Goal: Task Accomplishment & Management: Manage account settings

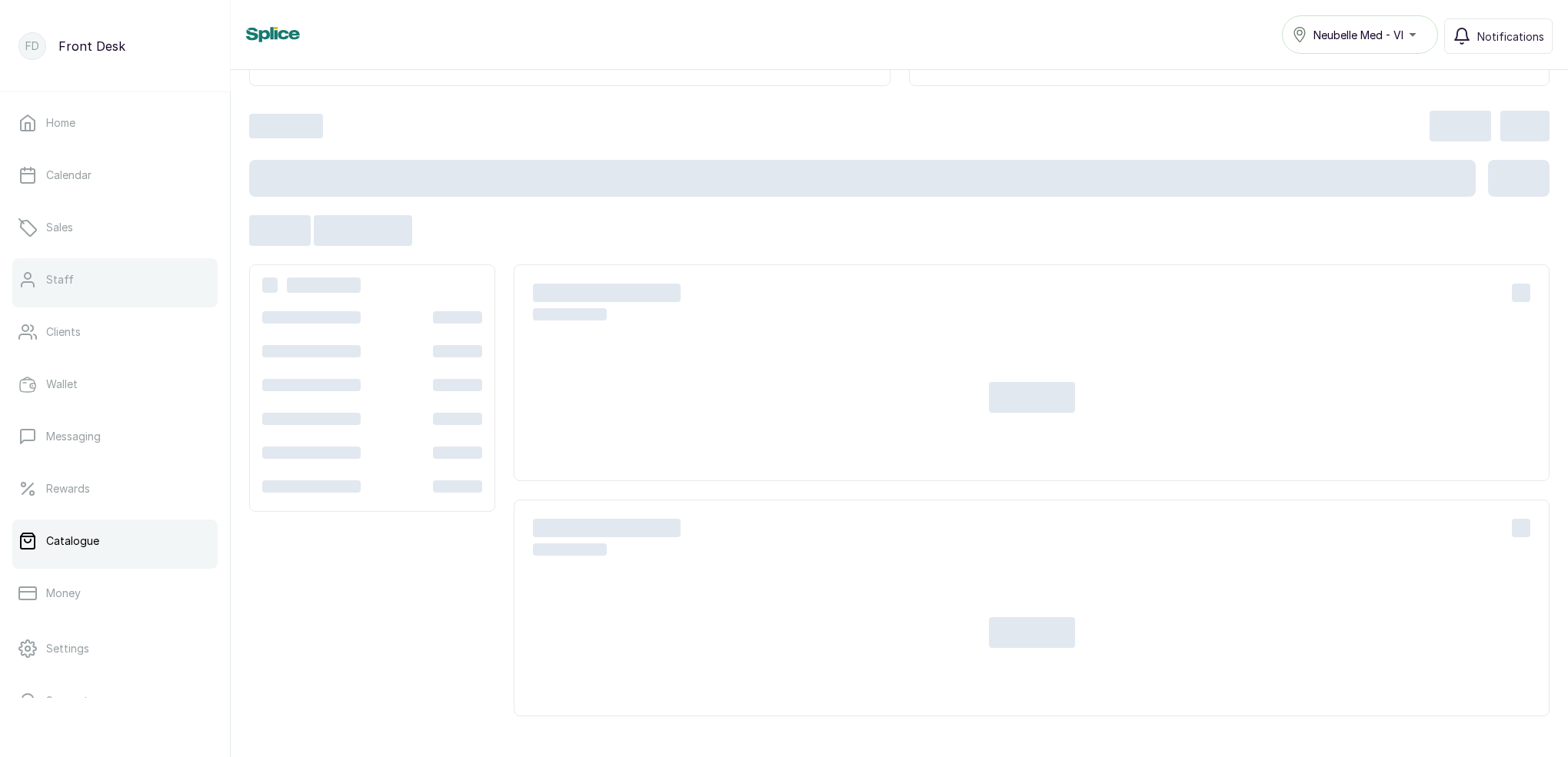
scroll to position [155, 0]
click at [103, 487] on link "Rewards" at bounding box center [115, 489] width 205 height 43
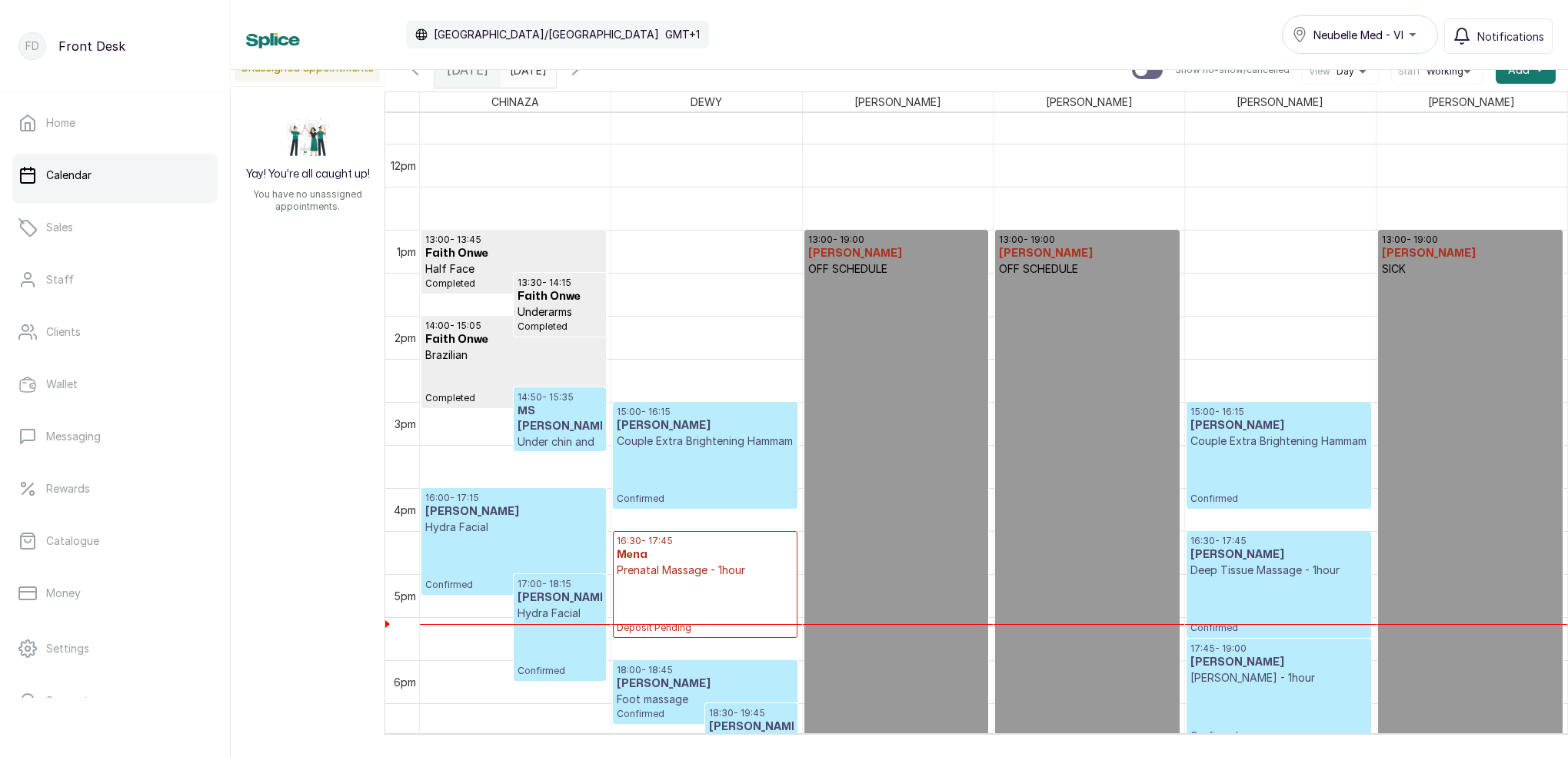
scroll to position [1024, 0]
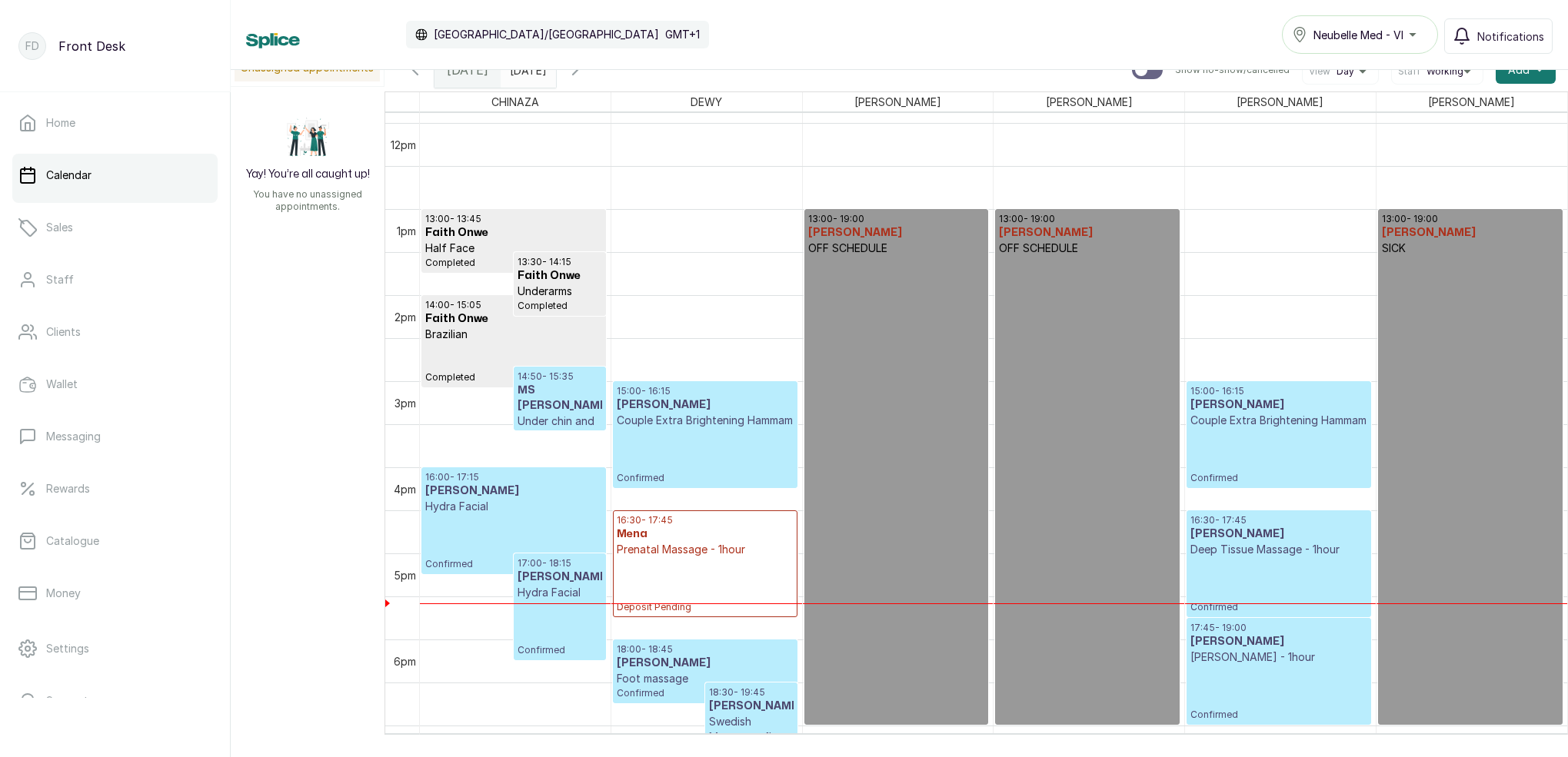
click at [1259, 553] on p "Deep Tissue Massage - 1hour" at bounding box center [1278, 550] width 176 height 16
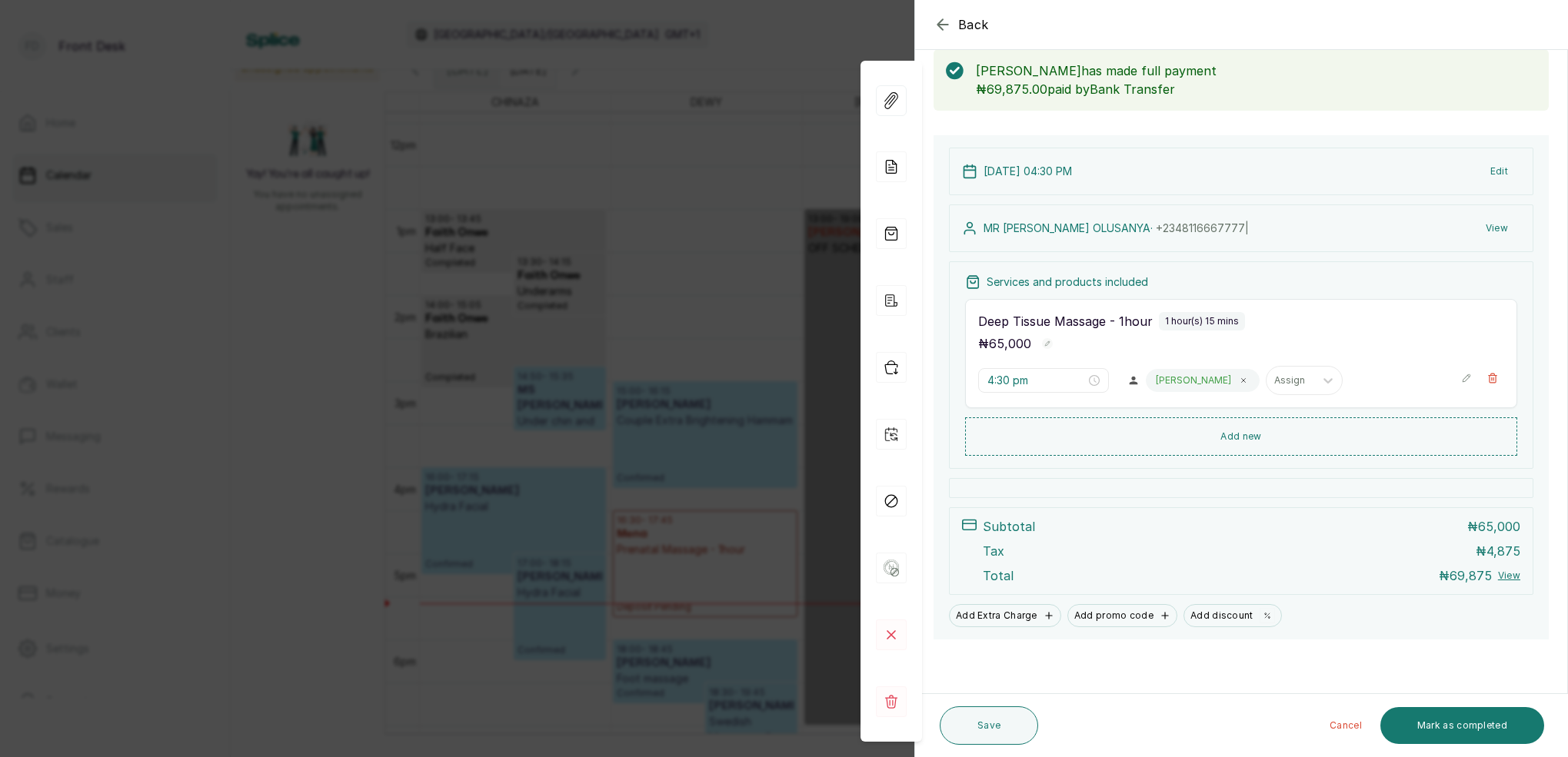
scroll to position [80, 0]
click at [663, 85] on div "Back Appointment Details Edit appointment 🚶 Walk-in (booked by Front Desk) Make…" at bounding box center [784, 378] width 1568 height 757
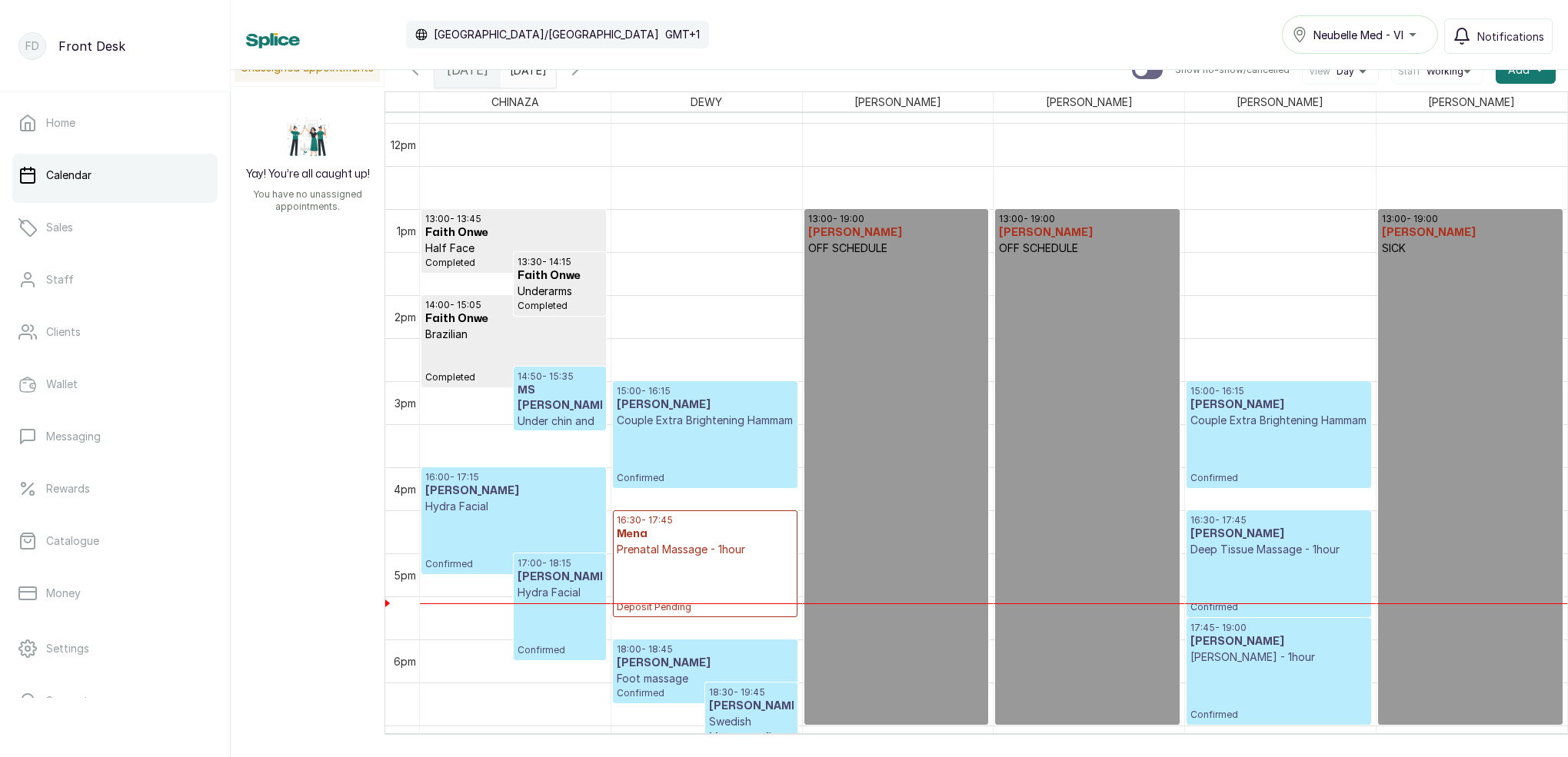
click at [584, 75] on icon "button" at bounding box center [575, 70] width 18 height 18
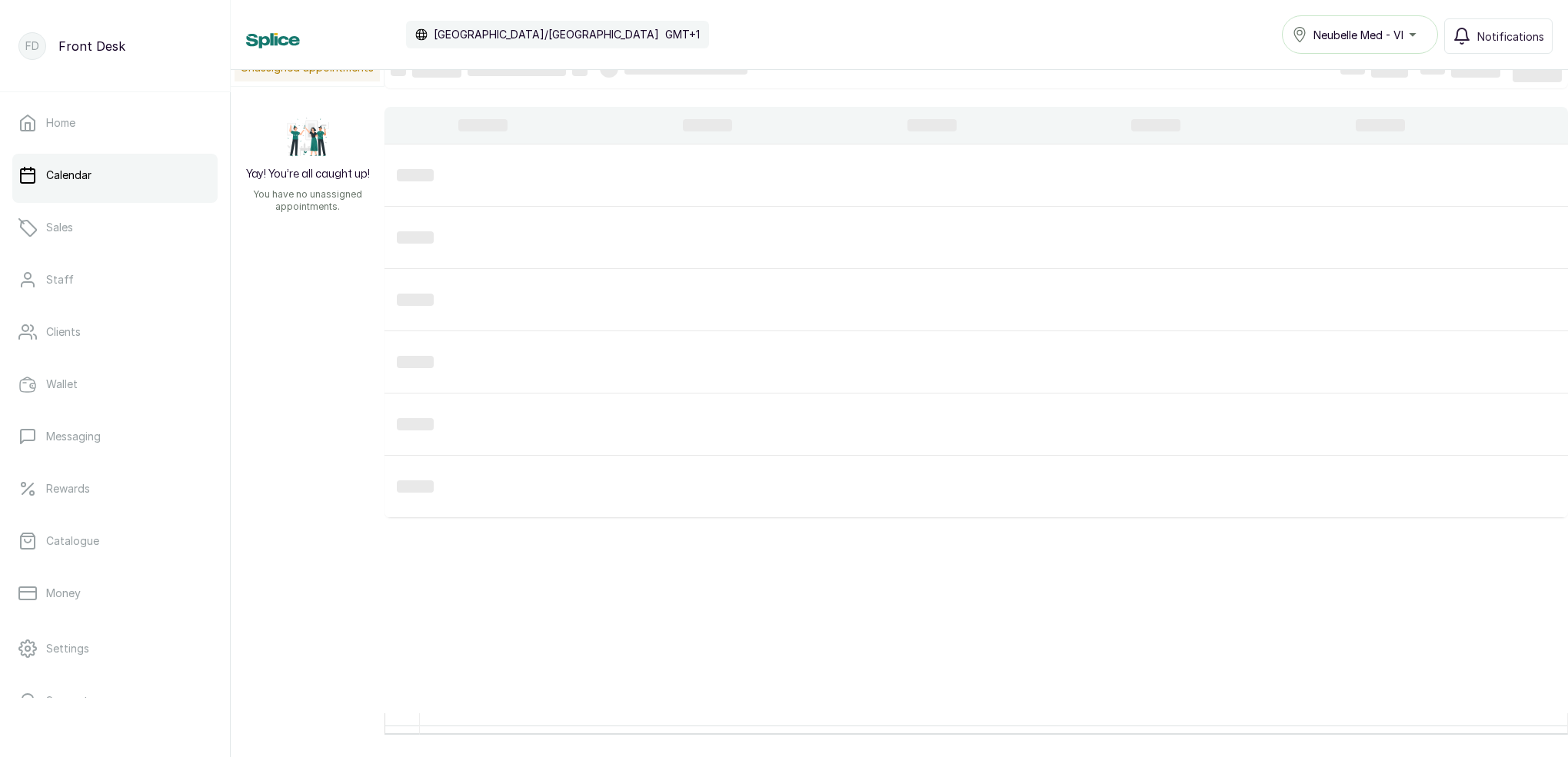
scroll to position [0, 0]
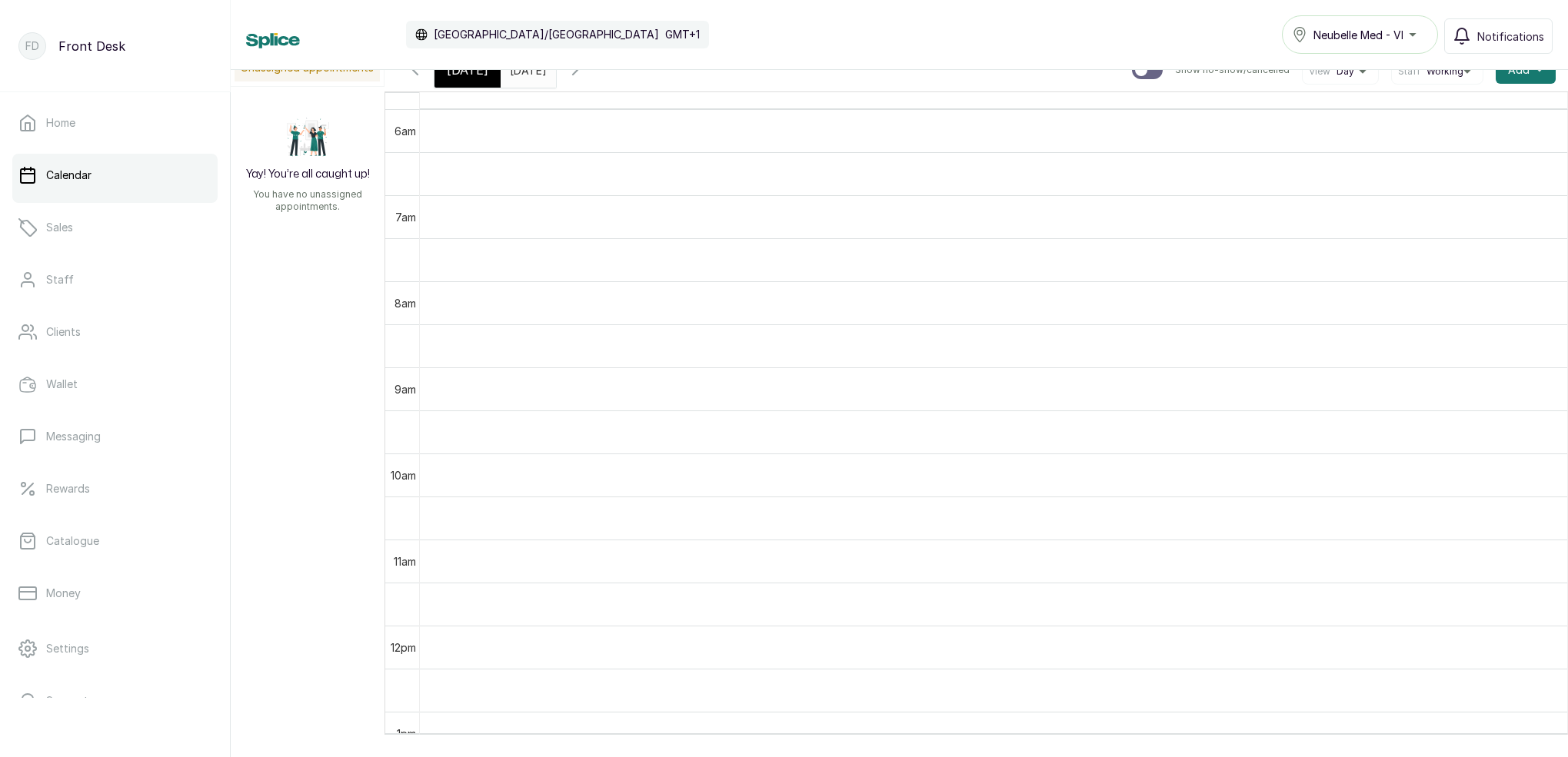
click at [482, 80] on div "[DATE]" at bounding box center [468, 70] width 66 height 35
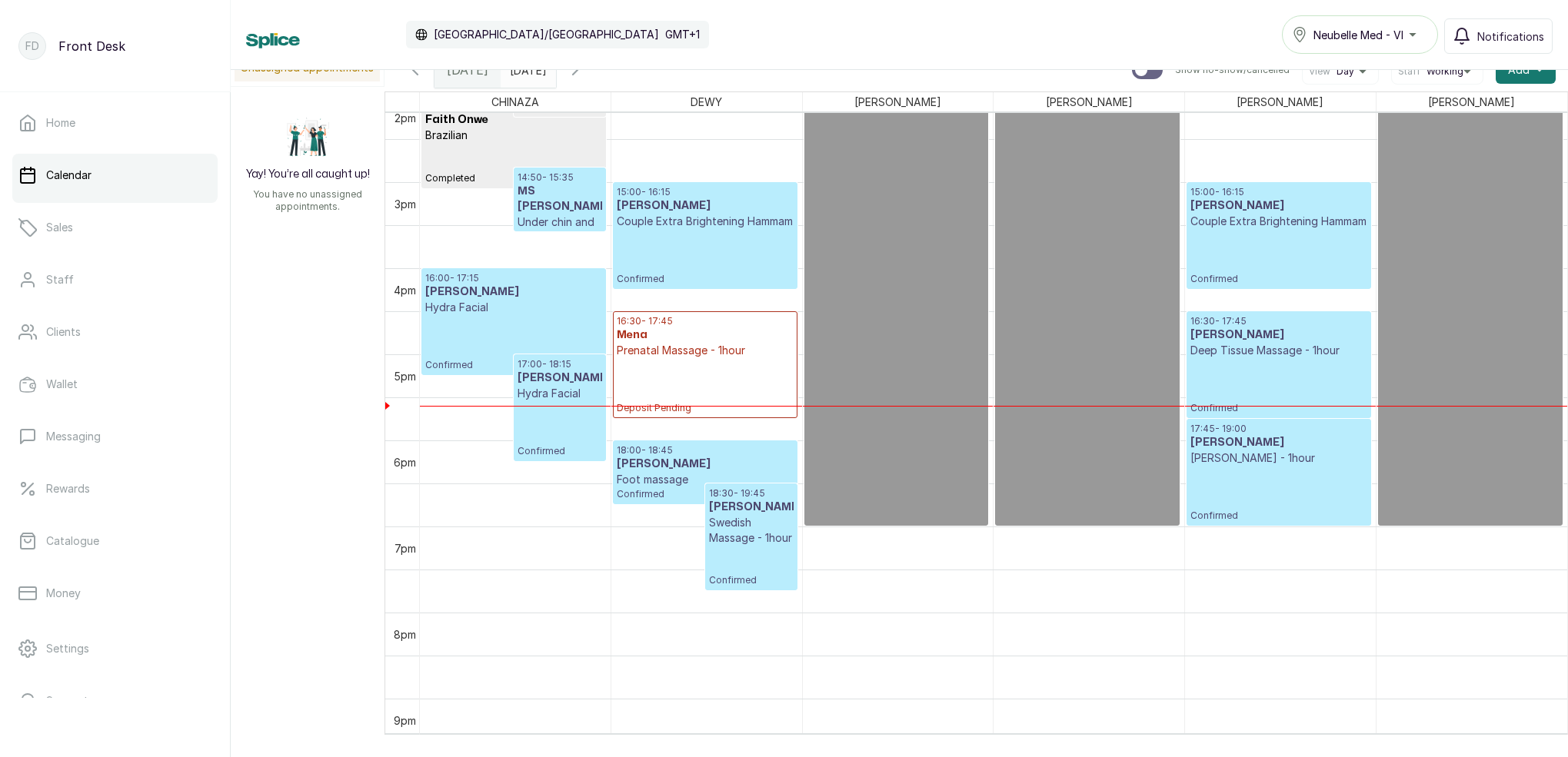
scroll to position [1222, 0]
click at [757, 365] on p "Deposit Pending" at bounding box center [705, 386] width 176 height 56
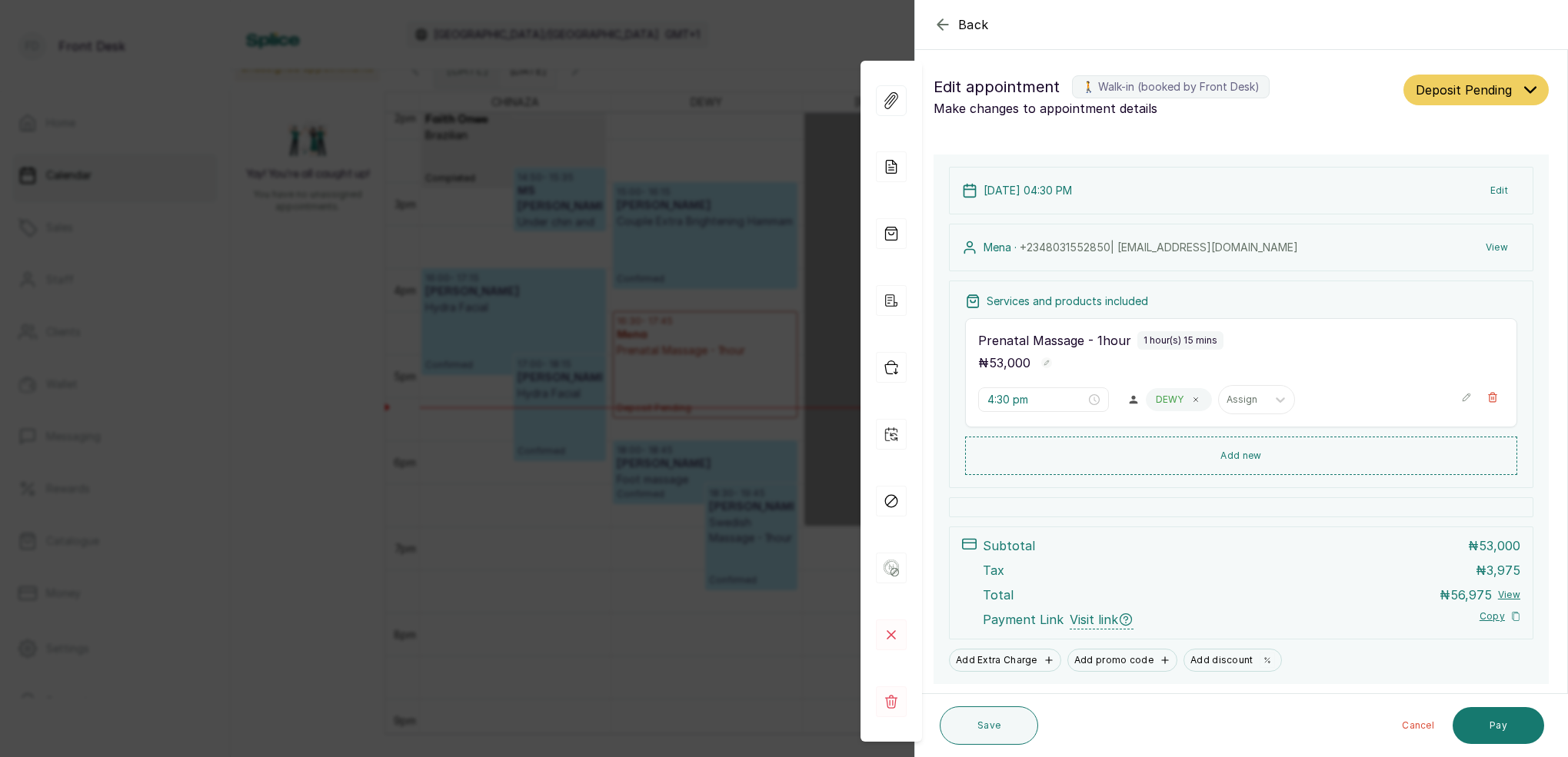
click at [690, 76] on div "Back Appointment Details Edit appointment 🚶 Walk-in (booked by Front Desk) Make…" at bounding box center [784, 378] width 1568 height 757
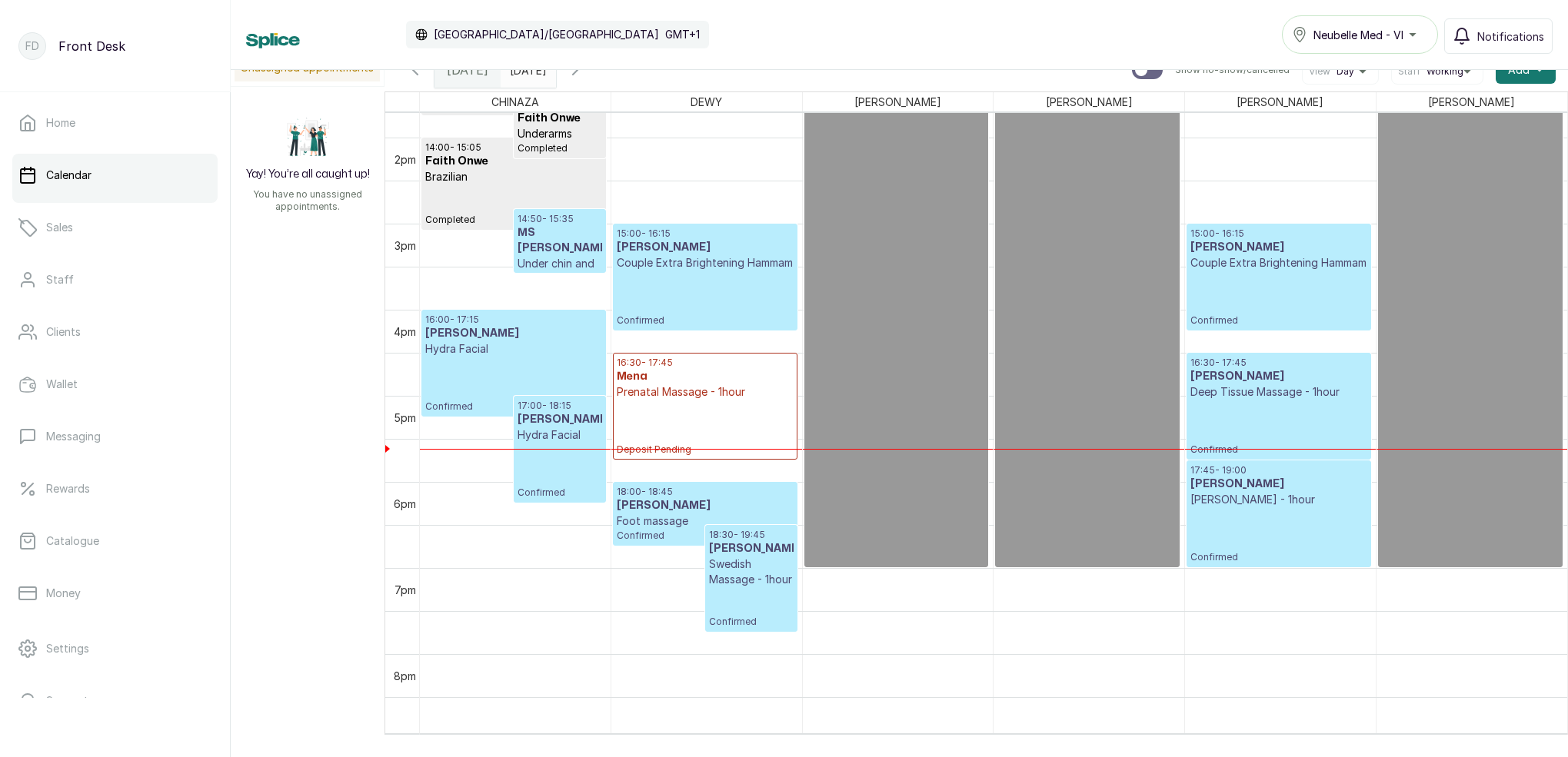
scroll to position [1181, 0]
type input "dd/MM/yyyy"
click at [526, 76] on input "dd/MM/yyyy" at bounding box center [514, 66] width 25 height 26
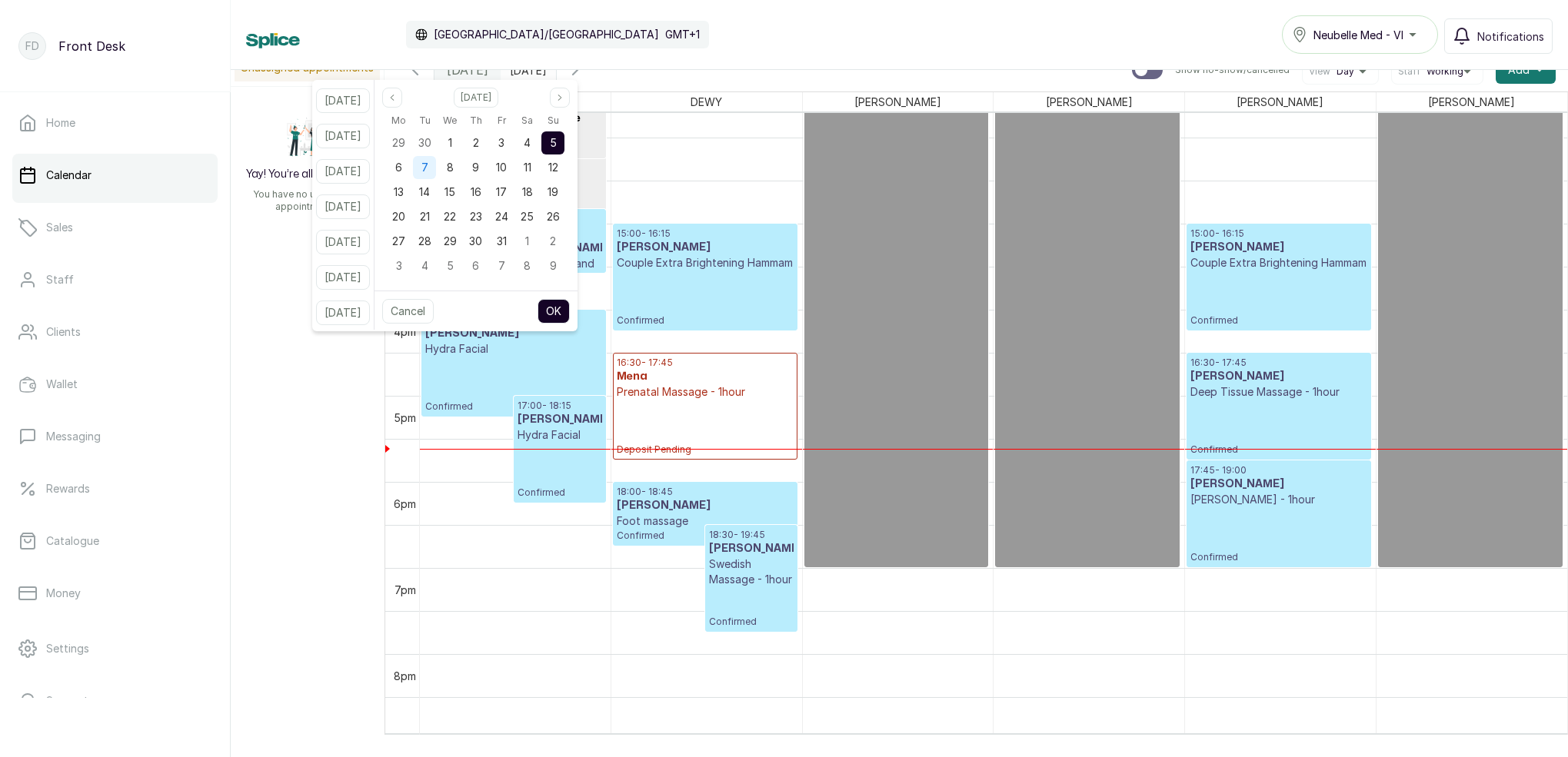
click at [428, 165] on span "7" at bounding box center [425, 167] width 7 height 13
click at [570, 316] on button "OK" at bounding box center [553, 312] width 32 height 25
type input "[DATE]"
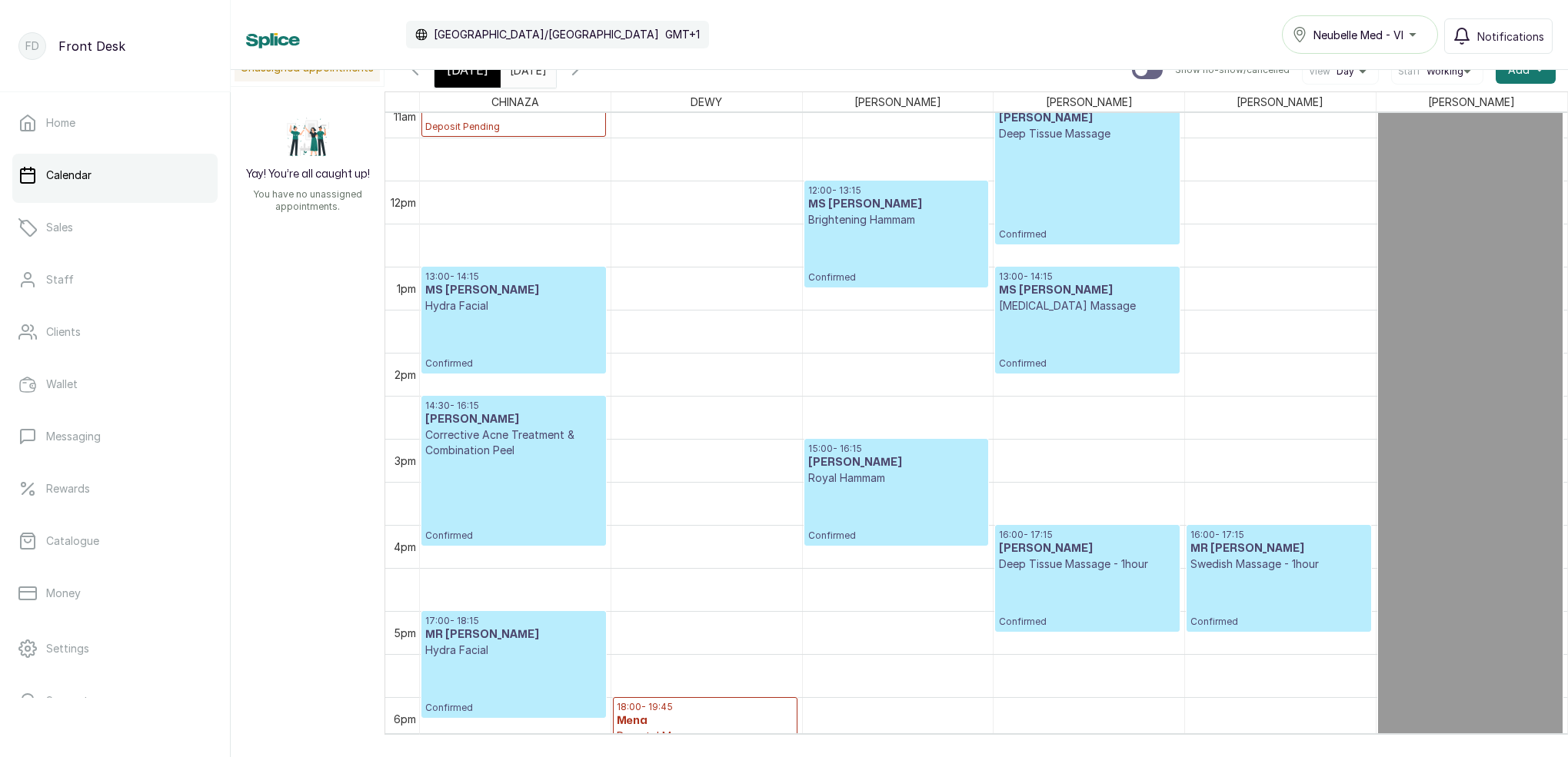
scroll to position [976, 0]
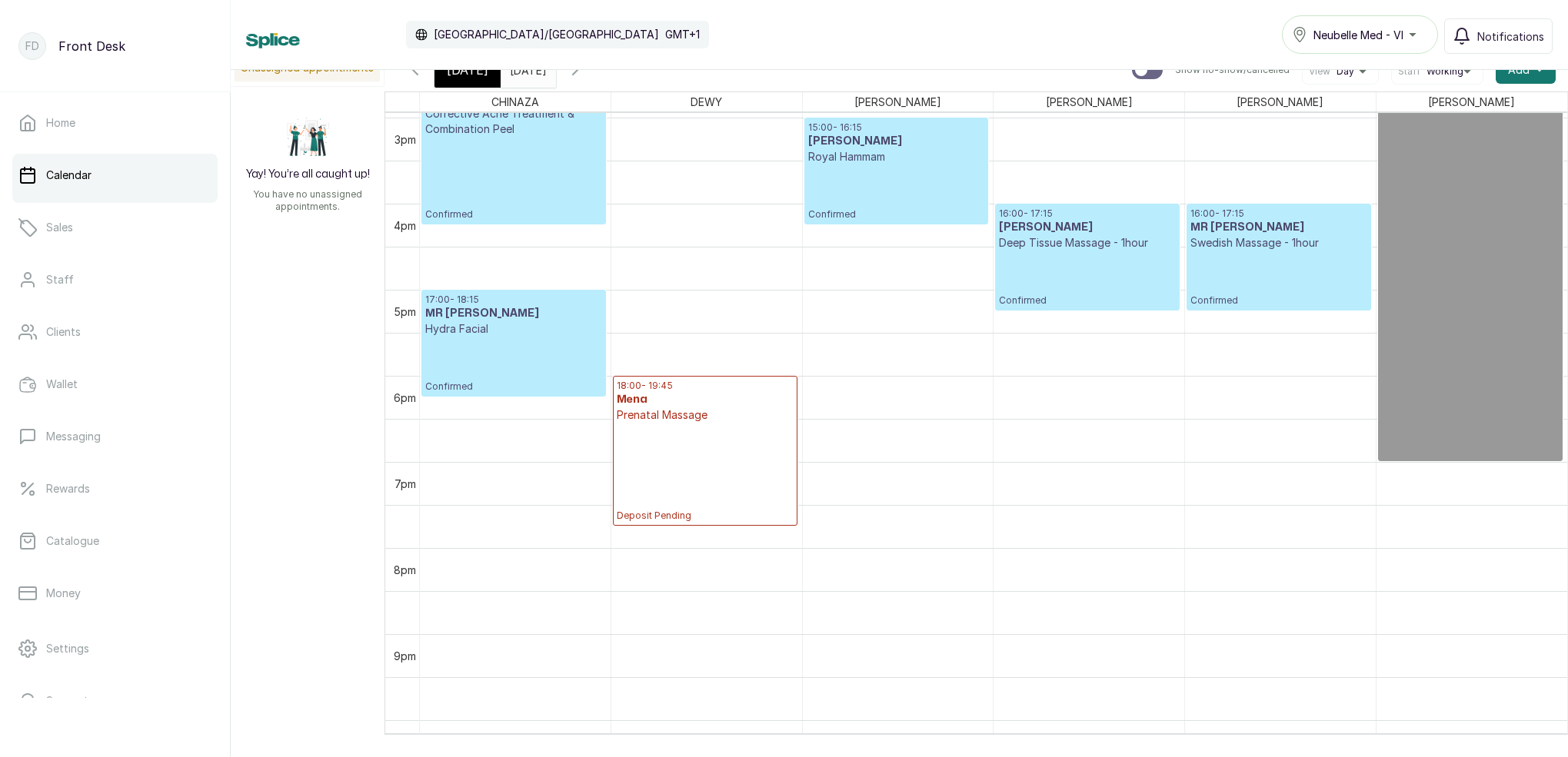
click at [693, 447] on p "Deposit Pending" at bounding box center [705, 472] width 176 height 99
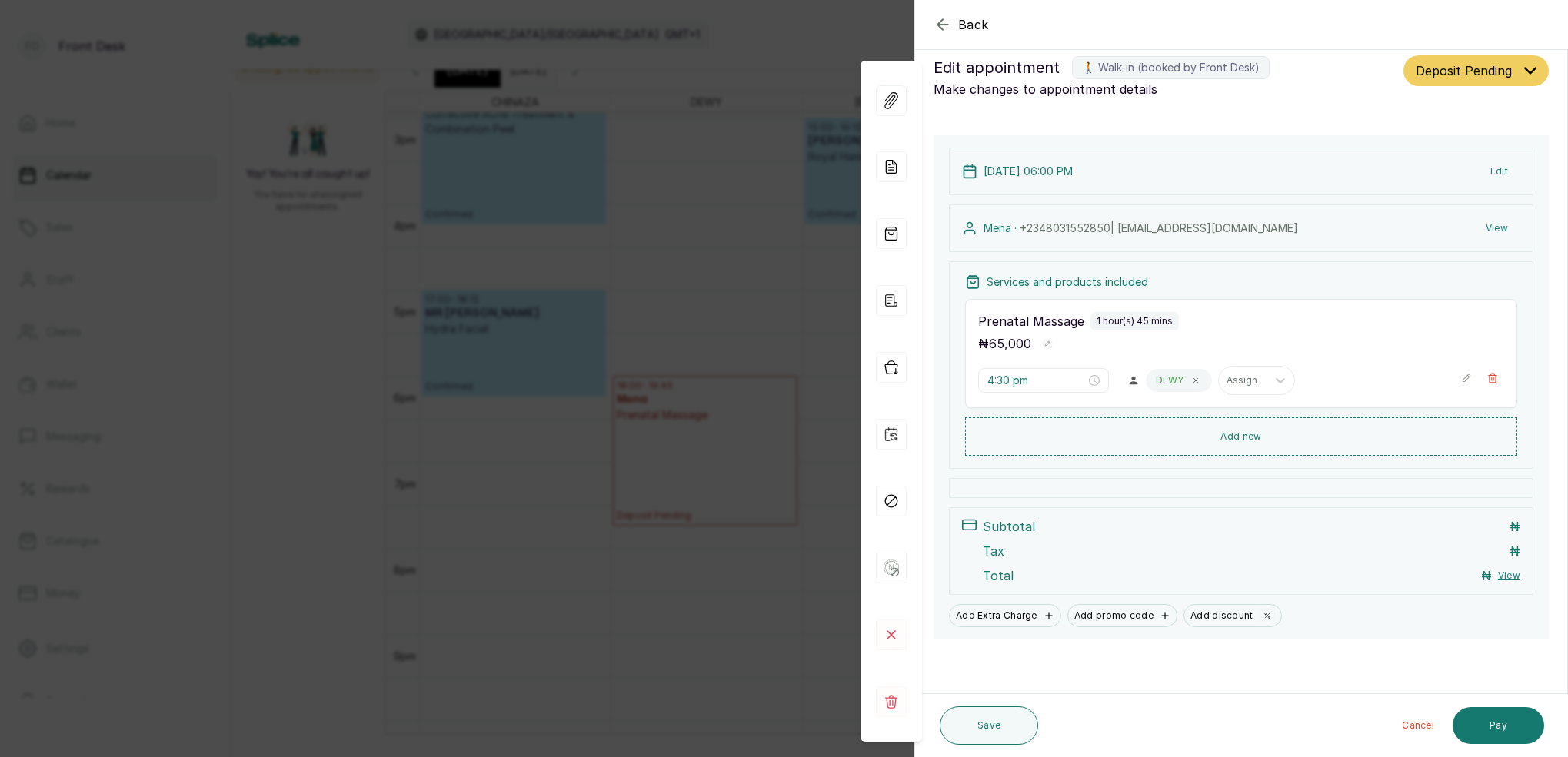
type input "6:00 pm"
click at [1500, 172] on button "Edit" at bounding box center [1500, 173] width 43 height 28
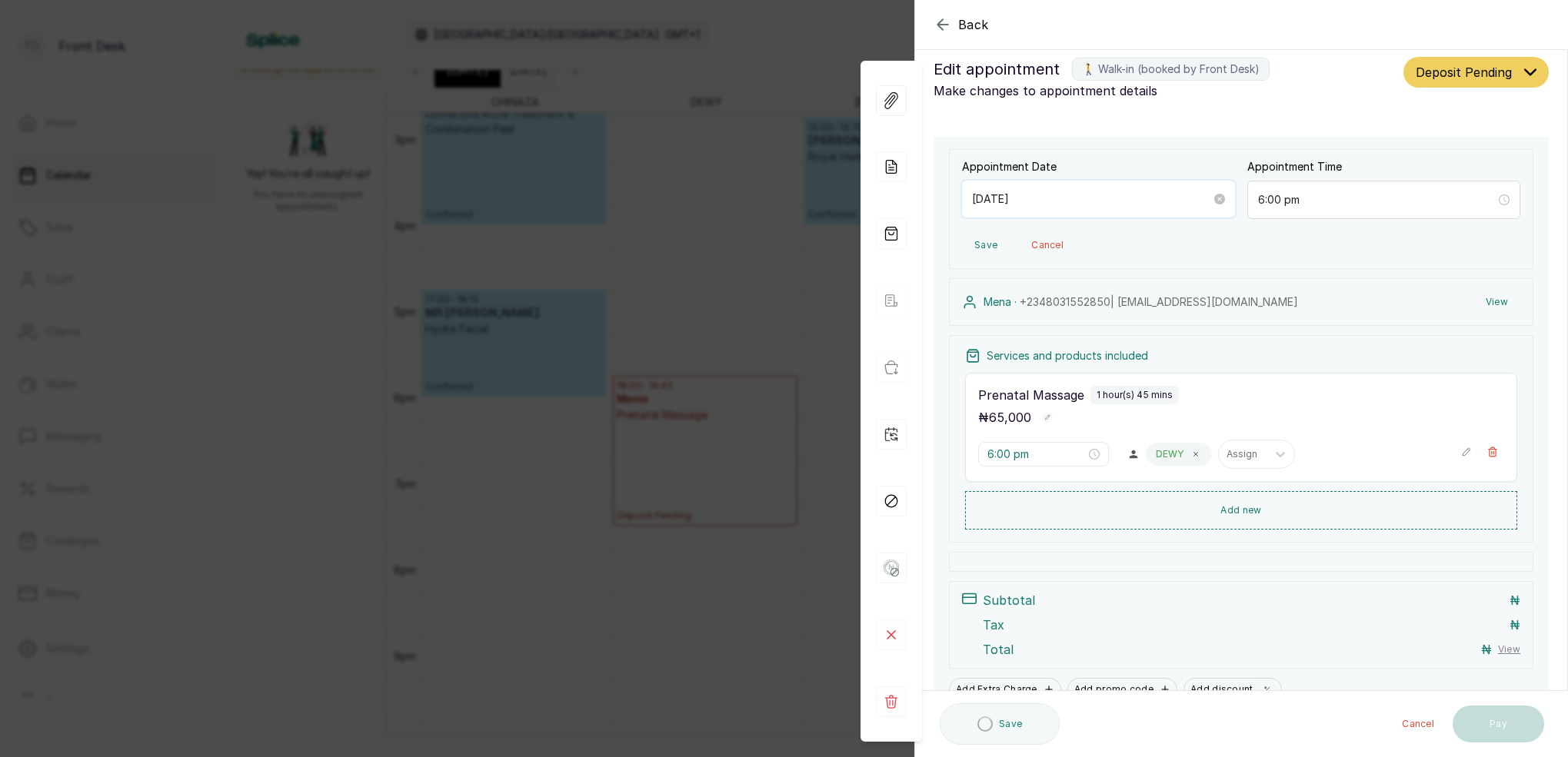
click at [1040, 202] on input "[DATE]" at bounding box center [1092, 198] width 240 height 17
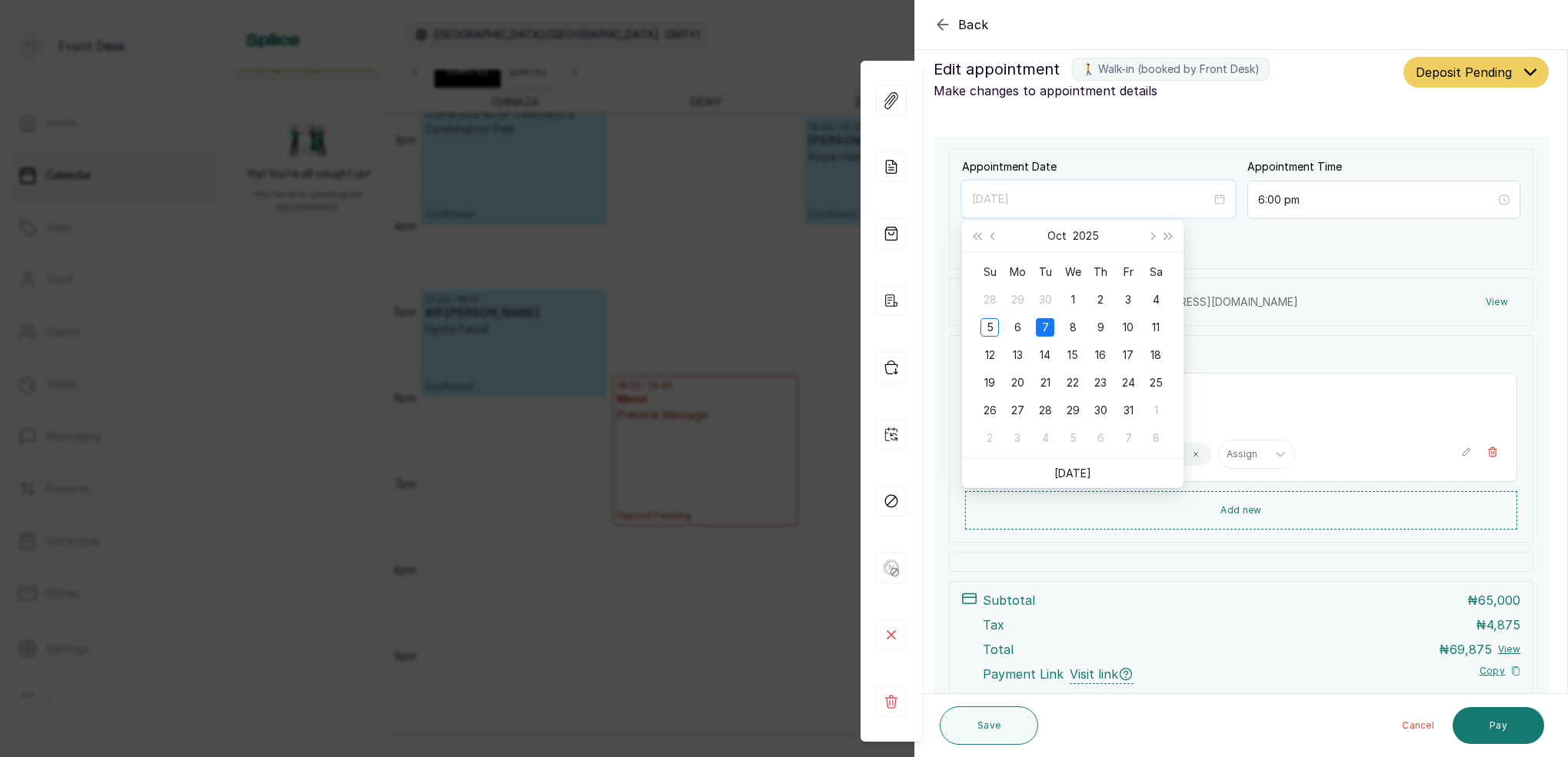
type input "[DATE]"
drag, startPoint x: 682, startPoint y: 268, endPoint x: 695, endPoint y: 326, distance: 59.4
click at [682, 268] on div "Back Appointment Details Edit appointment 🚶 Walk-in (booked by Front Desk) Make…" at bounding box center [784, 378] width 1568 height 757
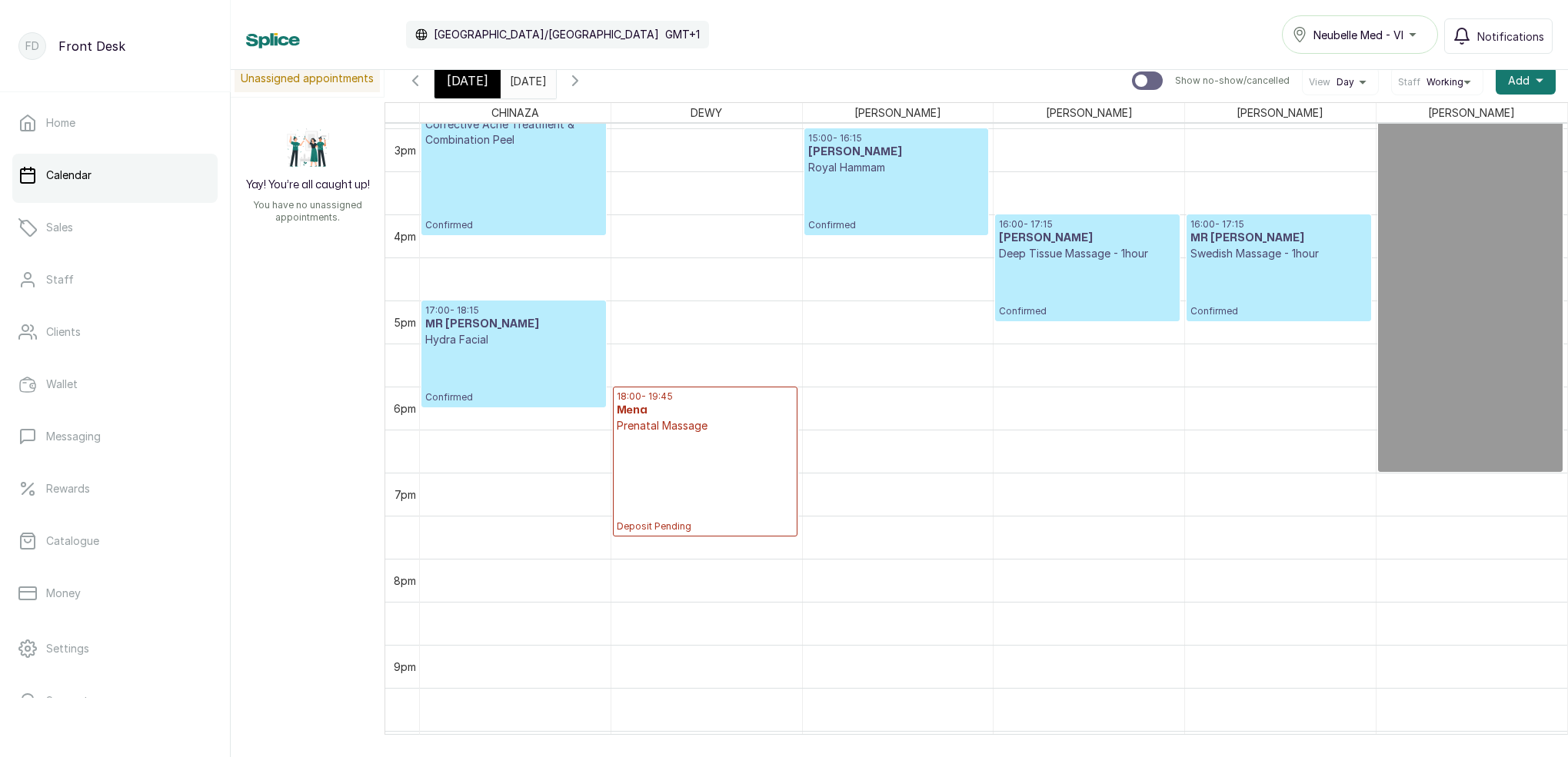
click at [703, 453] on p "Deposit Pending" at bounding box center [705, 483] width 176 height 99
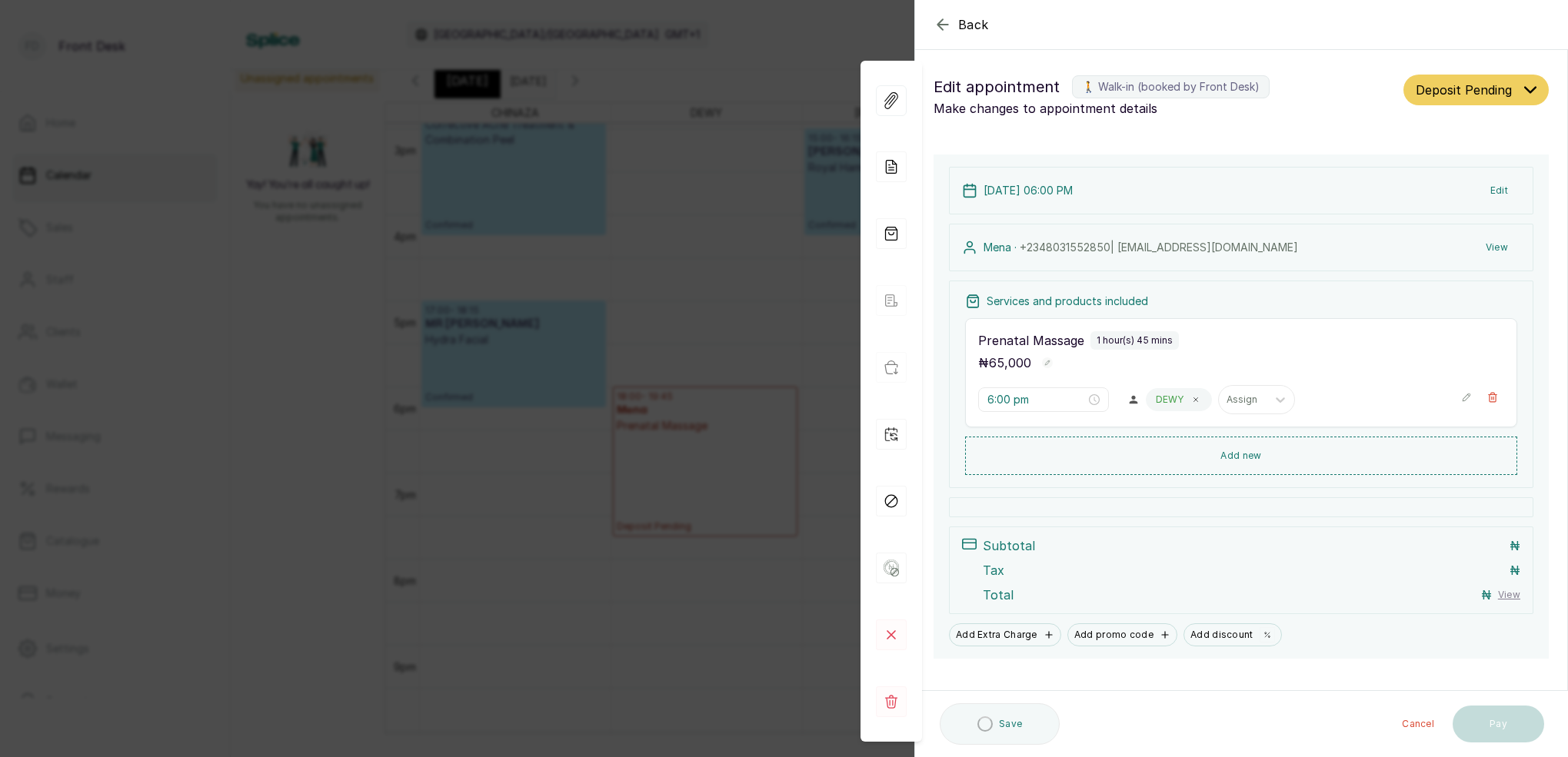
click at [1499, 189] on button "Edit" at bounding box center [1500, 191] width 43 height 28
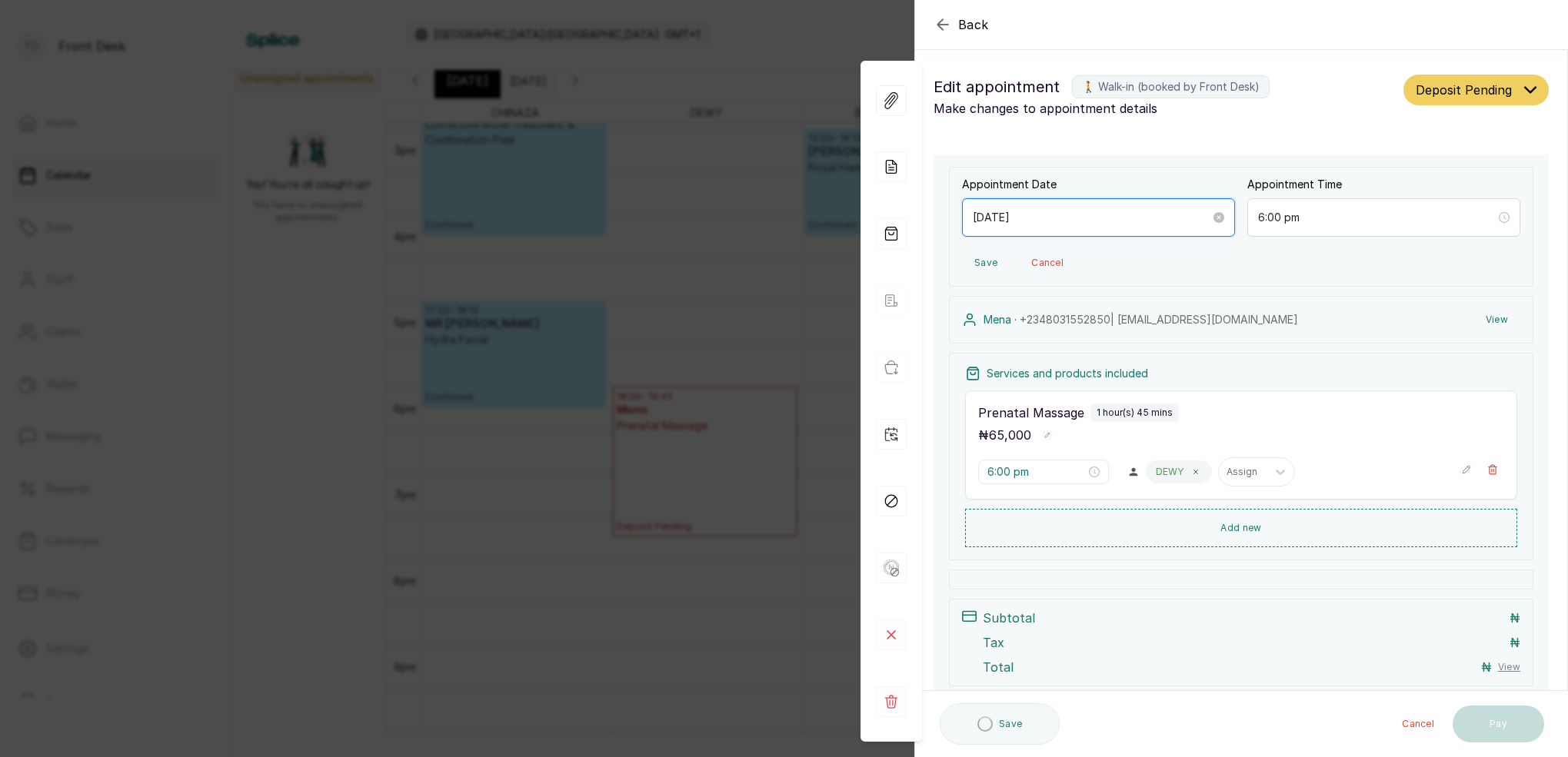
click at [1037, 217] on input "[DATE]" at bounding box center [1092, 217] width 238 height 17
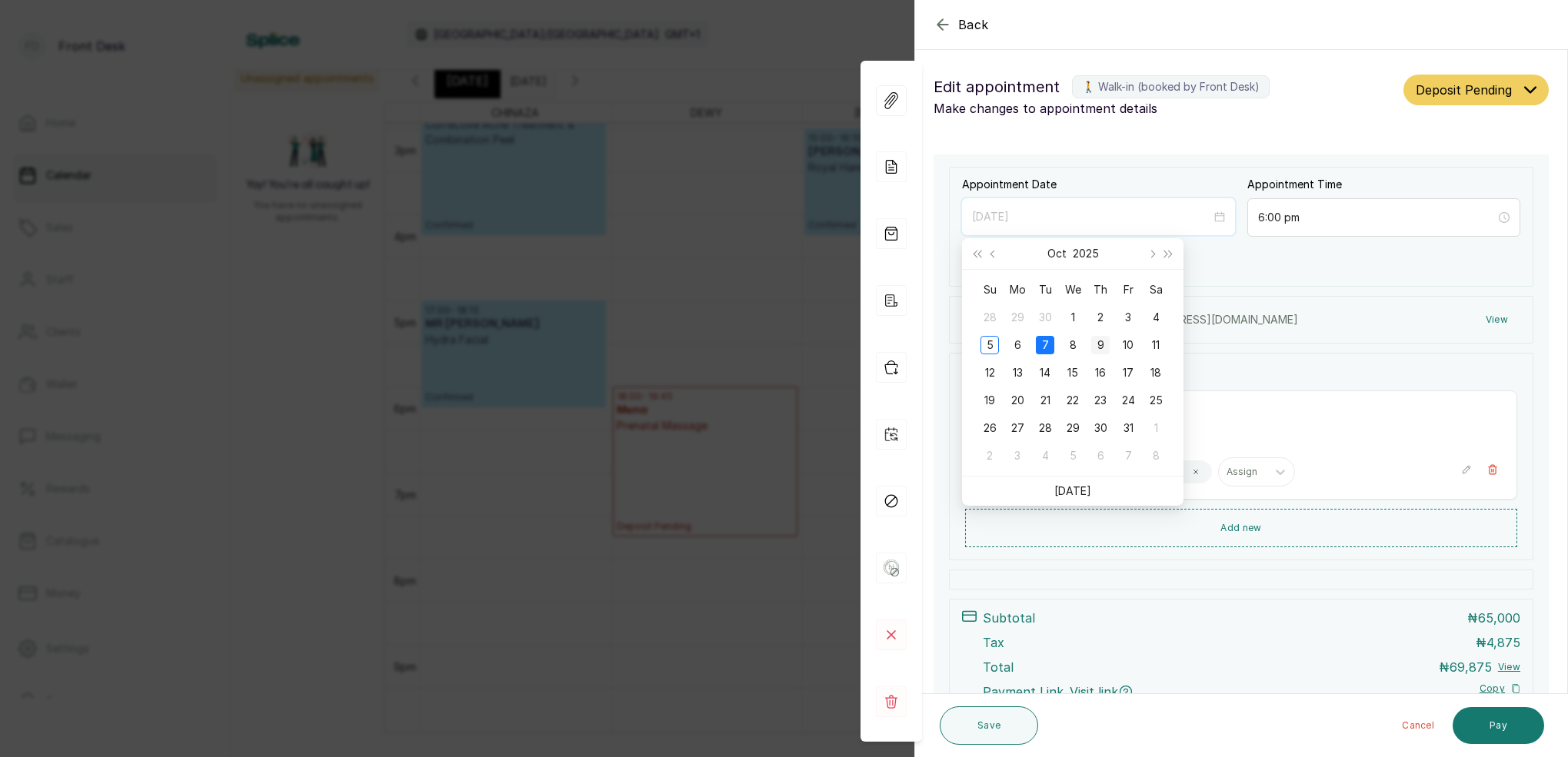
type input "[DATE]"
click at [1101, 342] on div "9" at bounding box center [1100, 345] width 18 height 18
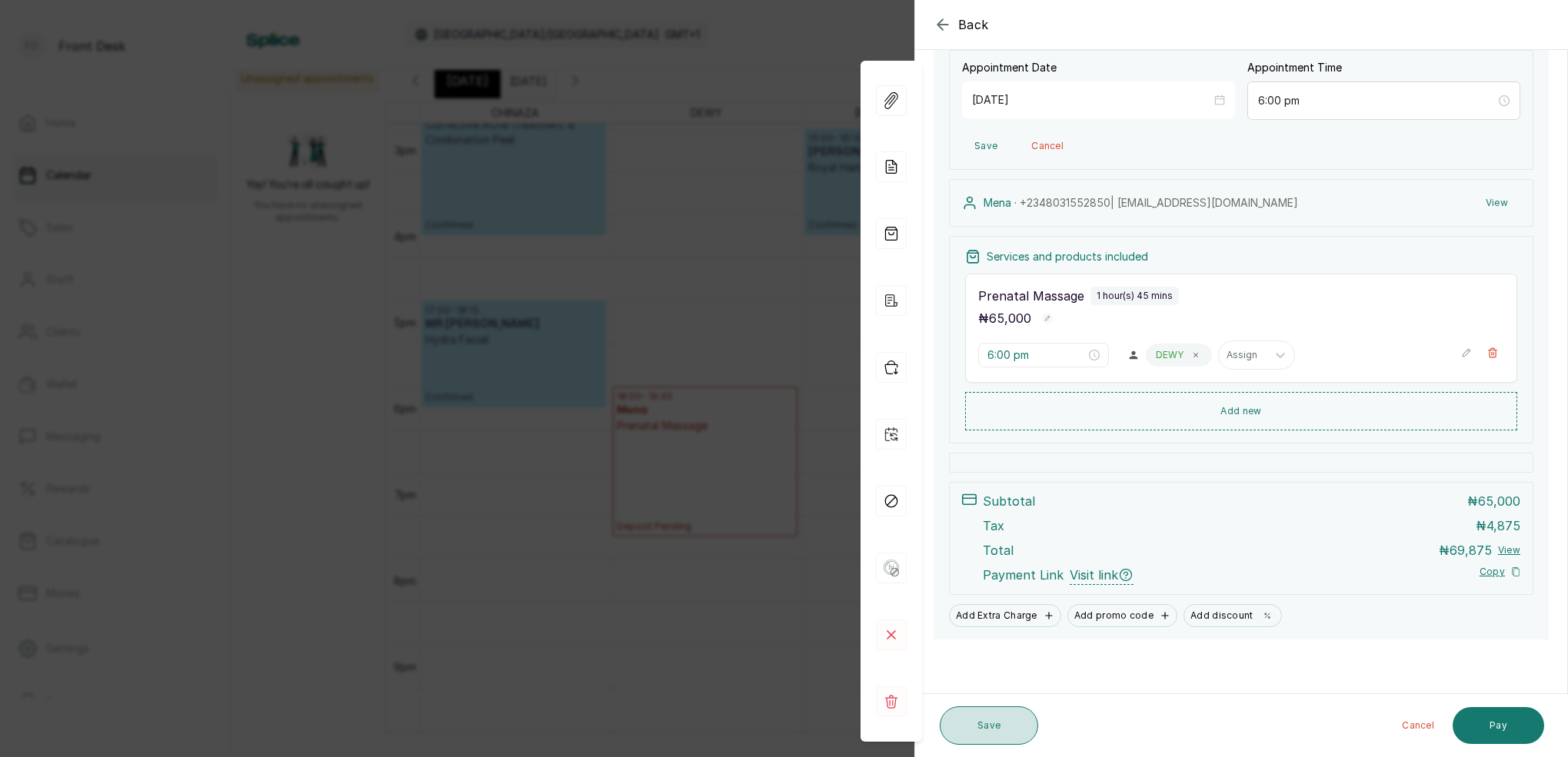
click at [1025, 732] on button "Save" at bounding box center [989, 725] width 98 height 39
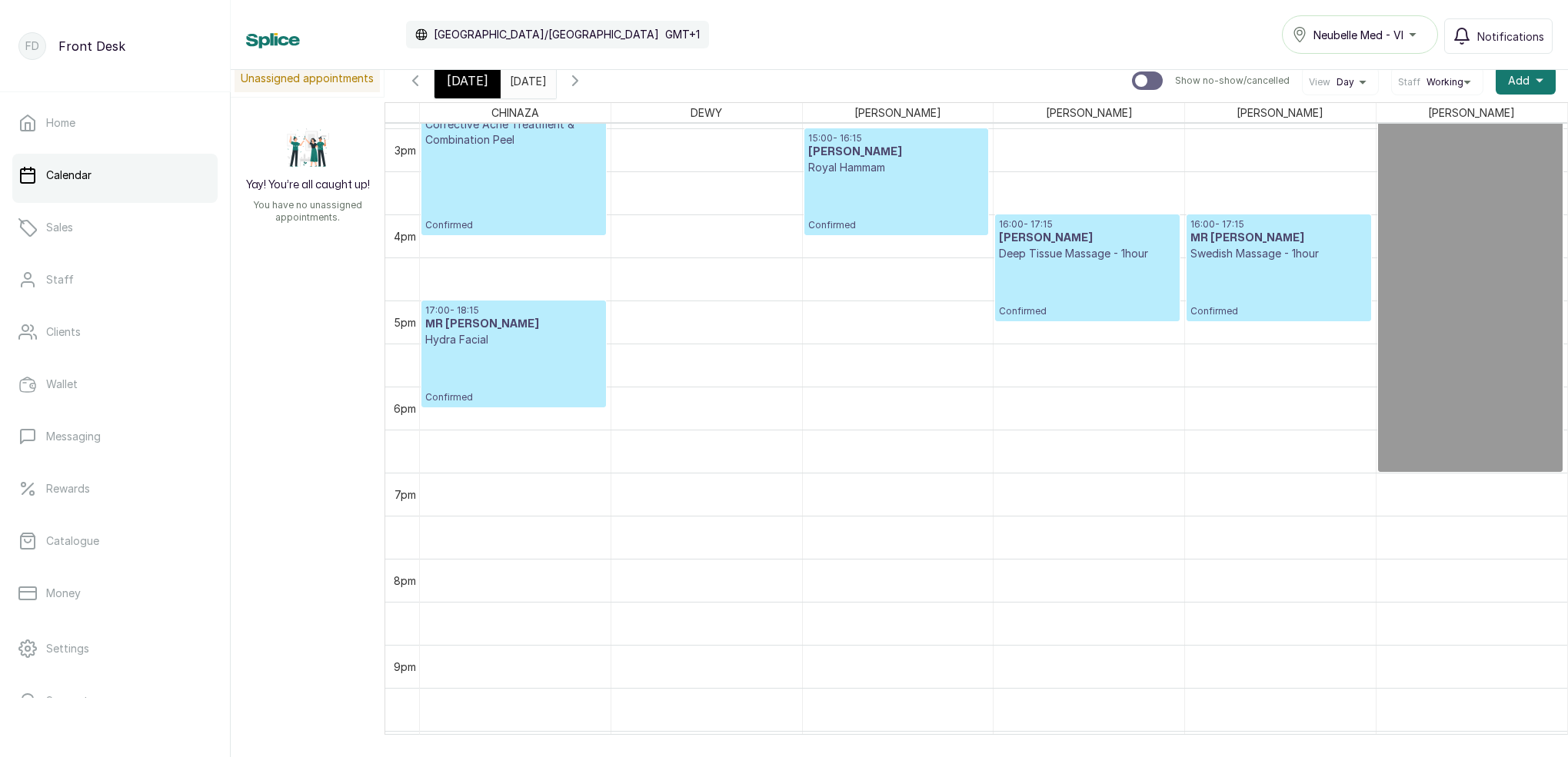
click at [526, 80] on input "[DATE]" at bounding box center [514, 77] width 25 height 26
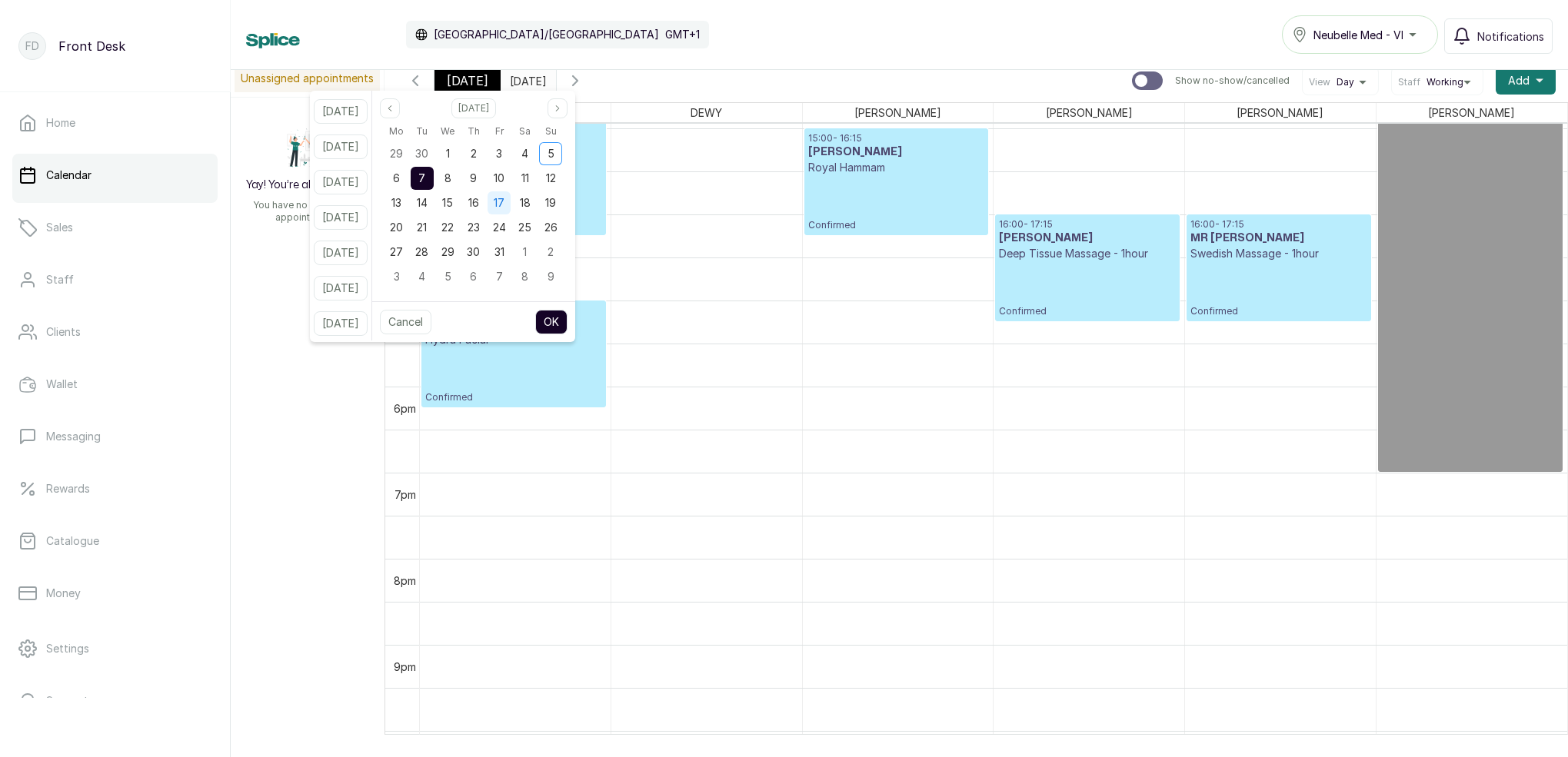
drag, startPoint x: 487, startPoint y: 180, endPoint x: 514, endPoint y: 212, distance: 41.9
click at [485, 180] on div "9" at bounding box center [473, 178] width 23 height 23
click at [567, 321] on button "OK" at bounding box center [551, 322] width 32 height 25
type input "[DATE]"
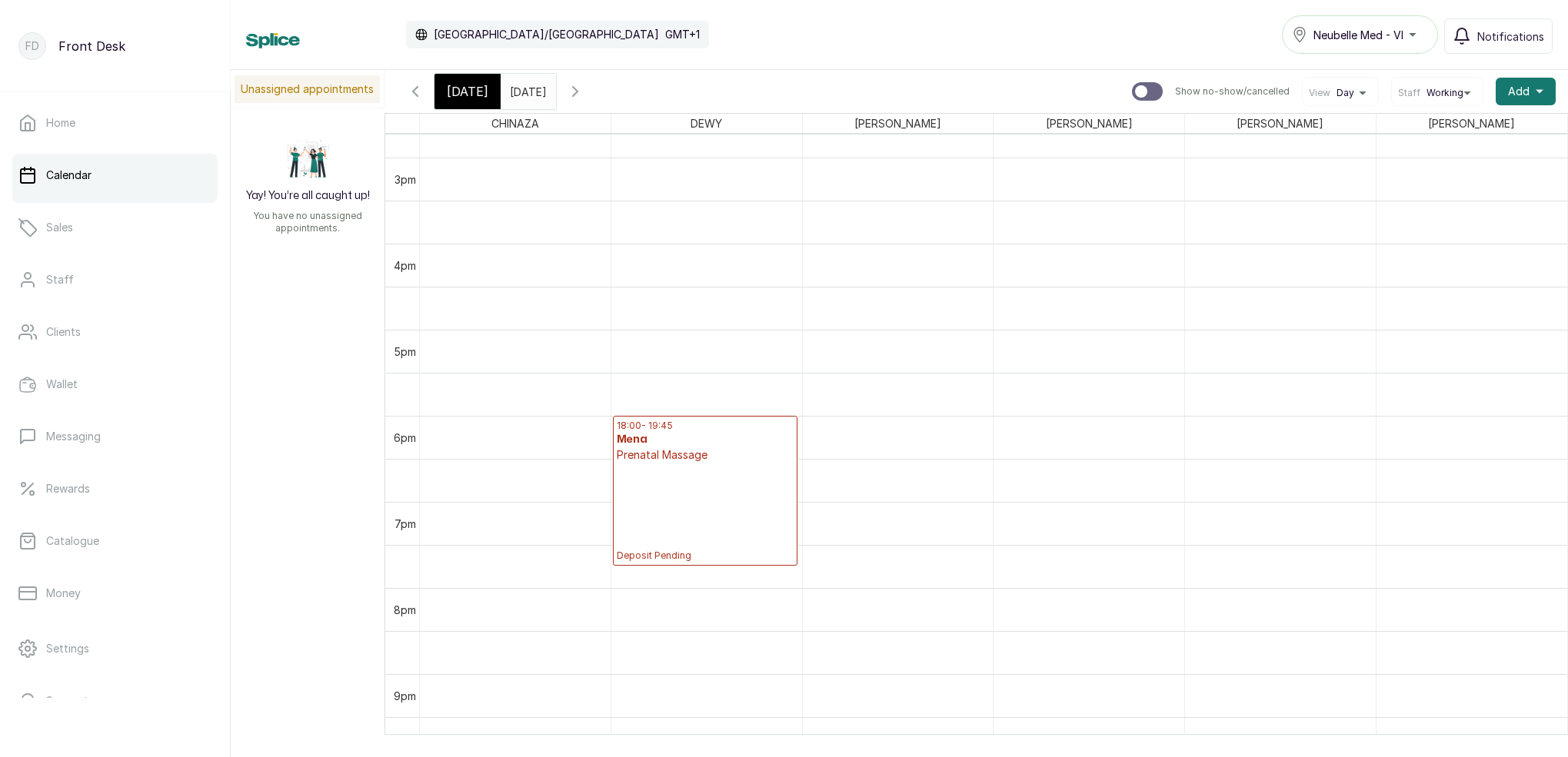
click at [466, 91] on span "[DATE]" at bounding box center [468, 91] width 42 height 18
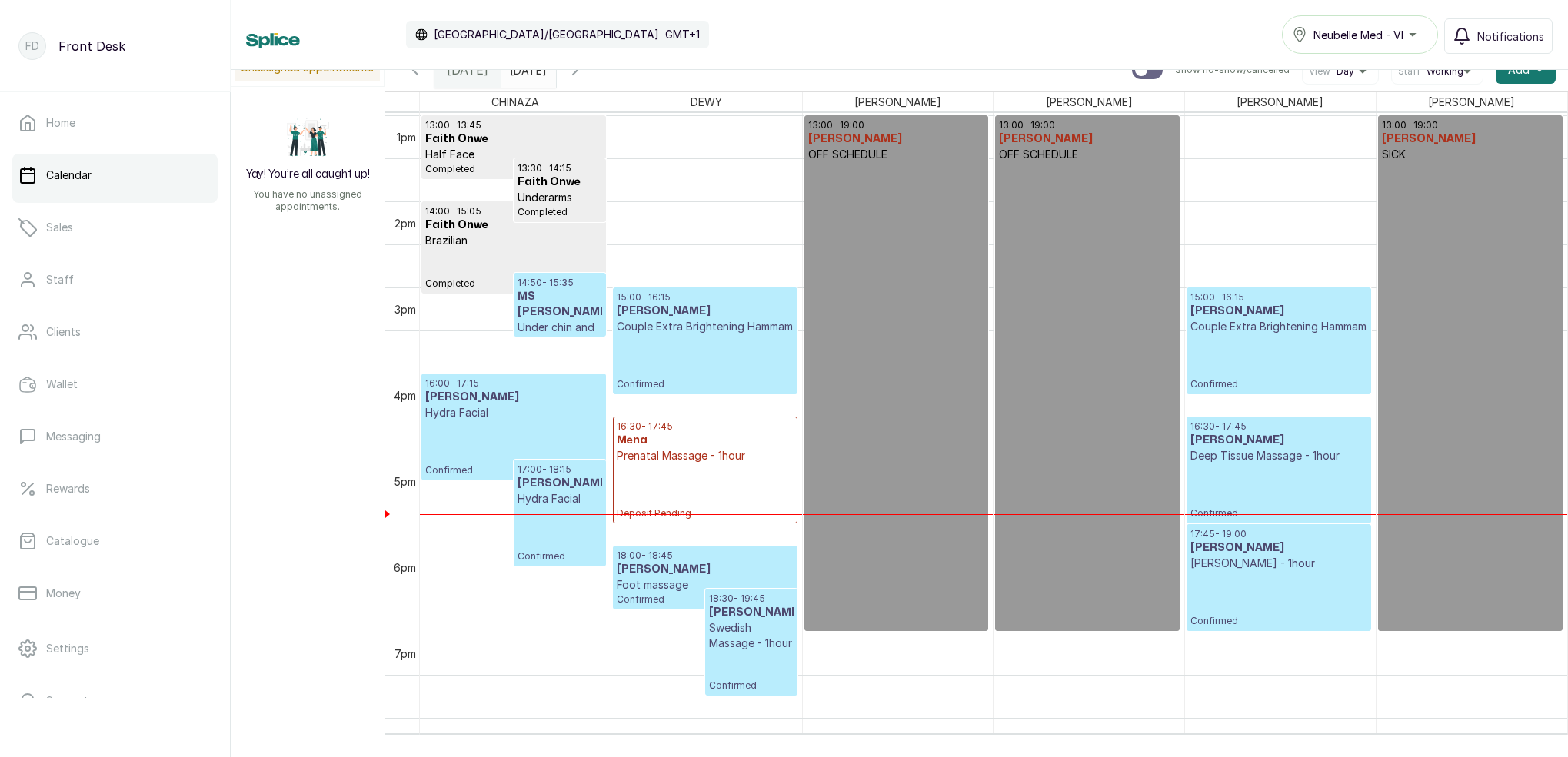
click at [526, 75] on input "[DATE]" at bounding box center [514, 66] width 25 height 26
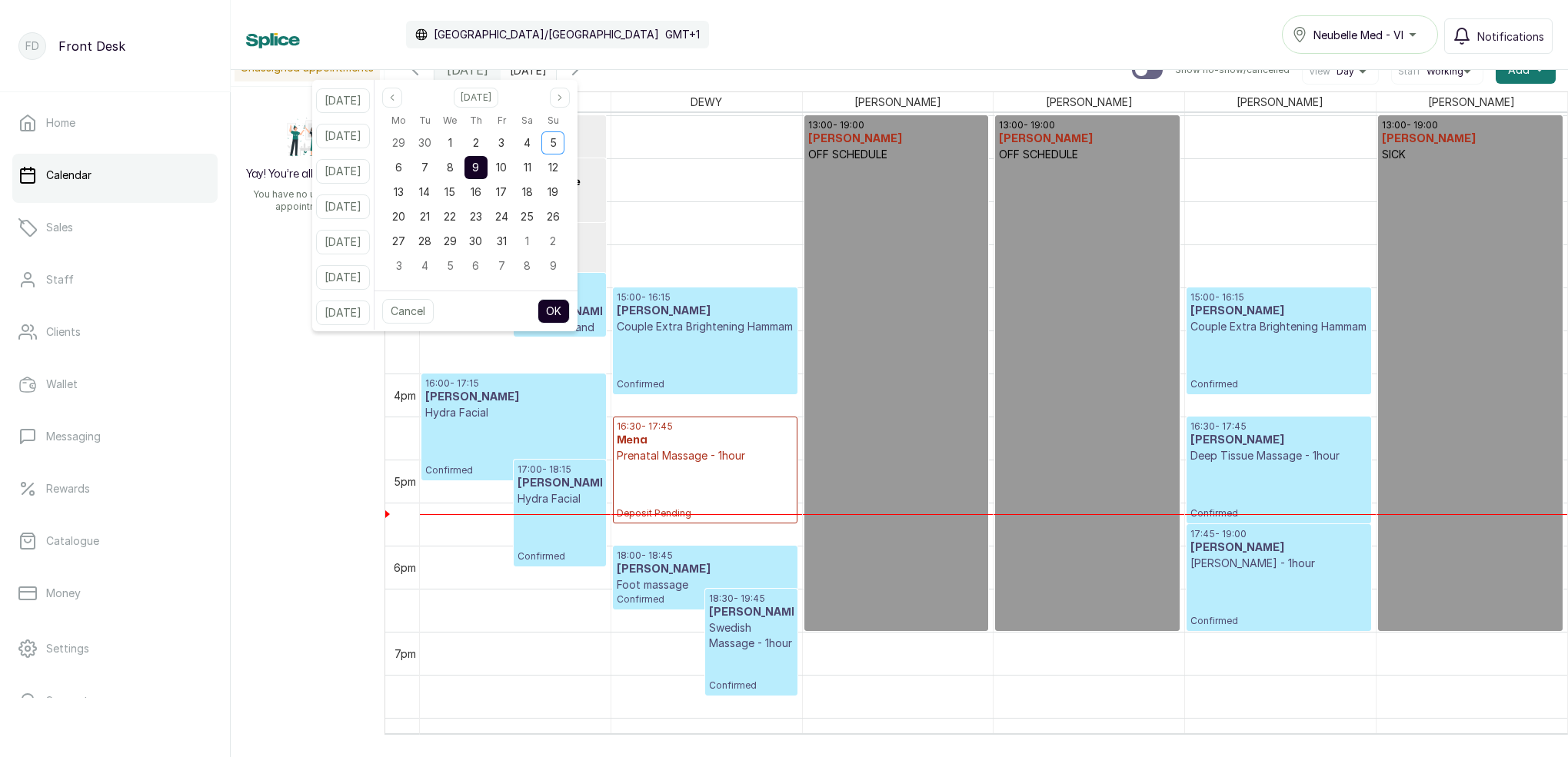
drag, startPoint x: 473, startPoint y: 166, endPoint x: 494, endPoint y: 166, distance: 21.0
click at [461, 166] on div "8" at bounding box center [450, 167] width 23 height 23
click at [479, 166] on span "9" at bounding box center [476, 167] width 7 height 13
click at [570, 304] on button "OK" at bounding box center [553, 312] width 32 height 25
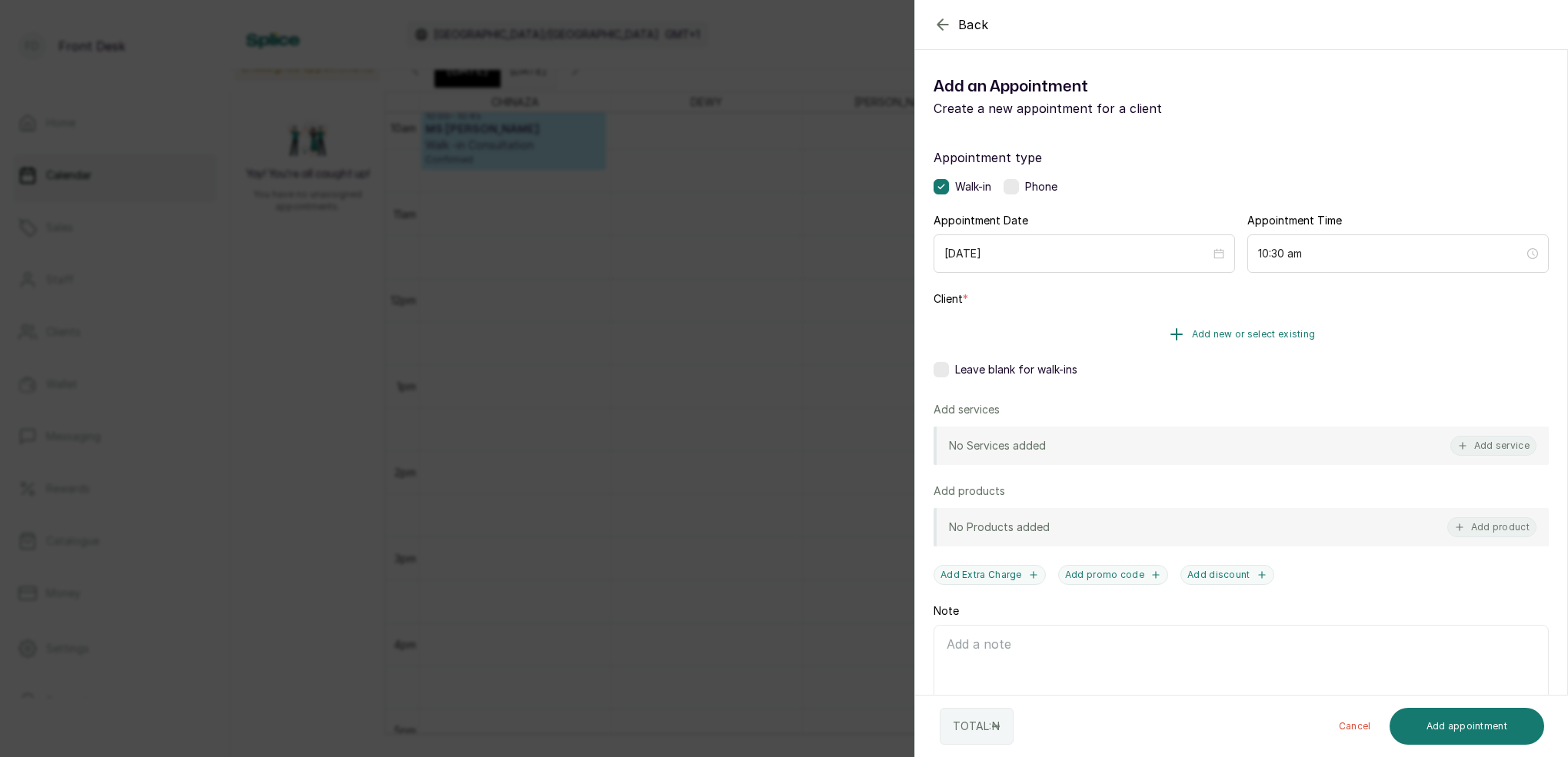
click at [1281, 331] on span "Add new or select existing" at bounding box center [1254, 334] width 124 height 12
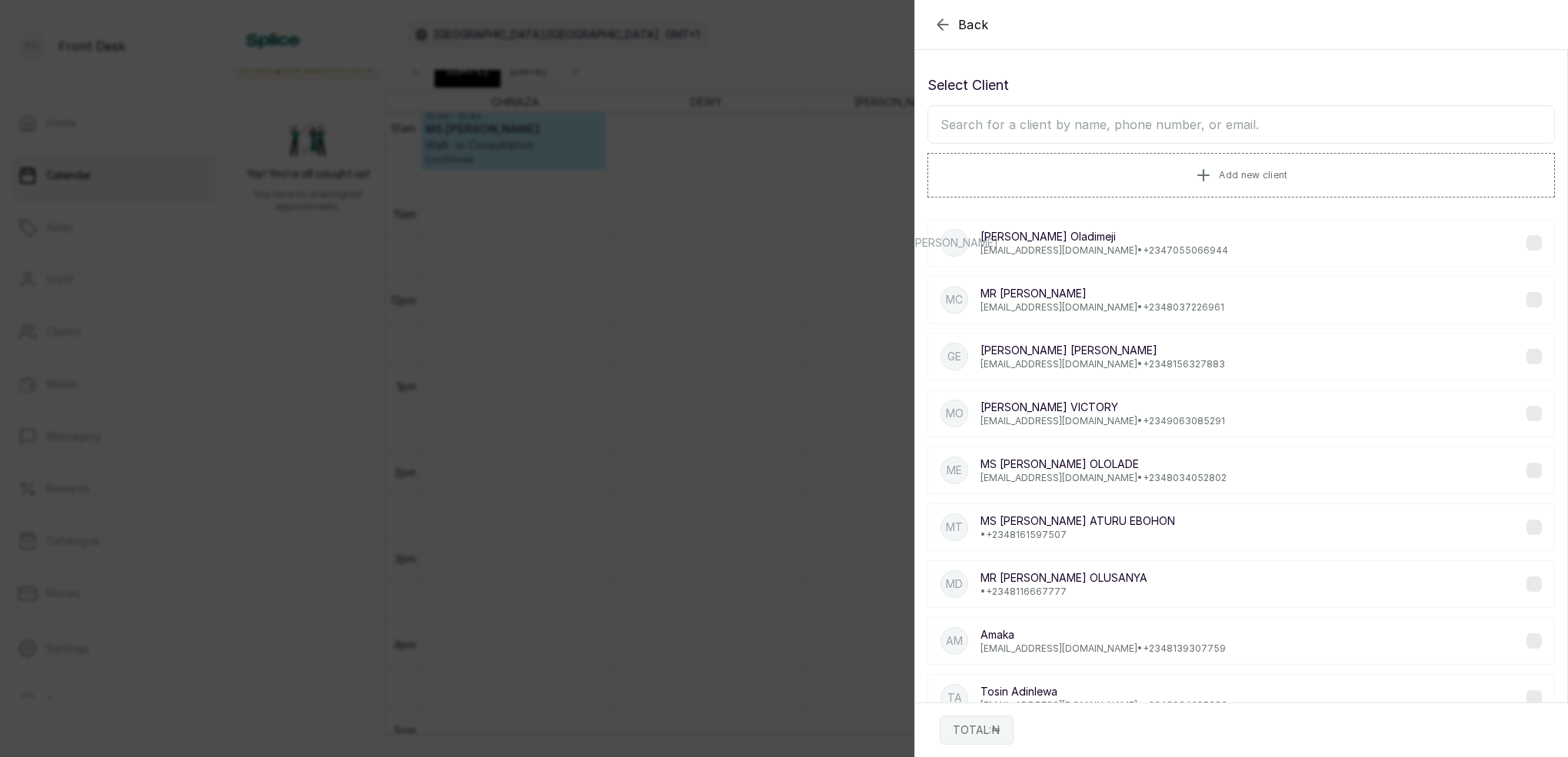
click at [1180, 130] on input "text" at bounding box center [1241, 124] width 628 height 39
click at [1231, 169] on span "Add new client" at bounding box center [1253, 174] width 68 height 12
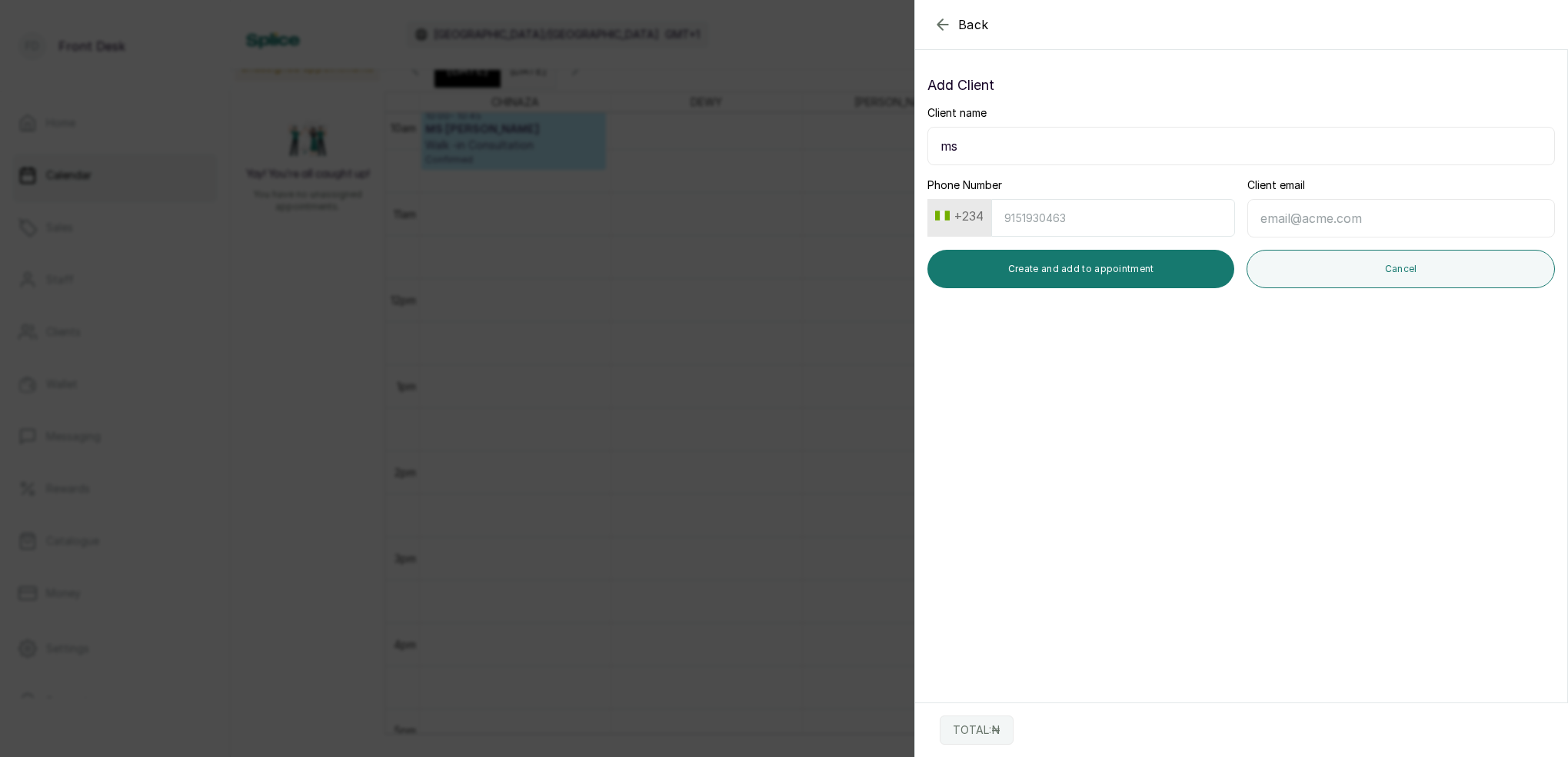
type input "m"
click at [1079, 153] on input "mM" at bounding box center [1241, 146] width 628 height 39
type input "m"
drag, startPoint x: 1120, startPoint y: 163, endPoint x: 880, endPoint y: 153, distance: 240.2
click at [951, 148] on input "Client name" at bounding box center [1241, 146] width 628 height 39
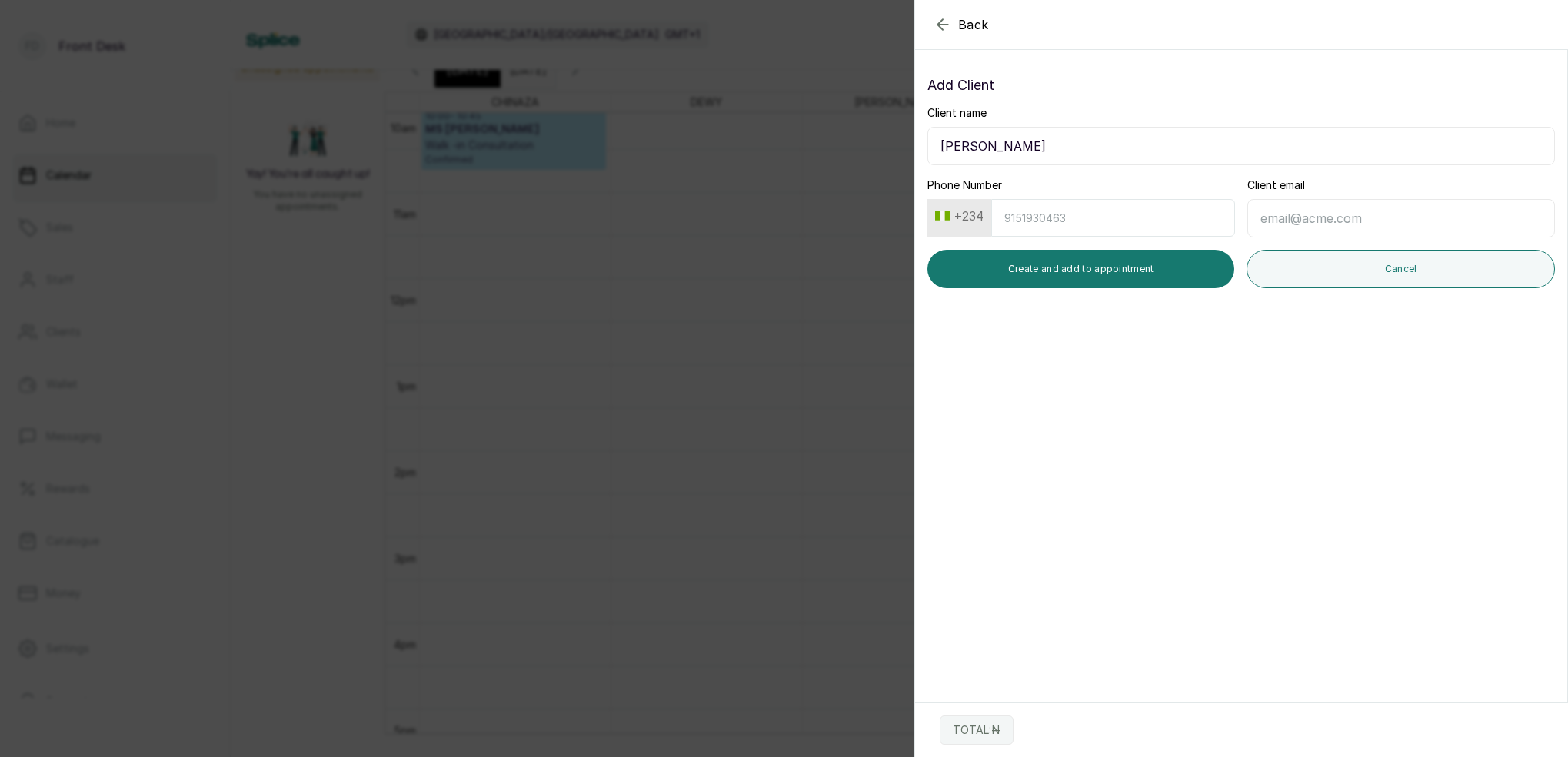
type input "[PERSON_NAME]"
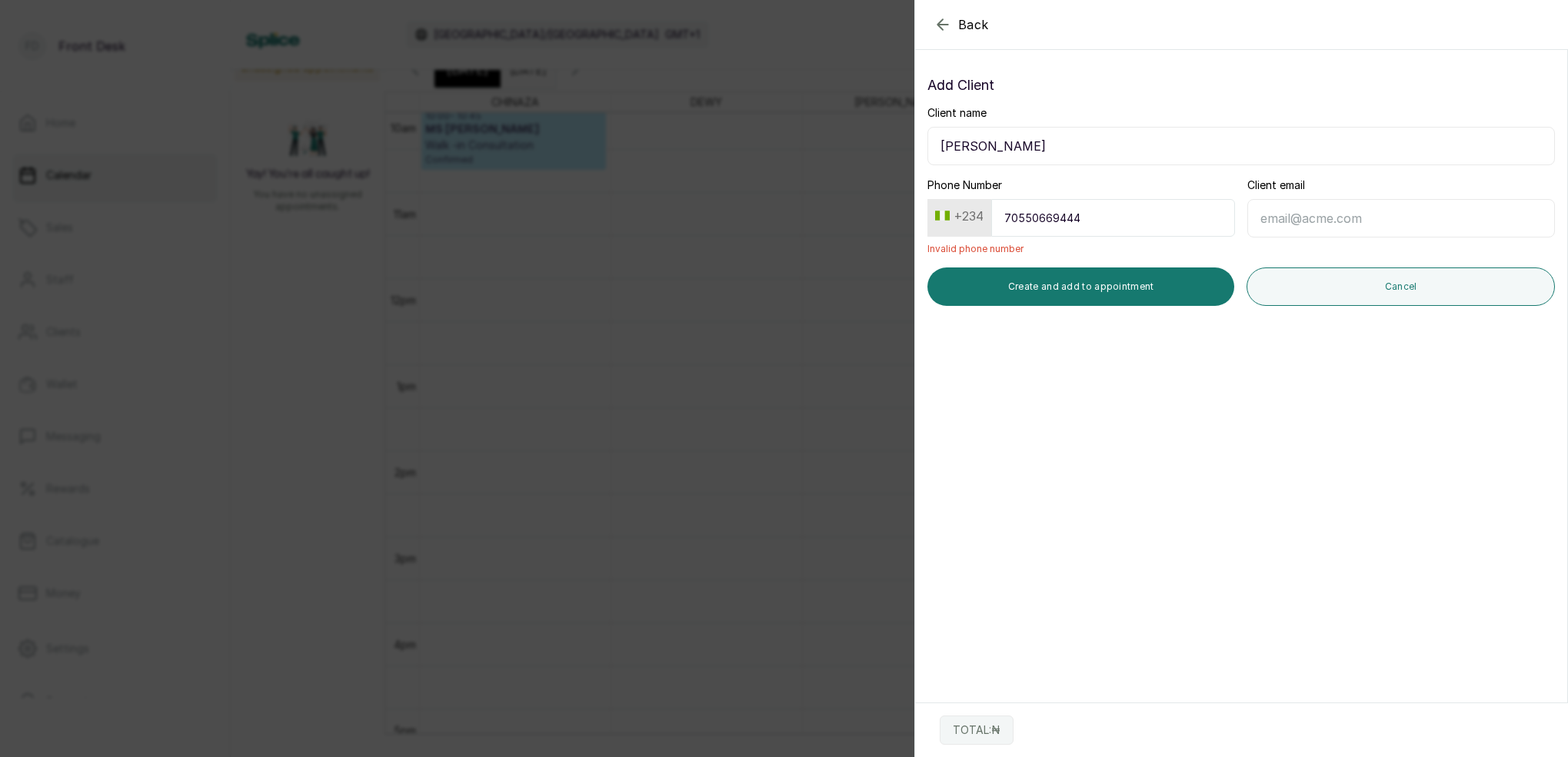
type input "70550669444"
drag, startPoint x: 1331, startPoint y: 226, endPoint x: 1319, endPoint y: 221, distance: 13.0
type input "[EMAIL_ADDRESS][DOMAIN_NAME]"
click at [1091, 217] on input "70550669444" at bounding box center [1113, 218] width 244 height 38
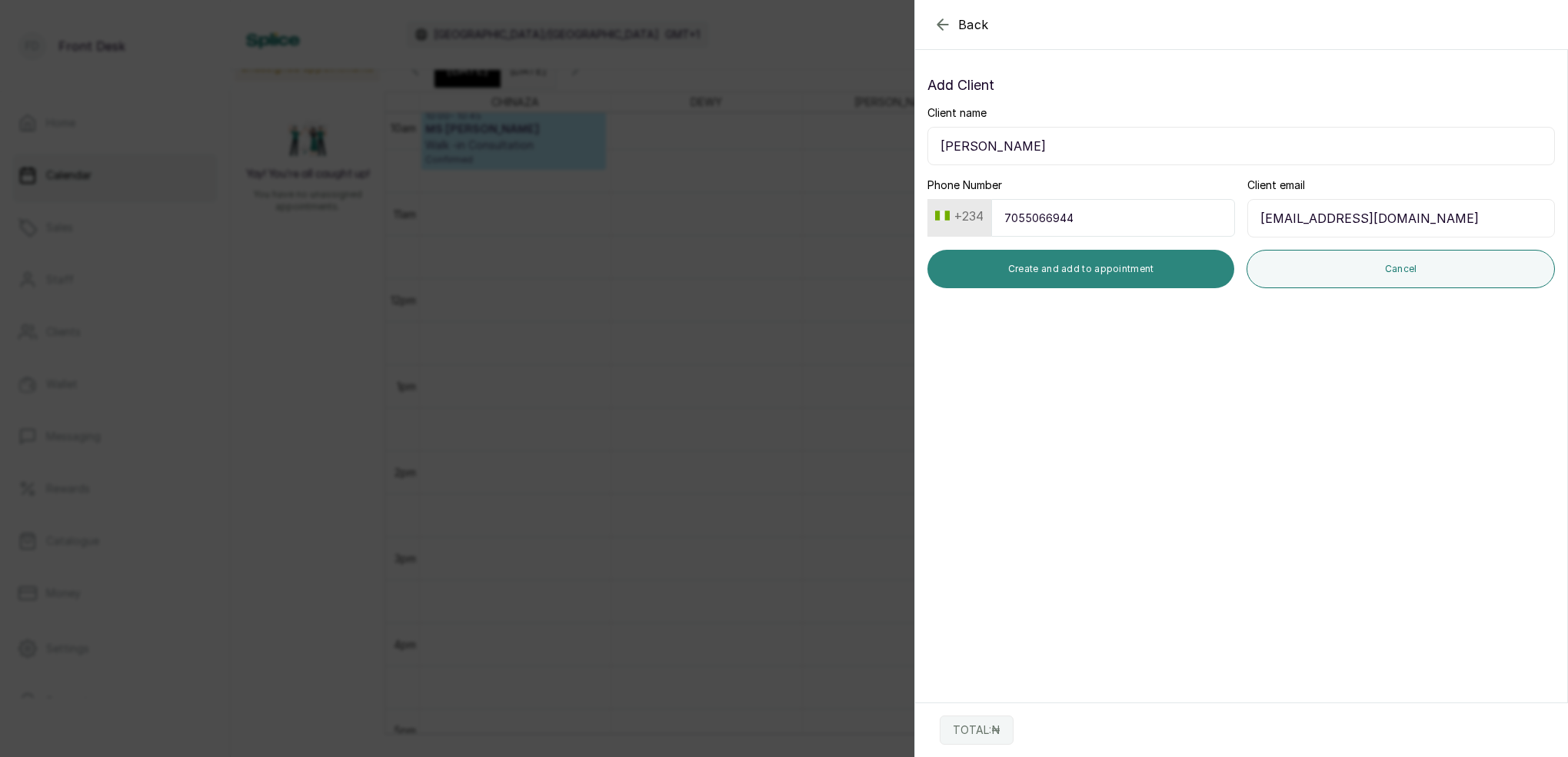
type input "7055066944"
click at [1172, 263] on button "Create and add to appointment" at bounding box center [1081, 269] width 307 height 39
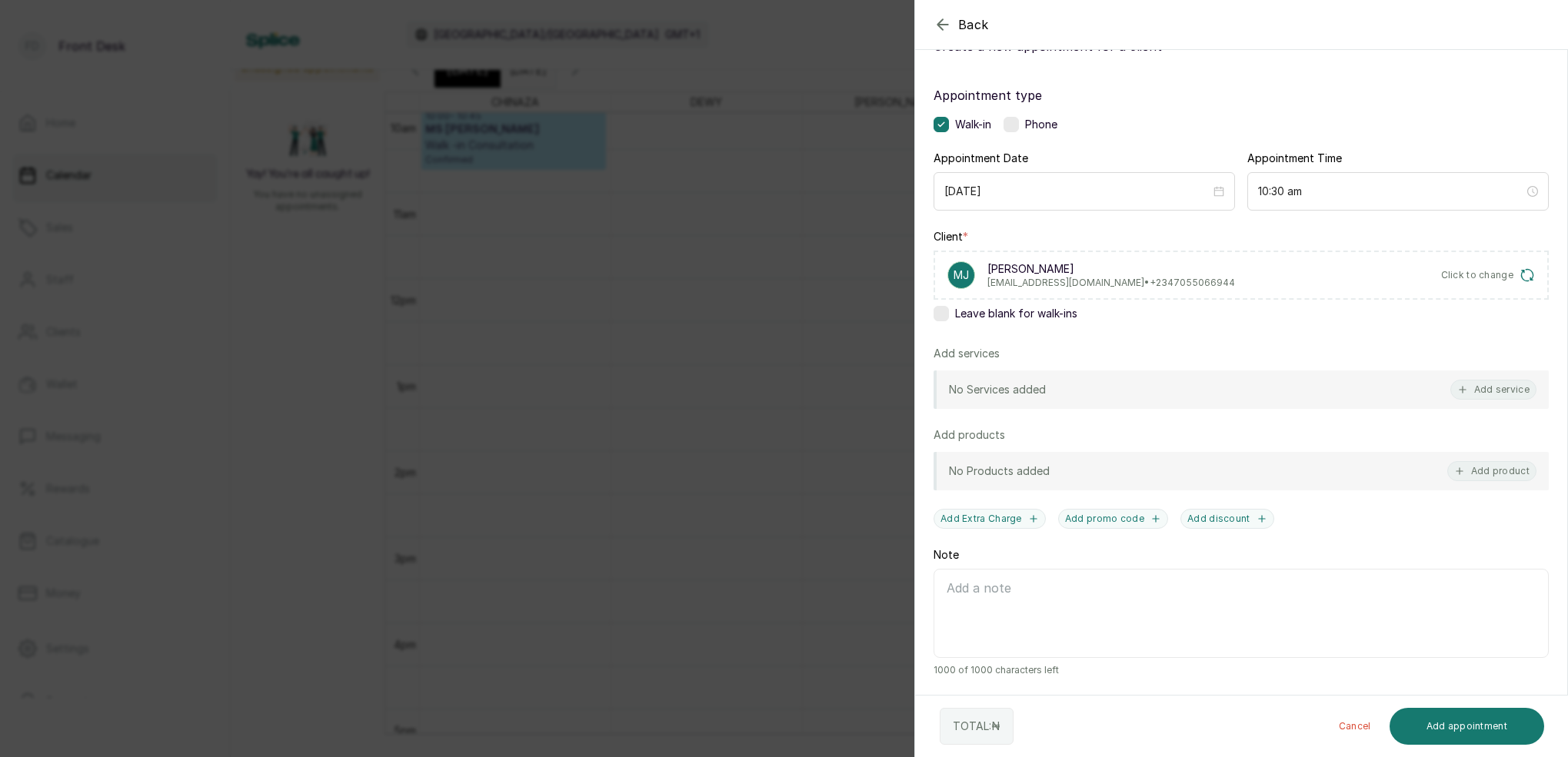
scroll to position [62, 0]
click at [1503, 389] on button "Add service" at bounding box center [1493, 390] width 86 height 20
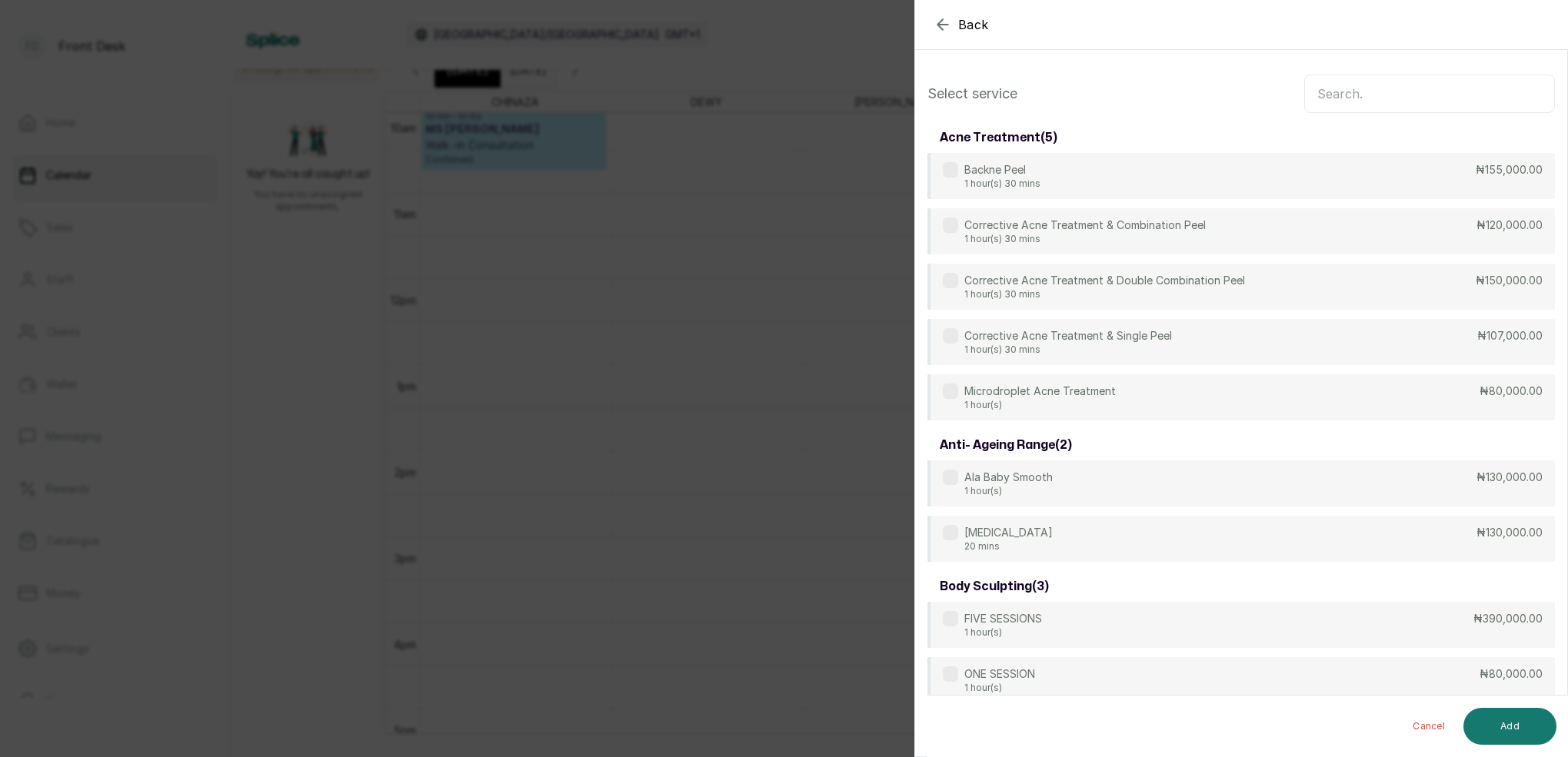
scroll to position [0, 0]
click at [1405, 96] on input "text" at bounding box center [1430, 93] width 251 height 39
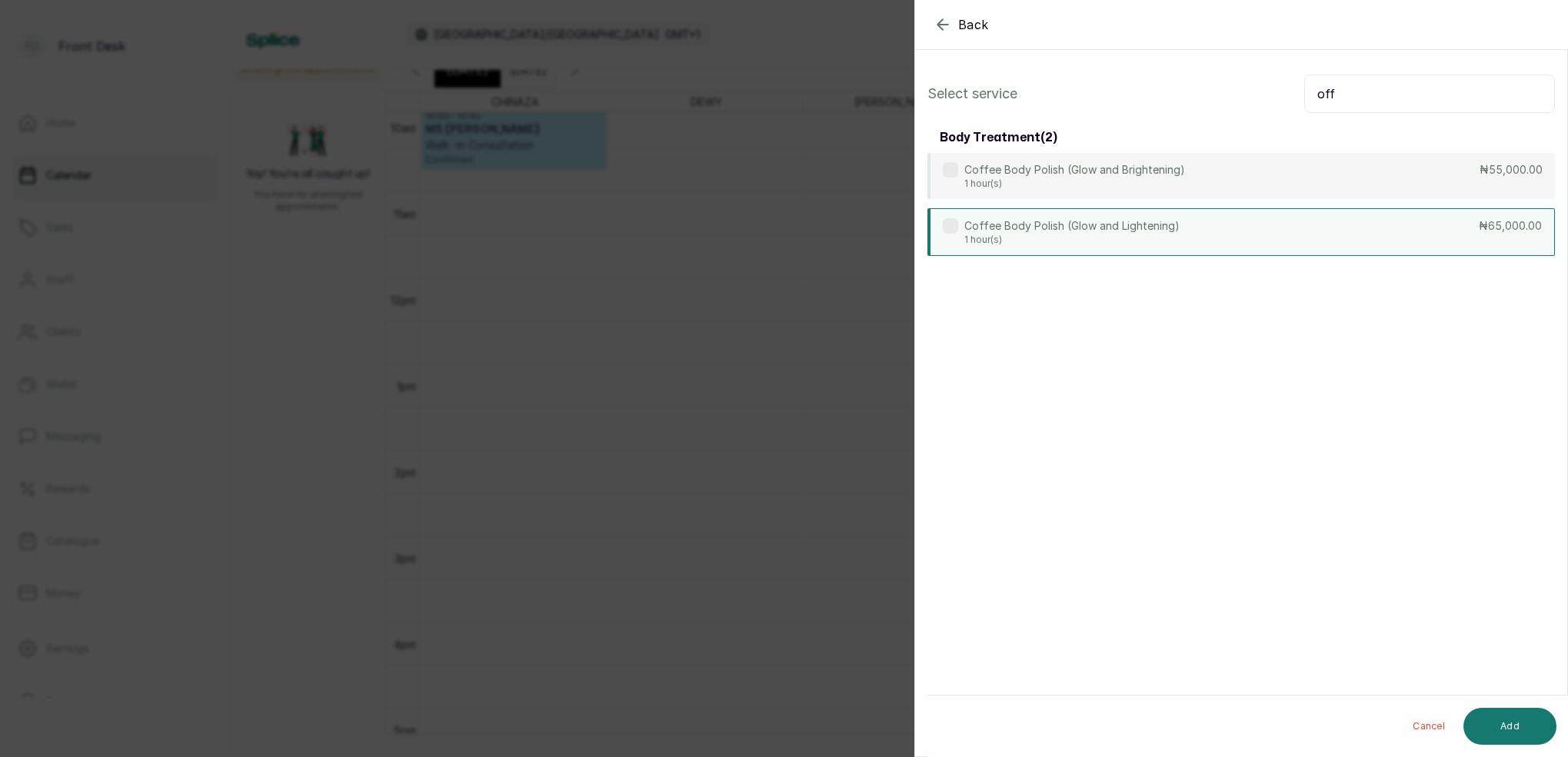
type input "off"
click at [970, 226] on p "Coffee Body Polish (Glow and Lightening)" at bounding box center [1072, 226] width 215 height 16
click at [1531, 722] on button "Add" at bounding box center [1510, 726] width 93 height 37
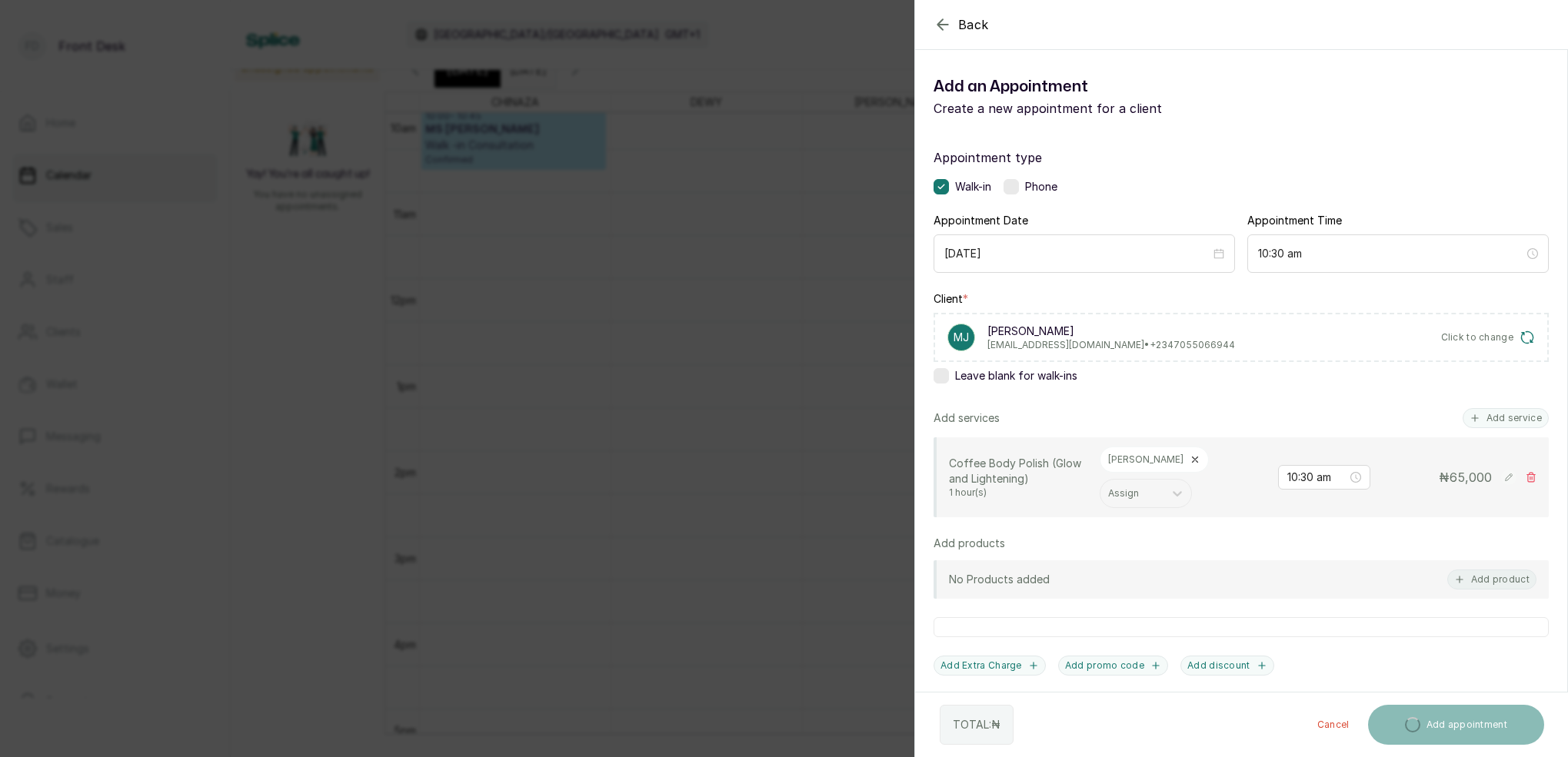
drag, startPoint x: 1521, startPoint y: 421, endPoint x: 1515, endPoint y: 427, distance: 8.5
click at [1520, 422] on button "Add service" at bounding box center [1506, 418] width 86 height 20
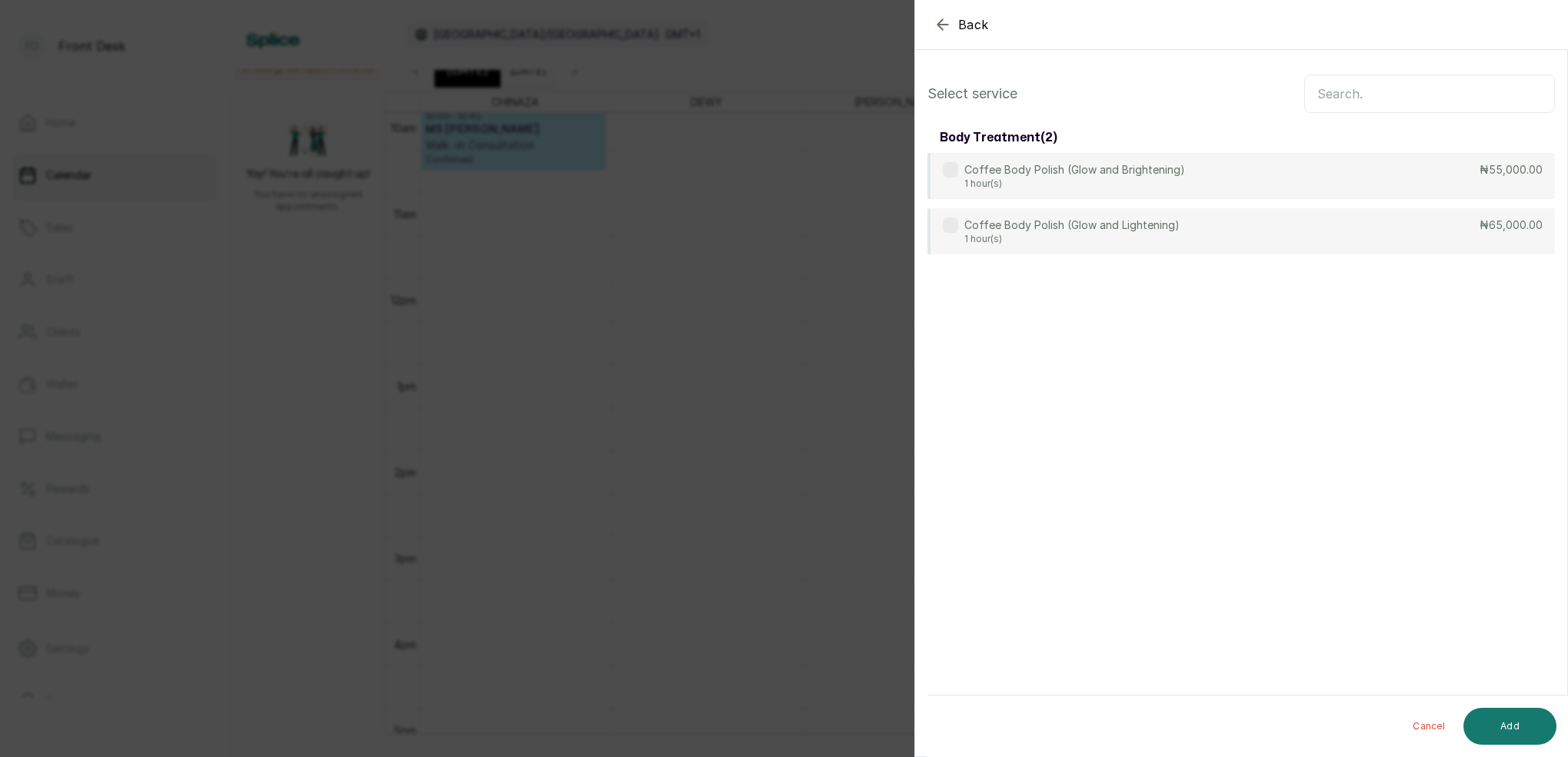
click at [1339, 89] on input "text" at bounding box center [1430, 93] width 251 height 39
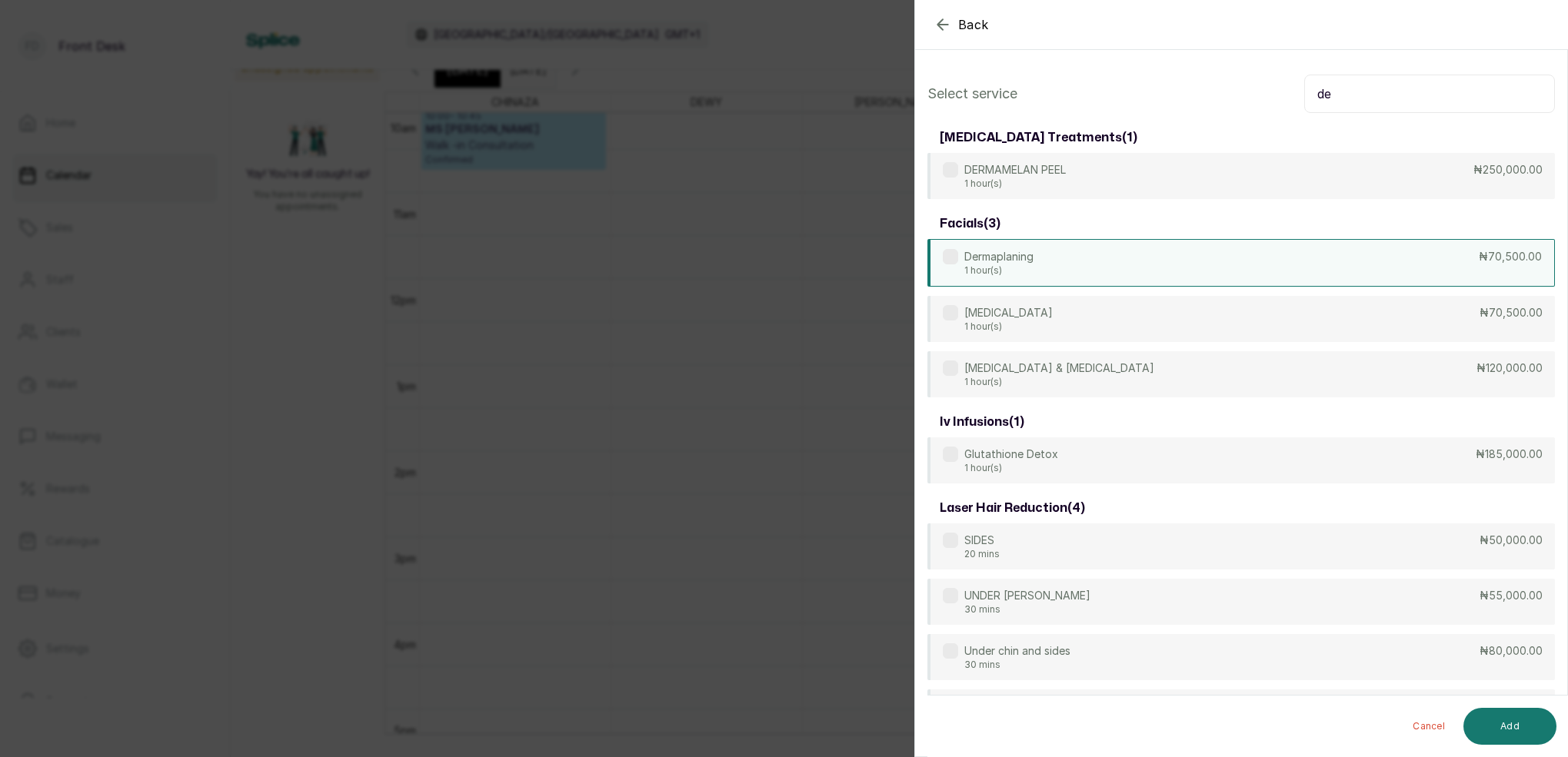
scroll to position [4, 0]
type input "de"
click at [1030, 256] on p "Dermaplaning" at bounding box center [999, 253] width 69 height 16
click at [1529, 718] on button "Add" at bounding box center [1510, 726] width 93 height 37
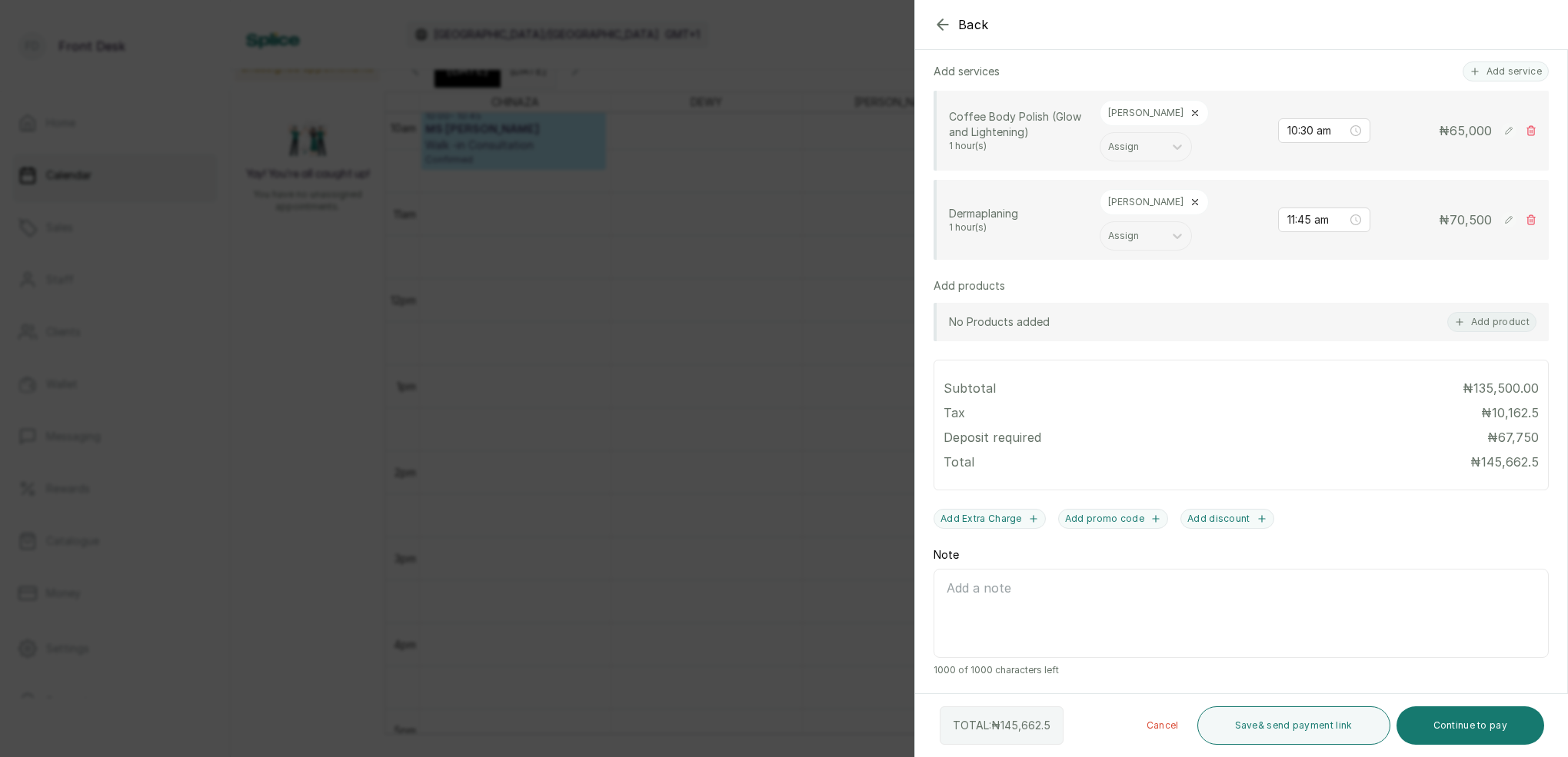
scroll to position [347, 0]
click at [1513, 721] on button "Continue to pay" at bounding box center [1470, 725] width 149 height 39
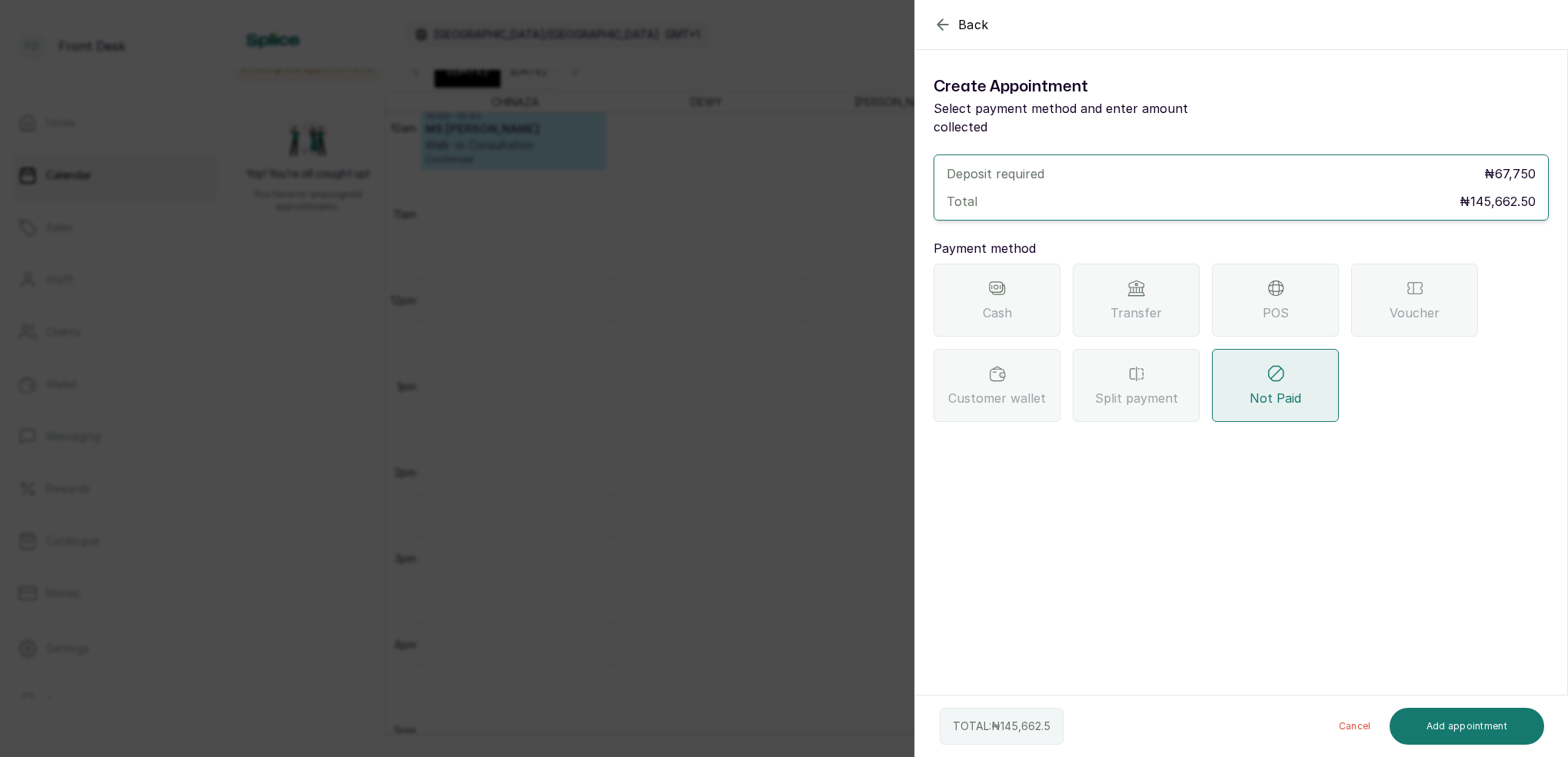
scroll to position [0, 0]
click at [1150, 303] on span "Transfer" at bounding box center [1136, 312] width 52 height 18
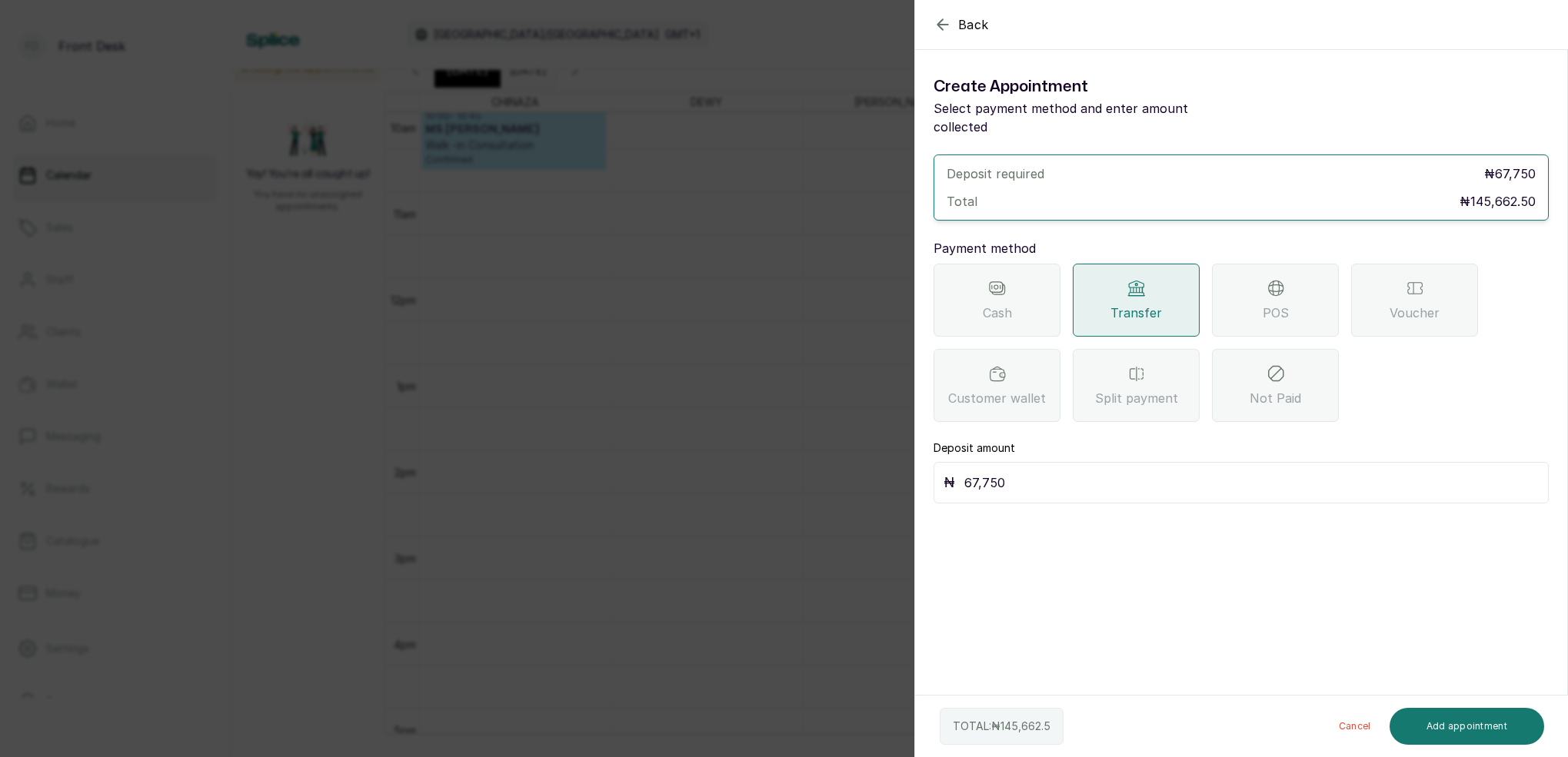
click at [1059, 472] on input "67,750" at bounding box center [1251, 483] width 574 height 21
type input "6"
type input "145,662.5"
click at [1497, 718] on button "Add appointment" at bounding box center [1467, 726] width 155 height 37
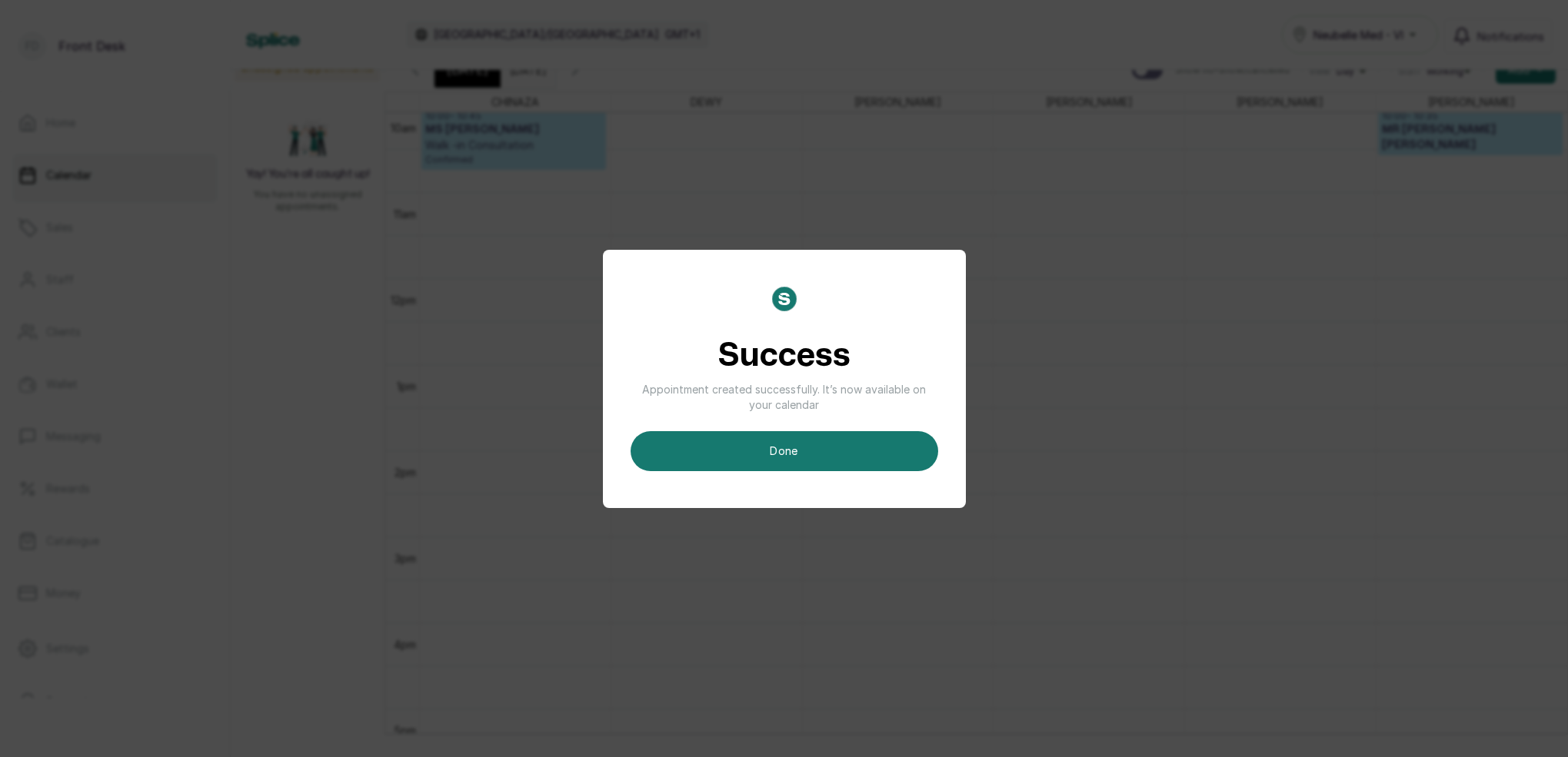
scroll to position [11, 0]
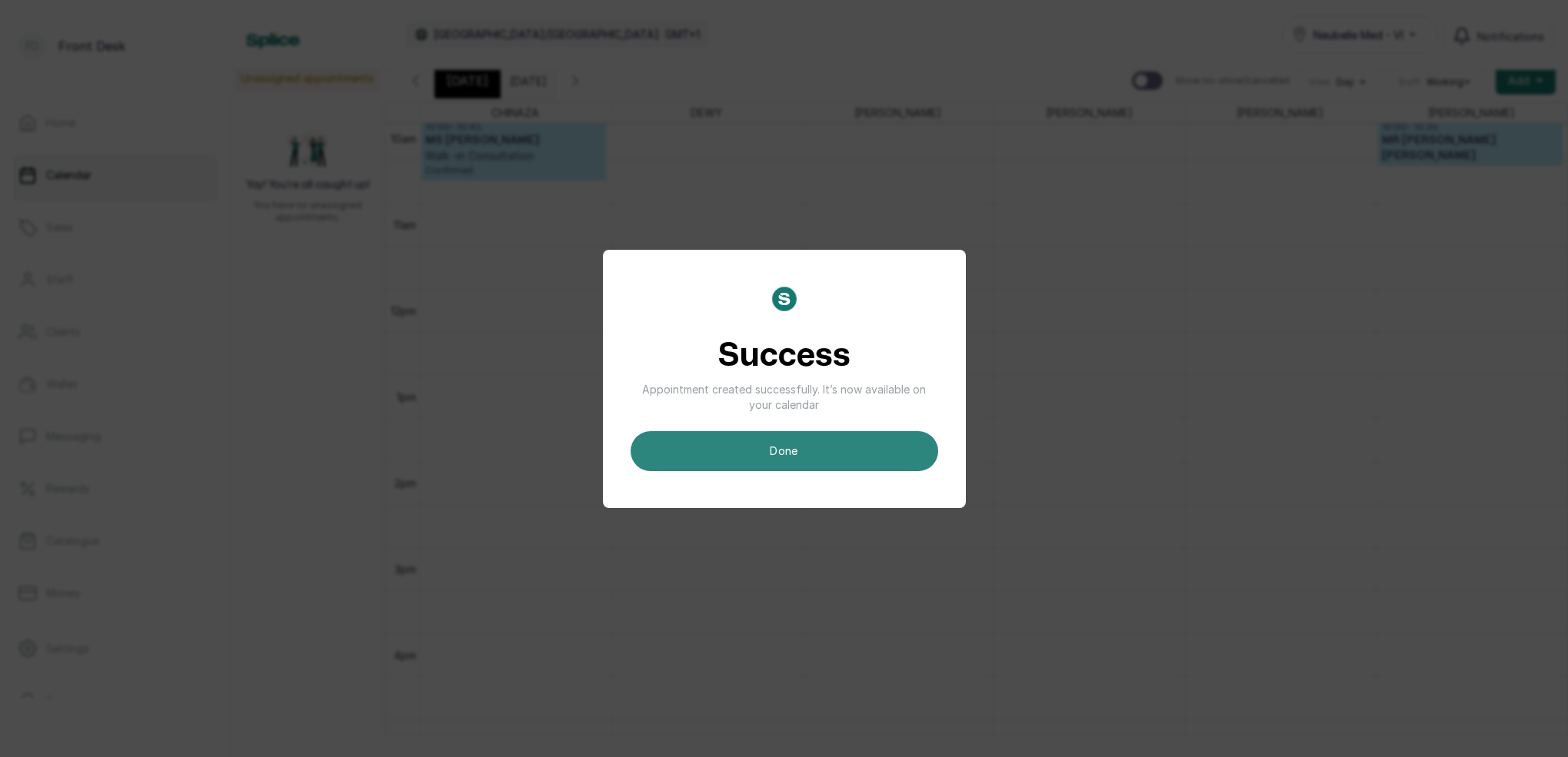
click at [828, 452] on button "done" at bounding box center [784, 451] width 308 height 40
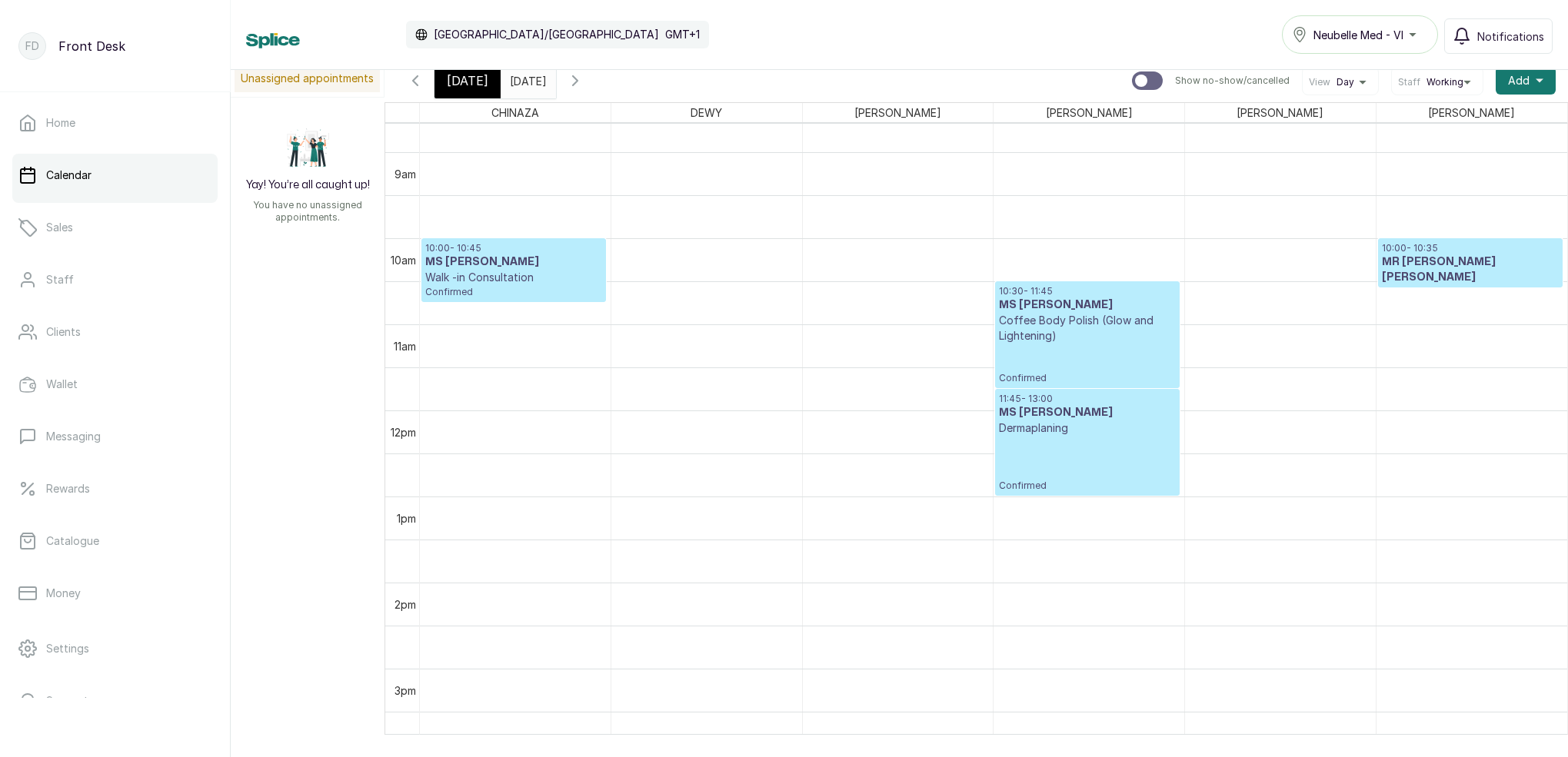
scroll to position [751, 0]
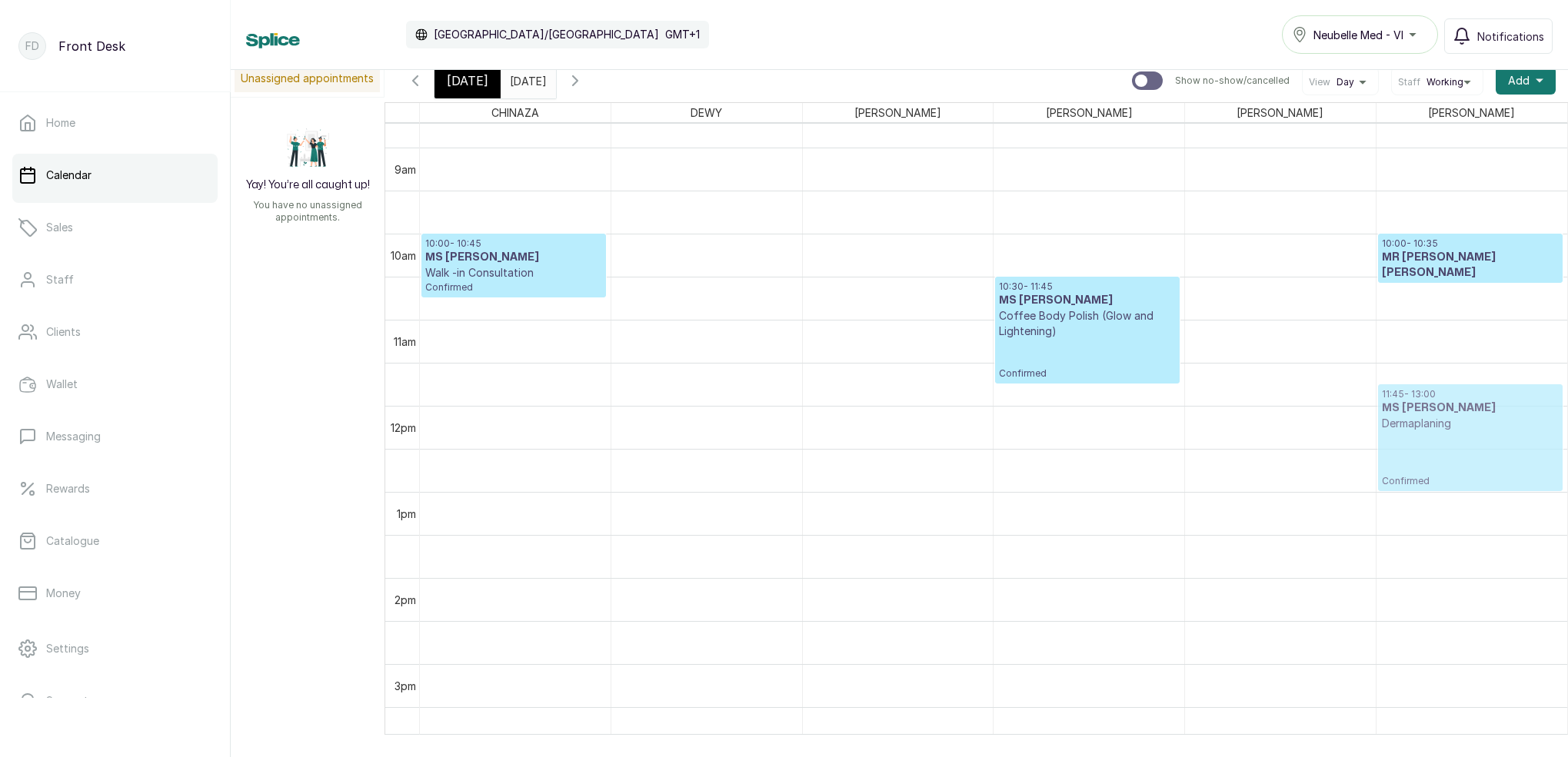
drag, startPoint x: 1086, startPoint y: 437, endPoint x: 1486, endPoint y: 431, distance: 400.0
click at [1486, 431] on tr "10:00 - 10:45 MS FAVOUR Walk -in Consultation Confirmed 18:00 - 19:45 Mena Pren…" at bounding box center [994, 406] width 1147 height 2067
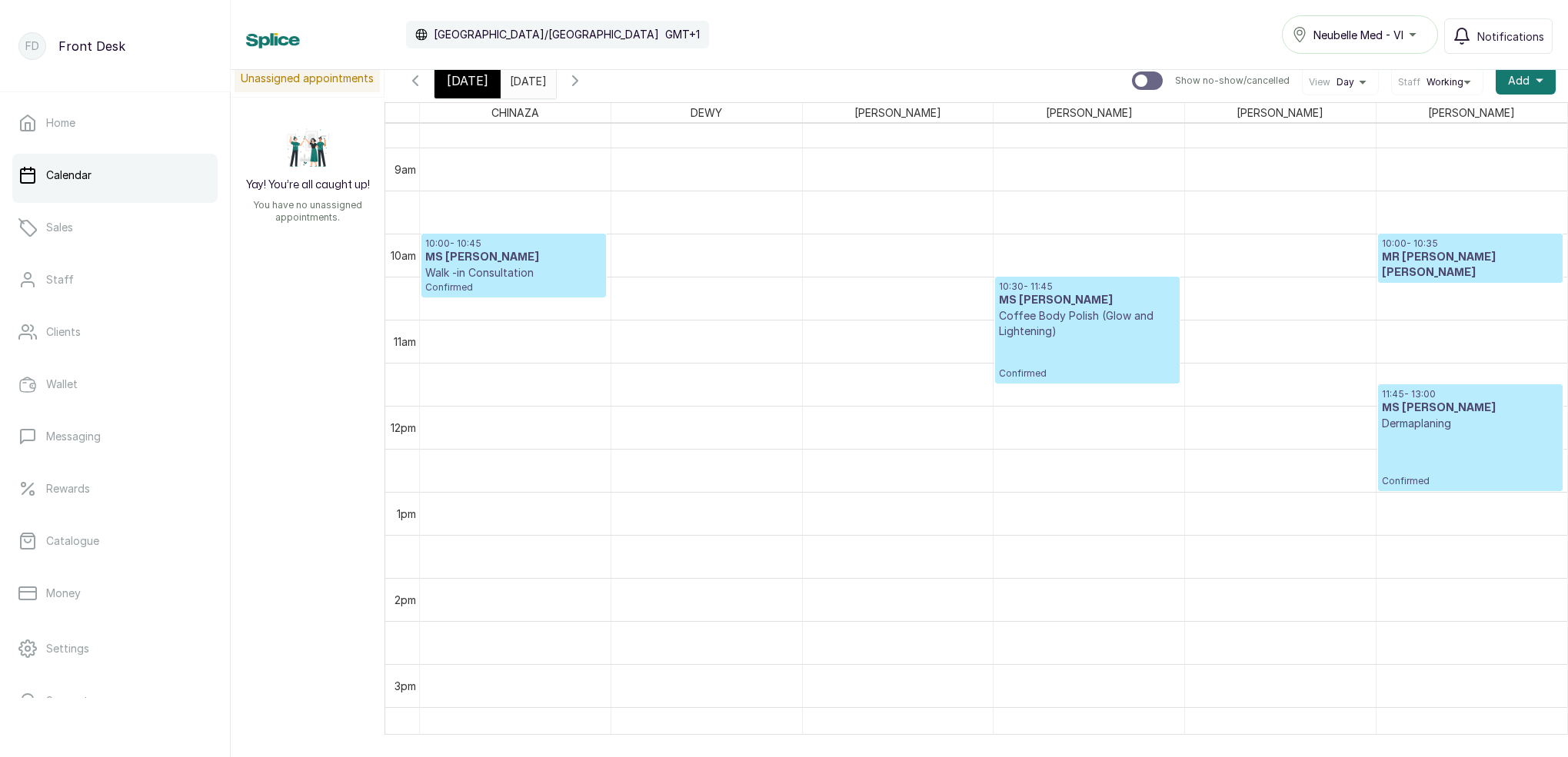
click at [1452, 408] on h3 "MS [PERSON_NAME]" at bounding box center [1470, 408] width 177 height 16
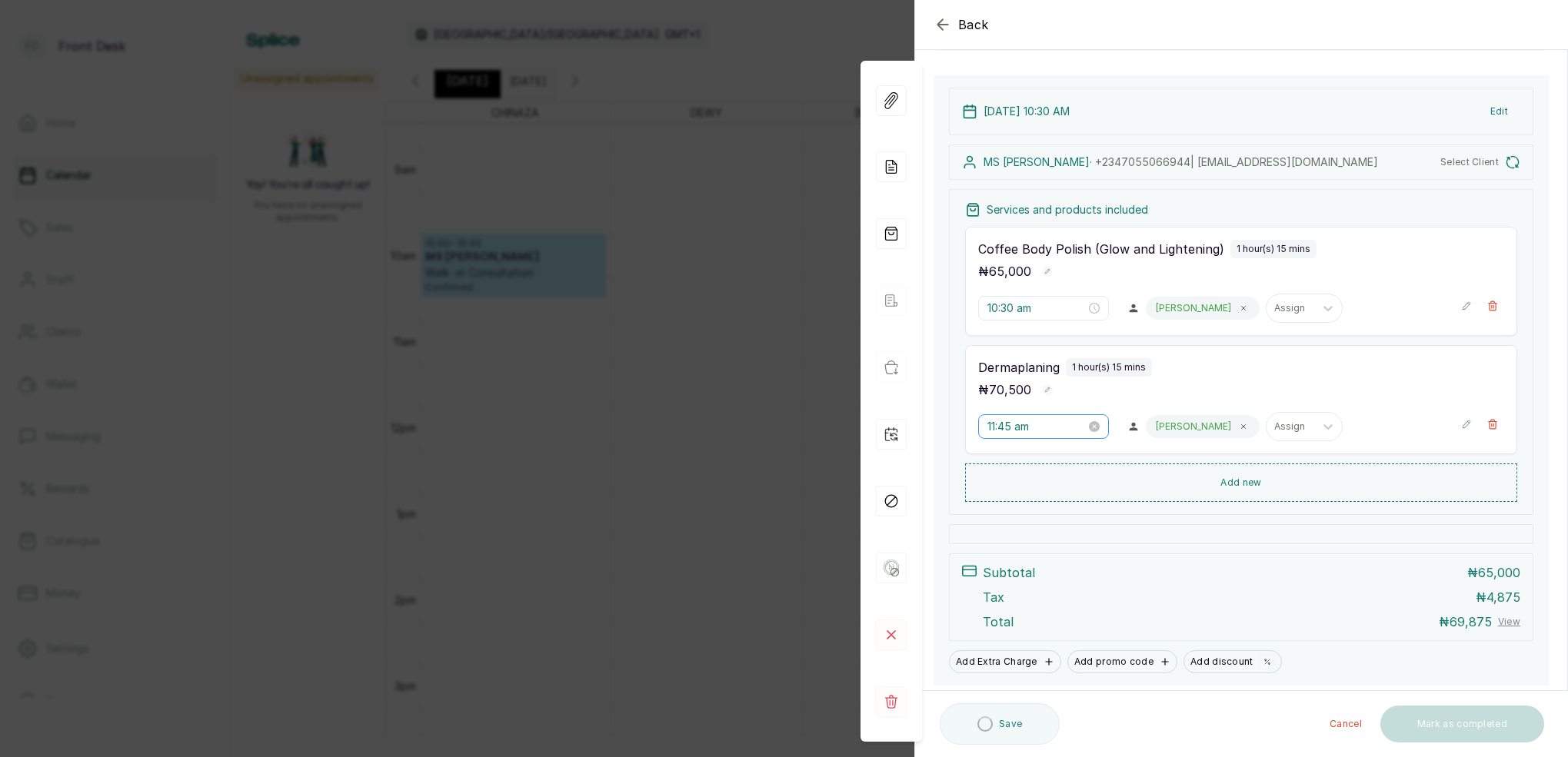
scroll to position [141, 0]
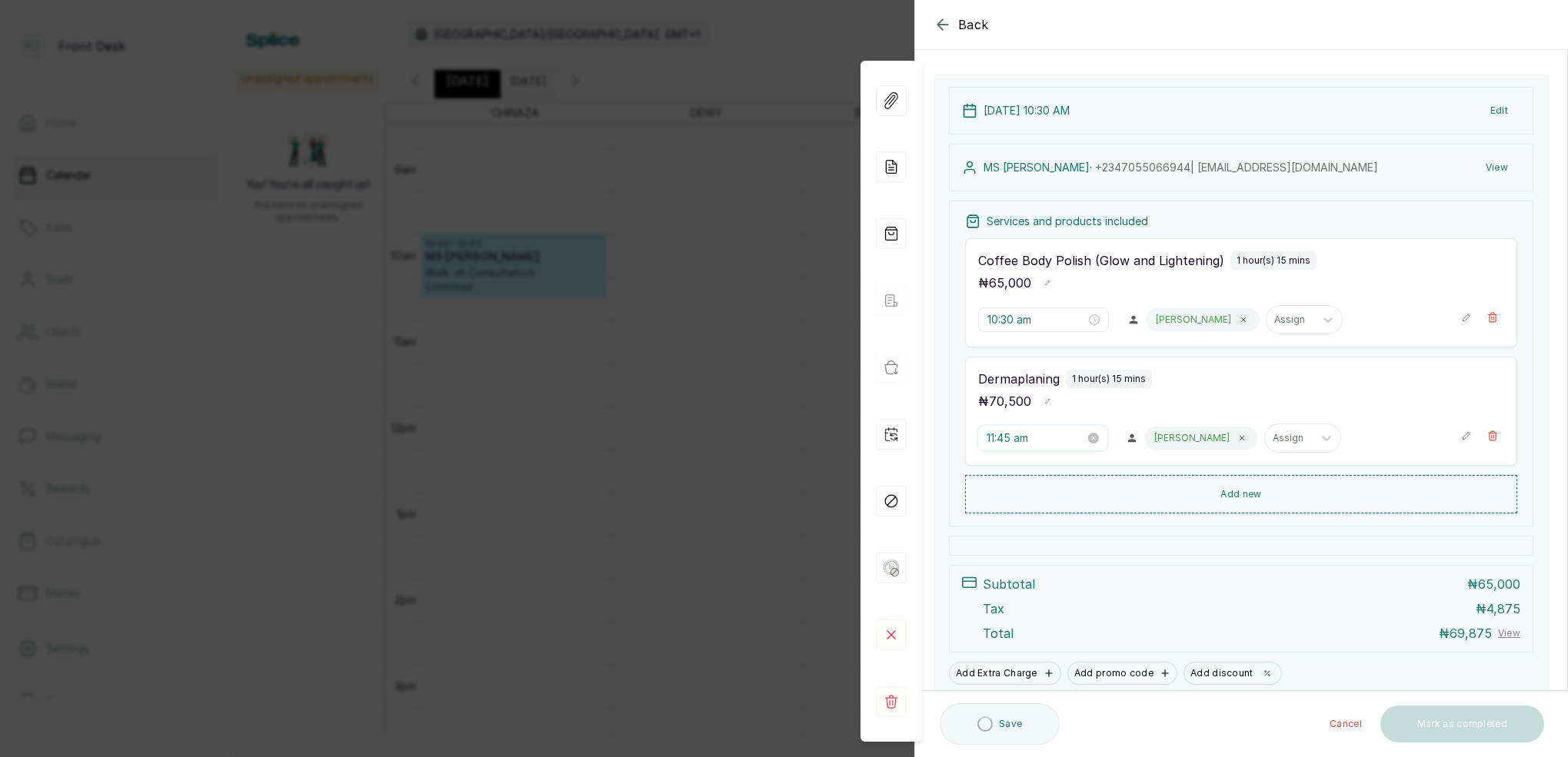
drag, startPoint x: 1008, startPoint y: 440, endPoint x: 1020, endPoint y: 442, distance: 12.2
click at [1009, 440] on input "11:45 am" at bounding box center [1036, 438] width 98 height 17
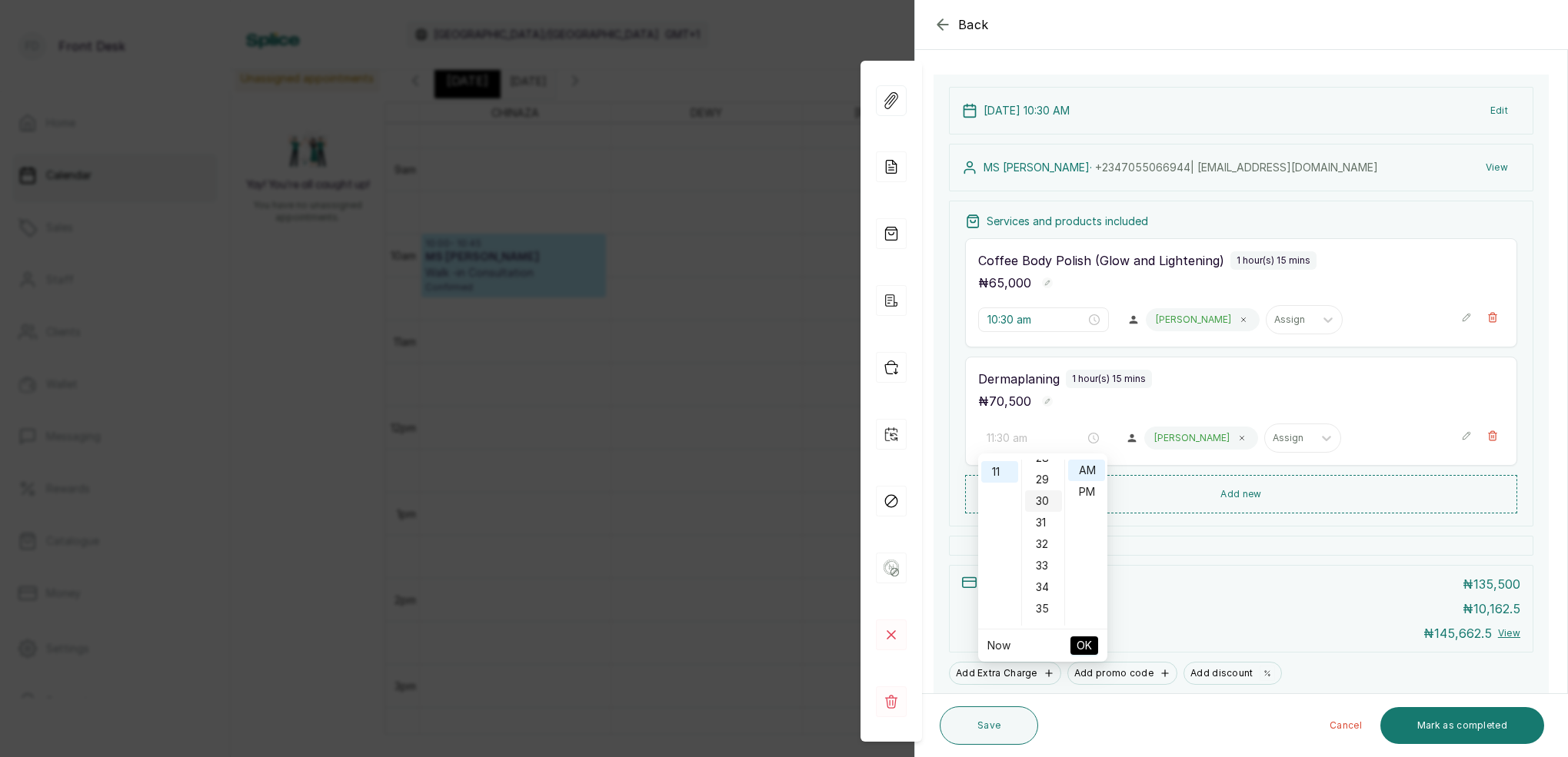
click at [1045, 499] on div "30" at bounding box center [1043, 501] width 37 height 21
click at [1086, 469] on div "AM" at bounding box center [1086, 471] width 37 height 21
type input "11:30 am"
drag, startPoint x: 1086, startPoint y: 651, endPoint x: 1191, endPoint y: 613, distance: 111.7
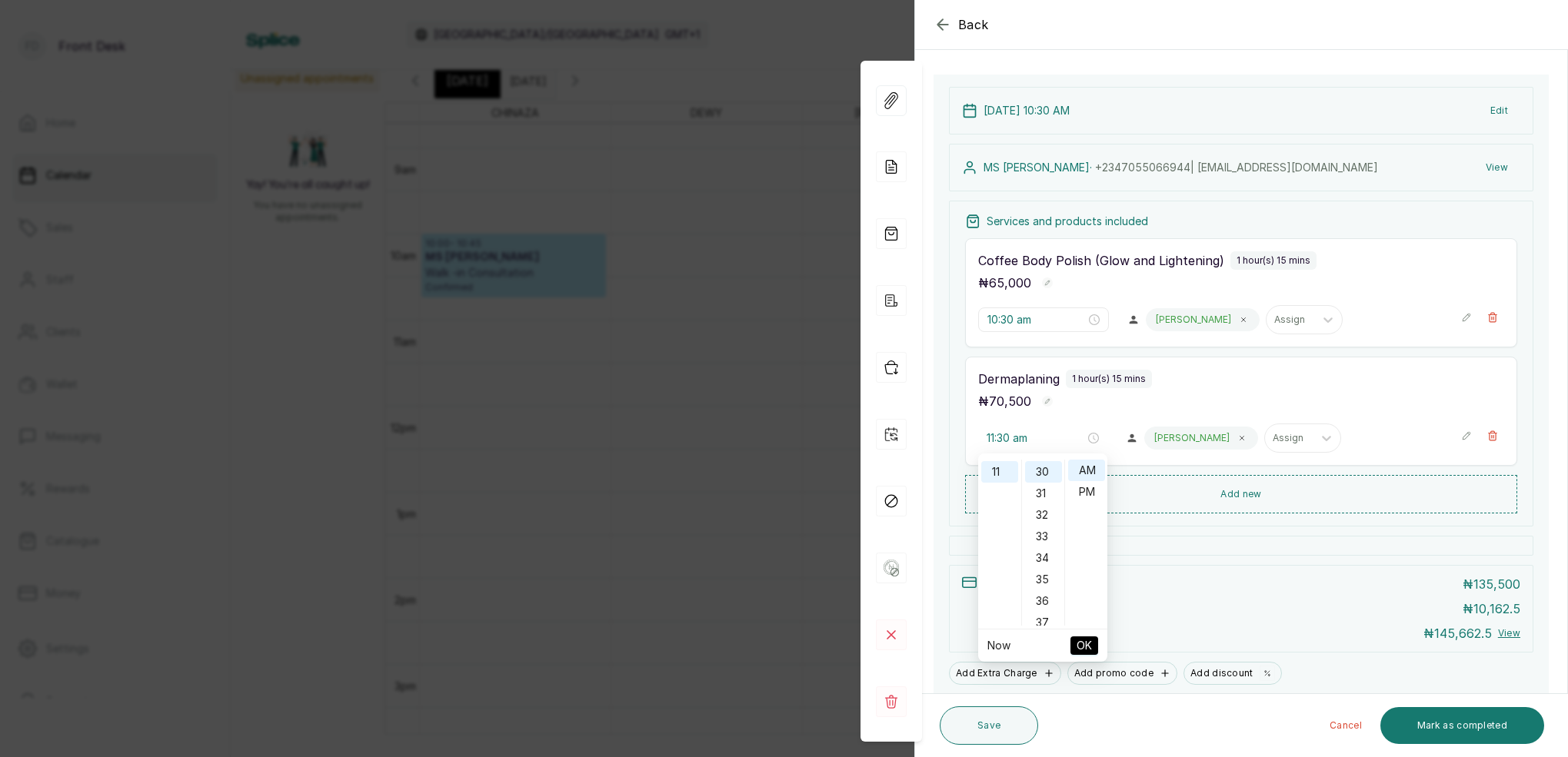
click at [1086, 649] on span "OK" at bounding box center [1084, 646] width 16 height 30
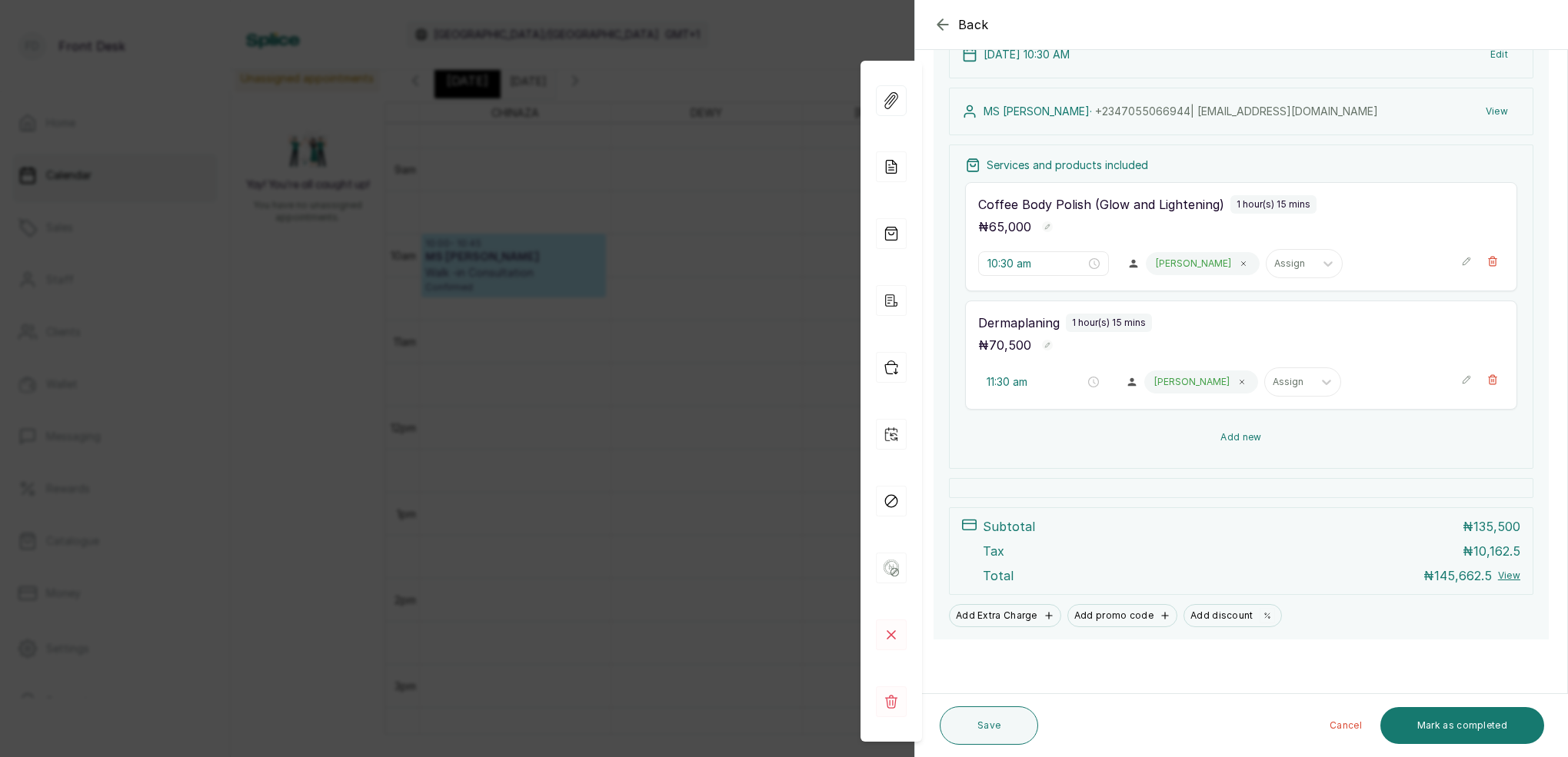
scroll to position [198, 0]
click at [1018, 716] on button "Save" at bounding box center [989, 725] width 98 height 39
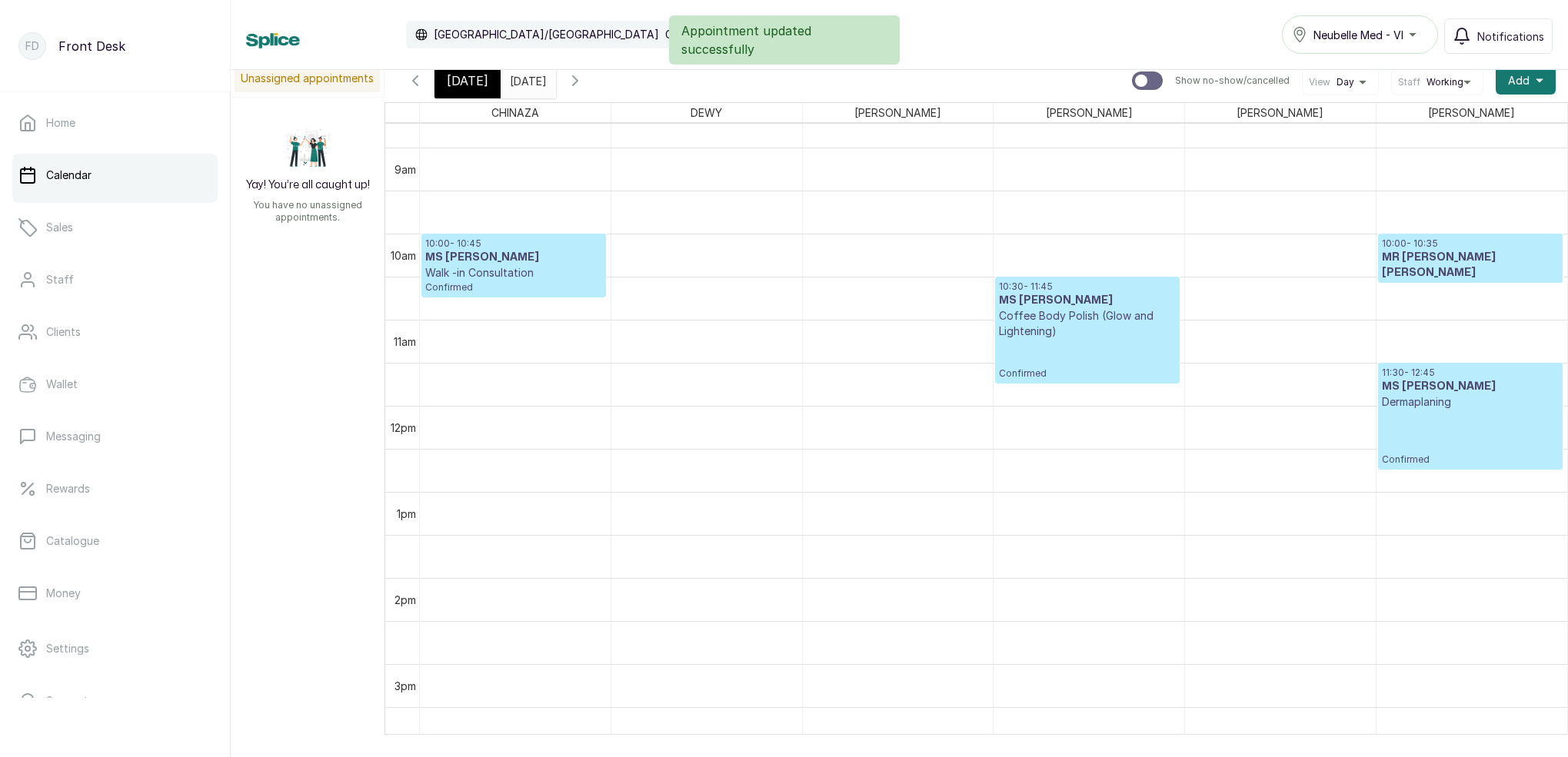
click at [1431, 421] on p "Confirmed" at bounding box center [1470, 438] width 177 height 56
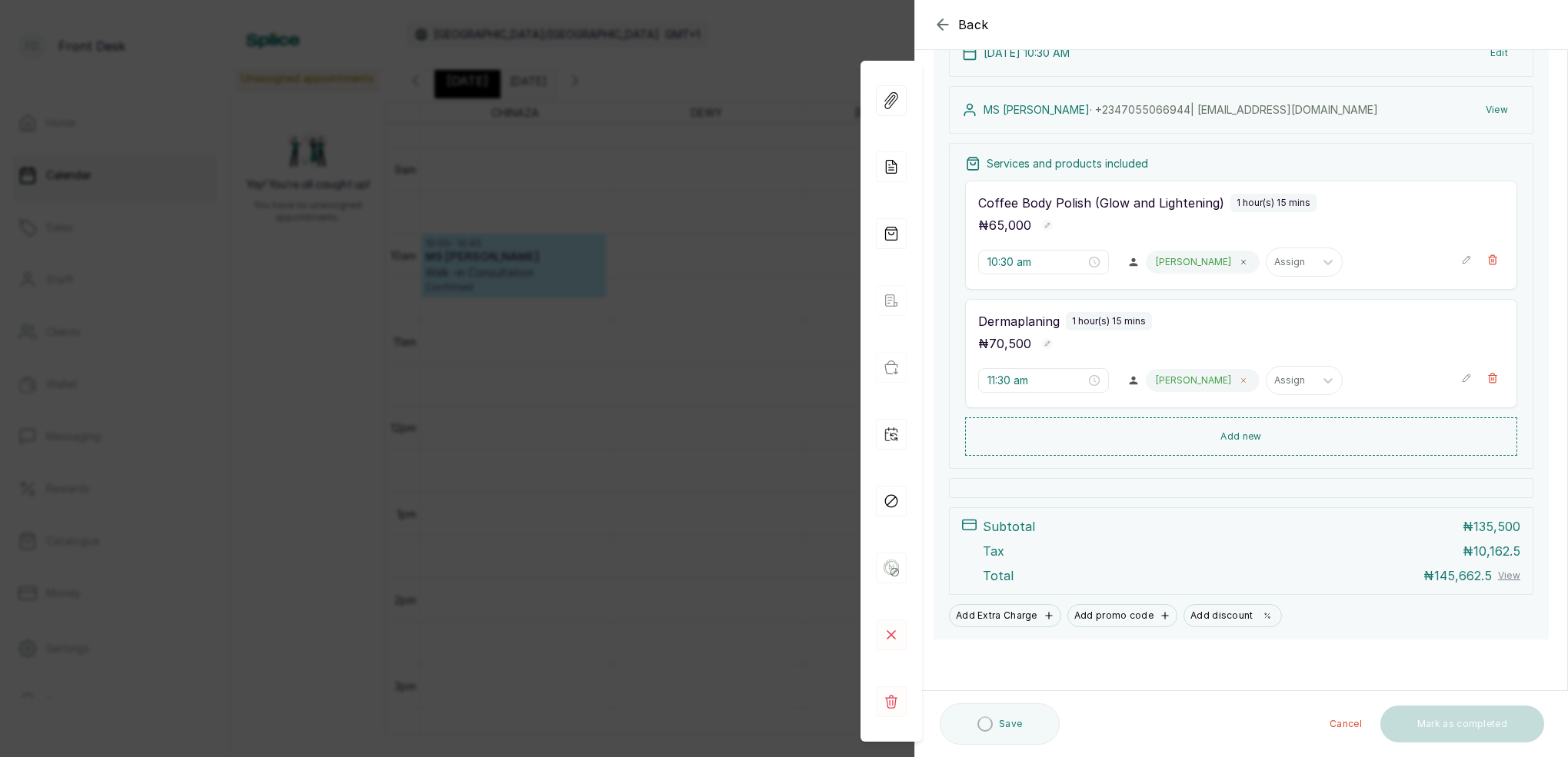
scroll to position [199, 0]
click at [1240, 379] on icon at bounding box center [1243, 380] width 7 height 7
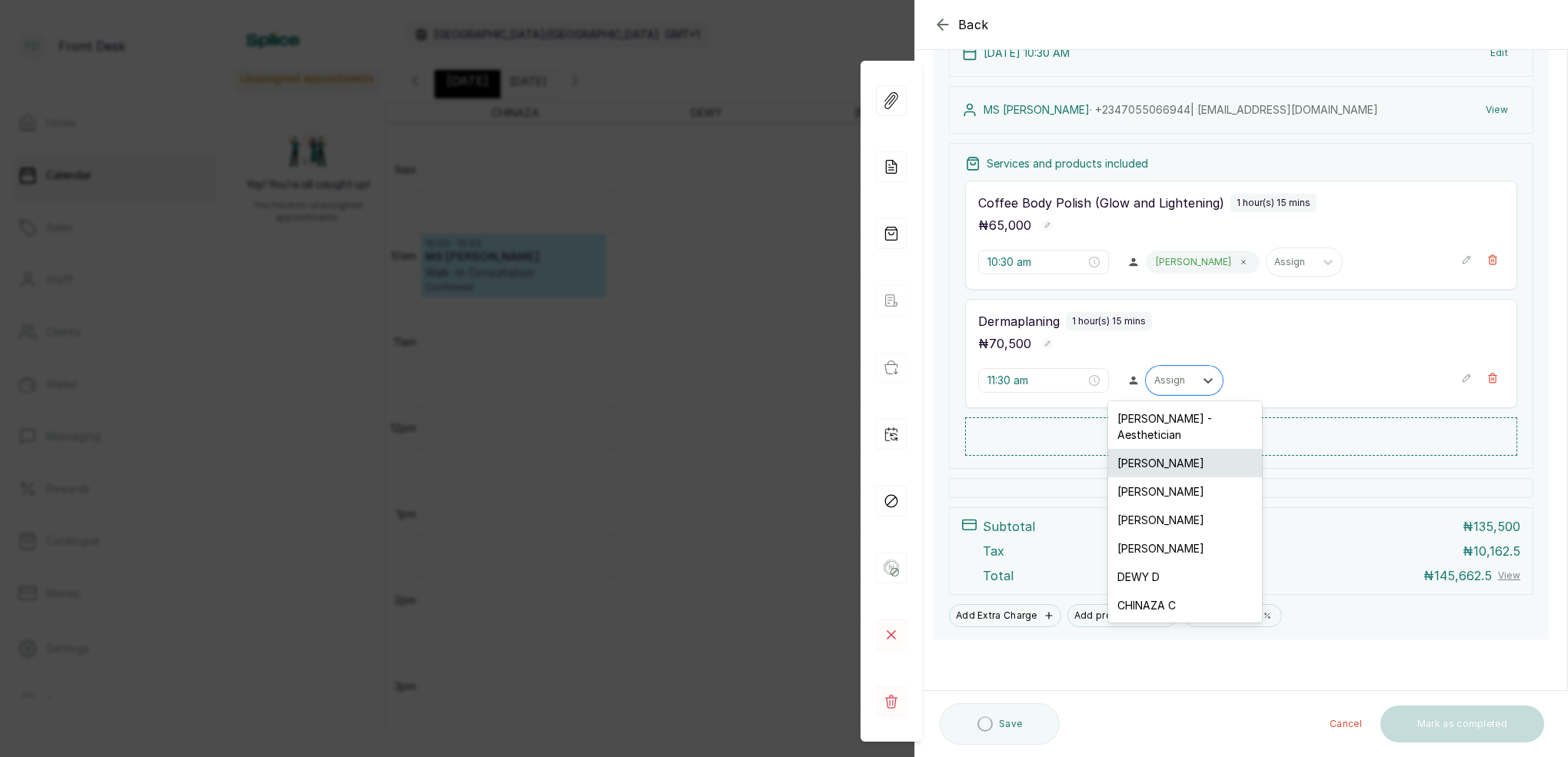
drag, startPoint x: 1181, startPoint y: 381, endPoint x: 1172, endPoint y: 434, distance: 53.8
click at [1181, 381] on div "Assign" at bounding box center [1170, 380] width 32 height 11
drag, startPoint x: 1173, startPoint y: 587, endPoint x: 1174, endPoint y: 580, distance: 7.1
click at [1174, 591] on div "CHINAZA C" at bounding box center [1185, 605] width 153 height 29
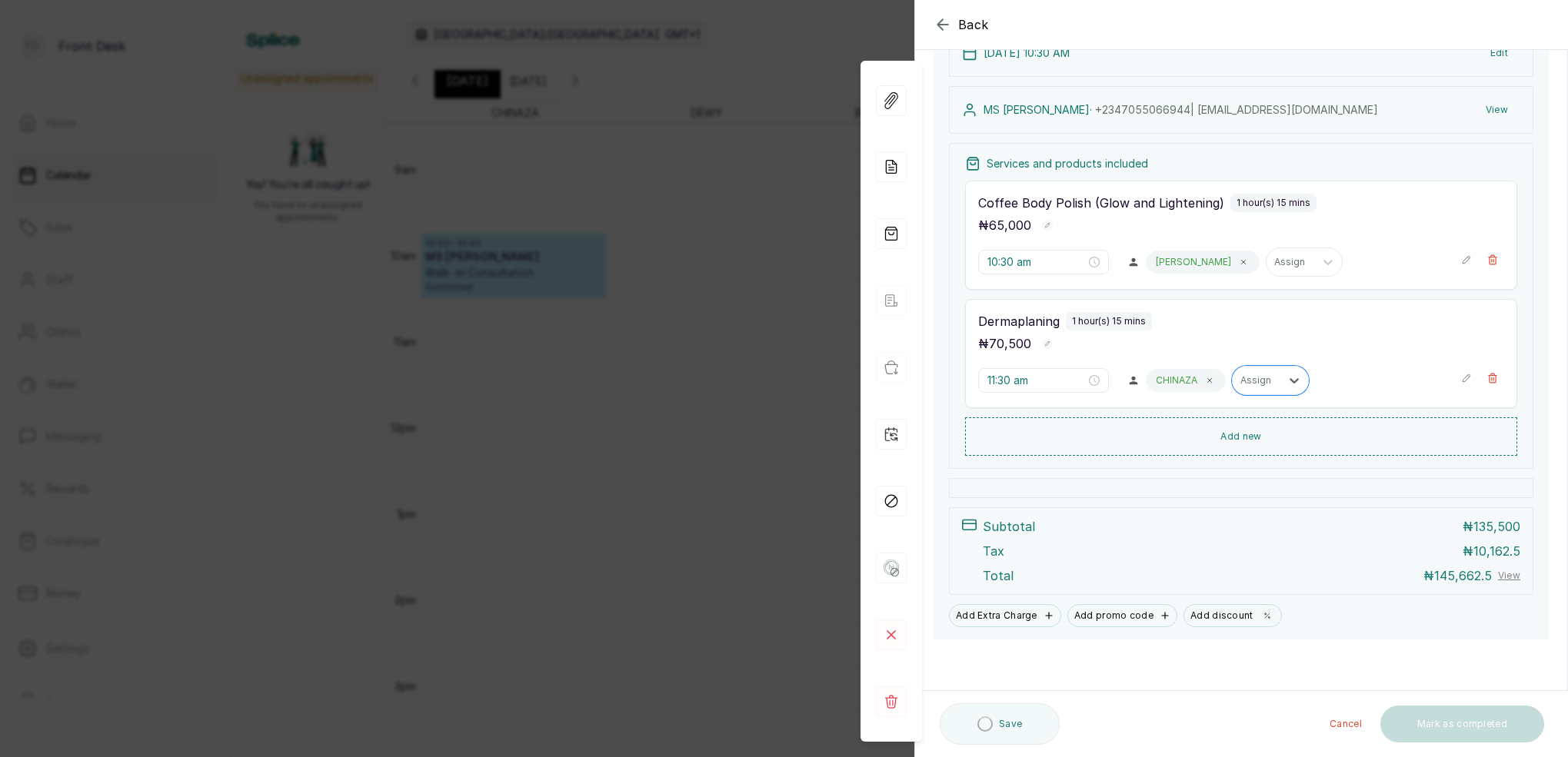
scroll to position [198, 0]
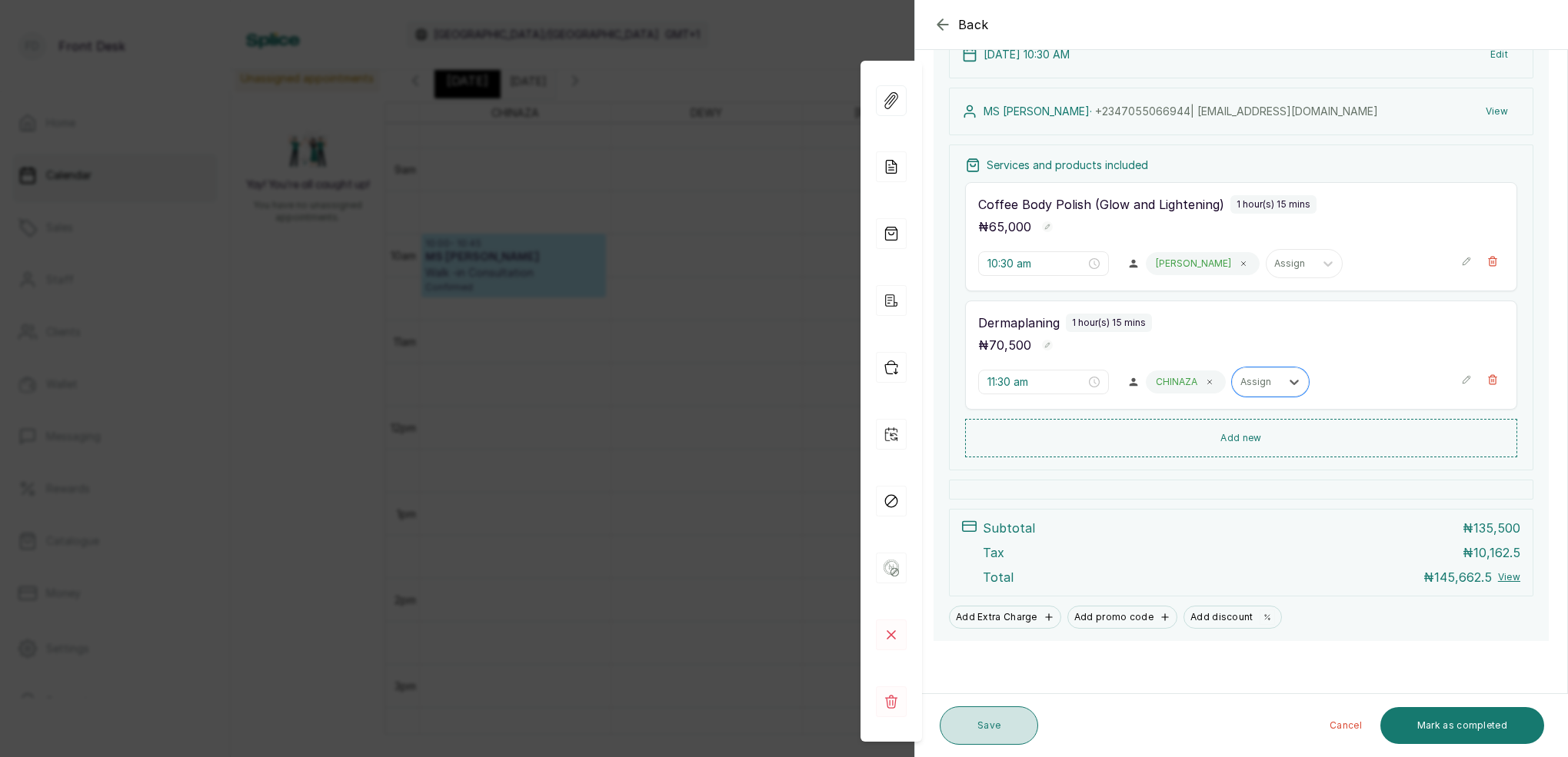
click at [983, 727] on button "Save" at bounding box center [989, 725] width 98 height 39
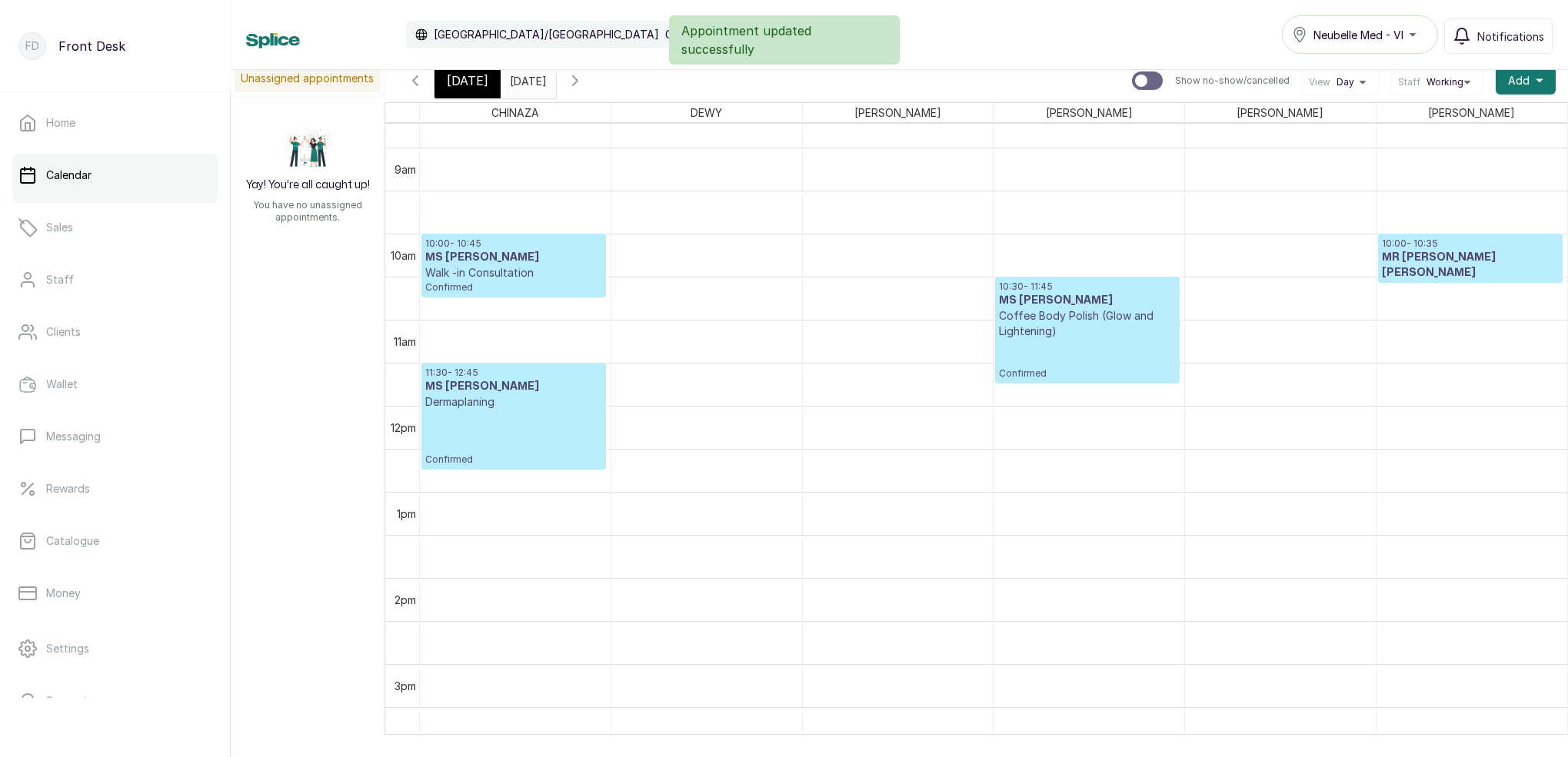
click at [1086, 332] on p "Coffee Body Polish (Glow and Lightening)" at bounding box center [1087, 323] width 176 height 30
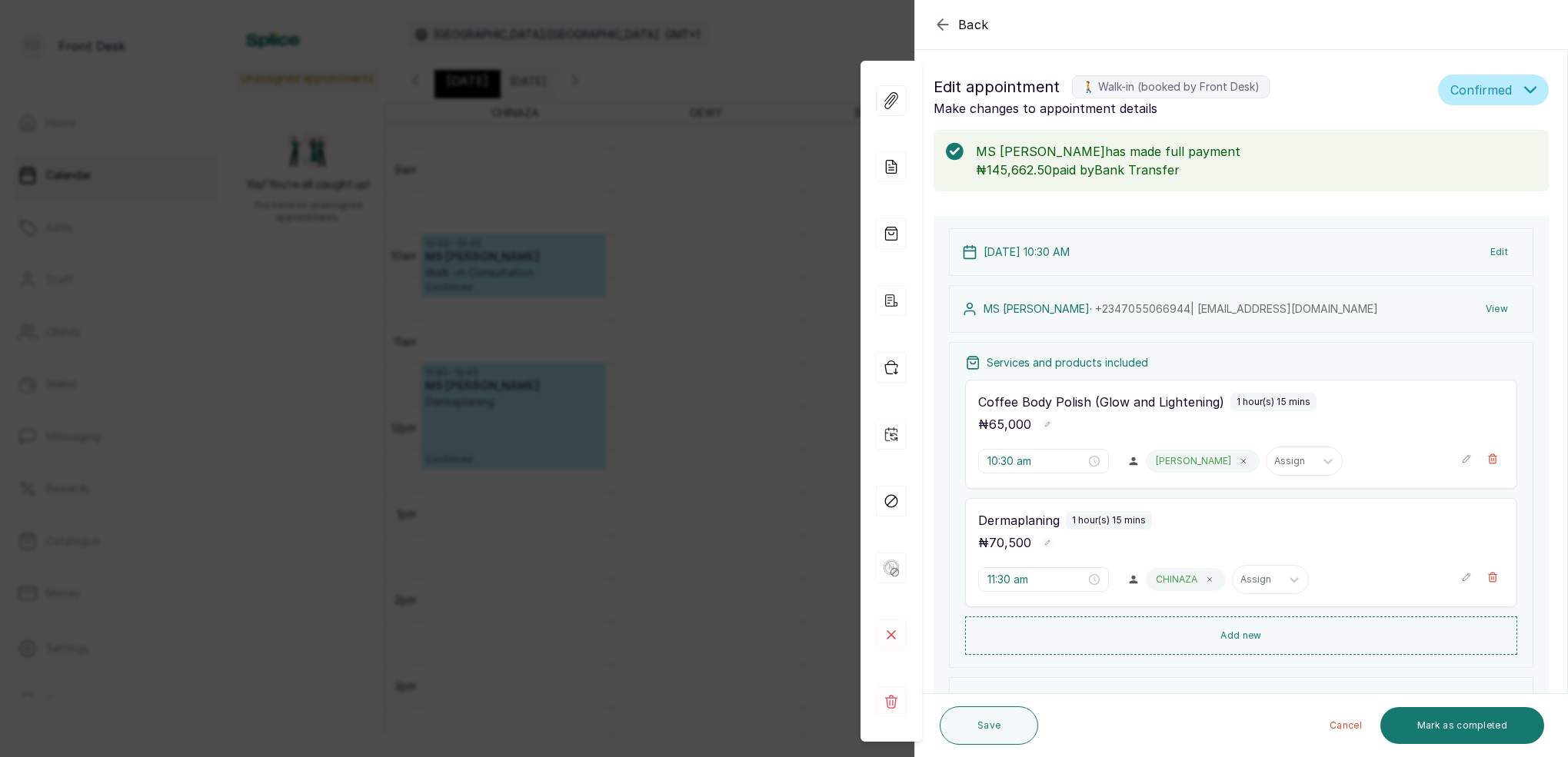
click at [1495, 310] on button "View" at bounding box center [1497, 309] width 47 height 28
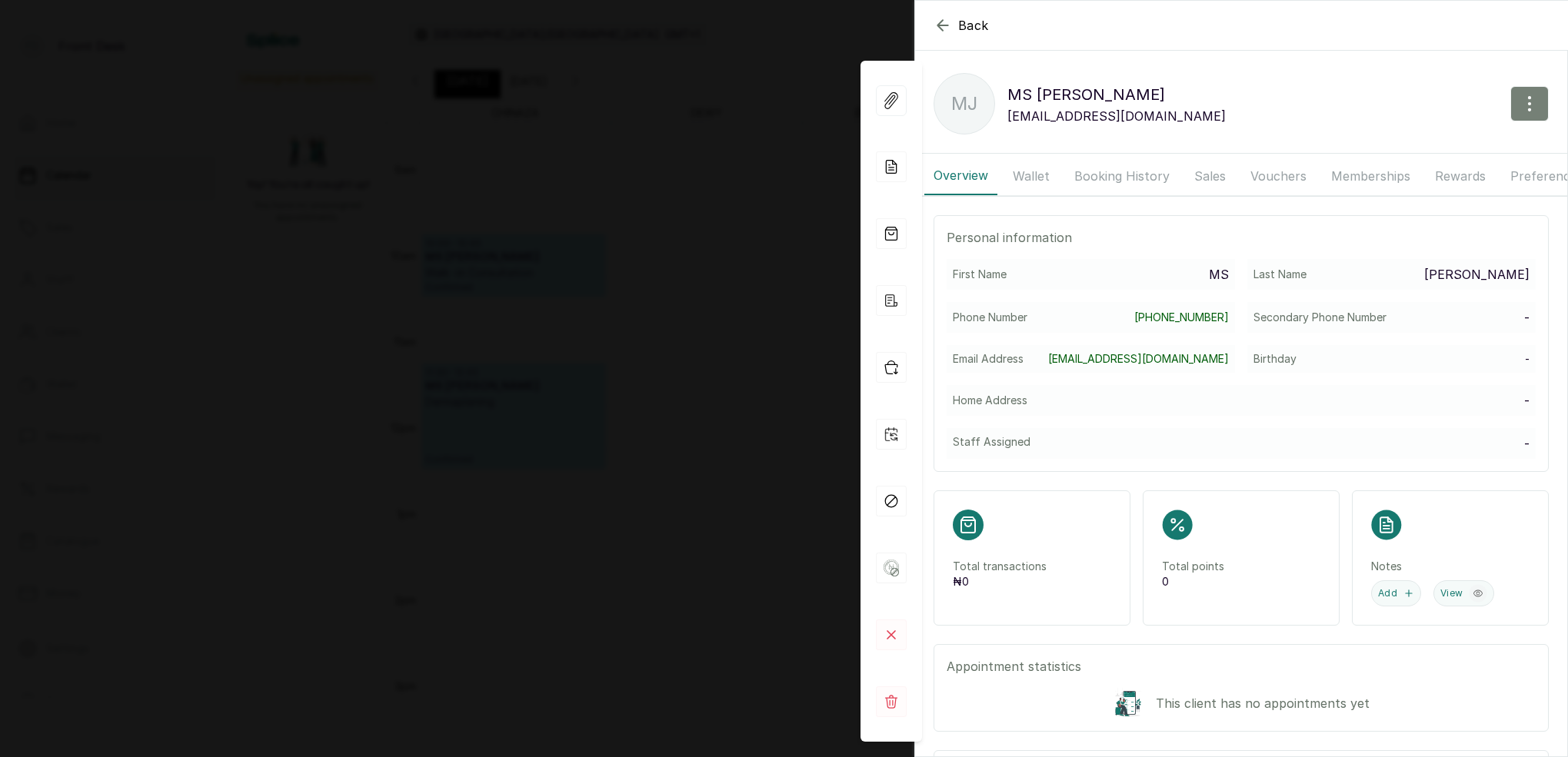
click at [1536, 104] on icon "button" at bounding box center [1529, 103] width 18 height 18
click at [1406, 150] on span "Edit" at bounding box center [1463, 149] width 148 height 18
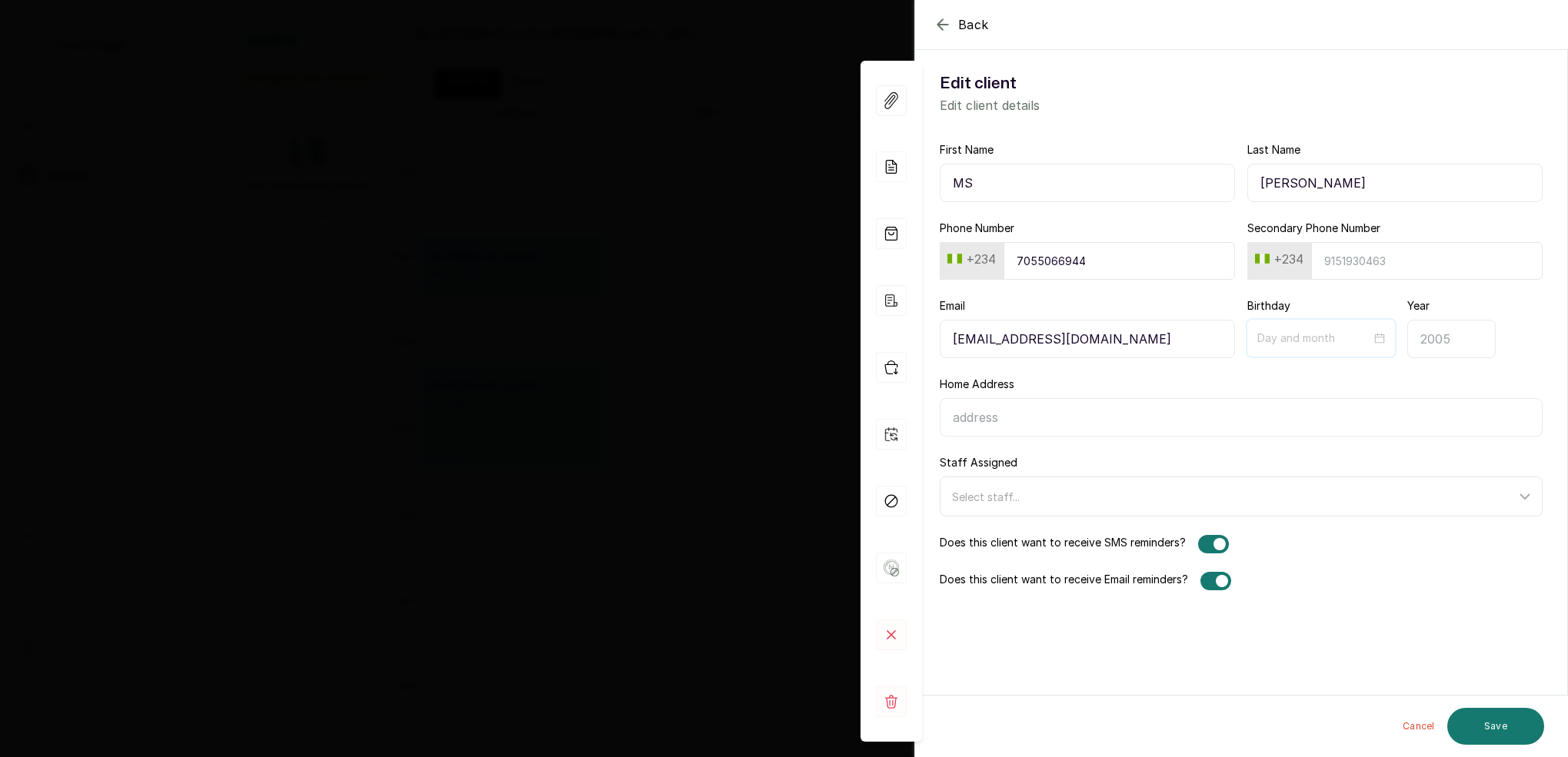
click at [1337, 338] on input at bounding box center [1314, 338] width 114 height 17
click at [1282, 378] on button "Previous month (PageUp)" at bounding box center [1278, 375] width 17 height 30
click at [1282, 378] on button "Previous month (PageUp)" at bounding box center [1278, 375] width 17 height 30
type input "07-01"
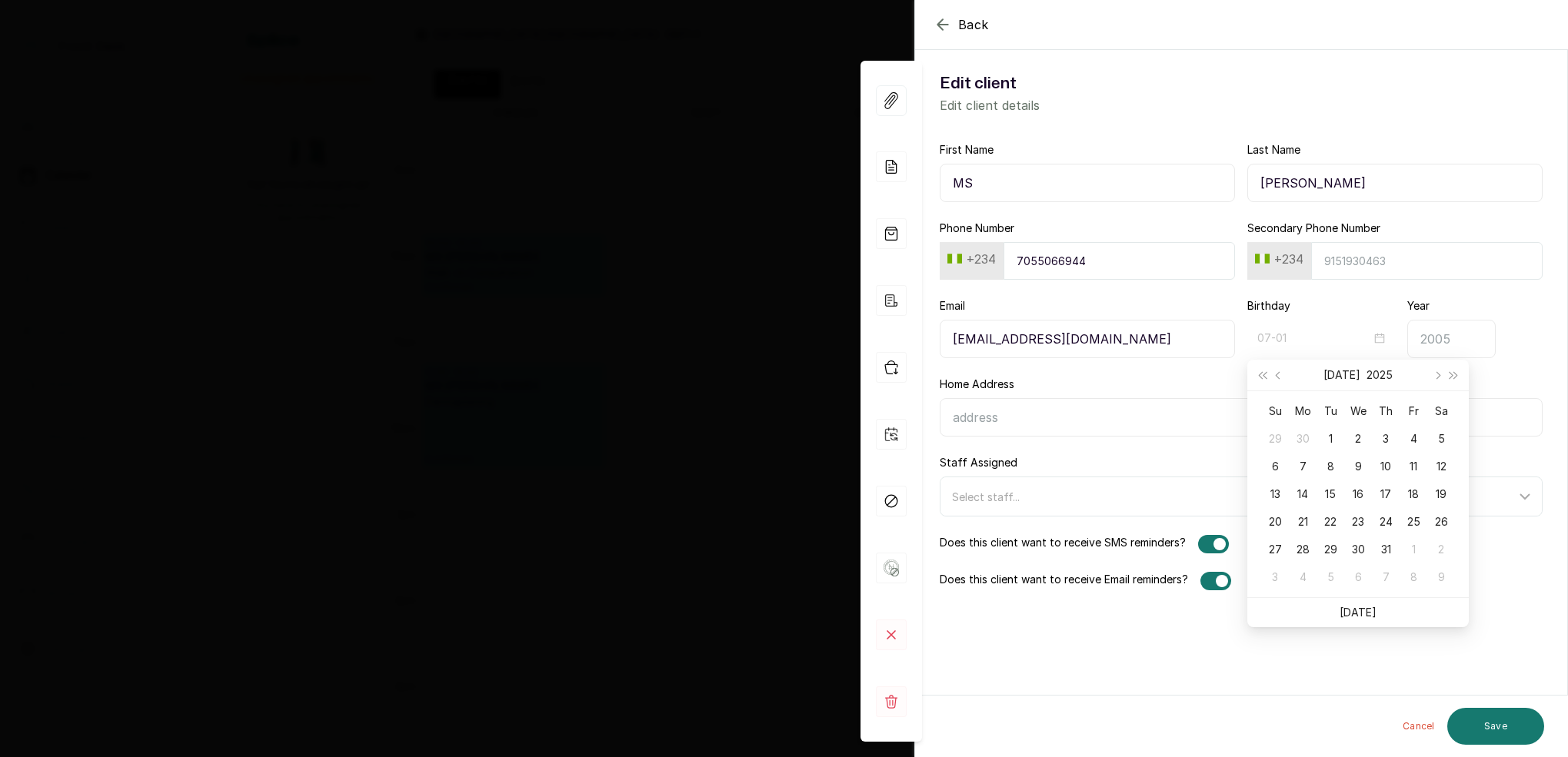
click at [1329, 440] on div "1" at bounding box center [1330, 439] width 18 height 18
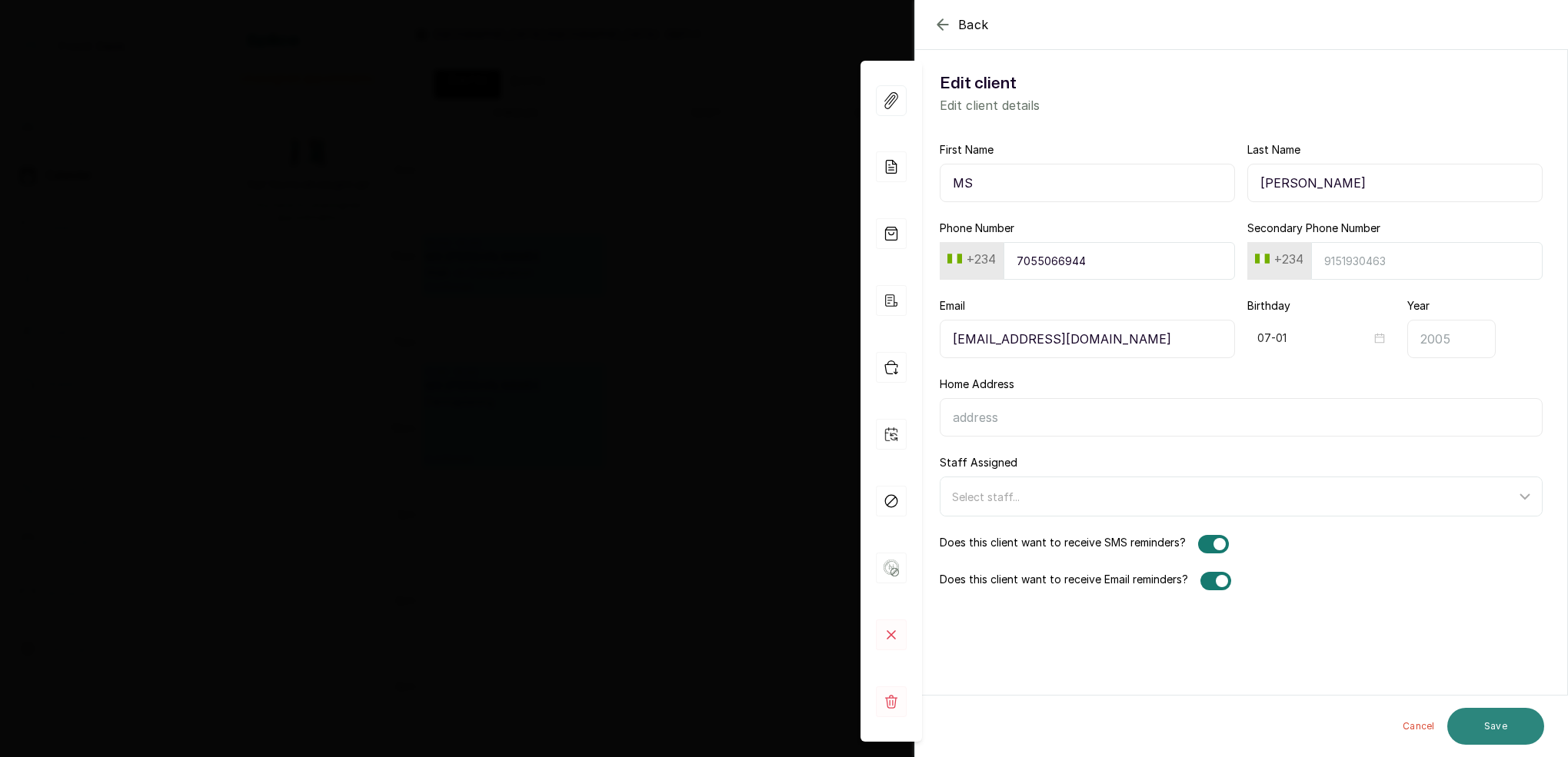
click at [1510, 719] on button "Save" at bounding box center [1496, 726] width 97 height 37
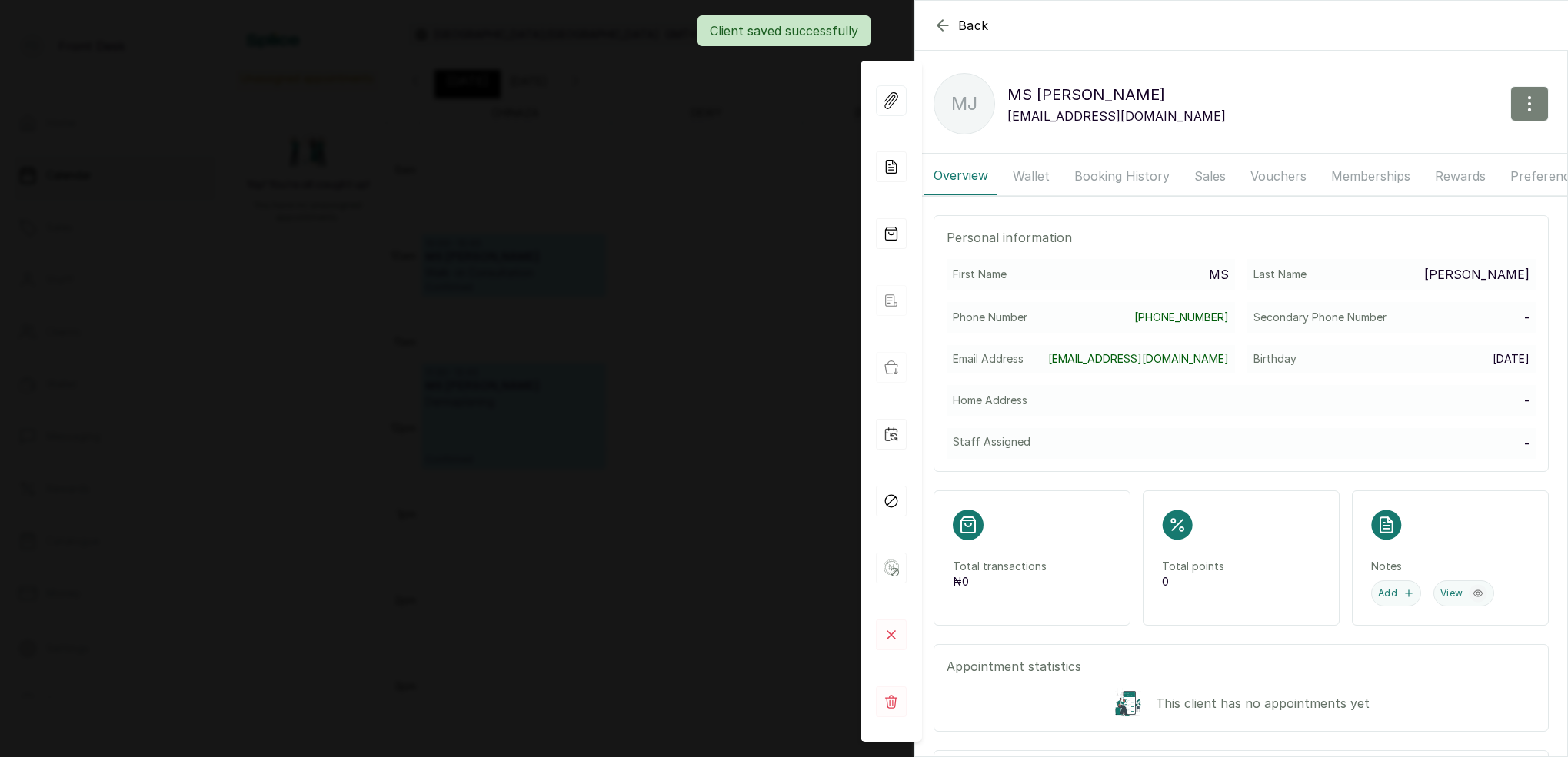
click at [1532, 99] on icon "button" at bounding box center [1529, 103] width 18 height 18
click at [1416, 153] on span "Edit" at bounding box center [1463, 149] width 148 height 18
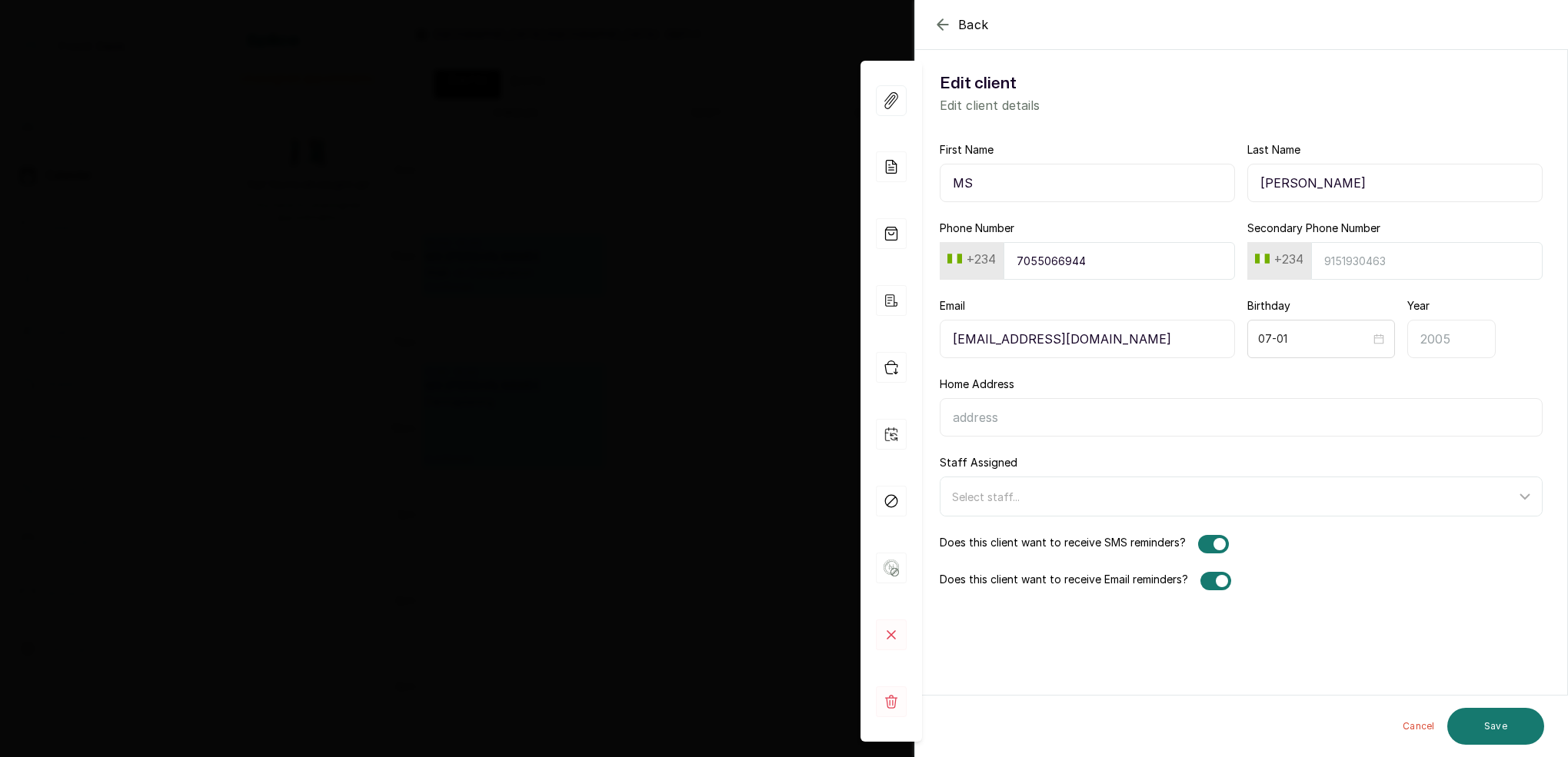
drag, startPoint x: 1272, startPoint y: 184, endPoint x: 1263, endPoint y: 185, distance: 9.1
paste input "[PERSON_NAME]"
type input "MS [PERSON_NAME]"
click at [1282, 183] on input "Last Name" at bounding box center [1395, 183] width 295 height 39
type input "o"
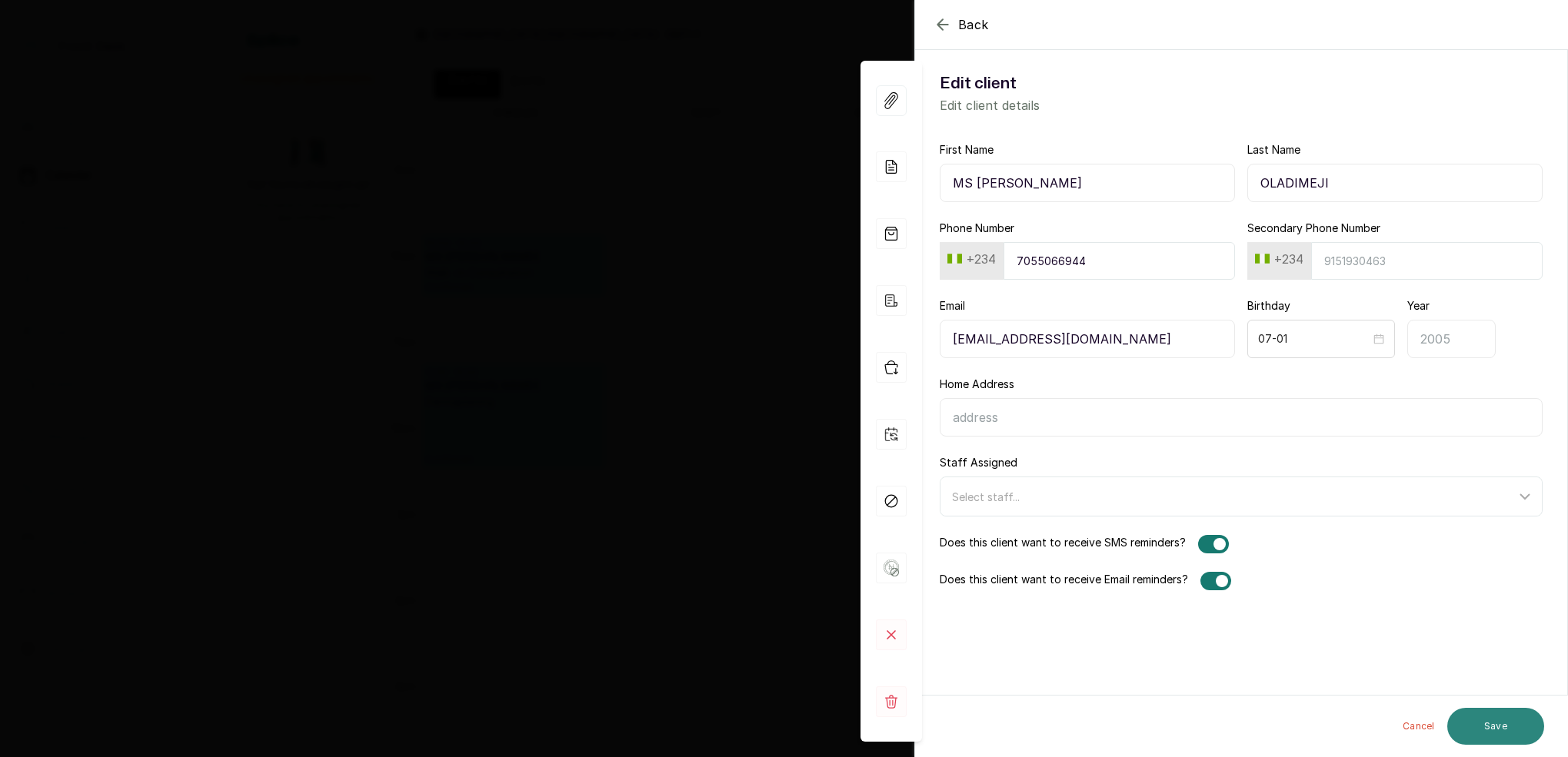
type input "OLADIMEJI"
drag, startPoint x: 1506, startPoint y: 728, endPoint x: 1514, endPoint y: 714, distance: 16.1
click at [1505, 728] on button "Save" at bounding box center [1496, 726] width 97 height 37
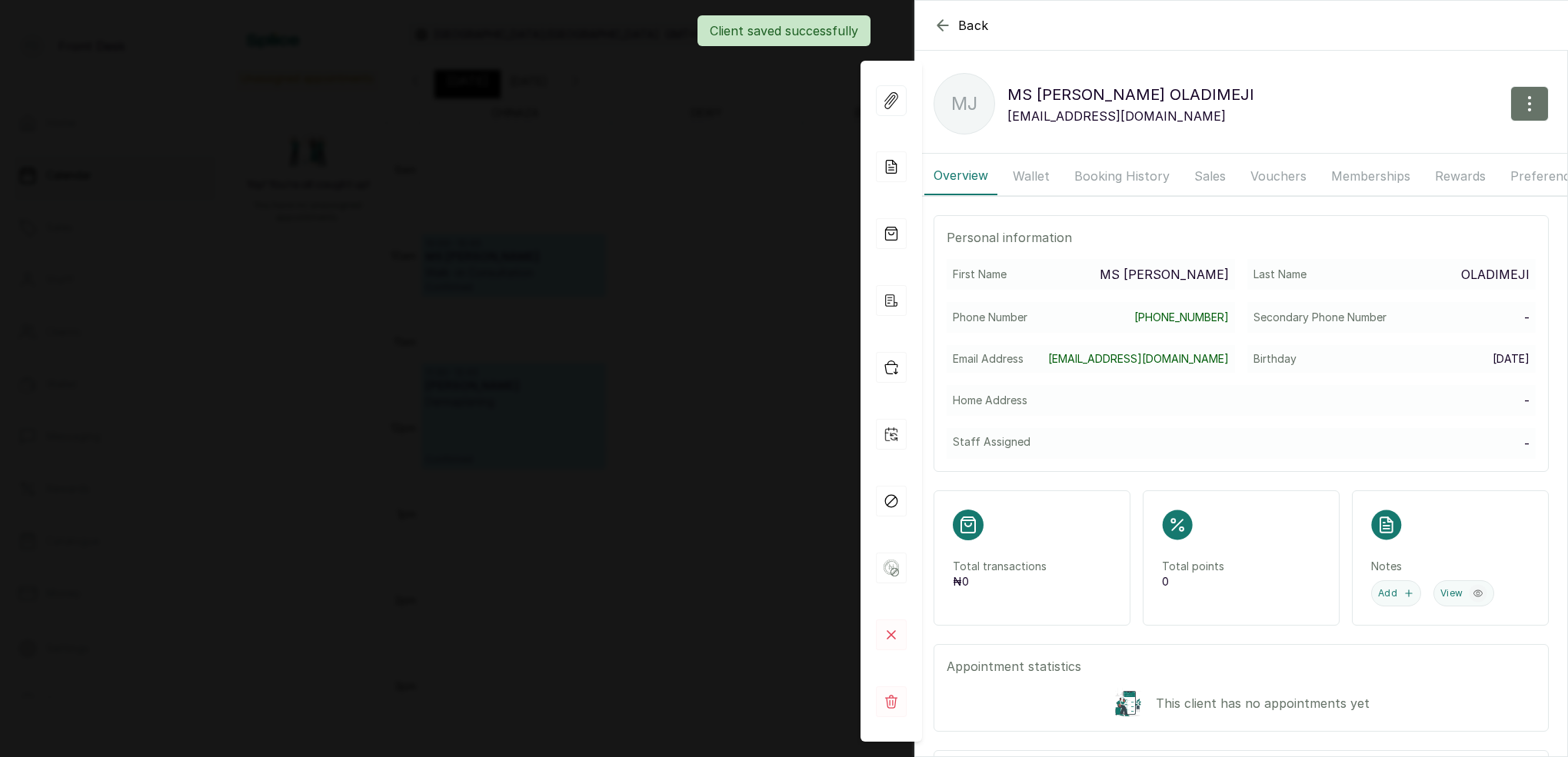
click at [632, 186] on div "Back MS [PERSON_NAME] [PERSON_NAME] [EMAIL_ADDRESS][DOMAIN_NAME] Overview Walle…" at bounding box center [784, 378] width 1568 height 757
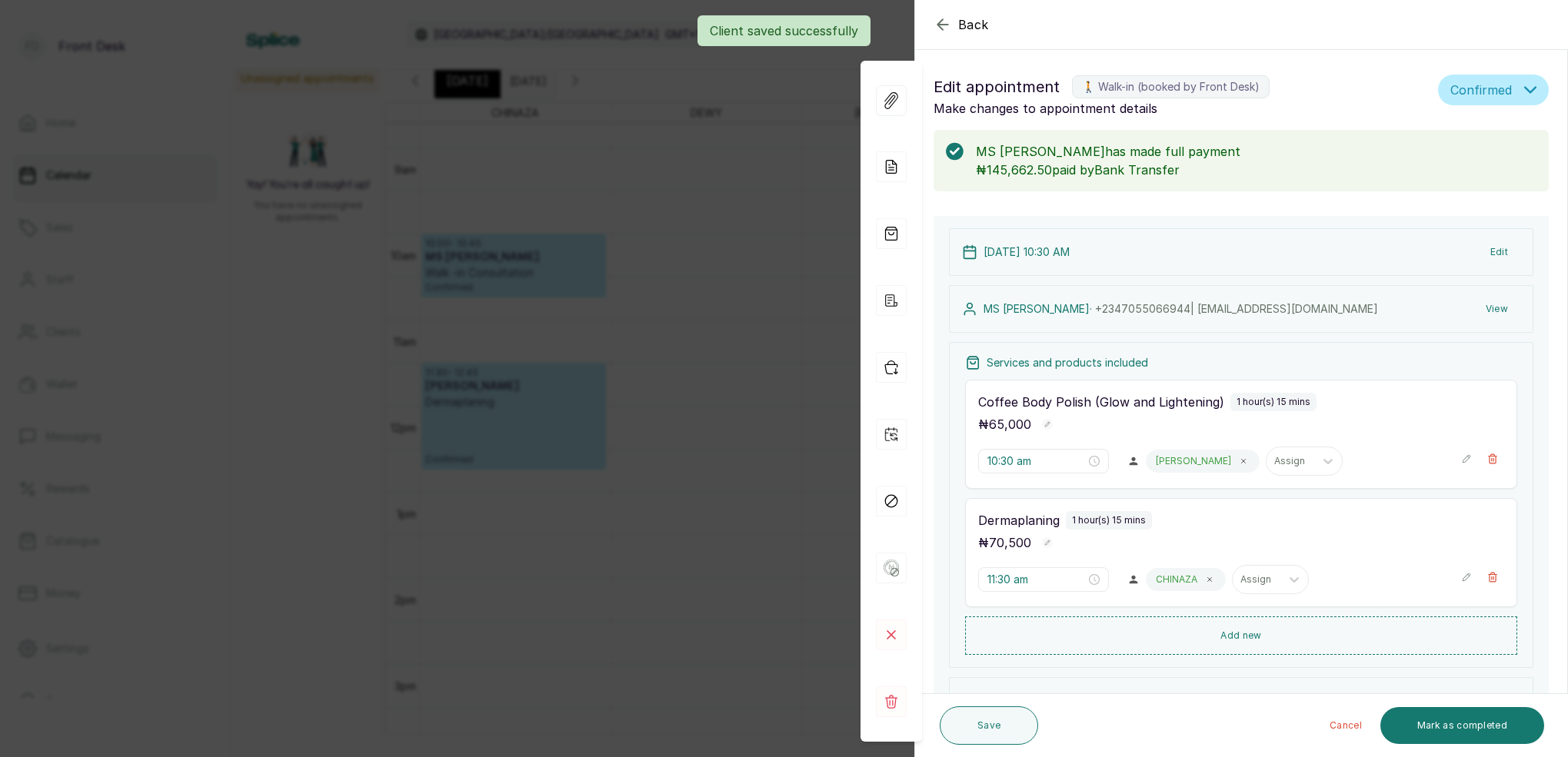
click at [632, 187] on div "Back Appointment Details Edit appointment 🚶 Walk-in (booked by Front Desk) Make…" at bounding box center [784, 378] width 1568 height 757
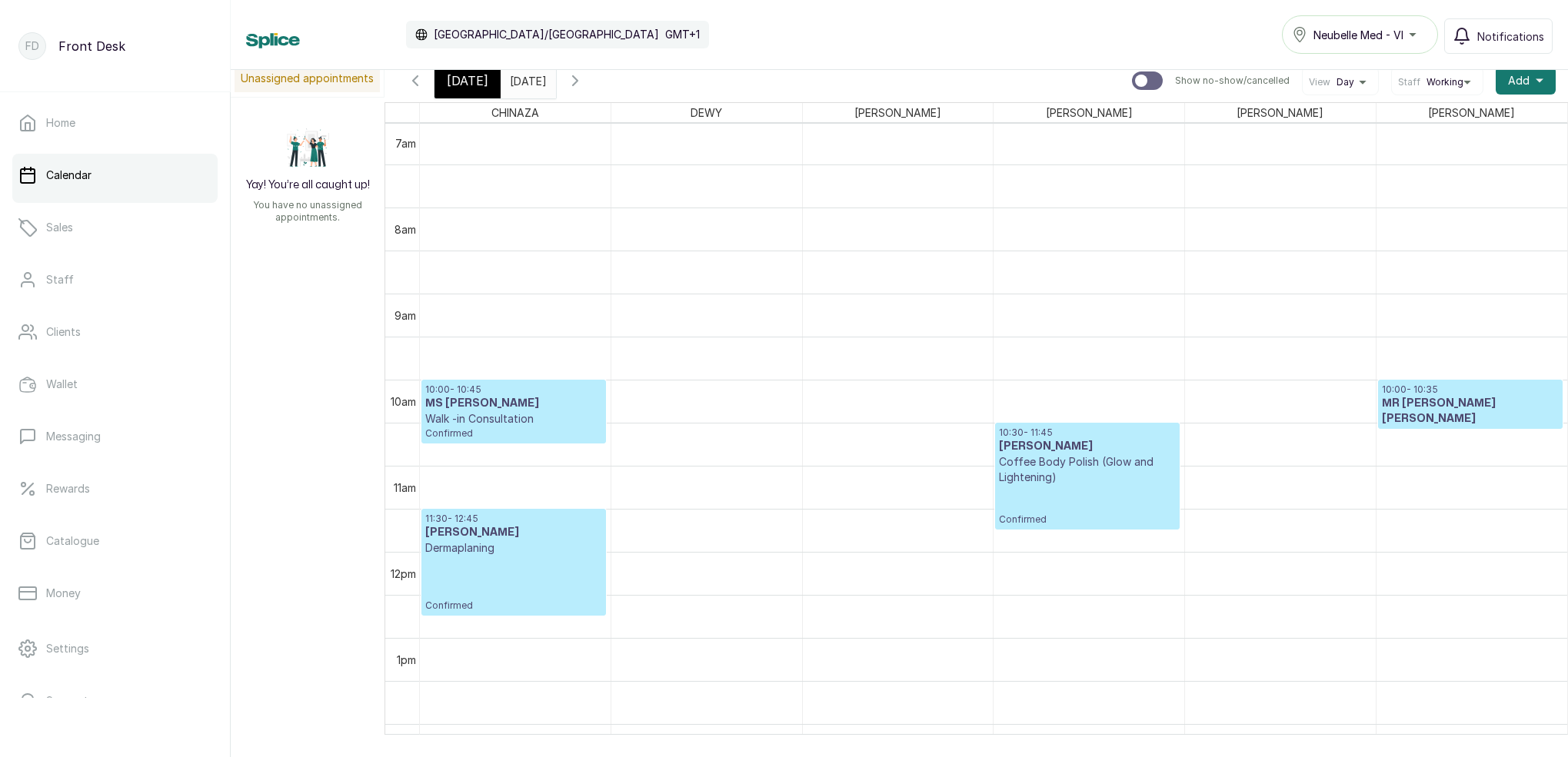
scroll to position [657, 0]
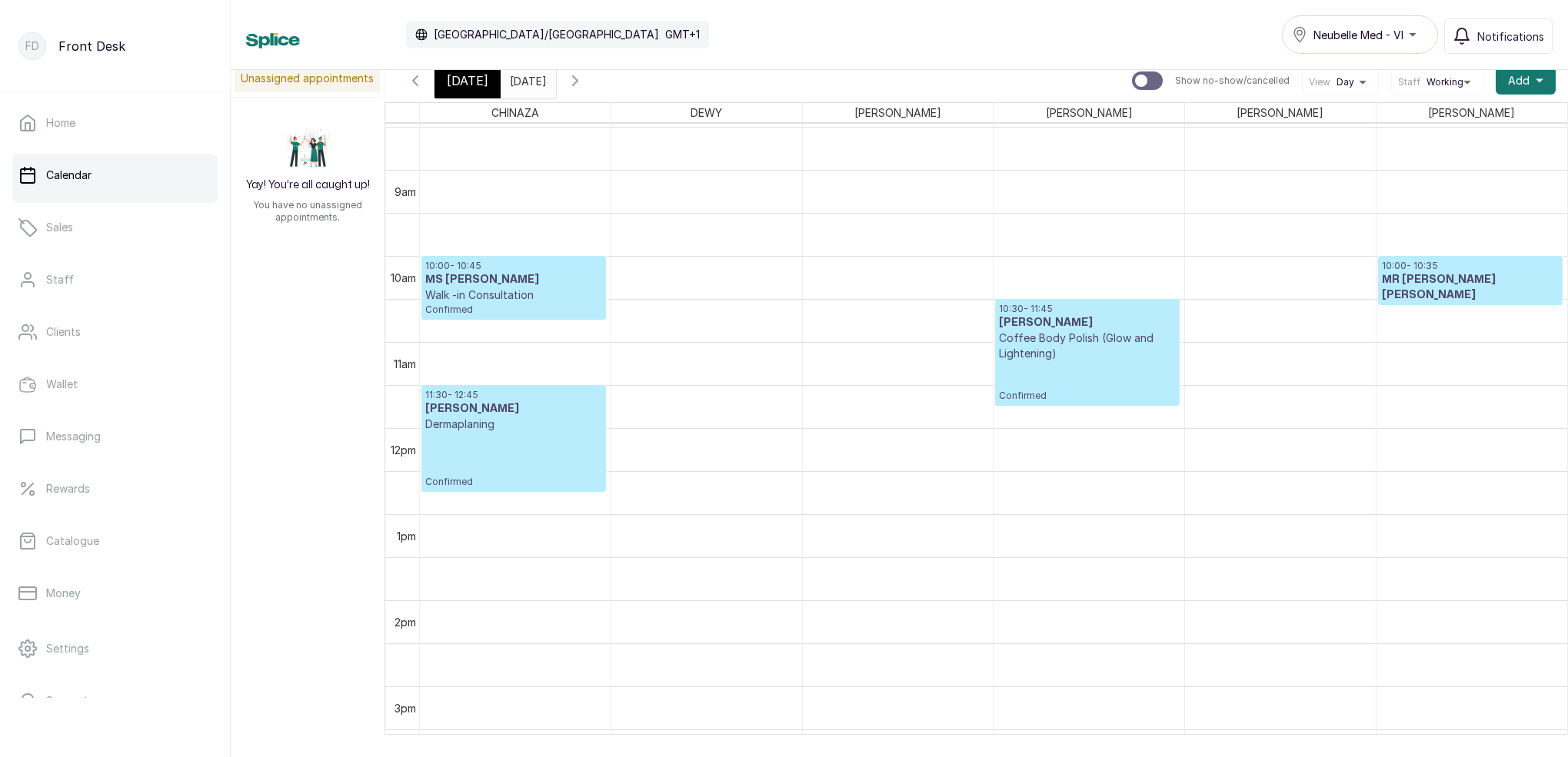
click at [470, 86] on span "[DATE]" at bounding box center [468, 80] width 42 height 18
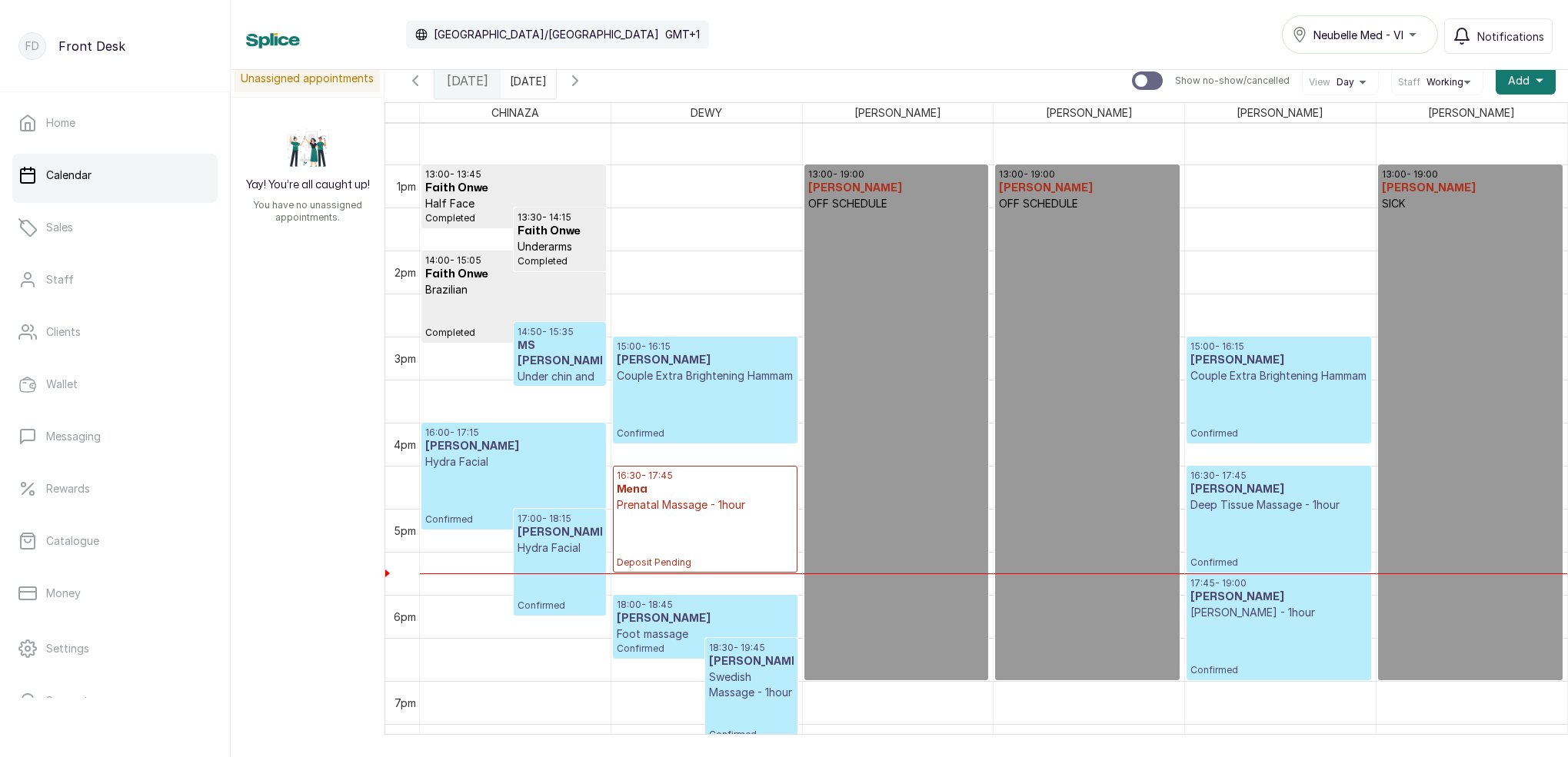
scroll to position [1079, 0]
click at [1261, 527] on p "Confirmed" at bounding box center [1278, 540] width 176 height 56
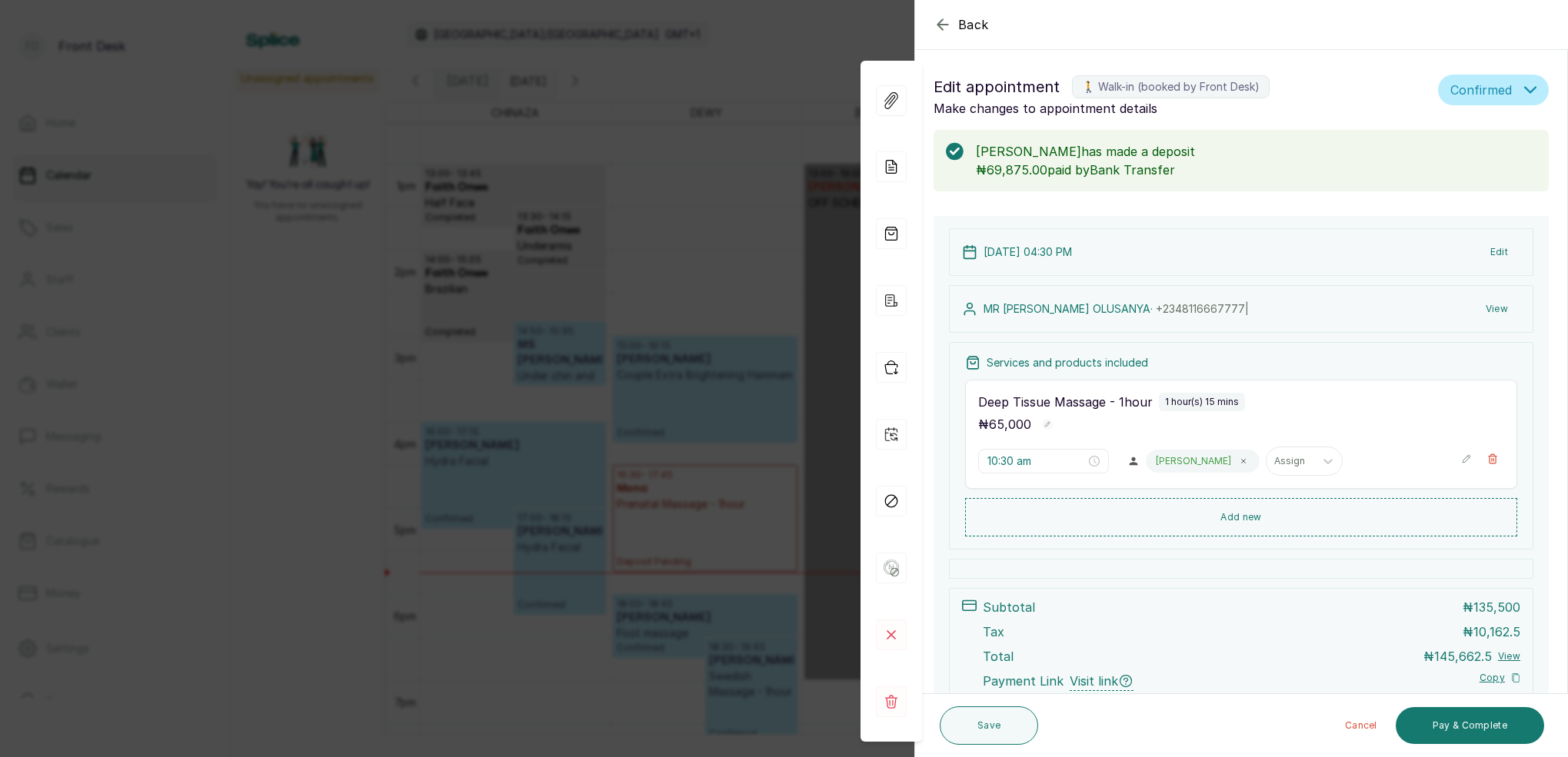
type input "4:30 pm"
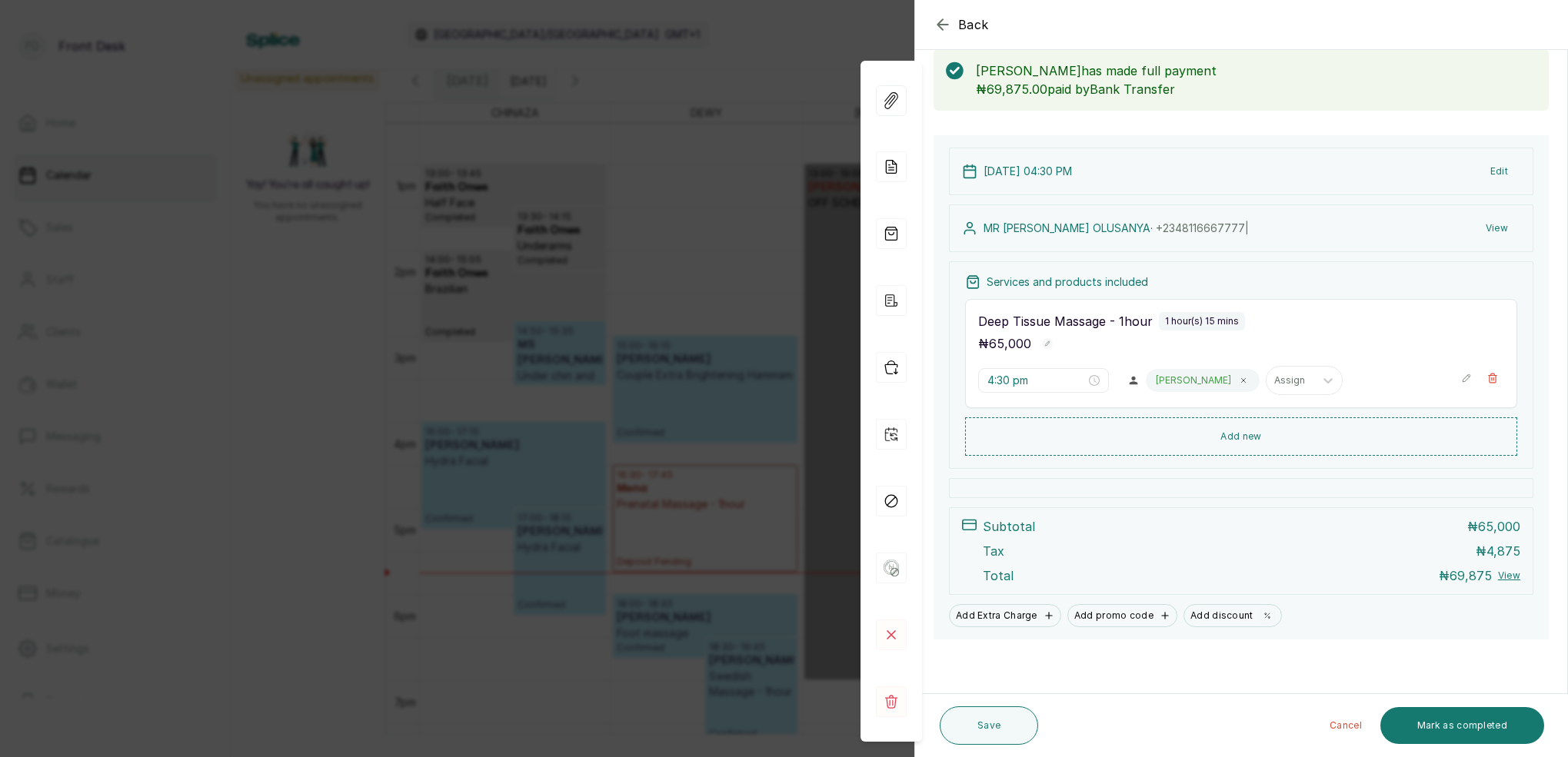
scroll to position [80, 0]
click at [1499, 177] on button "Edit" at bounding box center [1500, 171] width 43 height 28
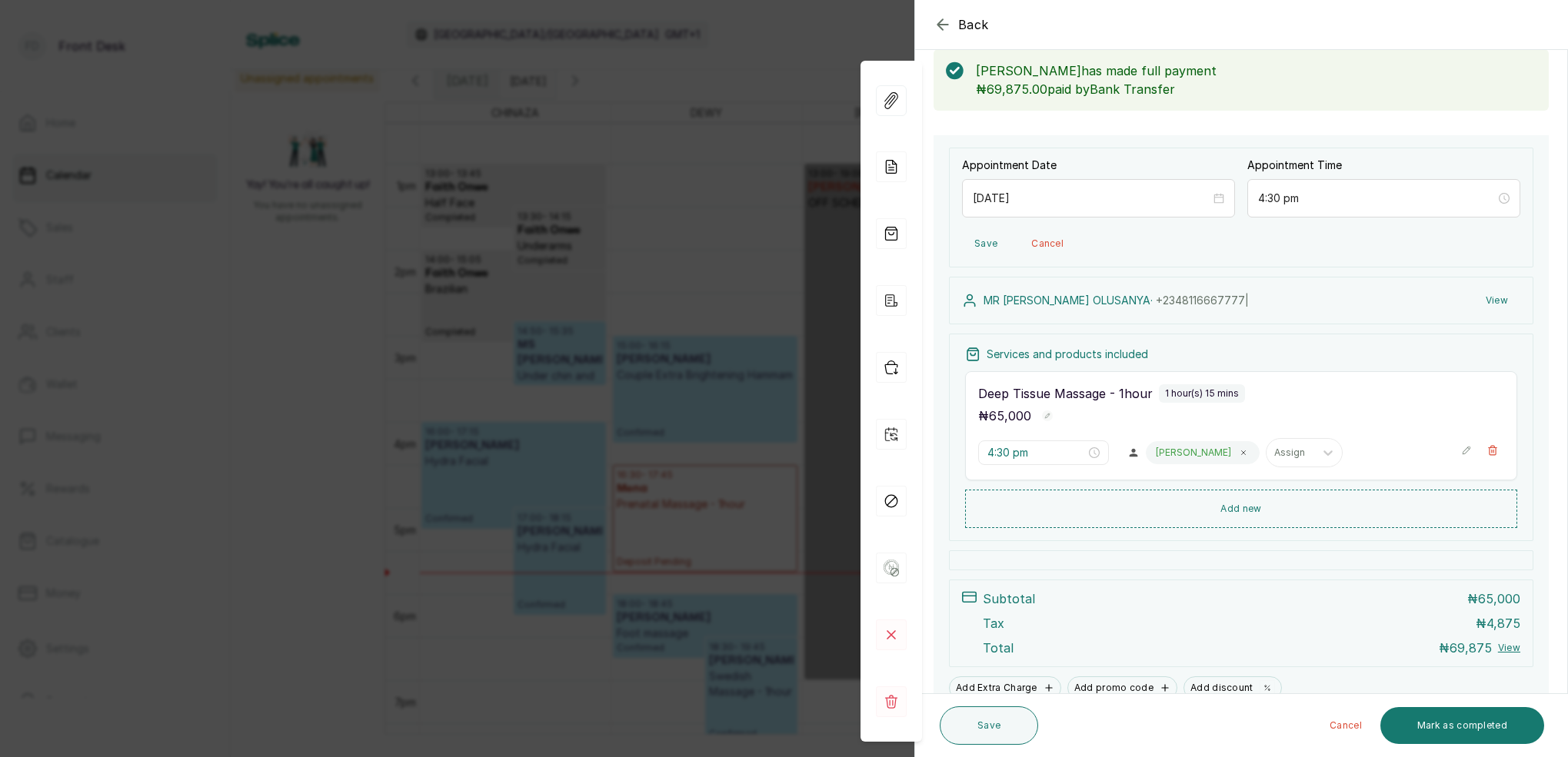
click at [1488, 308] on button "View" at bounding box center [1497, 301] width 47 height 28
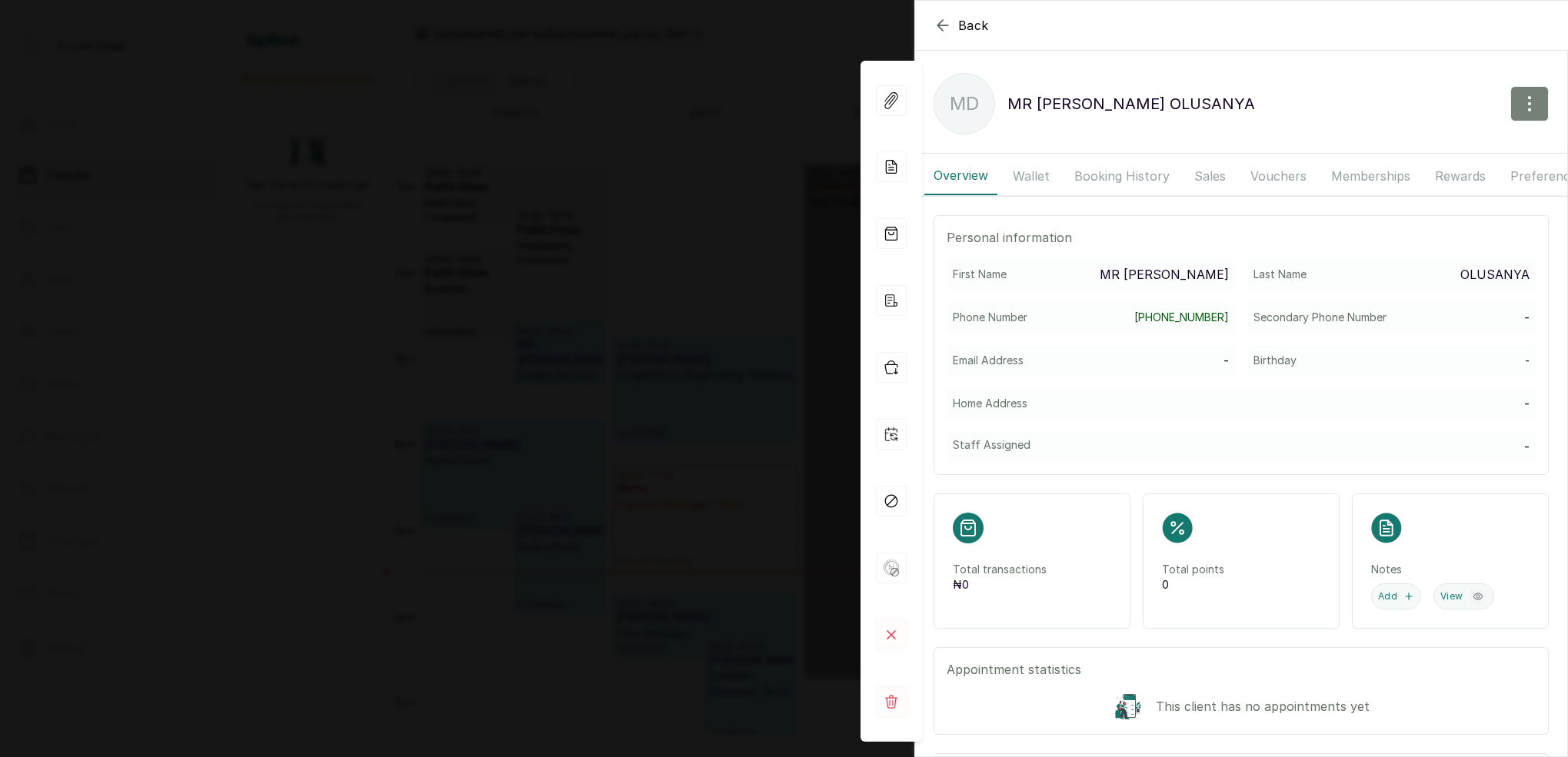
click at [1530, 111] on icon "button" at bounding box center [1529, 103] width 2 height 14
click at [1401, 145] on span "Edit" at bounding box center [1463, 149] width 148 height 18
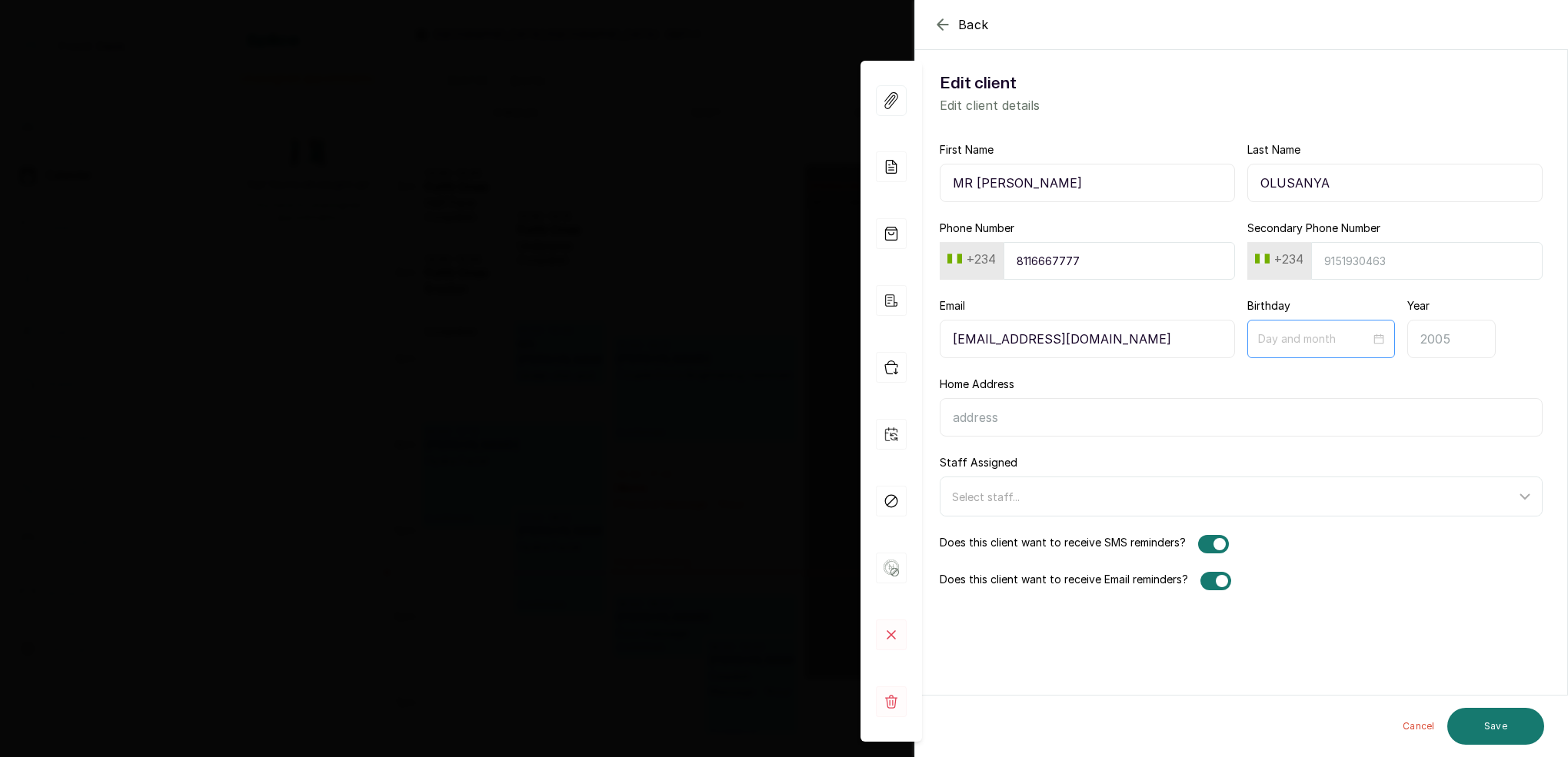
type input "[EMAIL_ADDRESS][DOMAIN_NAME]"
click at [1307, 338] on input at bounding box center [1314, 338] width 114 height 17
type input "09-30"
click at [1278, 375] on span "Previous month (PageUp)" at bounding box center [1279, 375] width 7 height 7
click at [1278, 376] on span "Previous month (PageUp)" at bounding box center [1279, 375] width 7 height 7
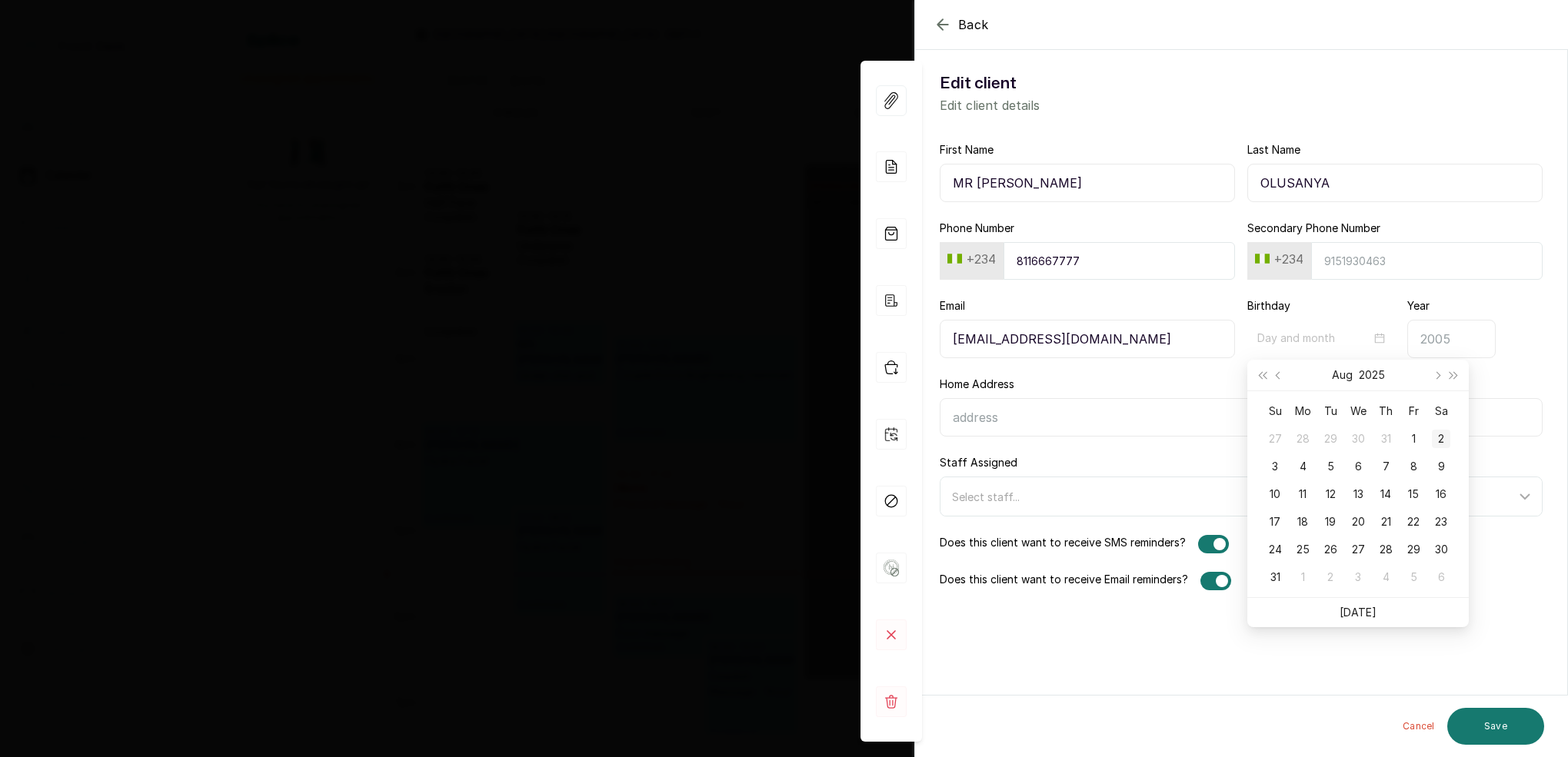
type input "08-02"
type input "08-30"
drag, startPoint x: 1444, startPoint y: 550, endPoint x: 1437, endPoint y: 550, distance: 7.0
click at [1443, 549] on div "30" at bounding box center [1441, 550] width 18 height 18
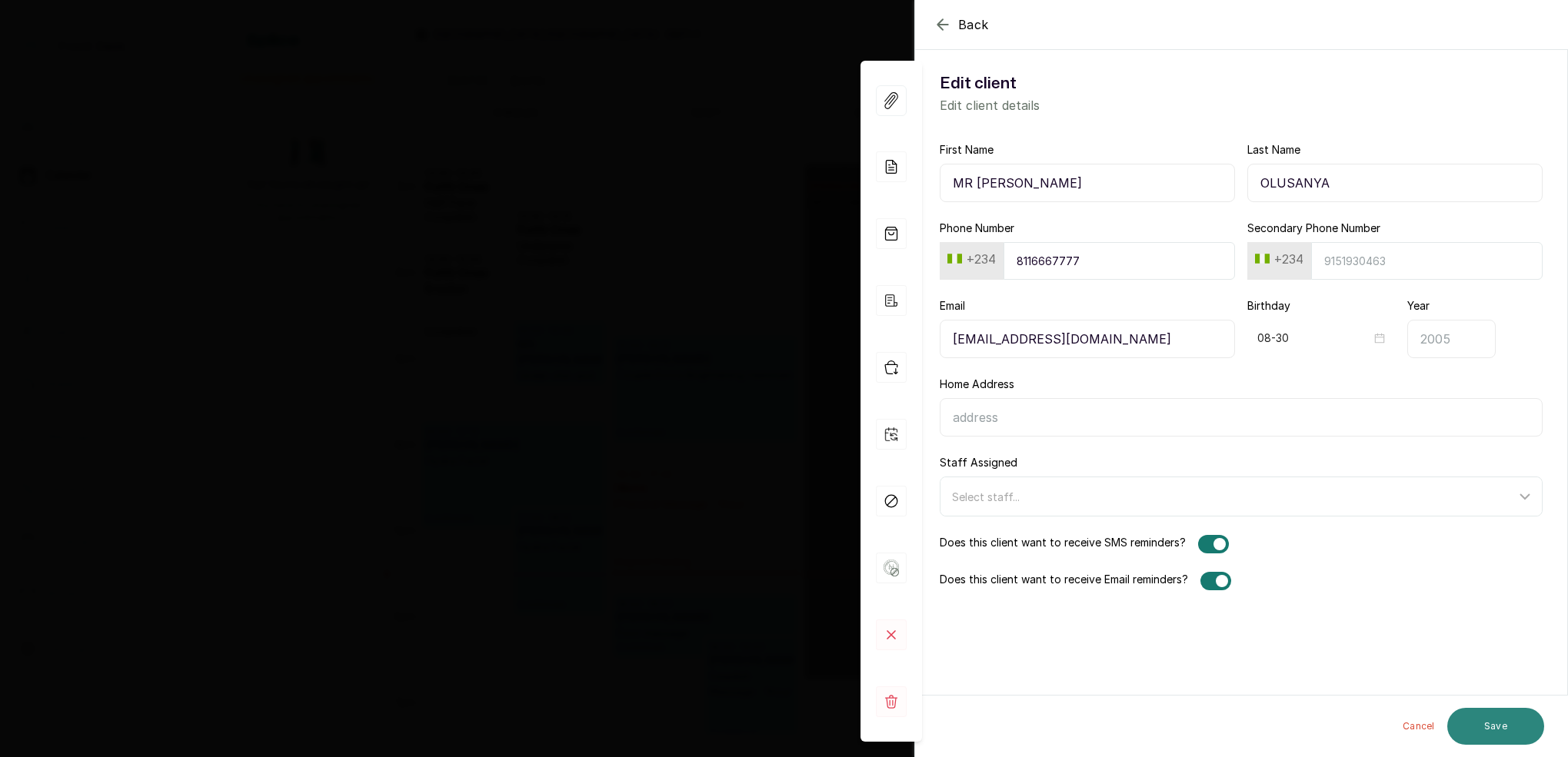
click at [1487, 730] on button "Save" at bounding box center [1496, 726] width 97 height 37
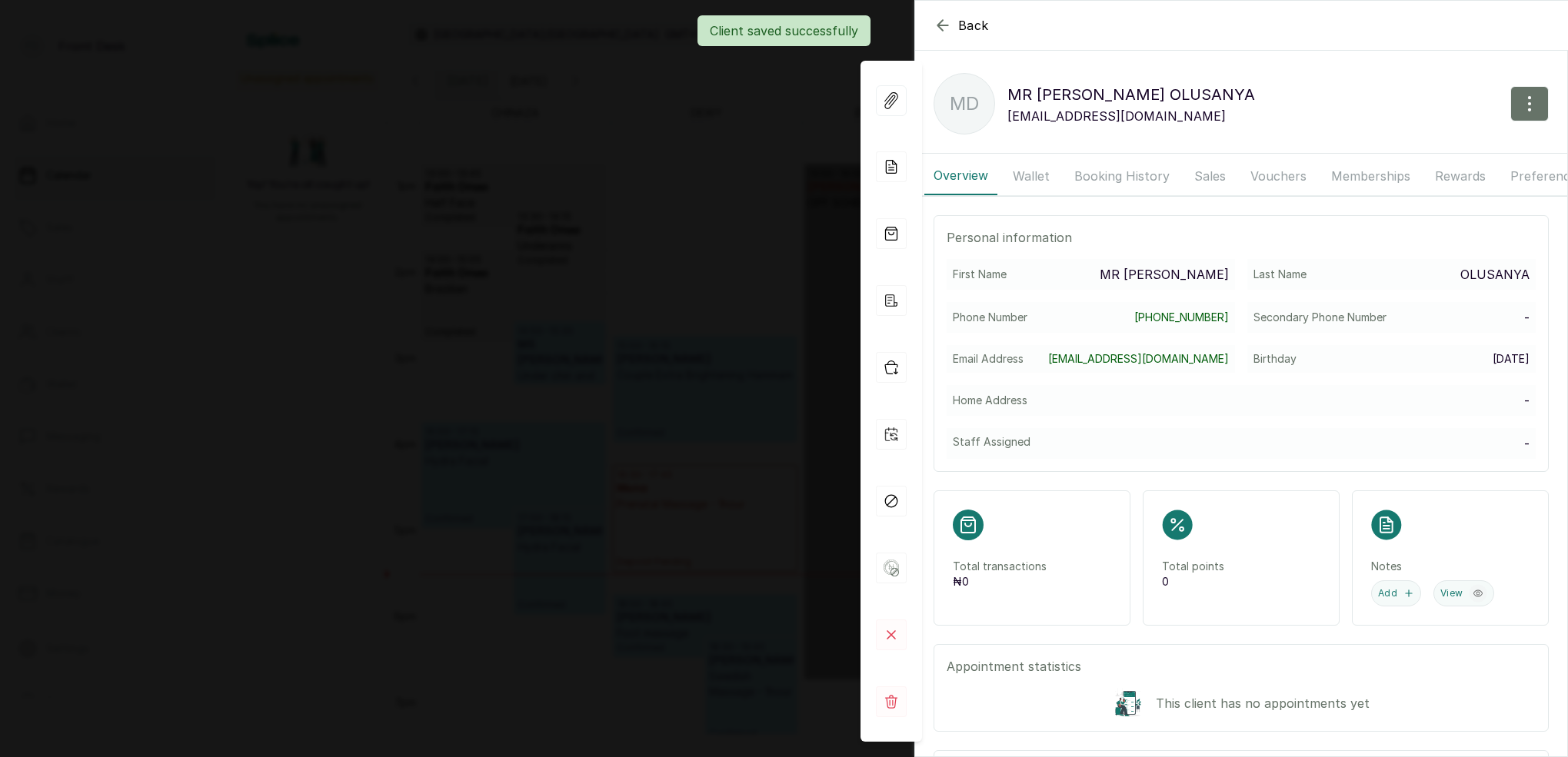
click at [751, 254] on div "Back [PERSON_NAME] MD [PERSON_NAME] [EMAIL_ADDRESS][DOMAIN_NAME] Overview Walle…" at bounding box center [784, 378] width 1568 height 757
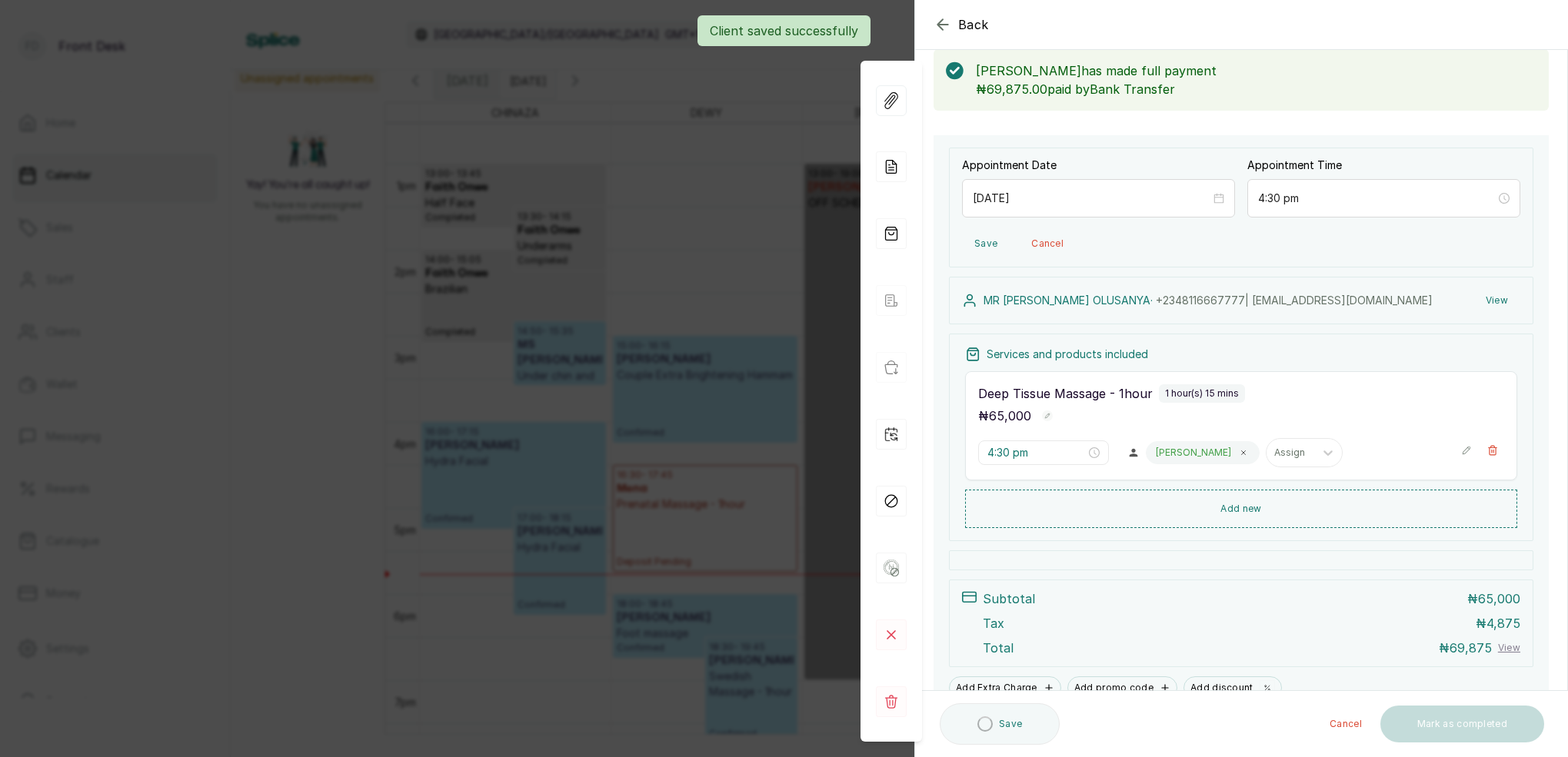
click at [750, 185] on div "Back Appointment Details Edit appointment 🚶 Walk-in (booked by Front Desk) Make…" at bounding box center [784, 378] width 1568 height 757
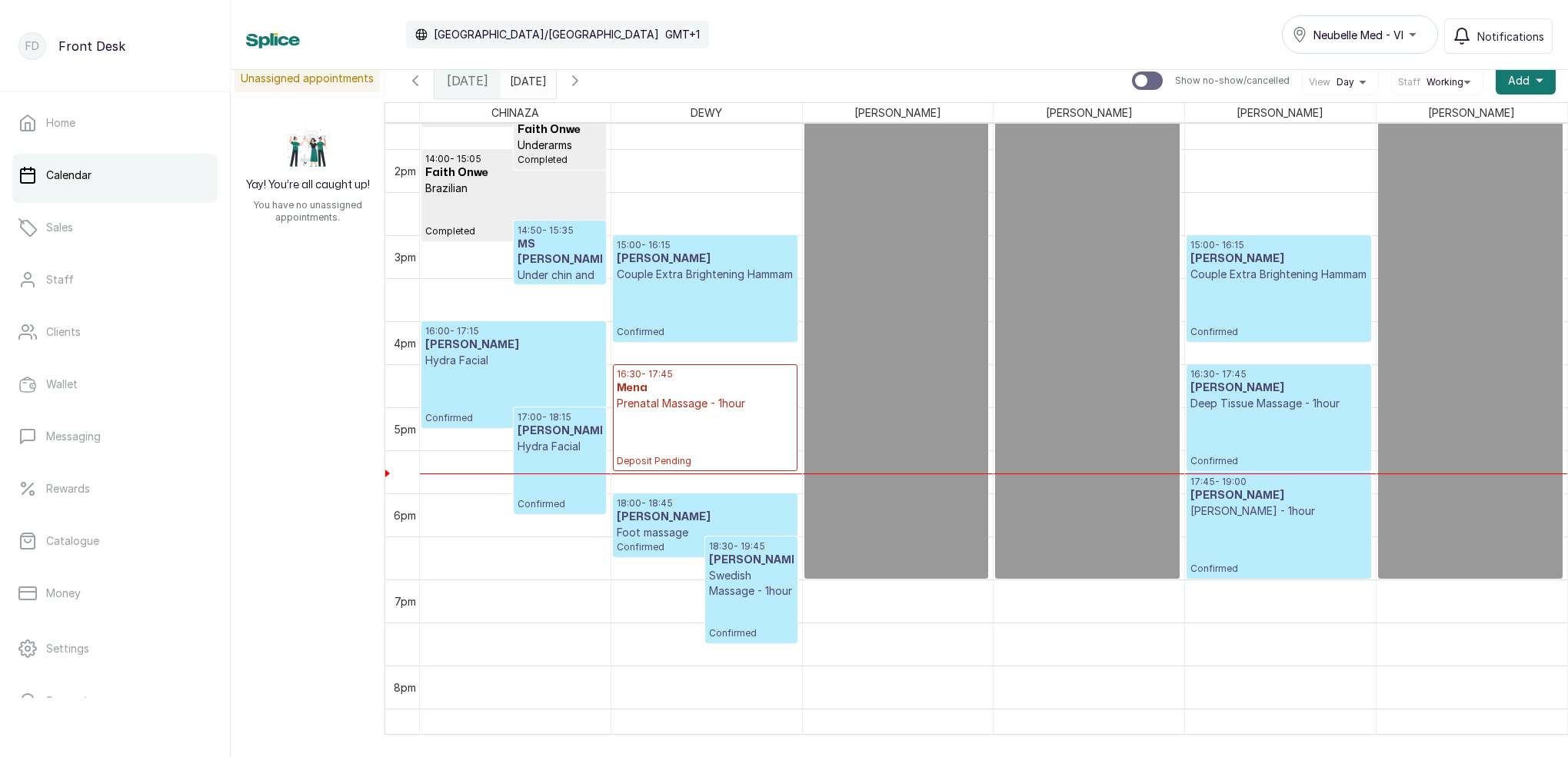
scroll to position [1186, 0]
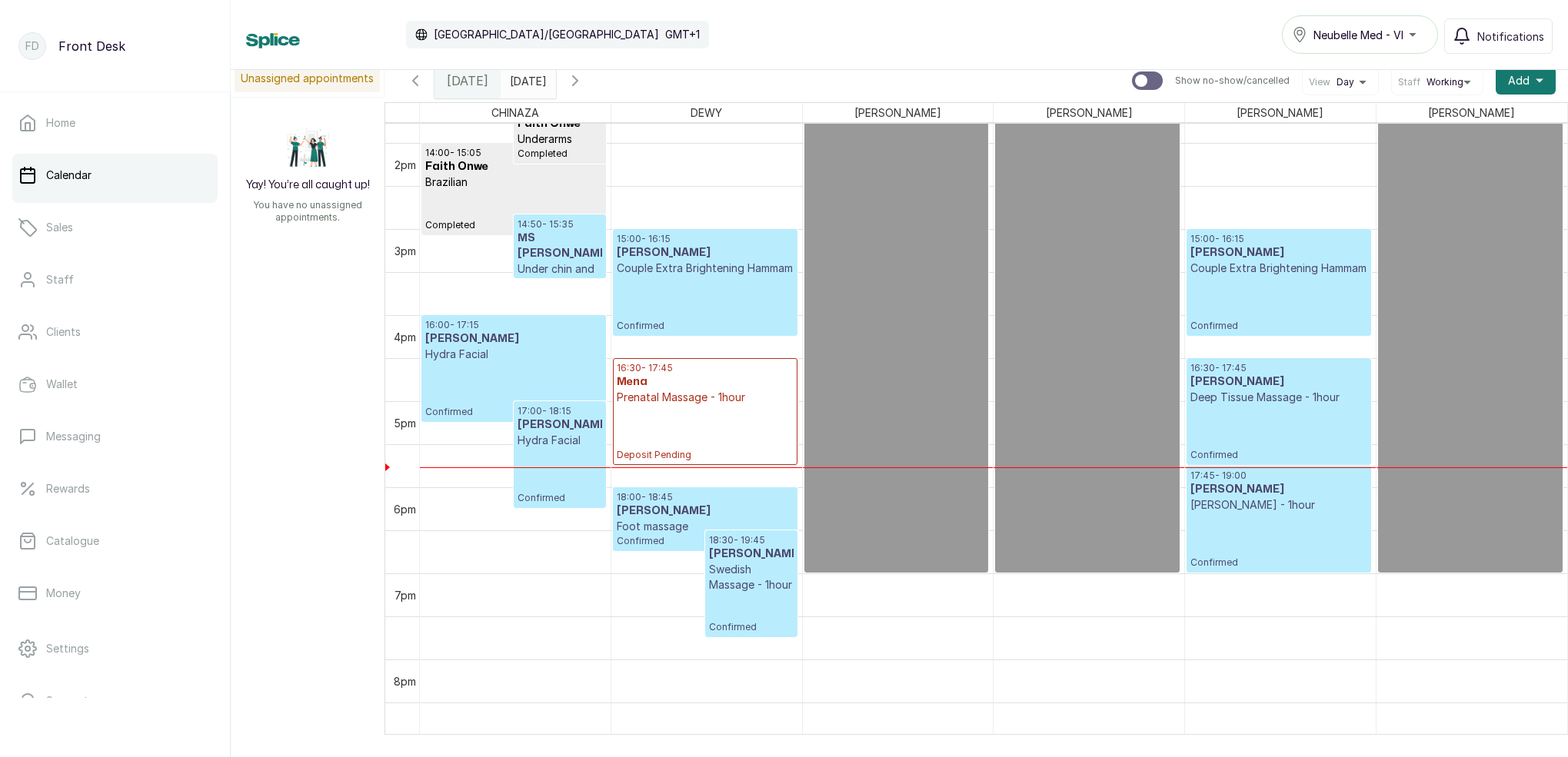
click at [708, 431] on p "Deposit Pending" at bounding box center [705, 433] width 176 height 56
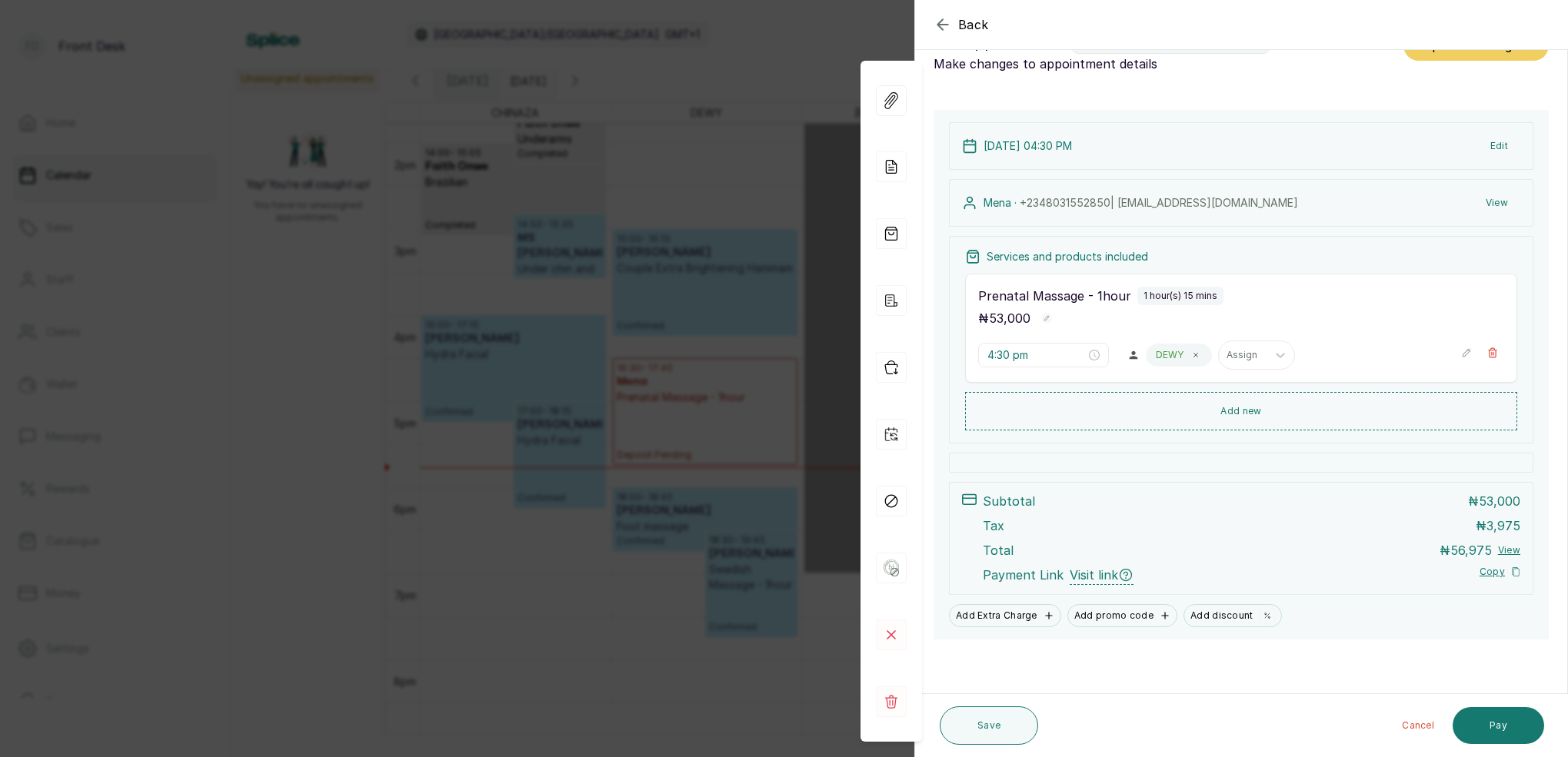
scroll to position [43, 0]
click at [1518, 723] on button "Pay" at bounding box center [1499, 725] width 92 height 37
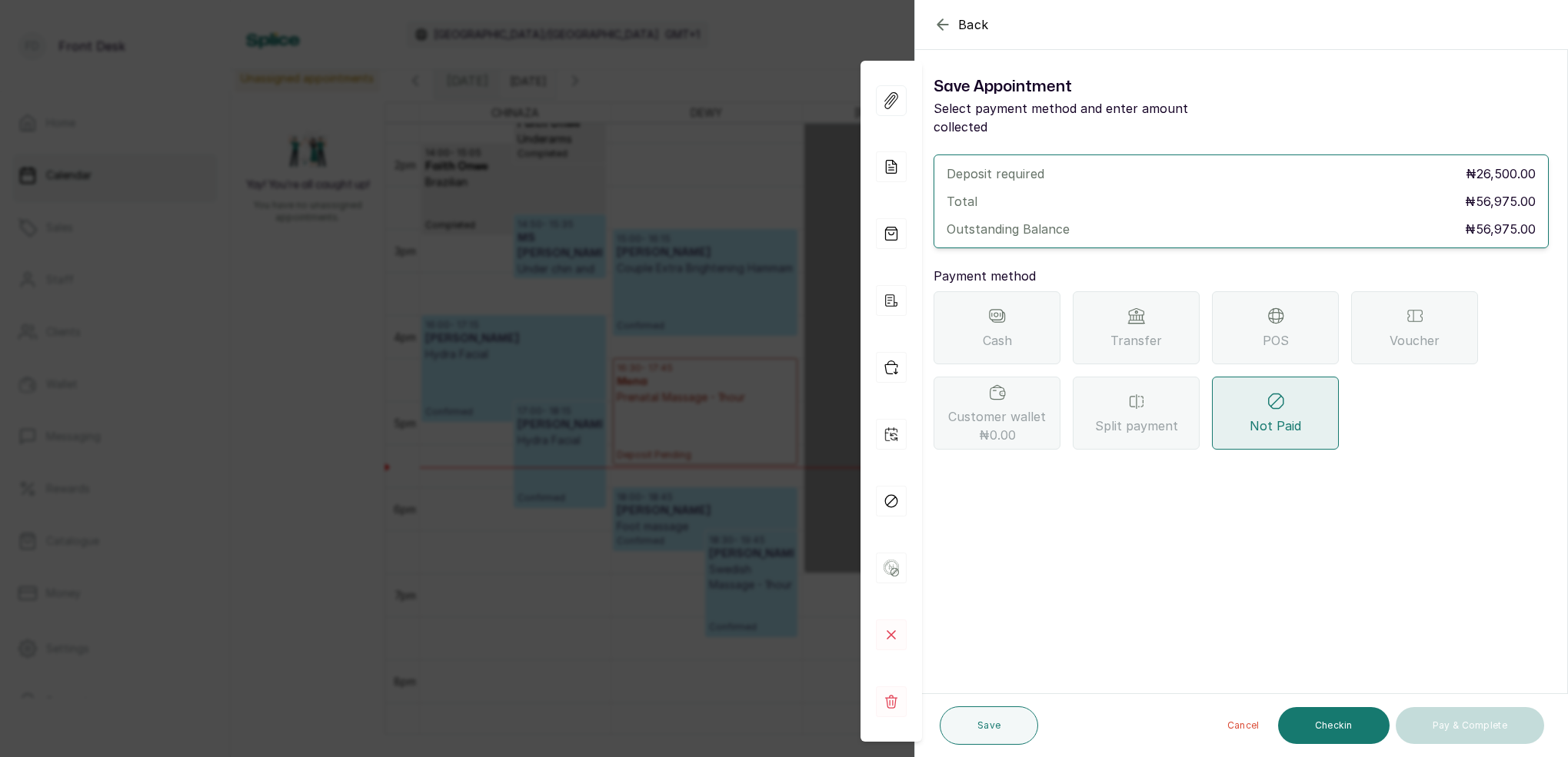
scroll to position [0, 0]
click at [1246, 291] on div "POS" at bounding box center [1275, 327] width 127 height 73
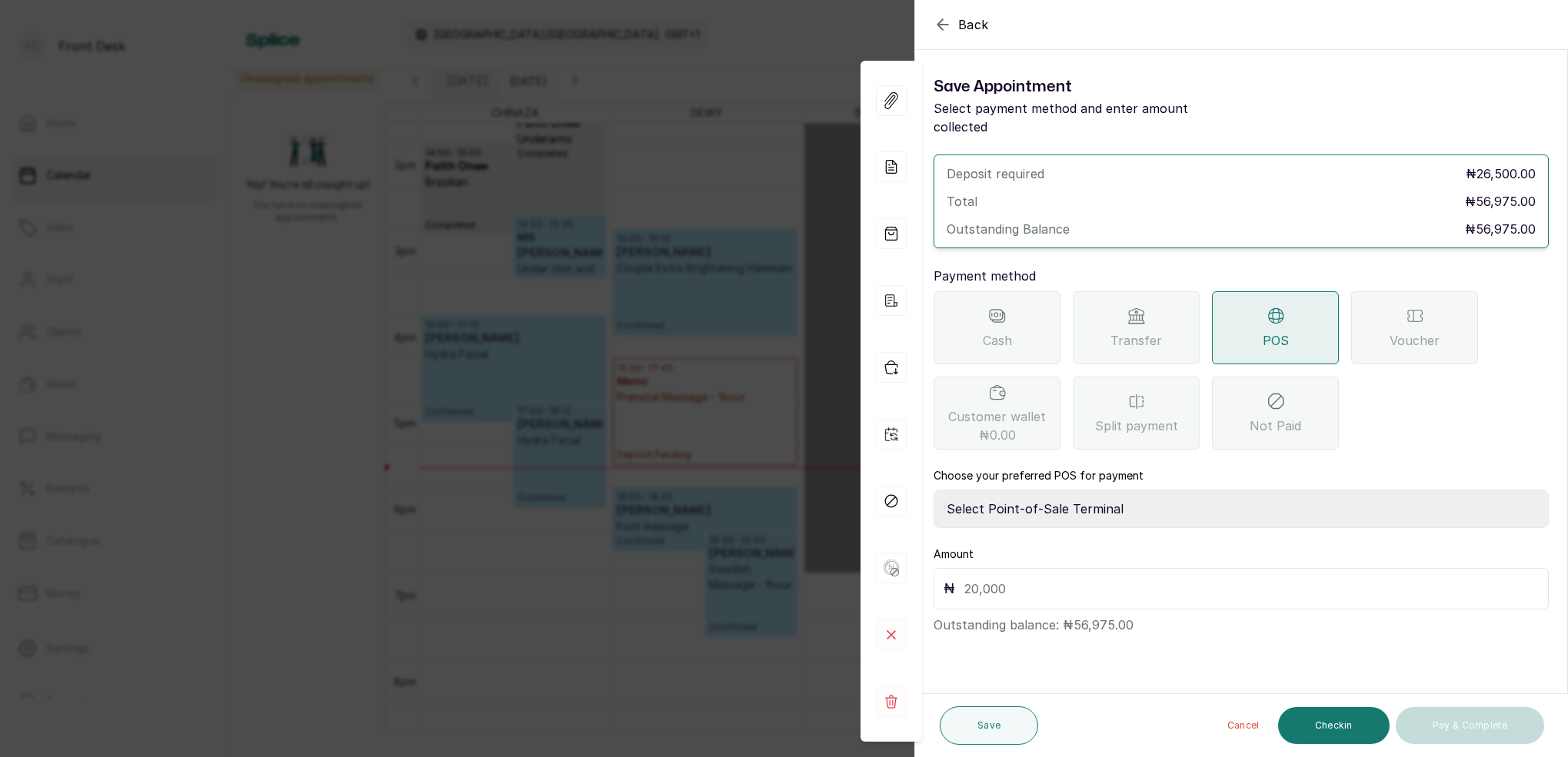
select select "7a4fd382-b2de-4137-8553-2ff33fa7fb29"
click at [1031, 578] on input "text" at bounding box center [1251, 589] width 574 height 21
type input "56,975"
click at [996, 720] on button "Save" at bounding box center [989, 725] width 98 height 39
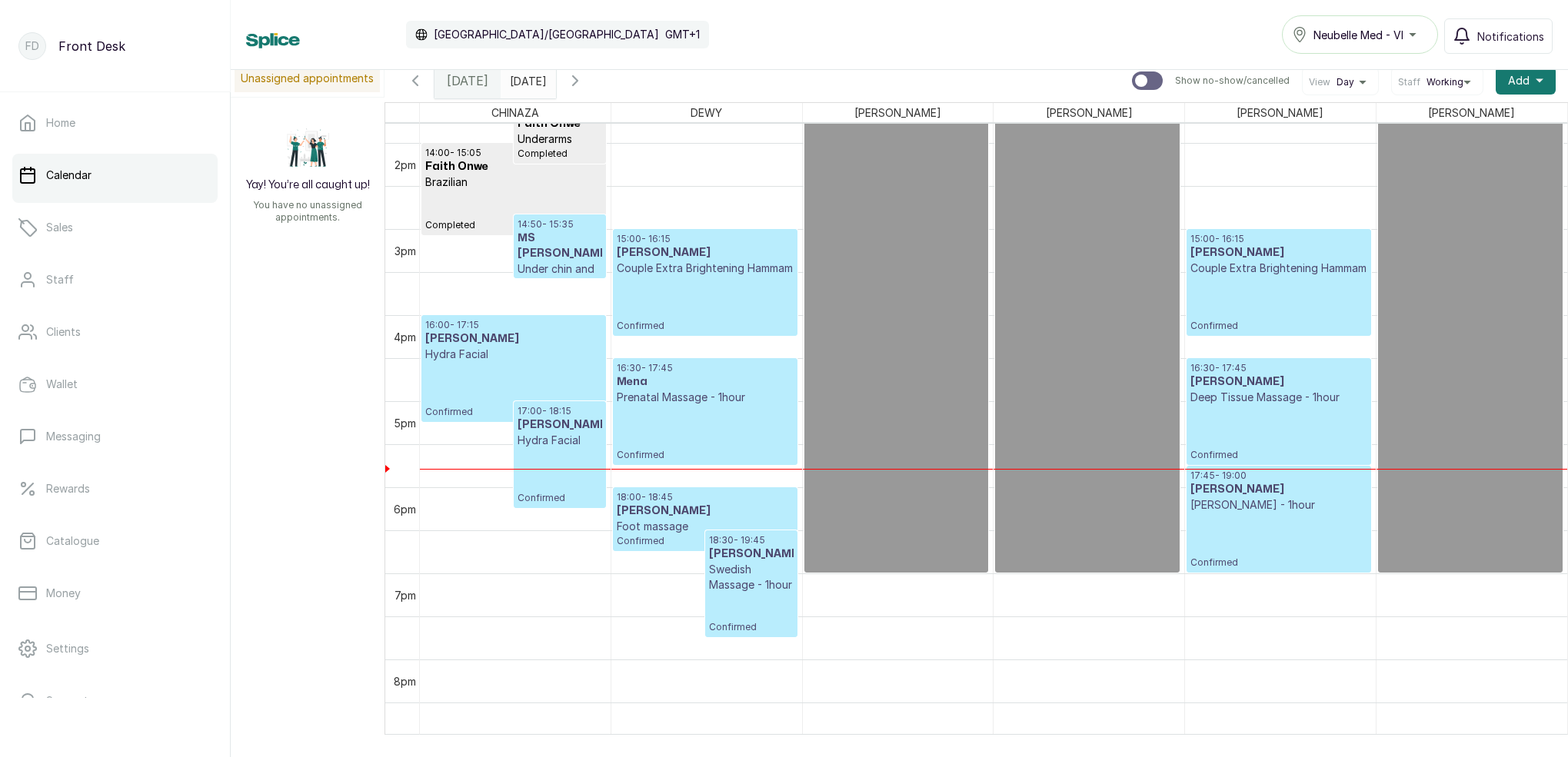
drag, startPoint x: 539, startPoint y: 80, endPoint x: 544, endPoint y: 87, distance: 8.6
click at [526, 80] on input "[DATE]" at bounding box center [514, 77] width 25 height 26
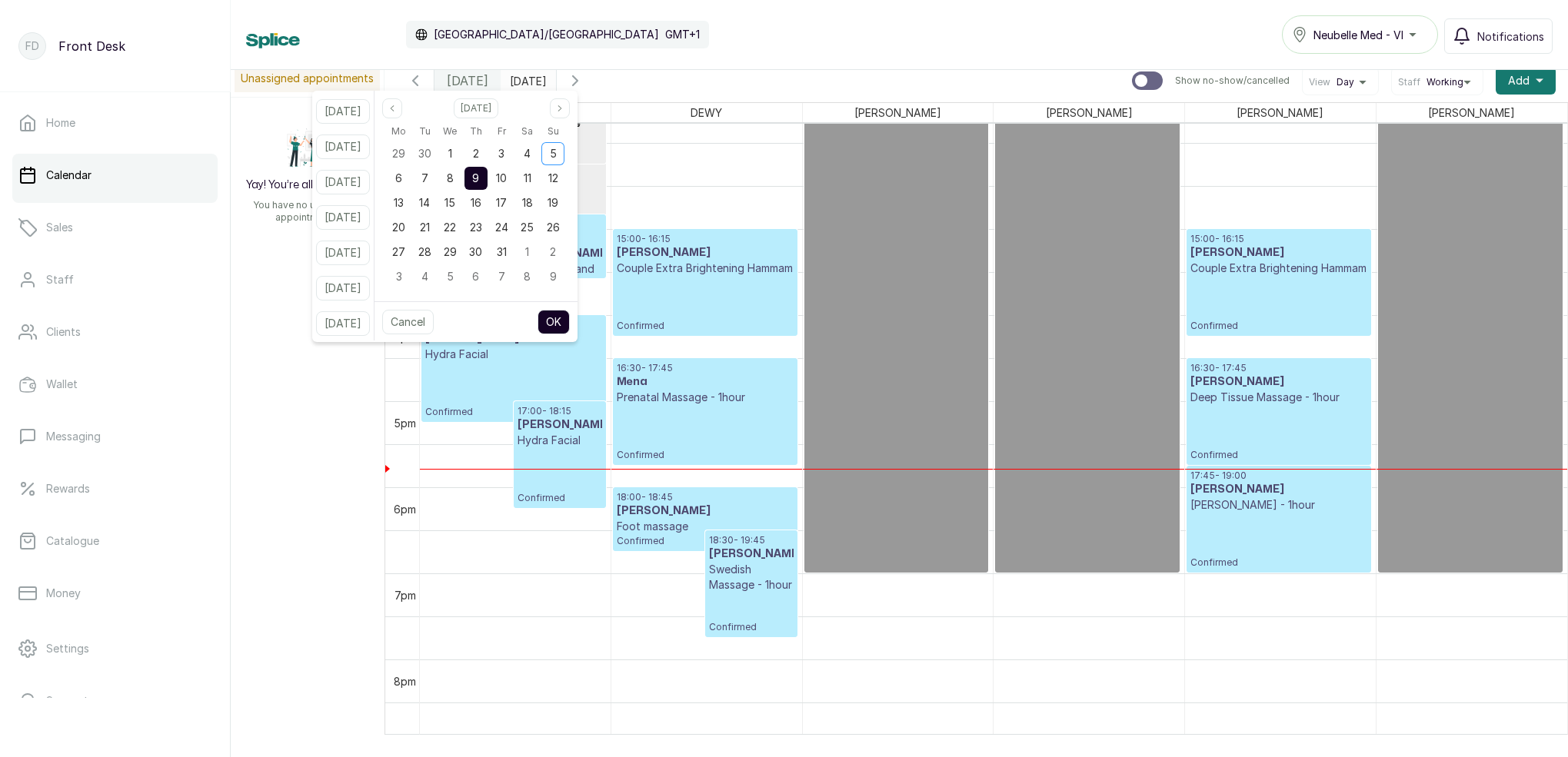
drag, startPoint x: 468, startPoint y: 180, endPoint x: 494, endPoint y: 181, distance: 26.0
click at [454, 180] on span "8" at bounding box center [450, 178] width 7 height 13
drag, startPoint x: 497, startPoint y: 178, endPoint x: 504, endPoint y: 186, distance: 10.6
click at [487, 178] on div "9" at bounding box center [476, 178] width 23 height 23
click at [570, 320] on button "OK" at bounding box center [553, 322] width 32 height 25
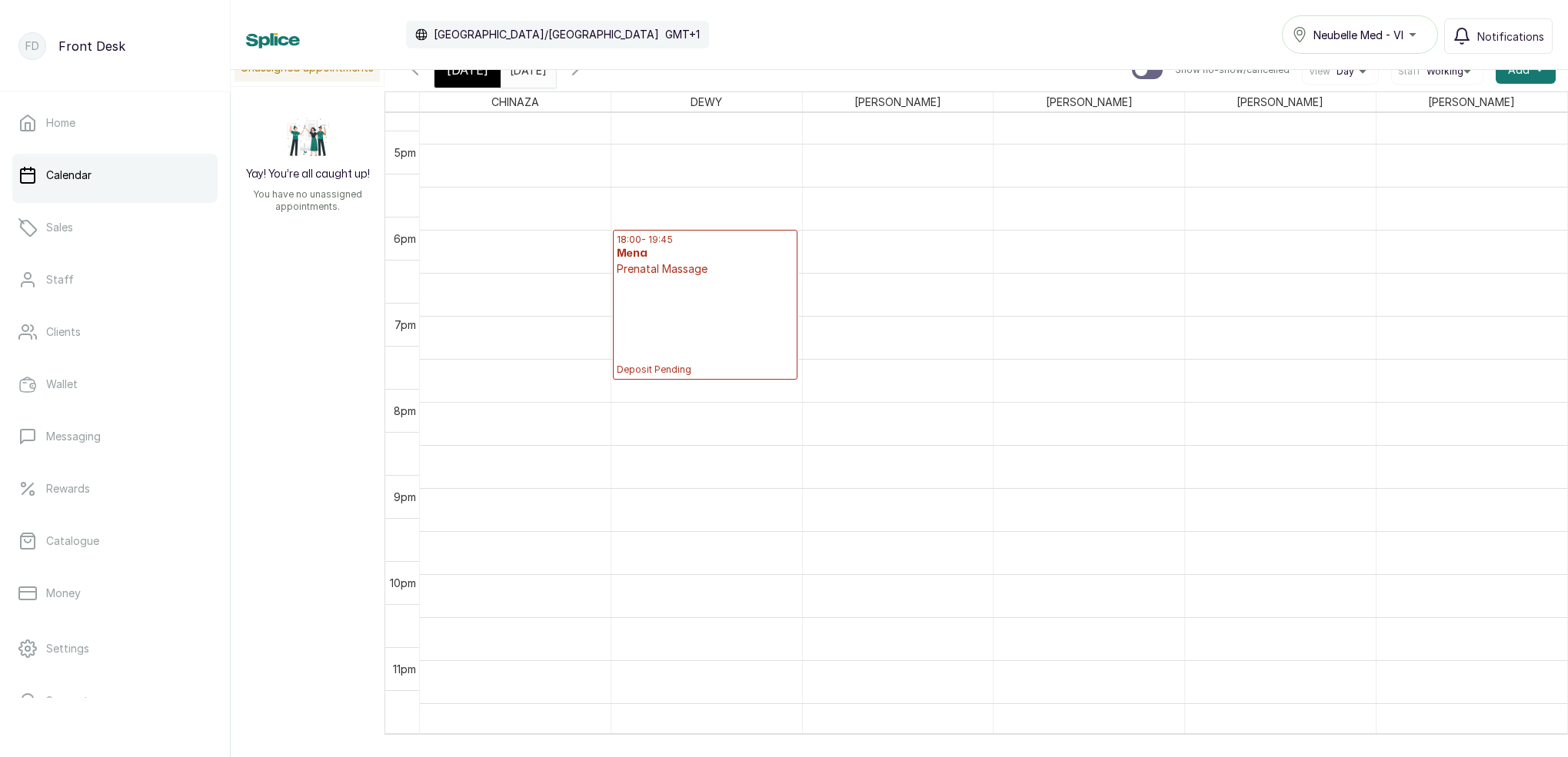
scroll to position [1386, 0]
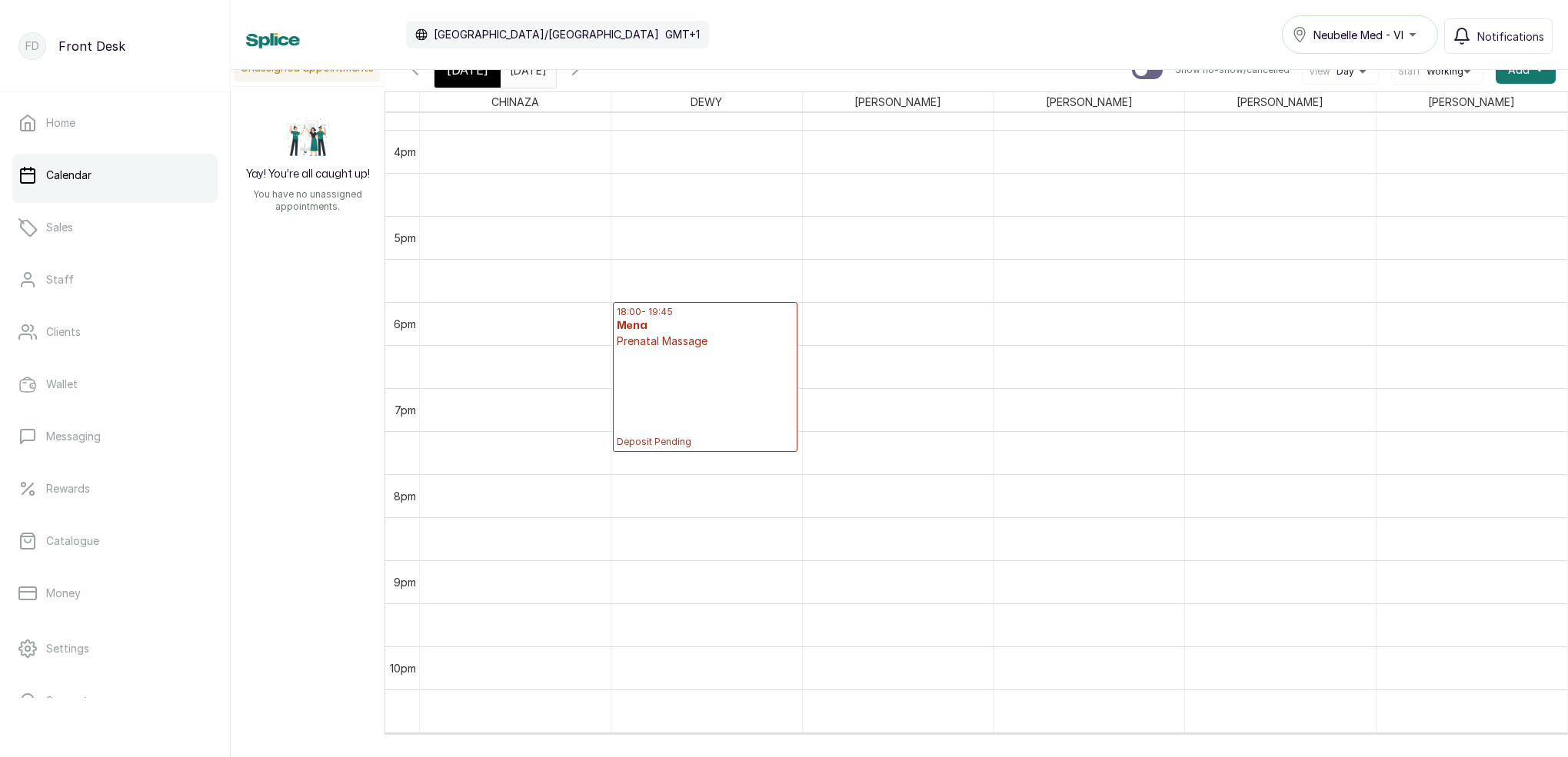
click at [480, 81] on div "[DATE]" at bounding box center [468, 70] width 66 height 35
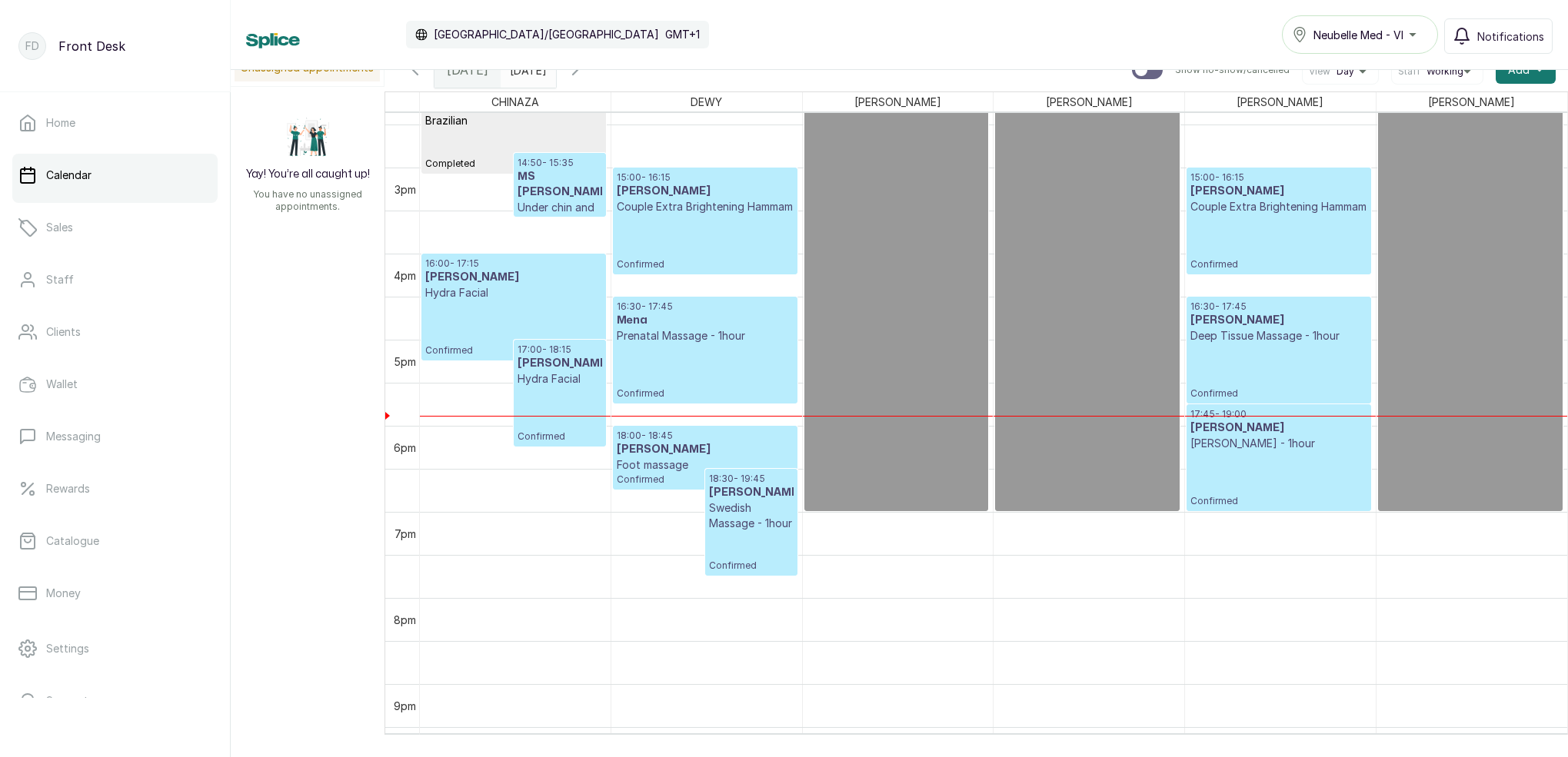
scroll to position [1284, 0]
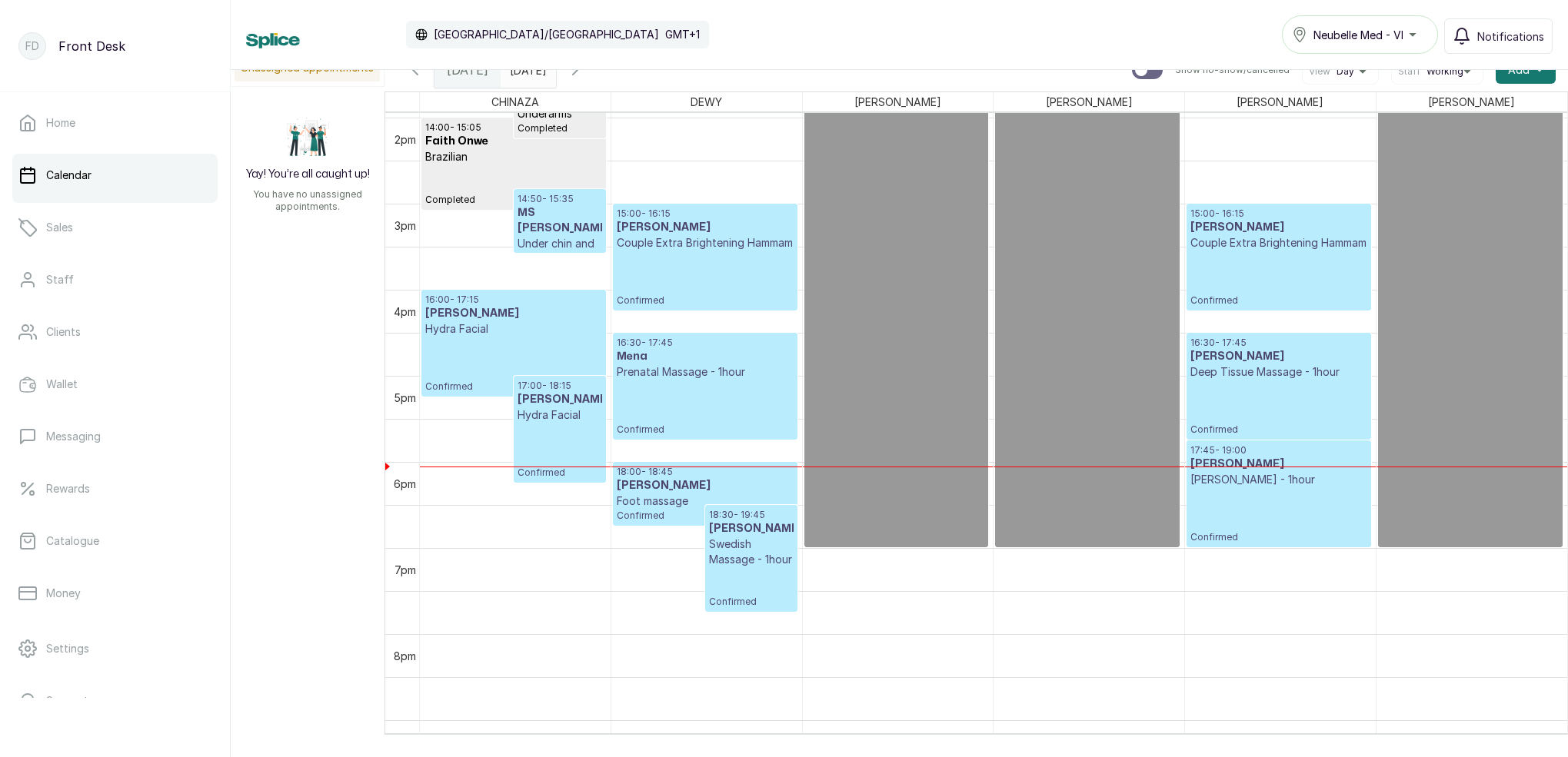
click at [526, 74] on input "[DATE]" at bounding box center [514, 66] width 25 height 26
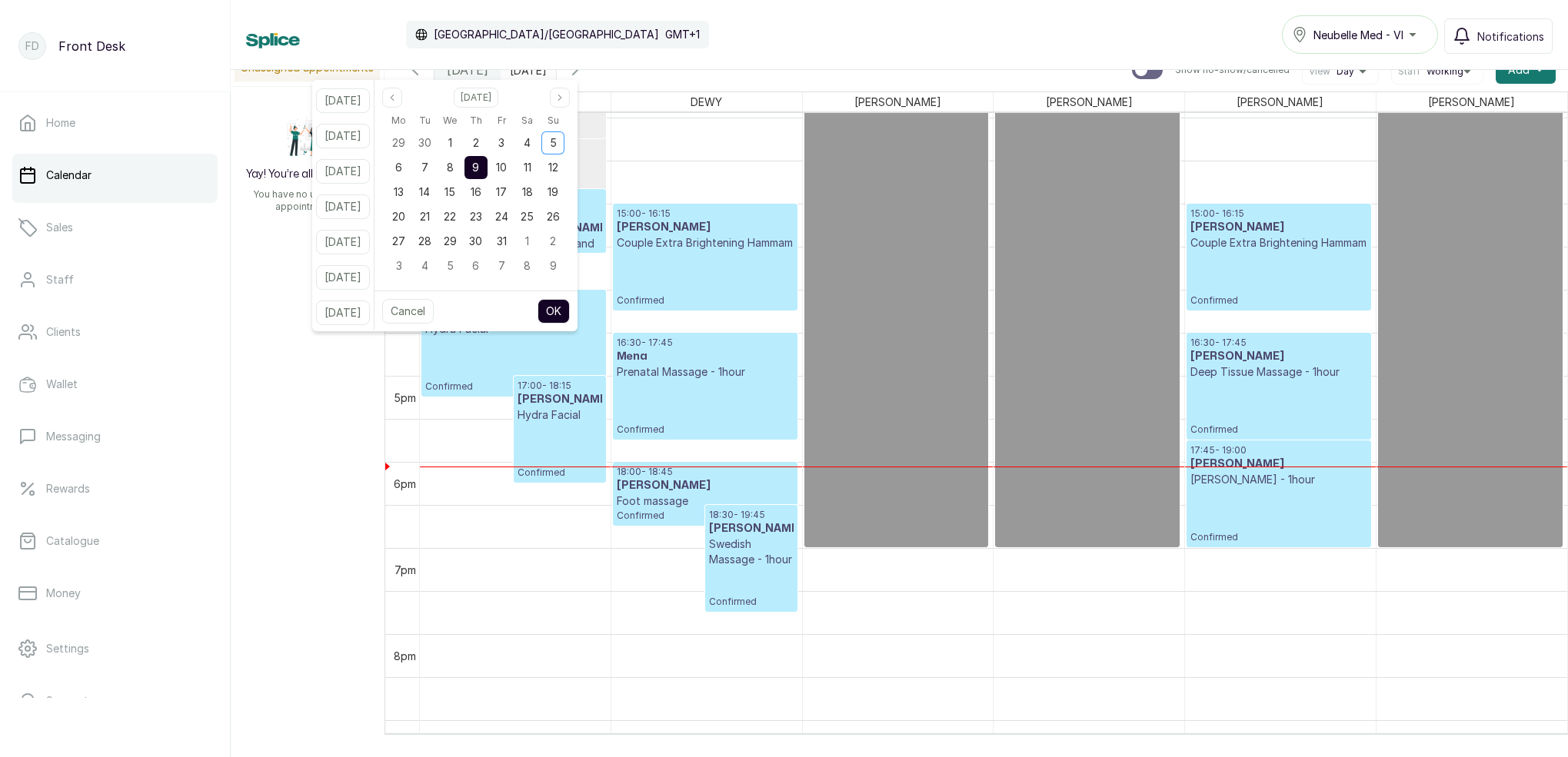
drag, startPoint x: 471, startPoint y: 171, endPoint x: 487, endPoint y: 171, distance: 16.0
click at [454, 171] on span "8" at bounding box center [450, 167] width 7 height 13
click at [479, 169] on span "9" at bounding box center [476, 167] width 7 height 13
click at [570, 311] on button "OK" at bounding box center [553, 312] width 32 height 25
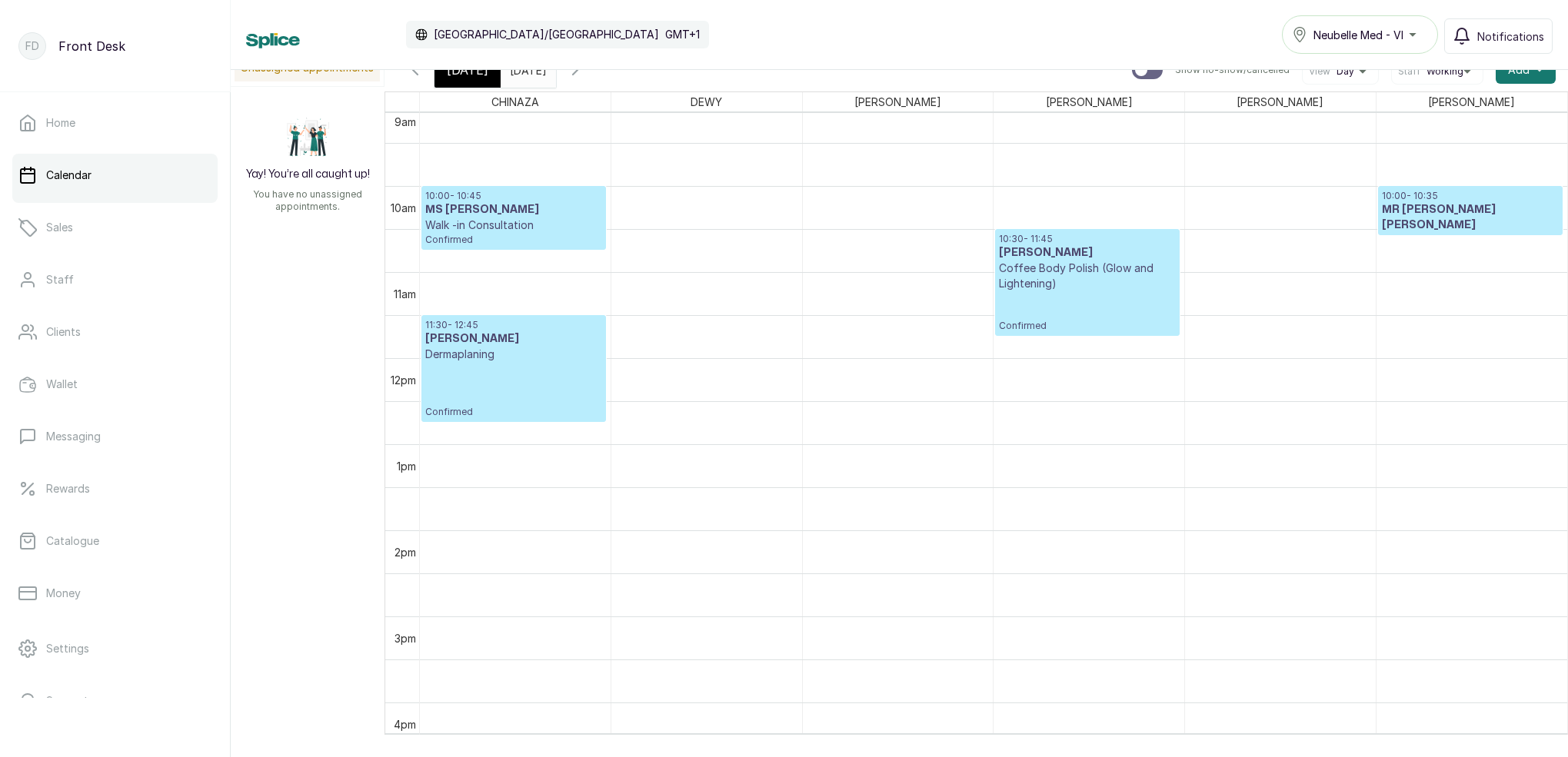
scroll to position [750, 0]
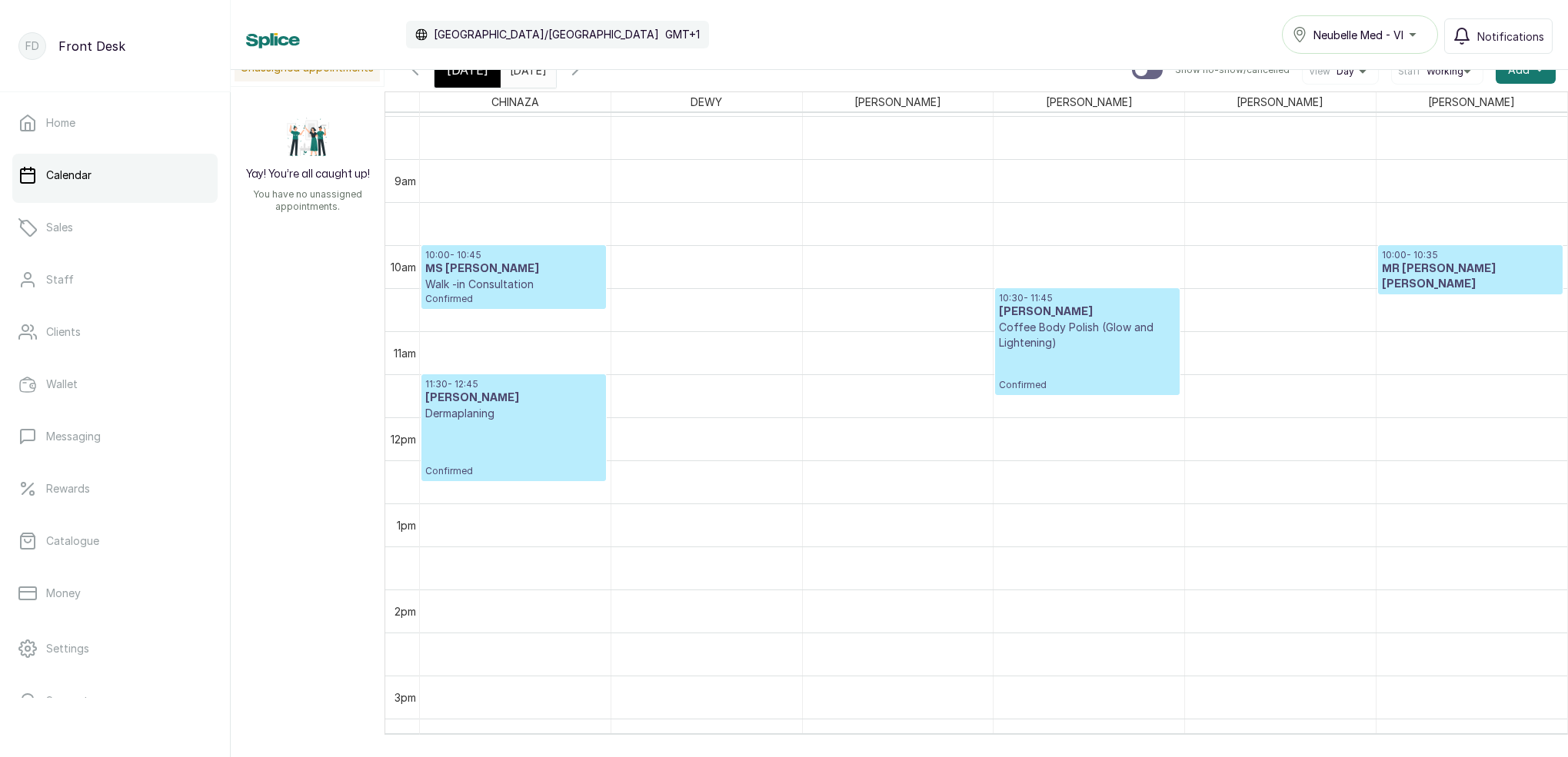
click at [474, 80] on div "[DATE]" at bounding box center [468, 70] width 66 height 35
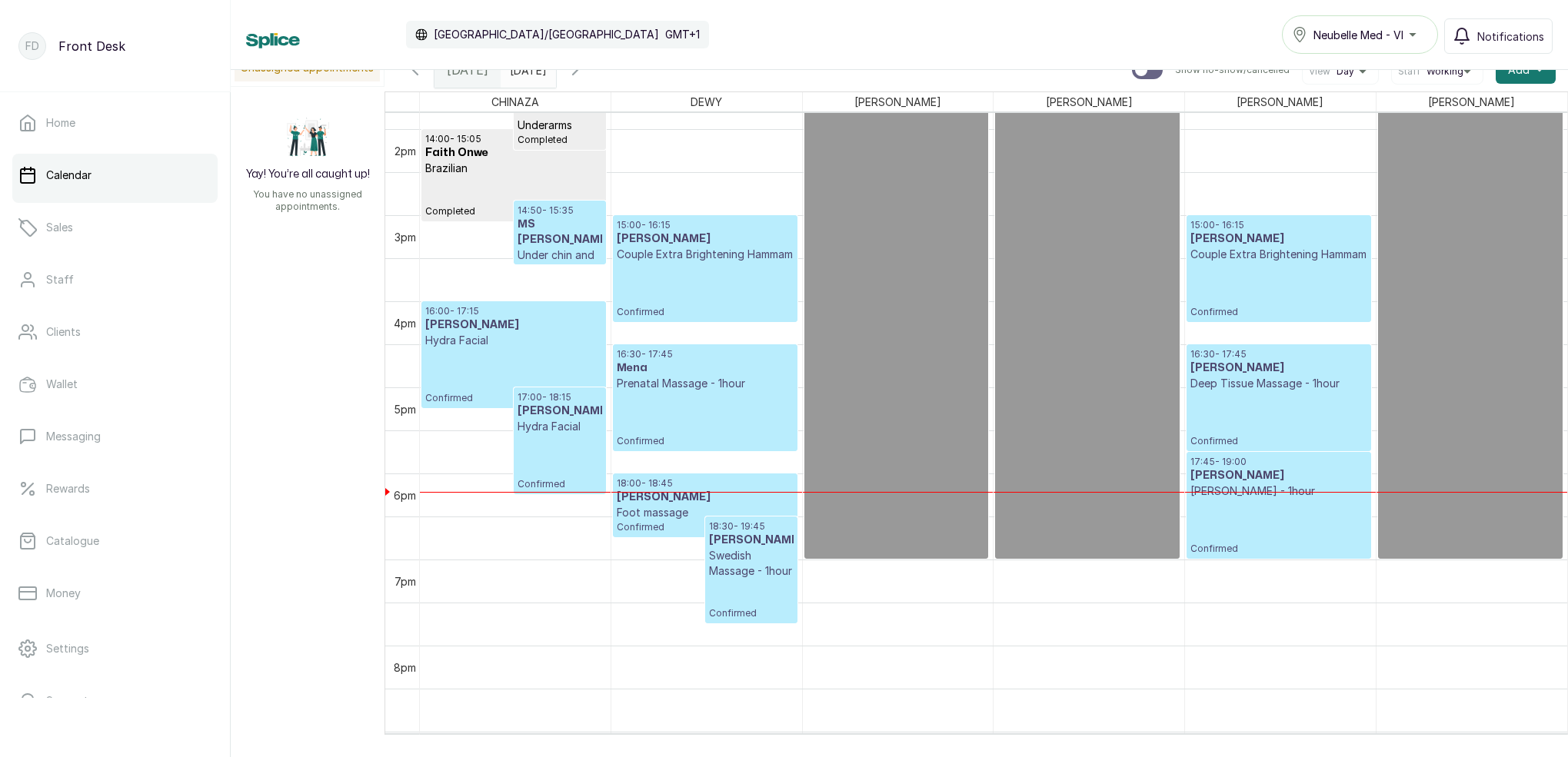
click at [555, 73] on span at bounding box center [541, 66] width 30 height 26
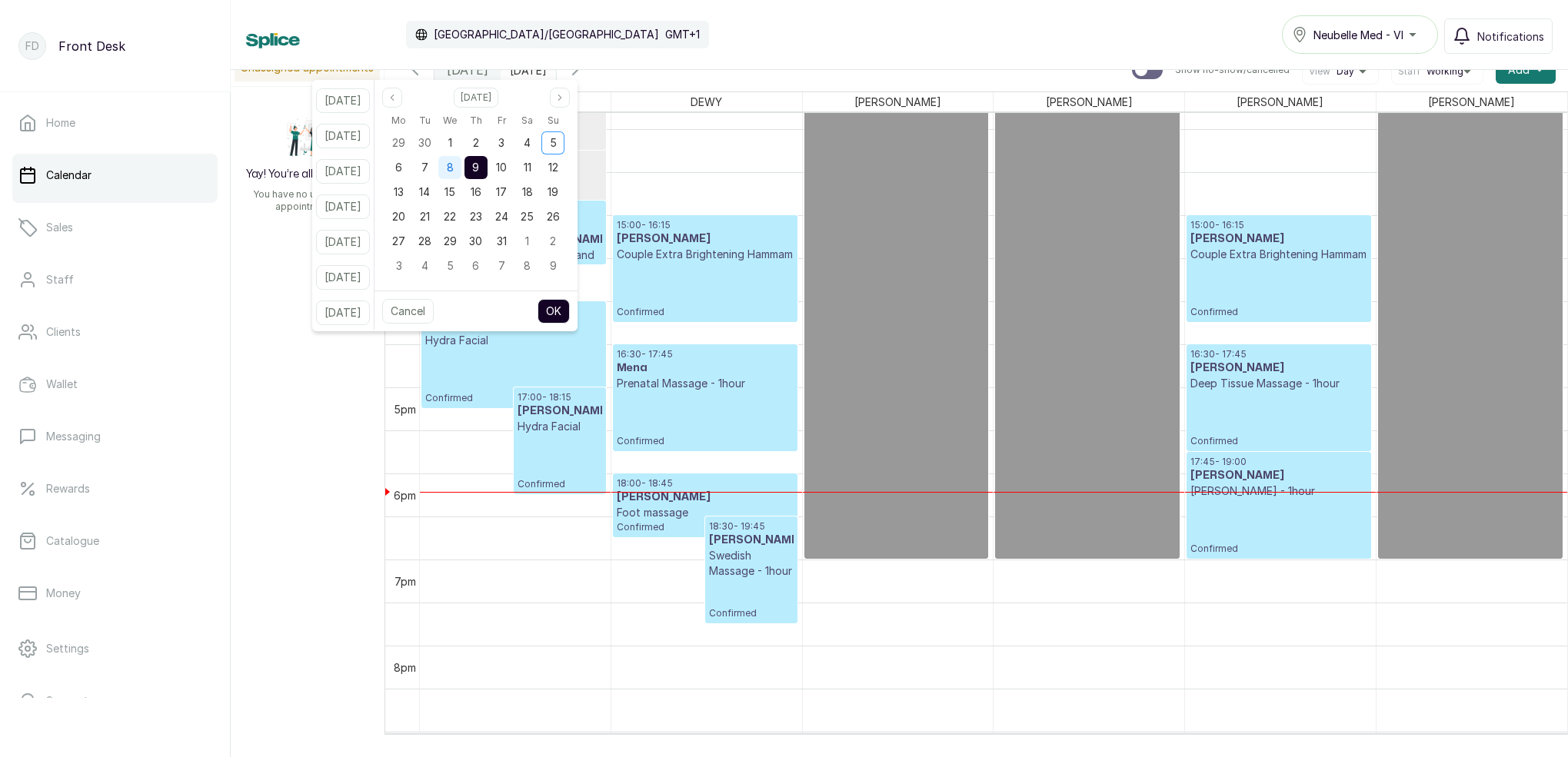
click at [461, 171] on div "8" at bounding box center [450, 167] width 23 height 23
drag, startPoint x: 490, startPoint y: 168, endPoint x: 506, endPoint y: 173, distance: 16.8
click at [487, 168] on div "9" at bounding box center [476, 167] width 23 height 23
click at [570, 308] on button "OK" at bounding box center [553, 312] width 32 height 25
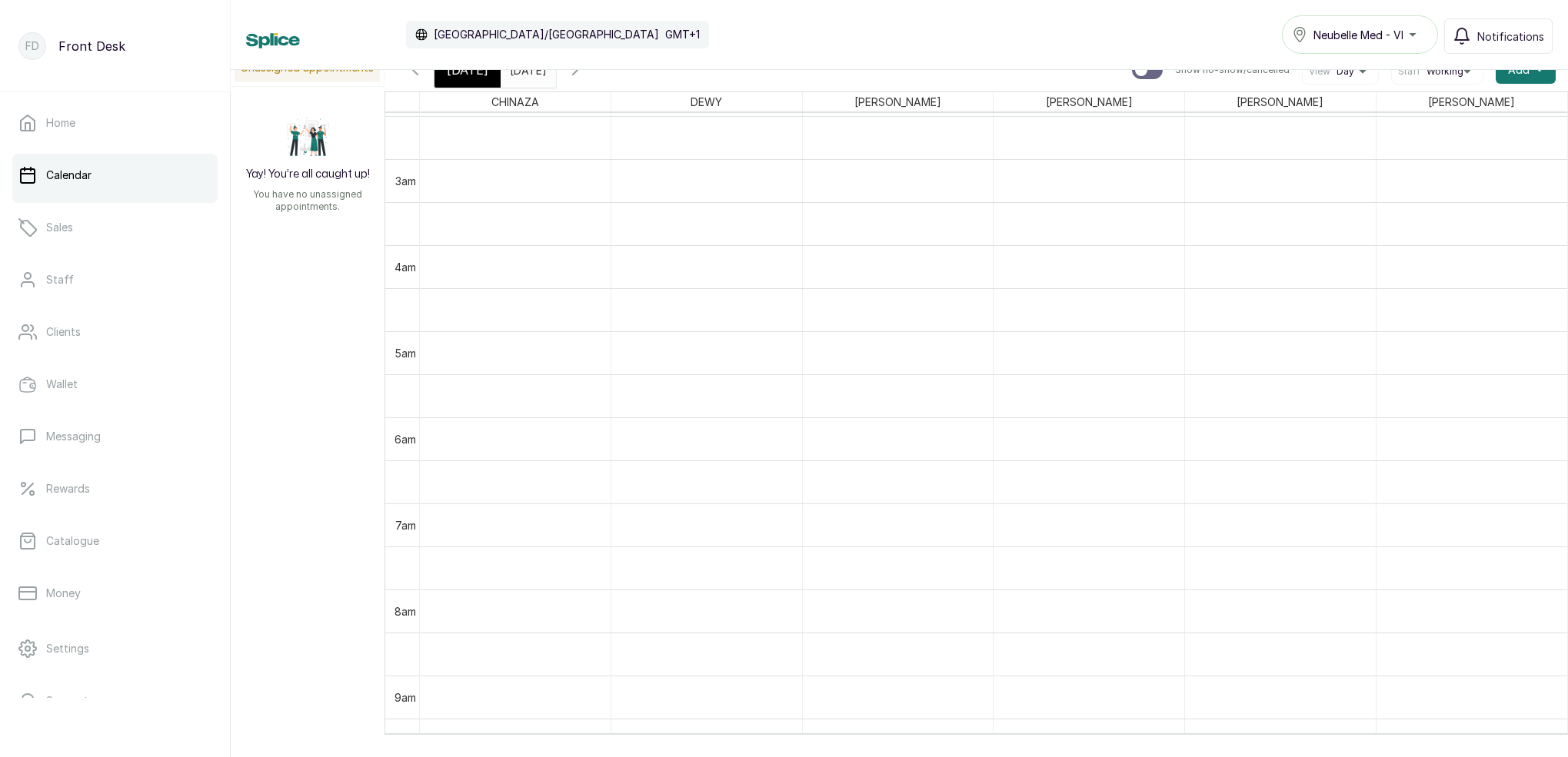
scroll to position [231, 0]
click at [448, 73] on span "[DATE]" at bounding box center [468, 70] width 42 height 18
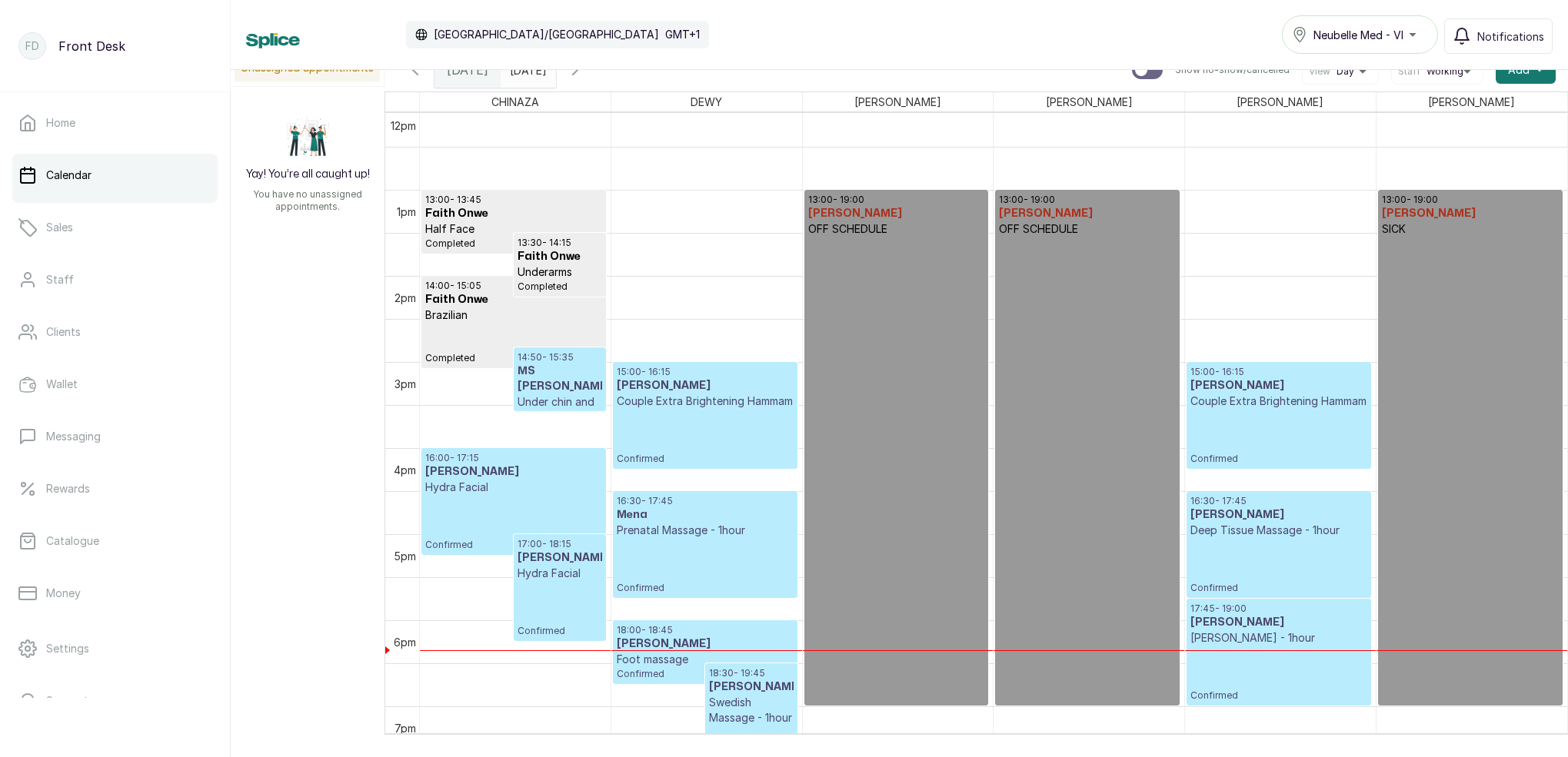
scroll to position [1078, 0]
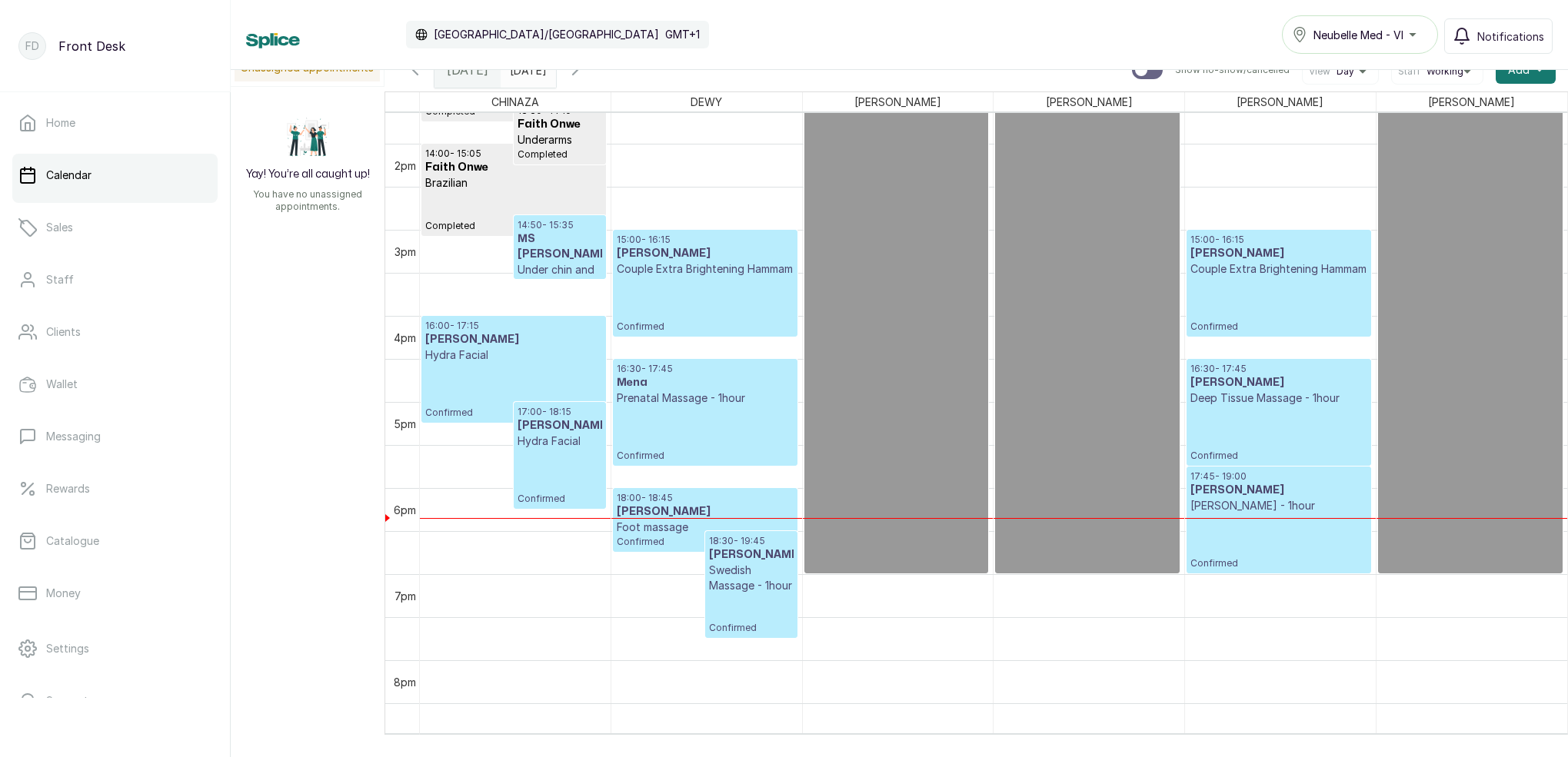
click at [693, 436] on p "Confirmed" at bounding box center [705, 434] width 176 height 56
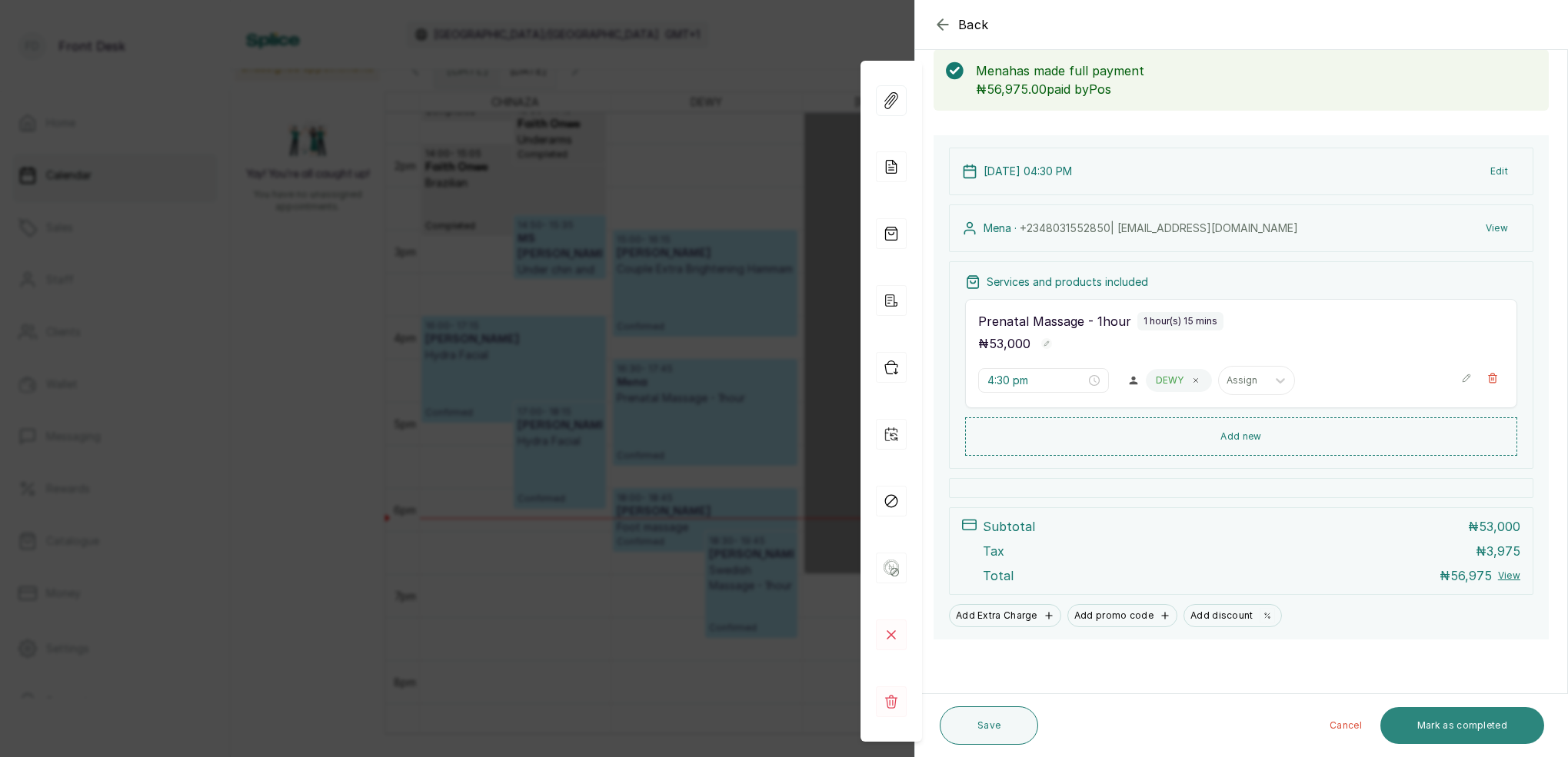
click at [1465, 722] on button "Mark as completed" at bounding box center [1462, 725] width 164 height 37
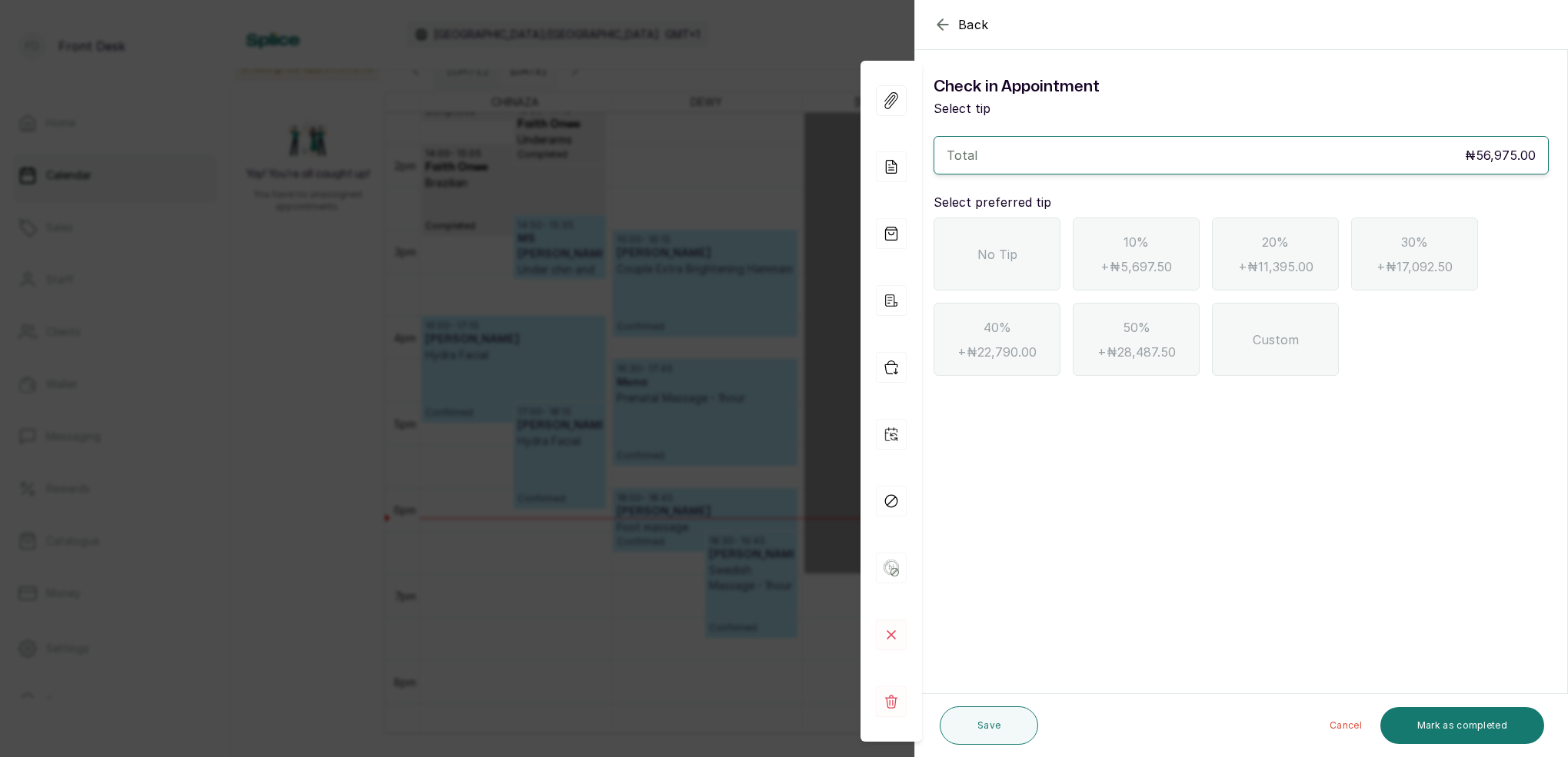
drag, startPoint x: 1054, startPoint y: 253, endPoint x: 1206, endPoint y: 334, distance: 172.2
click at [1057, 253] on div "No Tip" at bounding box center [997, 253] width 127 height 73
drag, startPoint x: 1517, startPoint y: 721, endPoint x: 1561, endPoint y: 650, distance: 83.5
click at [1517, 718] on button "Mark as completed" at bounding box center [1462, 725] width 164 height 37
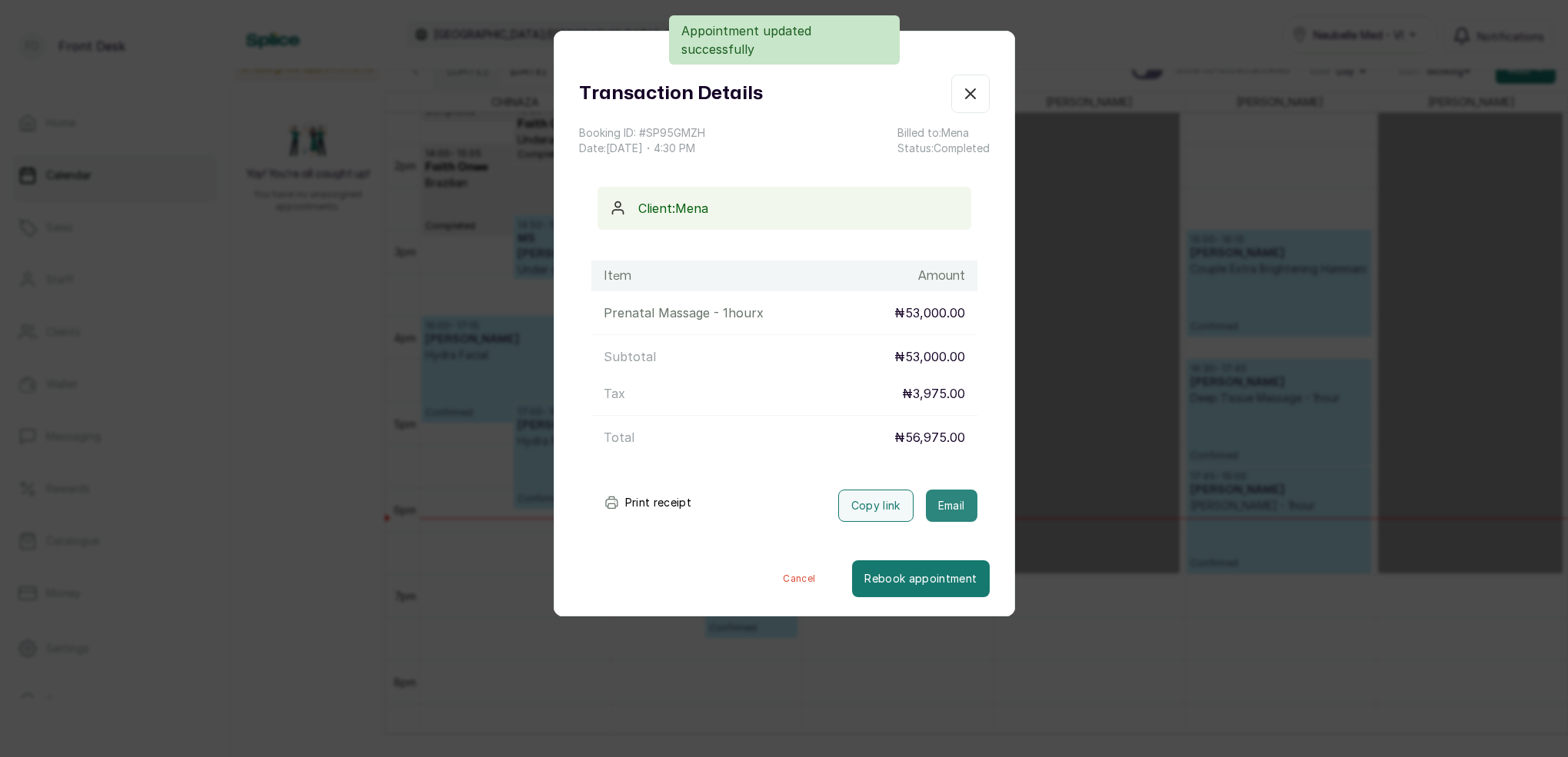
click at [970, 509] on button "Email" at bounding box center [952, 505] width 52 height 32
click at [969, 96] on icon "button" at bounding box center [971, 93] width 18 height 18
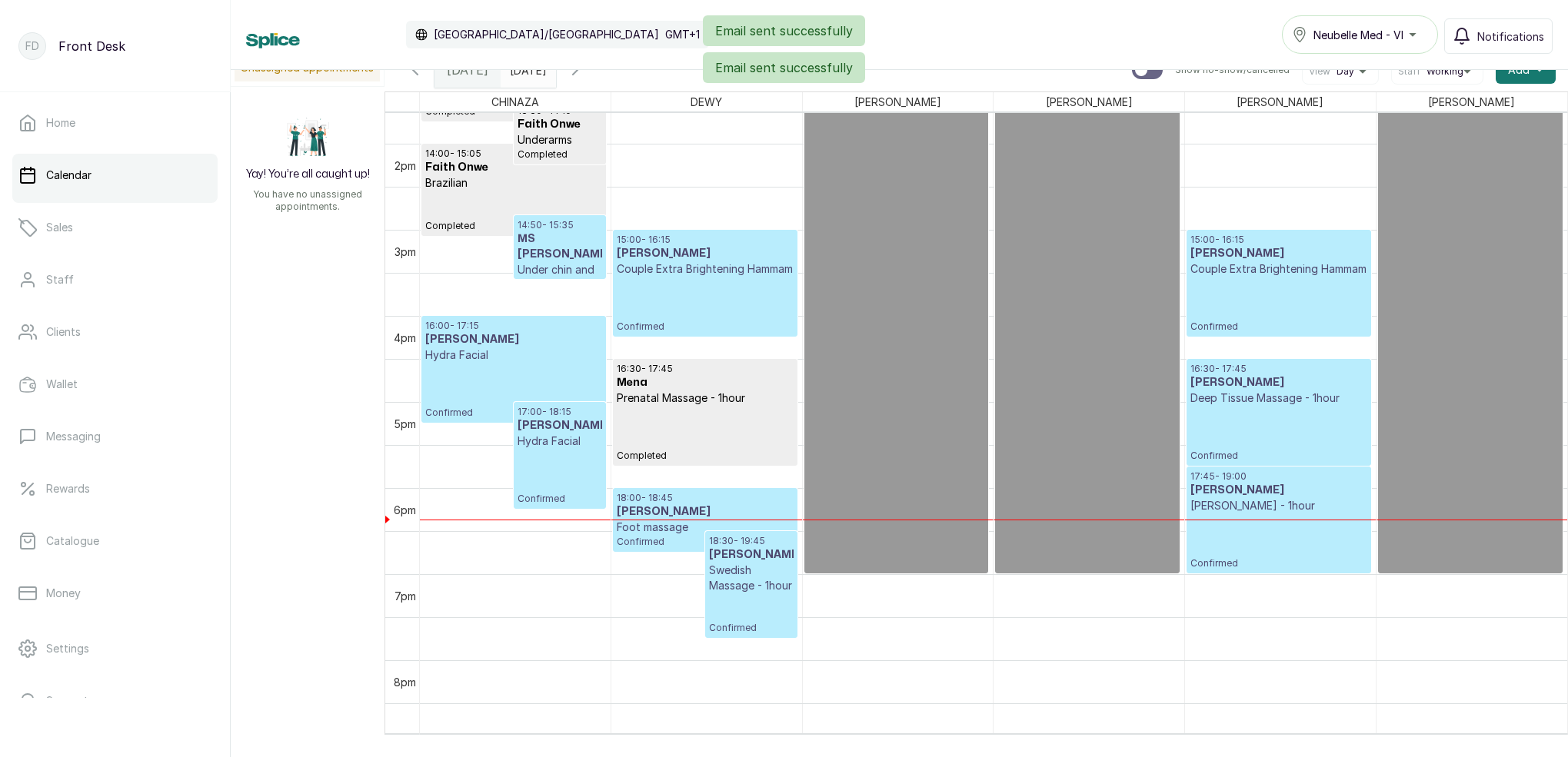
click at [559, 249] on h3 "MS [PERSON_NAME]" at bounding box center [560, 246] width 85 height 30
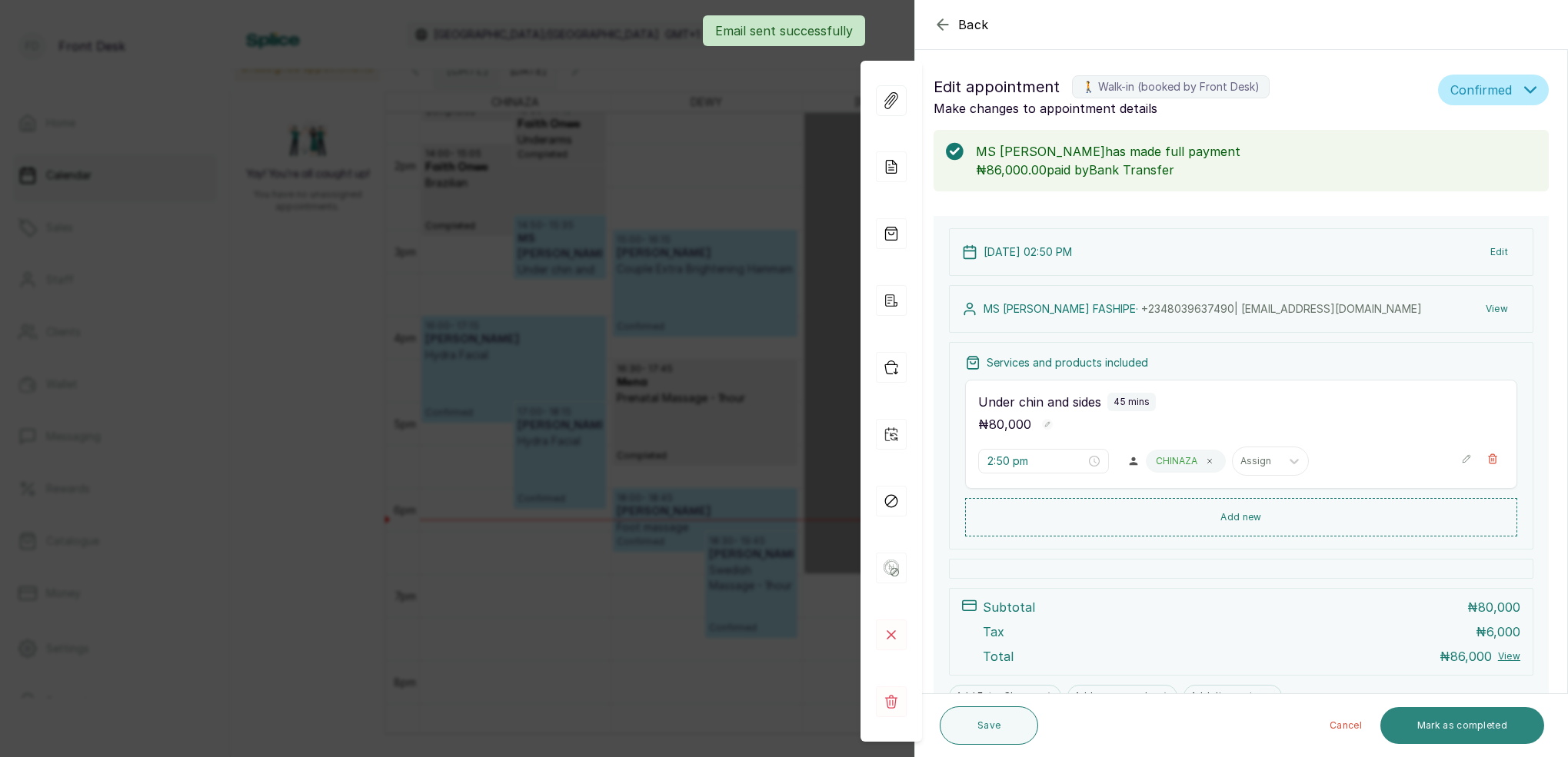
click at [1503, 724] on button "Mark as completed" at bounding box center [1462, 725] width 164 height 37
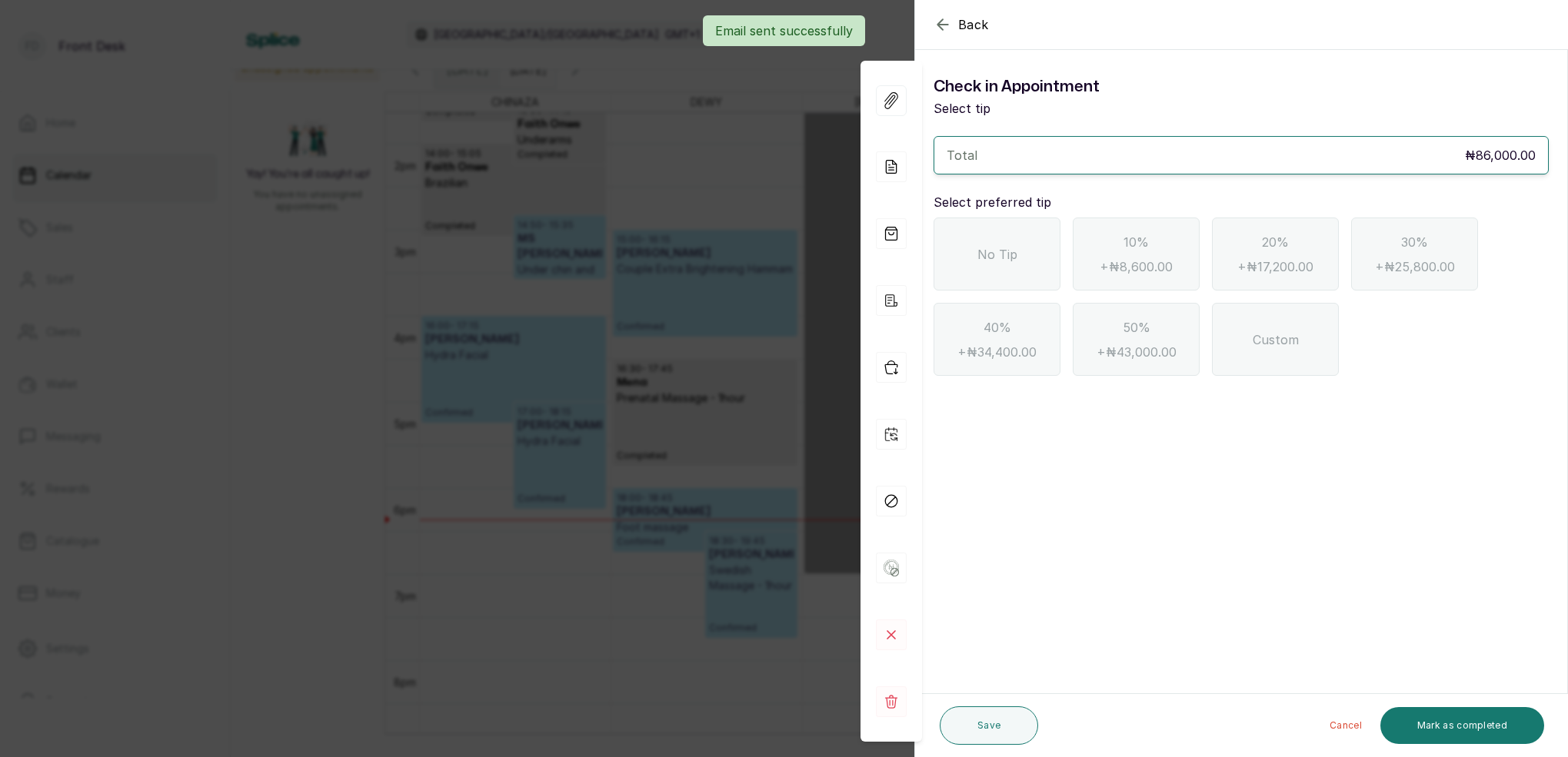
drag, startPoint x: 1023, startPoint y: 275, endPoint x: 1186, endPoint y: 408, distance: 210.4
click at [1022, 275] on div "No Tip" at bounding box center [997, 253] width 127 height 73
drag, startPoint x: 1456, startPoint y: 718, endPoint x: 1478, endPoint y: 697, distance: 30.4
click at [1456, 717] on button "Mark as completed" at bounding box center [1462, 725] width 164 height 37
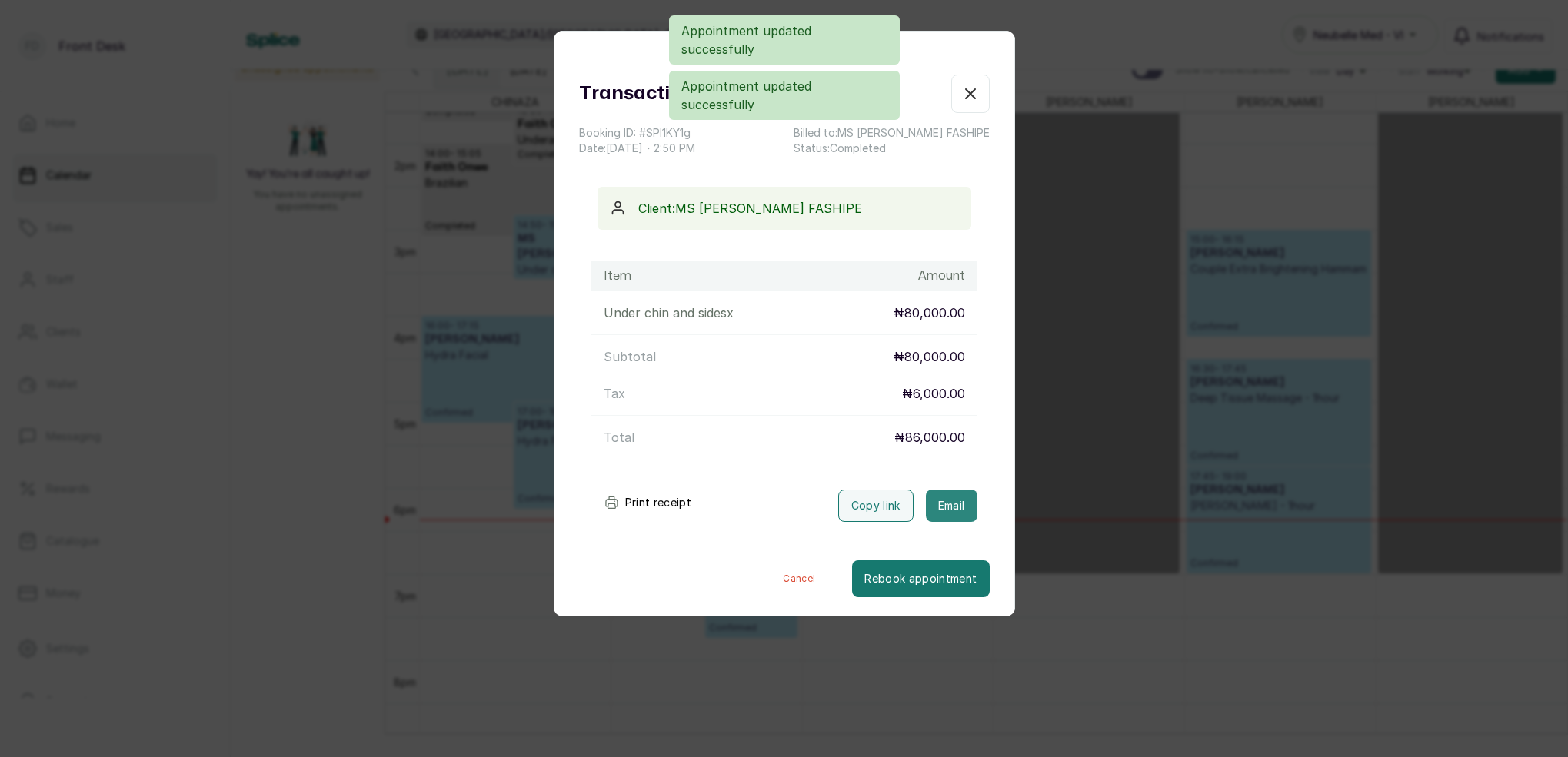
click at [944, 513] on button "Email" at bounding box center [952, 505] width 52 height 32
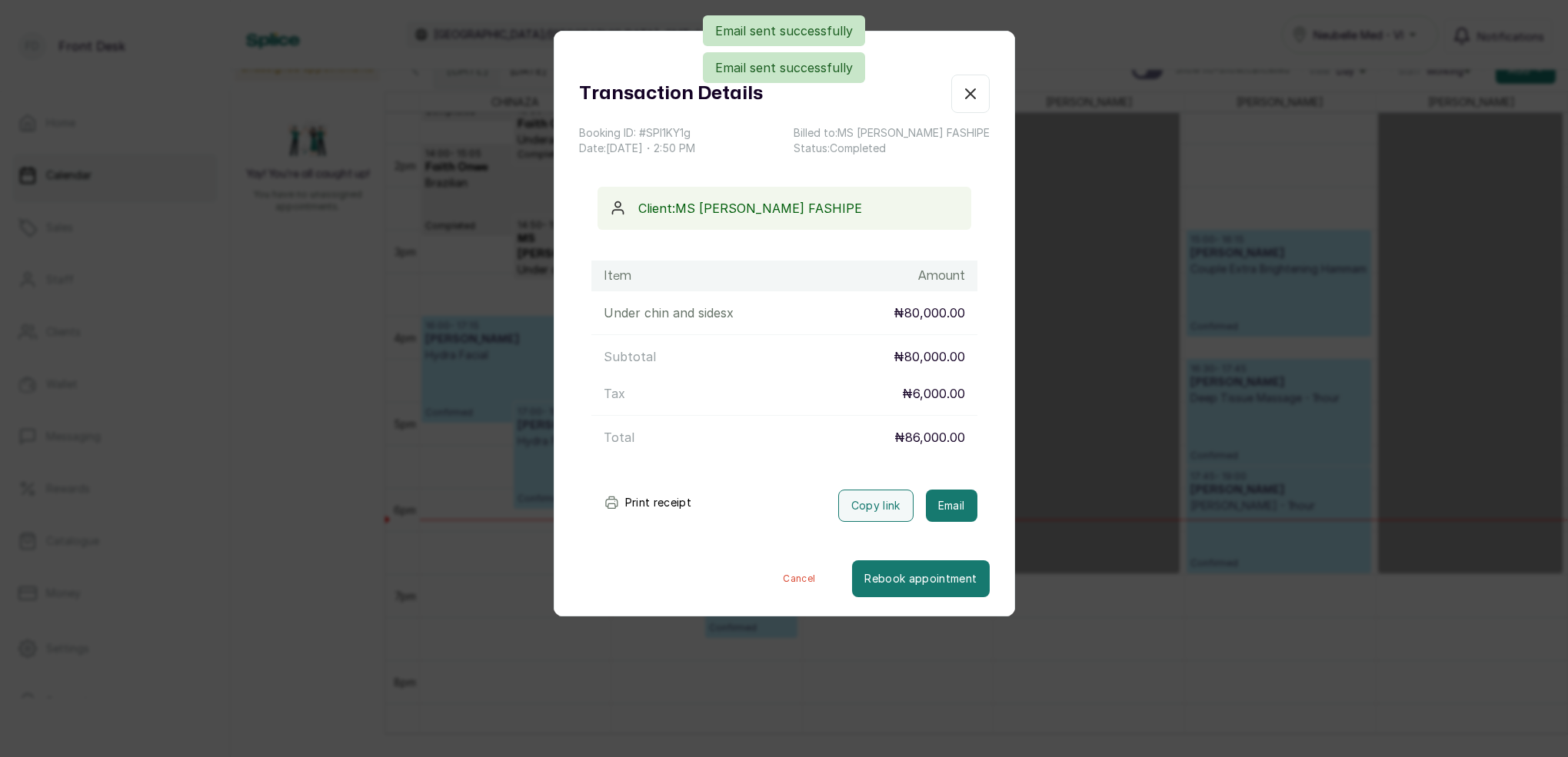
click at [971, 94] on icon "button" at bounding box center [970, 93] width 9 height 9
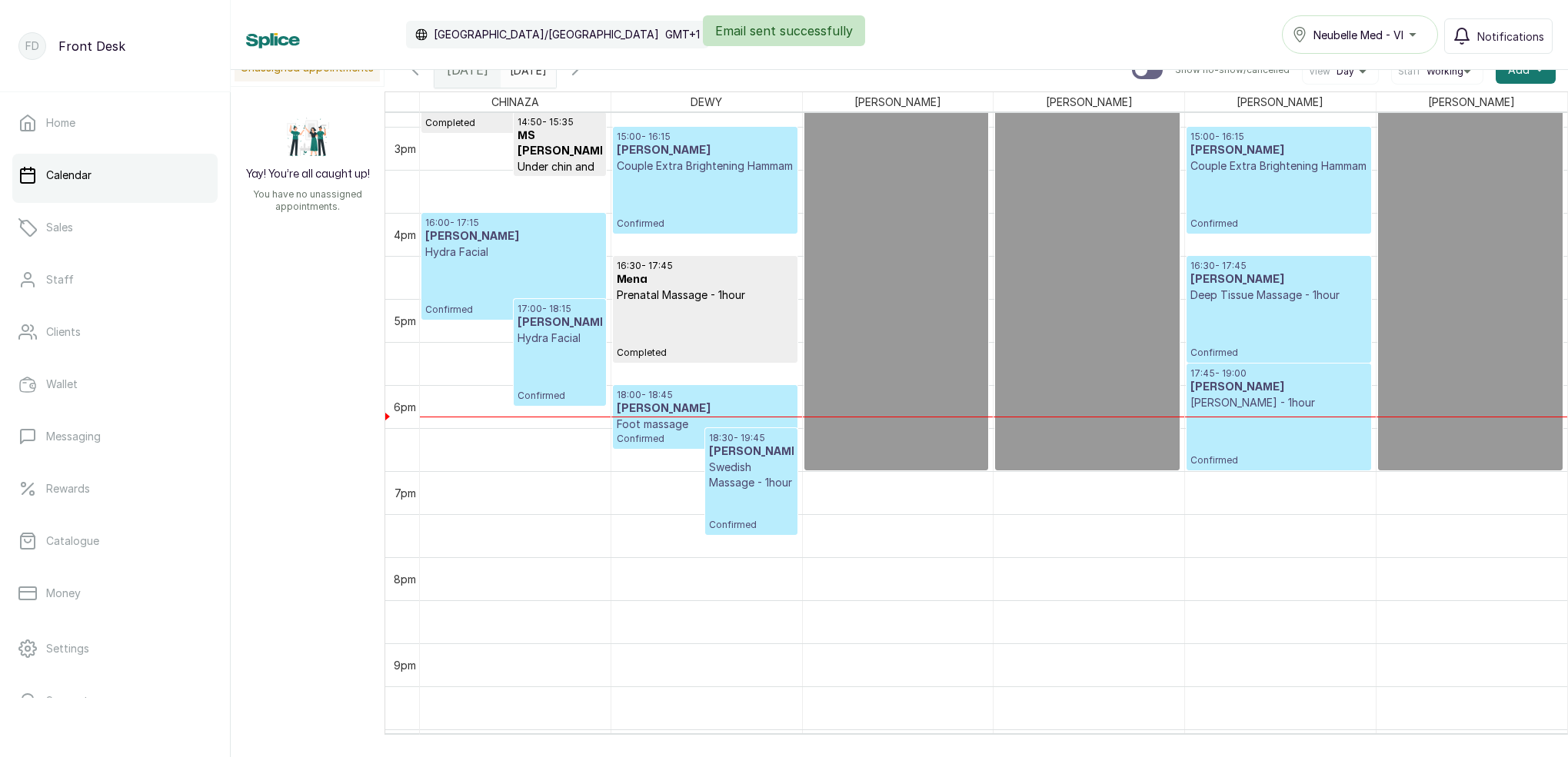
click at [1273, 288] on p "Deep Tissue Massage - 1hour" at bounding box center [1278, 295] width 176 height 16
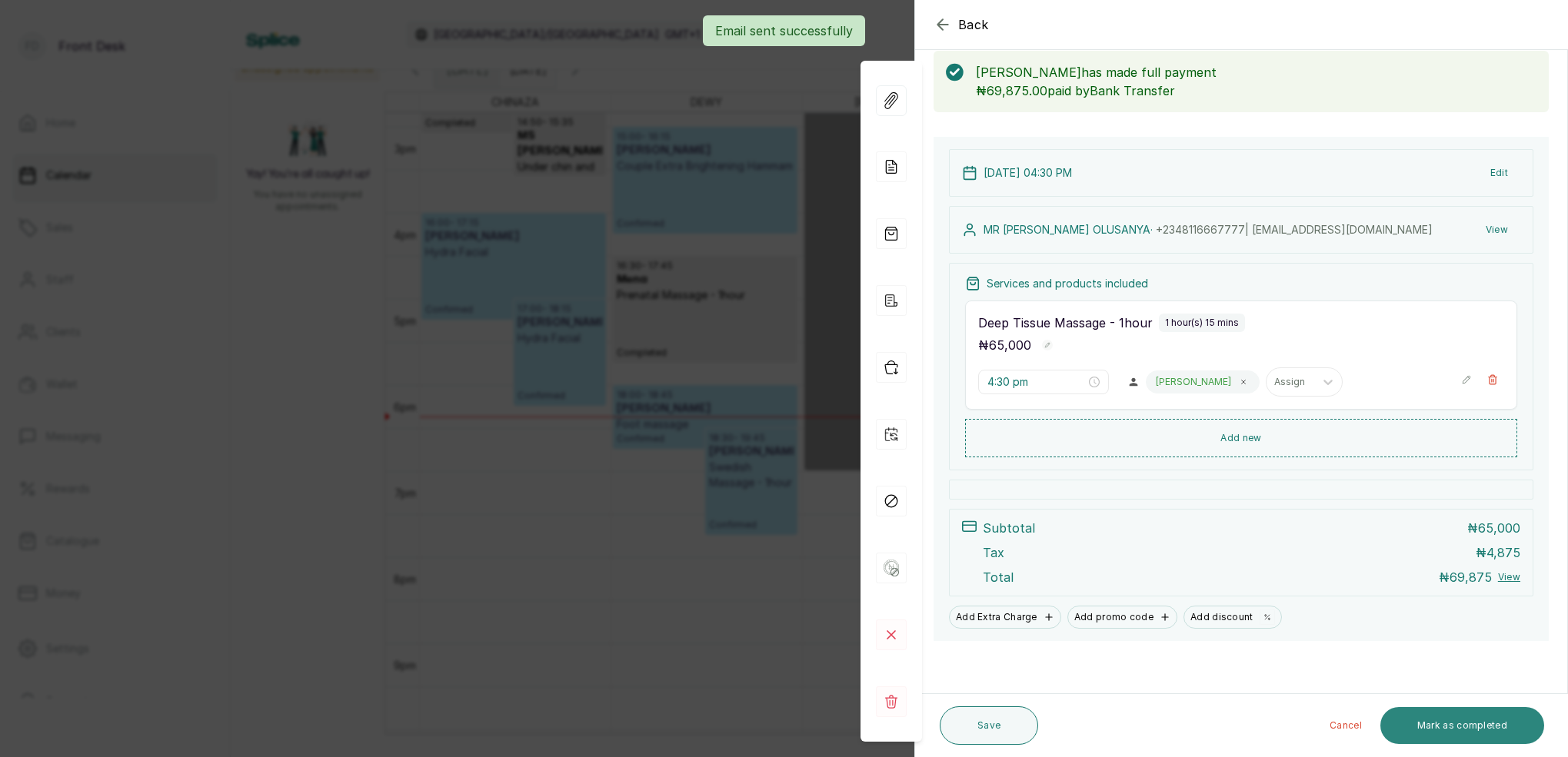
click at [1503, 714] on button "Mark as completed" at bounding box center [1462, 725] width 164 height 37
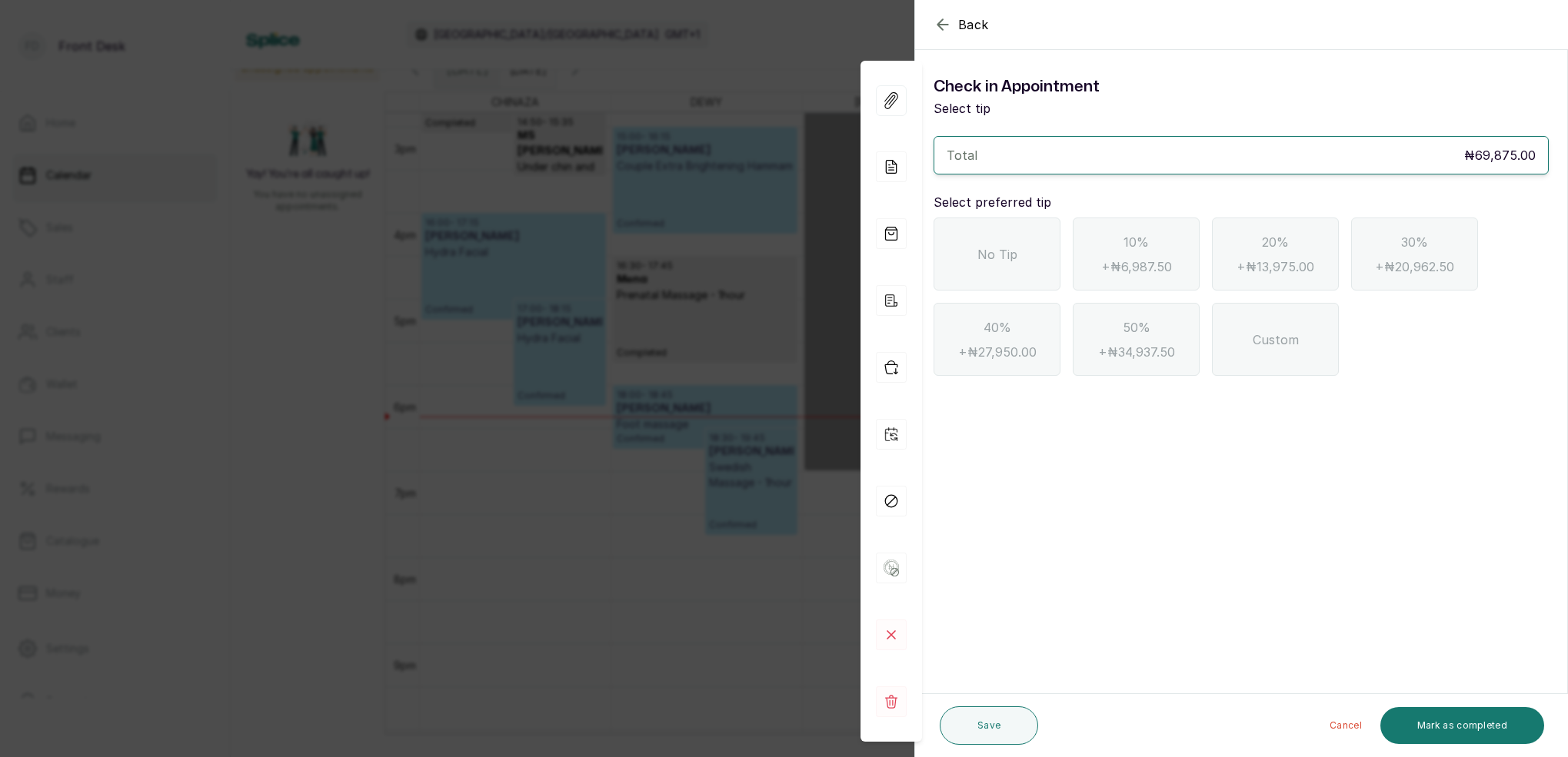
drag, startPoint x: 1022, startPoint y: 244, endPoint x: 1069, endPoint y: 306, distance: 77.8
click at [1022, 244] on div "No Tip" at bounding box center [997, 253] width 127 height 73
click at [1530, 710] on button "Mark as completed" at bounding box center [1462, 725] width 164 height 37
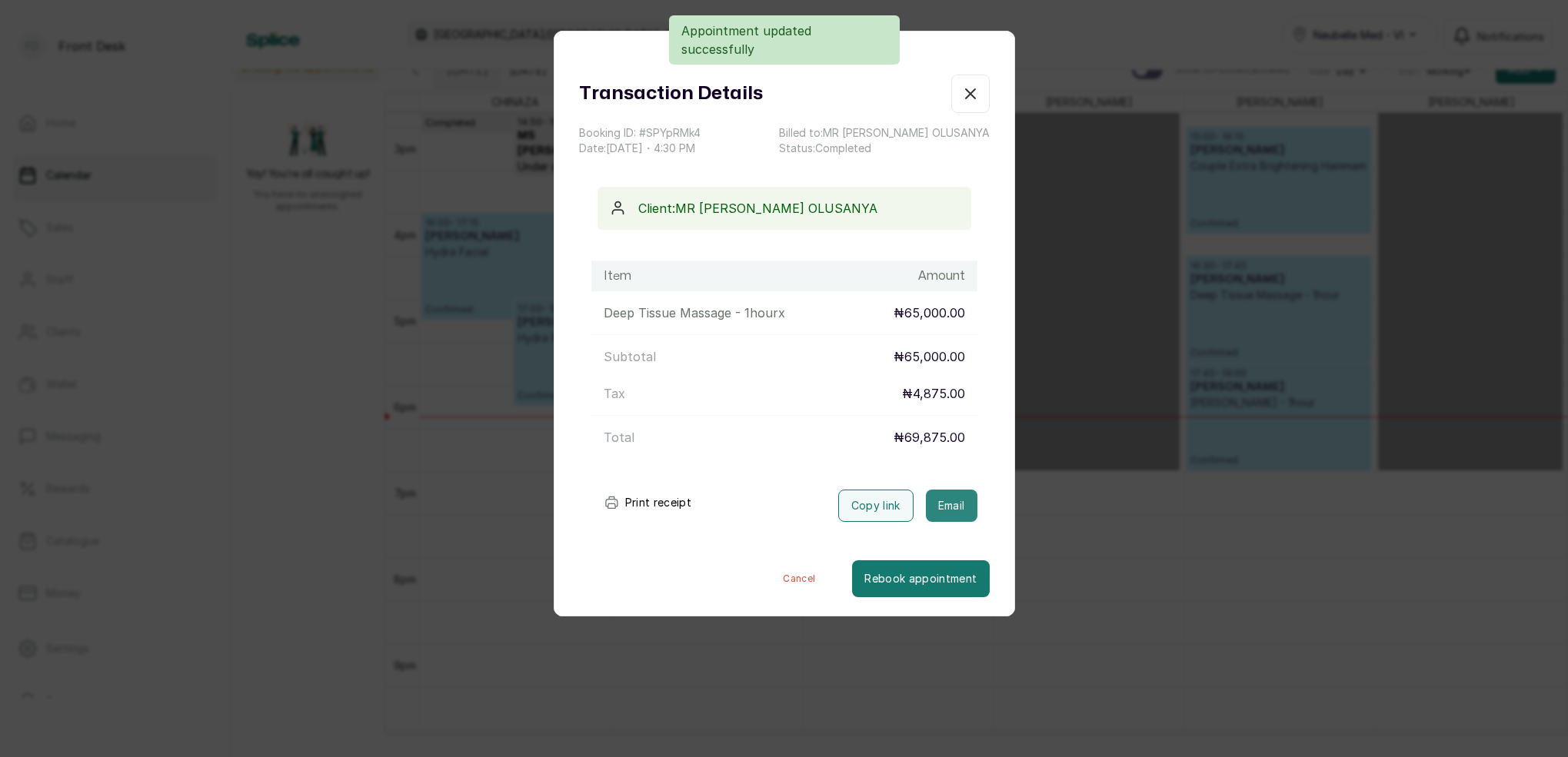
click at [940, 501] on button "Email" at bounding box center [952, 505] width 52 height 32
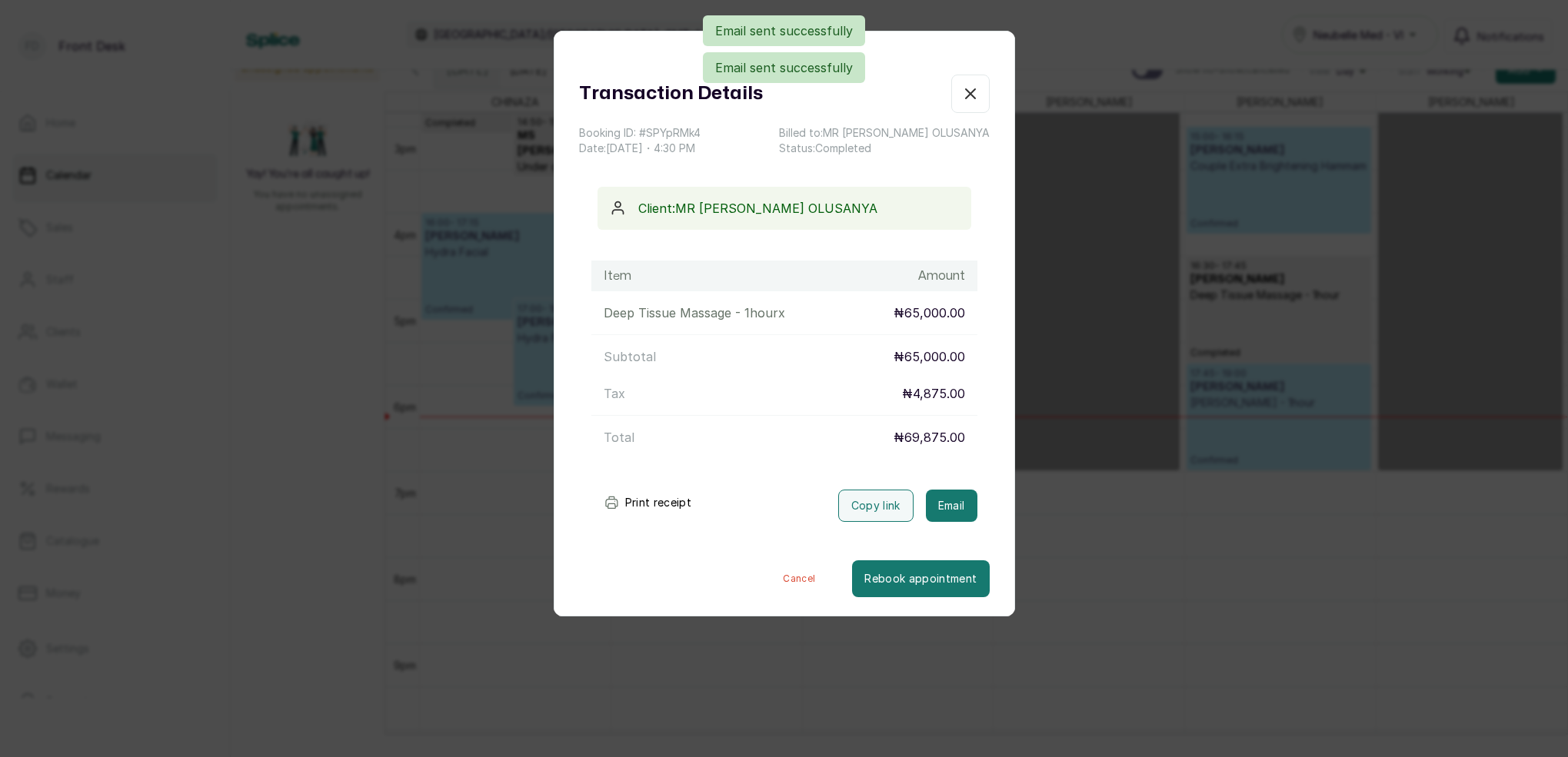
click at [977, 92] on icon "button" at bounding box center [971, 93] width 18 height 18
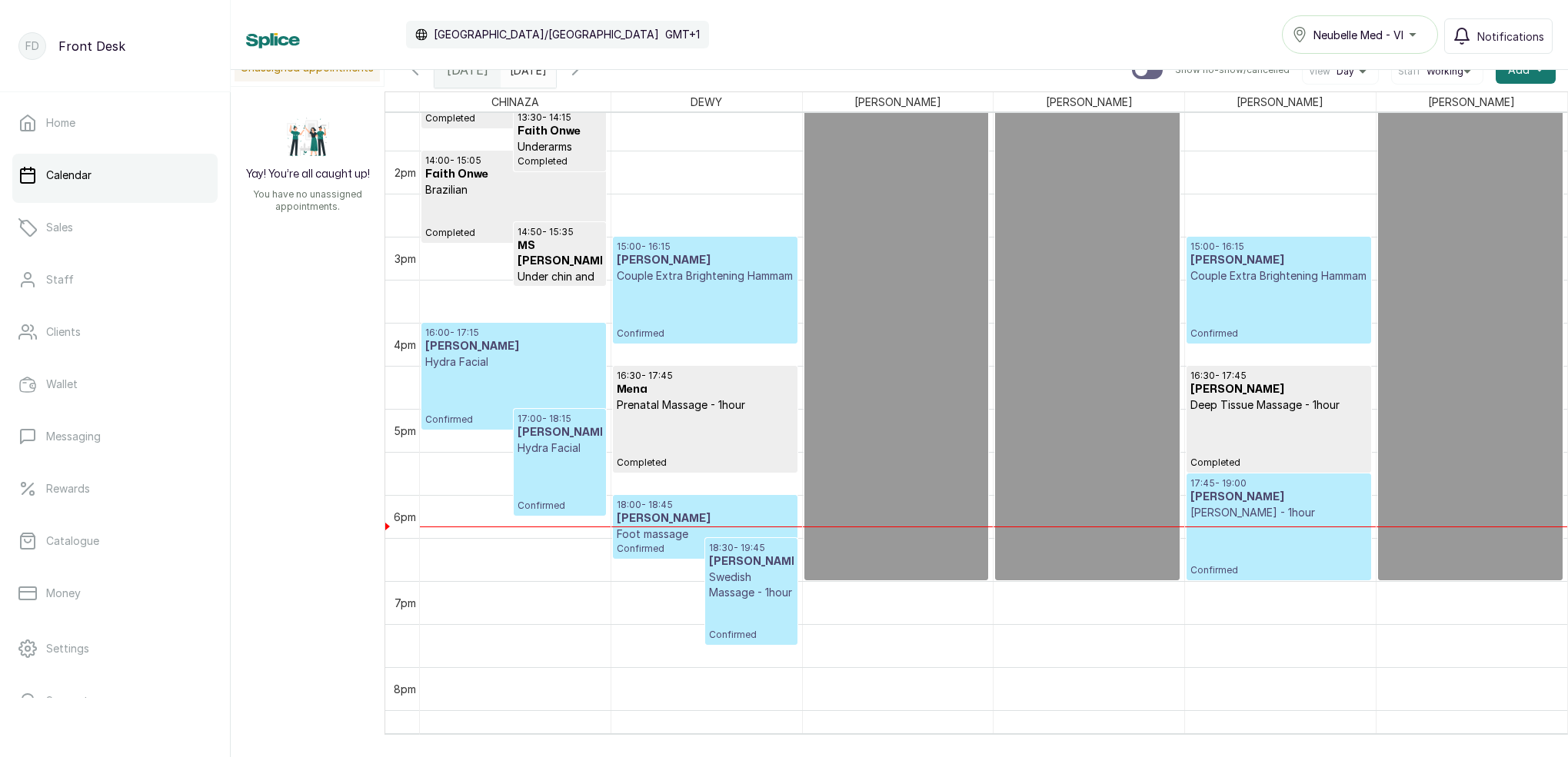
click at [1319, 526] on p "Confirmed" at bounding box center [1278, 549] width 176 height 56
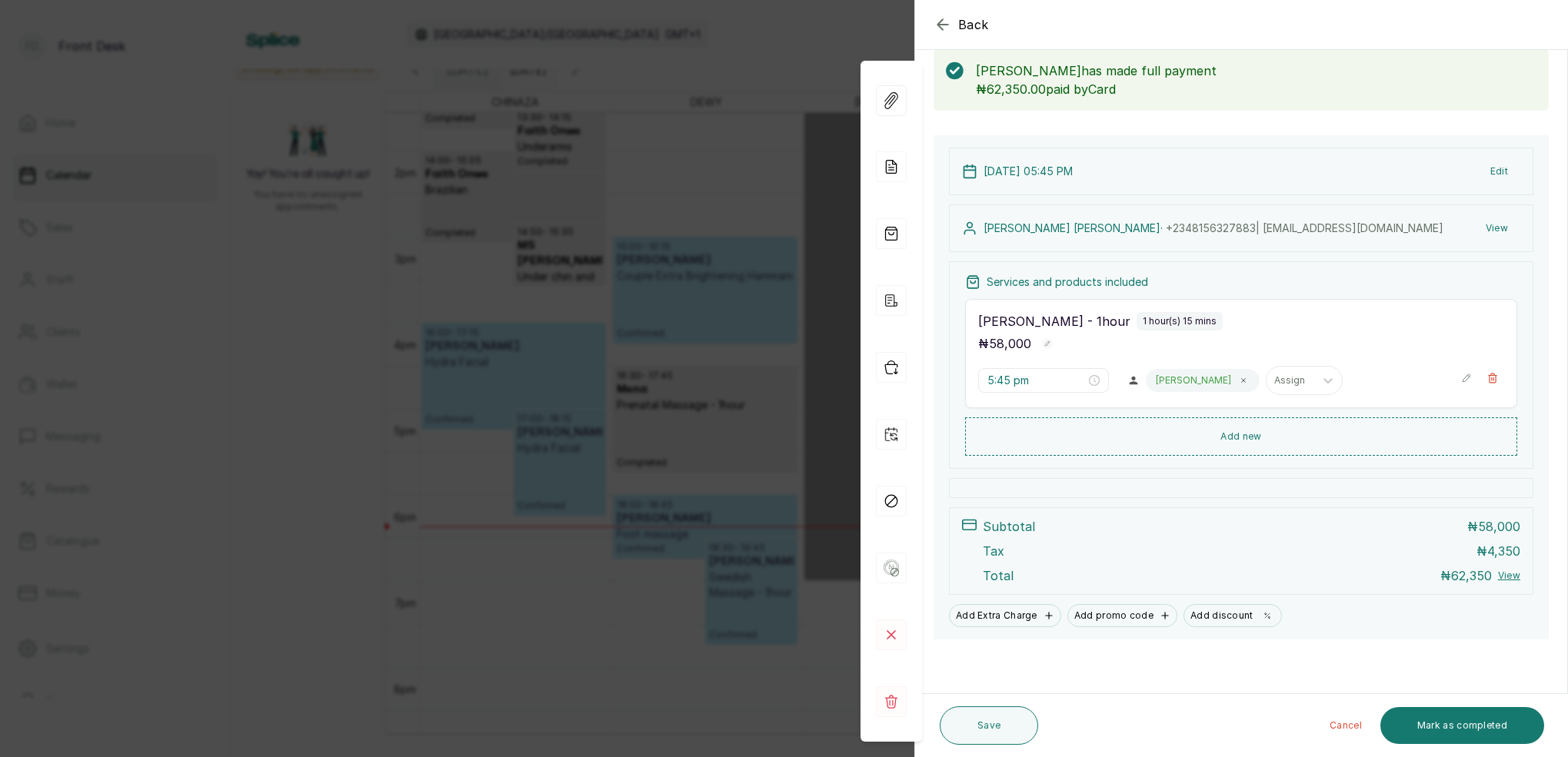
click at [702, 71] on div "Back Appointment Details Edit appointment 💻 Booked Online Make changes to appoi…" at bounding box center [784, 378] width 1568 height 757
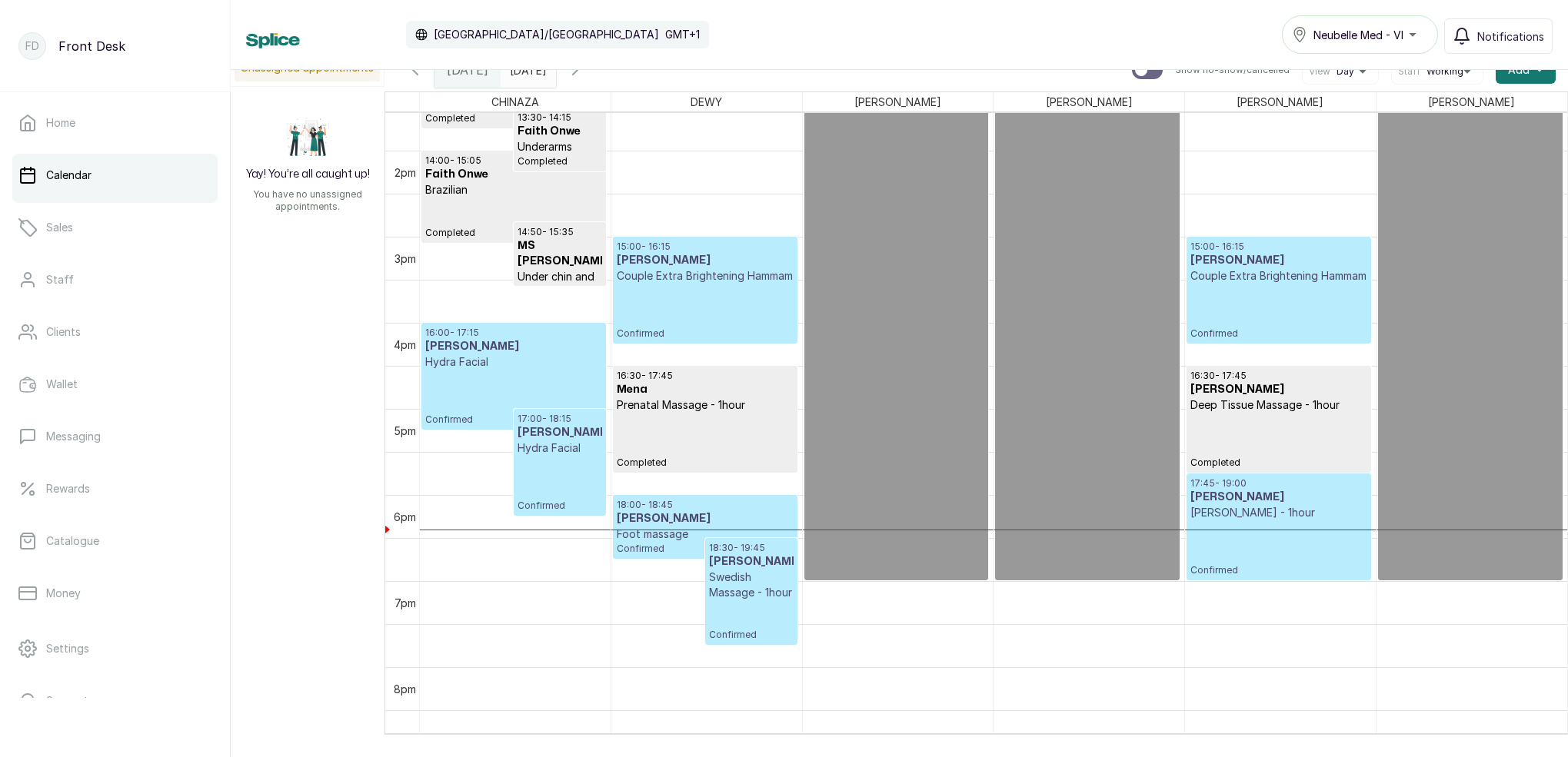
click at [526, 73] on input "[DATE]" at bounding box center [514, 66] width 25 height 26
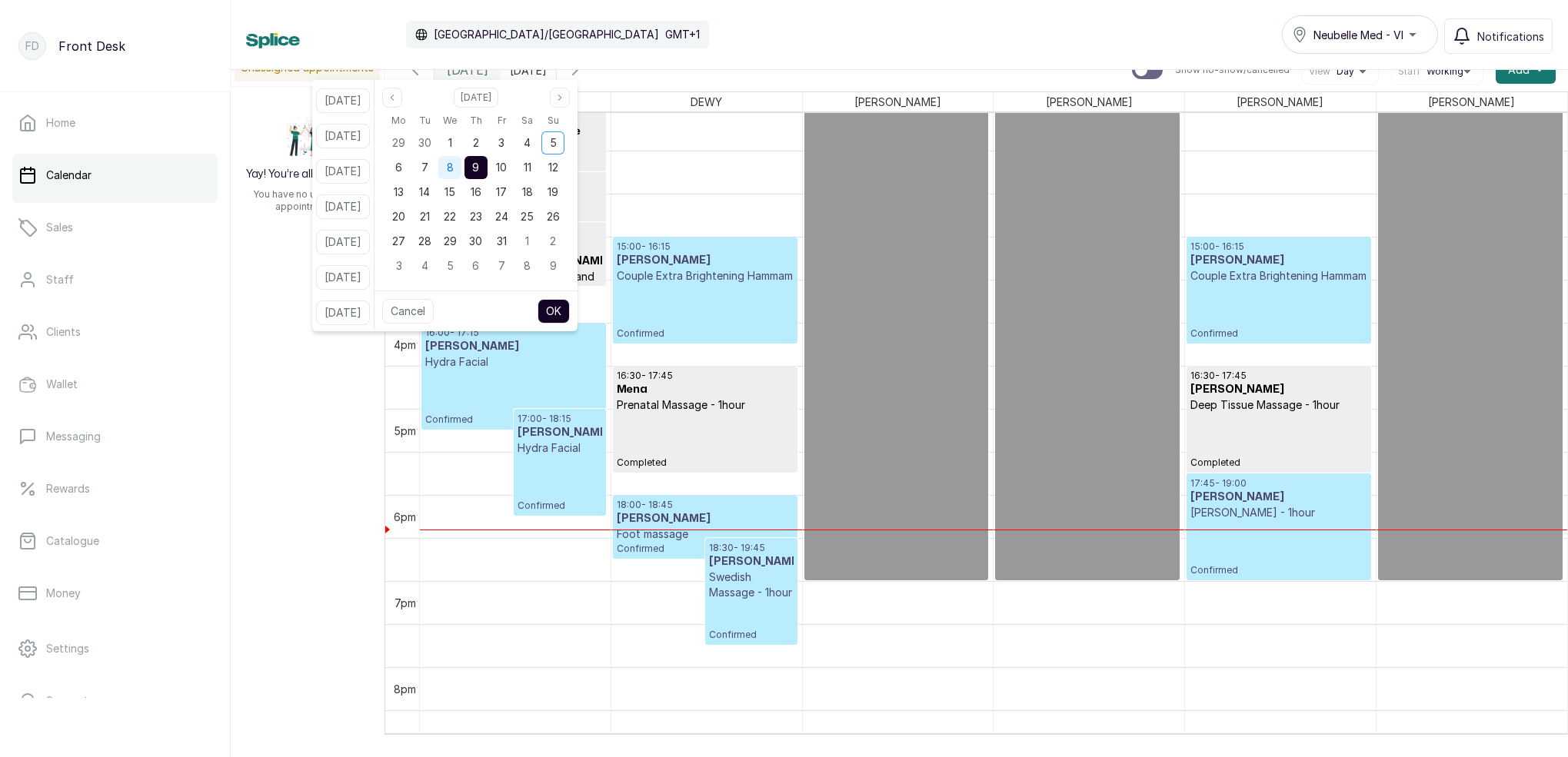
click at [454, 169] on span "8" at bounding box center [450, 167] width 7 height 13
drag, startPoint x: 491, startPoint y: 168, endPoint x: 500, endPoint y: 174, distance: 10.8
click at [479, 168] on span "9" at bounding box center [476, 167] width 7 height 13
click at [570, 312] on button "OK" at bounding box center [553, 312] width 32 height 25
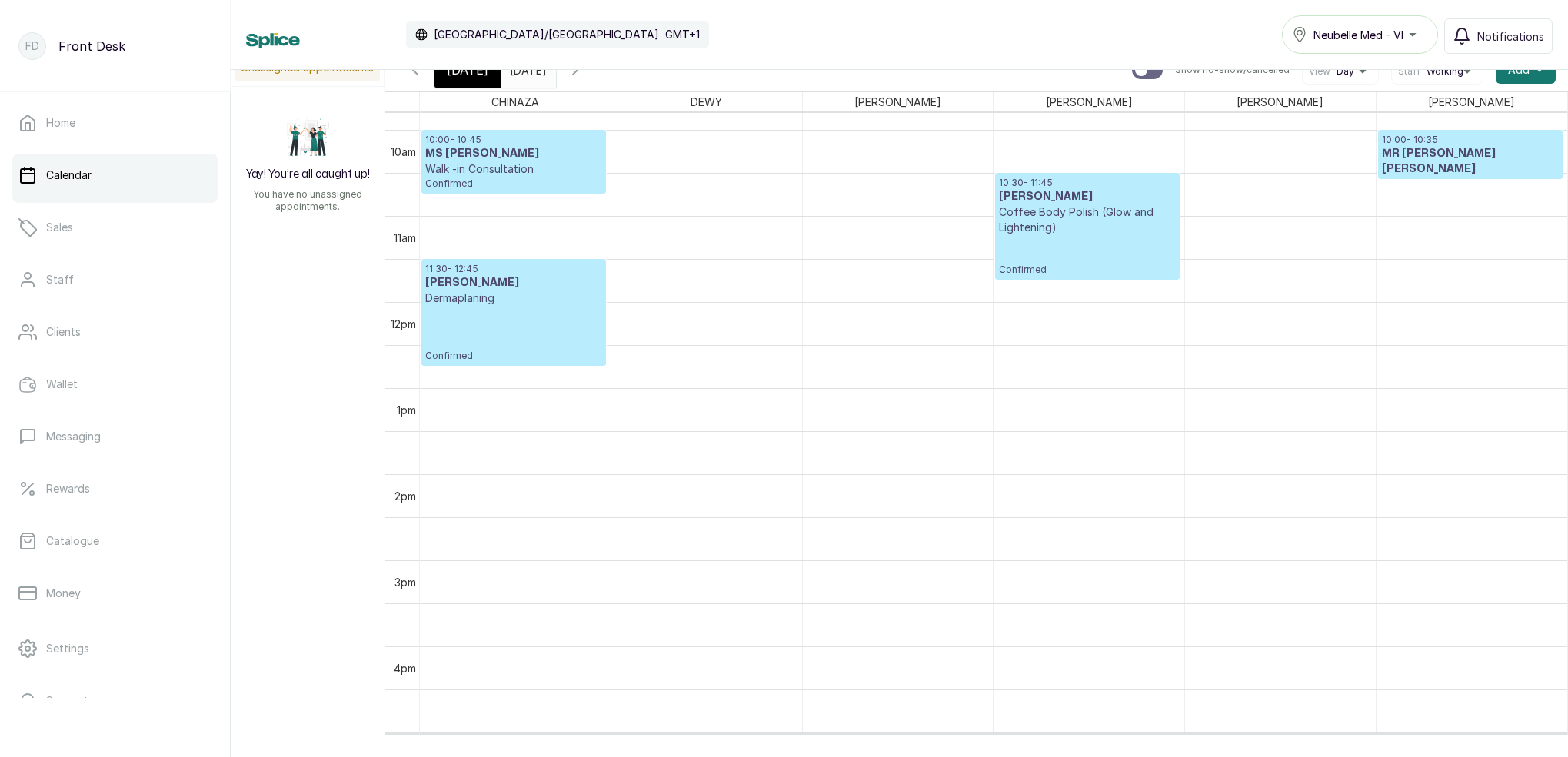
scroll to position [879, 0]
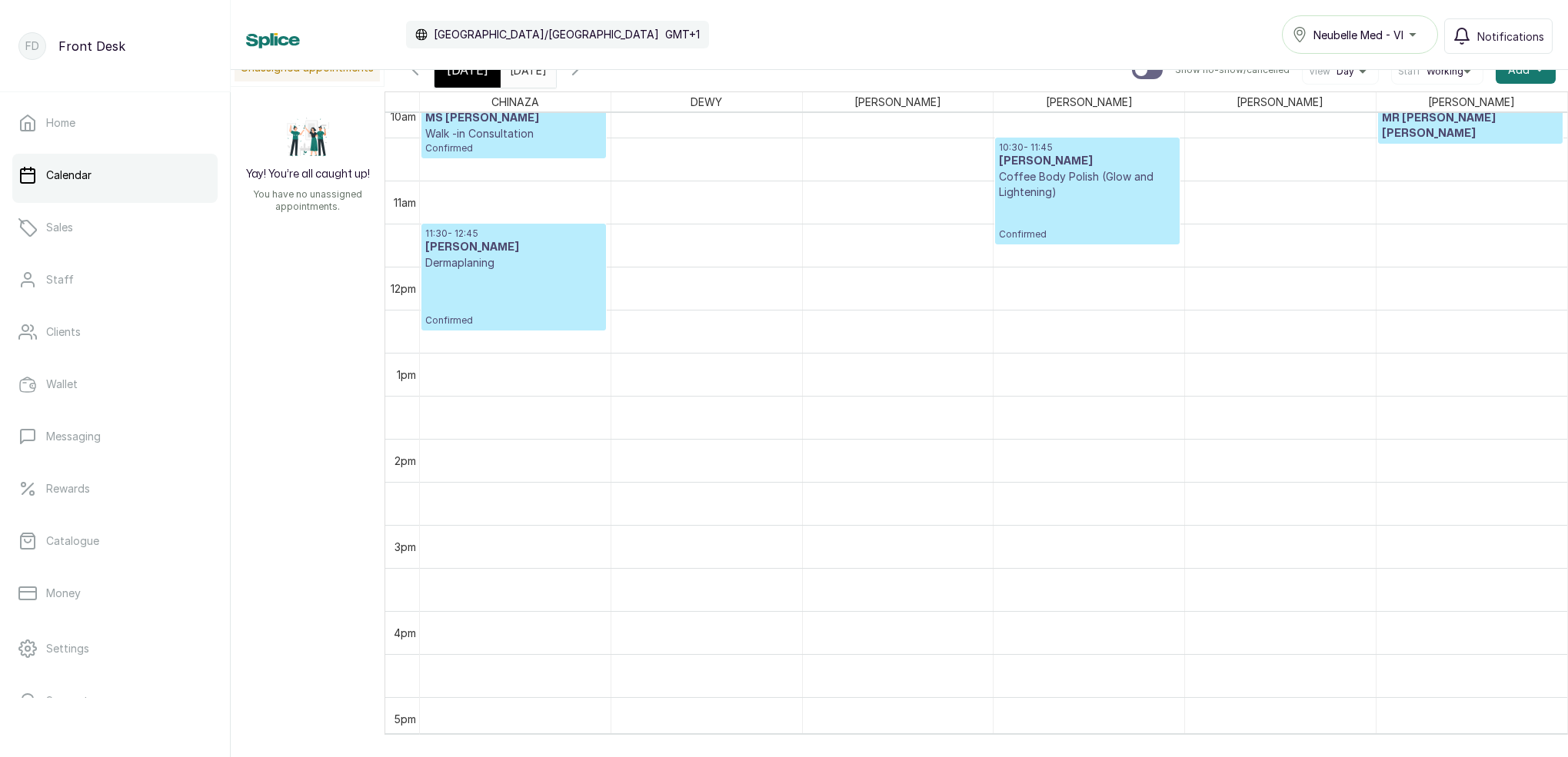
click at [1035, 192] on p "Coffee Body Polish (Glow and Lightening)" at bounding box center [1087, 184] width 176 height 30
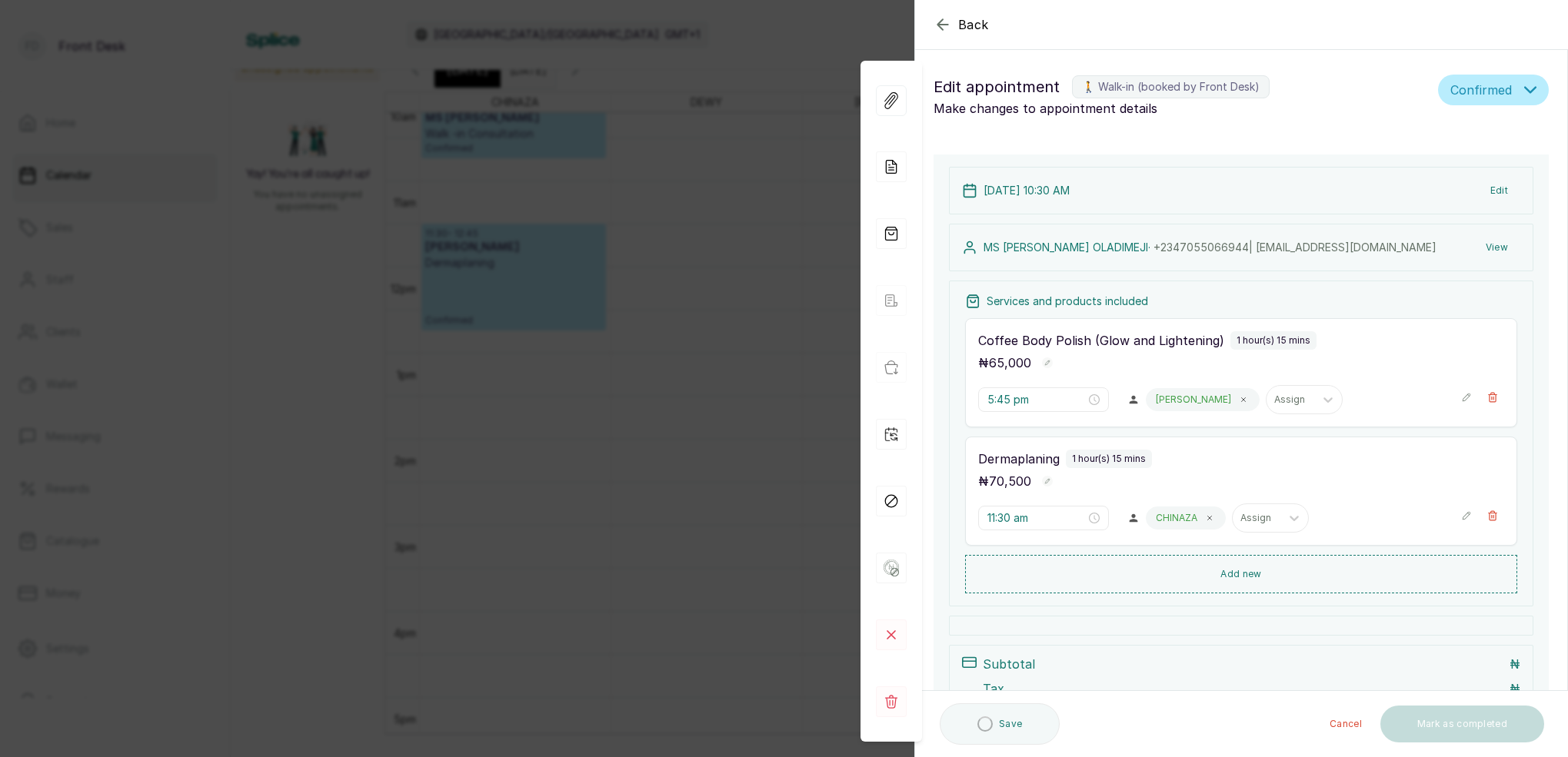
type input "10:30 am"
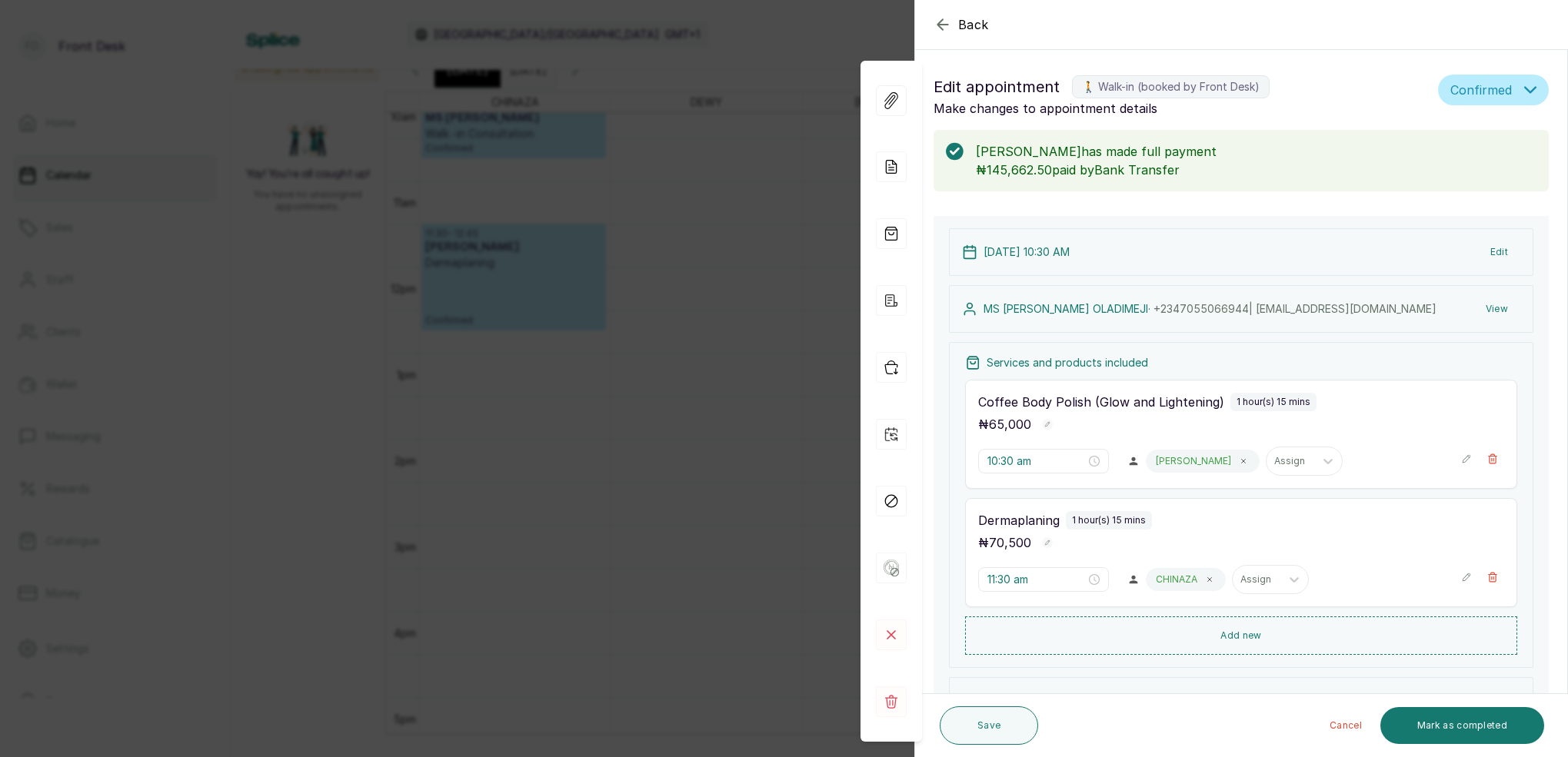
scroll to position [147, 0]
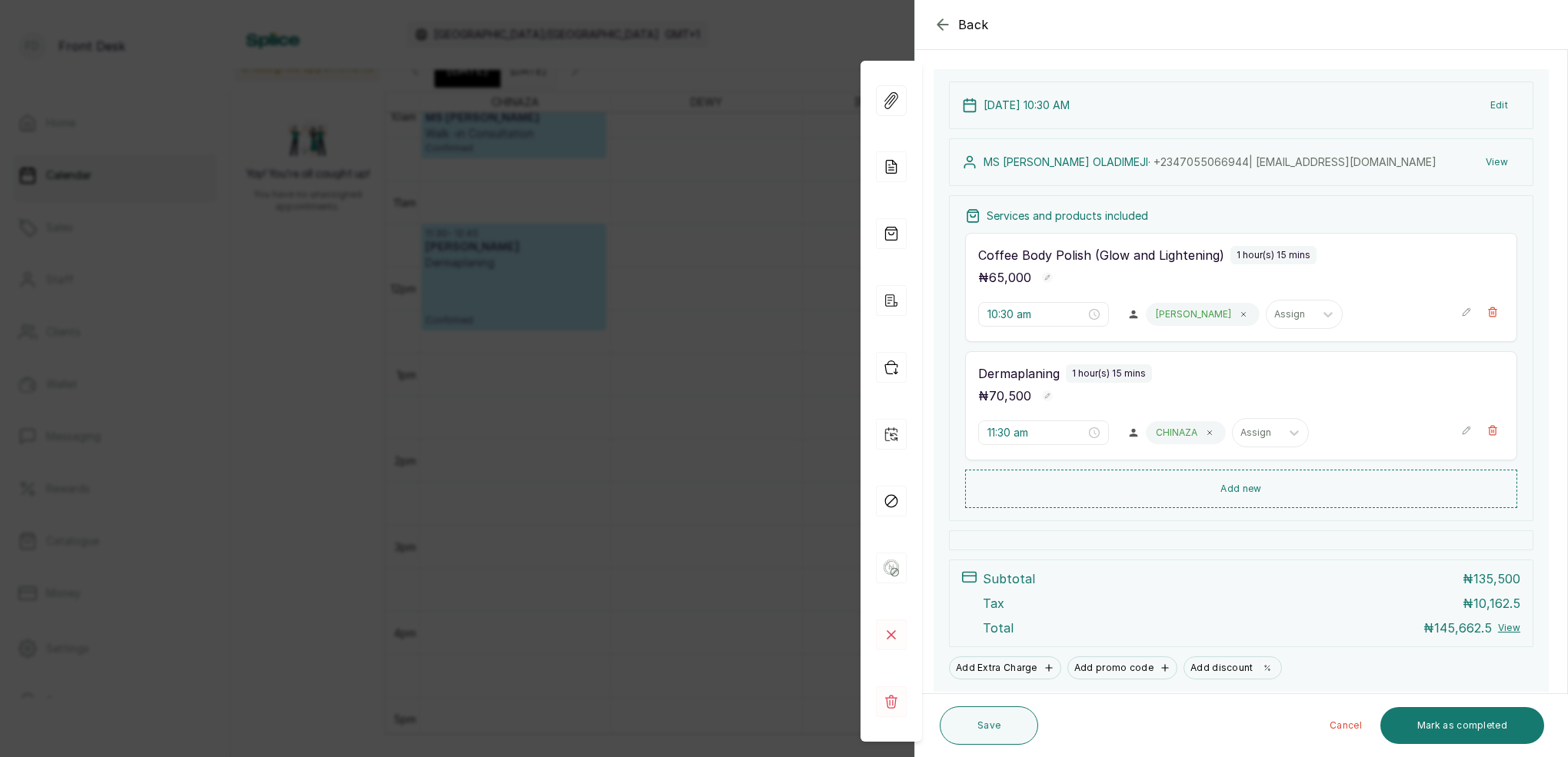
drag, startPoint x: 783, startPoint y: 186, endPoint x: 797, endPoint y: 166, distance: 24.4
click at [783, 186] on div "Back Appointment Details Edit appointment 🚶 Walk-in (booked by Front Desk) Make…" at bounding box center [784, 378] width 1568 height 757
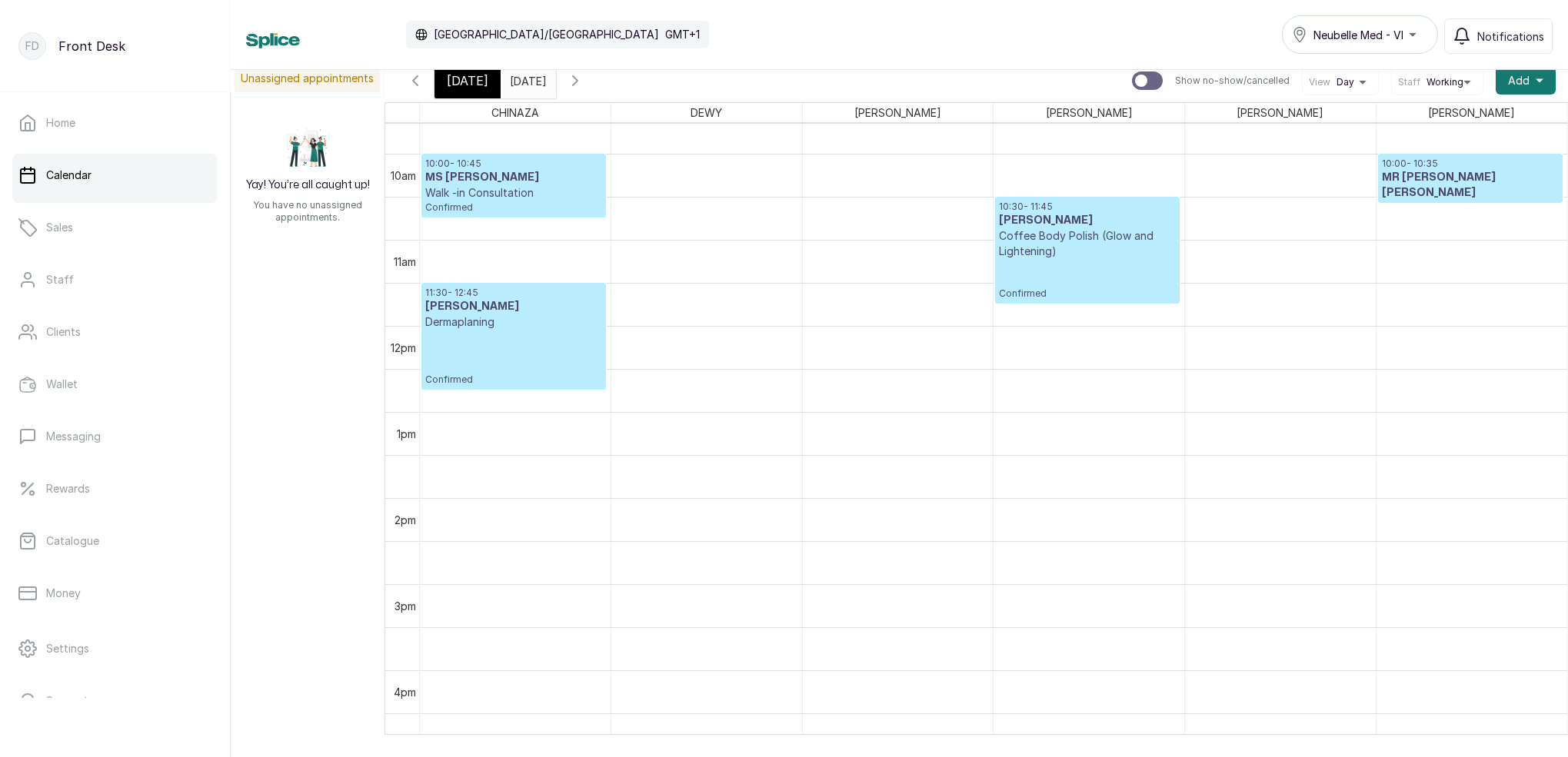
scroll to position [832, 0]
click at [466, 89] on span "[DATE]" at bounding box center [468, 80] width 42 height 18
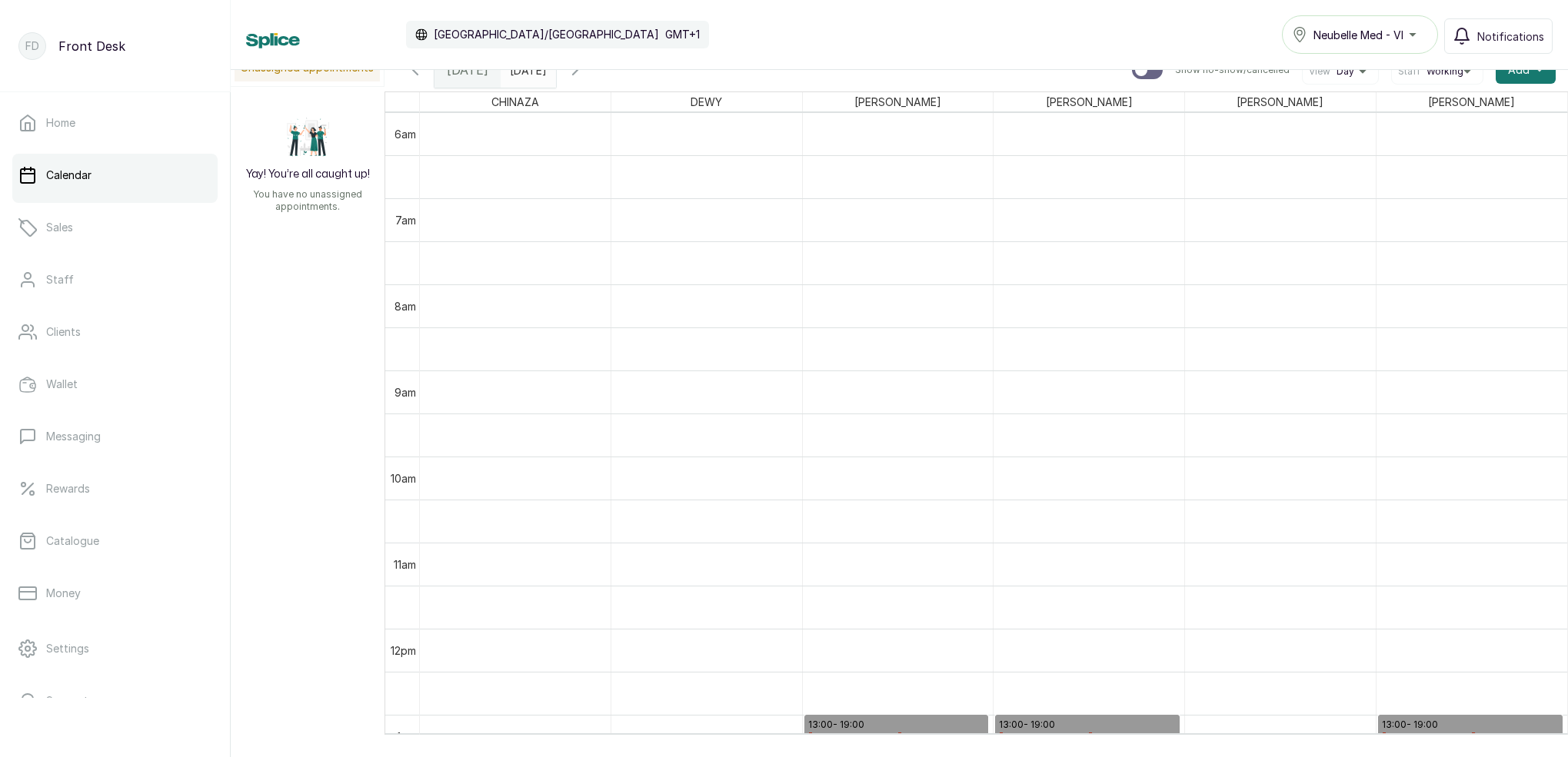
scroll to position [21, 0]
click at [1489, 34] on span "Notifications" at bounding box center [1511, 37] width 67 height 16
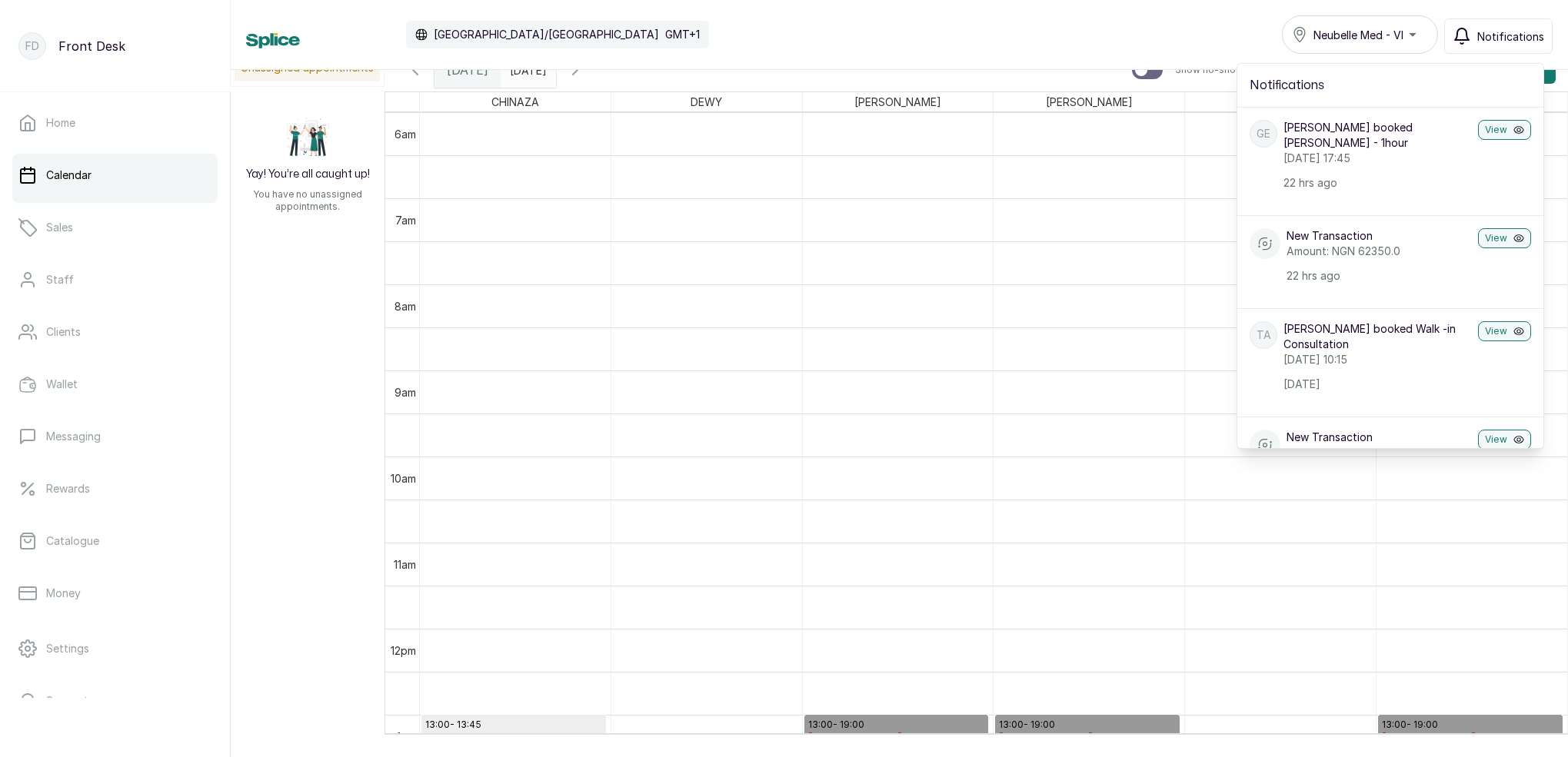
scroll to position [0, 0]
click at [1493, 36] on span "Notifications" at bounding box center [1511, 37] width 67 height 16
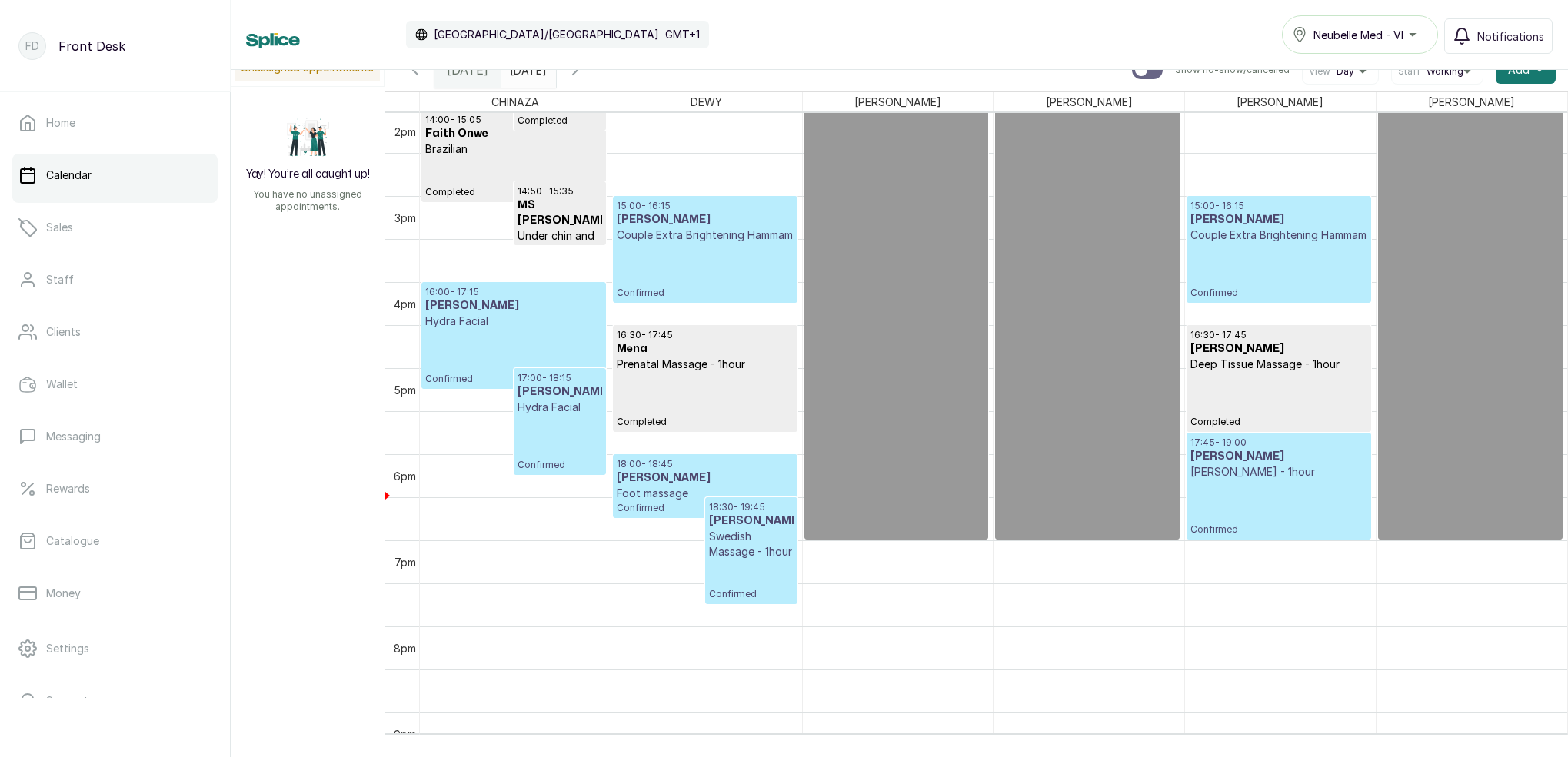
scroll to position [1211, 0]
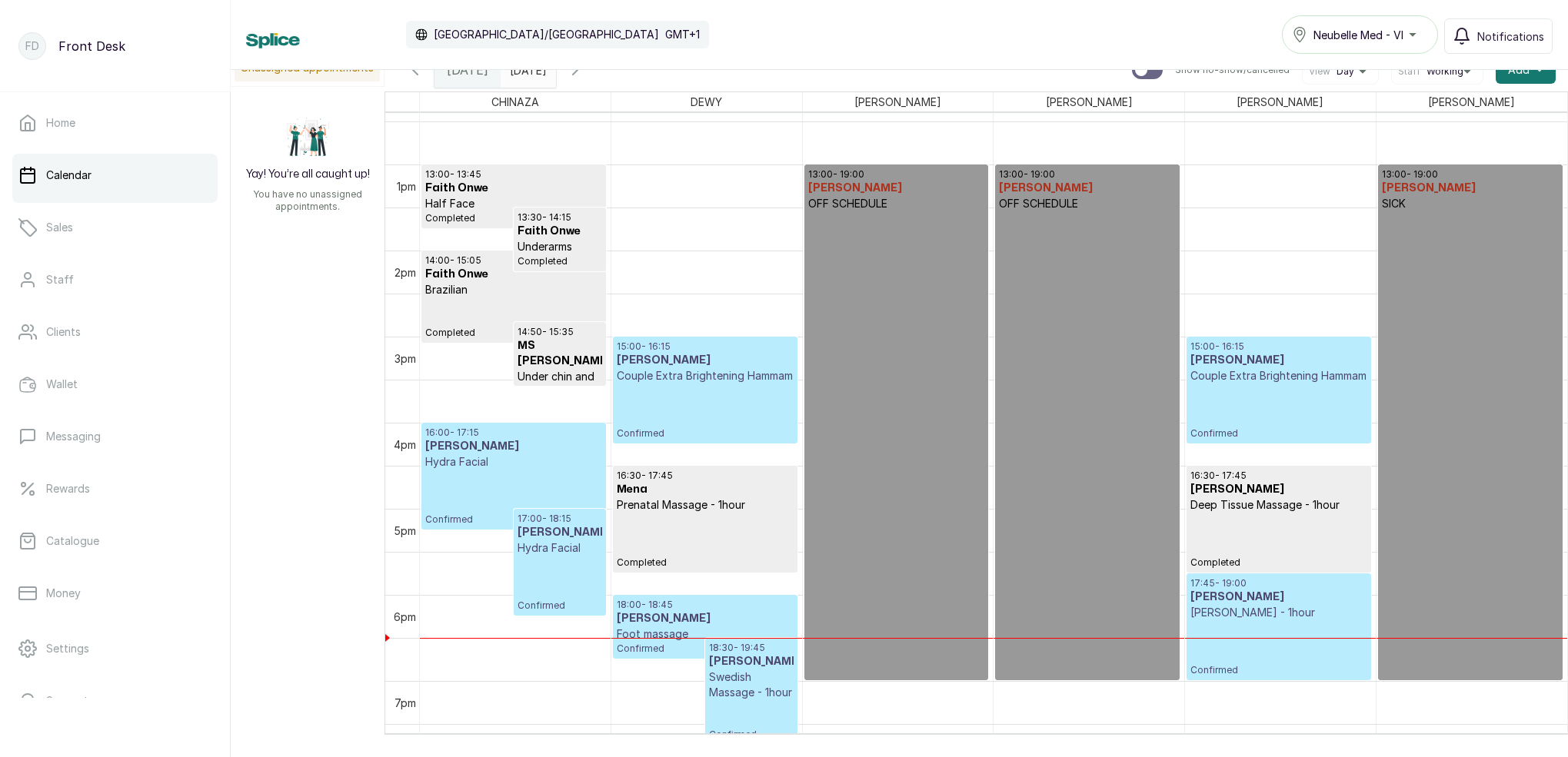
click at [526, 75] on input "[DATE]" at bounding box center [514, 66] width 25 height 26
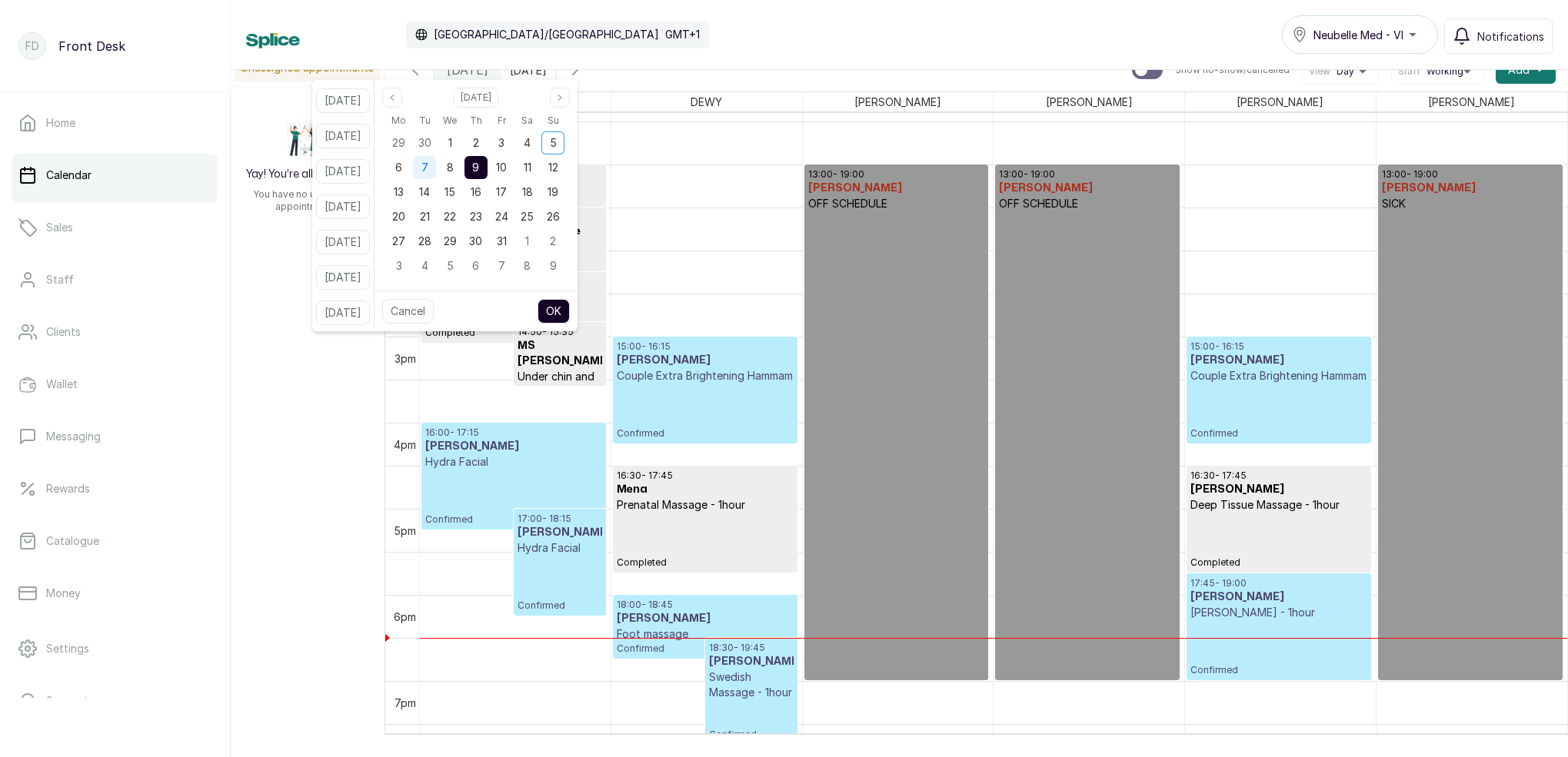
click at [436, 162] on div "7" at bounding box center [424, 167] width 23 height 23
click at [570, 310] on button "OK" at bounding box center [553, 312] width 32 height 25
type input "[DATE]"
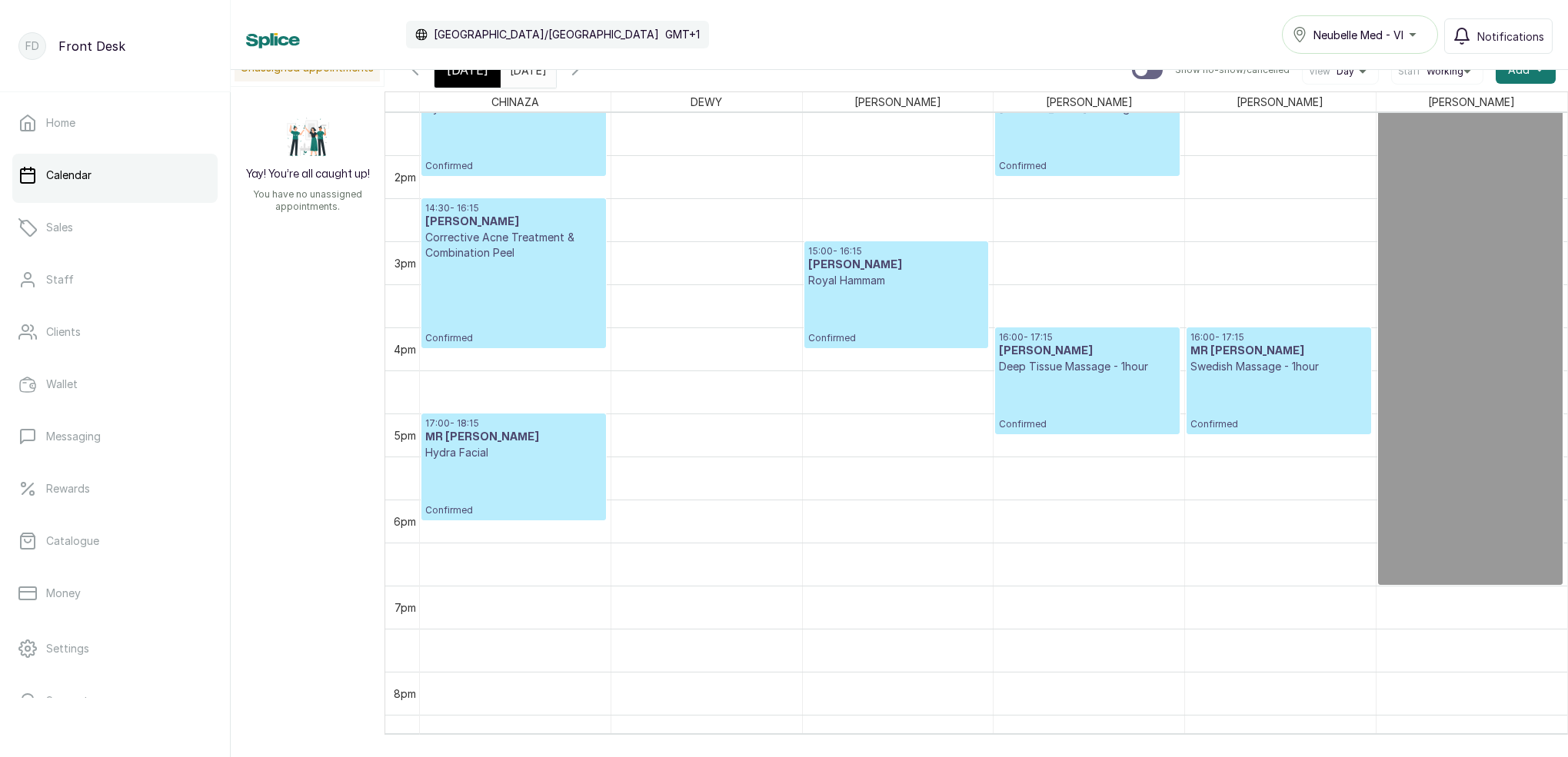
scroll to position [1168, 0]
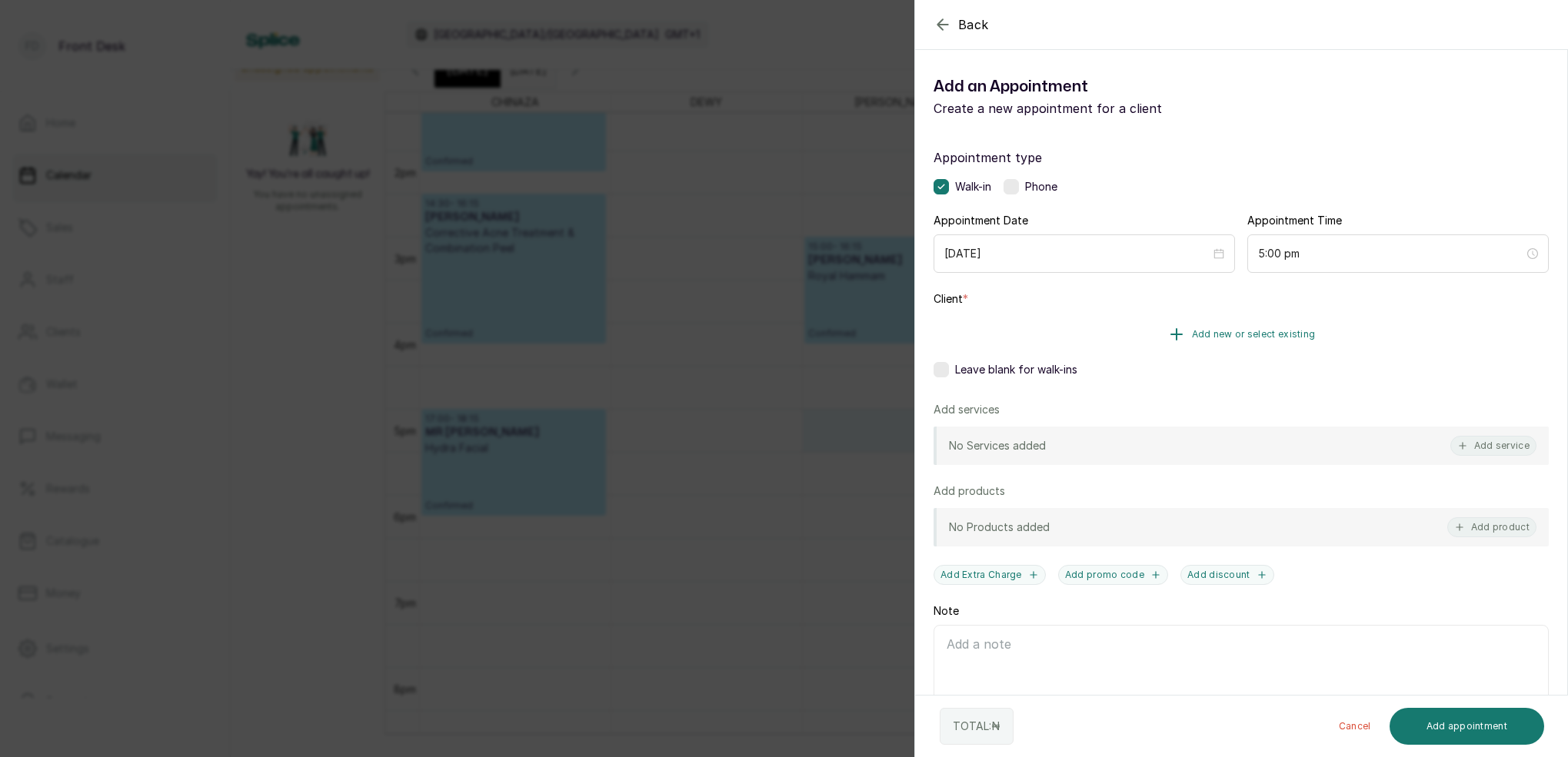
click at [1274, 330] on span "Add new or select existing" at bounding box center [1254, 334] width 124 height 12
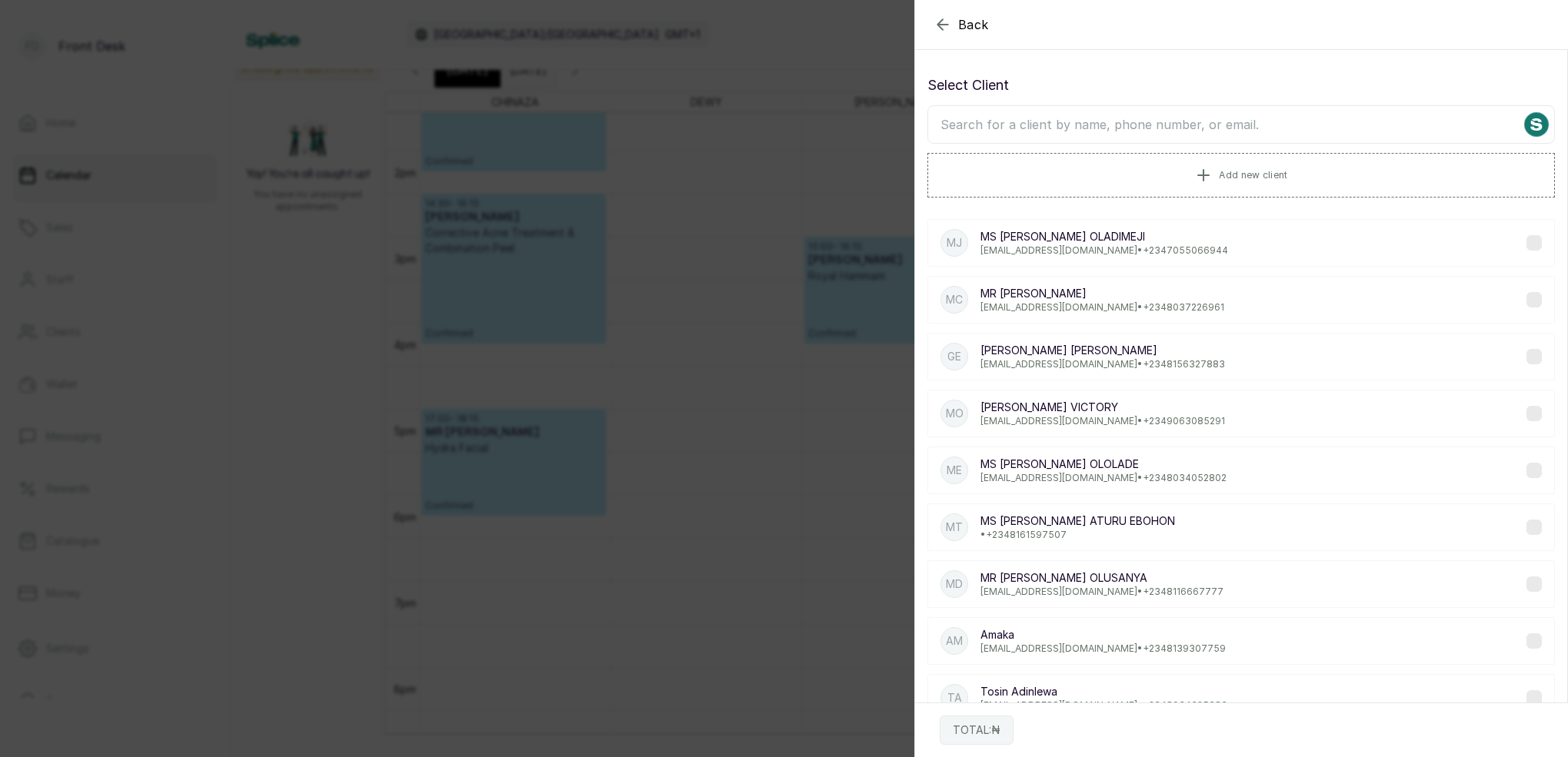
click at [946, 30] on icon "button" at bounding box center [943, 25] width 18 height 18
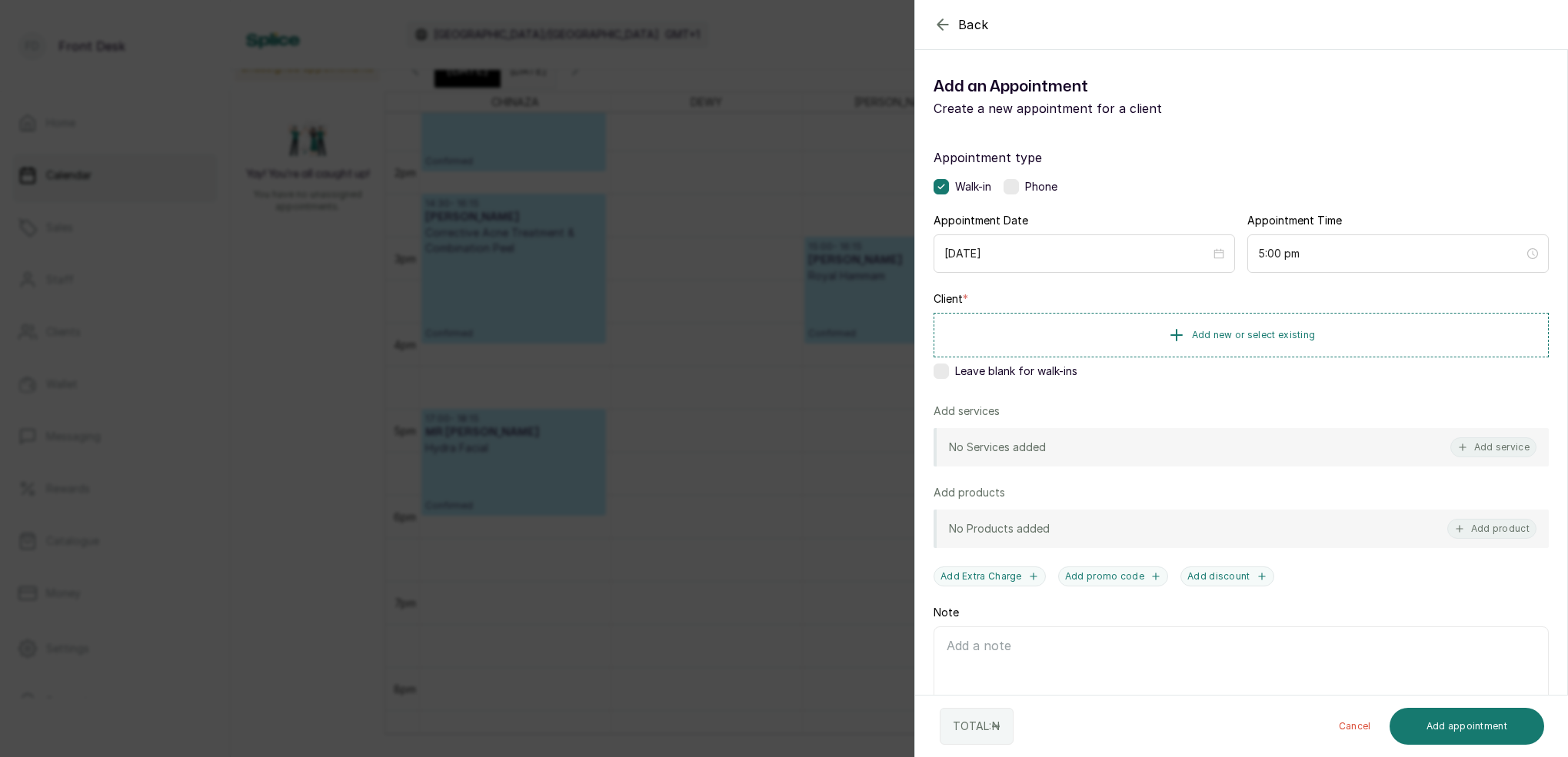
click at [951, 370] on div "Leave blank for walk-ins" at bounding box center [1241, 371] width 615 height 16
drag, startPoint x: 1471, startPoint y: 729, endPoint x: 1442, endPoint y: 679, distance: 57.8
click at [1470, 728] on button "Add appointment" at bounding box center [1467, 726] width 155 height 37
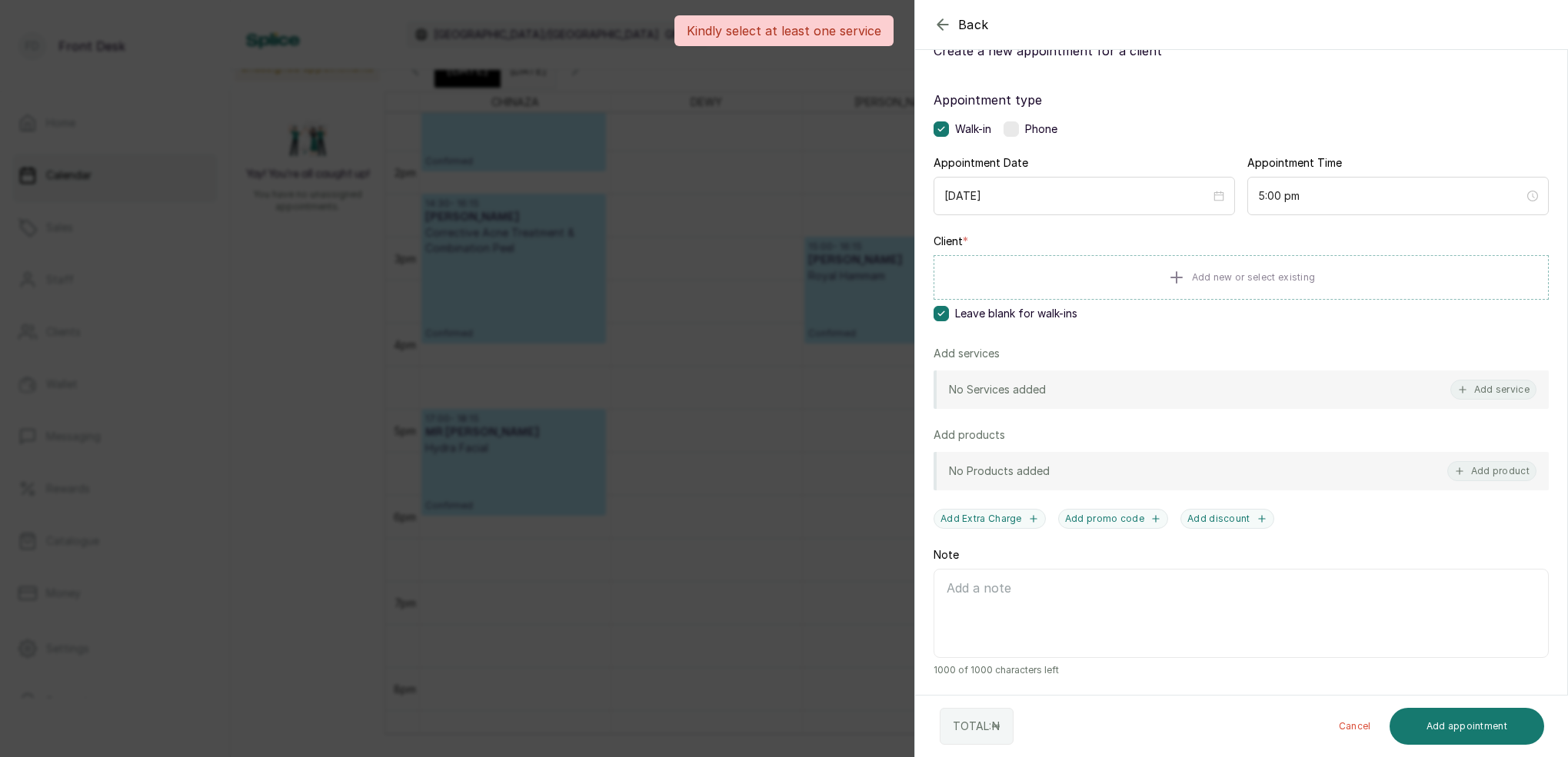
scroll to position [57, 0]
click at [1511, 376] on div "No Services added Add service" at bounding box center [1241, 390] width 615 height 39
click at [1511, 389] on button "Add service" at bounding box center [1493, 390] width 86 height 20
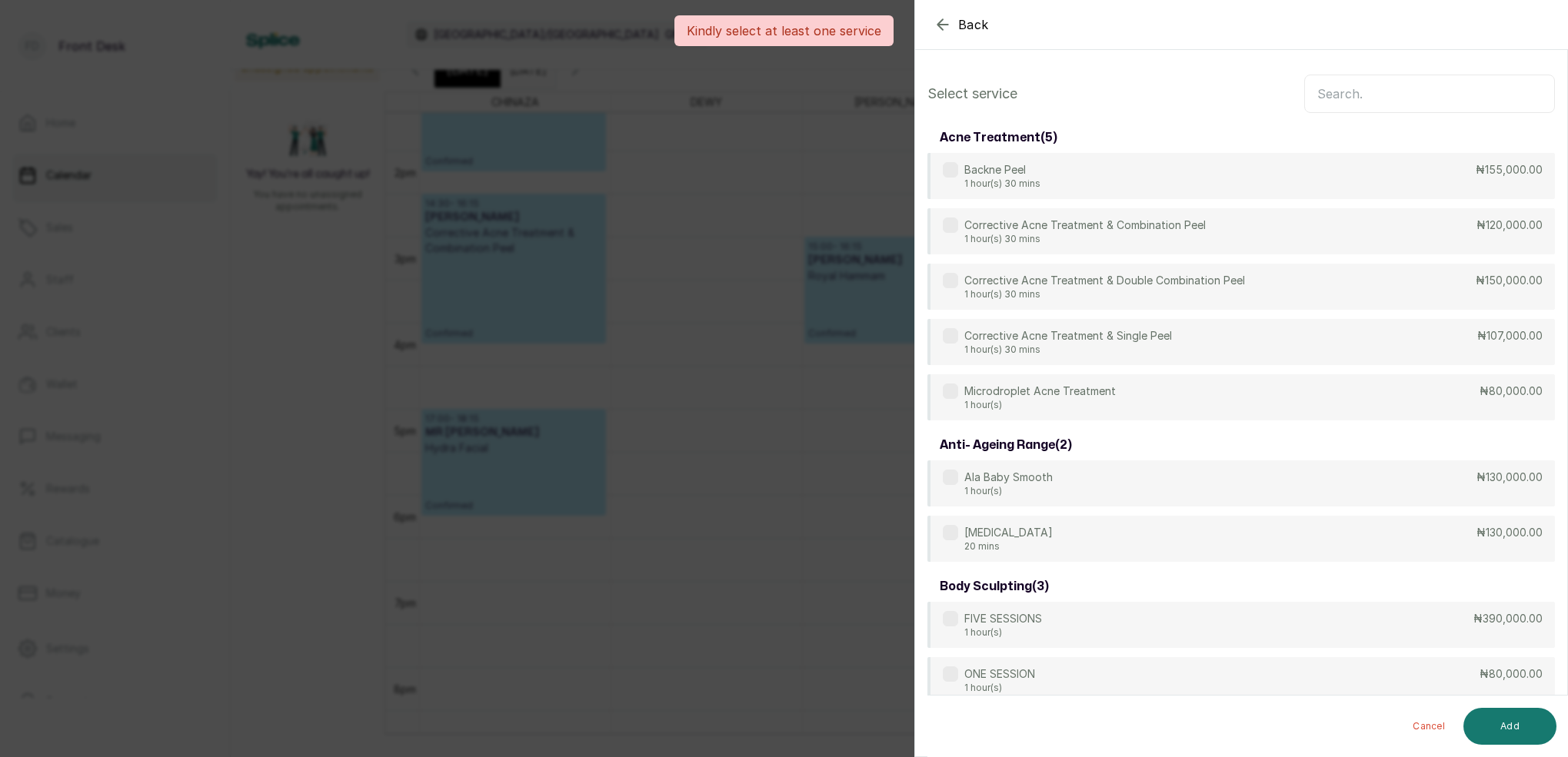
scroll to position [0, 0]
click at [1401, 93] on input "text" at bounding box center [1430, 93] width 251 height 39
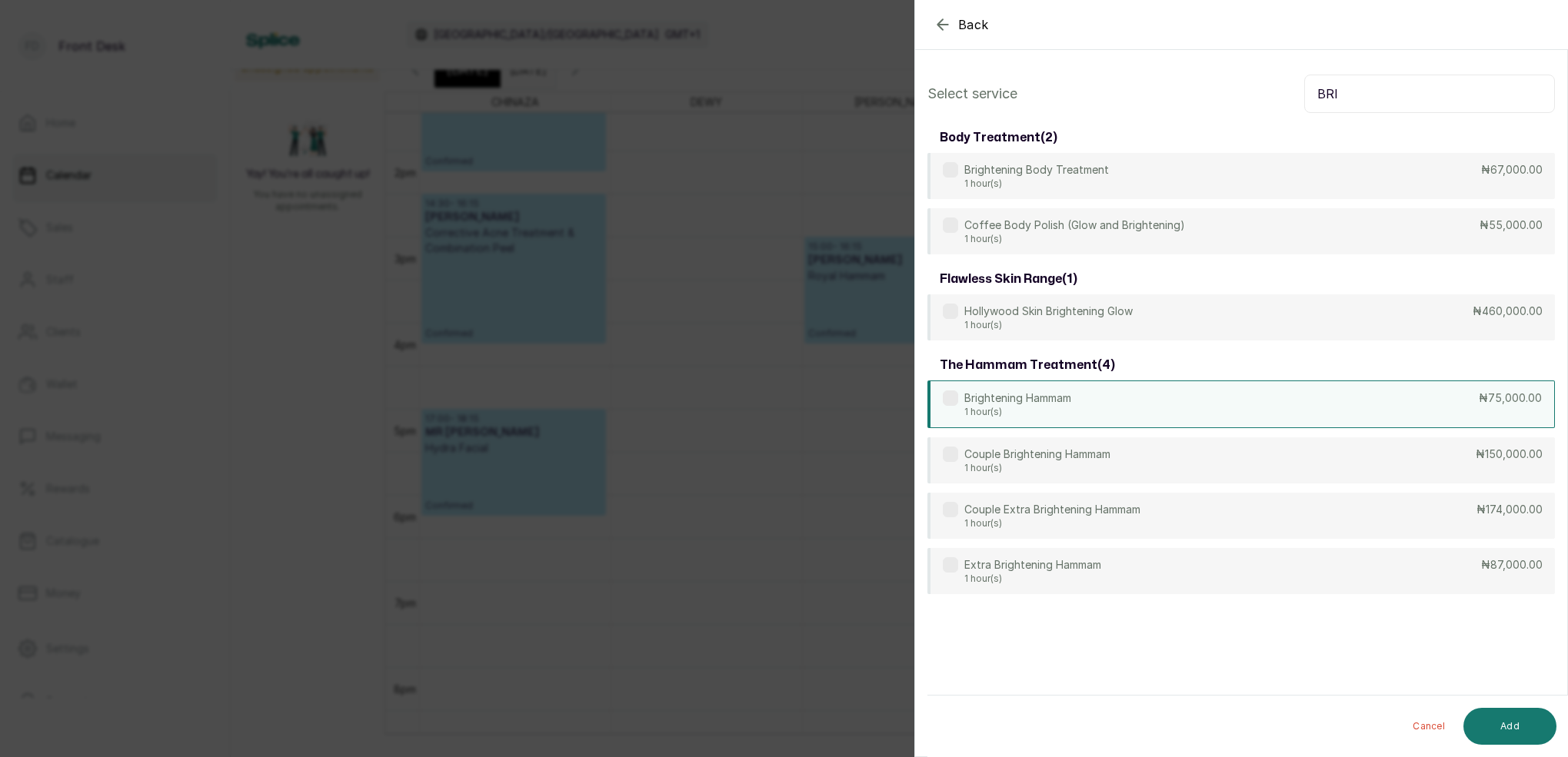
type input "BRI"
drag, startPoint x: 1106, startPoint y: 411, endPoint x: 1114, endPoint y: 417, distance: 10.0
click at [1106, 411] on div "Brightening Hammam 1 hour(s) ₦75,000.00" at bounding box center [1241, 404] width 628 height 48
click at [1503, 716] on button "Add" at bounding box center [1510, 726] width 93 height 37
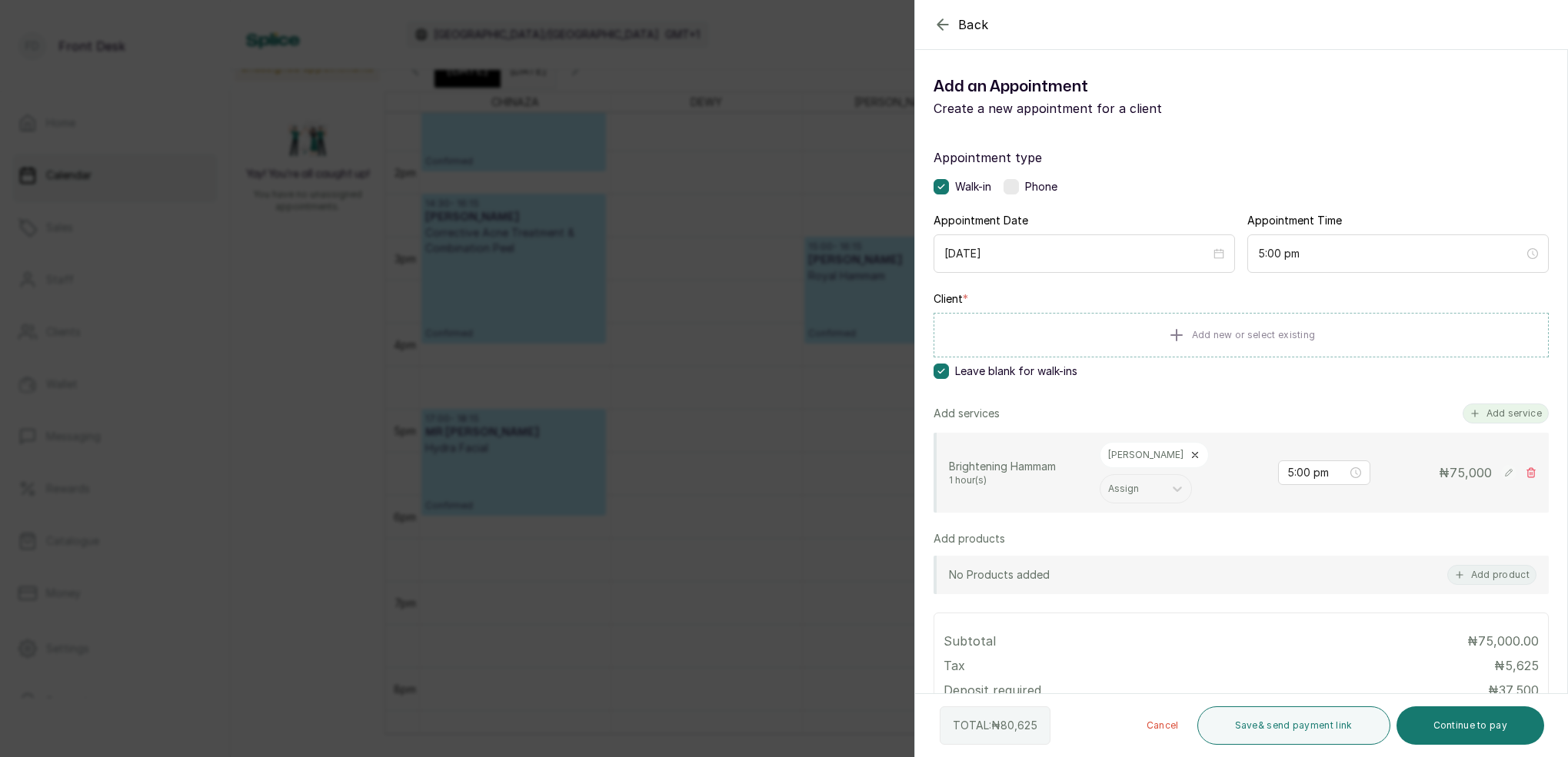
click at [1518, 421] on button "Add service" at bounding box center [1506, 413] width 86 height 20
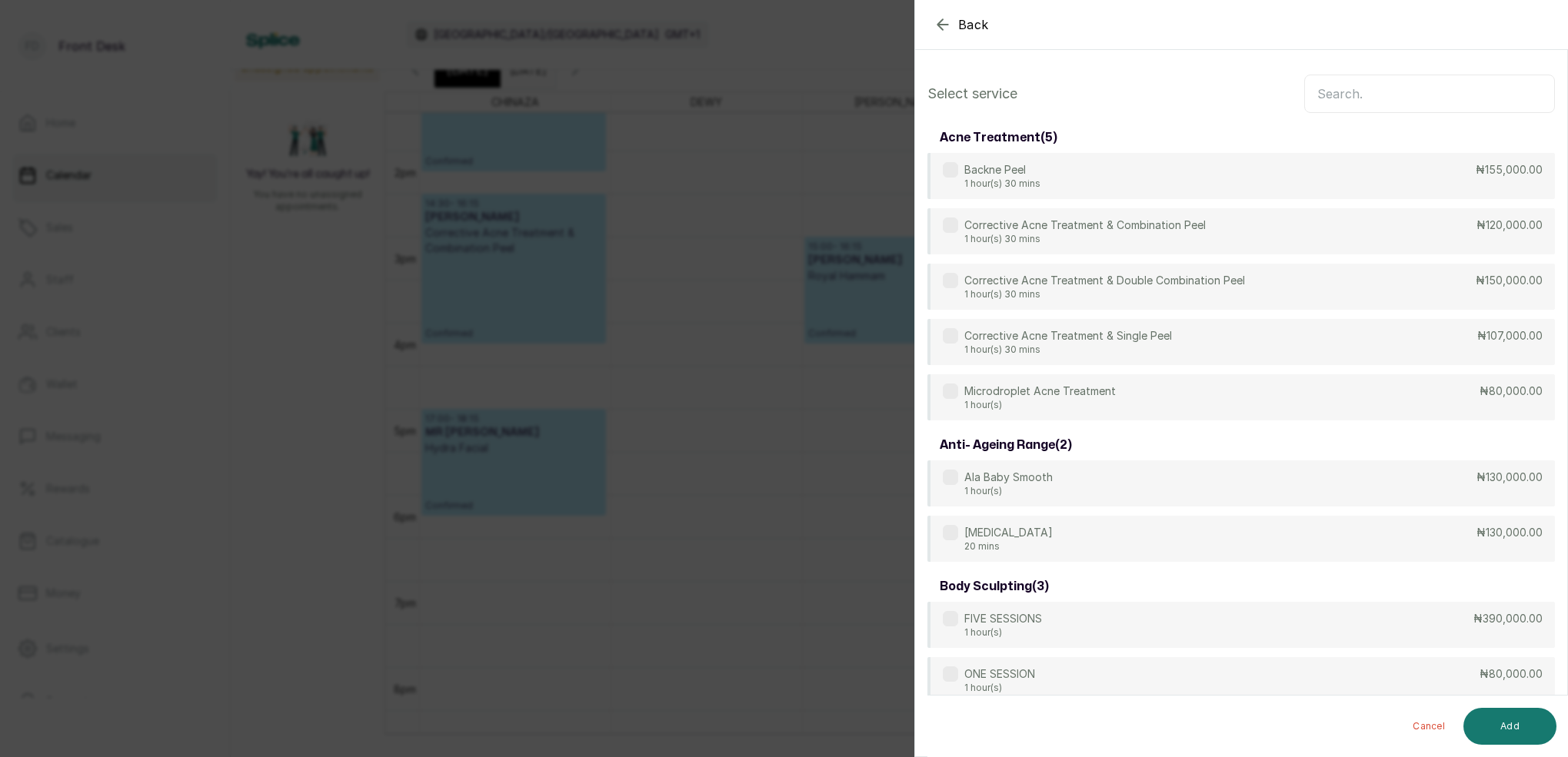
click at [1380, 95] on input "text" at bounding box center [1430, 93] width 251 height 39
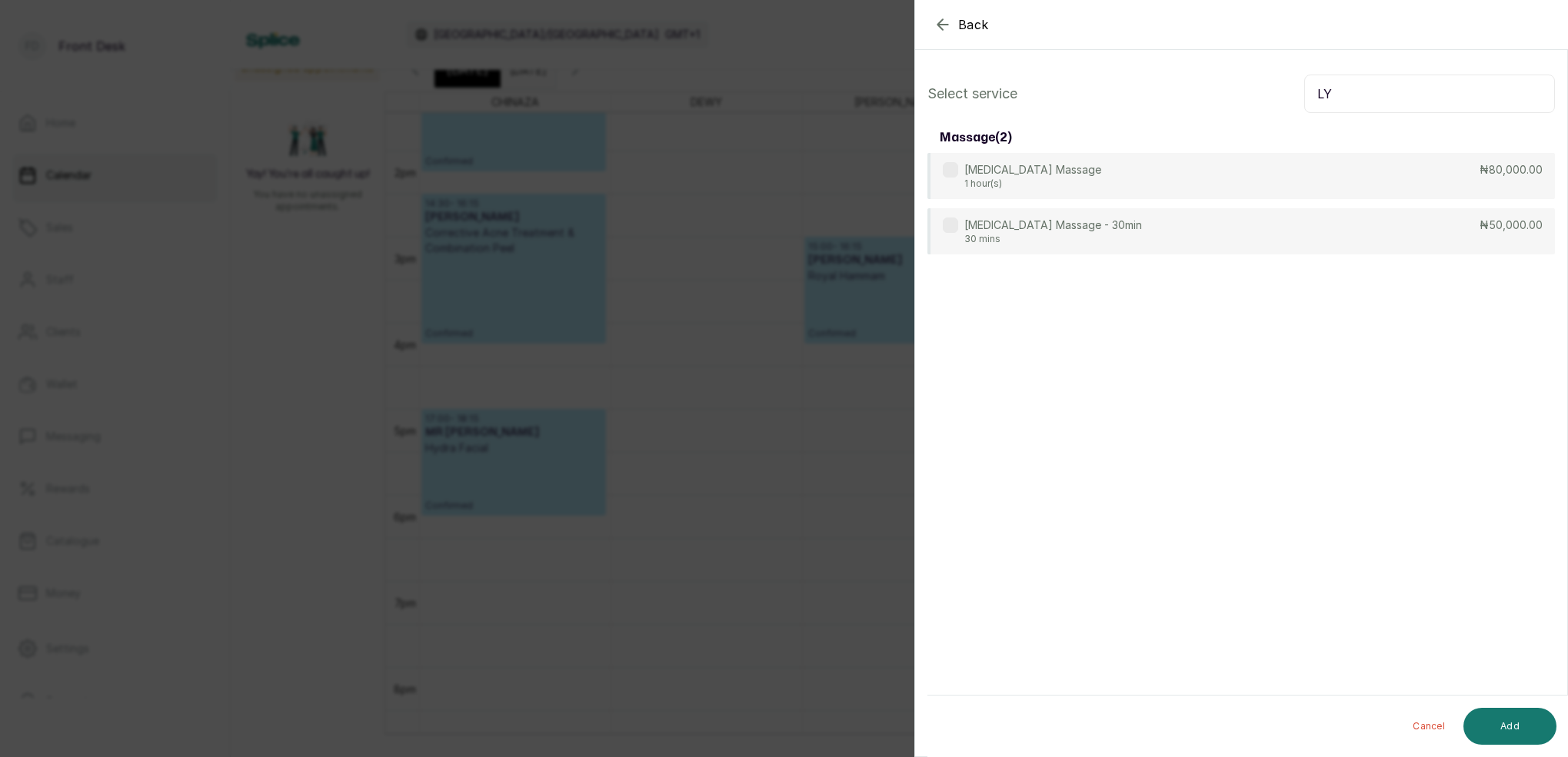
type input "L"
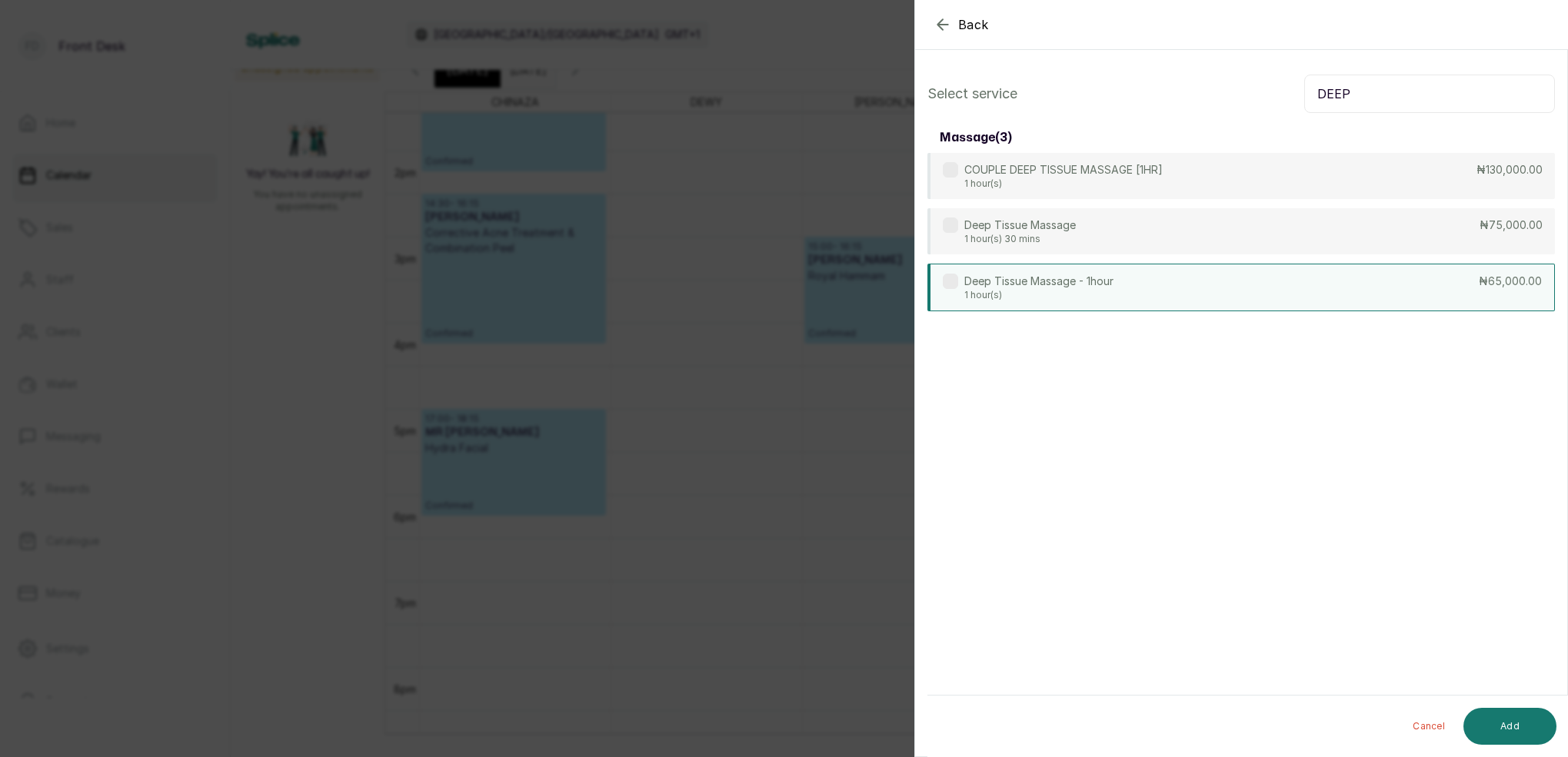
type input "DEEP"
drag, startPoint x: 1026, startPoint y: 297, endPoint x: 1130, endPoint y: 320, distance: 106.5
click at [1026, 296] on p "1 hour(s)" at bounding box center [1039, 294] width 149 height 12
click at [1522, 721] on button "Add" at bounding box center [1510, 726] width 93 height 37
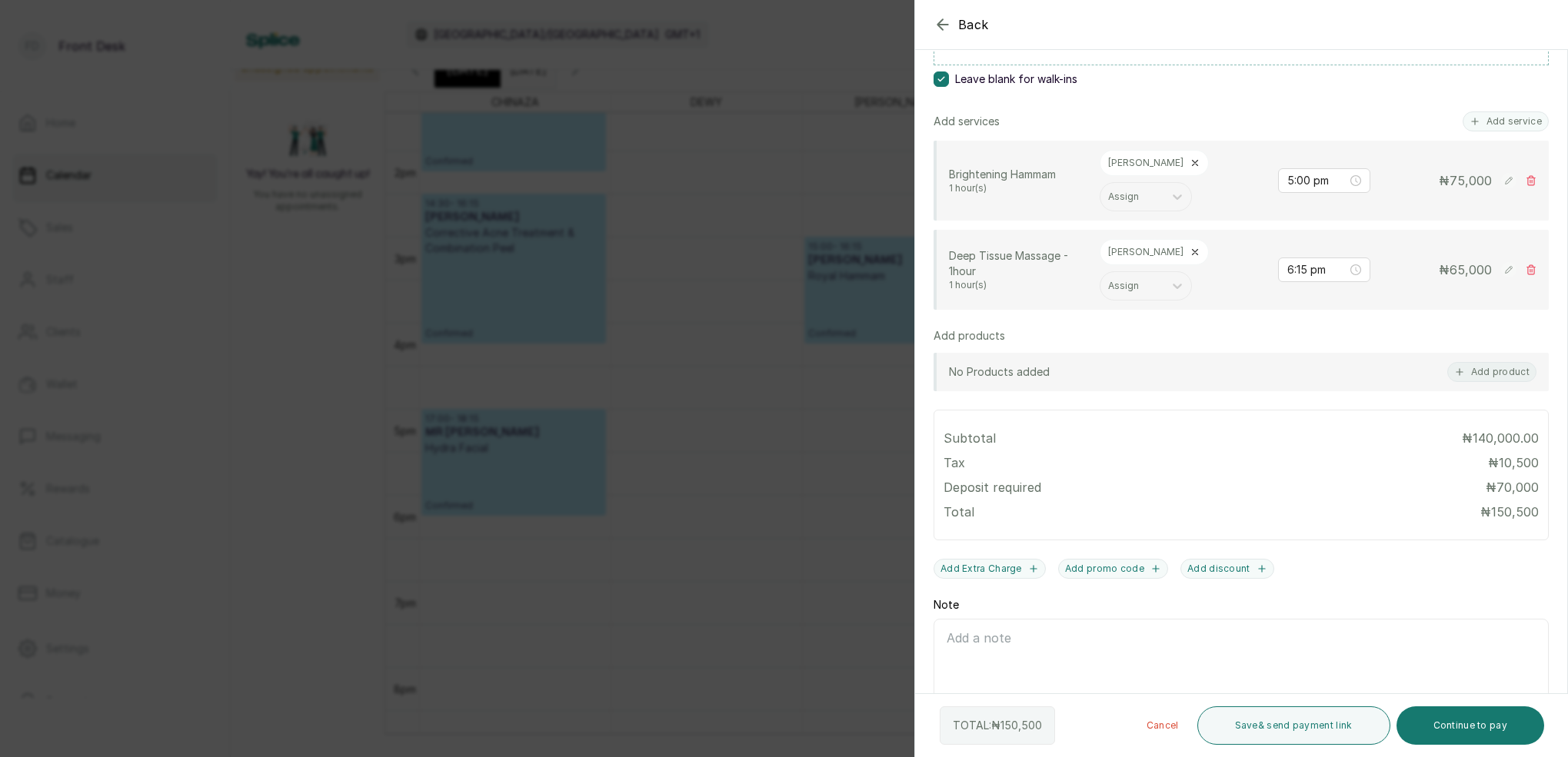
scroll to position [291, 0]
click at [1146, 239] on div "[PERSON_NAME]" at bounding box center [1154, 253] width 109 height 26
click at [1190, 248] on icon at bounding box center [1195, 253] width 11 height 11
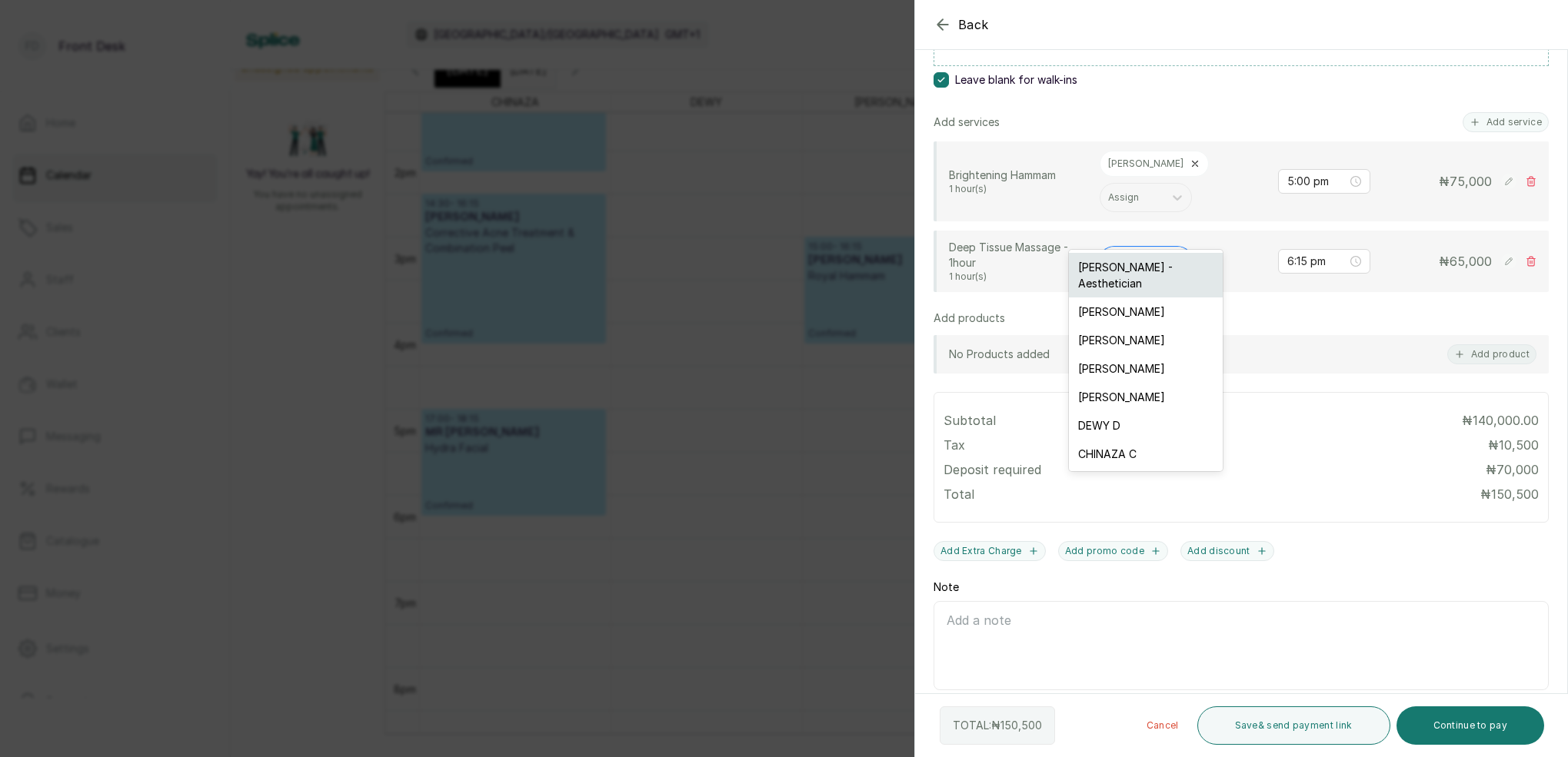
drag, startPoint x: 1136, startPoint y: 230, endPoint x: 1148, endPoint y: 259, distance: 31.4
click at [1136, 256] on div "Assign" at bounding box center [1132, 261] width 48 height 11
click at [1135, 329] on div "[PERSON_NAME]" at bounding box center [1145, 340] width 153 height 29
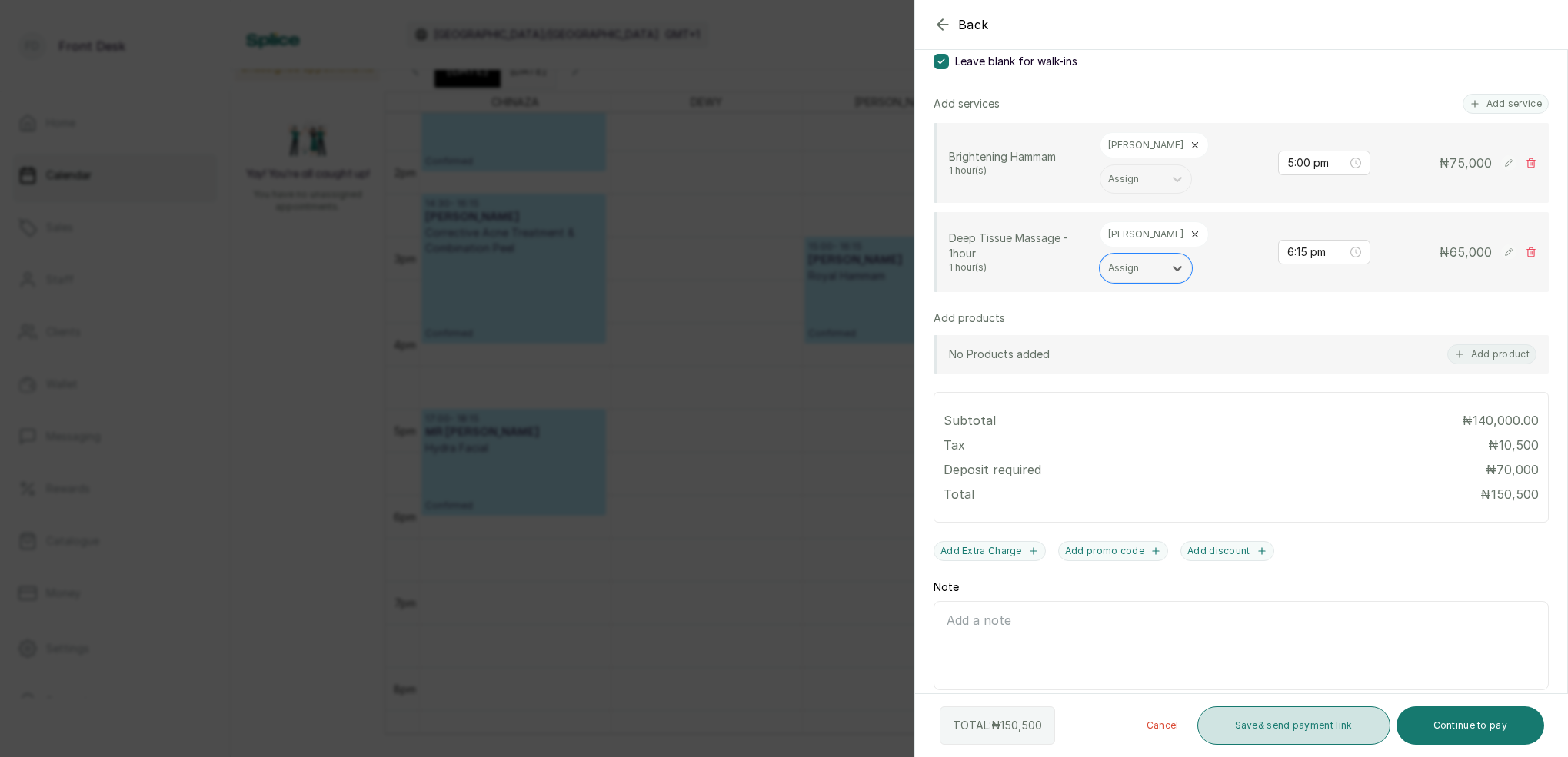
click at [1344, 734] on button "Save & send payment link" at bounding box center [1293, 725] width 193 height 39
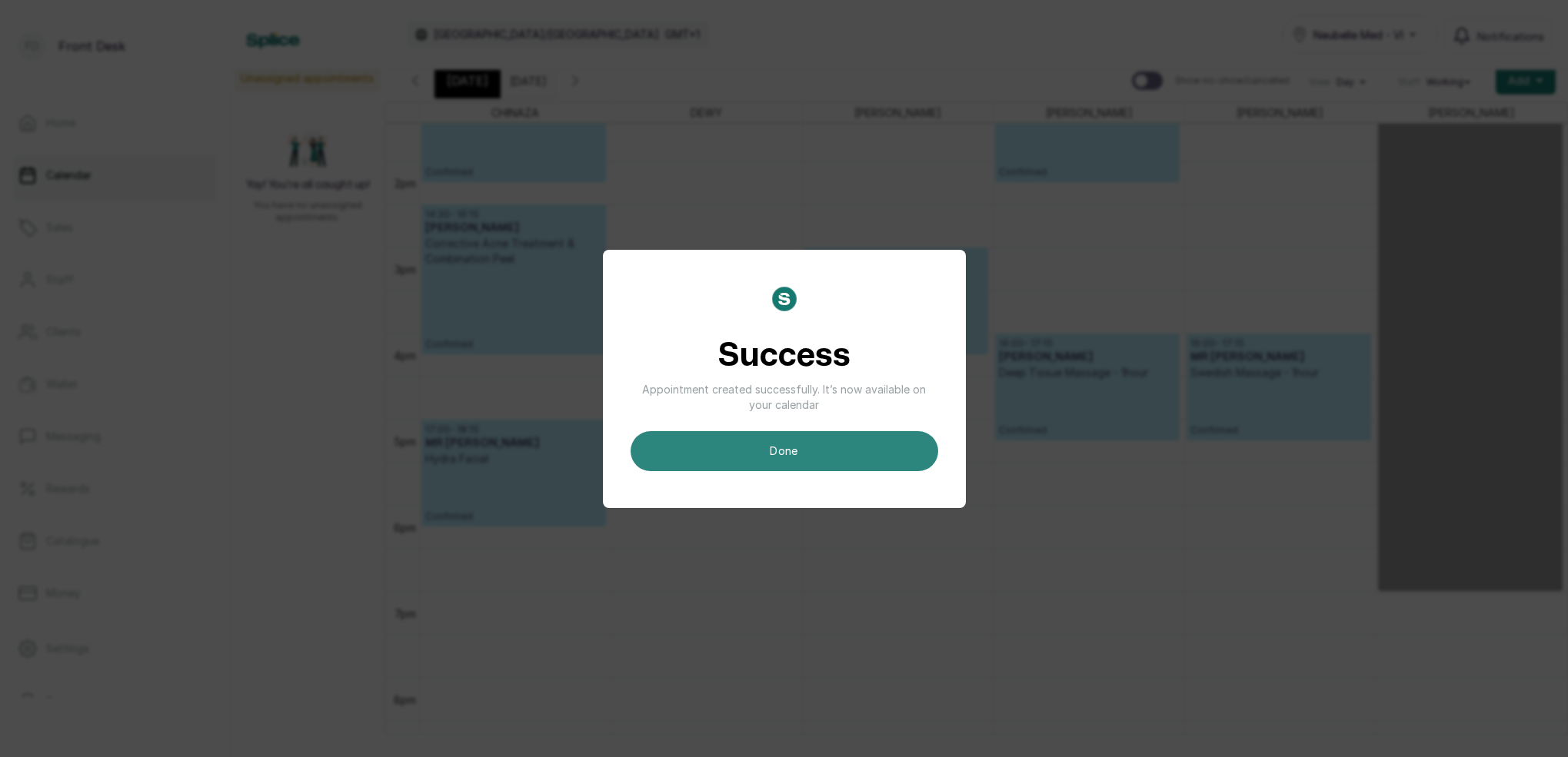
click at [838, 434] on button "done" at bounding box center [784, 451] width 308 height 40
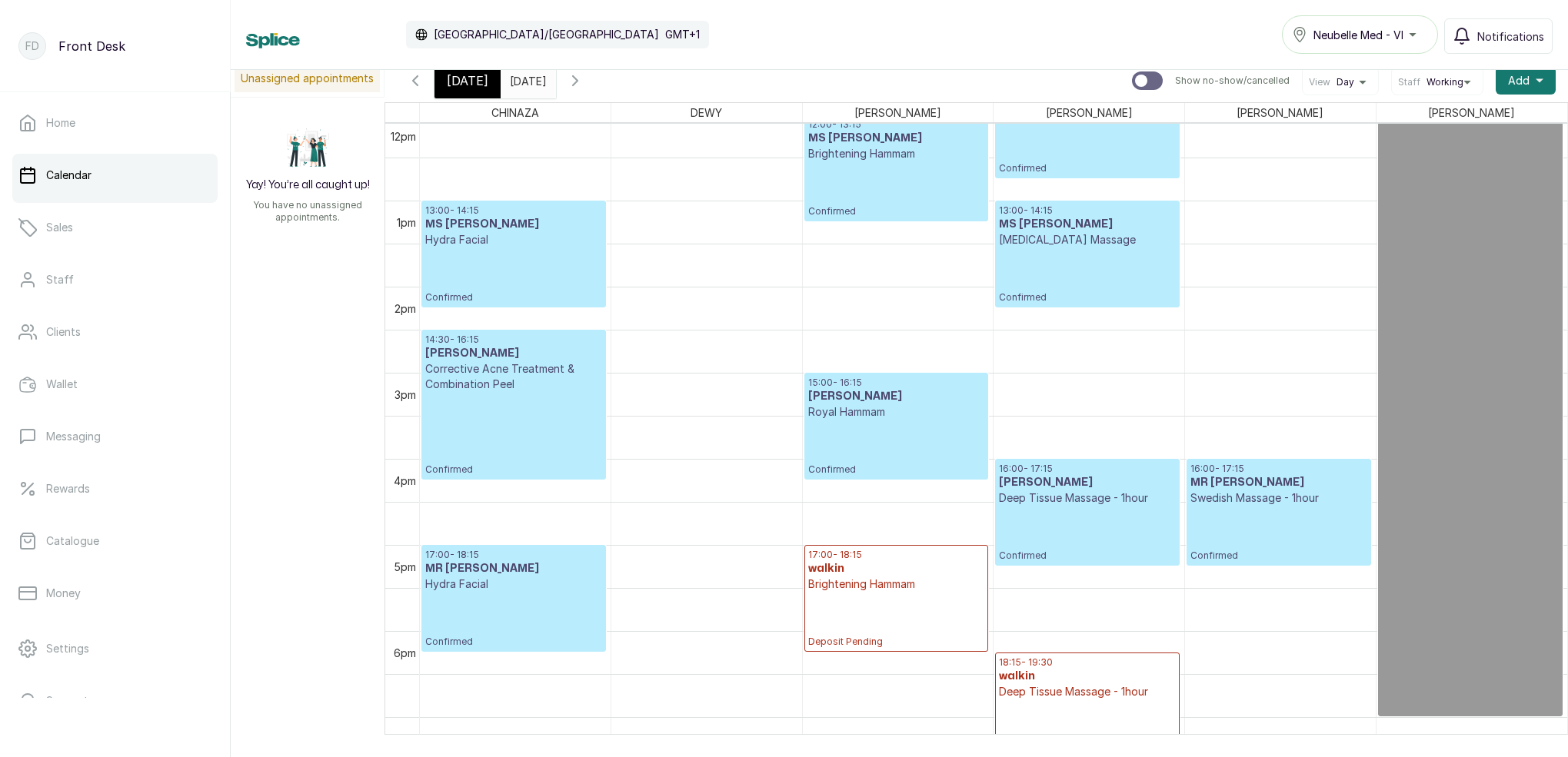
click at [584, 84] on icon "button" at bounding box center [575, 80] width 18 height 18
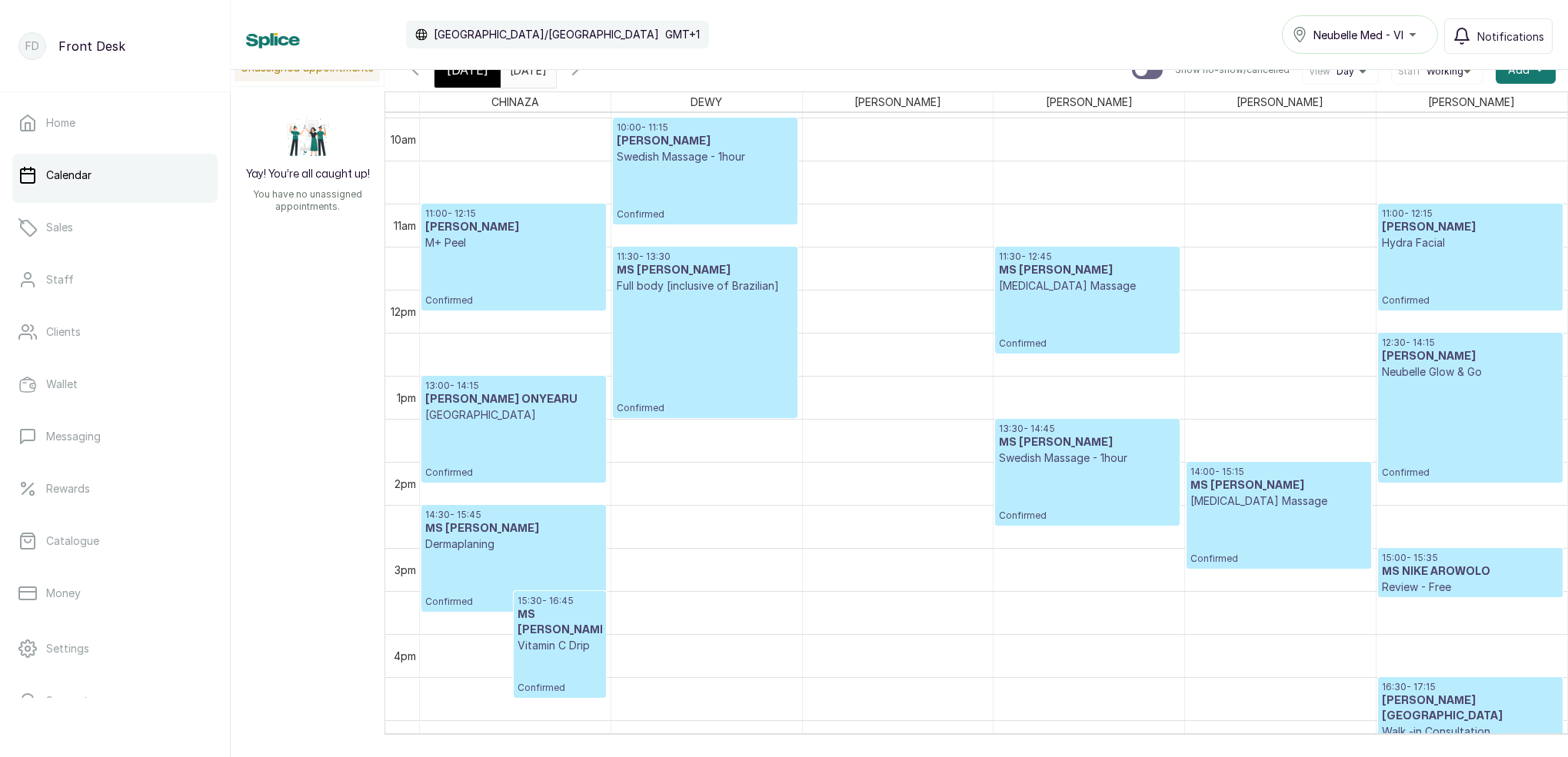
click at [463, 76] on span "[DATE]" at bounding box center [468, 70] width 42 height 18
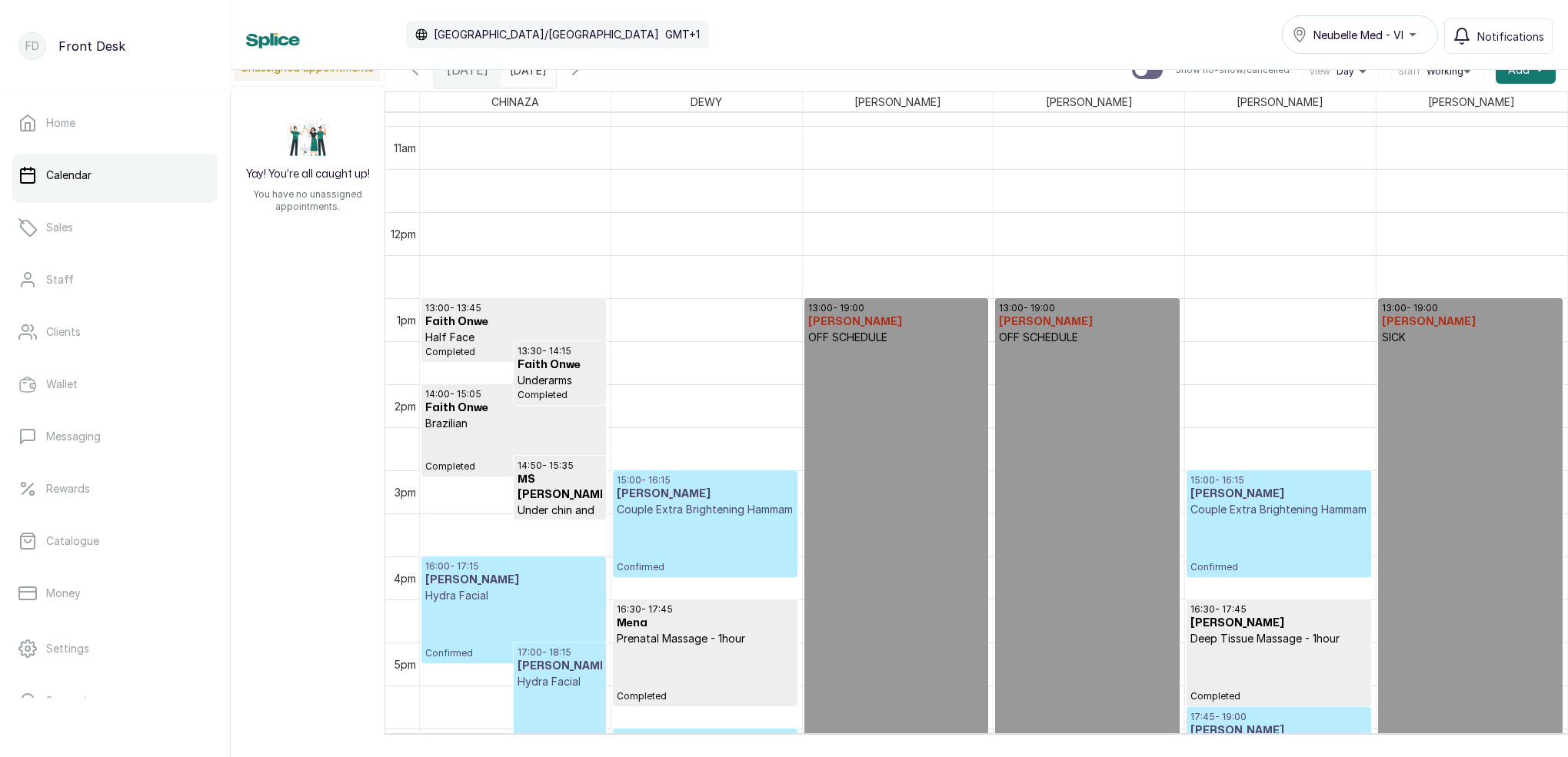
drag, startPoint x: 611, startPoint y: 74, endPoint x: 626, endPoint y: 88, distance: 20.5
click at [584, 74] on icon "button" at bounding box center [575, 70] width 18 height 18
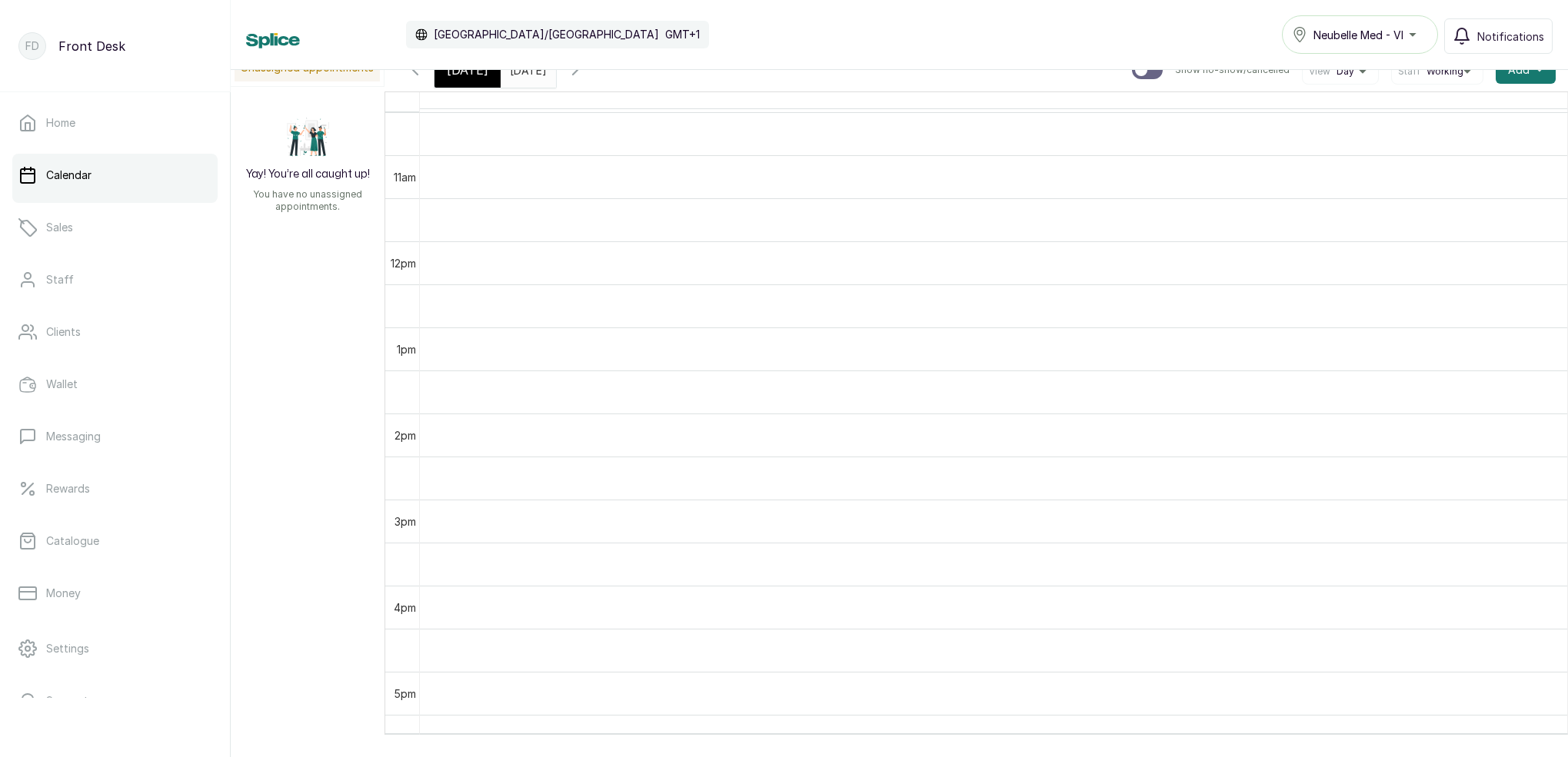
click at [584, 75] on icon "button" at bounding box center [575, 70] width 18 height 18
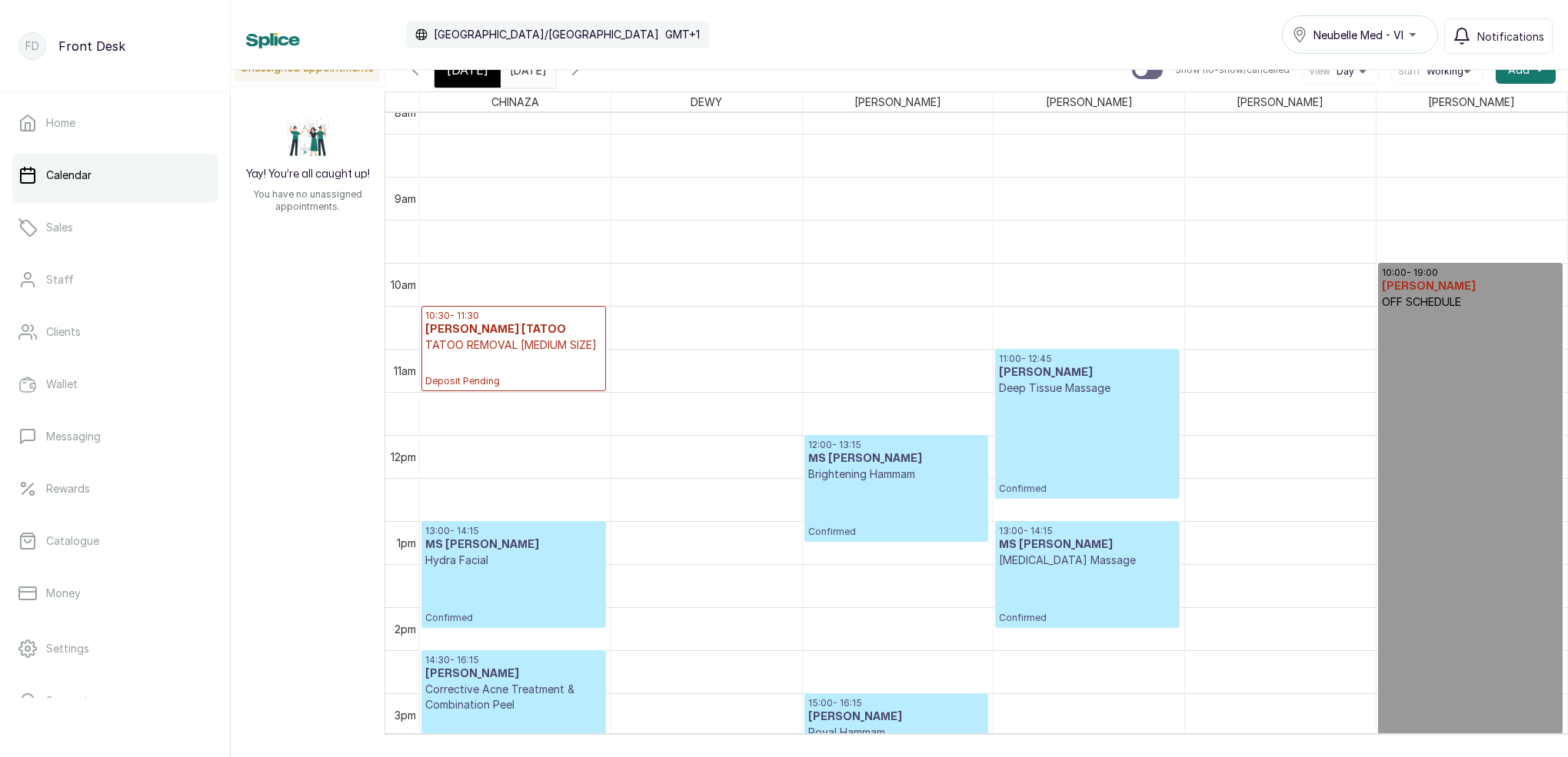
click at [584, 77] on icon "button" at bounding box center [575, 70] width 18 height 18
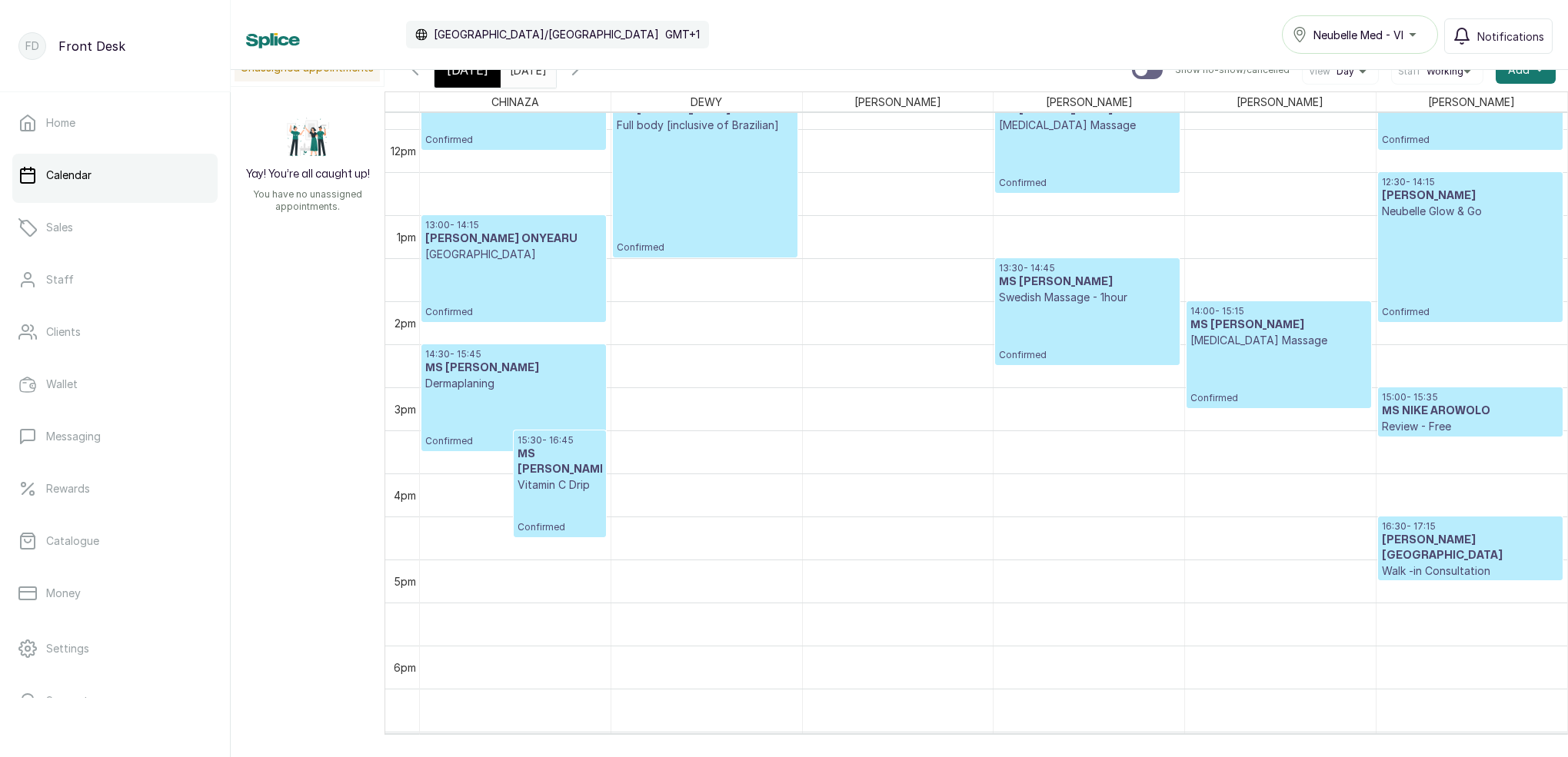
click at [578, 73] on icon "button" at bounding box center [575, 70] width 5 height 9
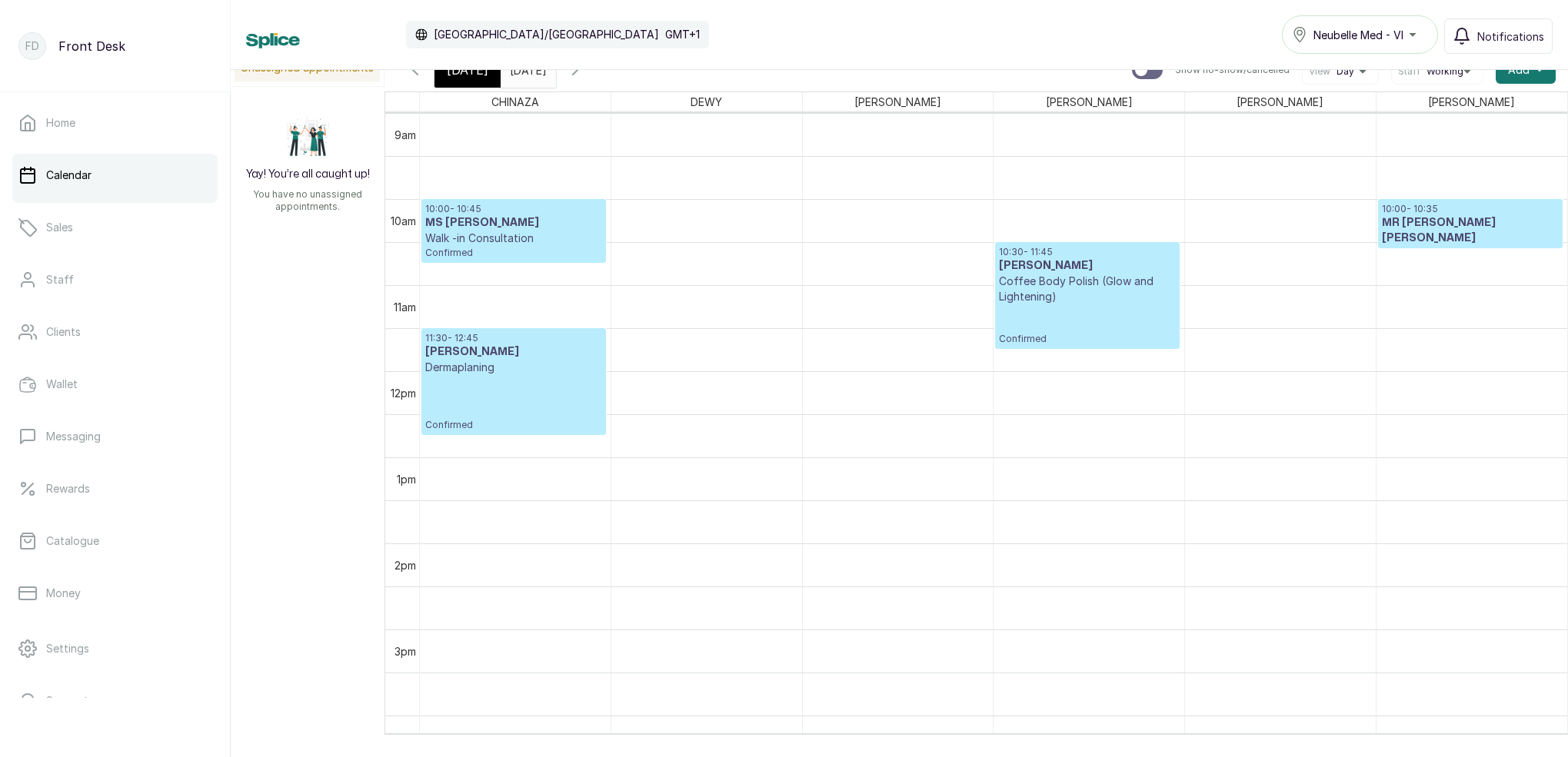
click at [1490, 221] on h3 "MR [PERSON_NAME] [PERSON_NAME]" at bounding box center [1470, 230] width 177 height 30
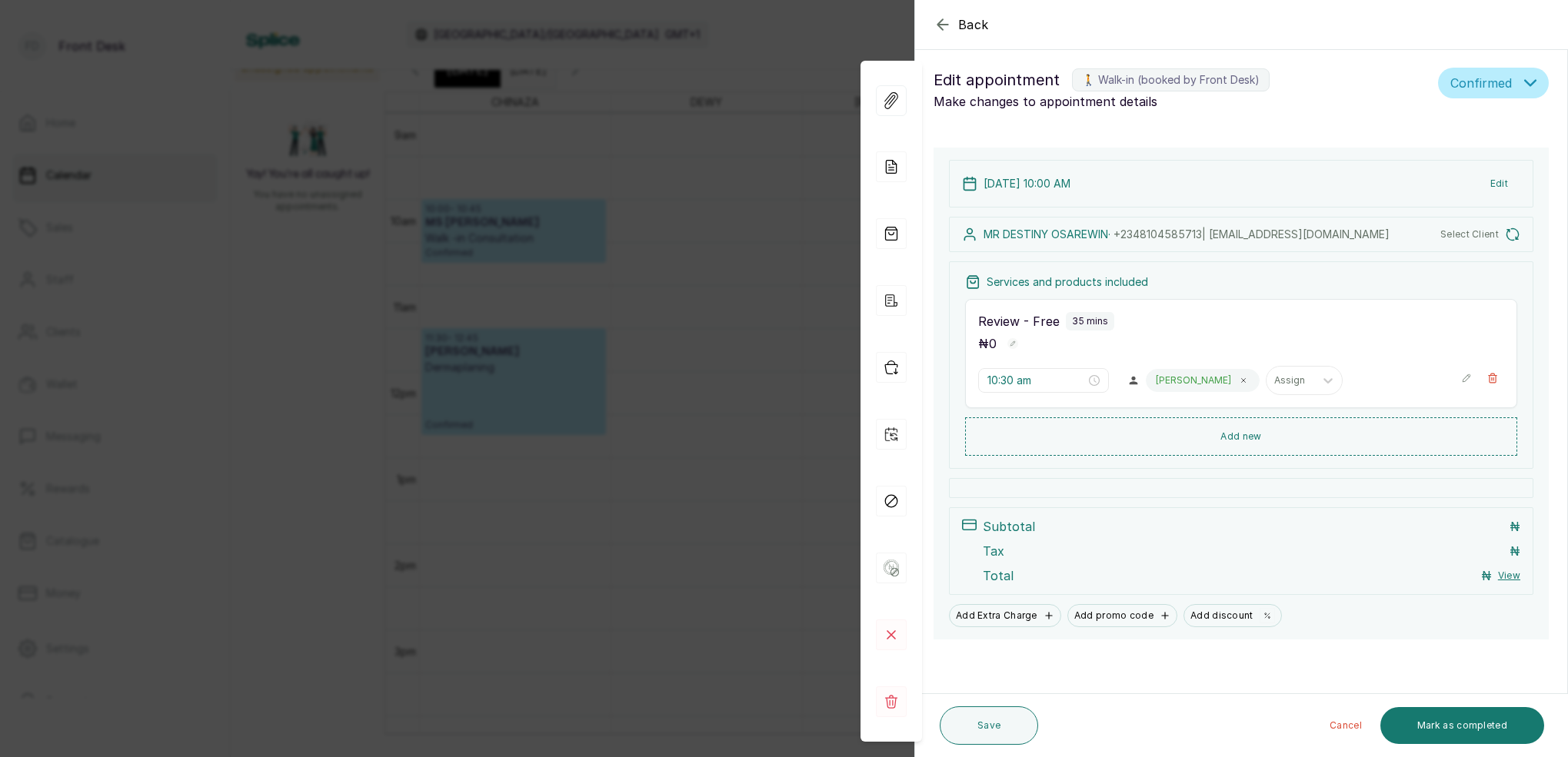
type input "10:00 am"
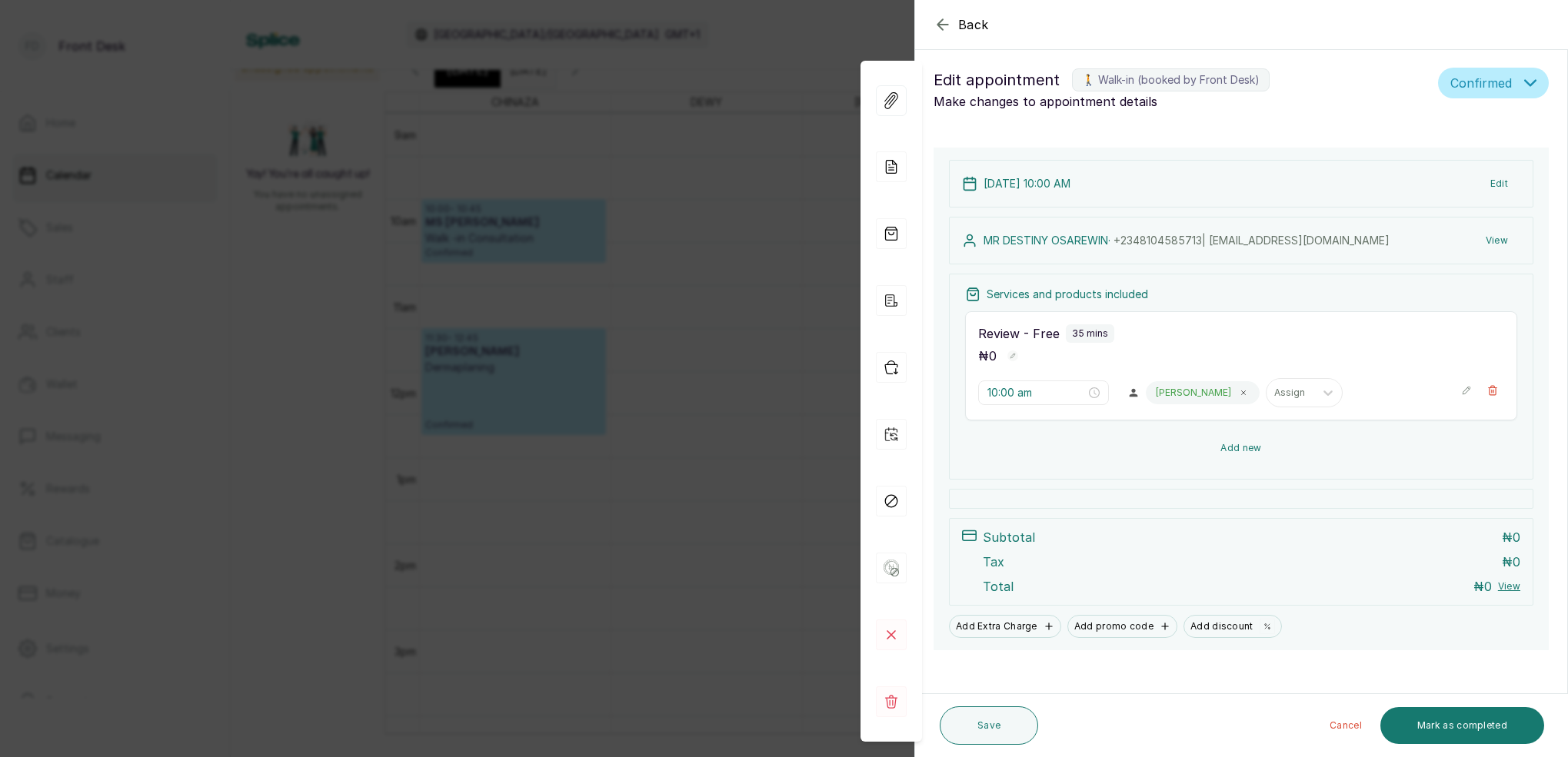
click at [1255, 448] on button "Add new" at bounding box center [1241, 448] width 552 height 37
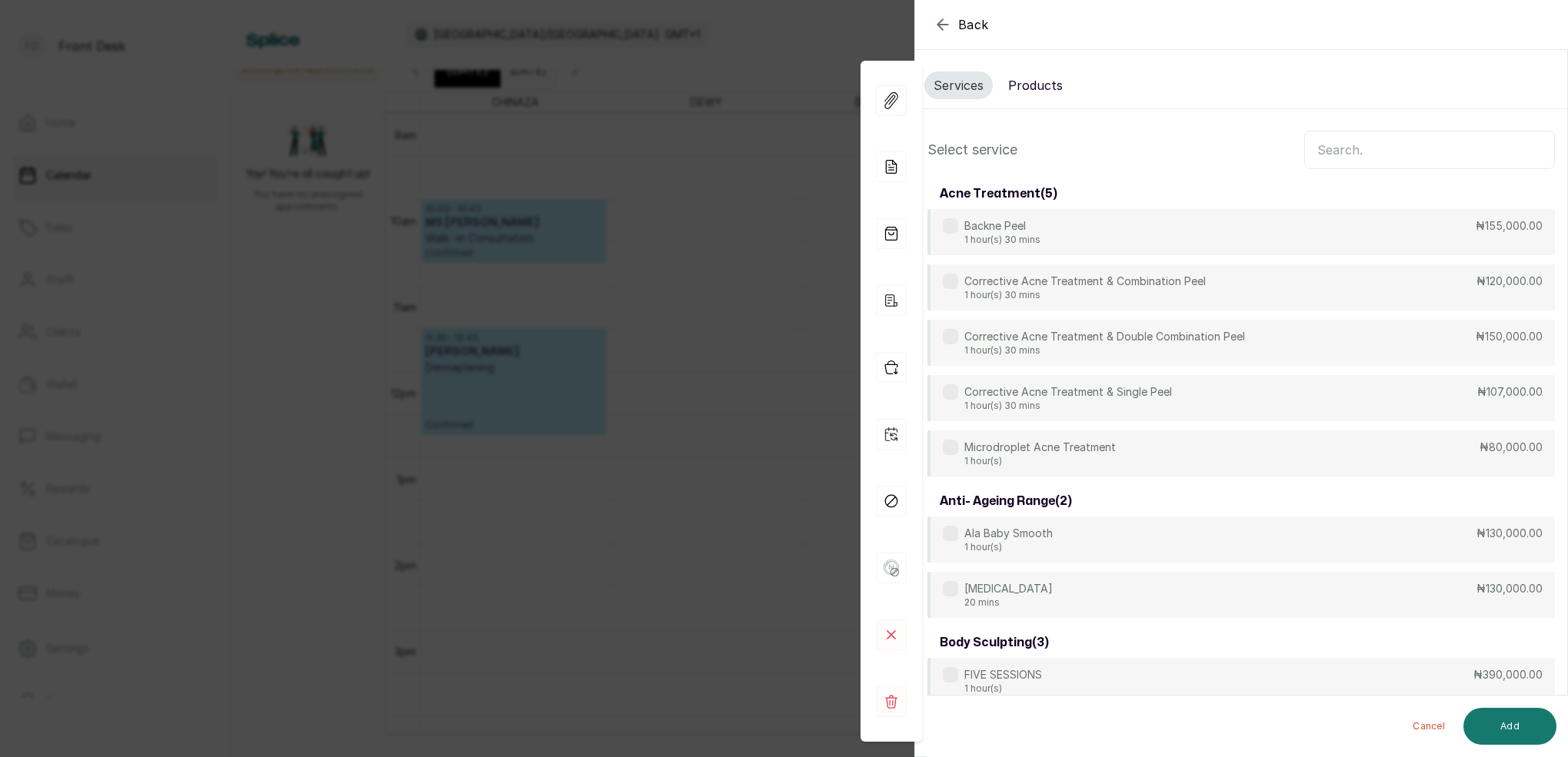
click at [1330, 151] on input "text" at bounding box center [1430, 149] width 251 height 39
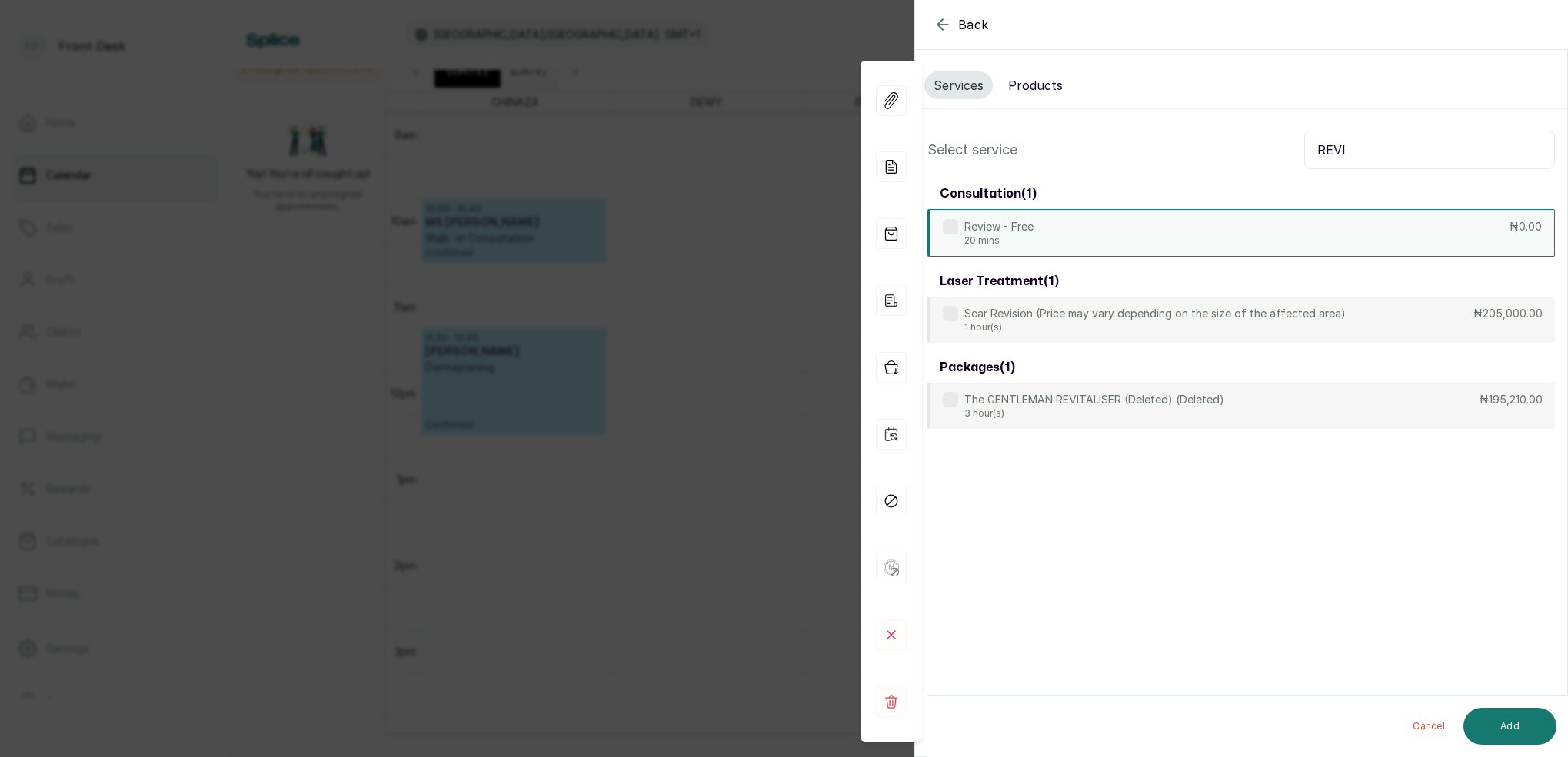
type input "REVI"
click at [1035, 240] on div "Review - Free 20 mins ₦0.00" at bounding box center [1241, 233] width 628 height 48
click at [1519, 727] on button "Add" at bounding box center [1510, 726] width 93 height 37
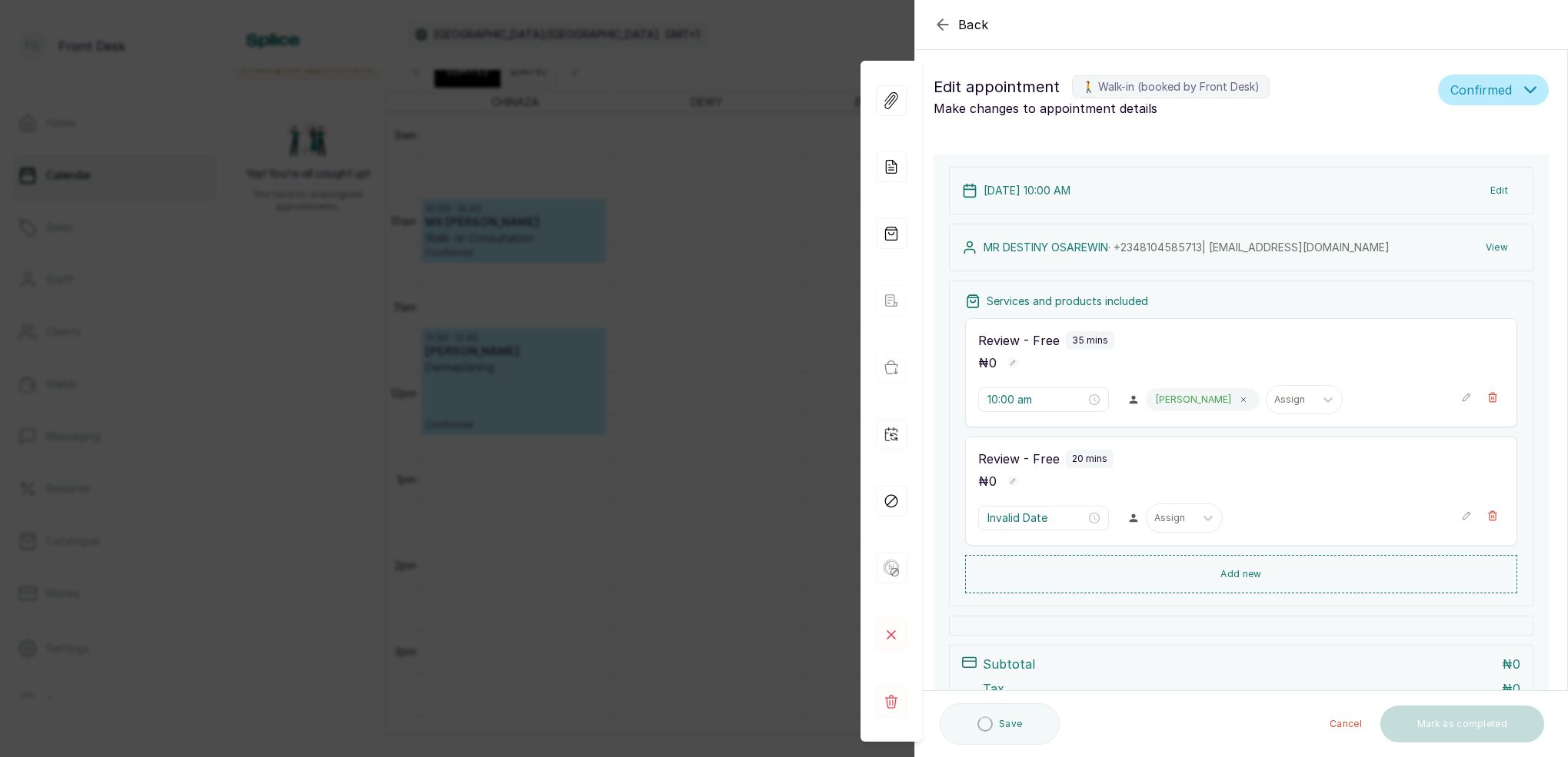
type input "10:35 am"
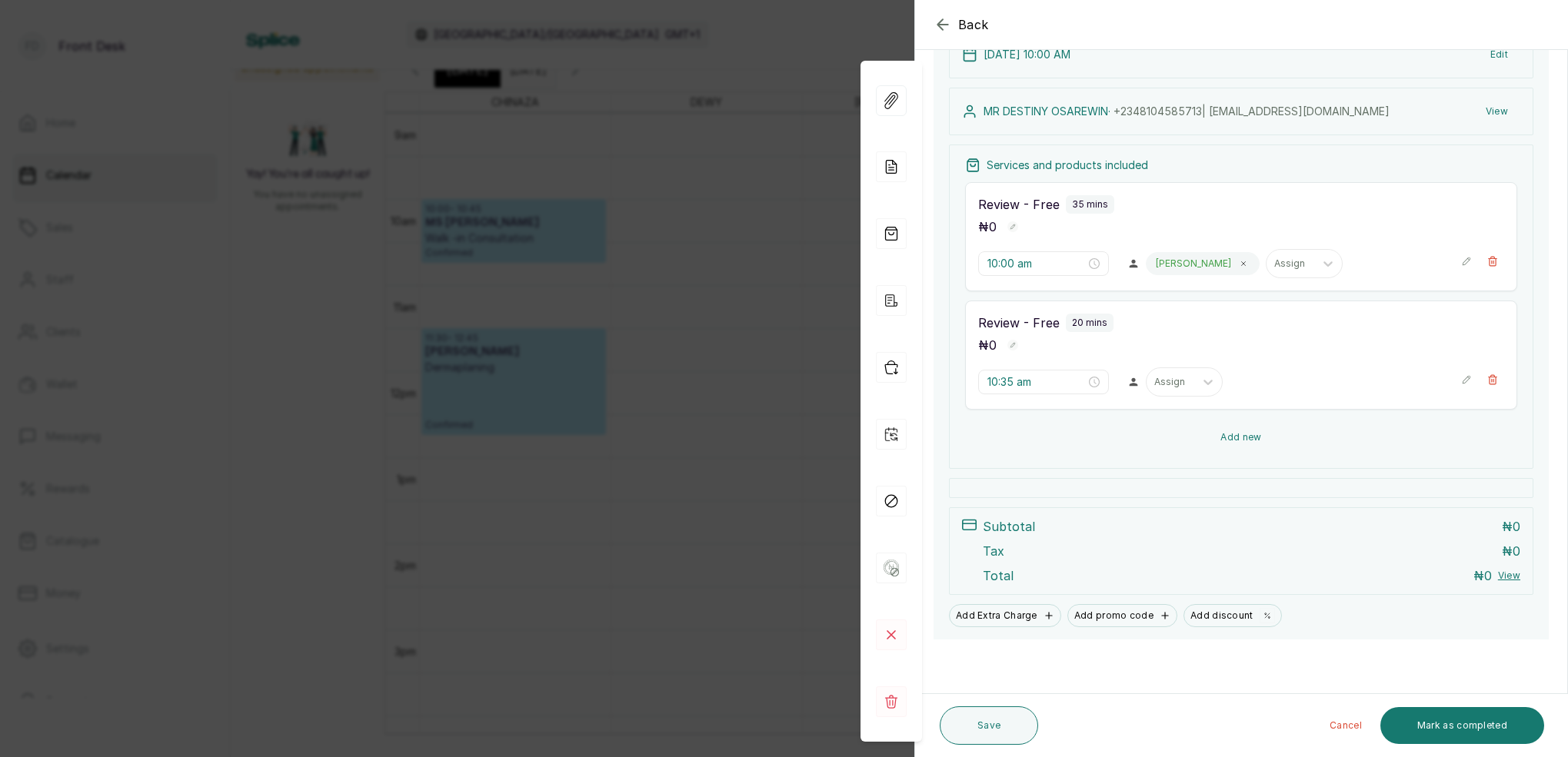
click at [1244, 439] on button "Add new" at bounding box center [1241, 437] width 552 height 37
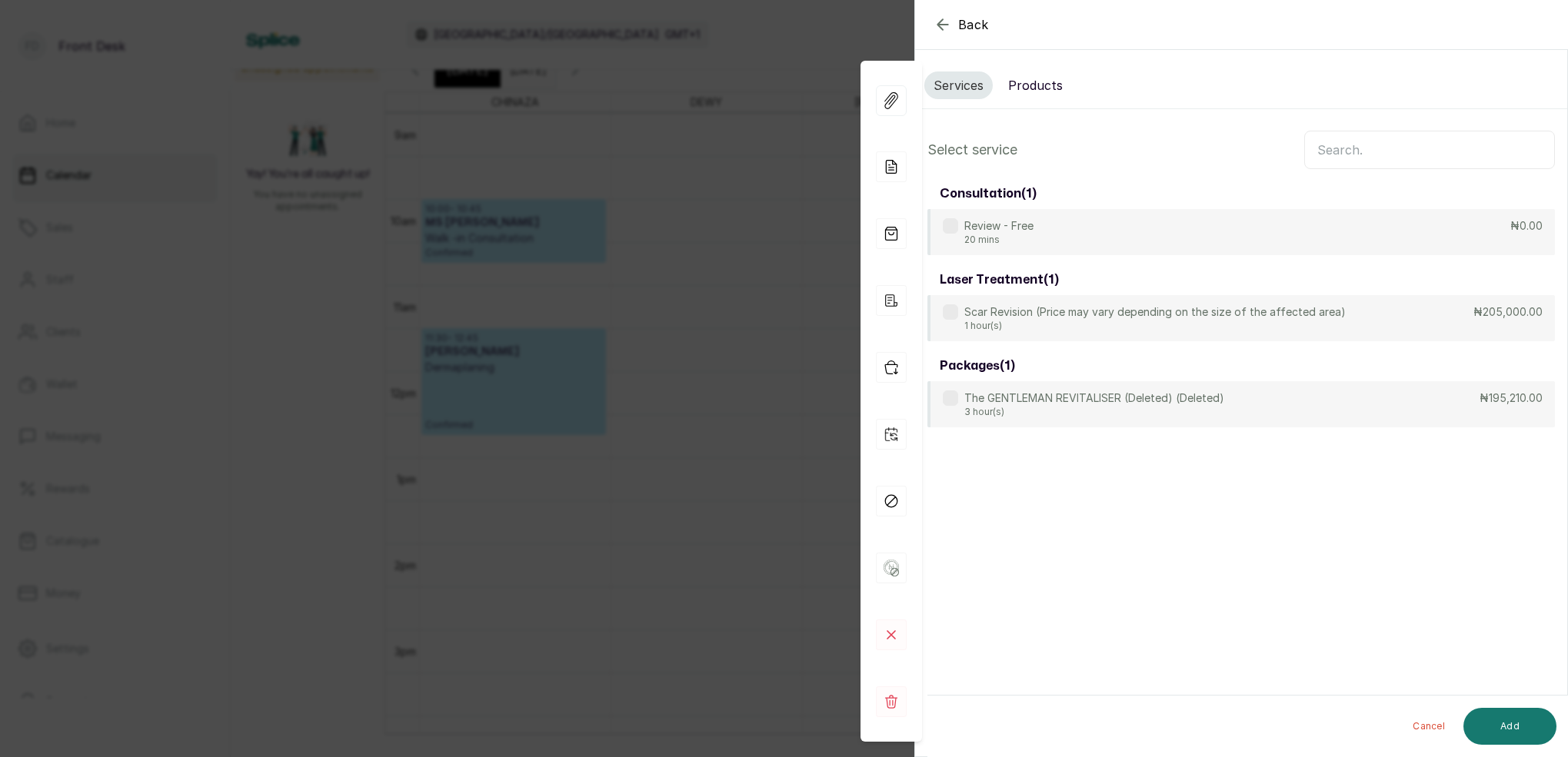
click at [1359, 147] on input "text" at bounding box center [1430, 149] width 251 height 39
type input "REVI"
click at [1051, 242] on div "Review - Free 20 mins ₦0.00" at bounding box center [1241, 233] width 628 height 48
click at [1527, 718] on button "Add" at bounding box center [1510, 726] width 93 height 37
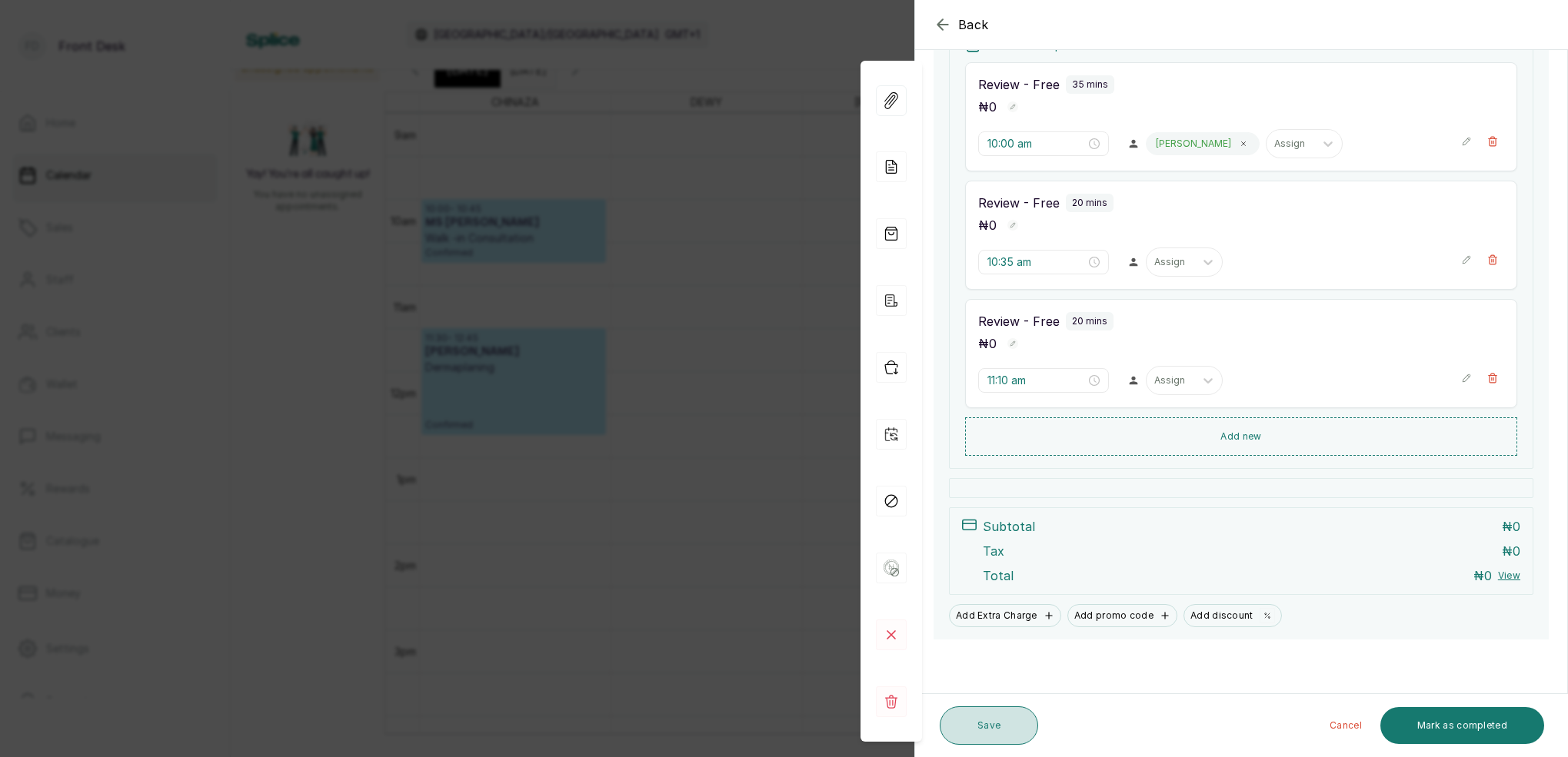
click at [1010, 725] on button "Save" at bounding box center [989, 725] width 98 height 39
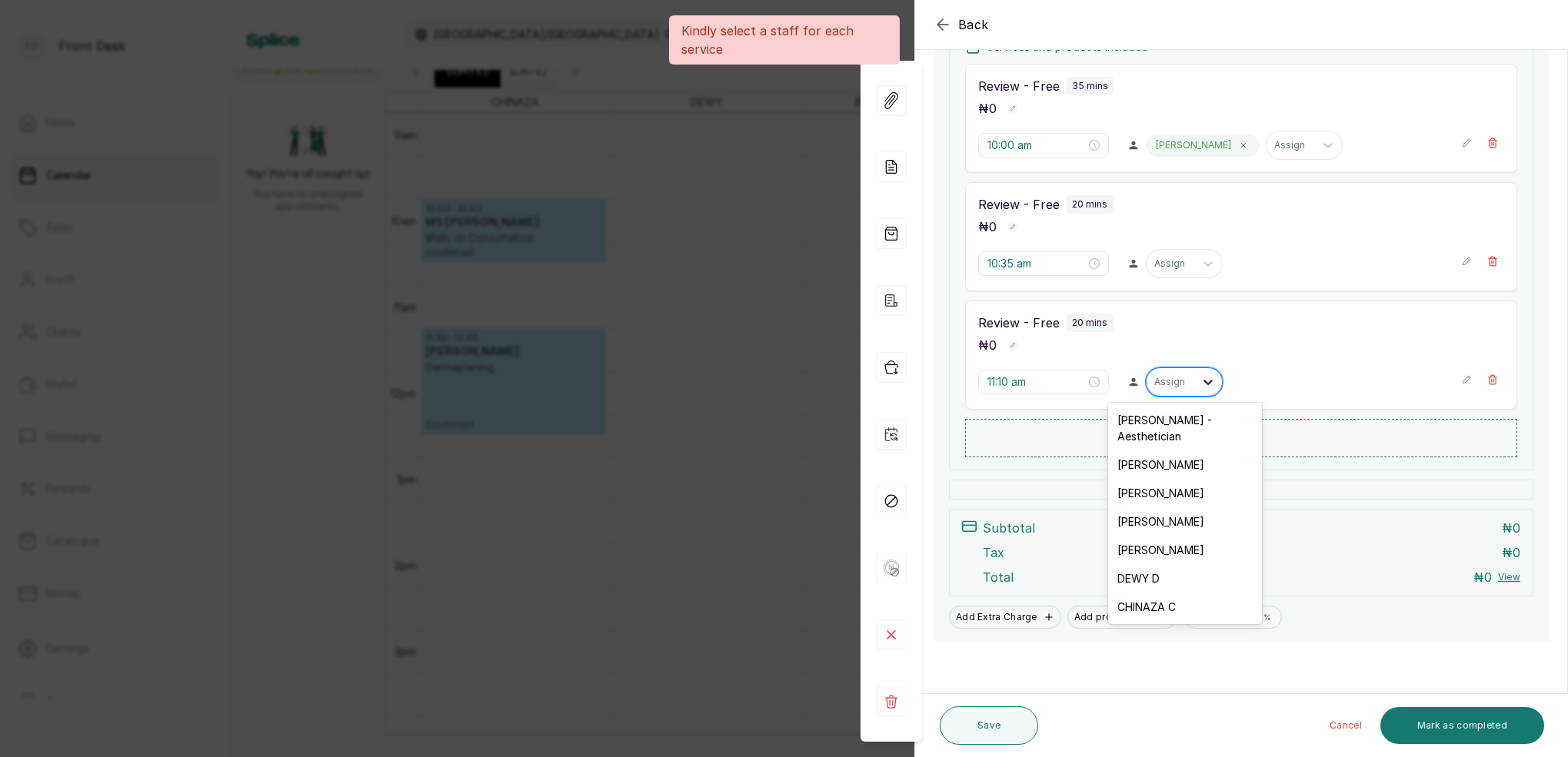
drag, startPoint x: 1182, startPoint y: 380, endPoint x: 1206, endPoint y: 394, distance: 27.8
click at [1182, 379] on div "Assign" at bounding box center [1170, 381] width 32 height 11
click at [1172, 423] on div "[PERSON_NAME] - Aesthetician" at bounding box center [1185, 428] width 153 height 44
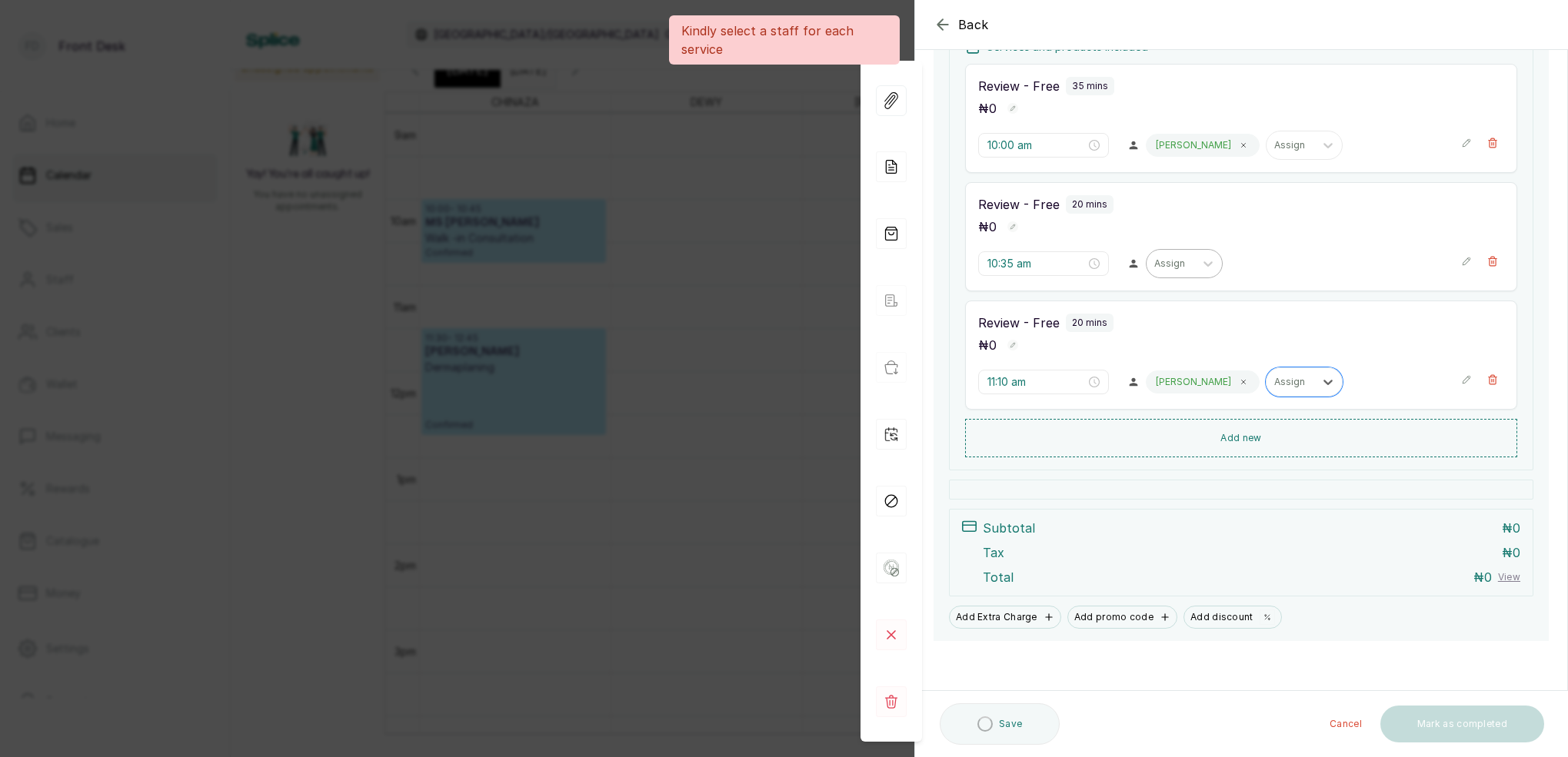
click at [1179, 266] on div "Assign" at bounding box center [1170, 263] width 32 height 11
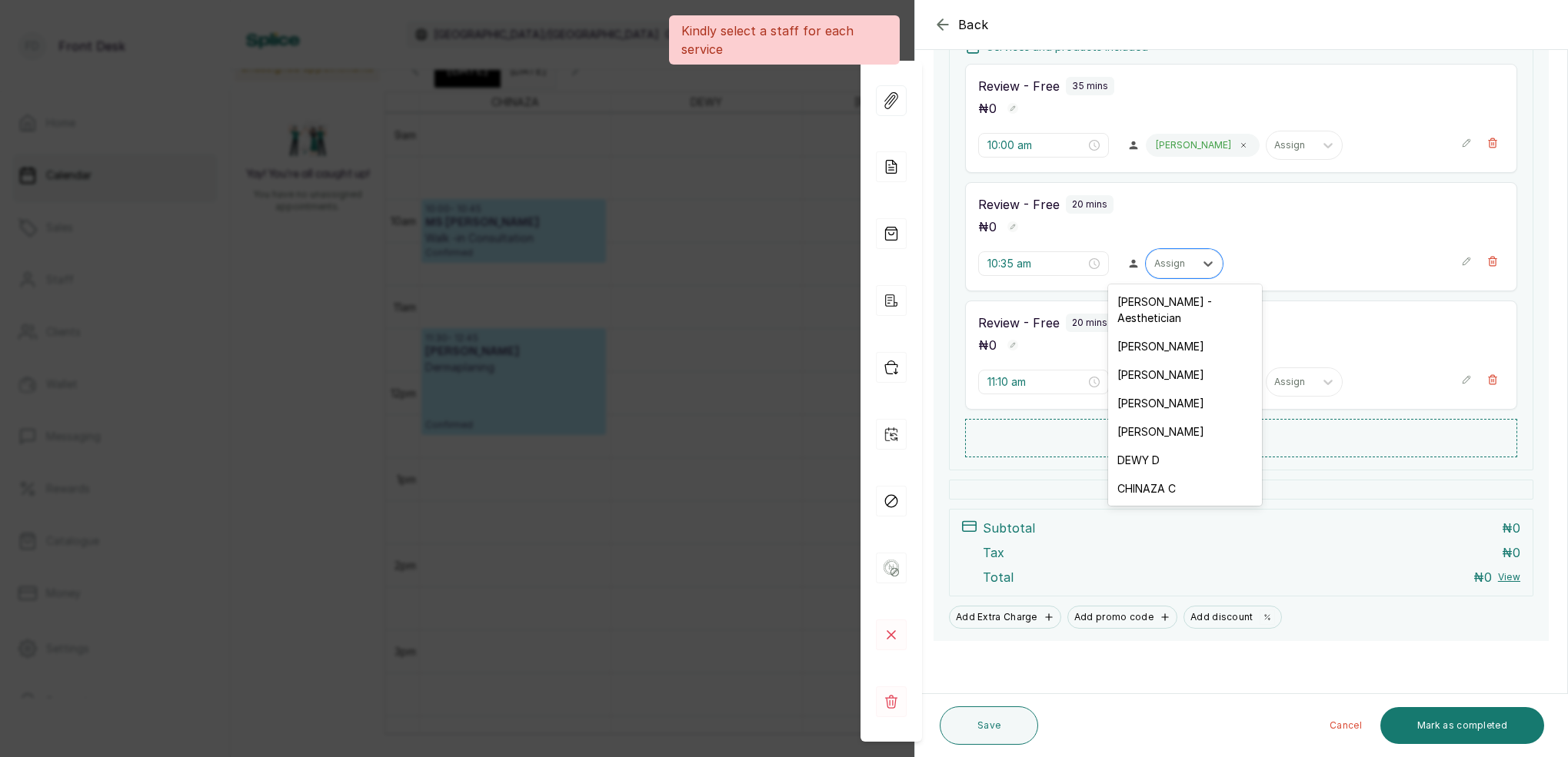
click at [1157, 303] on div "[PERSON_NAME] - Aesthetician" at bounding box center [1185, 310] width 153 height 44
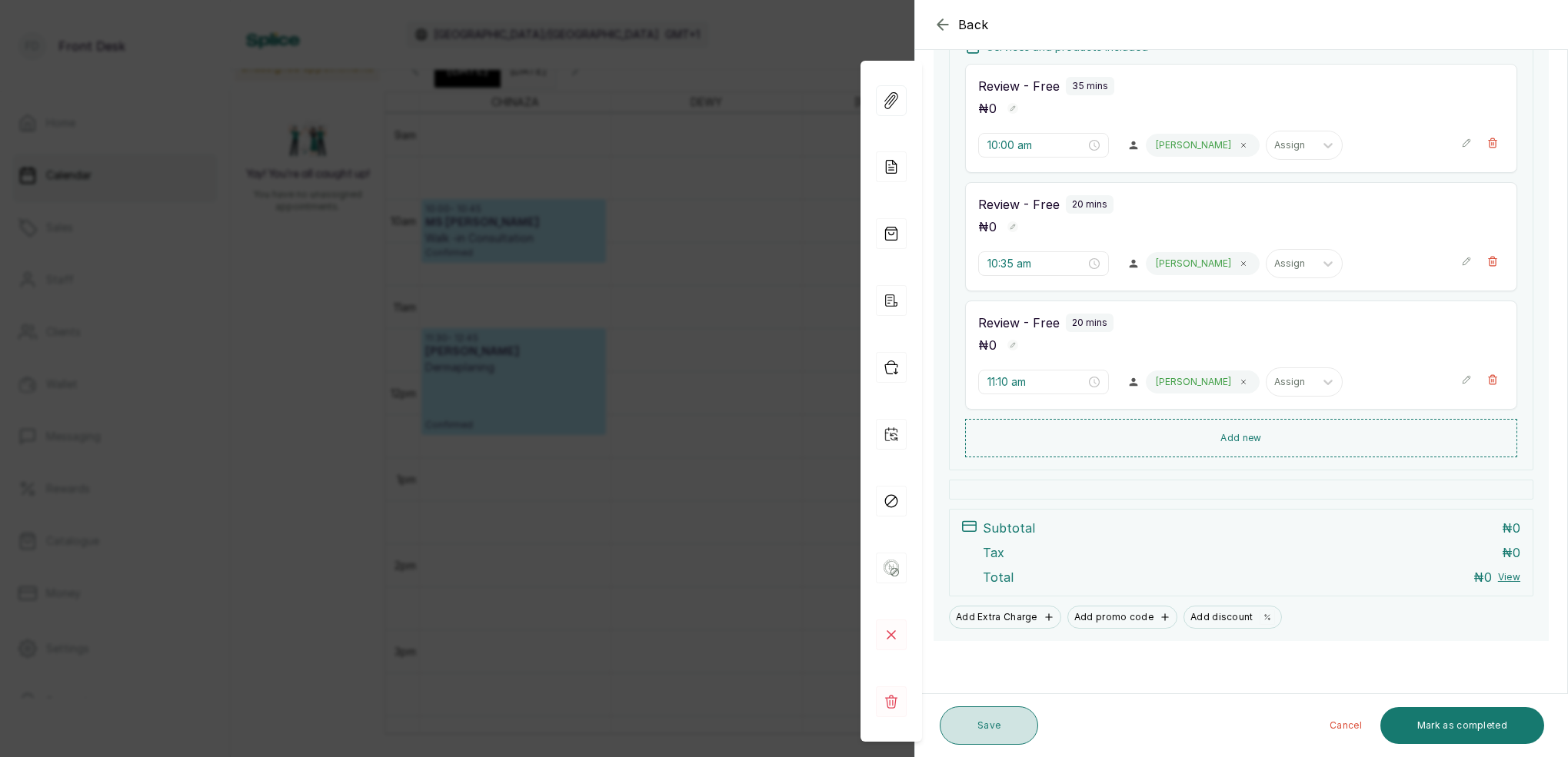
click at [1001, 731] on button "Save" at bounding box center [989, 725] width 98 height 39
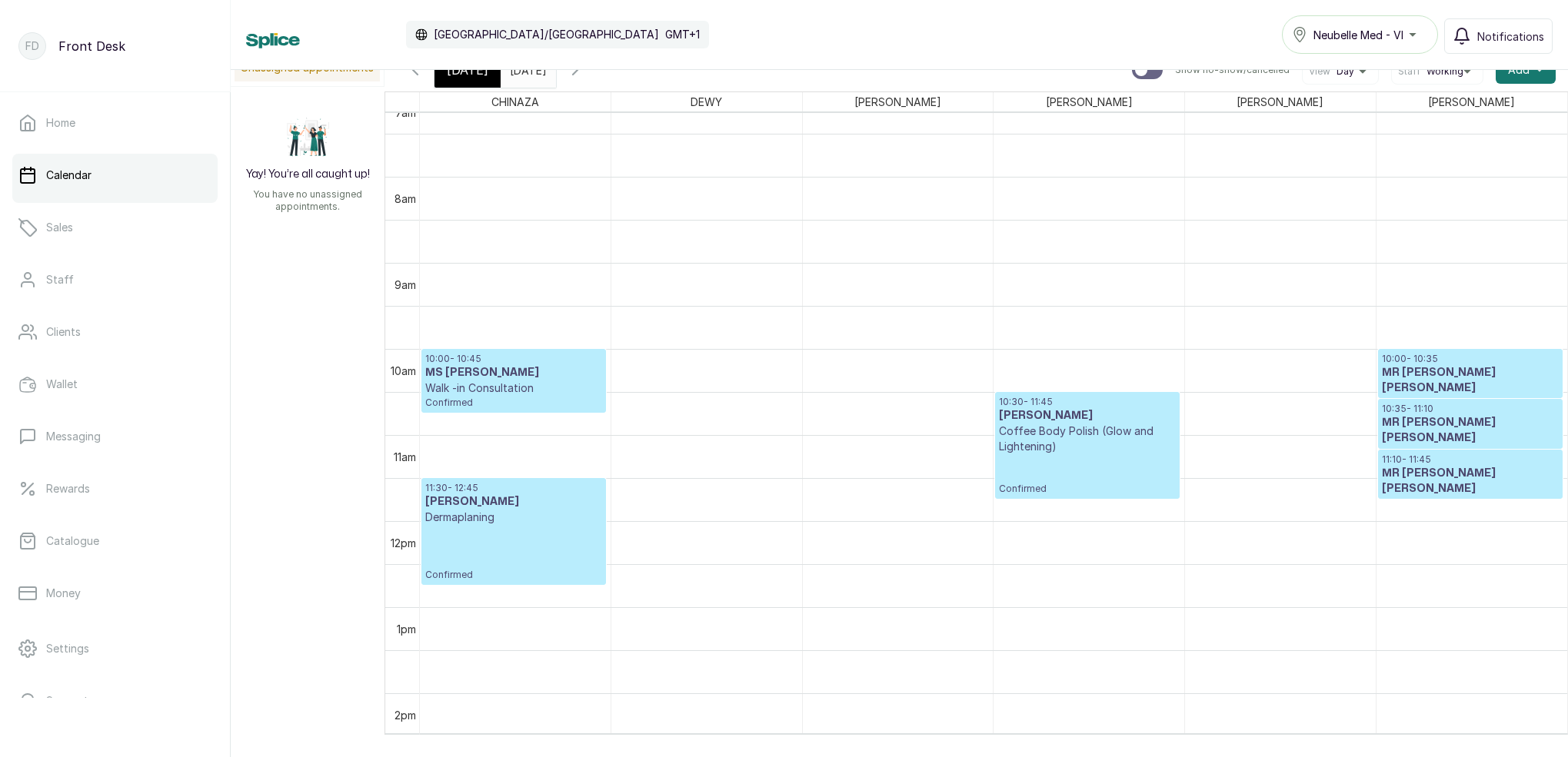
click at [485, 80] on div "[DATE]" at bounding box center [468, 70] width 66 height 35
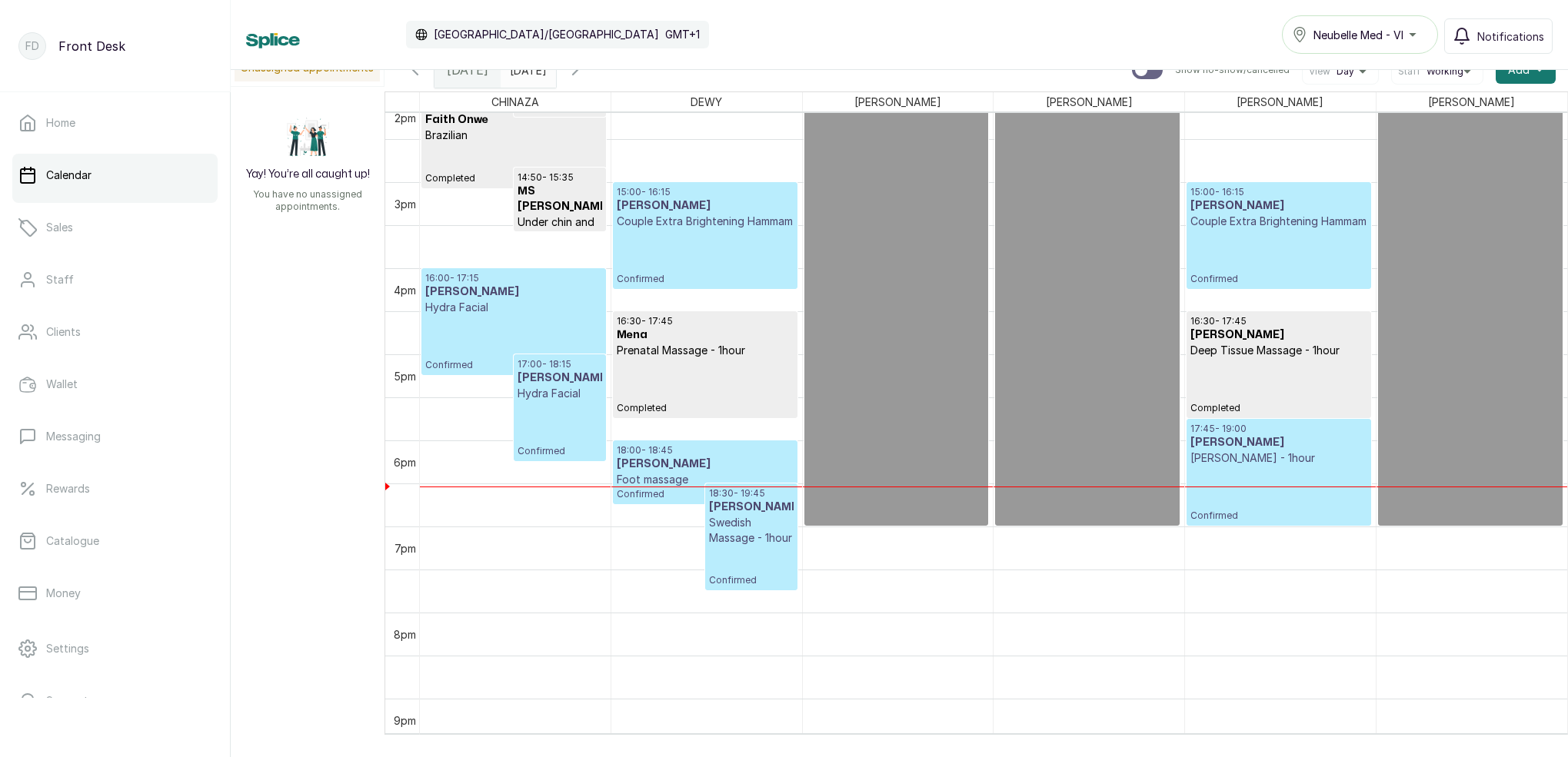
click at [526, 74] on input "[DATE]" at bounding box center [514, 66] width 25 height 26
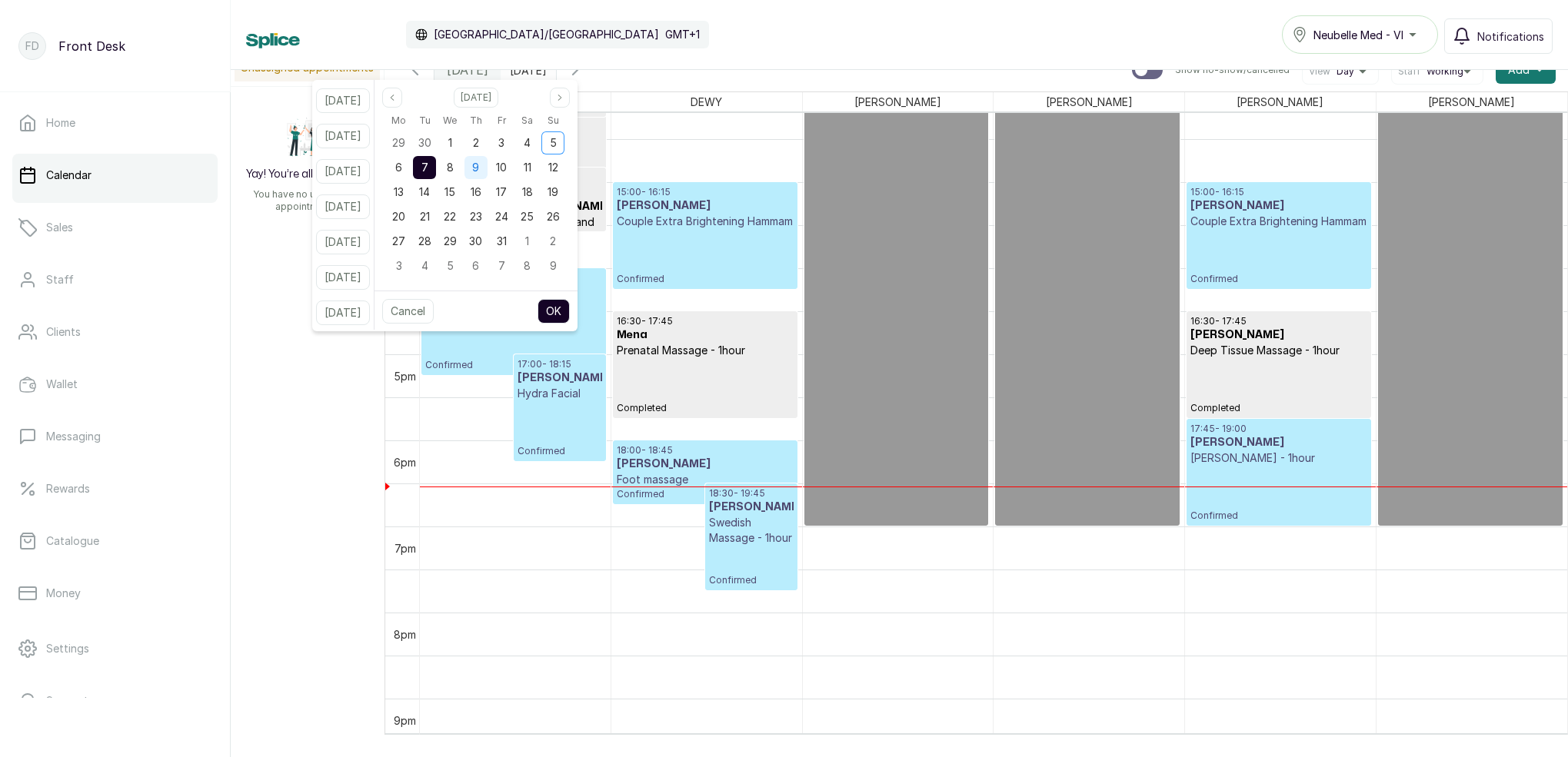
click at [479, 171] on span "9" at bounding box center [476, 167] width 7 height 13
click at [570, 317] on button "OK" at bounding box center [553, 312] width 32 height 25
type input "[DATE]"
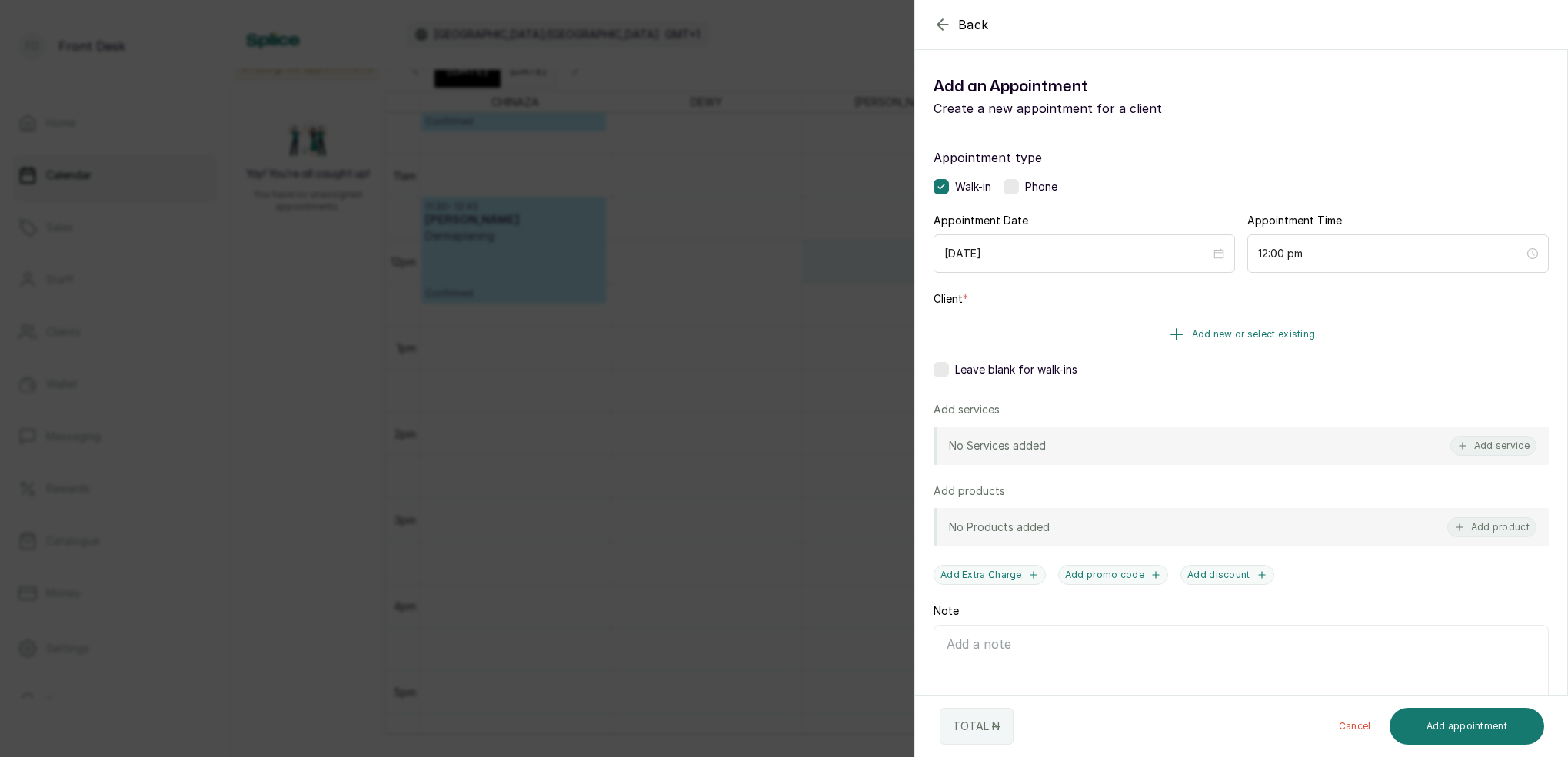
click at [1273, 340] on span "Add new or select existing" at bounding box center [1254, 334] width 124 height 12
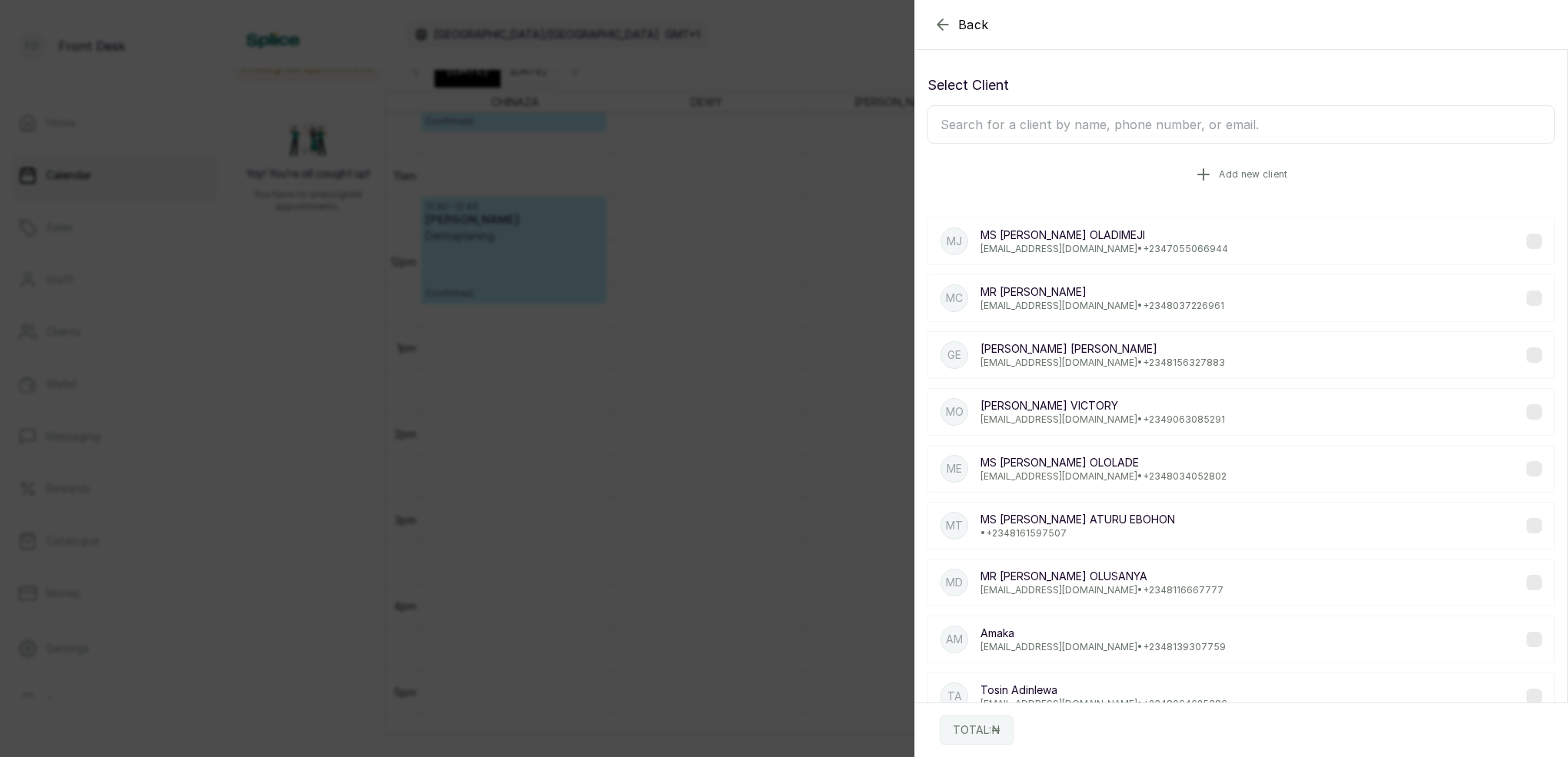
click at [1250, 177] on span "Add new client" at bounding box center [1253, 174] width 68 height 12
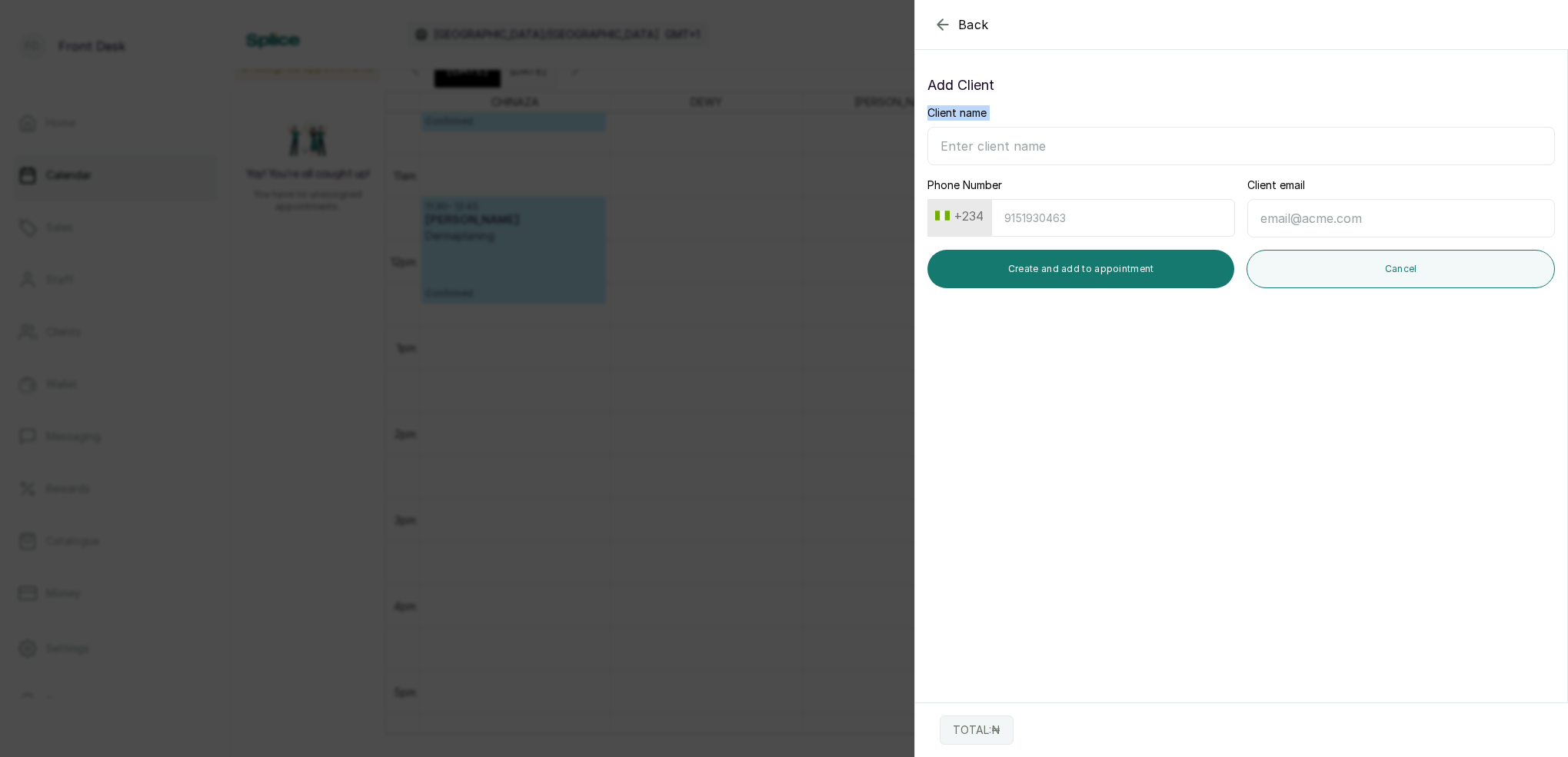
click at [1141, 135] on div "Client name" at bounding box center [1241, 135] width 628 height 60
type input "[PERSON_NAME]"
type input "8077327997"
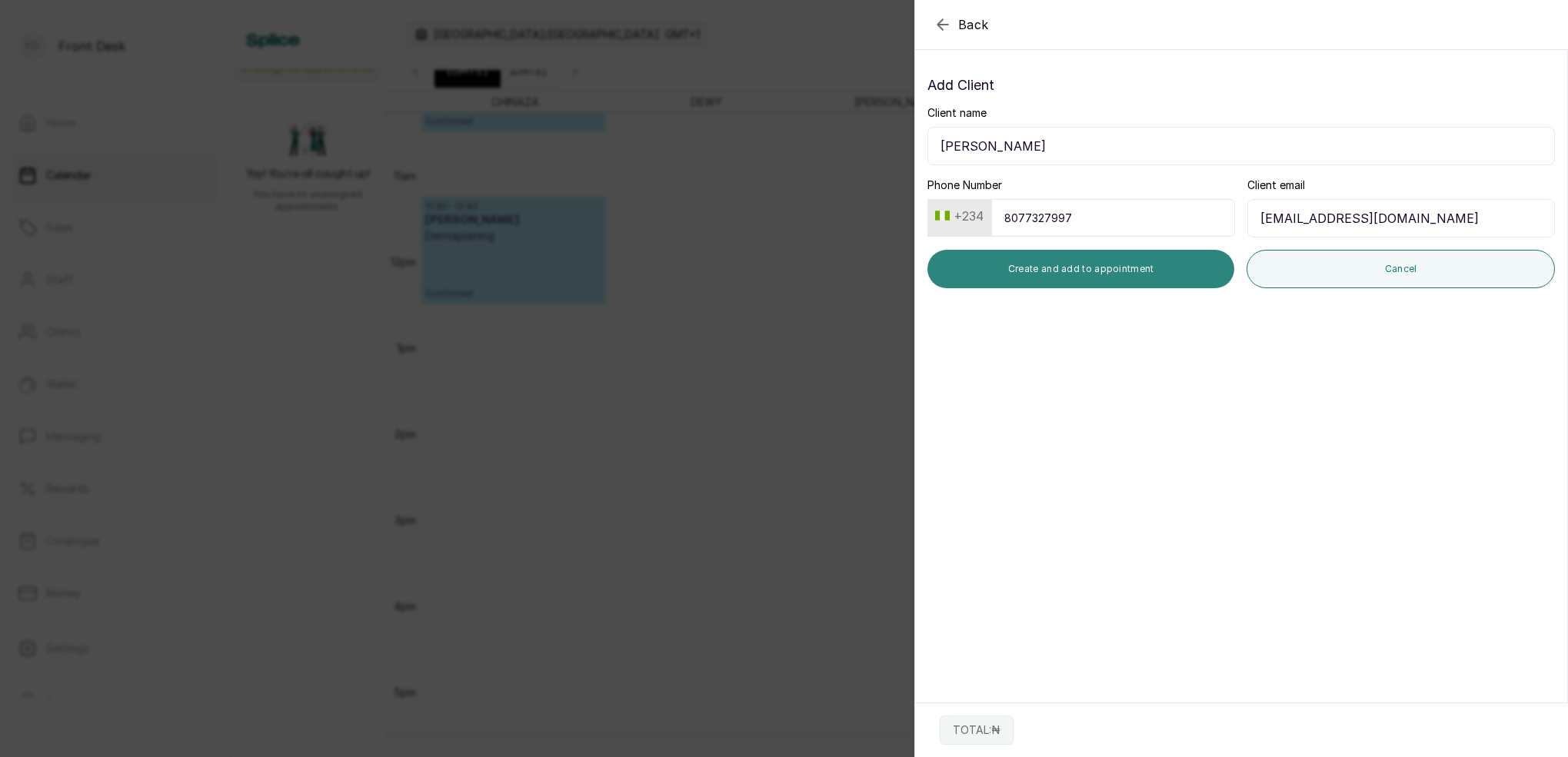
type input "[EMAIL_ADDRESS][DOMAIN_NAME]"
click at [1146, 276] on button "Create and add to appointment" at bounding box center [1081, 269] width 307 height 39
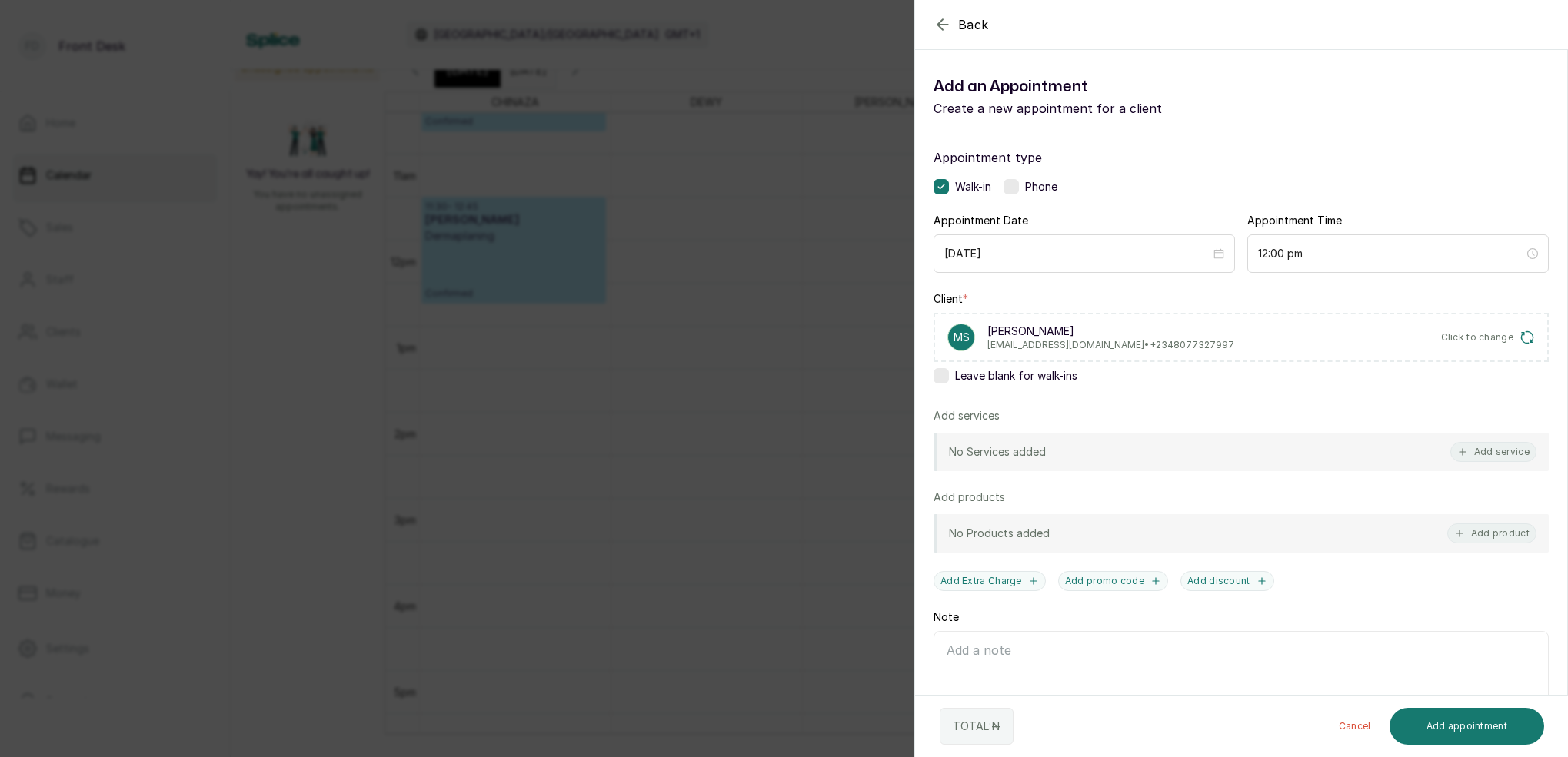
click at [1493, 449] on button "Add service" at bounding box center [1493, 452] width 86 height 20
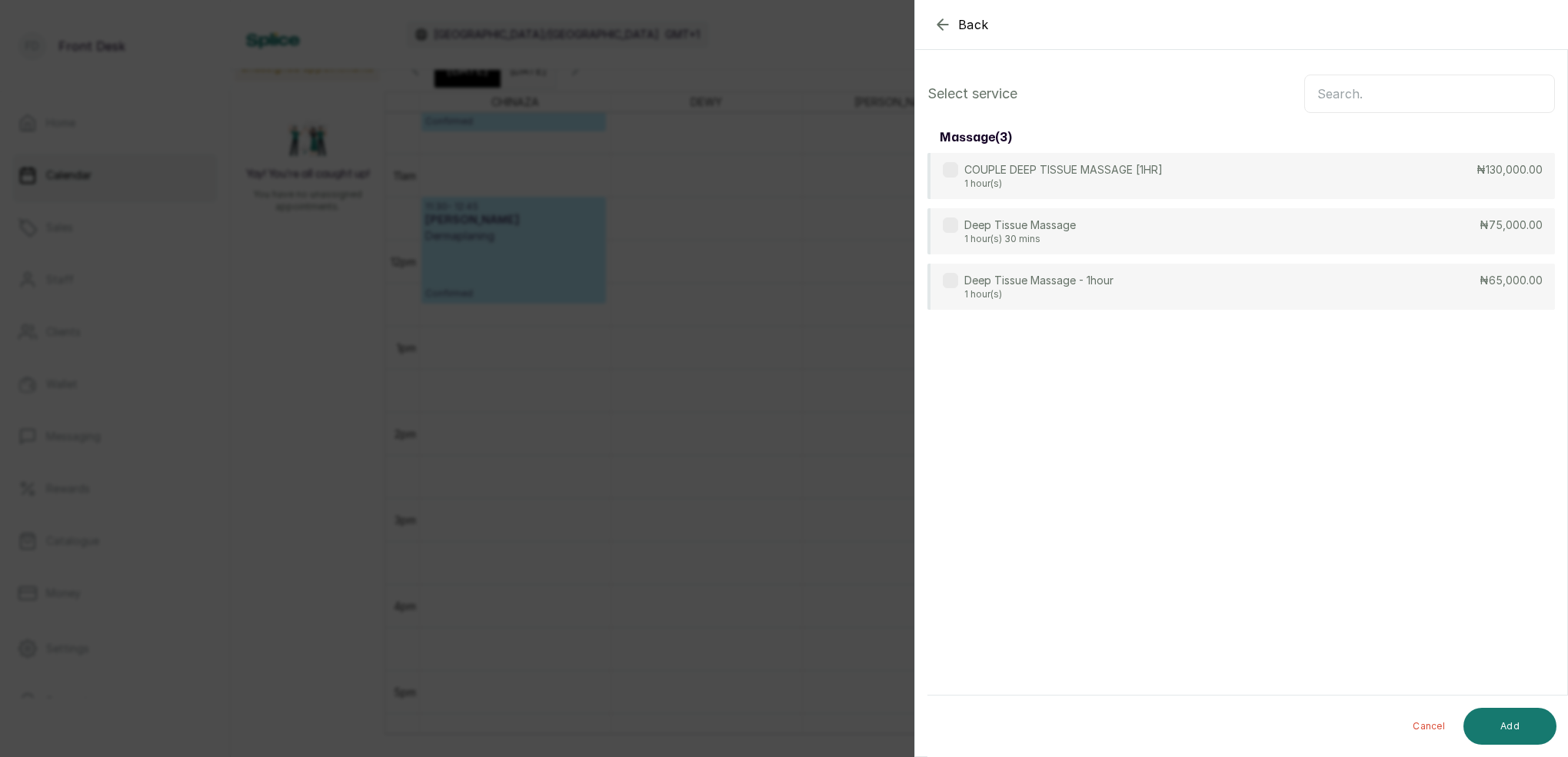
click at [1374, 95] on input "text" at bounding box center [1430, 93] width 251 height 39
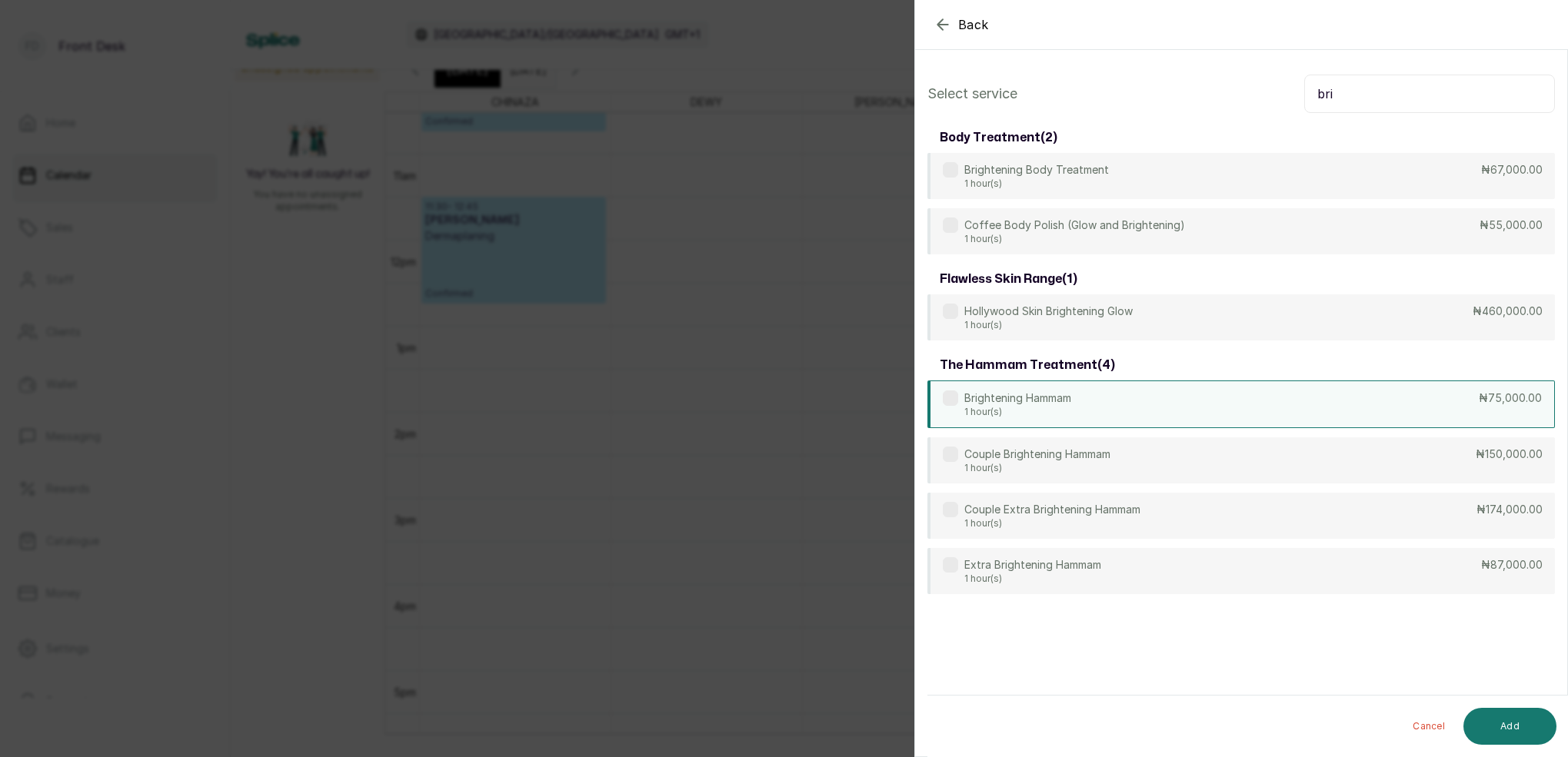
type input "bri"
click at [1056, 412] on p "1 hour(s)" at bounding box center [1017, 412] width 107 height 12
click at [1495, 721] on button "Add" at bounding box center [1510, 726] width 93 height 37
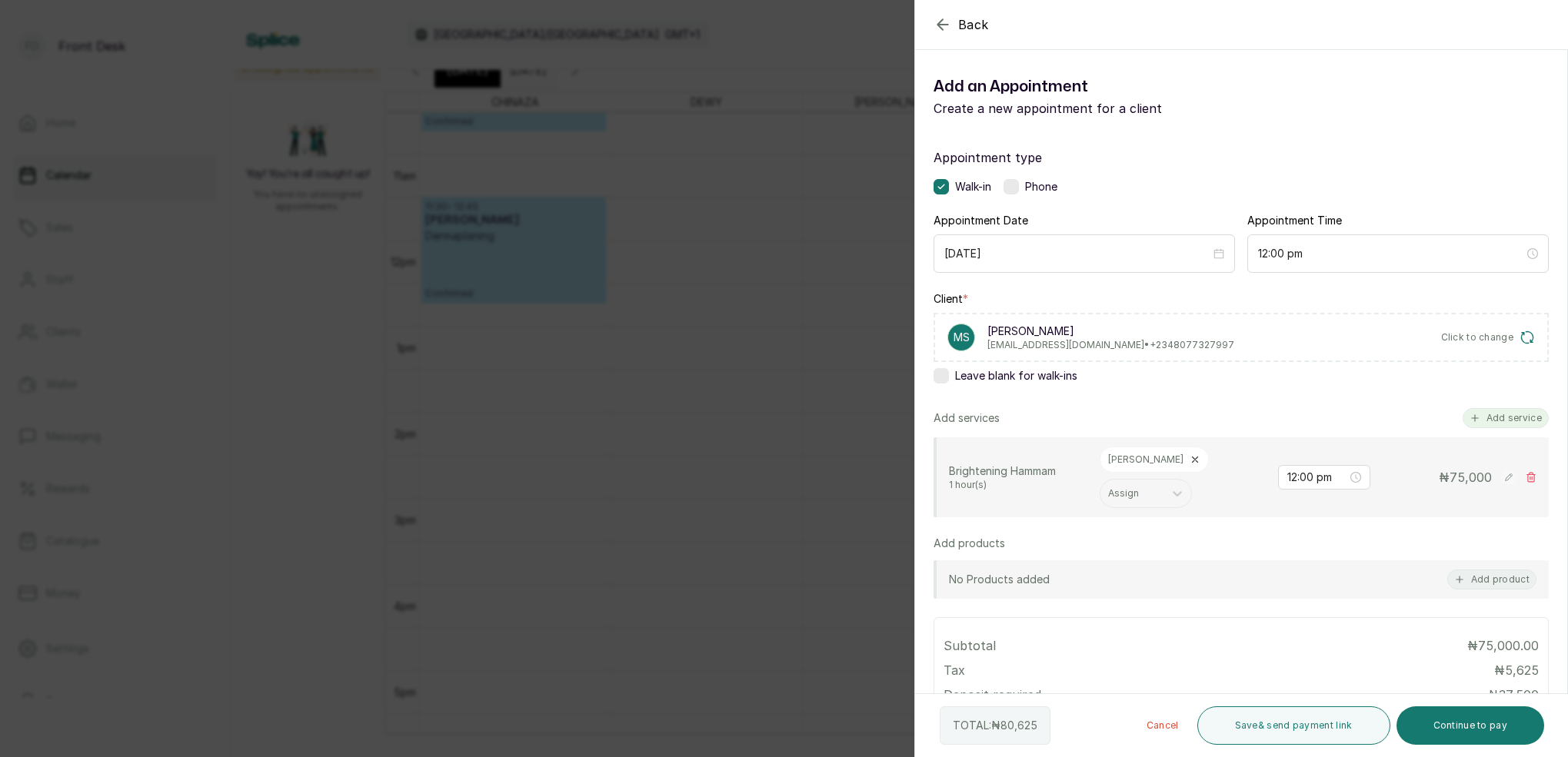
click at [1511, 406] on div "Appointment type Walk-in Phone Appointment Date [DATE] Appointment Time 12:00 p…" at bounding box center [1241, 540] width 652 height 823
click at [1507, 411] on button "Add service" at bounding box center [1506, 418] width 86 height 20
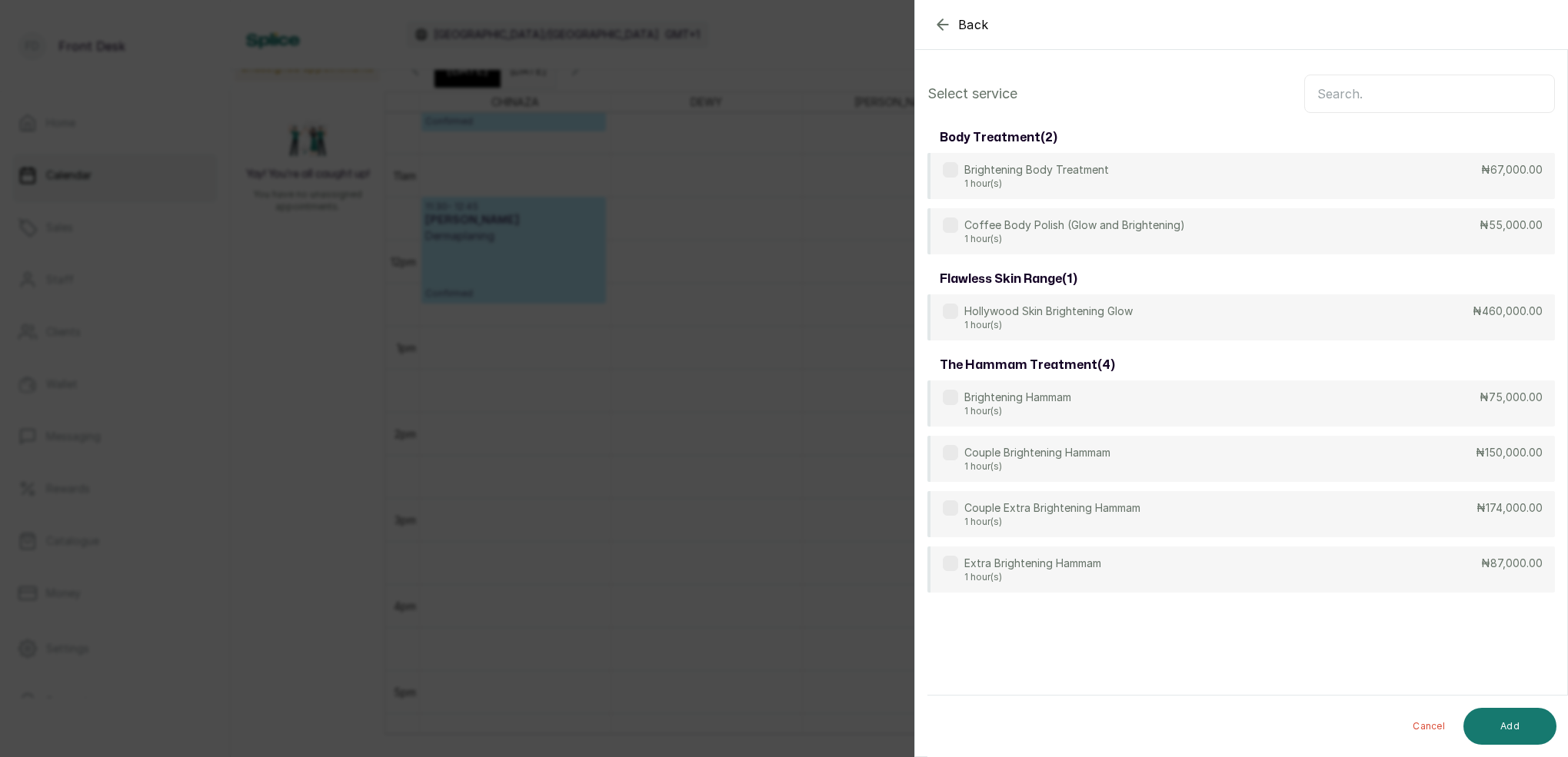
click at [1405, 102] on input "text" at bounding box center [1430, 93] width 251 height 39
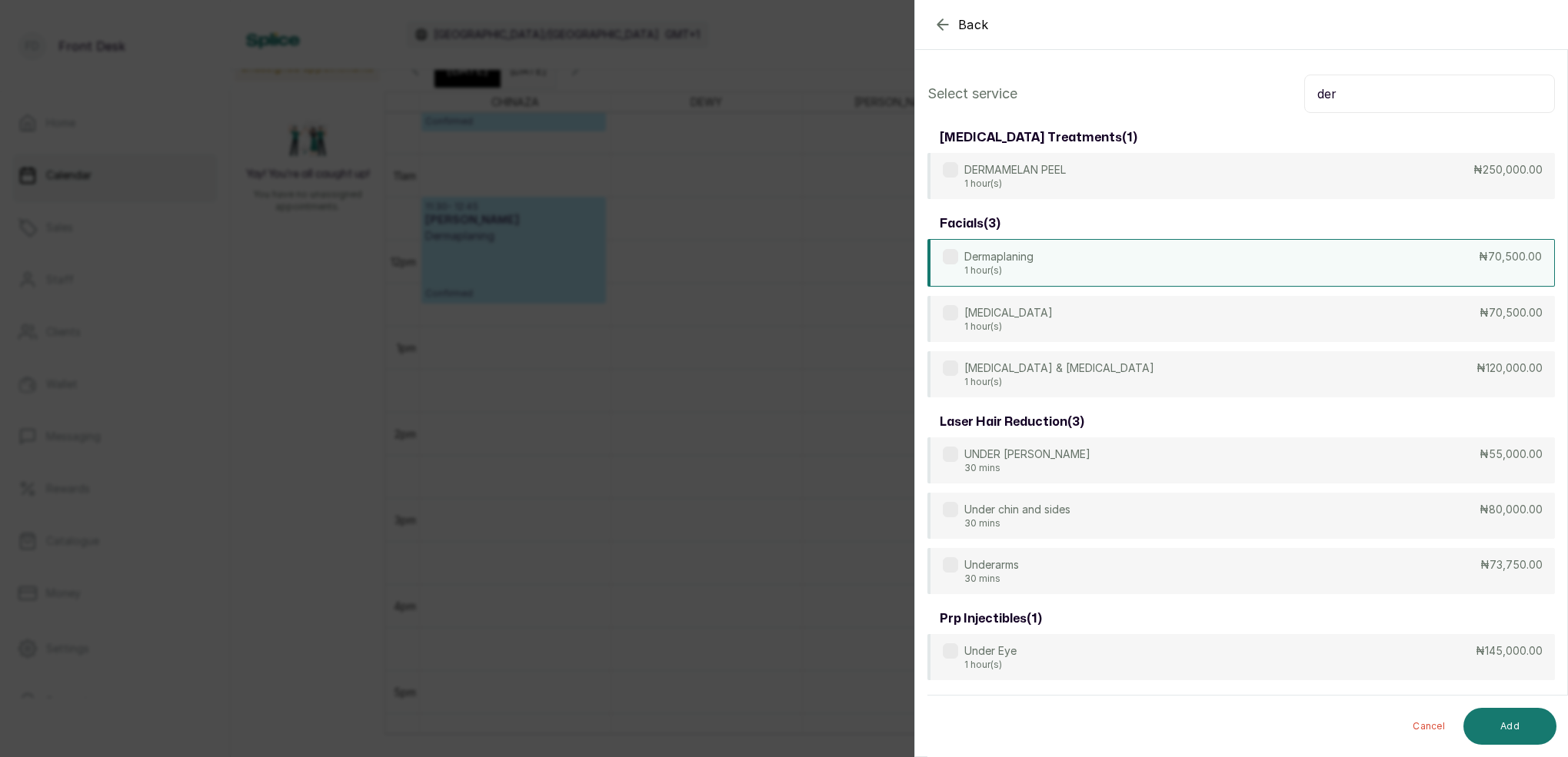
type input "der"
drag, startPoint x: 1051, startPoint y: 250, endPoint x: 1055, endPoint y: 260, distance: 10.8
click at [1051, 251] on div "Dermaplaning 1 hour(s) ₦70,500.00" at bounding box center [1241, 263] width 628 height 48
click at [1528, 726] on button "Add" at bounding box center [1510, 726] width 93 height 37
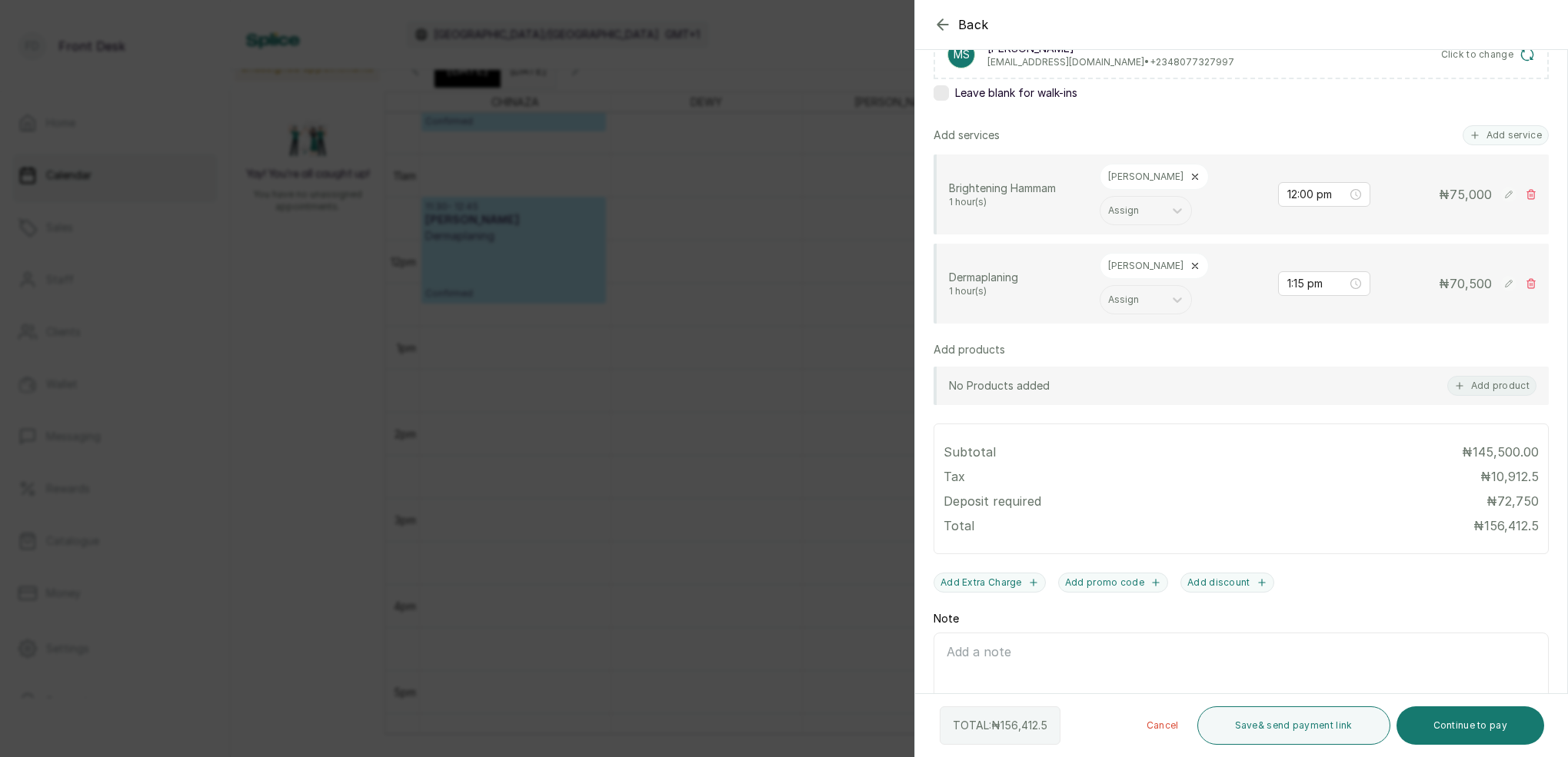
scroll to position [282, 0]
click at [1306, 276] on input "1:15 pm" at bounding box center [1317, 284] width 60 height 17
type input "1:00 pm"
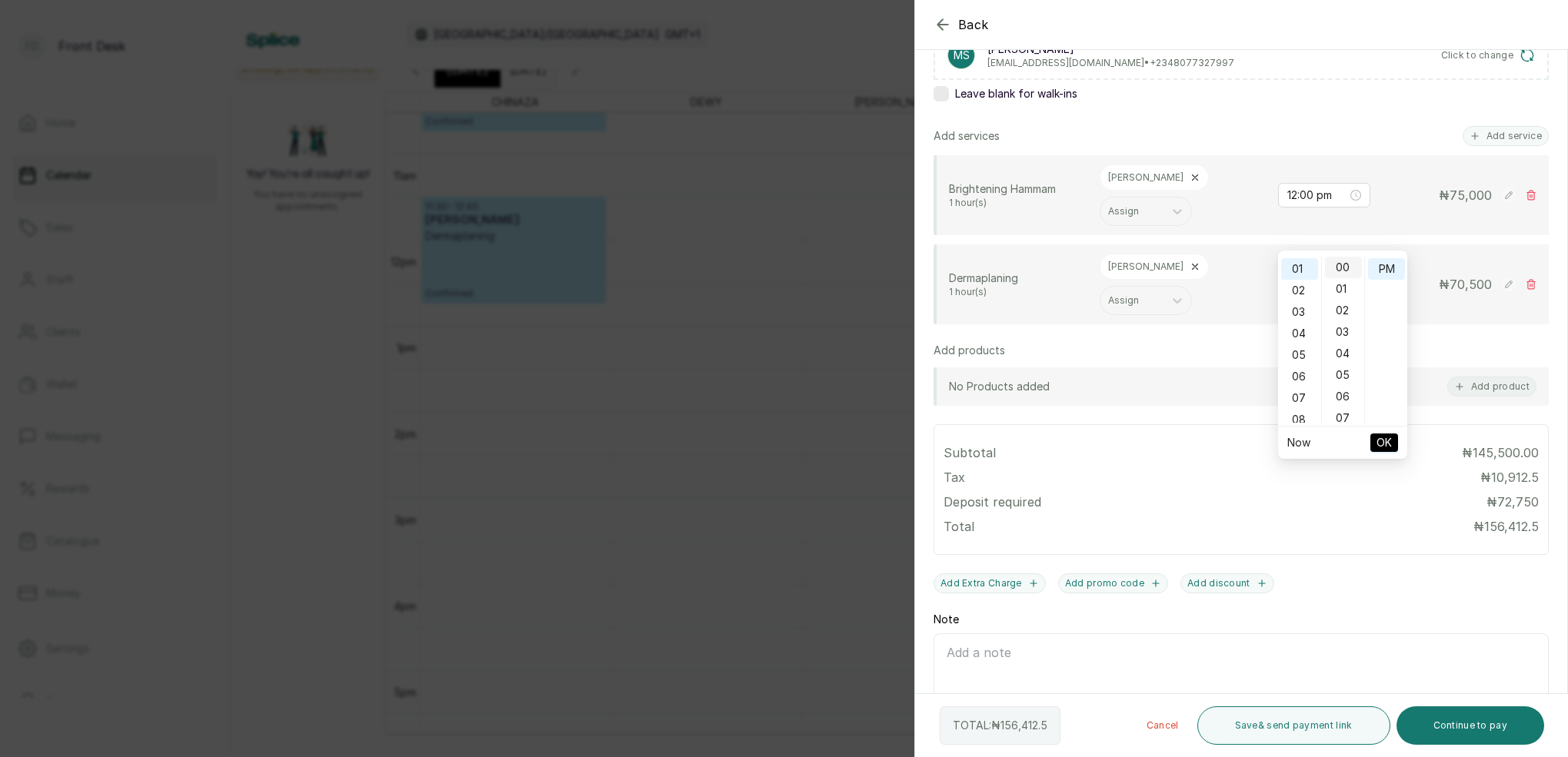
click at [1348, 271] on div "00" at bounding box center [1343, 267] width 37 height 21
click at [1386, 267] on div "PM" at bounding box center [1386, 269] width 37 height 21
click at [1383, 449] on span "OK" at bounding box center [1384, 443] width 16 height 30
click at [1190, 262] on icon at bounding box center [1195, 267] width 11 height 11
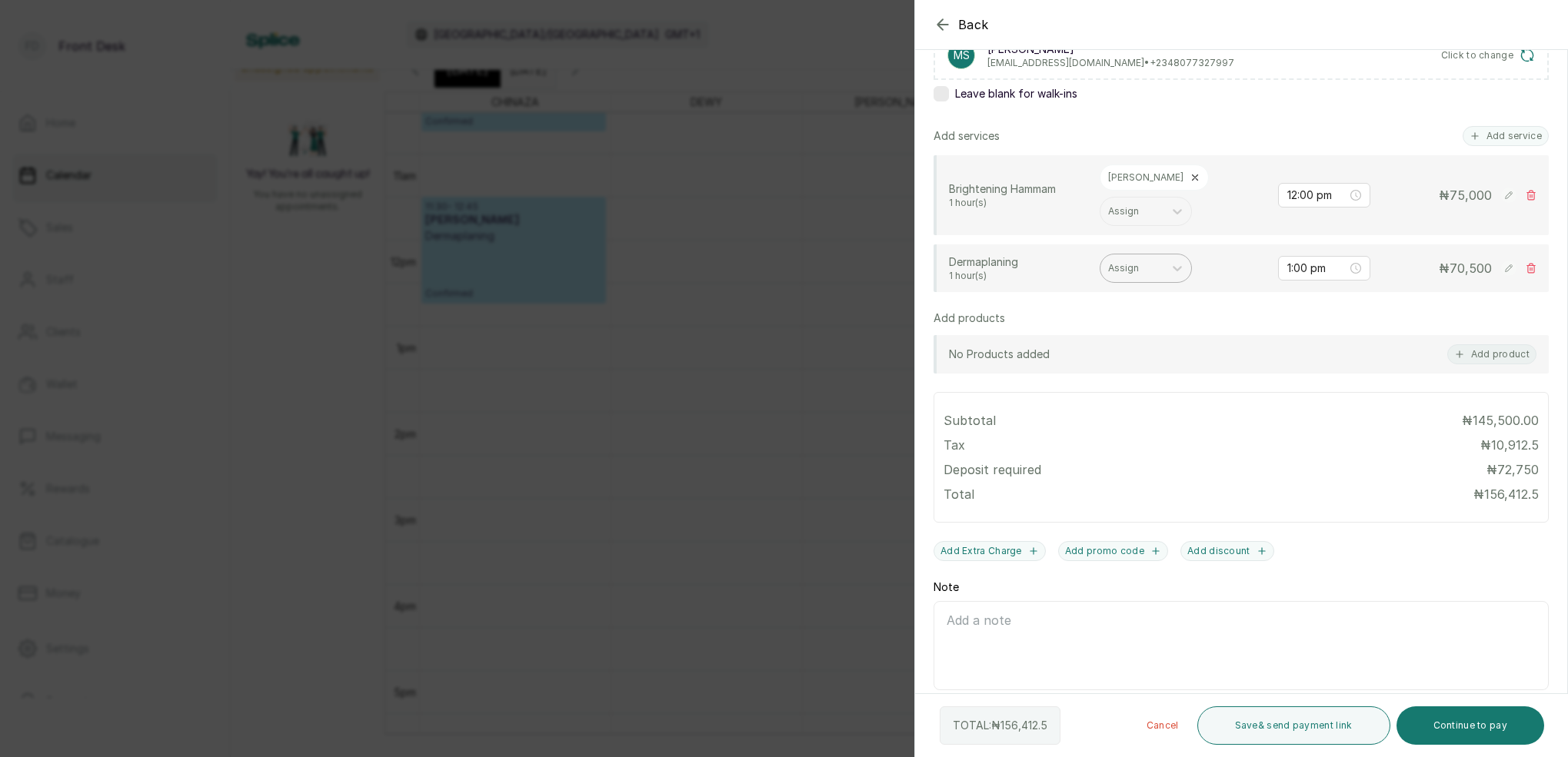
click at [1142, 262] on div at bounding box center [1132, 268] width 48 height 14
click at [1113, 277] on div "[PERSON_NAME] - Aesthetician" at bounding box center [1145, 282] width 153 height 44
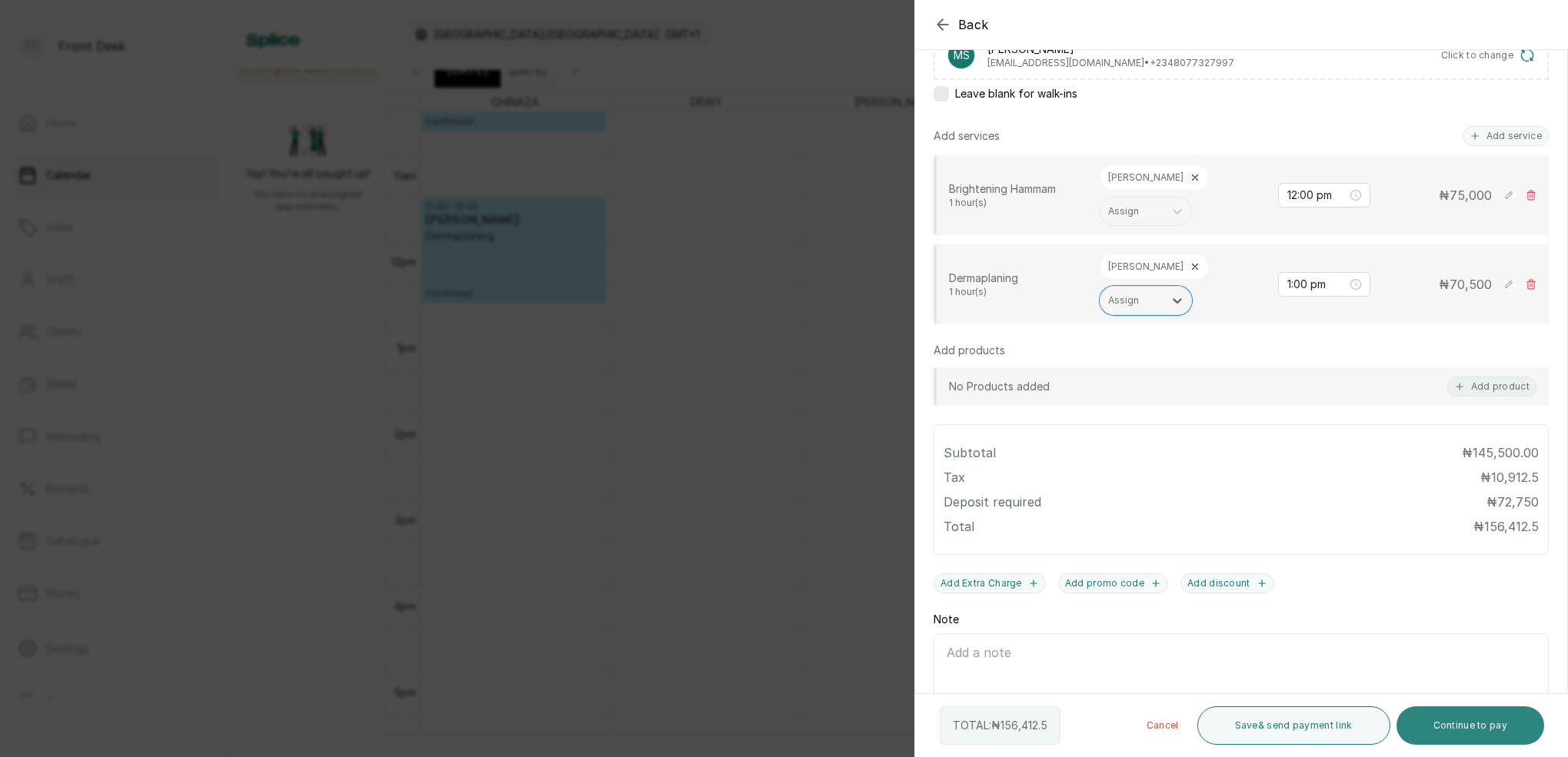
drag, startPoint x: 1477, startPoint y: 726, endPoint x: 1474, endPoint y: 709, distance: 17.3
click at [1477, 724] on button "Continue to pay" at bounding box center [1470, 725] width 149 height 39
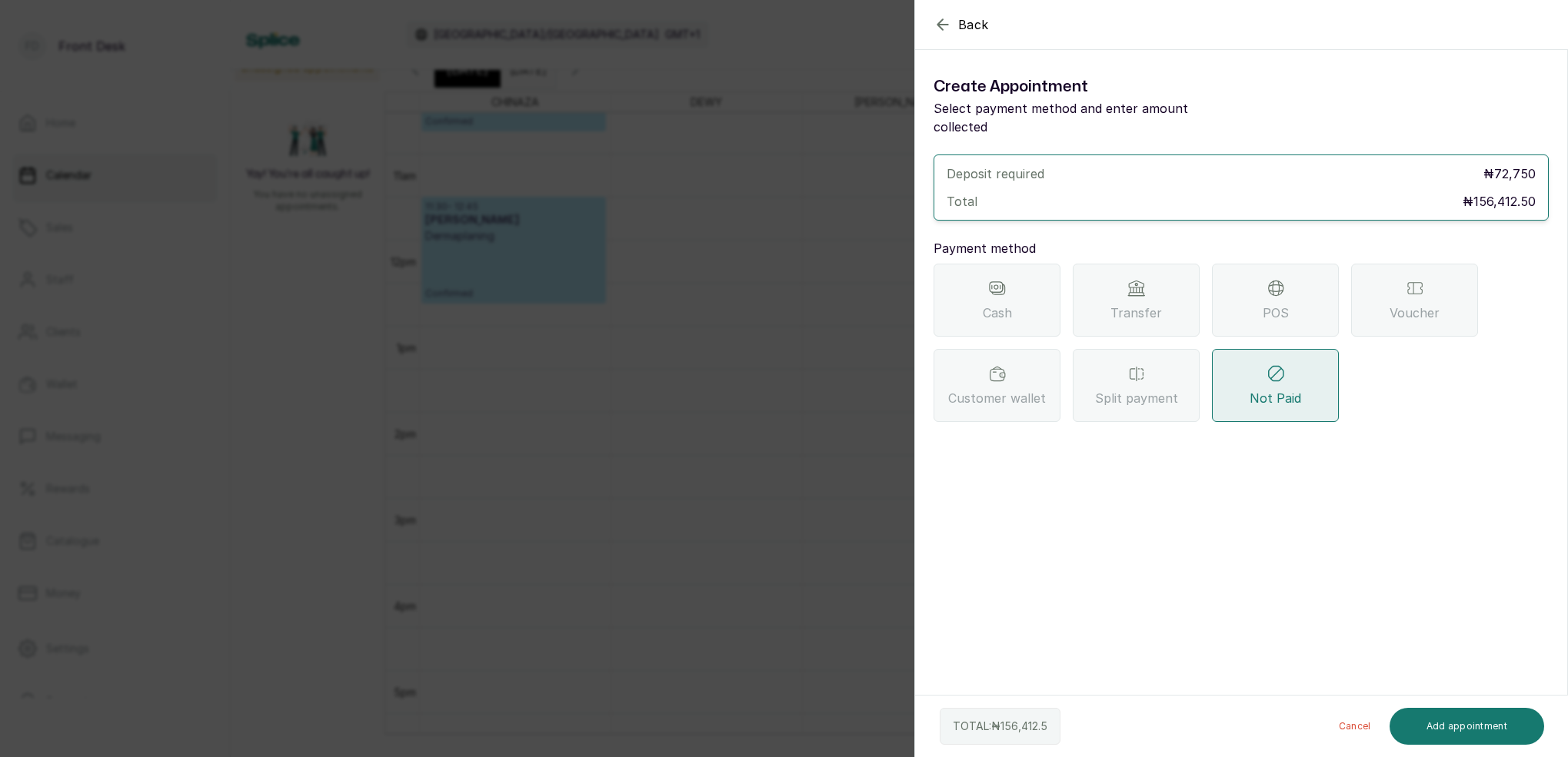
click at [1149, 303] on span "Transfer" at bounding box center [1136, 312] width 52 height 18
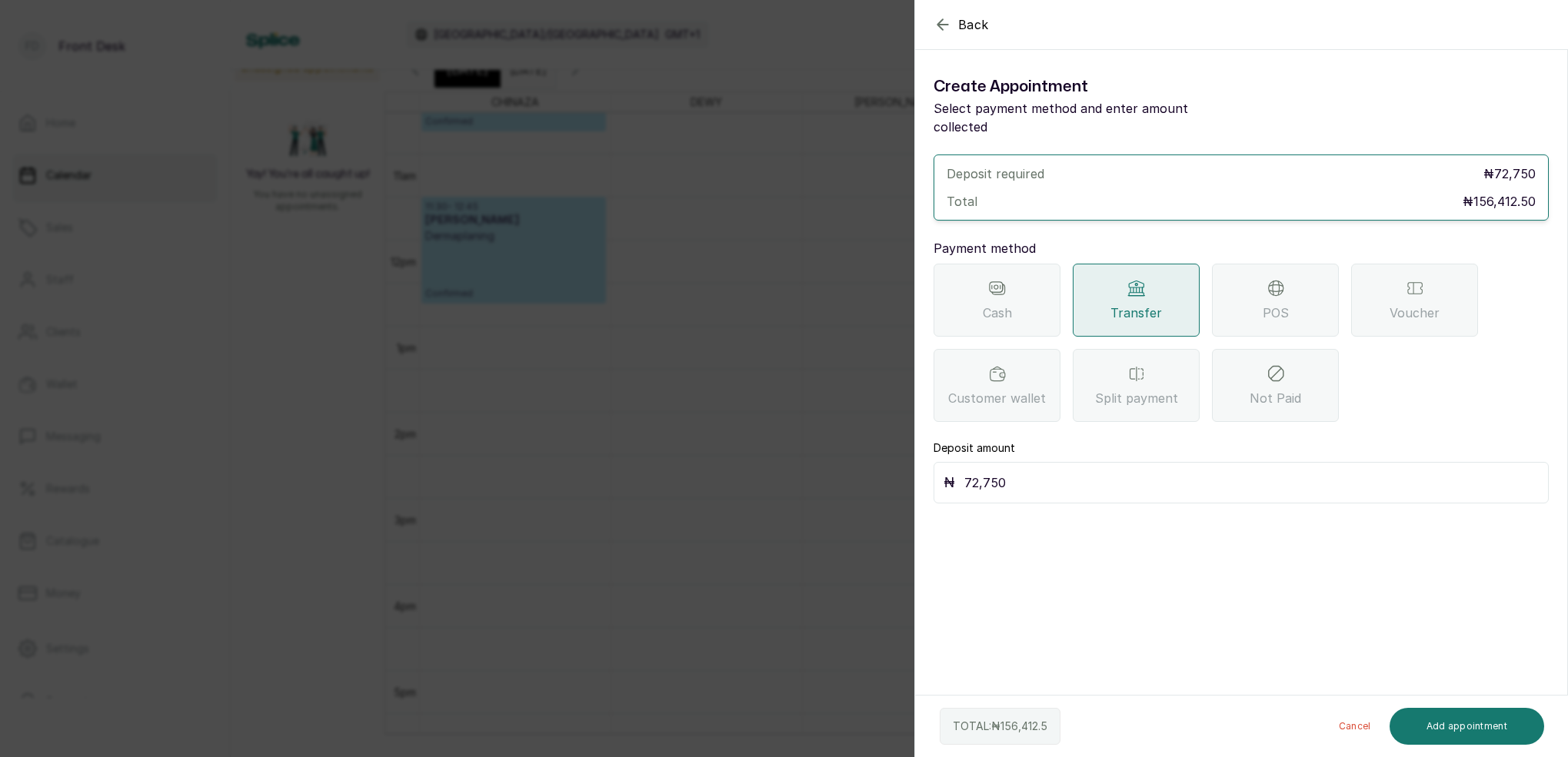
click at [1061, 472] on input "72,750" at bounding box center [1251, 483] width 574 height 21
type input "7"
type input "73,000"
click at [1500, 719] on button "Add appointment" at bounding box center [1467, 726] width 155 height 37
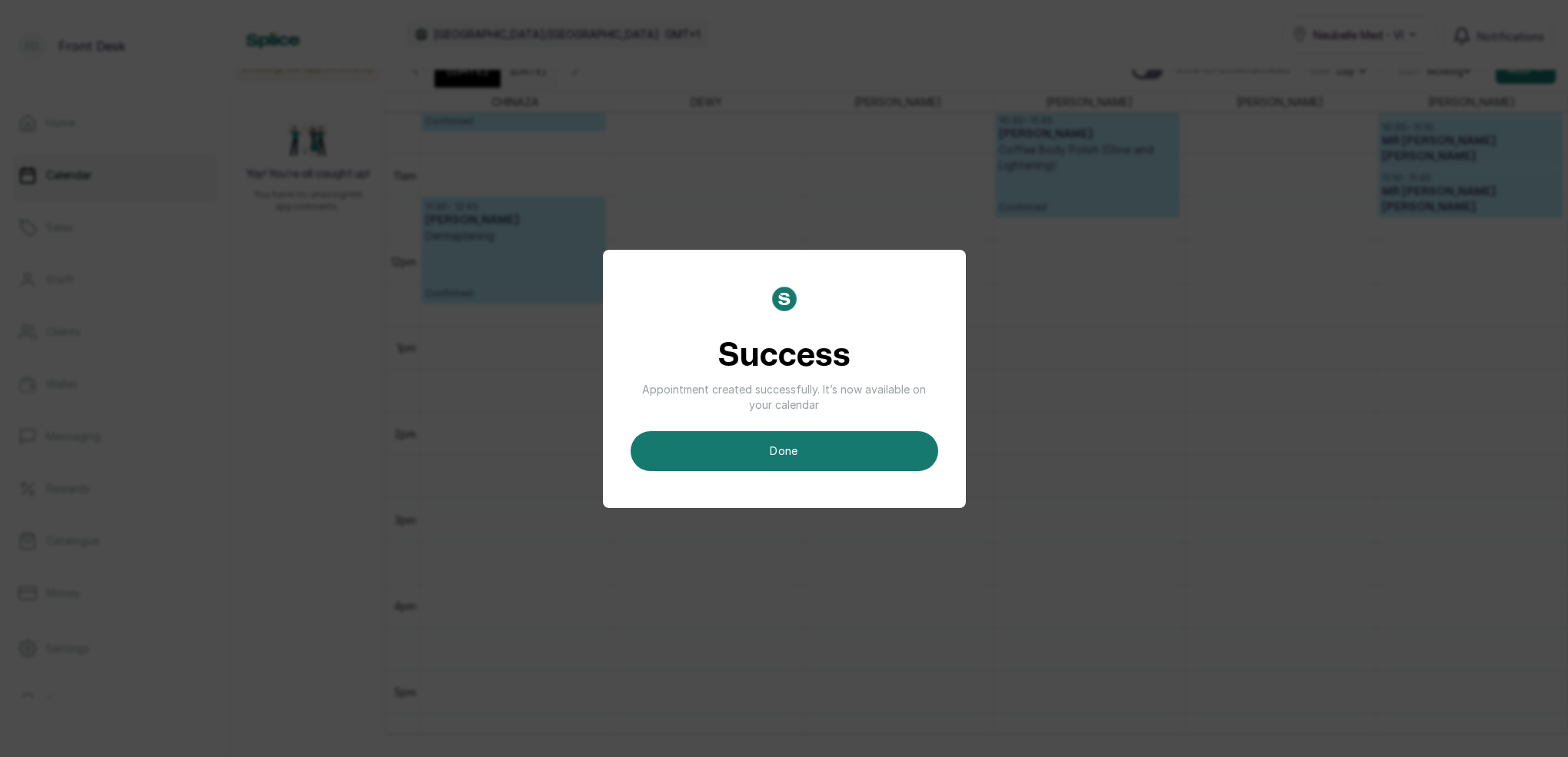
scroll to position [11, 0]
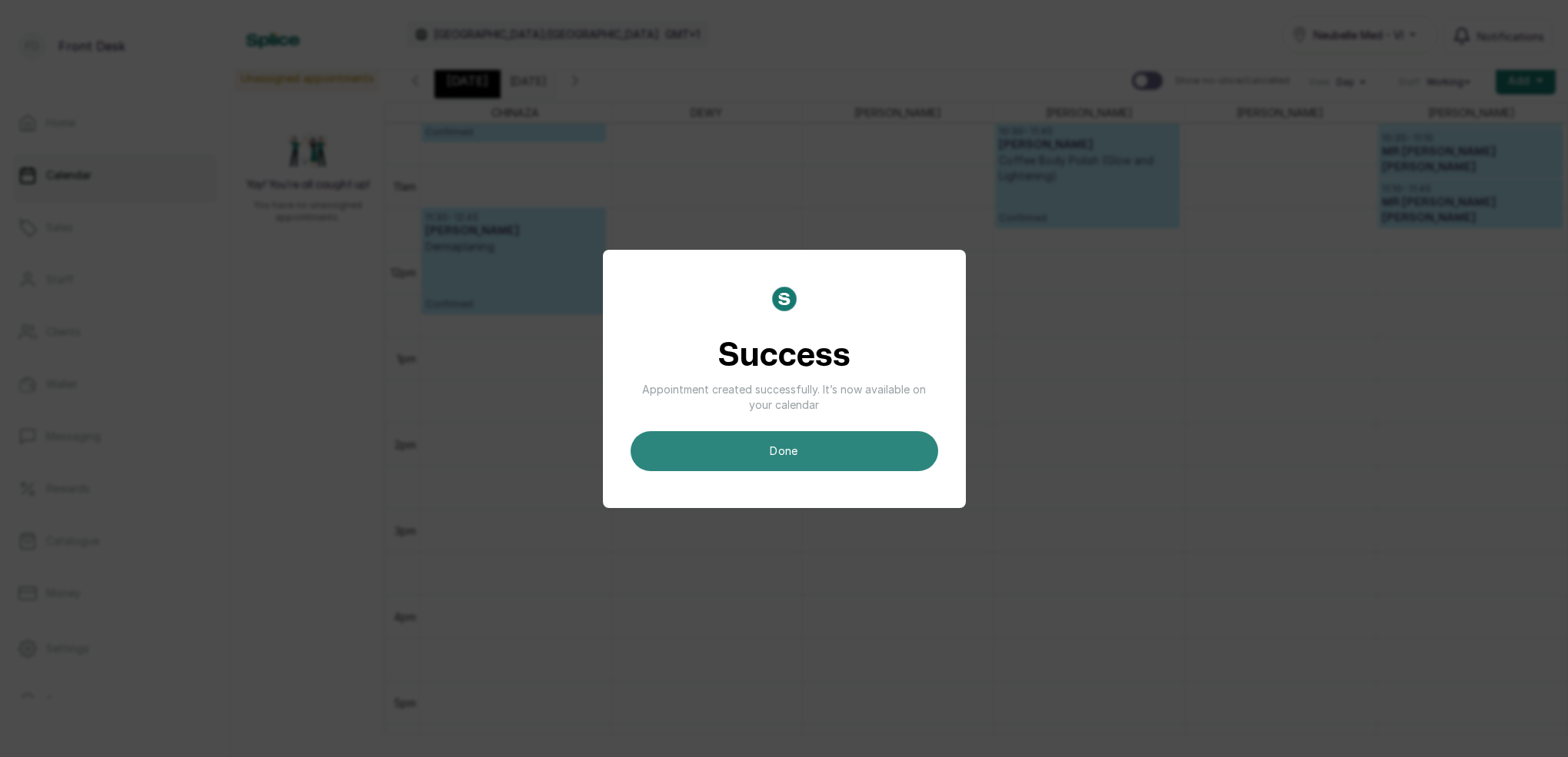
click at [911, 448] on button "done" at bounding box center [784, 451] width 308 height 40
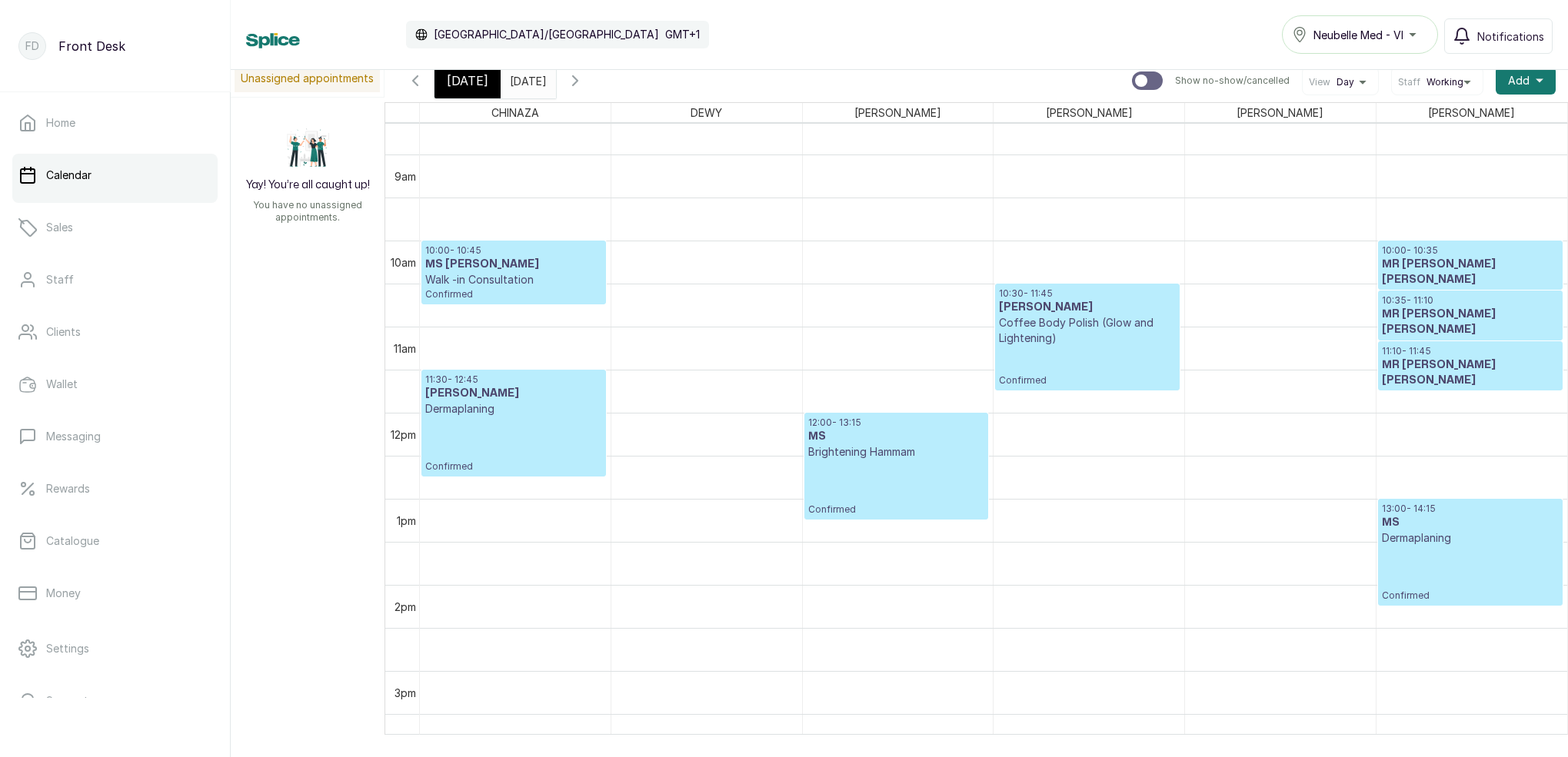
scroll to position [880, 0]
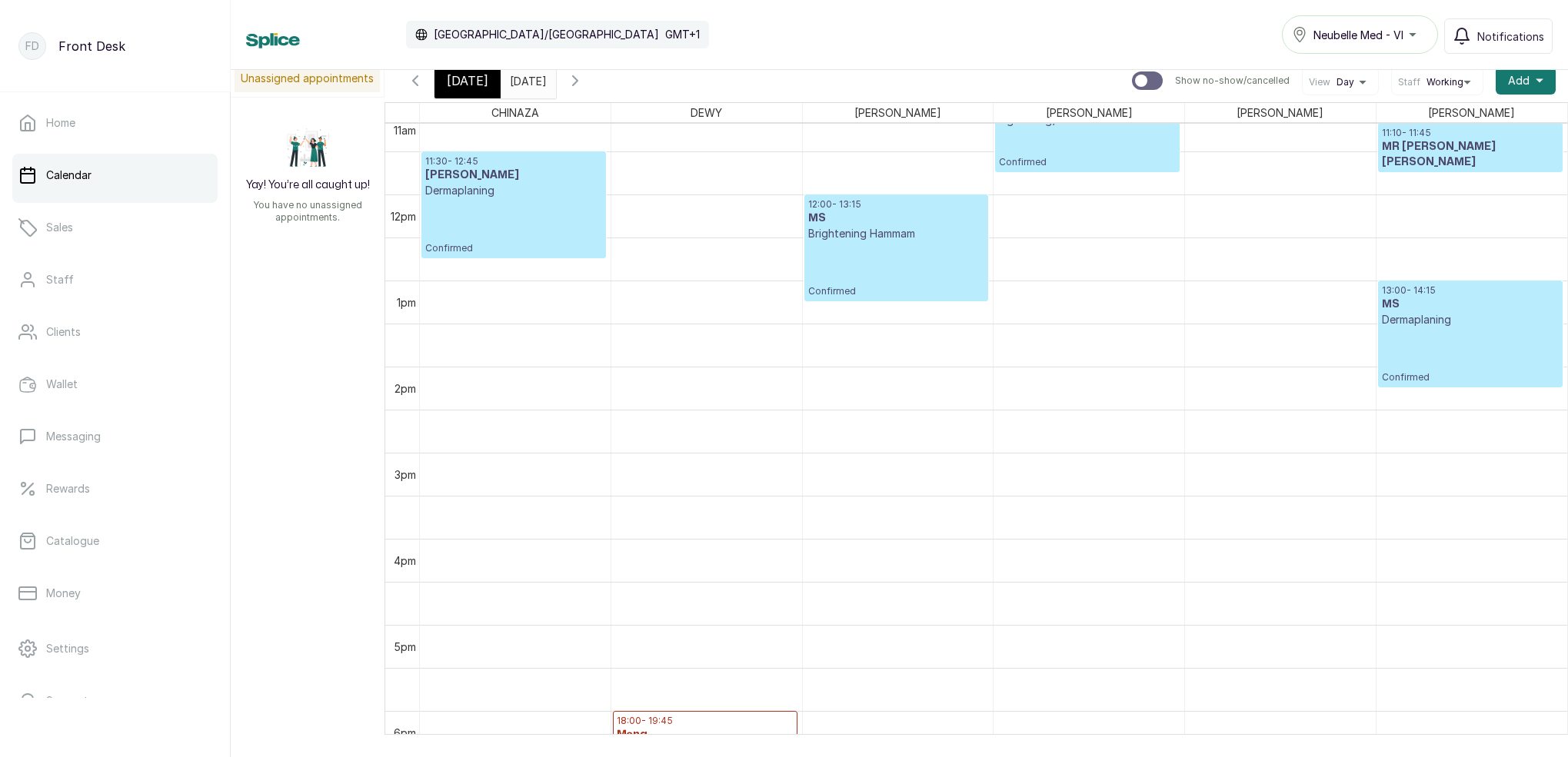
click at [1478, 327] on p "Confirmed" at bounding box center [1470, 355] width 177 height 56
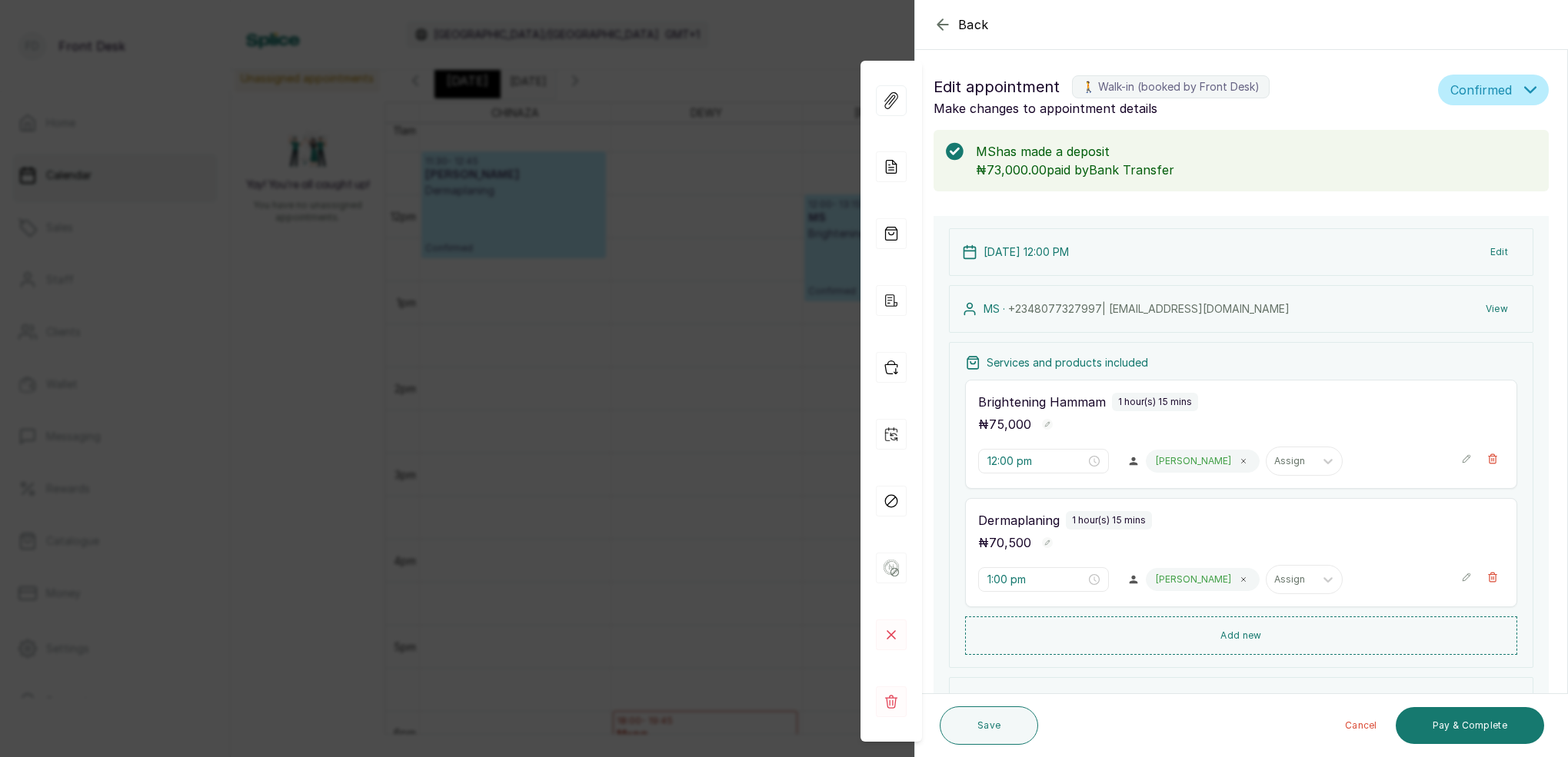
click at [1503, 303] on button "View" at bounding box center [1497, 309] width 47 height 28
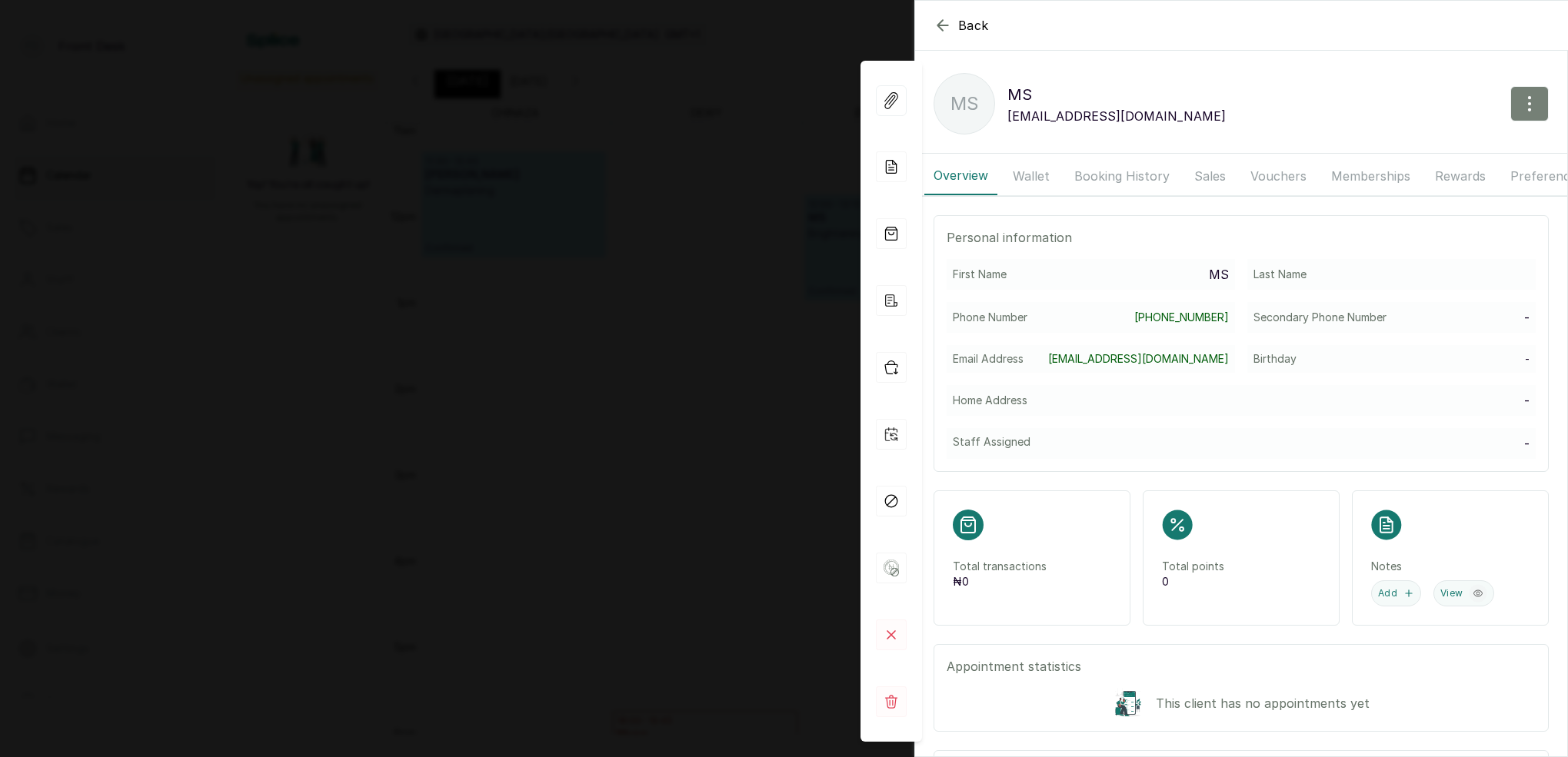
click at [1524, 100] on icon "button" at bounding box center [1529, 103] width 18 height 18
click at [1401, 150] on span "Edit" at bounding box center [1463, 149] width 148 height 18
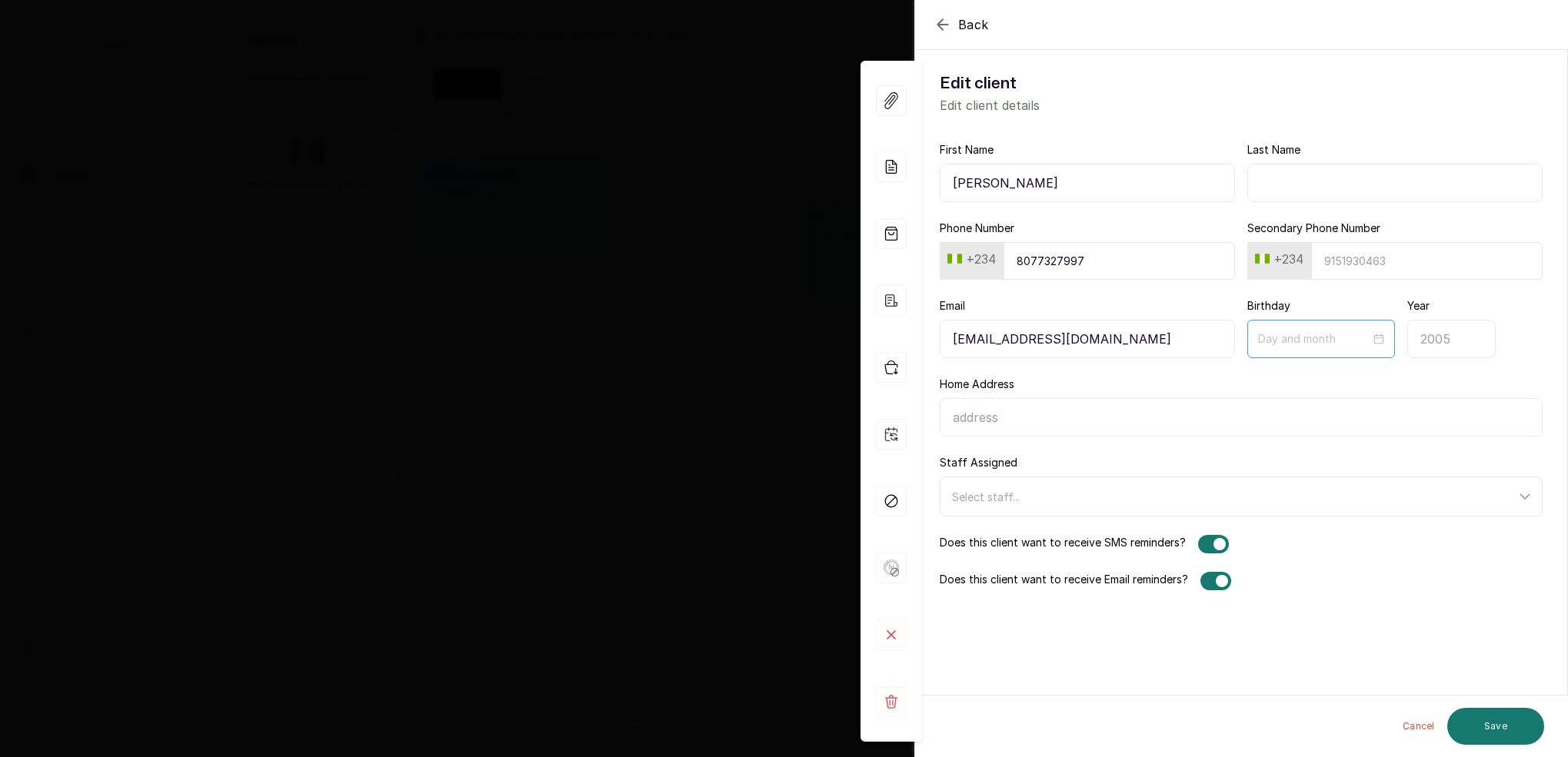
type input "[PERSON_NAME]"
click at [1290, 334] on input at bounding box center [1314, 338] width 114 height 17
click at [1278, 372] on button "Previous month (PageUp)" at bounding box center [1278, 375] width 17 height 30
click at [1278, 372] on button "Previous month (PageUp)" at bounding box center [1278, 375] width 17 height 30
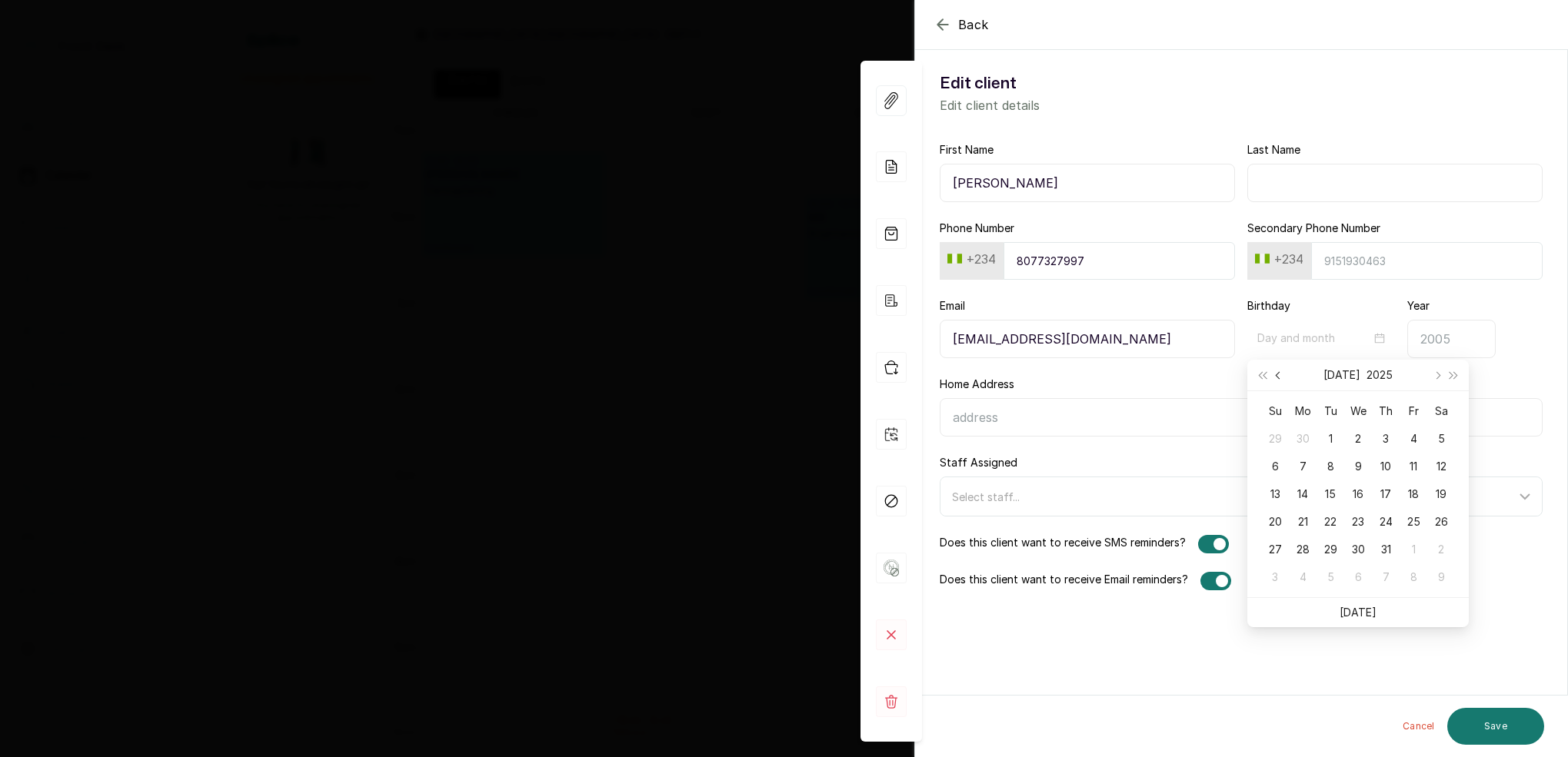
click at [1278, 372] on button "Previous month (PageUp)" at bounding box center [1278, 375] width 17 height 30
click at [1278, 374] on span "Previous month (PageUp)" at bounding box center [1279, 375] width 7 height 7
click at [1280, 374] on span "Previous month (PageUp)" at bounding box center [1279, 375] width 7 height 7
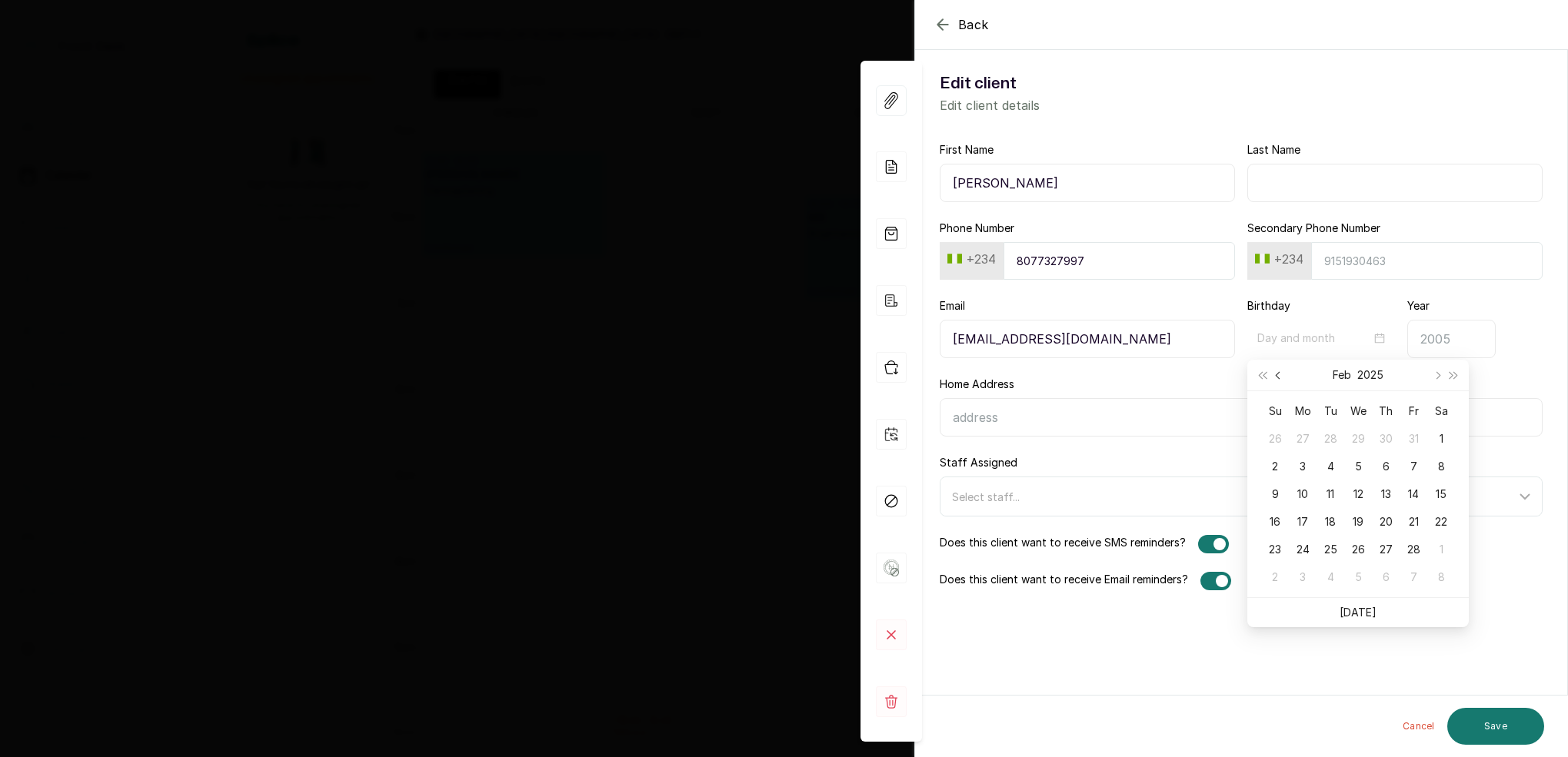
click at [1282, 374] on span "Previous month (PageUp)" at bounding box center [1279, 375] width 7 height 7
click at [1362, 438] on div "1" at bounding box center [1358, 439] width 18 height 18
click at [1289, 339] on input "01-01" at bounding box center [1314, 338] width 114 height 17
type input "01-18"
click at [1444, 490] on div "18" at bounding box center [1441, 494] width 18 height 18
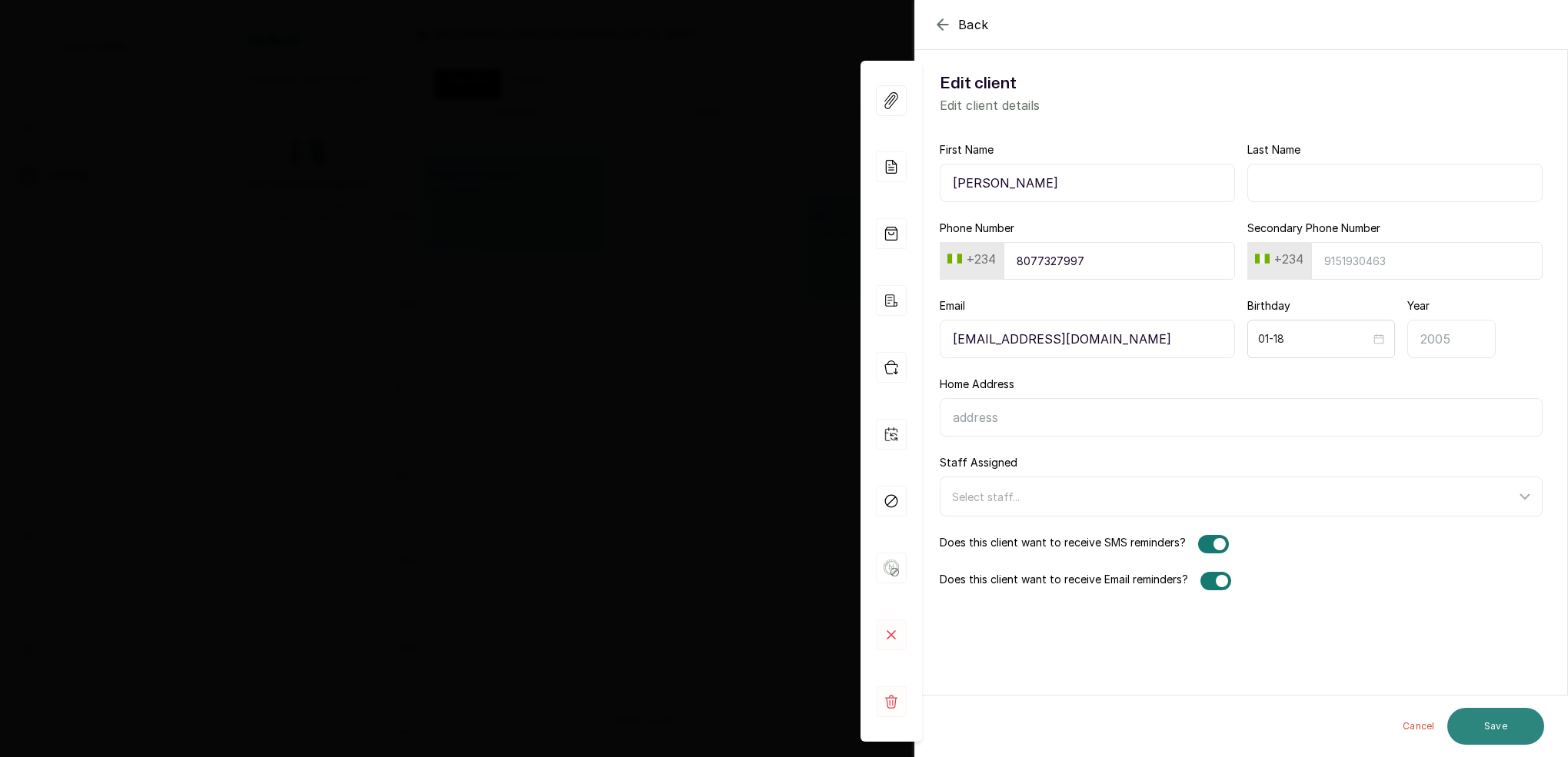
click at [1503, 726] on button "Save" at bounding box center [1496, 726] width 97 height 37
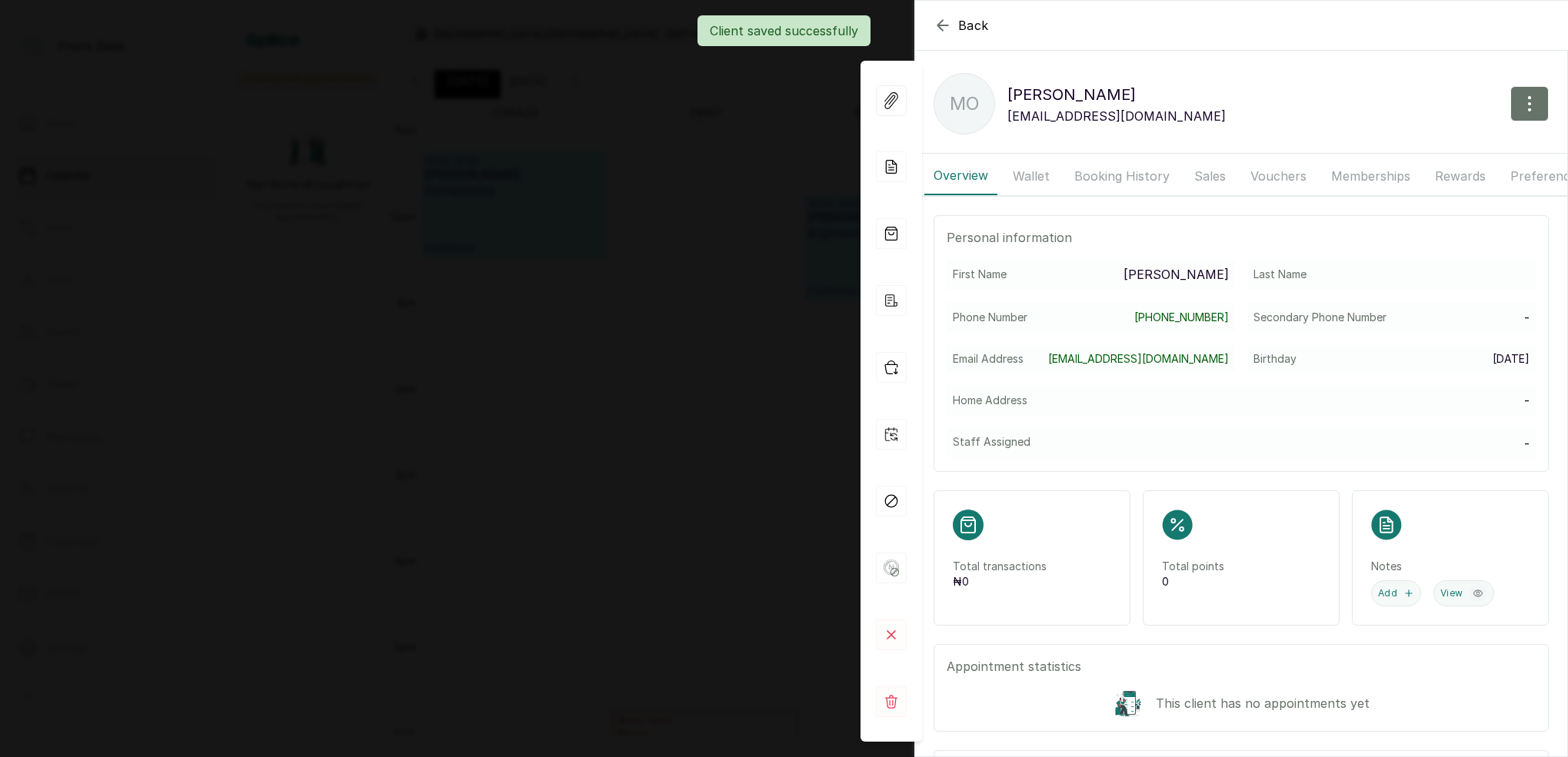
click at [799, 278] on div "Back [PERSON_NAME] [GEOGRAPHIC_DATA] [PERSON_NAME] IRETOMIWA [EMAIL_ADDRESS][DO…" at bounding box center [784, 378] width 1568 height 757
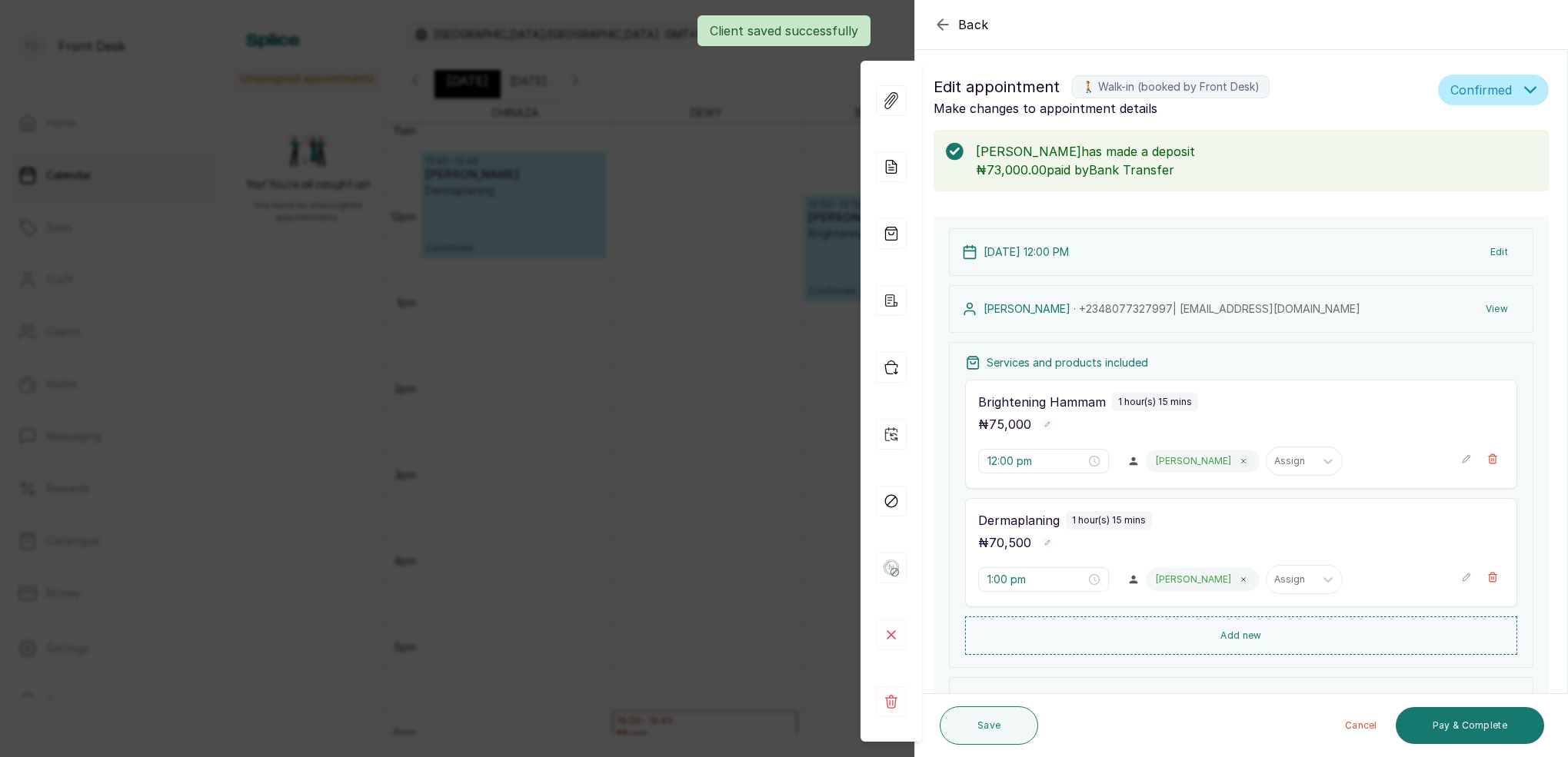
click at [802, 279] on div "Back Appointment Details Edit appointment 🚶 Walk-in (booked by Front Desk) Make…" at bounding box center [784, 378] width 1568 height 757
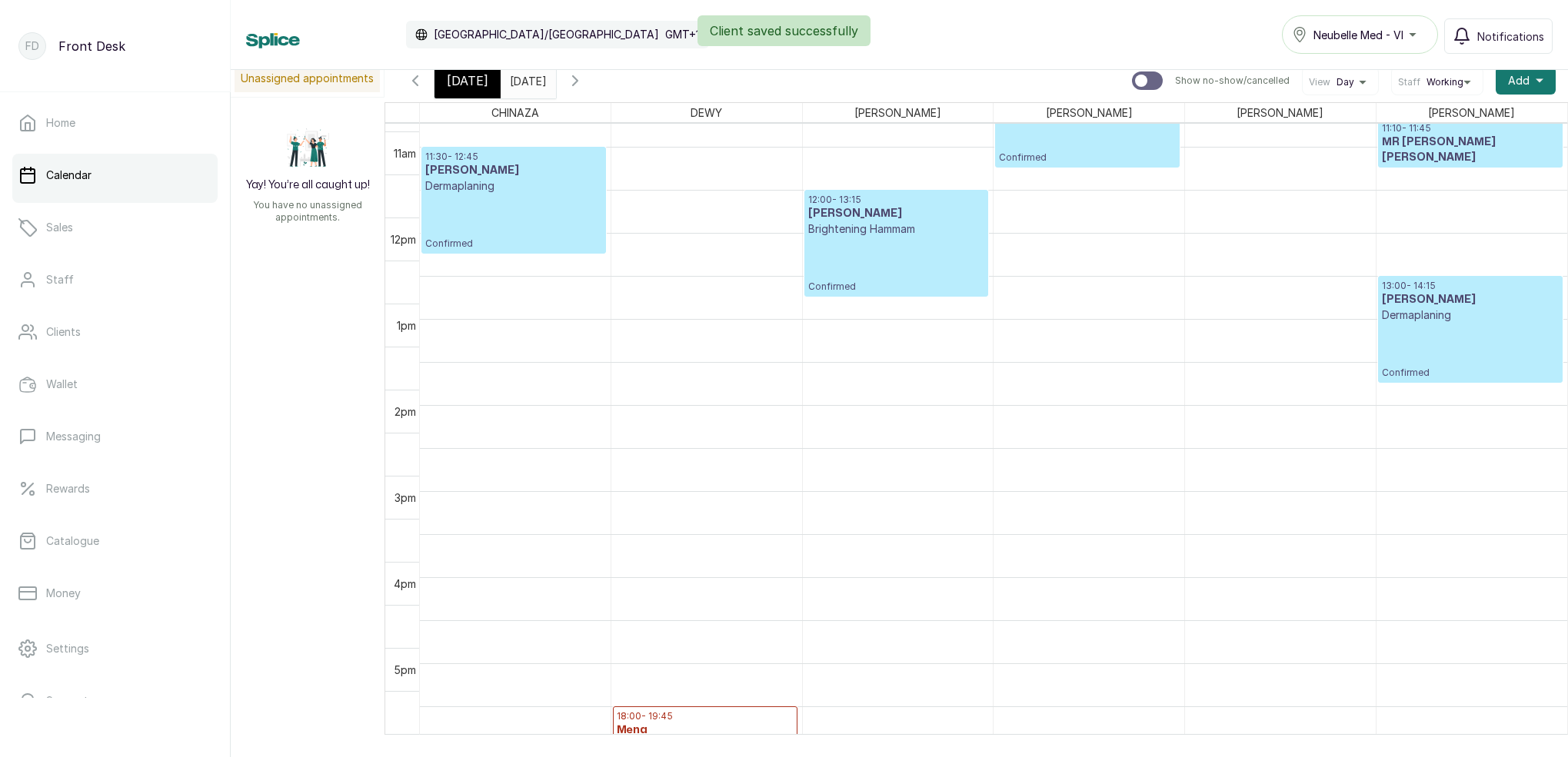
scroll to position [925, 0]
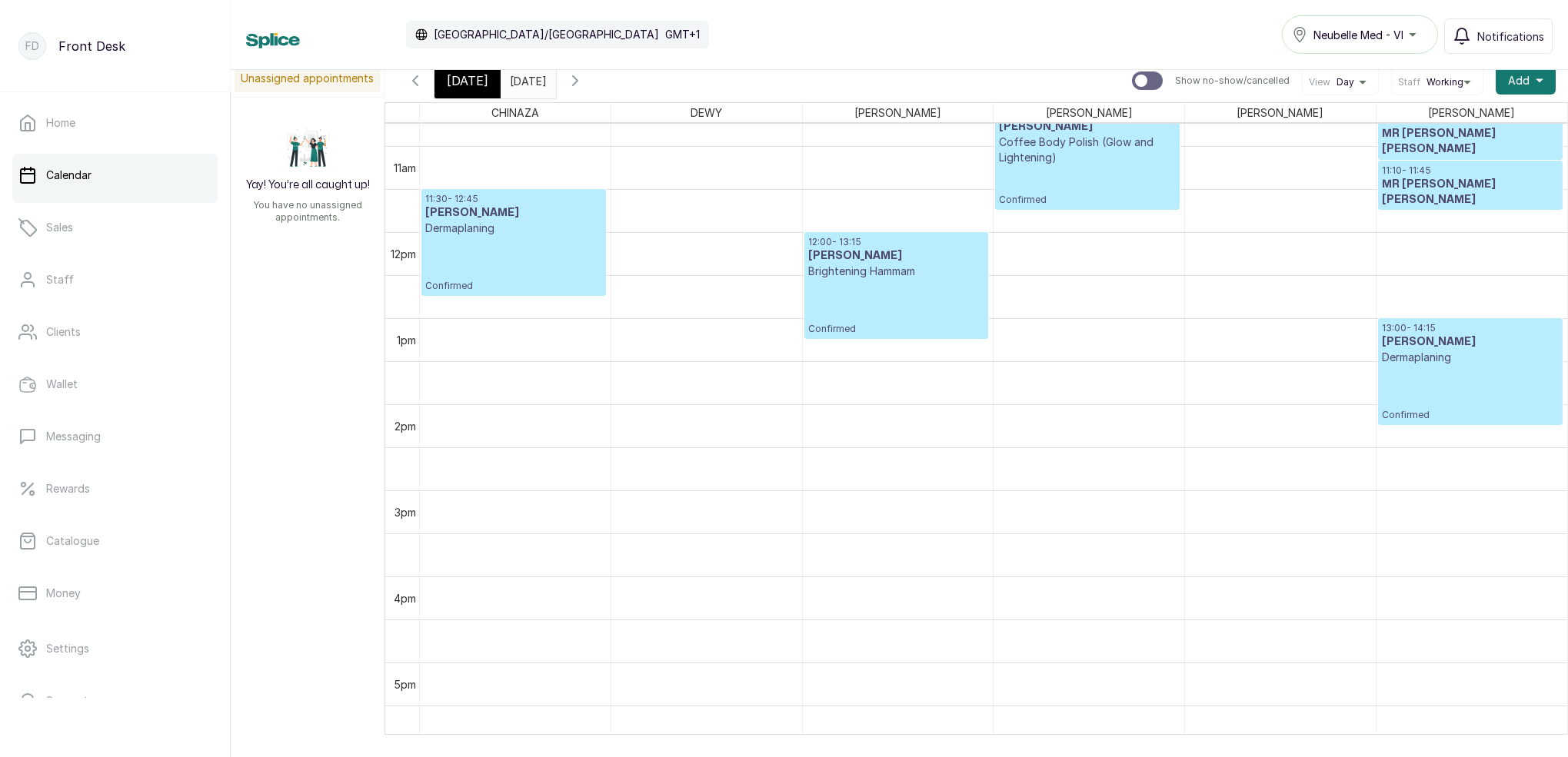
click at [471, 93] on div "[DATE]" at bounding box center [468, 80] width 66 height 35
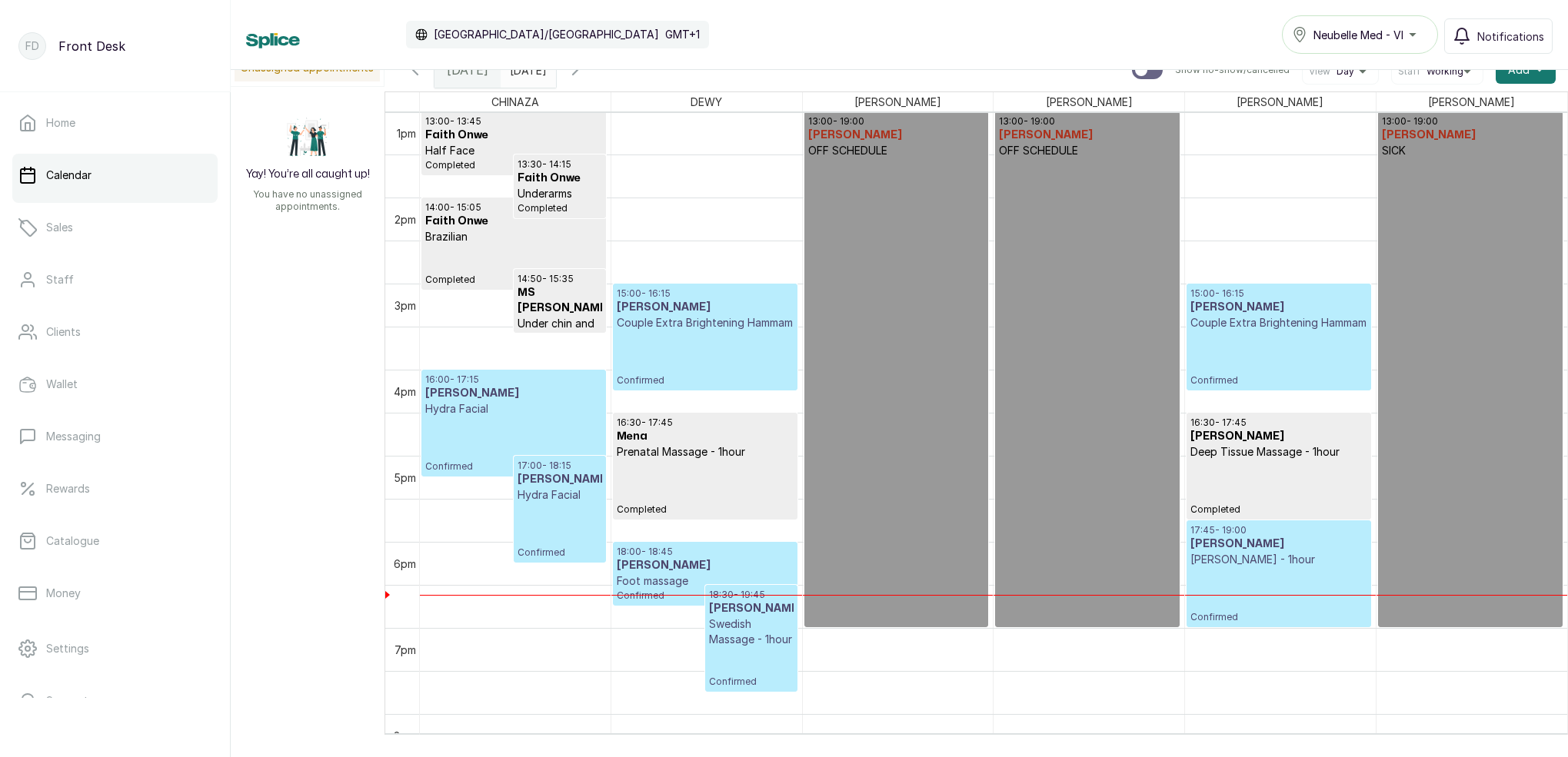
scroll to position [1130, 0]
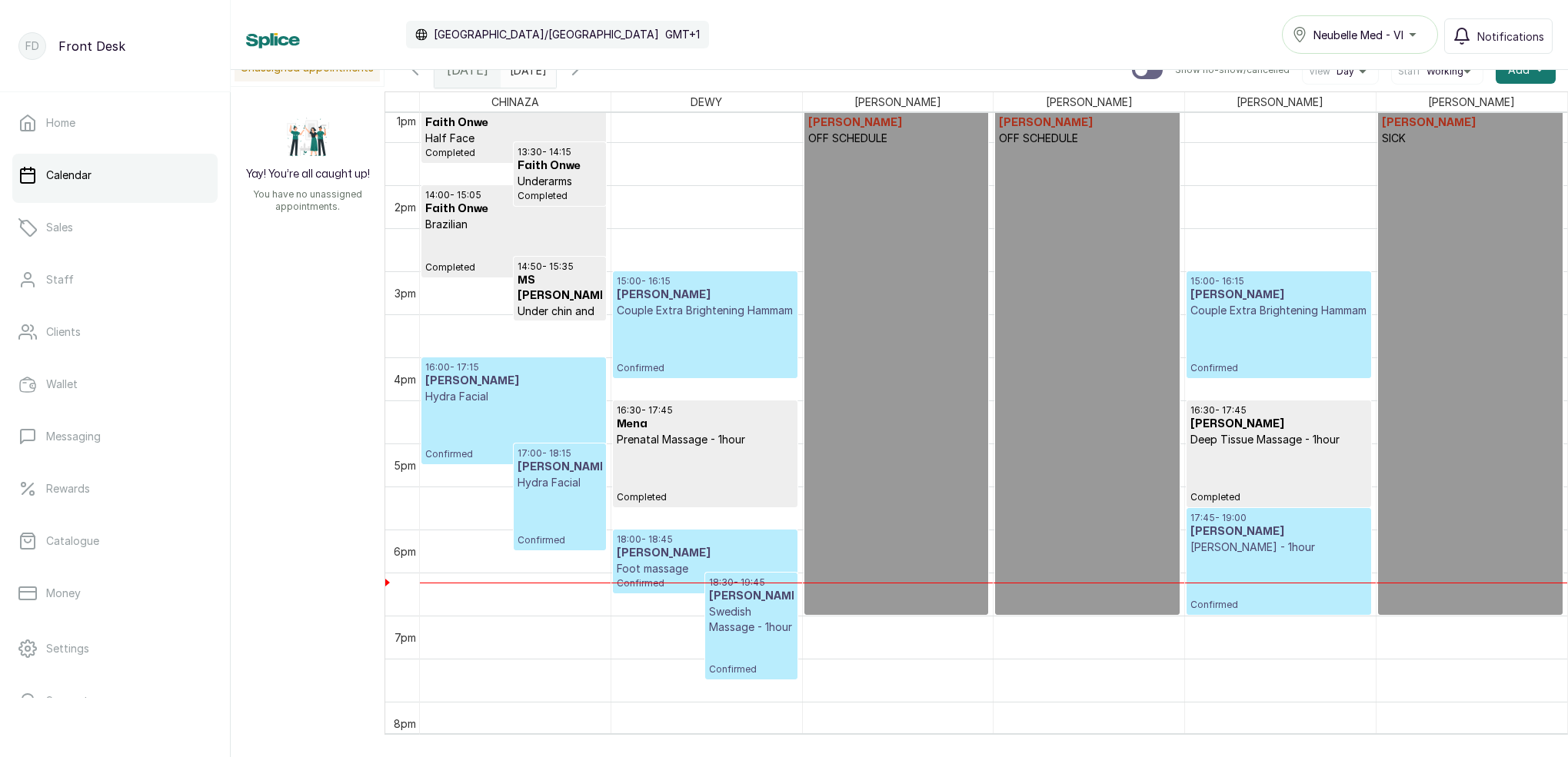
click at [526, 76] on input "[DATE]" at bounding box center [514, 66] width 25 height 26
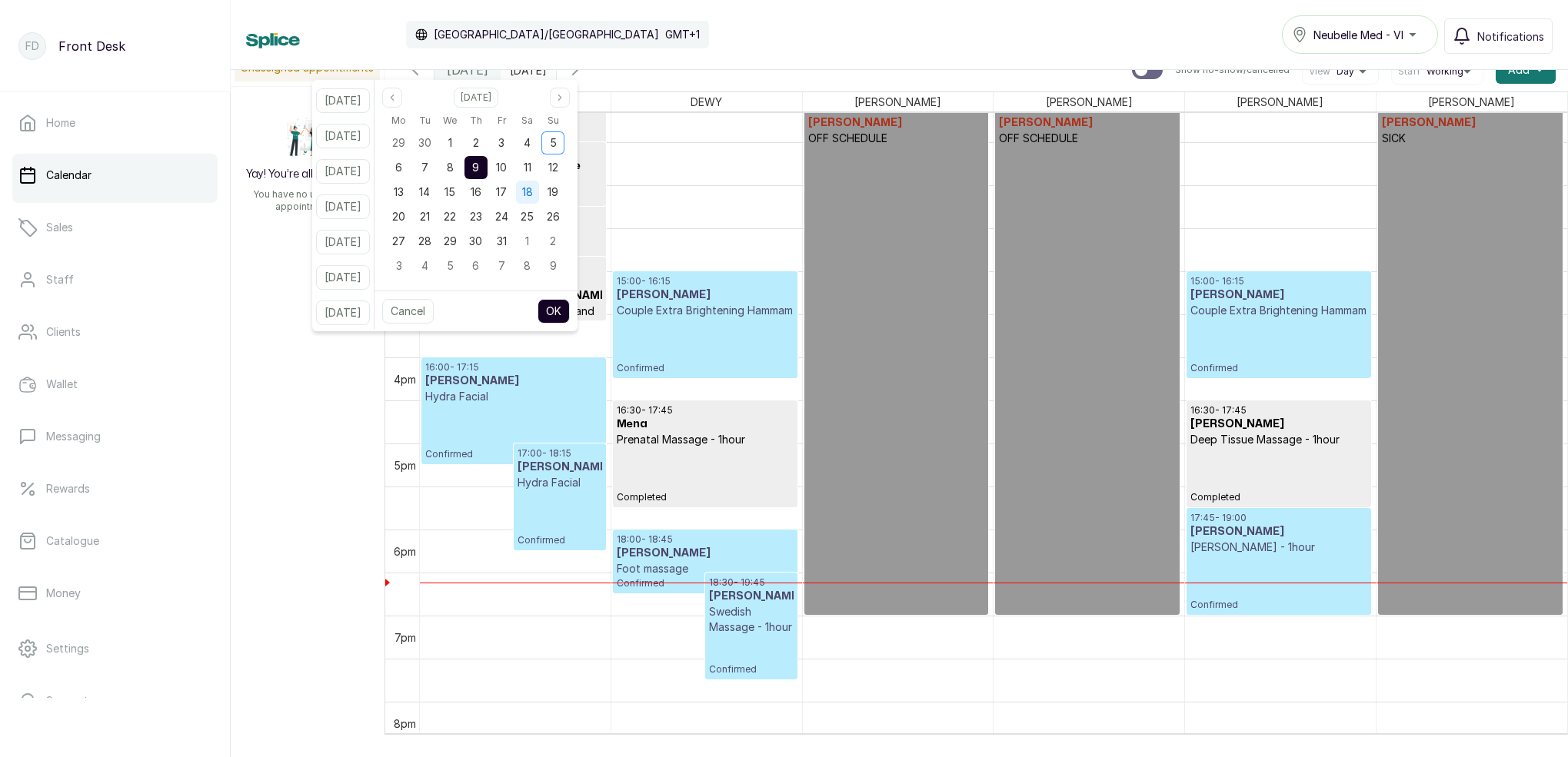
drag, startPoint x: 514, startPoint y: 166, endPoint x: 547, endPoint y: 195, distance: 43.9
click at [507, 167] on span "10" at bounding box center [501, 167] width 11 height 13
drag, startPoint x: 522, startPoint y: 141, endPoint x: 527, endPoint y: 162, distance: 21.6
click at [505, 141] on span "3" at bounding box center [501, 143] width 6 height 13
click at [570, 308] on button "OK" at bounding box center [553, 312] width 32 height 25
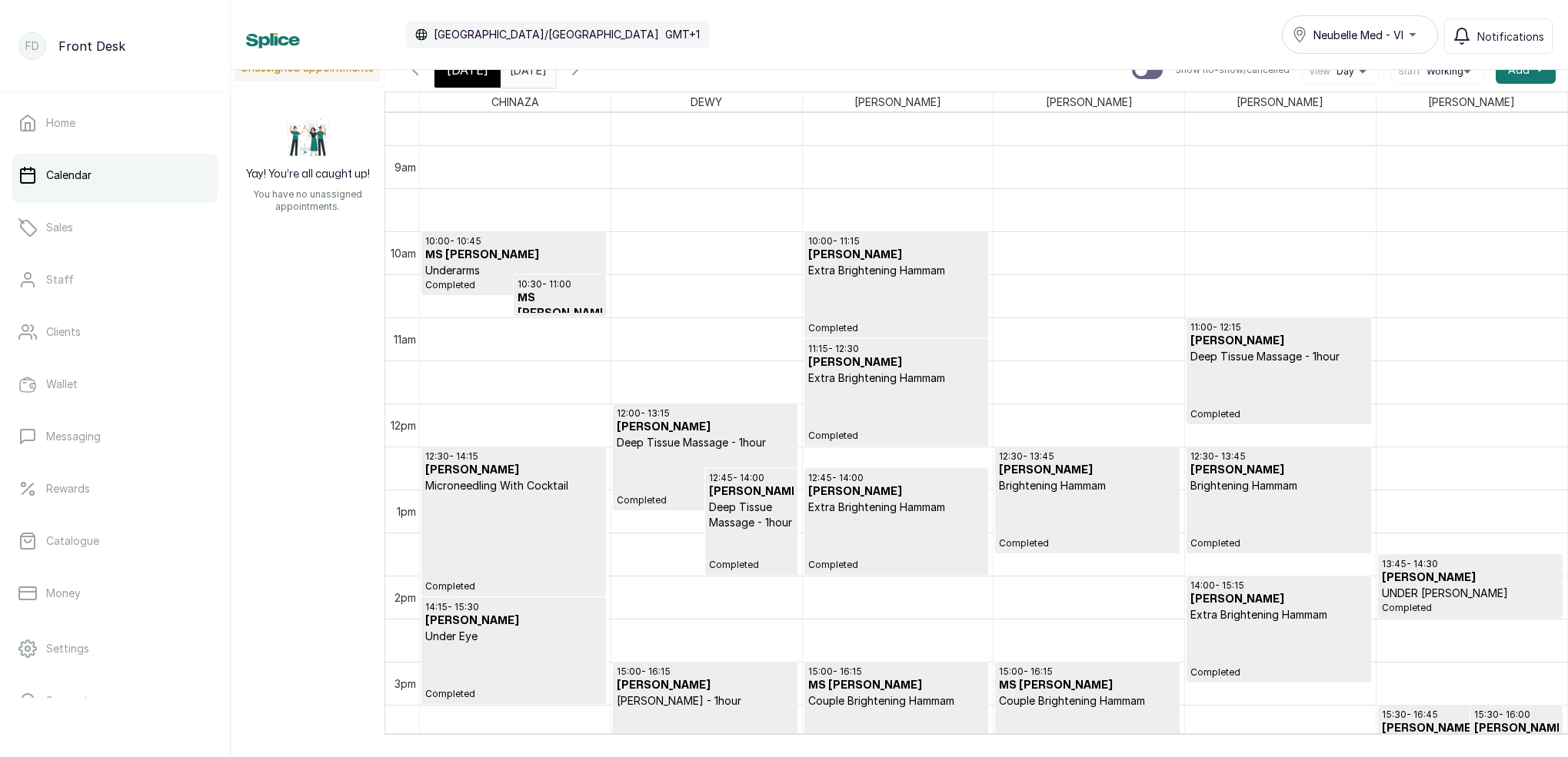
scroll to position [746, 0]
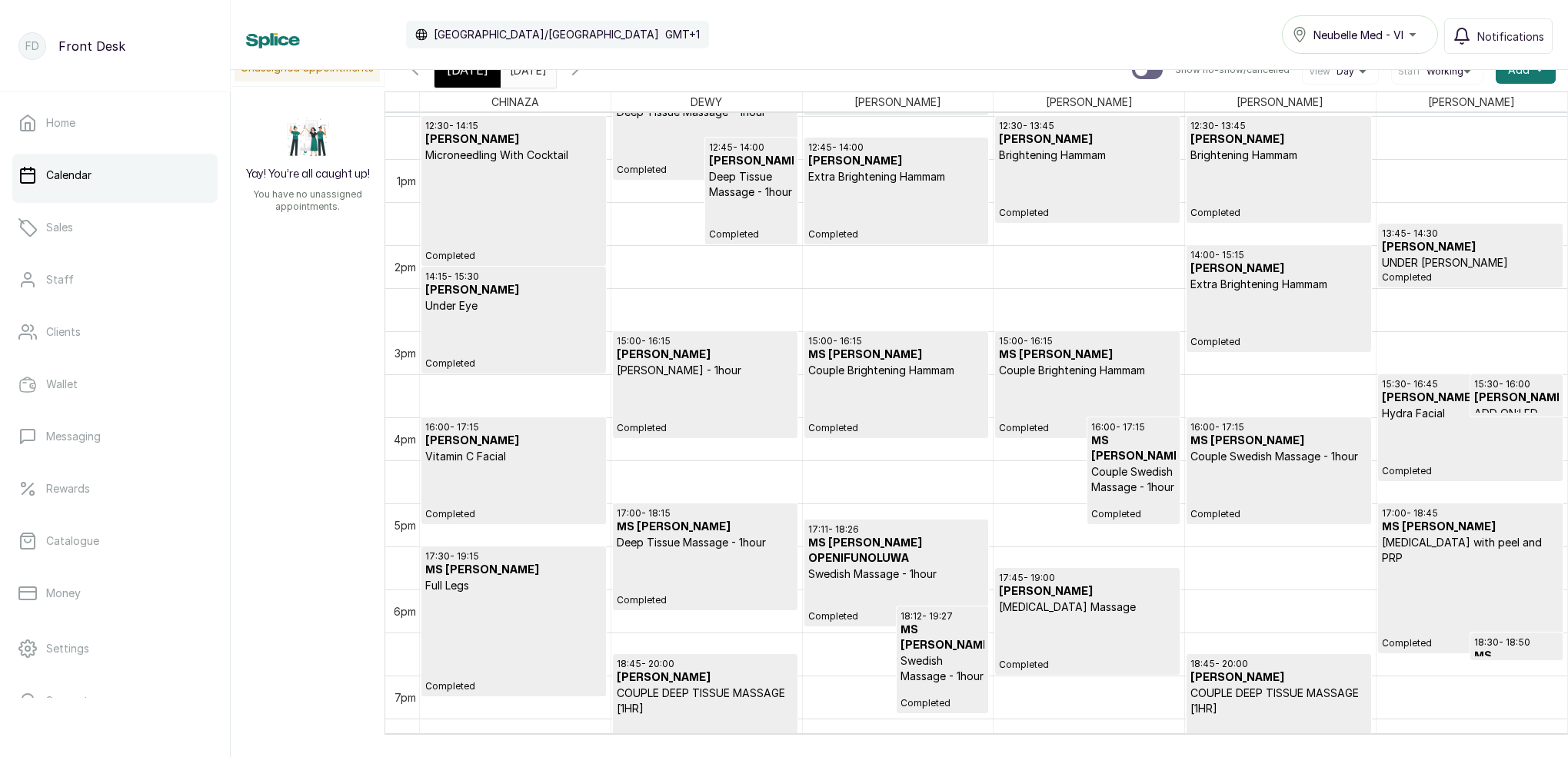
click at [482, 73] on span "[DATE]" at bounding box center [468, 70] width 42 height 18
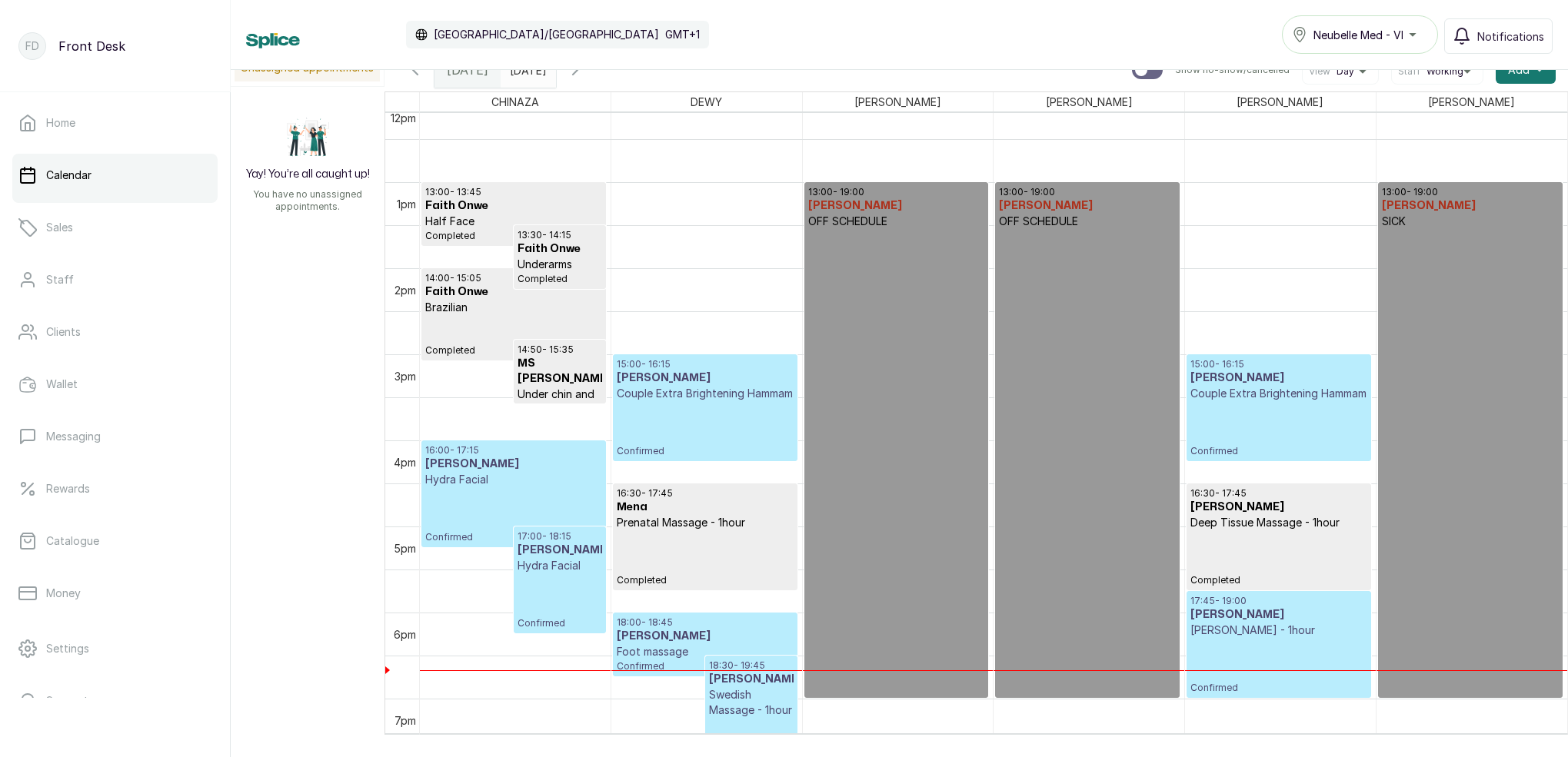
scroll to position [1045, 0]
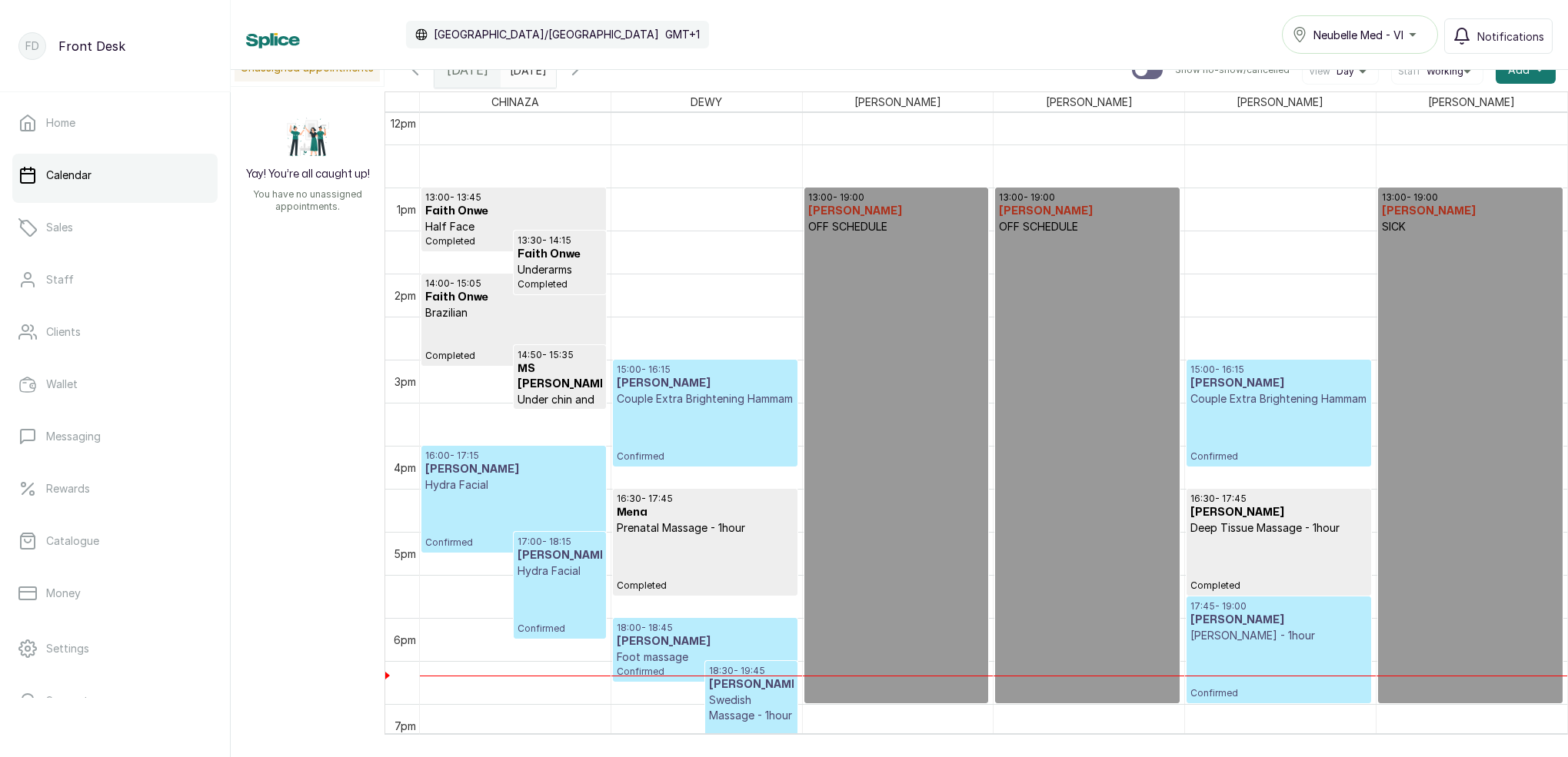
click at [526, 75] on input "[DATE]" at bounding box center [514, 66] width 25 height 26
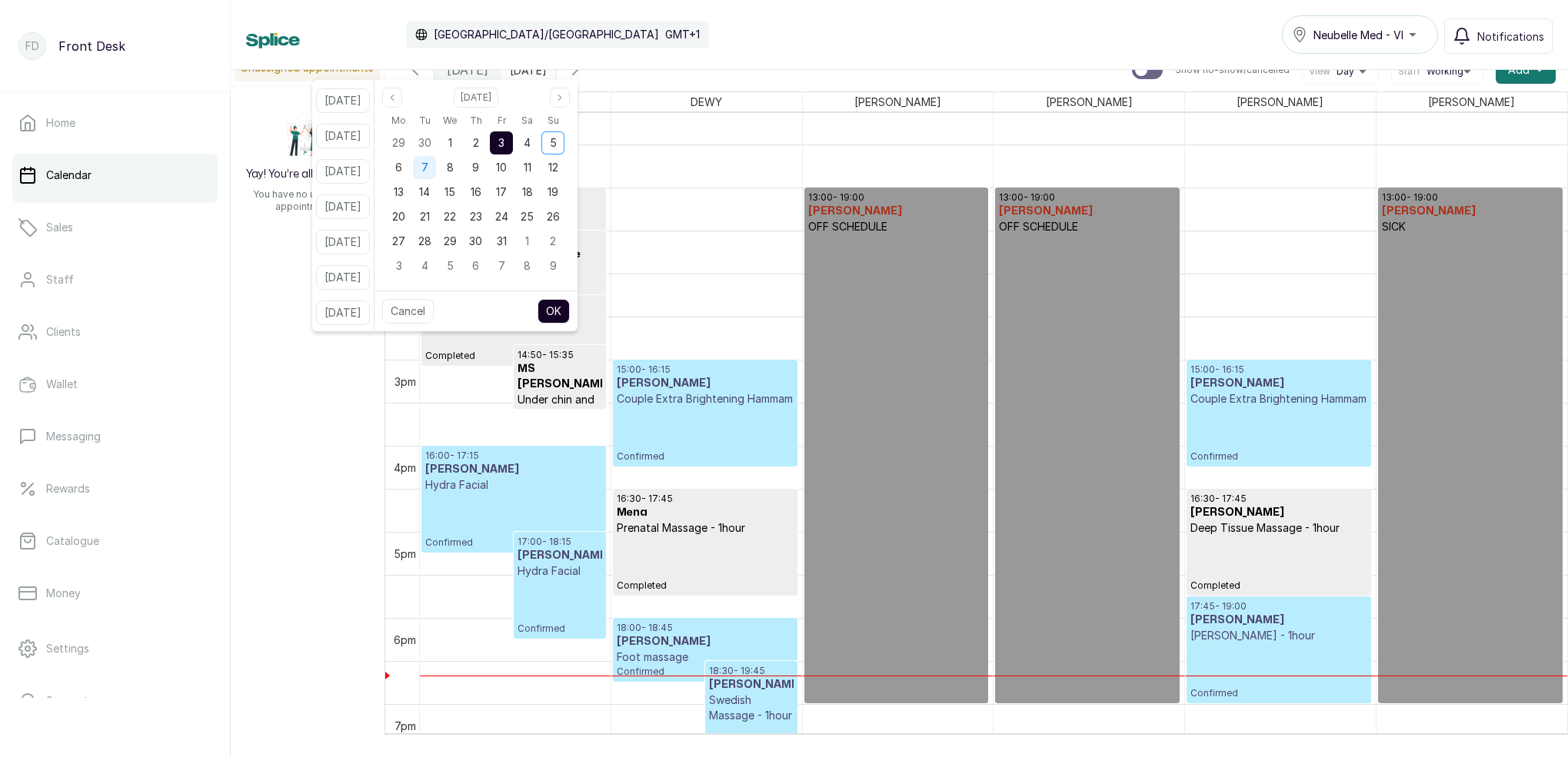
drag, startPoint x: 448, startPoint y: 164, endPoint x: 455, endPoint y: 167, distance: 7.6
click at [436, 164] on div "7" at bounding box center [424, 167] width 23 height 23
click at [570, 299] on button "OK" at bounding box center [553, 312] width 32 height 25
type input "[DATE]"
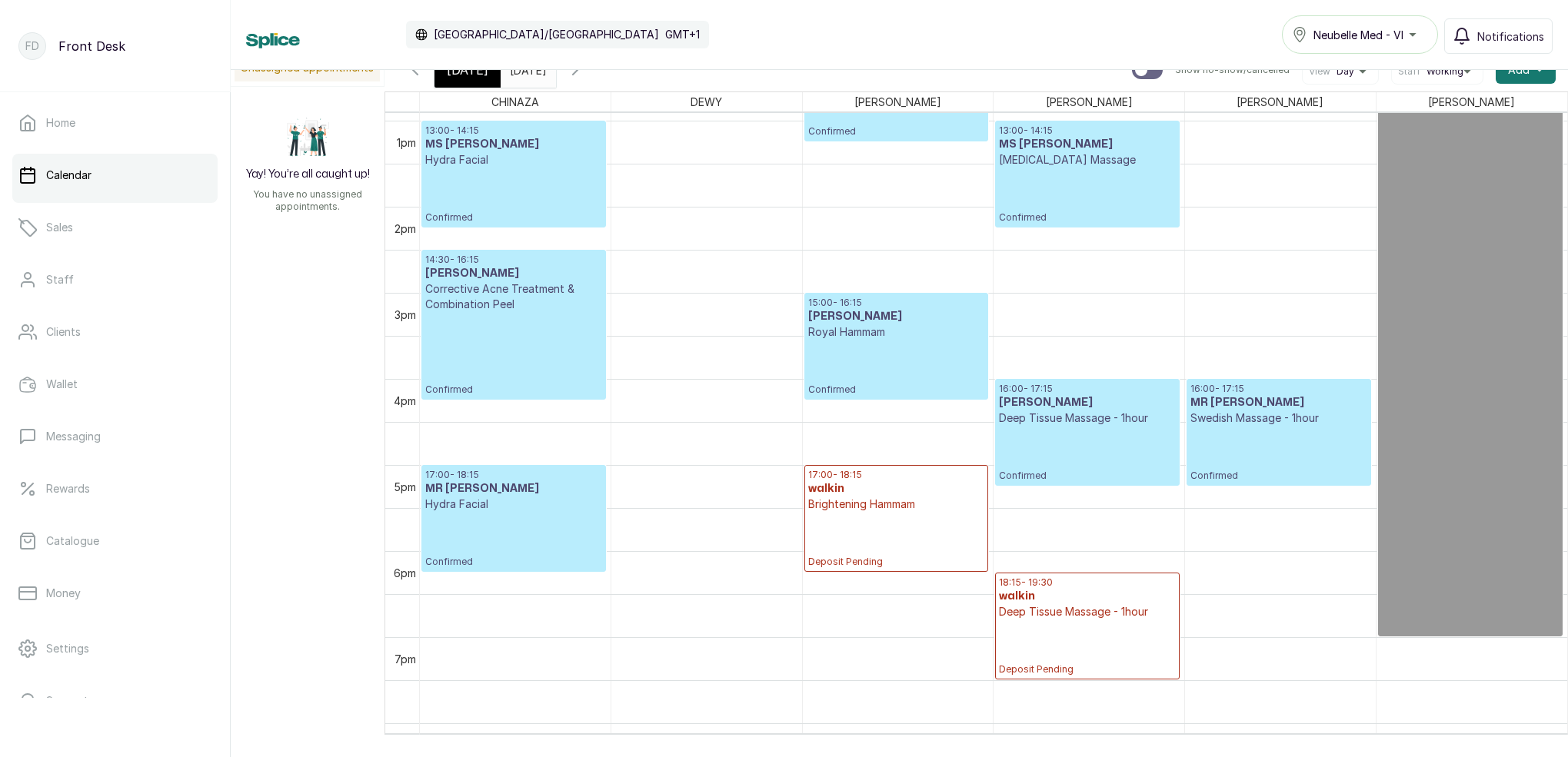
scroll to position [1122, 0]
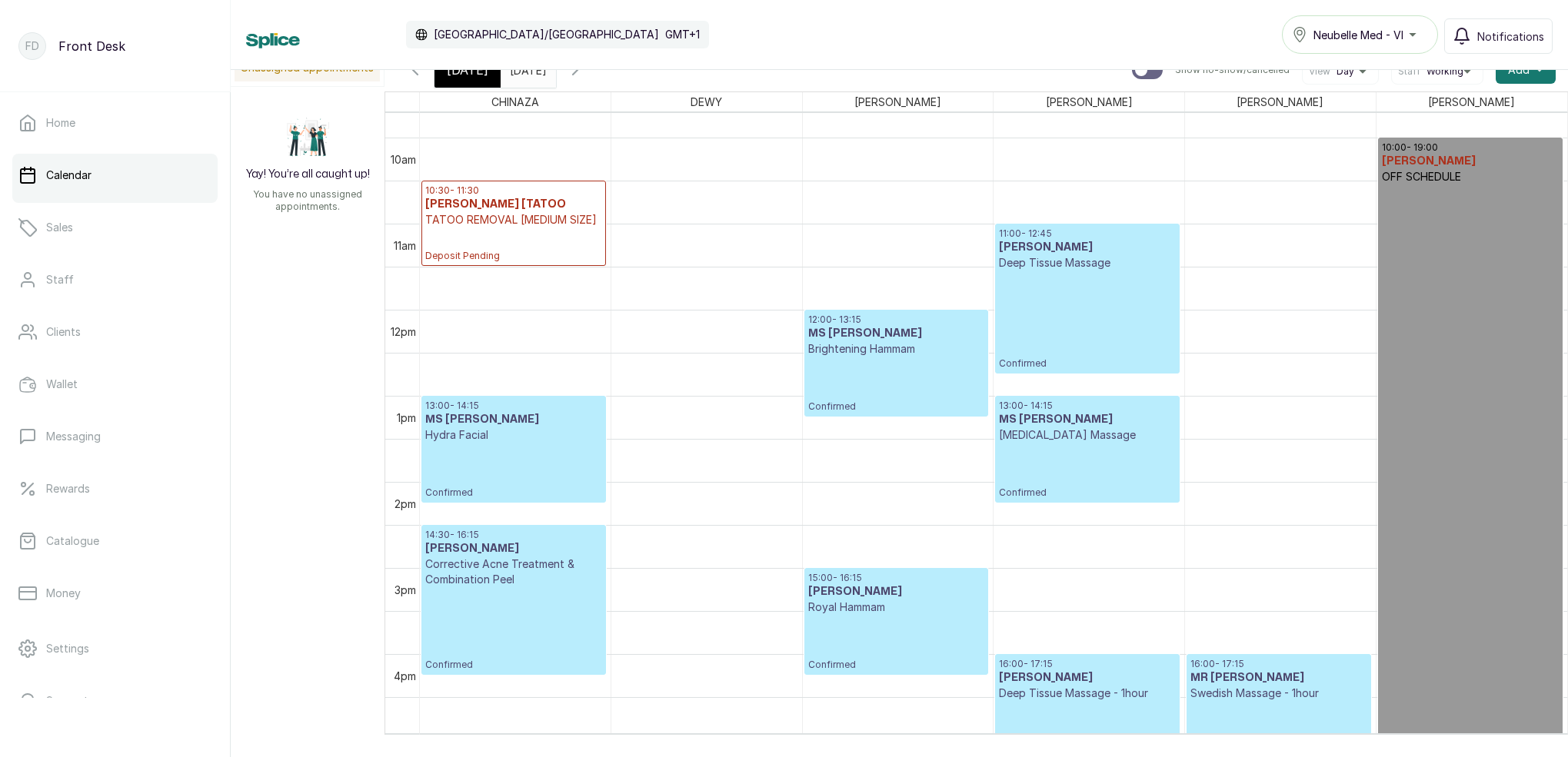
click at [921, 372] on p "Confirmed" at bounding box center [896, 385] width 176 height 56
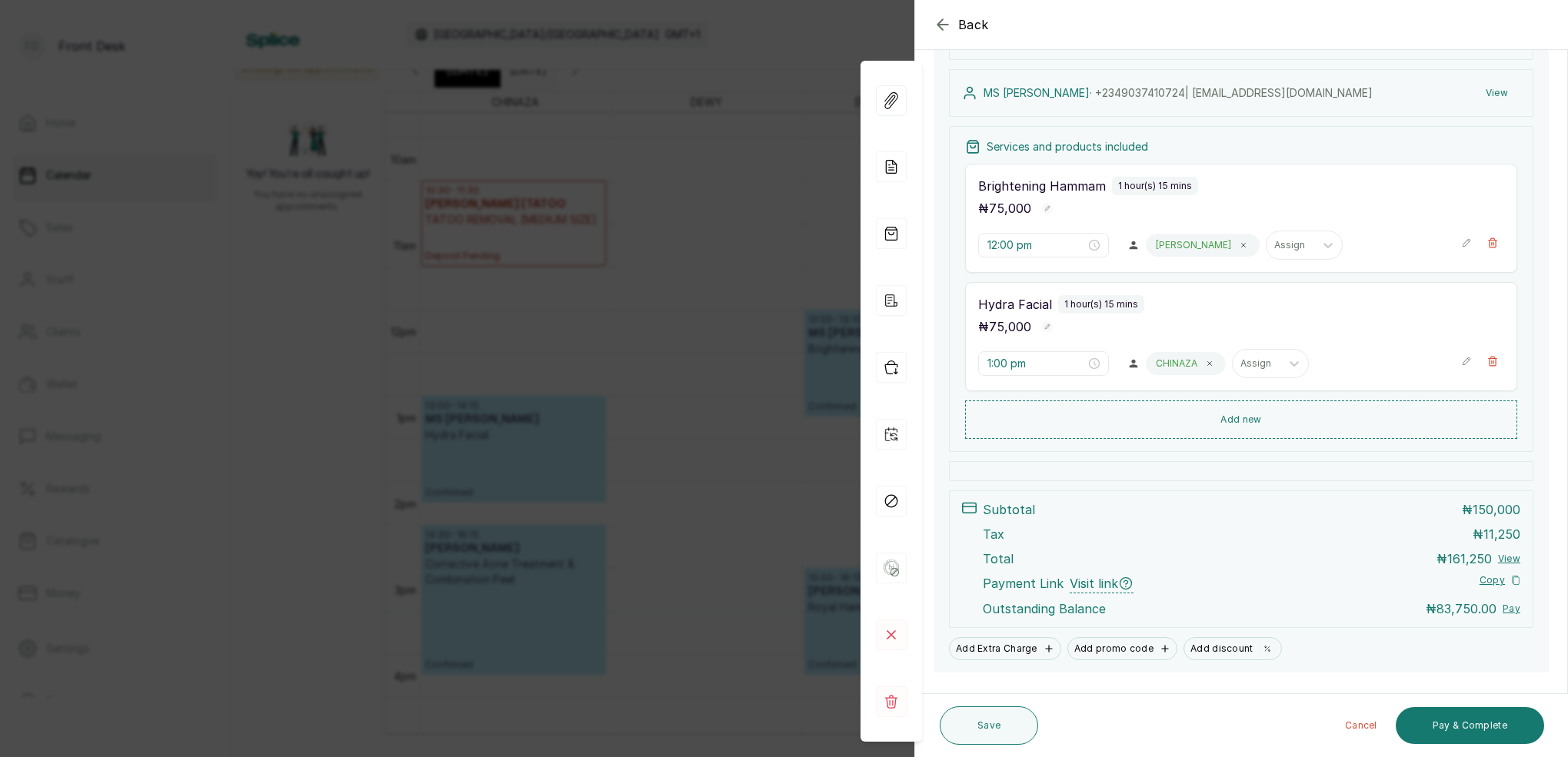
scroll to position [247, 0]
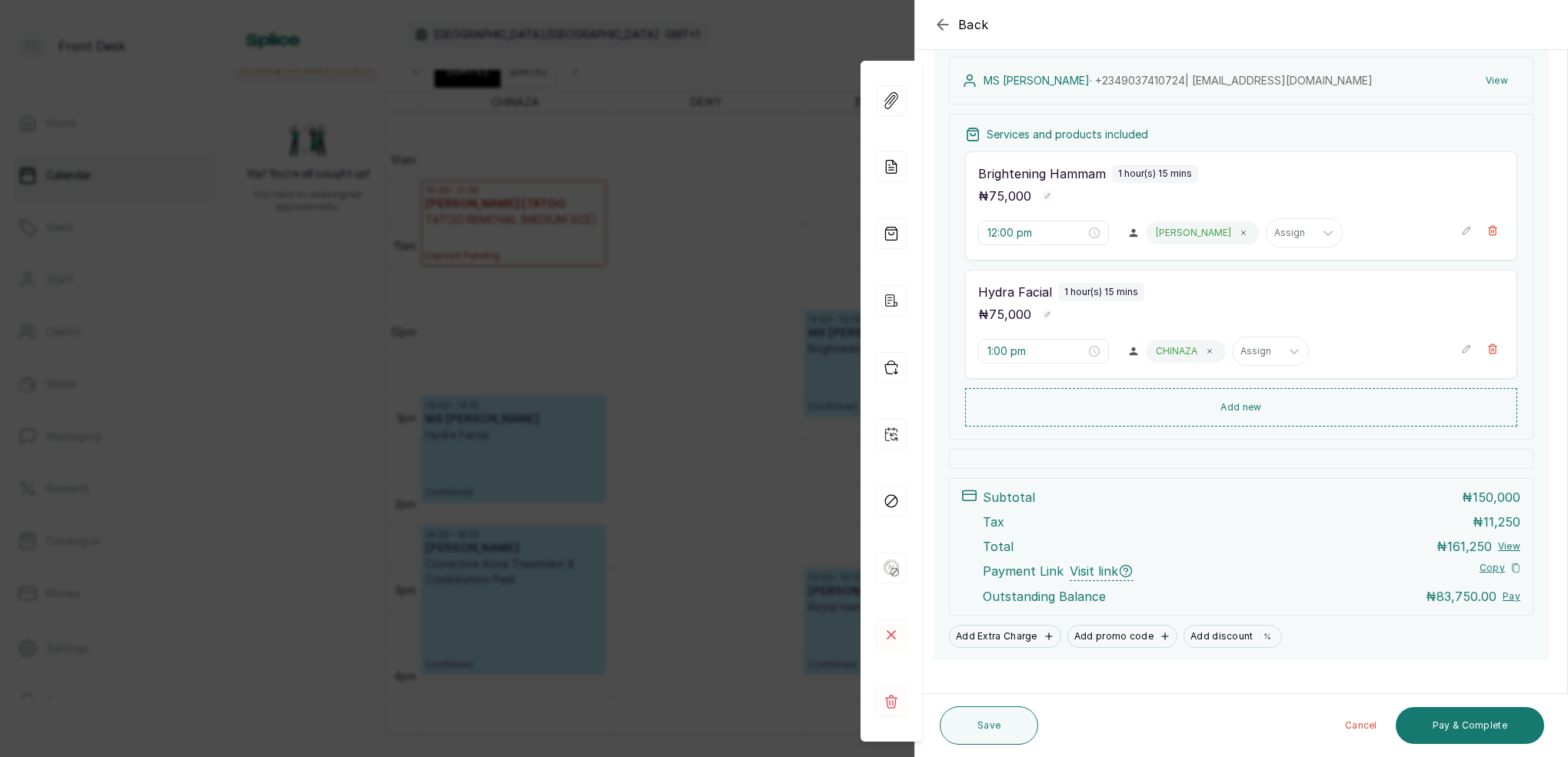
drag, startPoint x: 792, startPoint y: 108, endPoint x: 818, endPoint y: 117, distance: 27.5
click at [793, 108] on div "Back Appointment Details Edit appointment 🚶 Walk-in (booked by Front Desk) Make…" at bounding box center [784, 378] width 1568 height 757
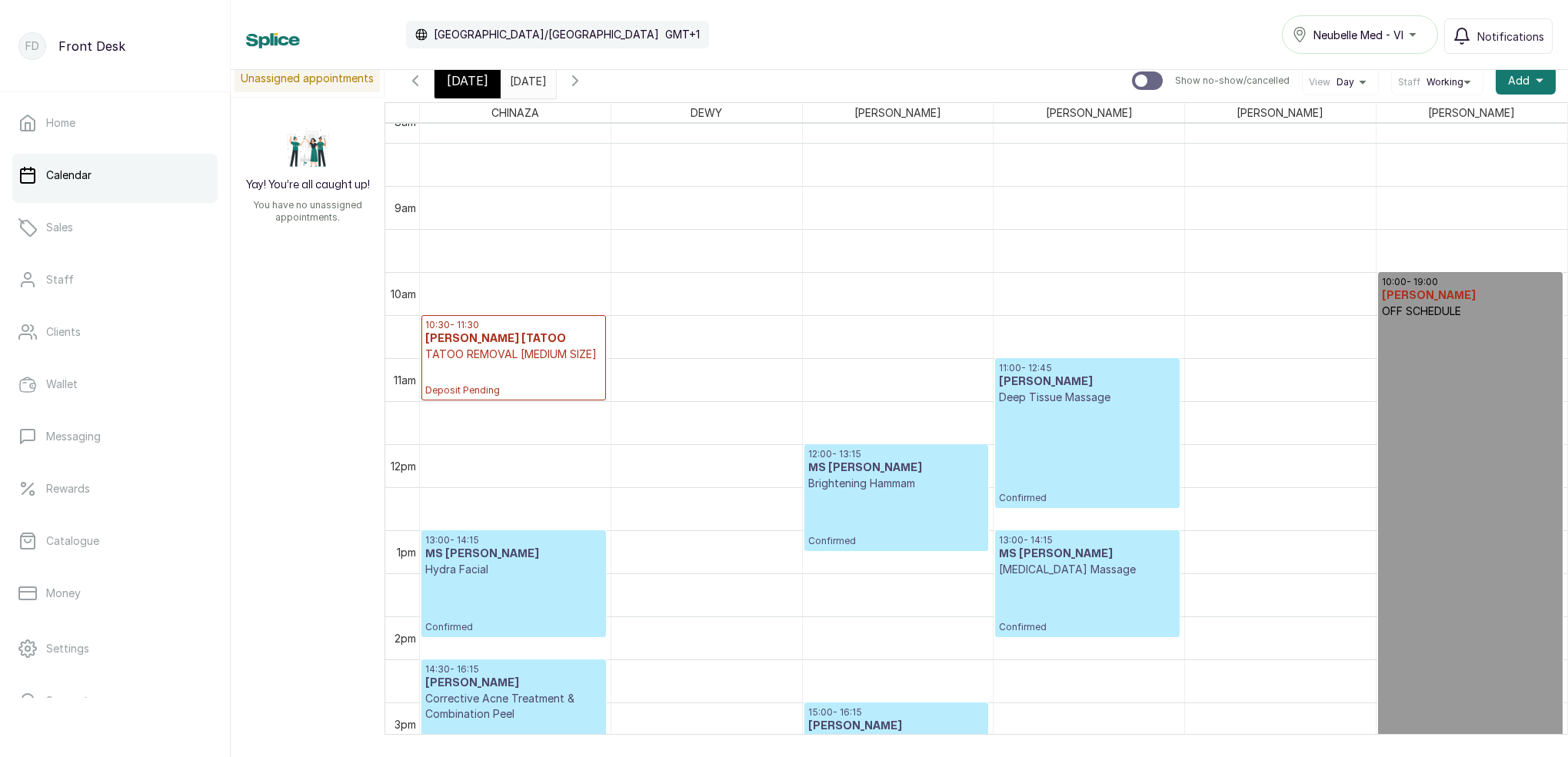
scroll to position [1012, 0]
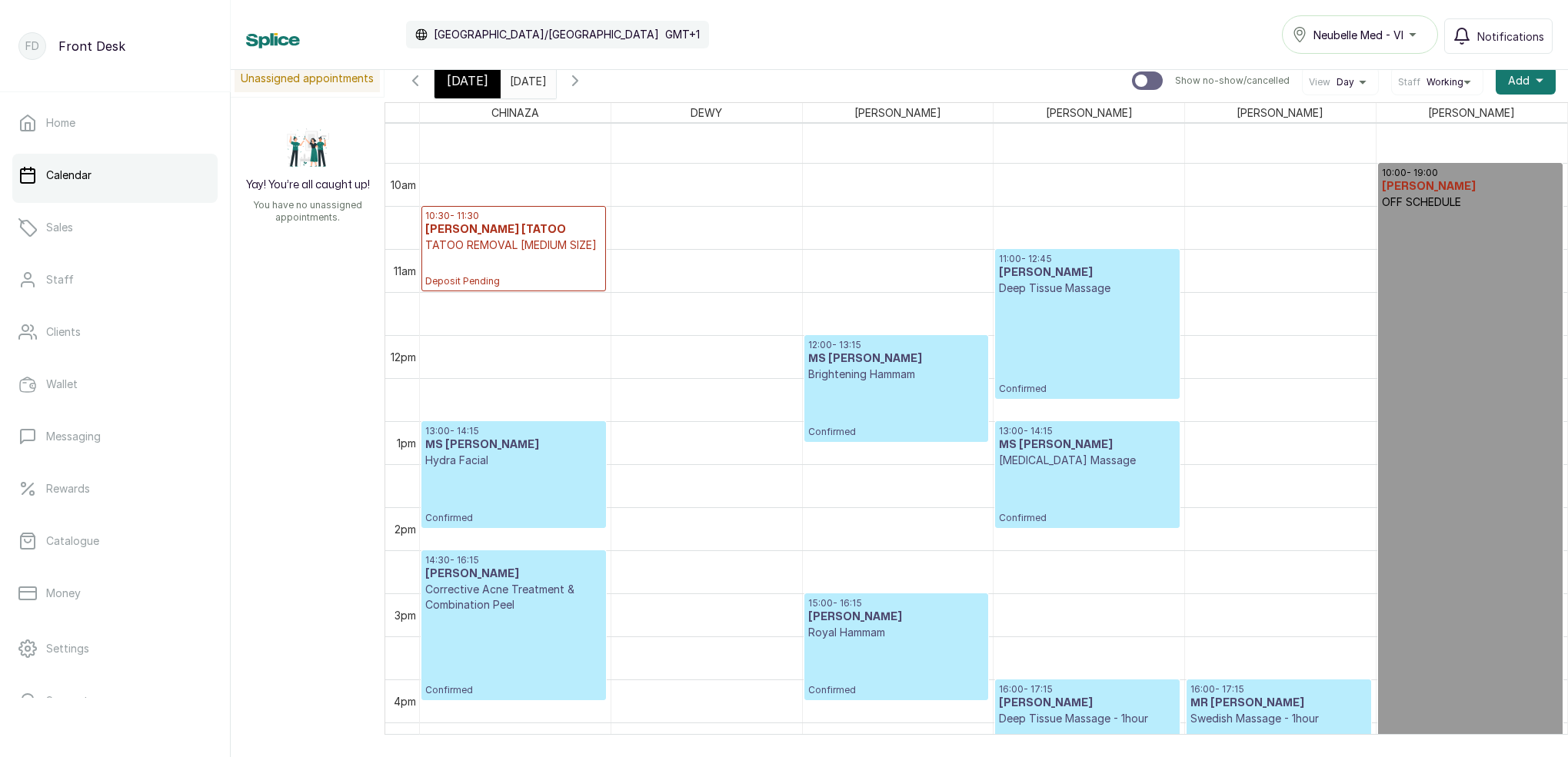
click at [462, 96] on div "[DATE]" at bounding box center [468, 80] width 66 height 35
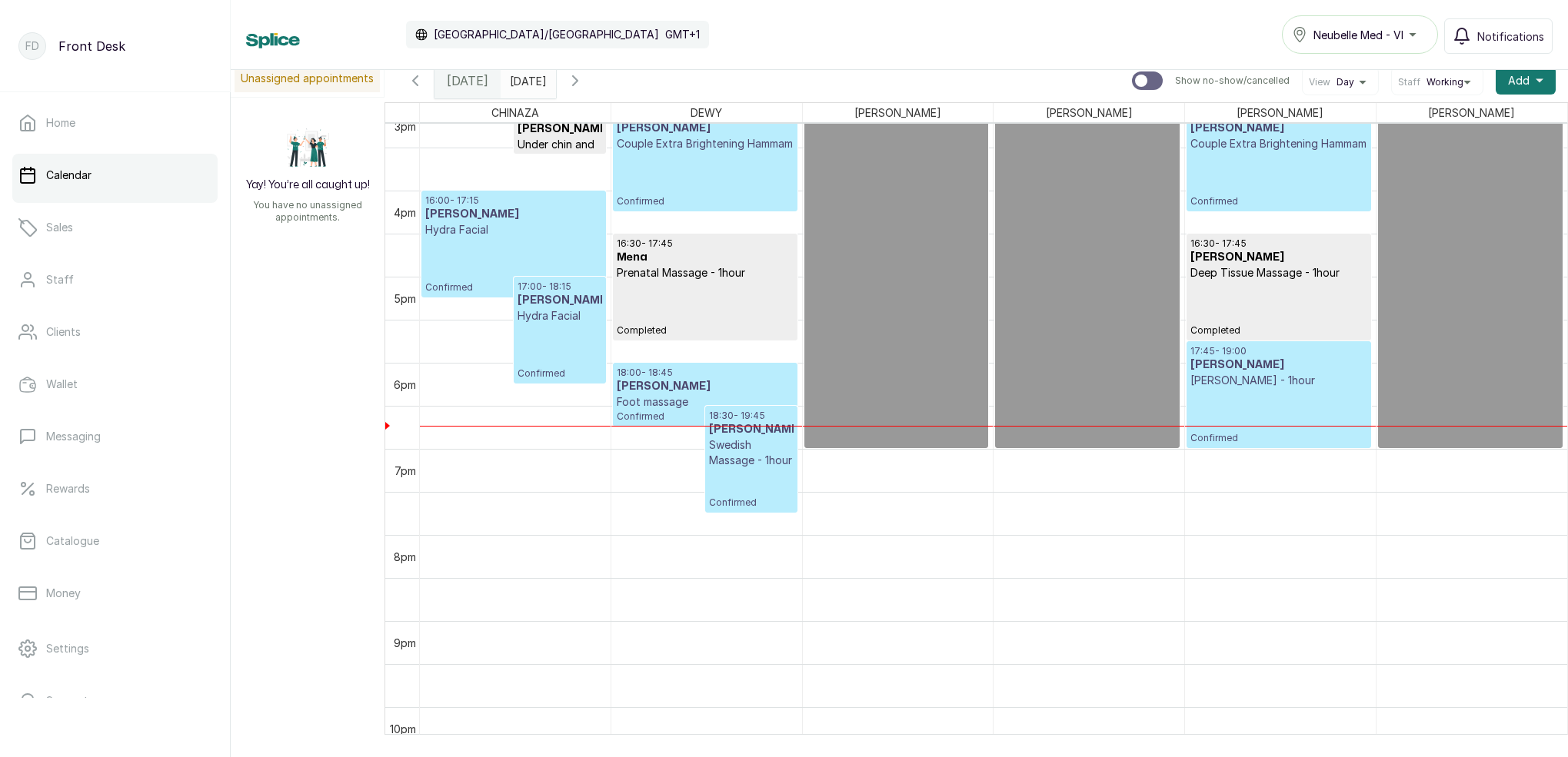
click at [542, 255] on p "Confirmed" at bounding box center [514, 266] width 177 height 56
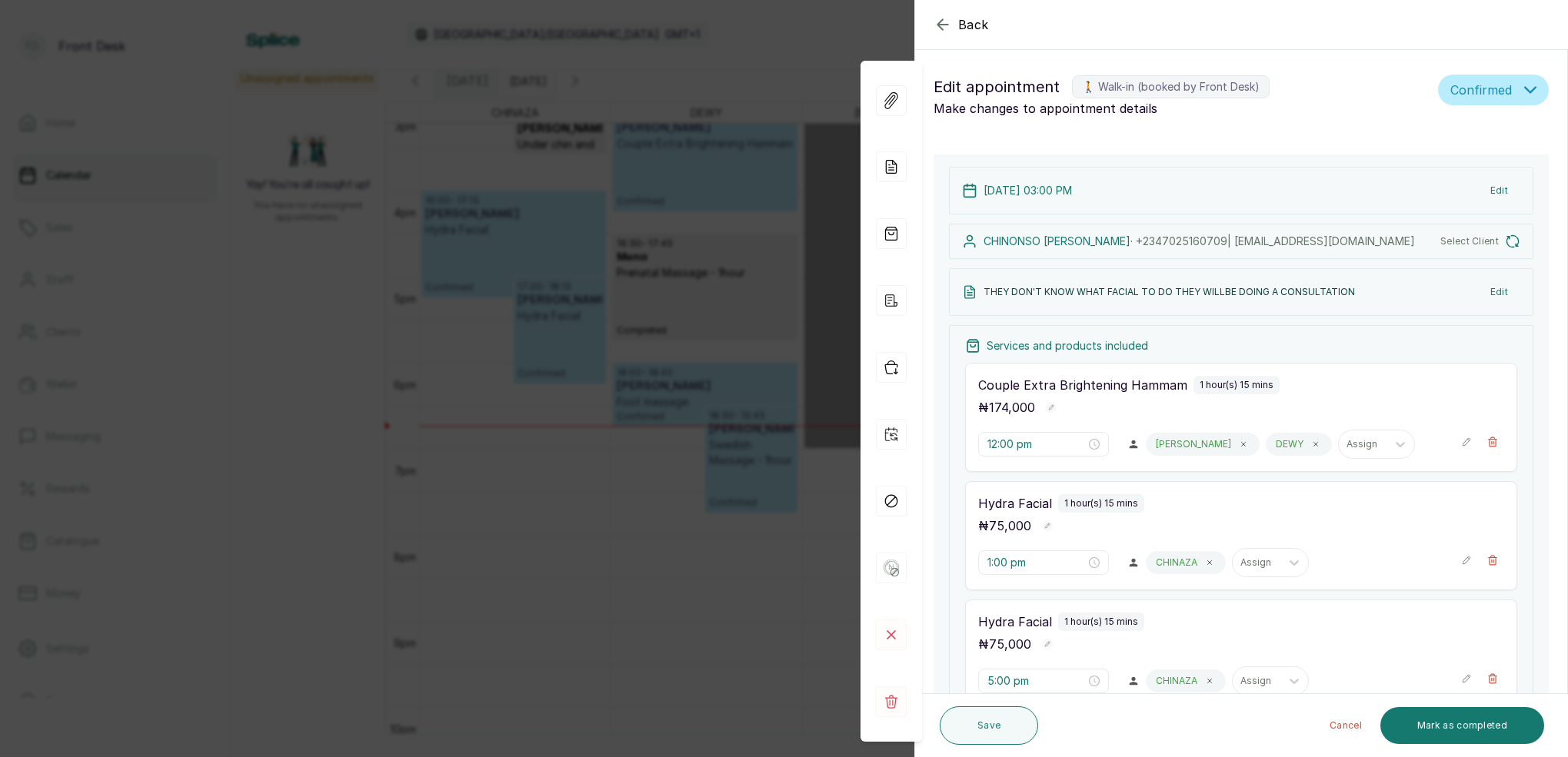
type input "3:00 pm"
type input "4:00 pm"
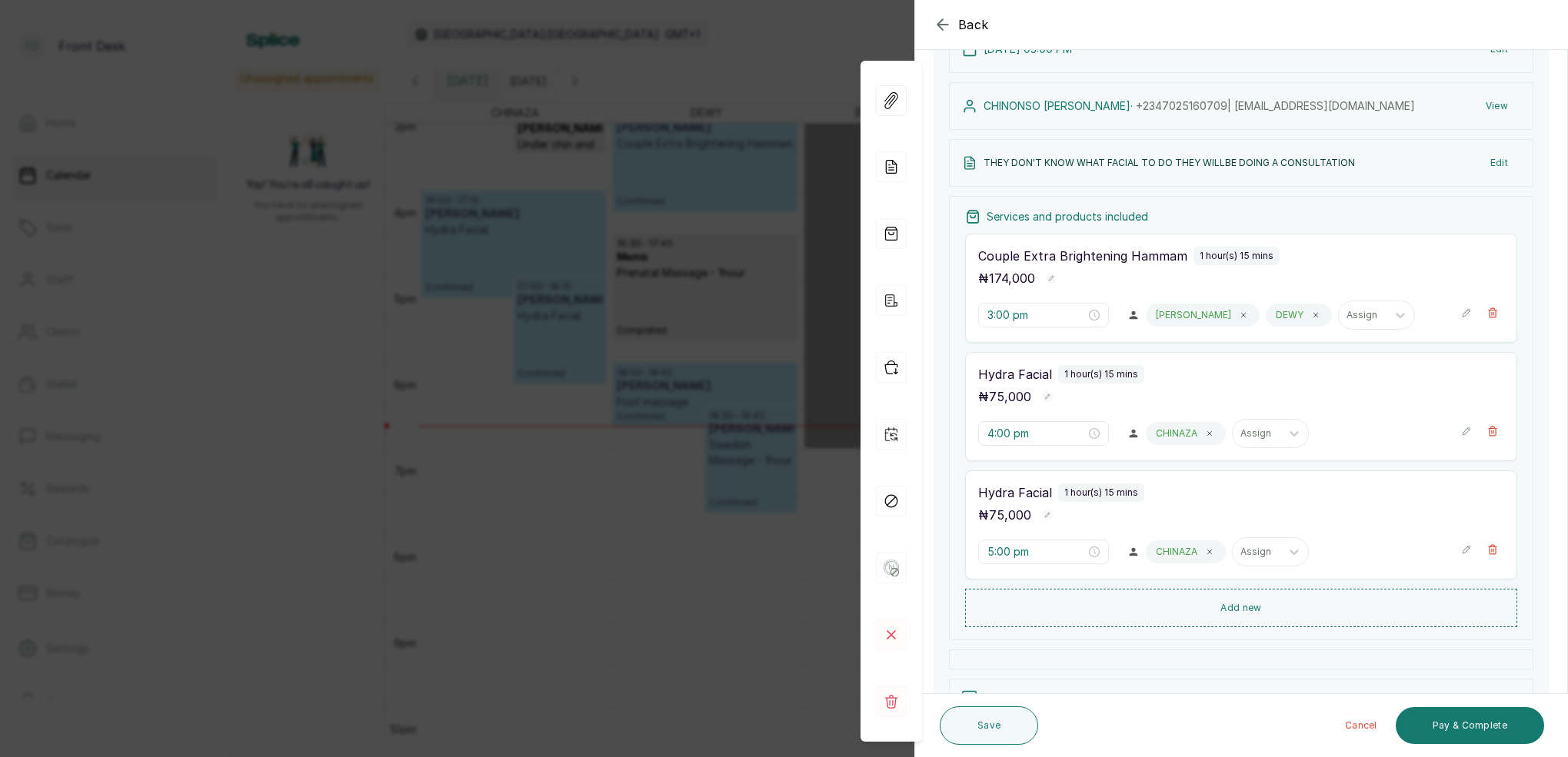
click at [1495, 550] on icon "button" at bounding box center [1493, 550] width 11 height 11
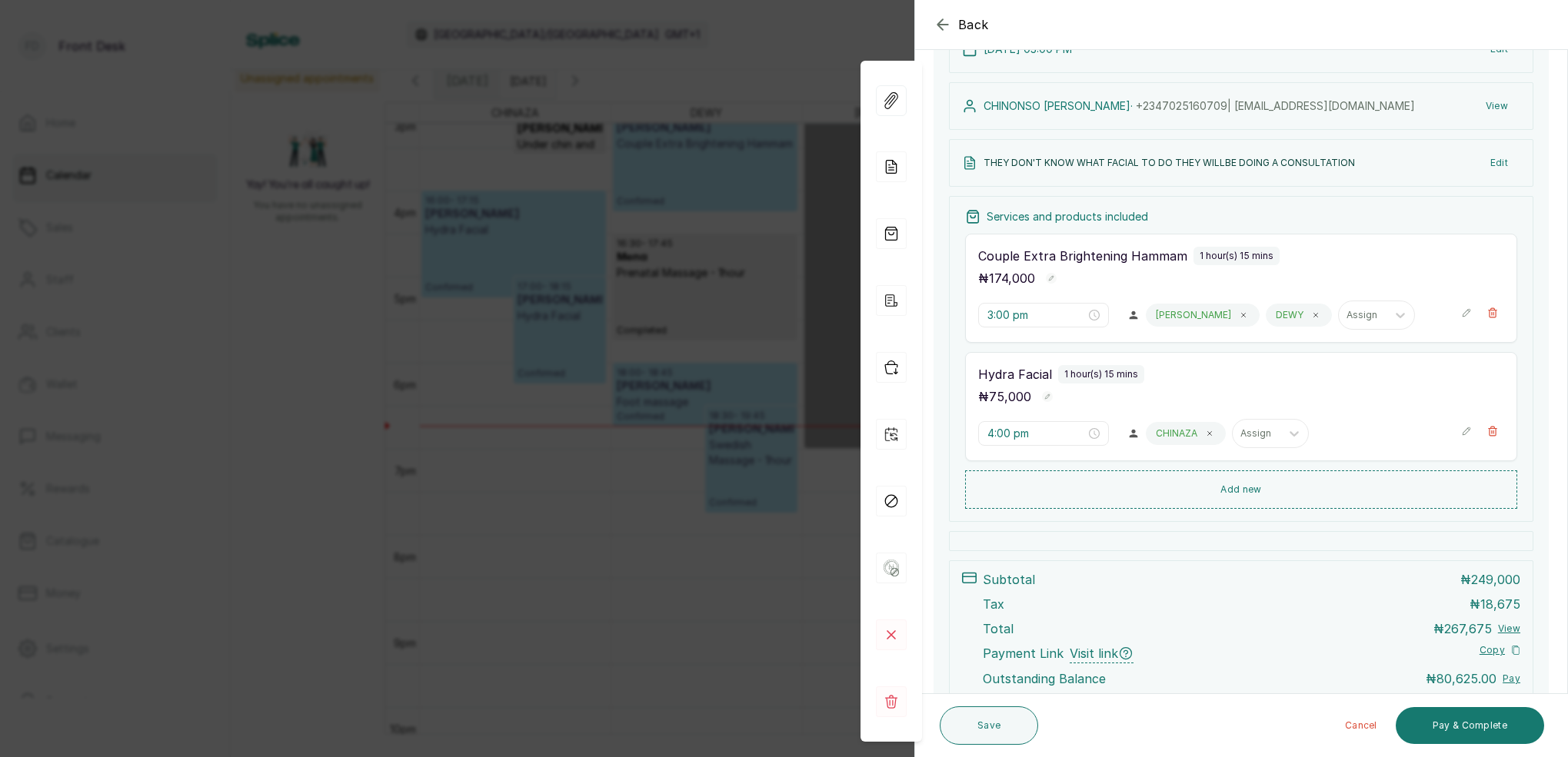
click at [1249, 490] on button "Add new" at bounding box center [1241, 490] width 552 height 39
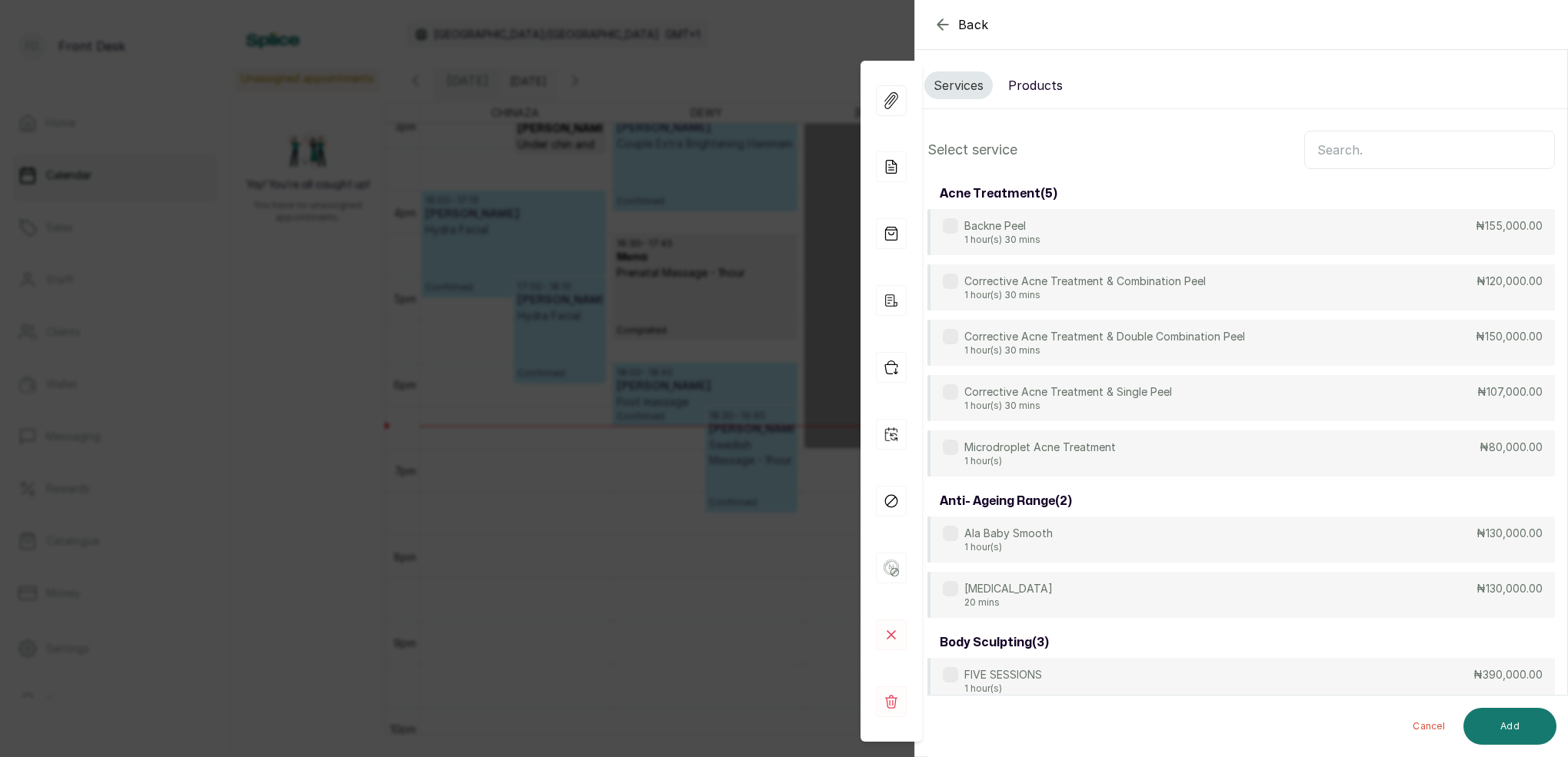
click at [1355, 153] on input "text" at bounding box center [1430, 149] width 251 height 39
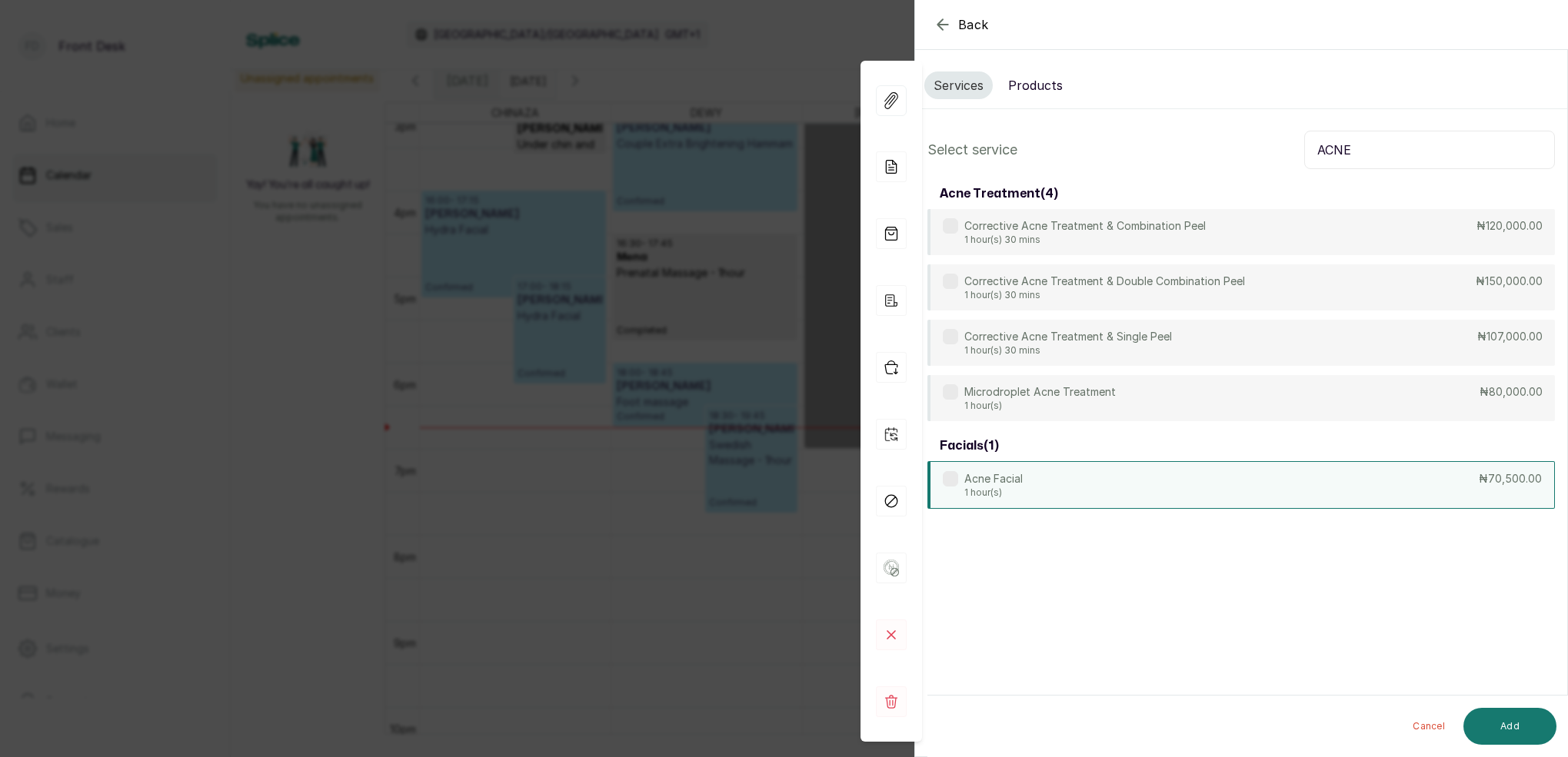
type input "ACNE"
click at [1039, 491] on div "Acne Facial 1 hour(s) ₦70,500.00" at bounding box center [1241, 485] width 628 height 48
click at [1537, 726] on button "Add" at bounding box center [1510, 726] width 93 height 37
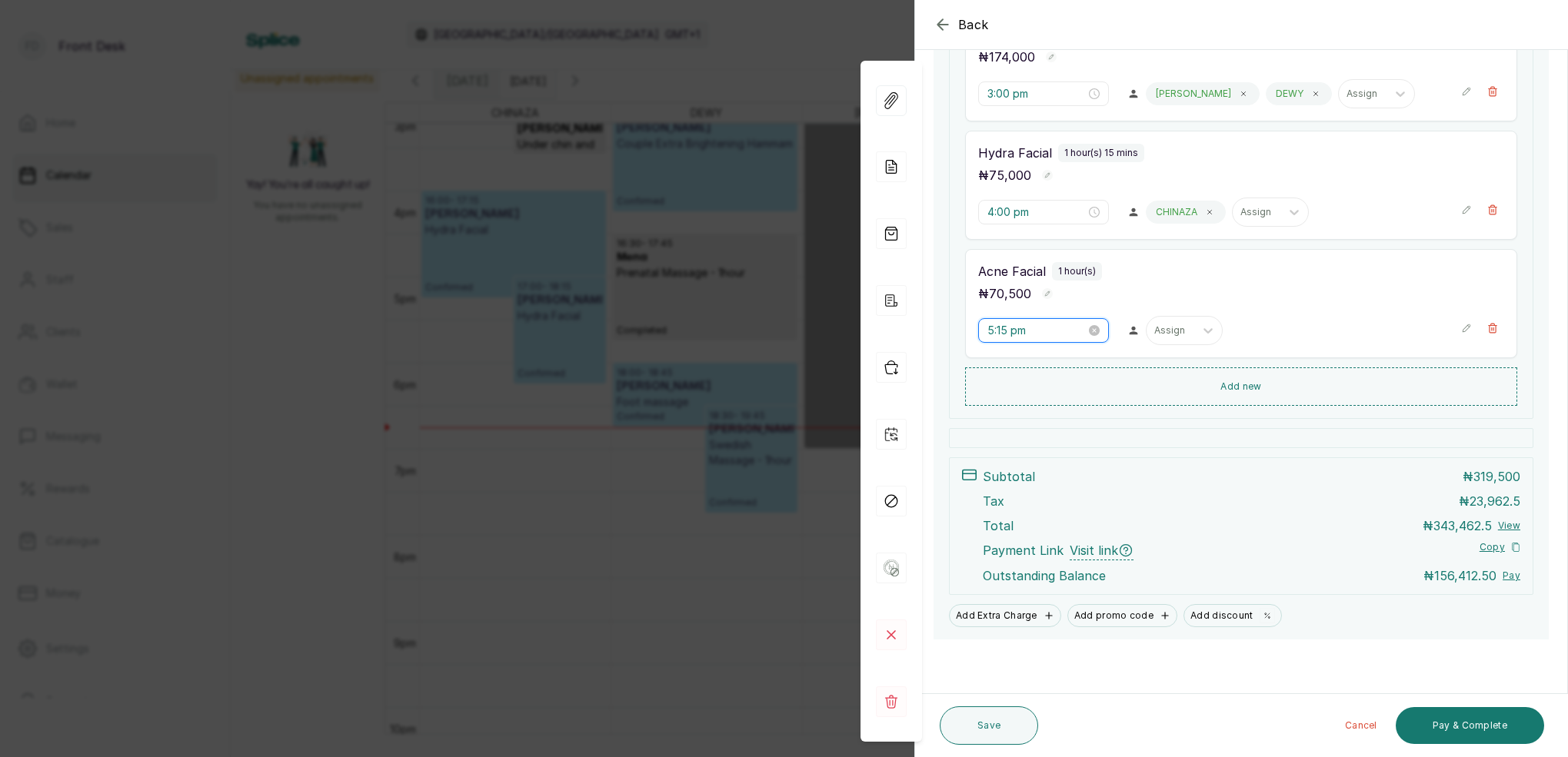
click at [1010, 333] on input "5:15 pm" at bounding box center [1037, 331] width 98 height 17
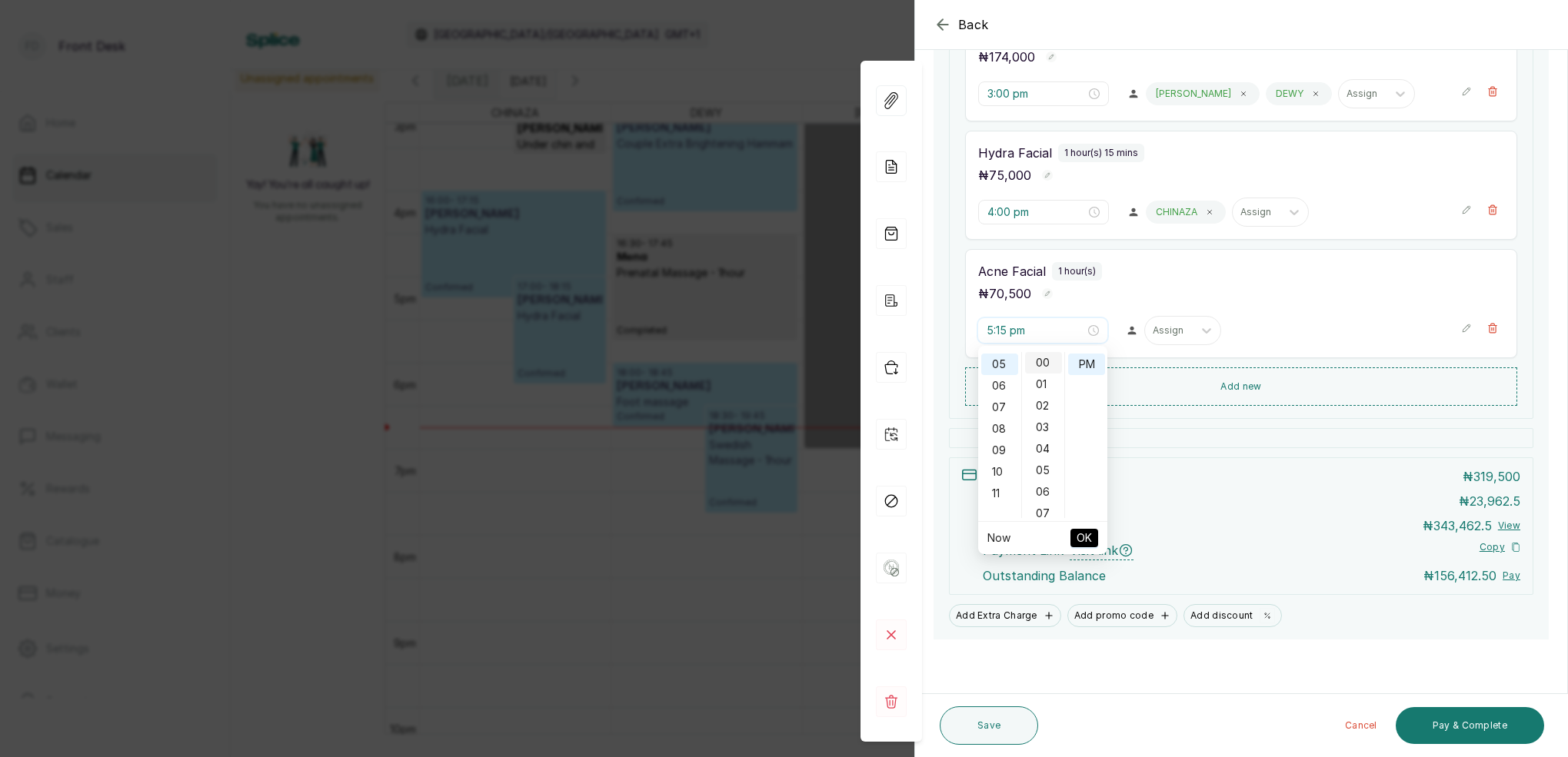
type input "5:00 pm"
drag, startPoint x: 1049, startPoint y: 363, endPoint x: 1072, endPoint y: 363, distance: 23.0
click at [1049, 363] on div "00" at bounding box center [1043, 363] width 37 height 21
drag, startPoint x: 1080, startPoint y: 362, endPoint x: 1085, endPoint y: 370, distance: 9.4
click at [1081, 362] on div "PM" at bounding box center [1086, 364] width 37 height 21
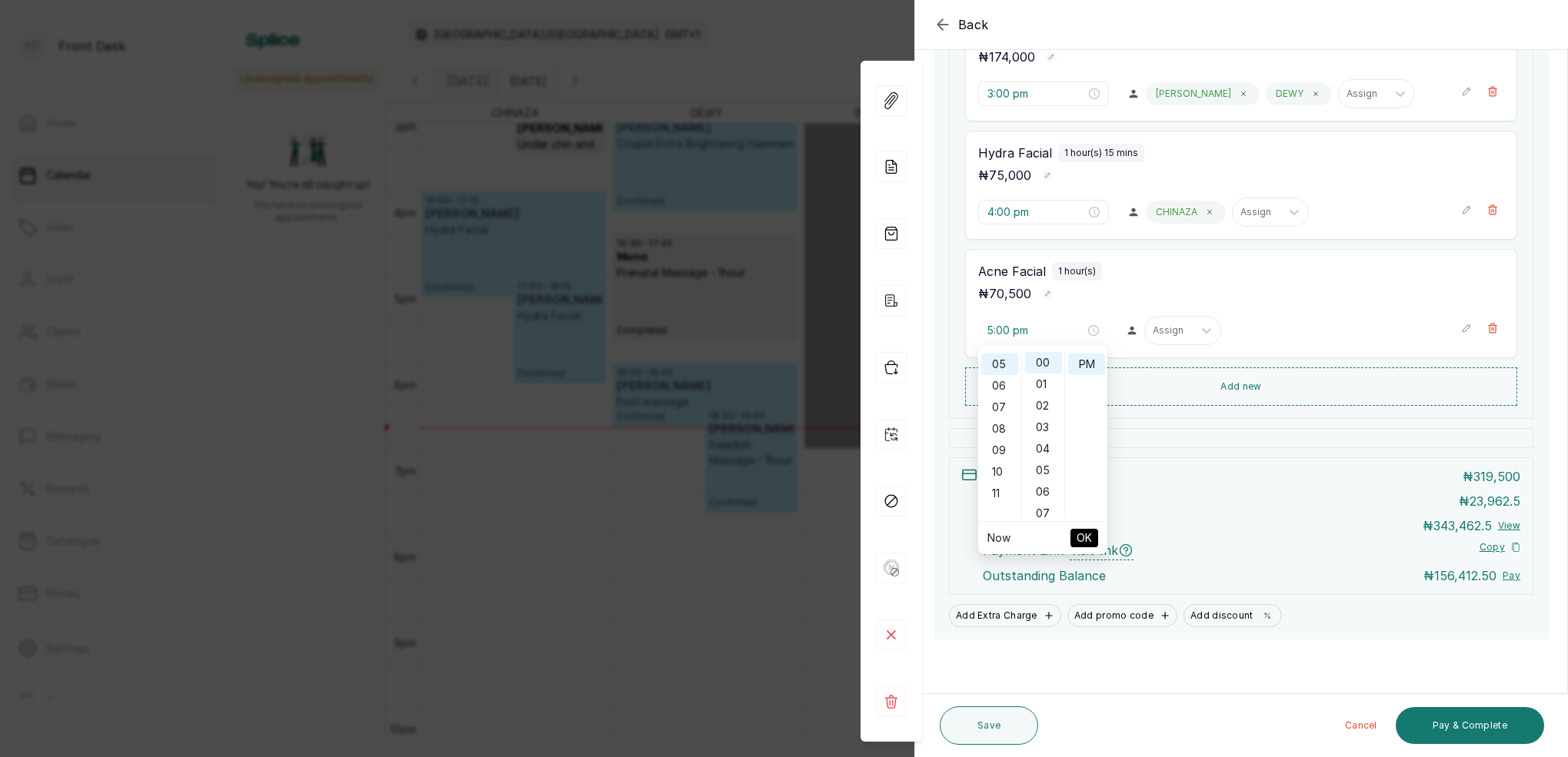
click at [1083, 531] on span "OK" at bounding box center [1084, 538] width 16 height 30
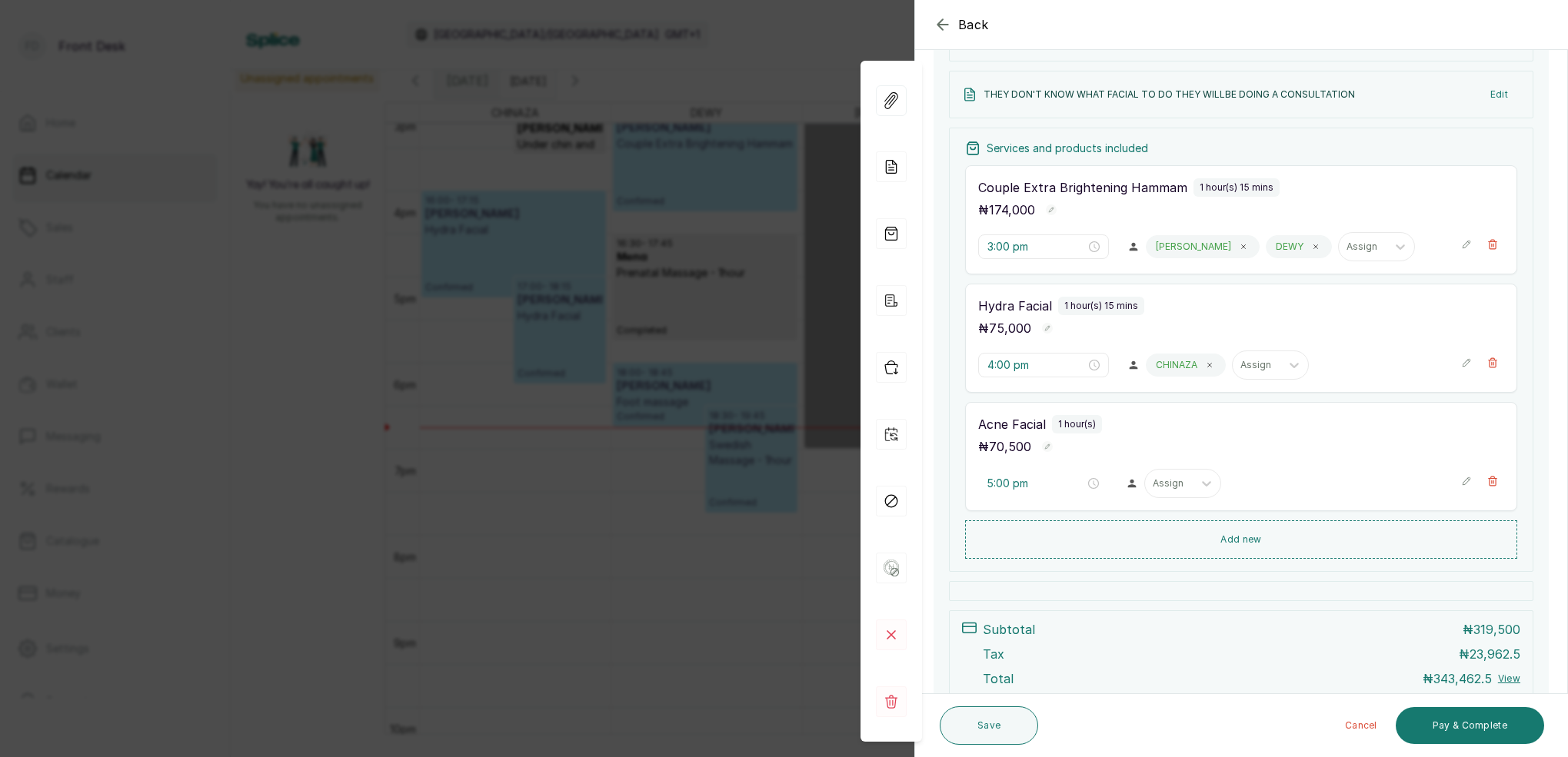
scroll to position [267, 0]
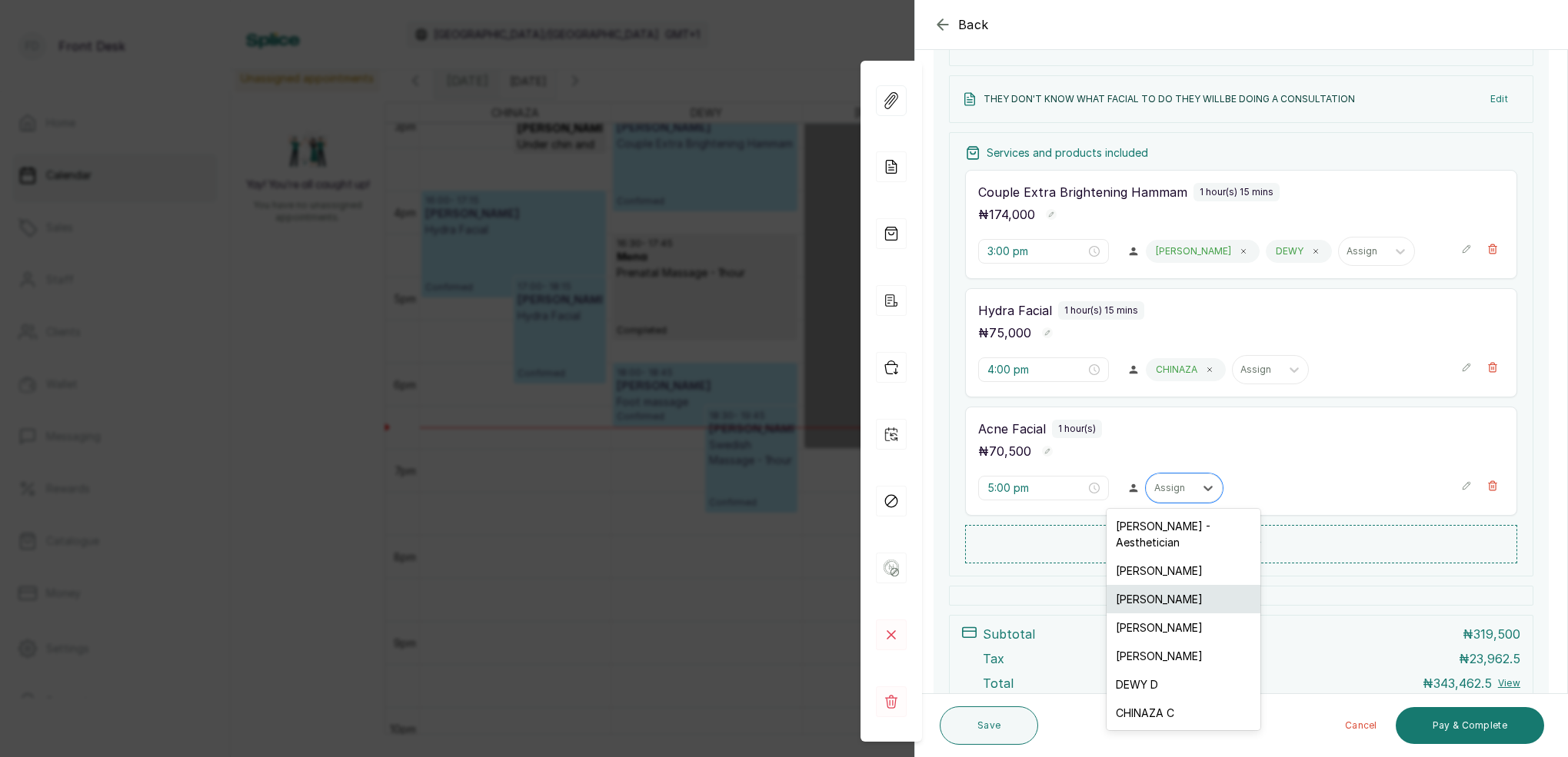
drag, startPoint x: 1171, startPoint y: 490, endPoint x: 1153, endPoint y: 571, distance: 83.0
click at [1170, 490] on div "Assign" at bounding box center [1170, 488] width 32 height 11
drag, startPoint x: 1169, startPoint y: 701, endPoint x: 1168, endPoint y: 684, distance: 17.0
click at [1169, 699] on div "CHINAZA C" at bounding box center [1185, 713] width 153 height 29
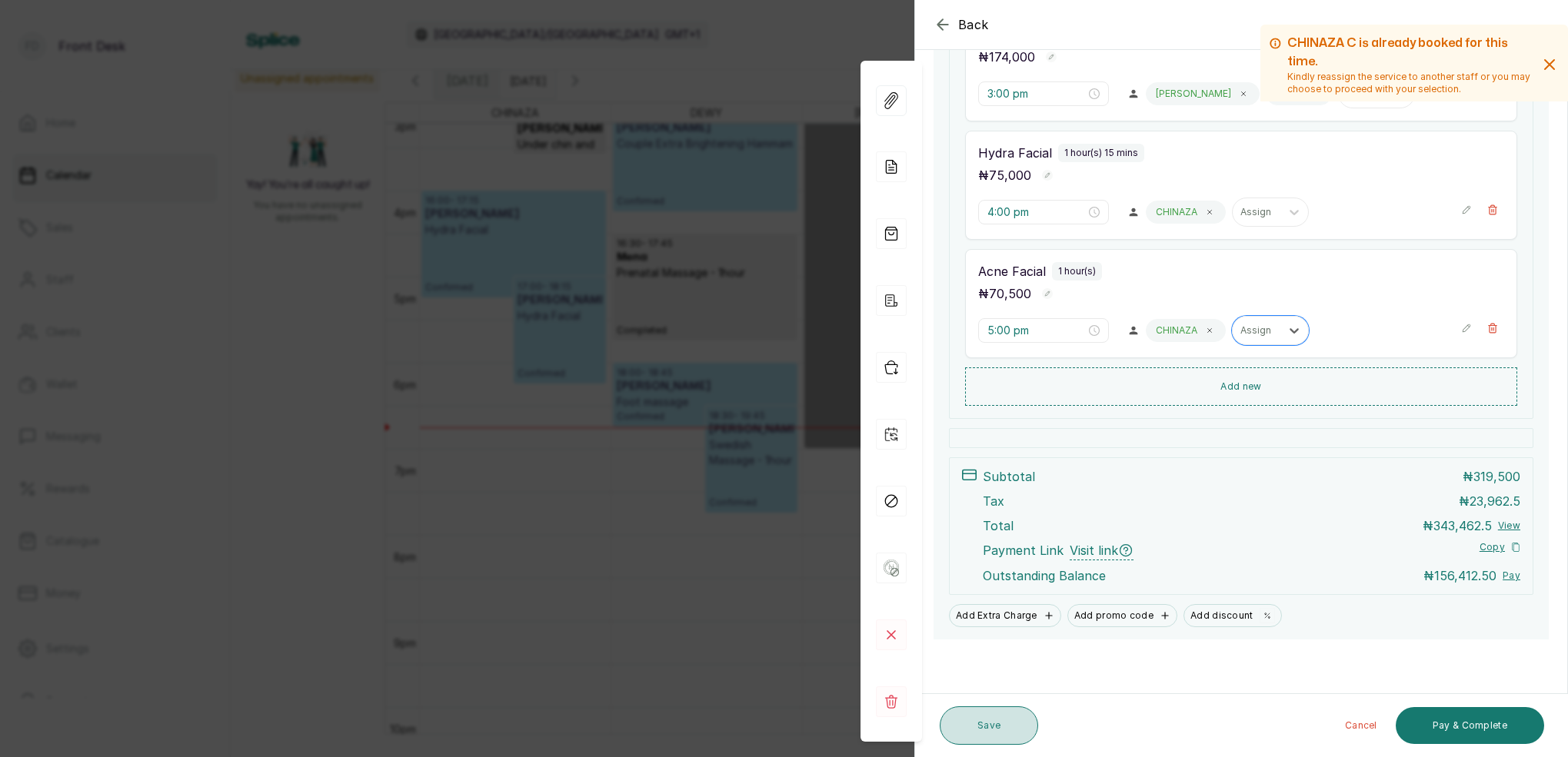
click at [1022, 726] on button "Save" at bounding box center [989, 725] width 98 height 39
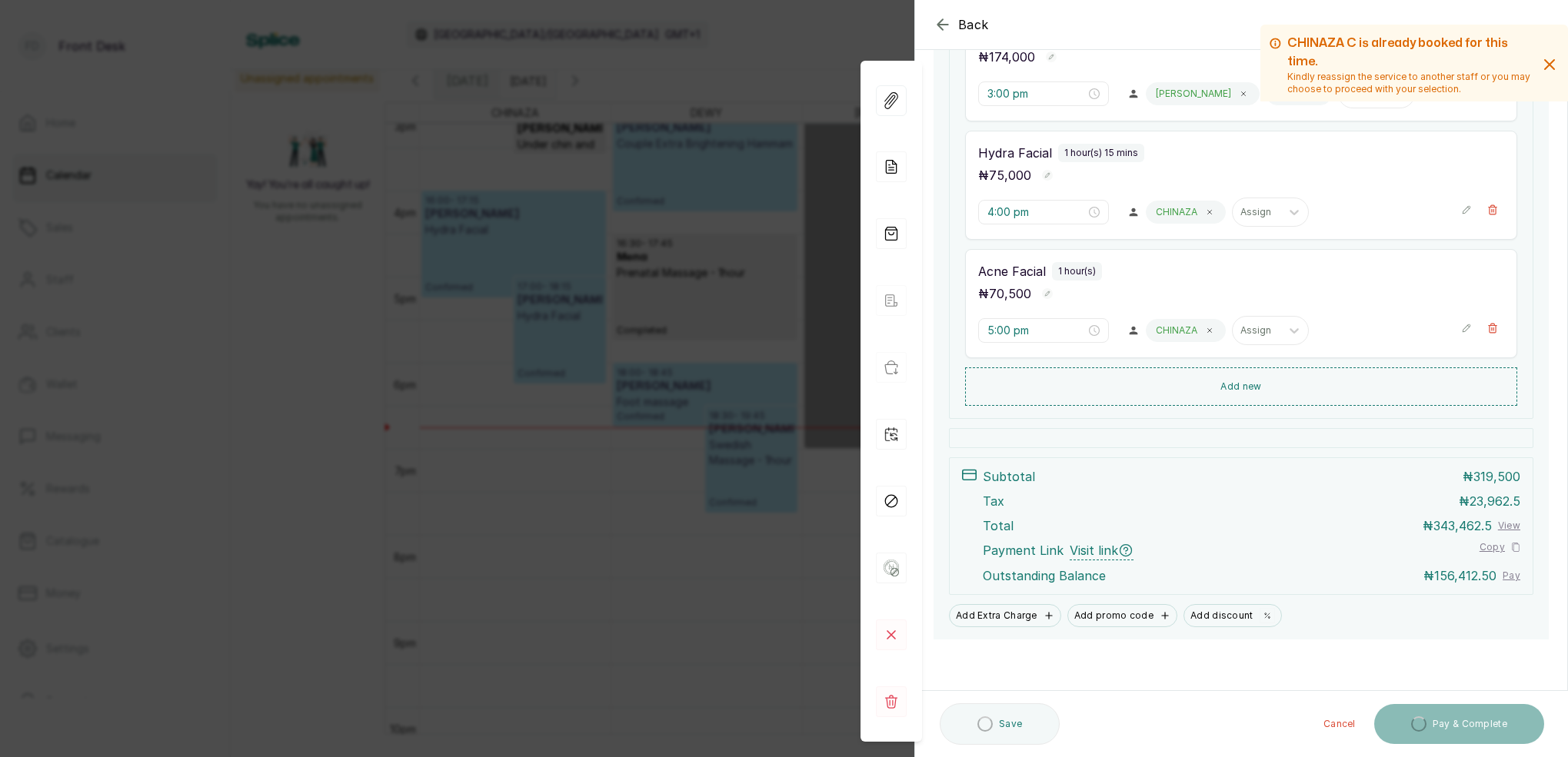
scroll to position [423, 0]
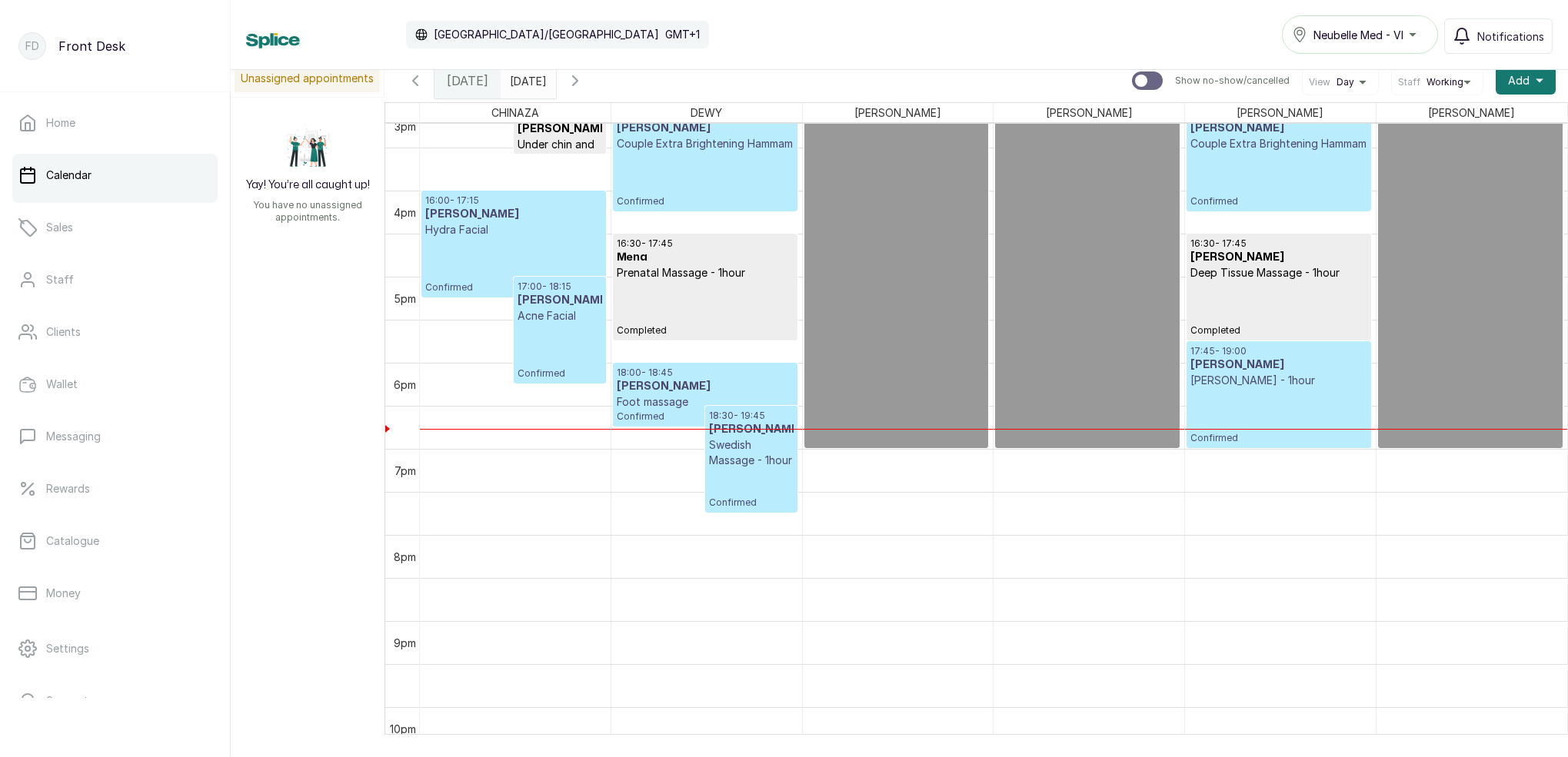
click at [526, 79] on input "[DATE]" at bounding box center [514, 77] width 25 height 26
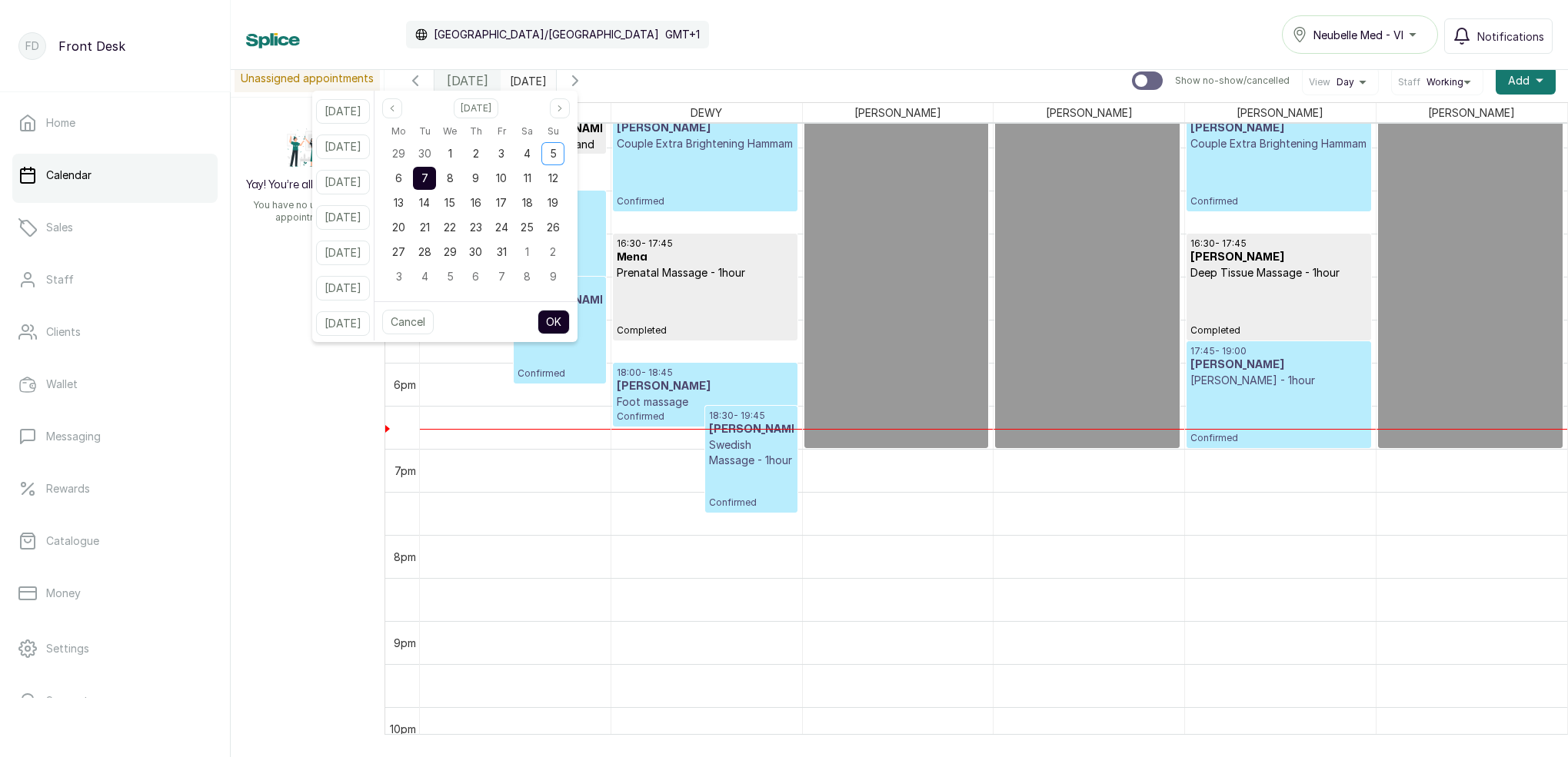
drag, startPoint x: 417, startPoint y: 171, endPoint x: 449, endPoint y: 183, distance: 34.2
click at [402, 173] on span "6" at bounding box center [399, 178] width 7 height 13
click at [436, 183] on div "7" at bounding box center [424, 178] width 23 height 23
click at [570, 323] on button "OK" at bounding box center [553, 322] width 32 height 25
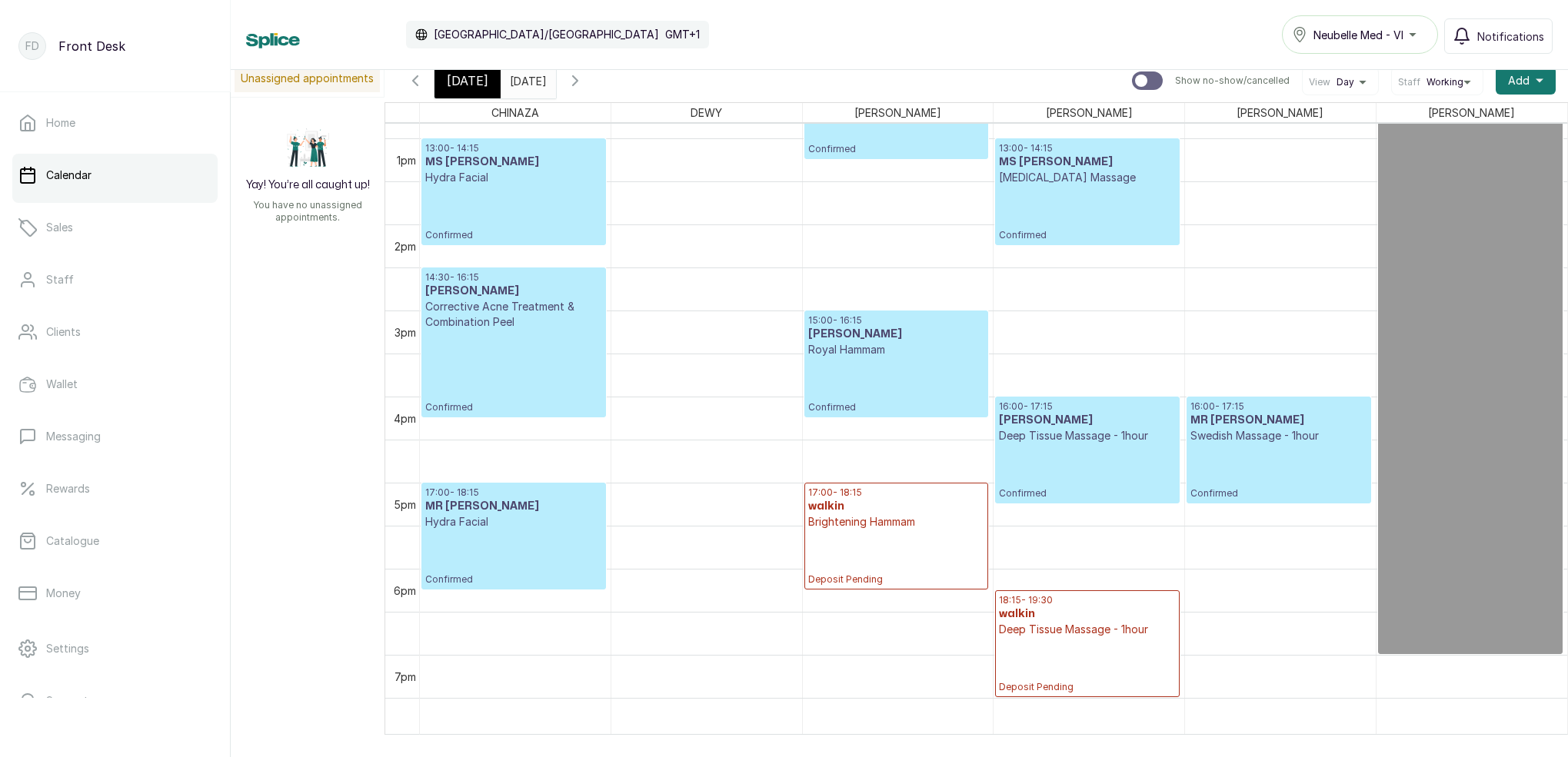
scroll to position [1086, 0]
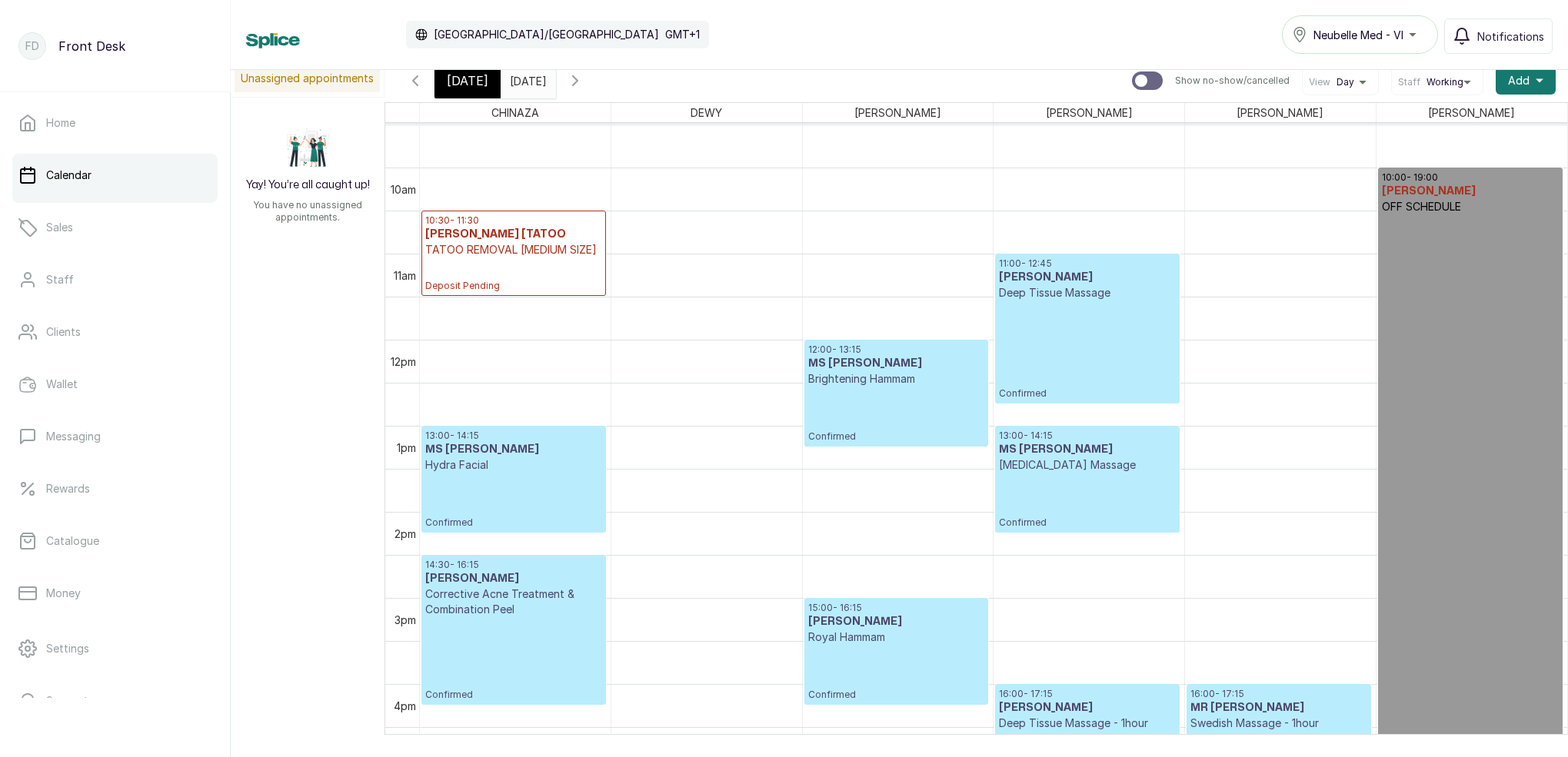
click at [526, 81] on input "[DATE]" at bounding box center [514, 77] width 25 height 26
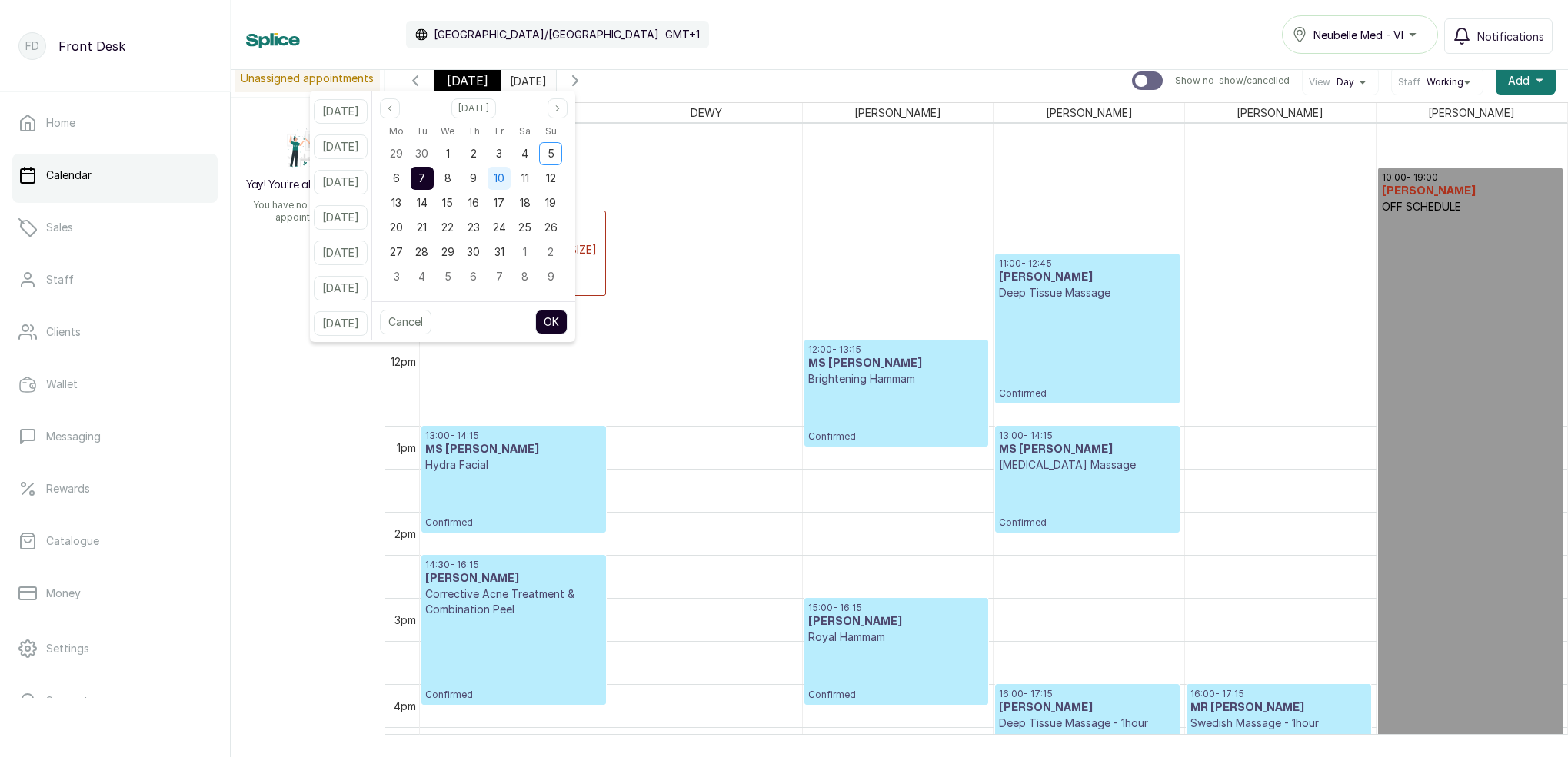
drag, startPoint x: 496, startPoint y: 180, endPoint x: 505, endPoint y: 188, distance: 12.0
click at [485, 179] on div "9" at bounding box center [473, 178] width 23 height 23
click at [568, 316] on button "OK" at bounding box center [551, 322] width 32 height 25
type input "[DATE]"
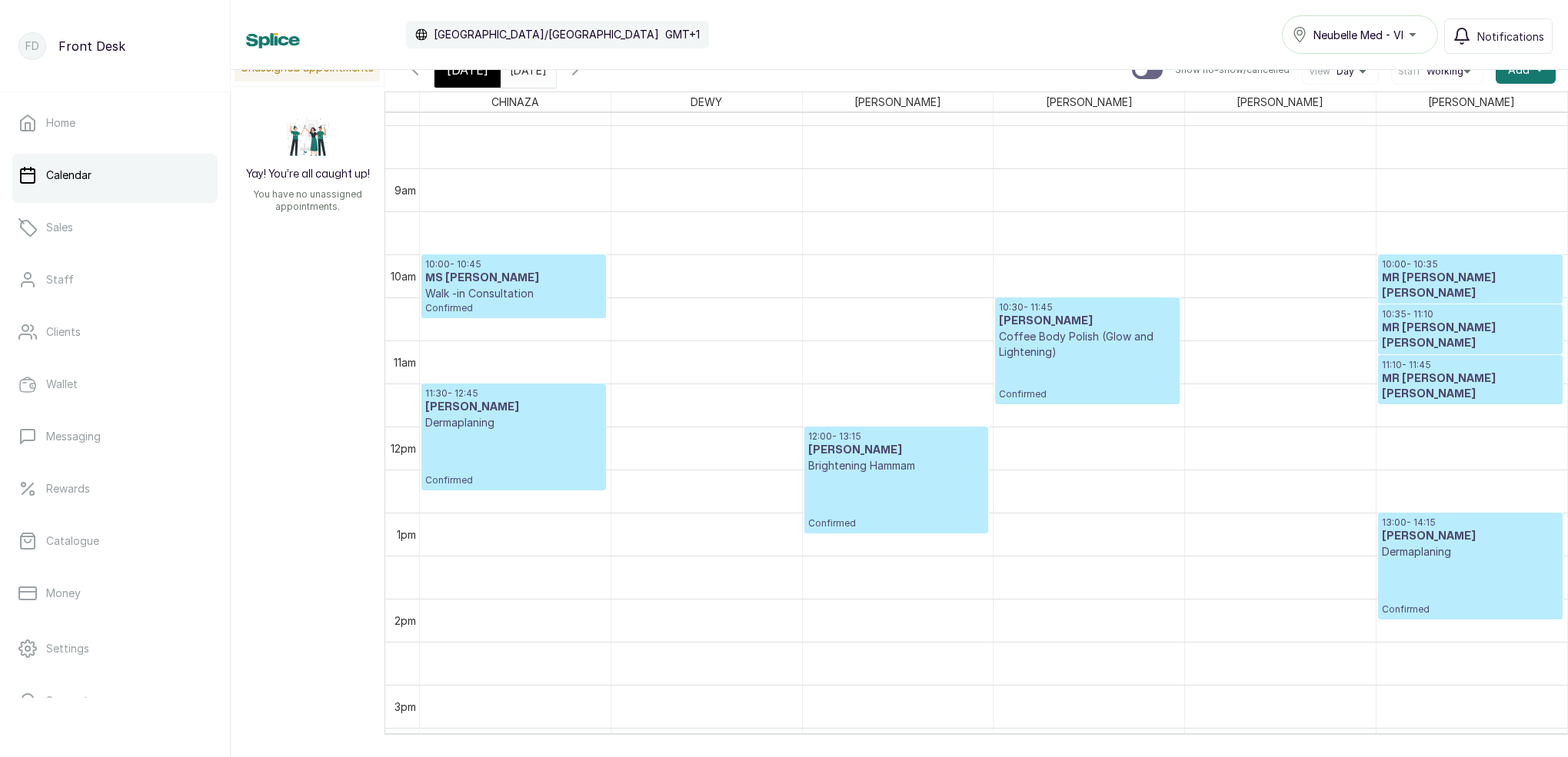
click at [880, 495] on p "Confirmed" at bounding box center [896, 501] width 176 height 56
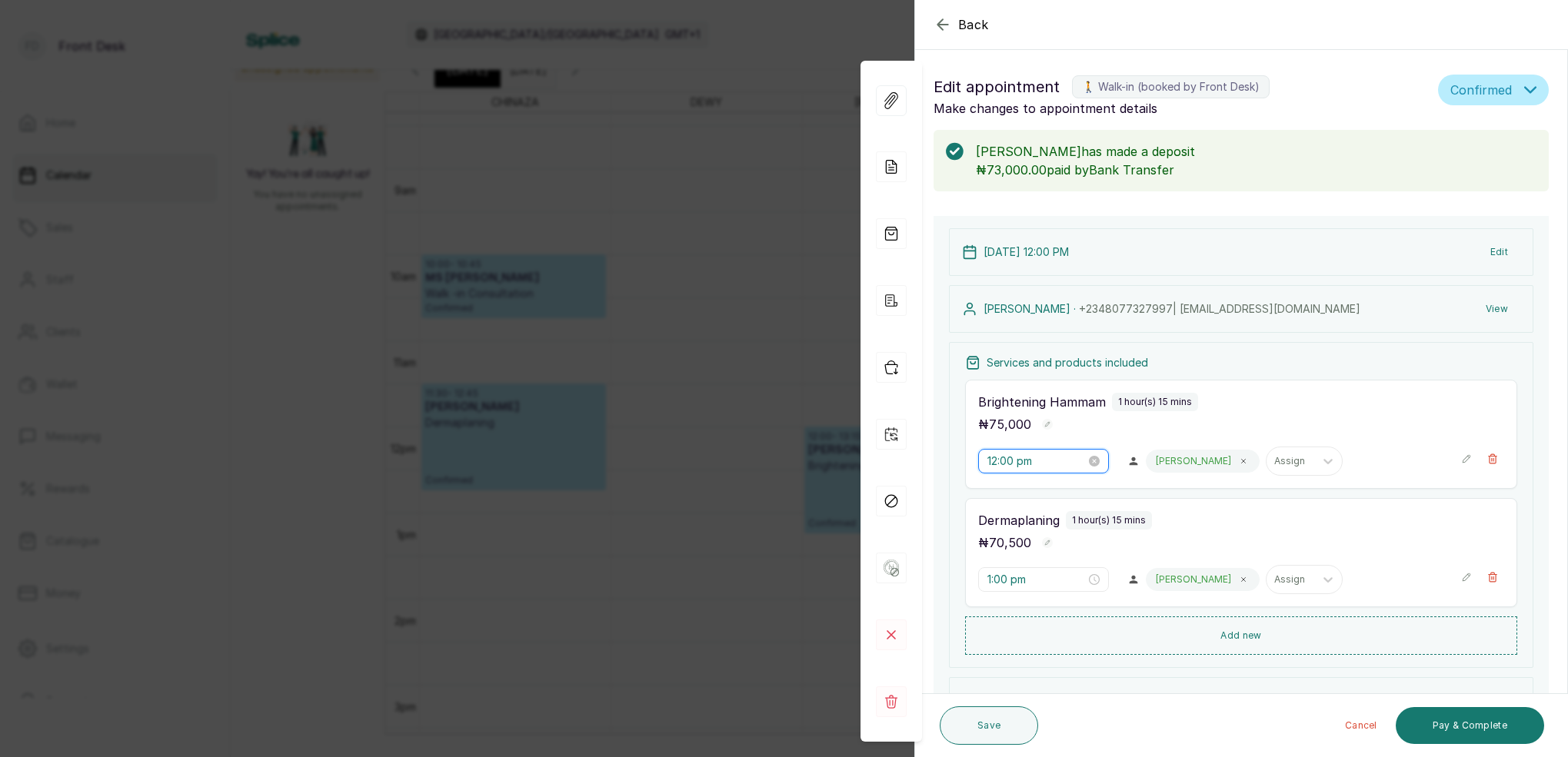
click at [1050, 466] on input "12:00 pm" at bounding box center [1037, 461] width 98 height 17
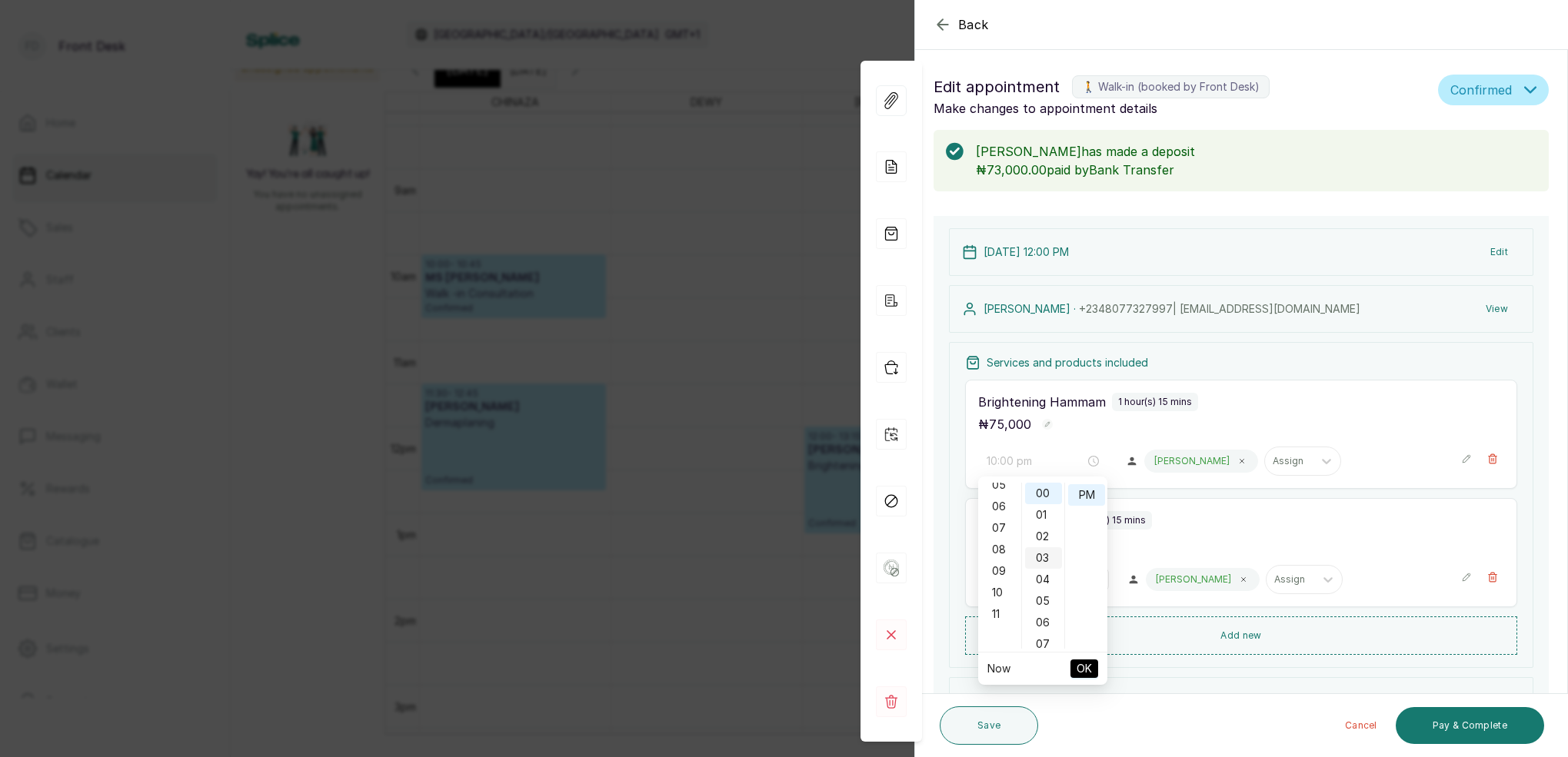
drag, startPoint x: 1000, startPoint y: 588, endPoint x: 1026, endPoint y: 566, distance: 34.1
click at [1003, 586] on div "10" at bounding box center [999, 593] width 37 height 21
drag, startPoint x: 1040, startPoint y: 495, endPoint x: 1062, endPoint y: 495, distance: 22.0
click at [1042, 495] on div "00" at bounding box center [1043, 494] width 37 height 21
click at [1093, 496] on div "AM" at bounding box center [1086, 494] width 37 height 21
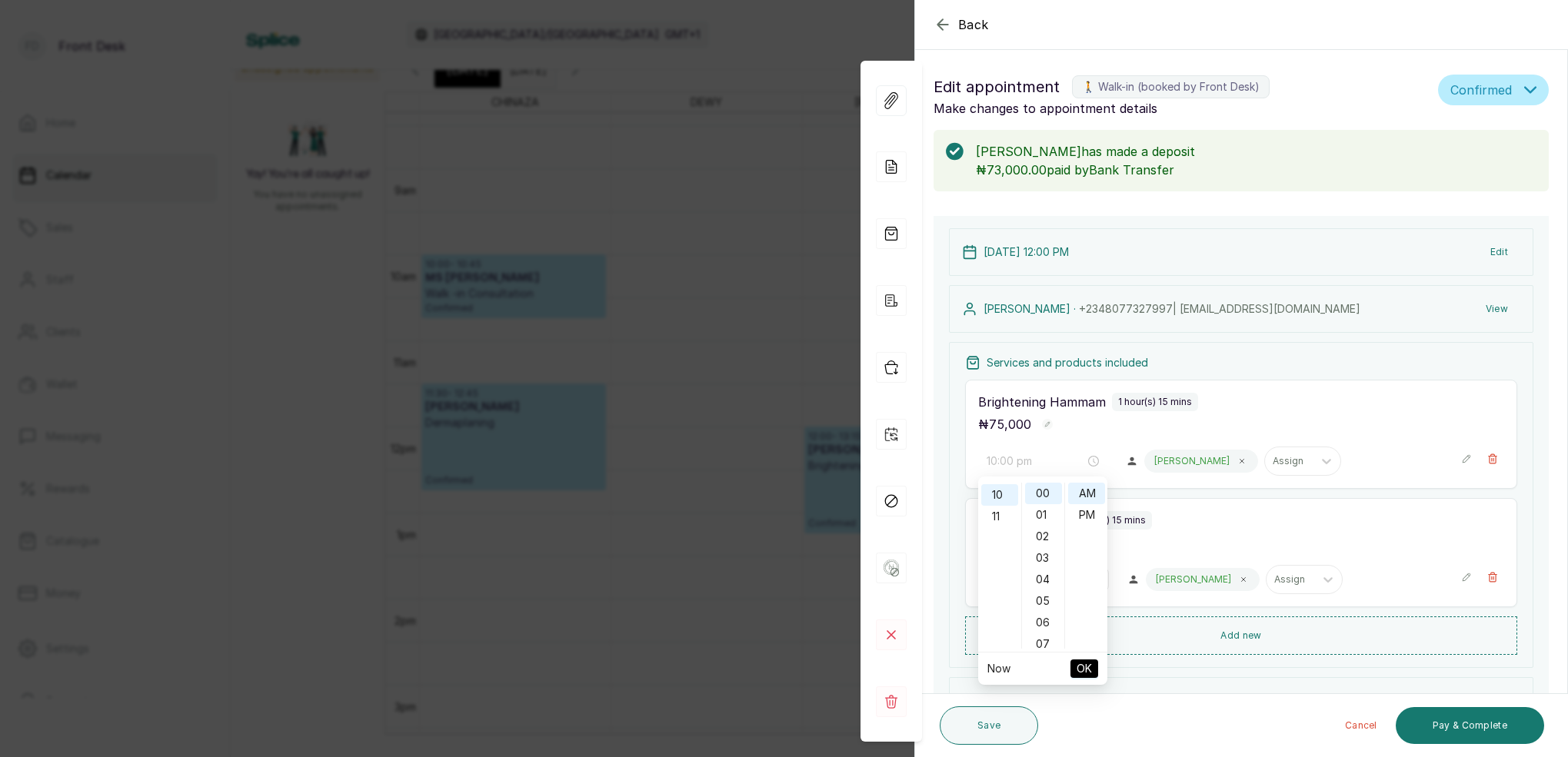
type input "10:00 am"
drag, startPoint x: 1089, startPoint y: 670, endPoint x: 1094, endPoint y: 663, distance: 8.6
click at [1091, 668] on span "OK" at bounding box center [1084, 669] width 16 height 30
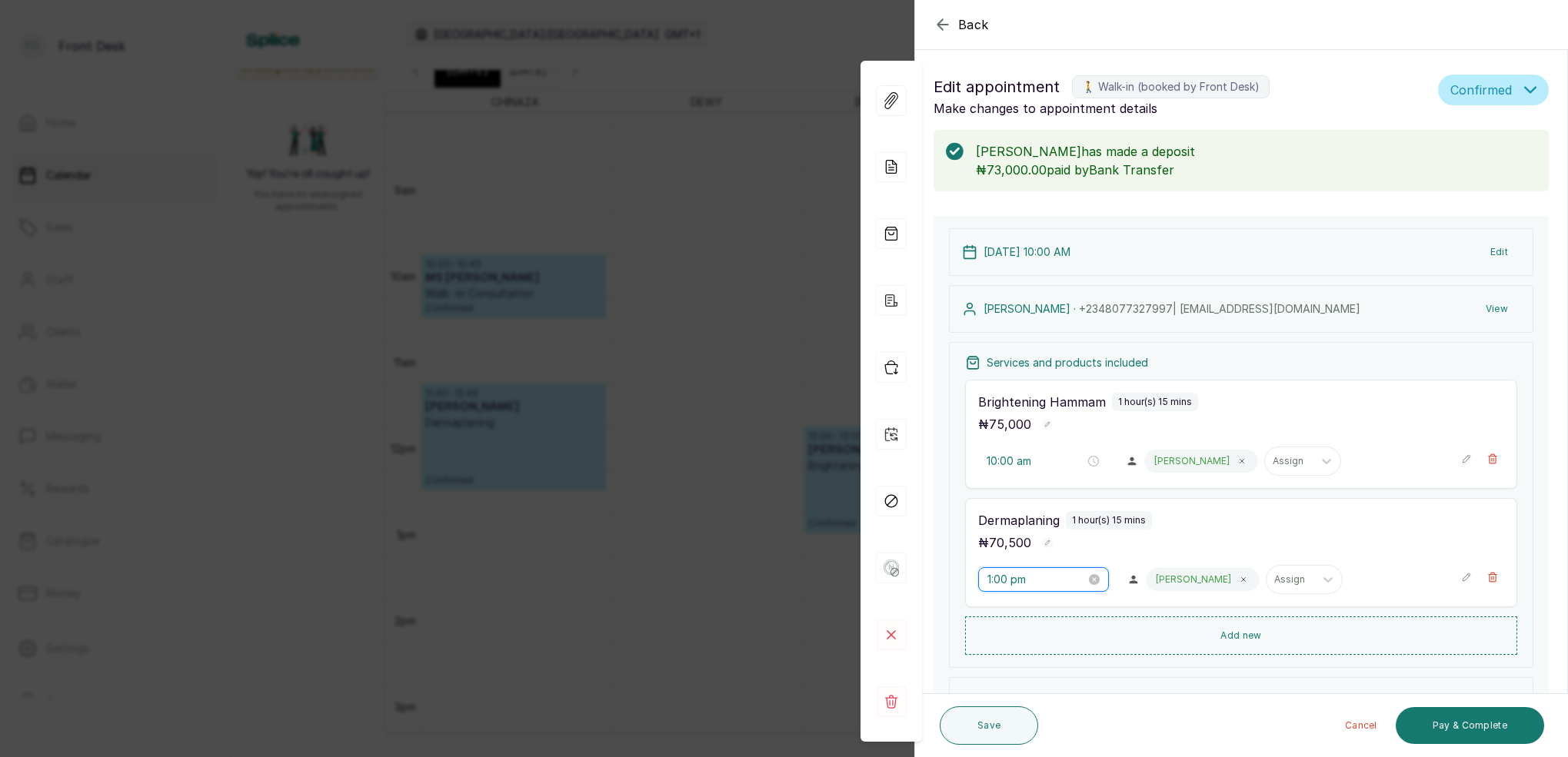
click at [998, 581] on input "1:00 pm" at bounding box center [1037, 579] width 98 height 17
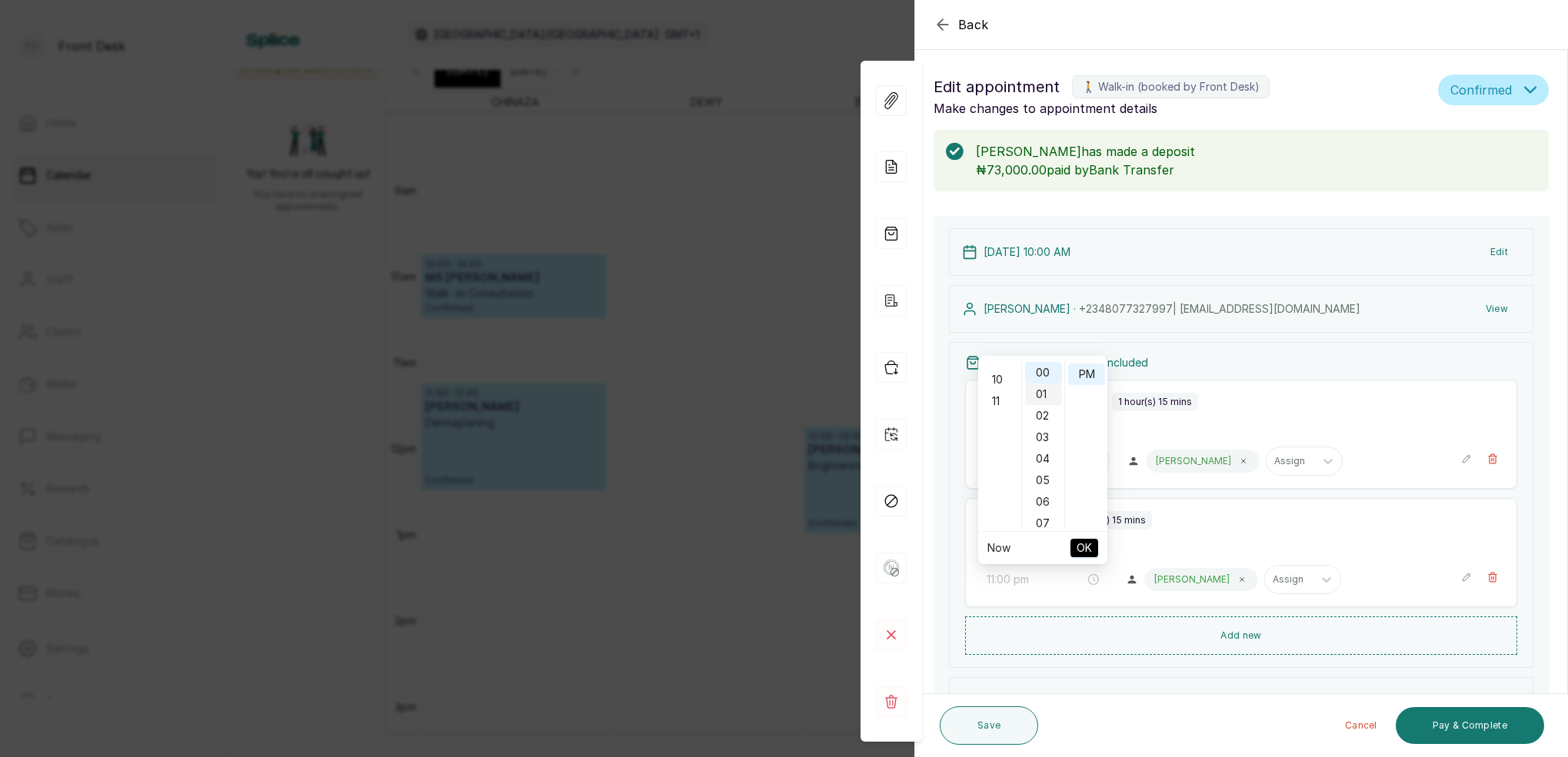
drag, startPoint x: 1000, startPoint y: 401, endPoint x: 1026, endPoint y: 396, distance: 26.5
click at [1001, 401] on div "11" at bounding box center [999, 401] width 37 height 21
click at [1049, 374] on div "00" at bounding box center [1043, 372] width 37 height 21
drag, startPoint x: 1088, startPoint y: 372, endPoint x: 1097, endPoint y: 394, distance: 23.8
click at [1088, 372] on div "AM" at bounding box center [1086, 372] width 37 height 21
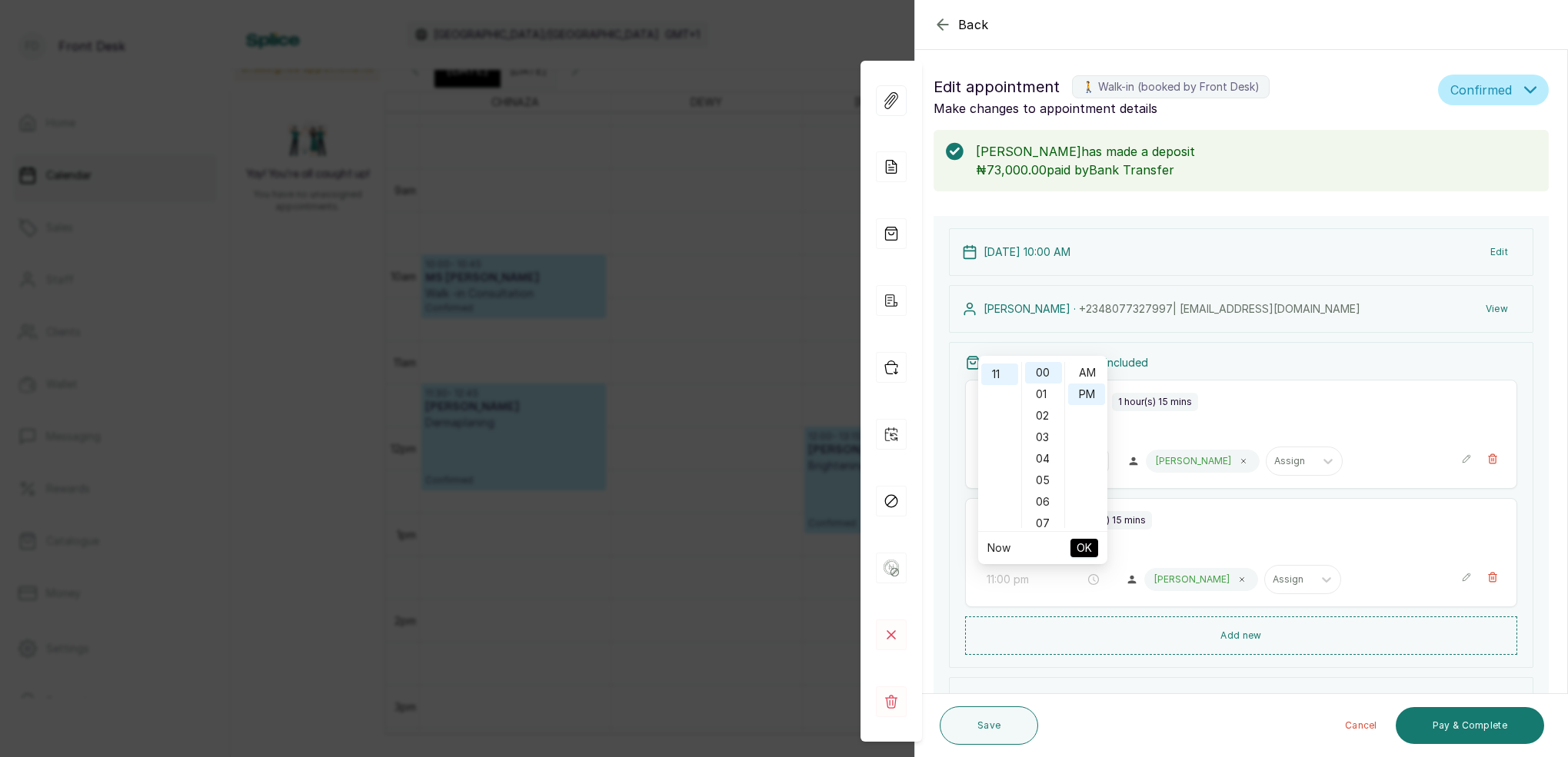
type input "11:00 am"
click at [1087, 548] on span "OK" at bounding box center [1084, 548] width 16 height 30
click at [807, 37] on div "Back Appointment Details Edit appointment 🚶 Walk-in (booked by Front Desk) Make…" at bounding box center [784, 378] width 1568 height 757
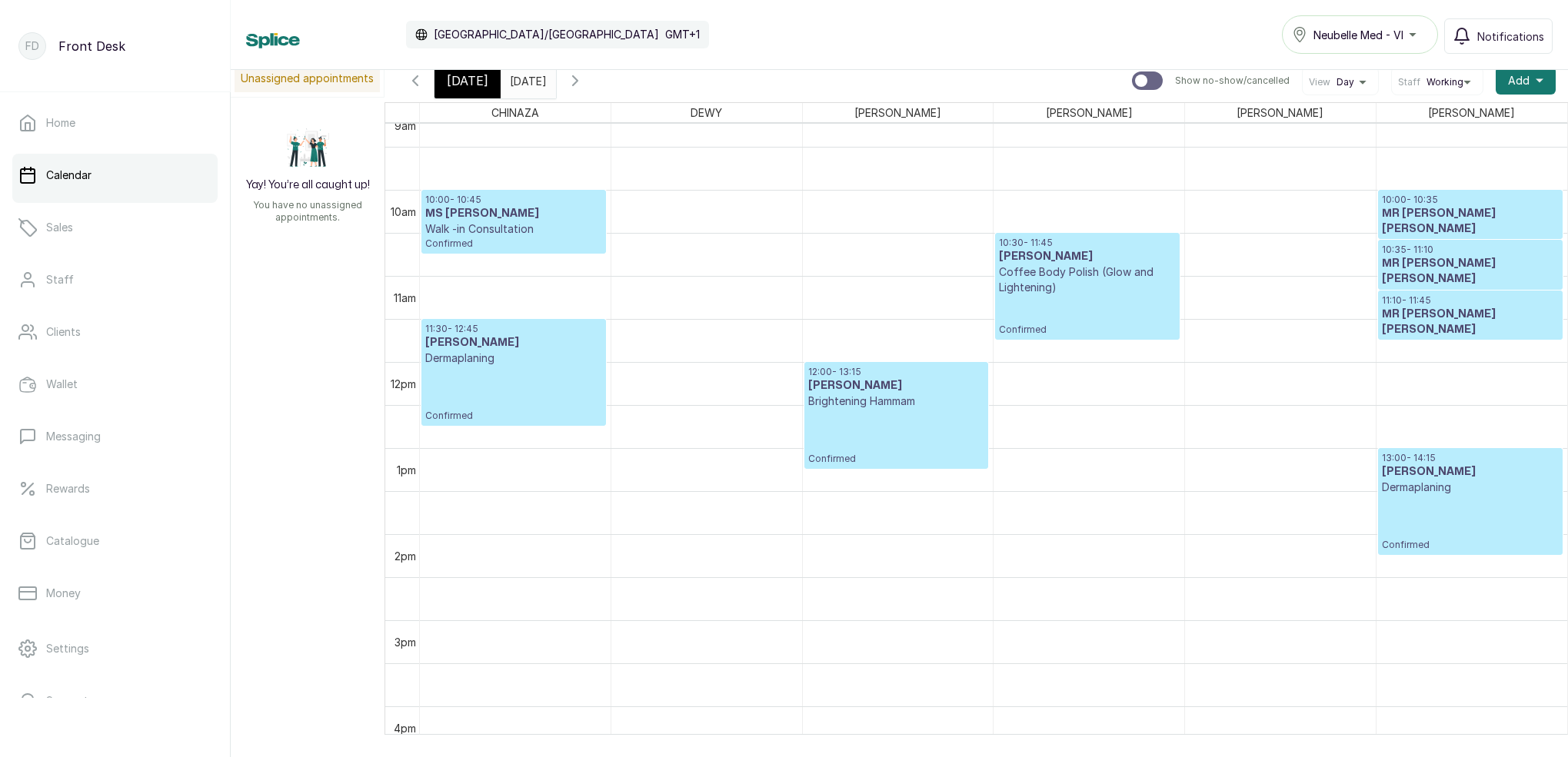
click at [467, 84] on span "[DATE]" at bounding box center [468, 80] width 42 height 18
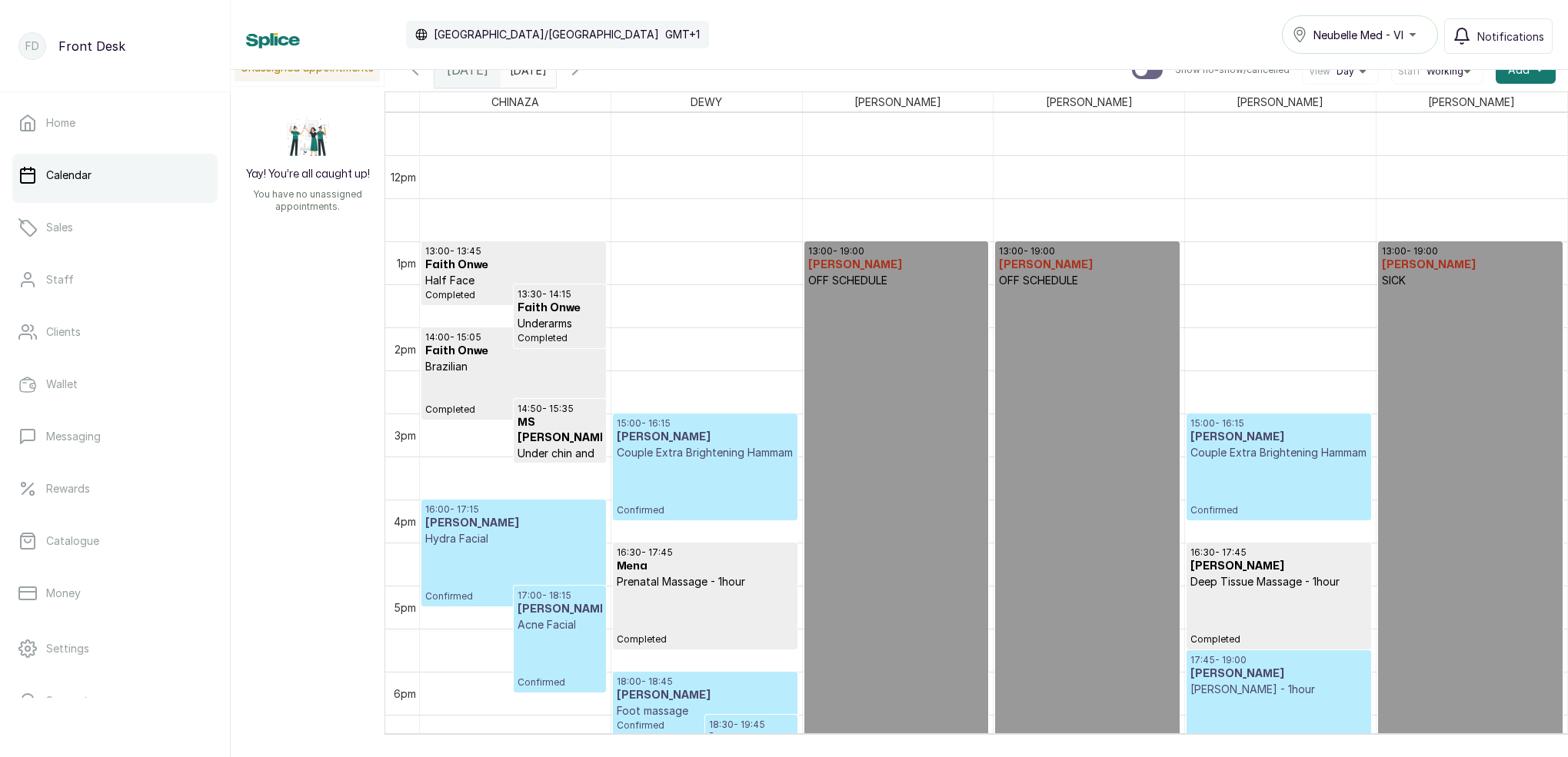
click at [525, 72] on input "[DATE]" at bounding box center [514, 66] width 25 height 26
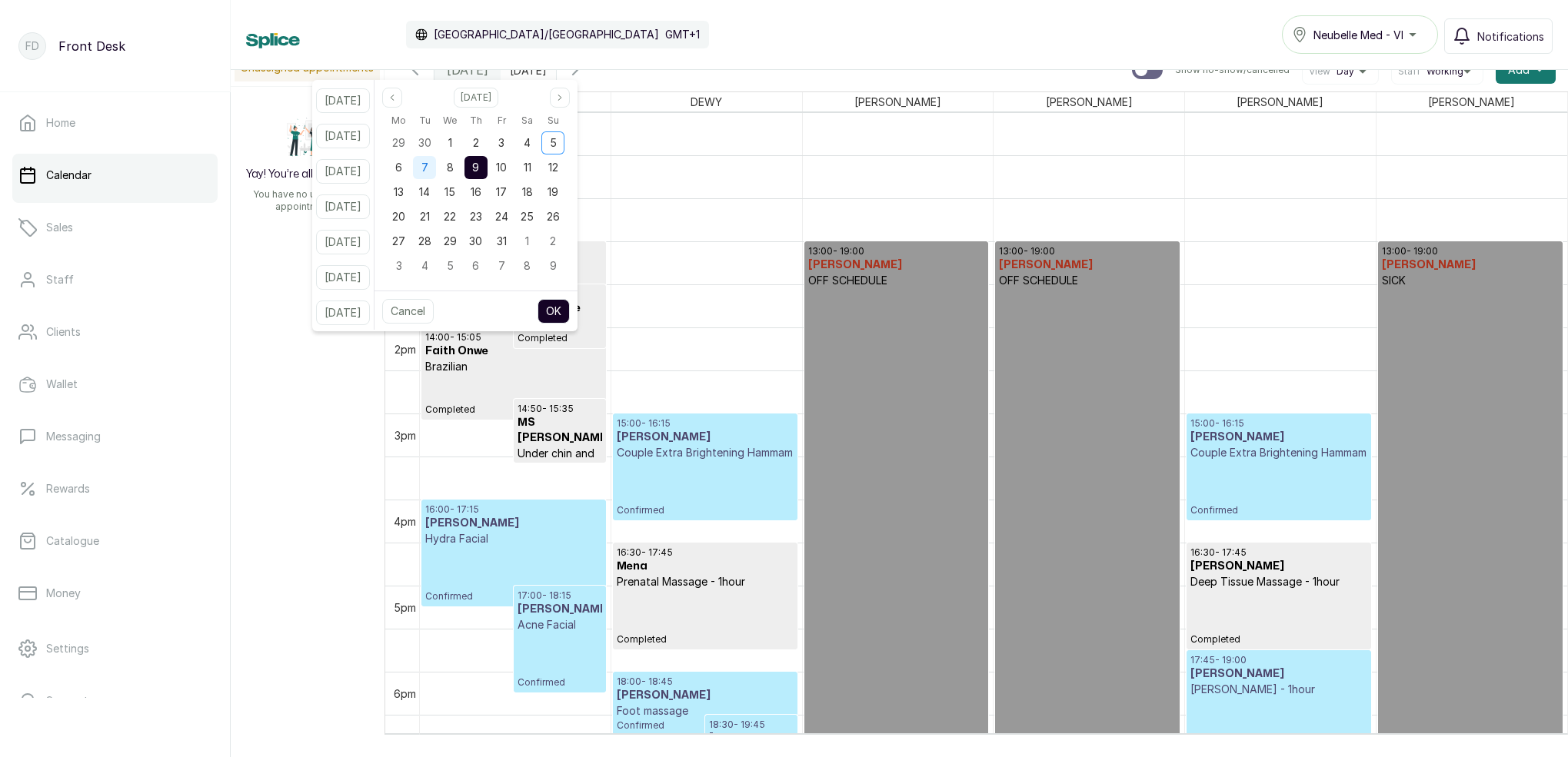
click at [436, 171] on div "7" at bounding box center [424, 167] width 23 height 23
click at [570, 308] on button "OK" at bounding box center [553, 312] width 32 height 25
type input "[DATE]"
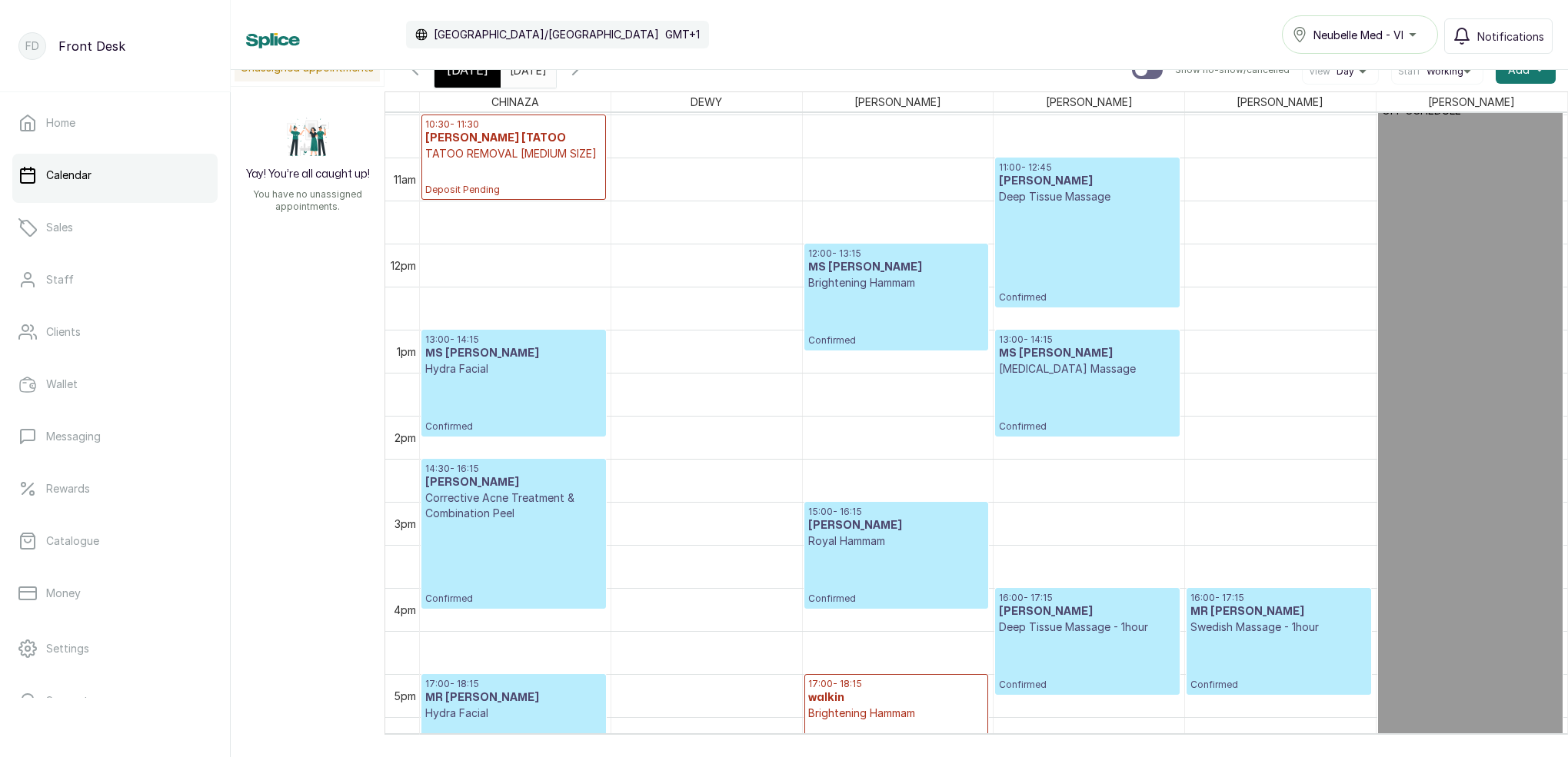
scroll to position [837, 0]
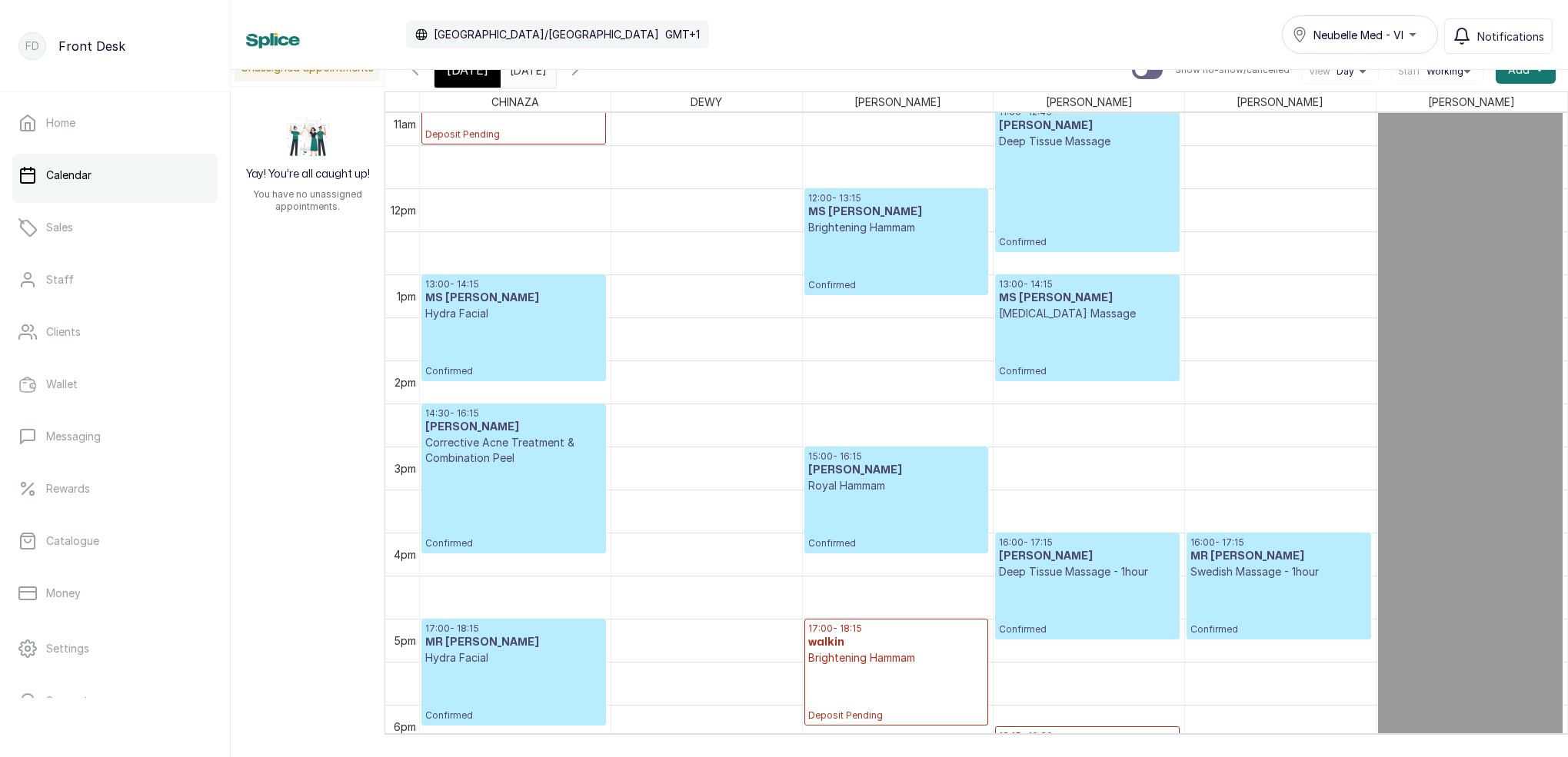
click at [562, 127] on p "Deposit Pending" at bounding box center [514, 123] width 177 height 34
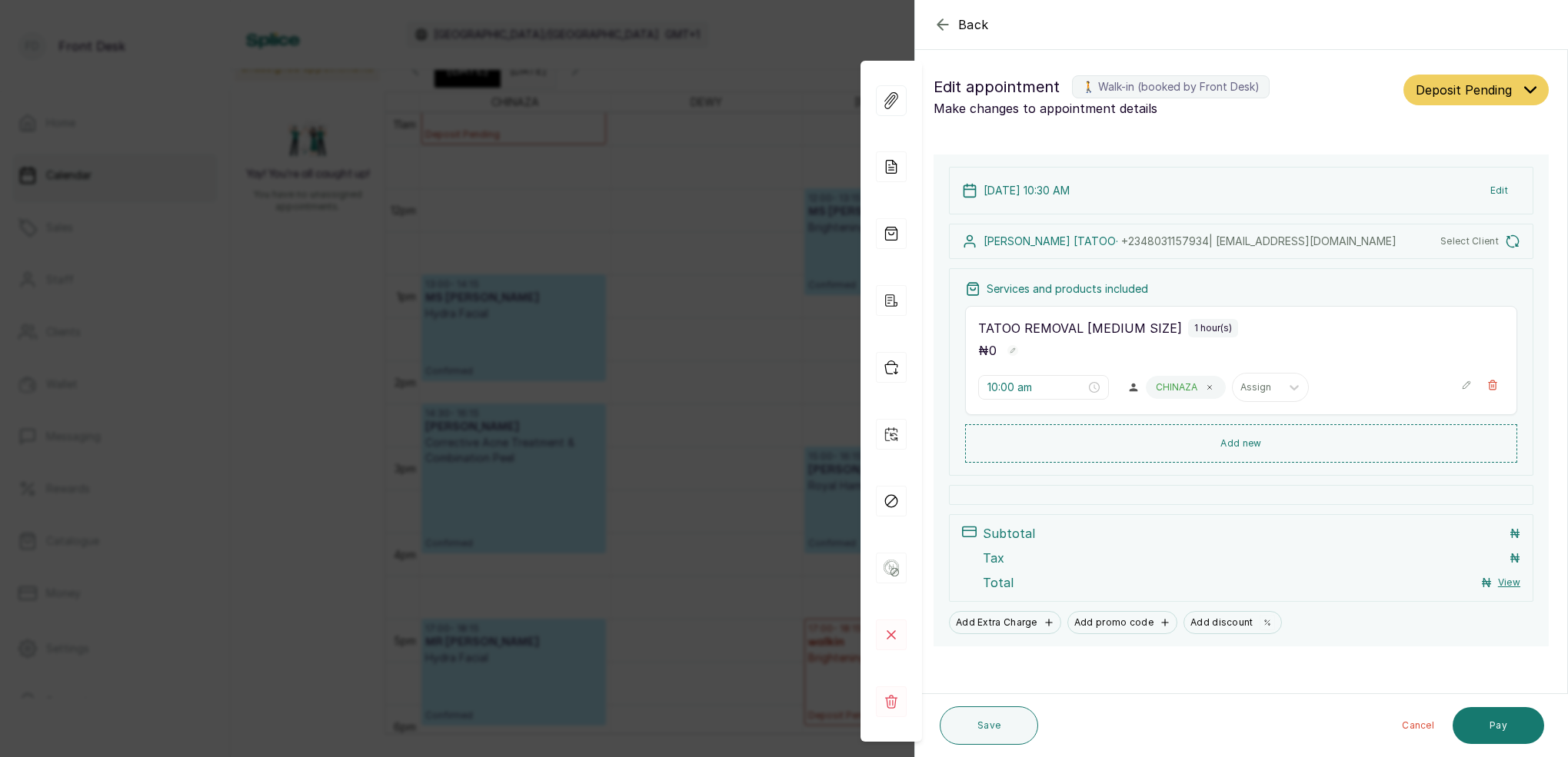
type input "10:30 am"
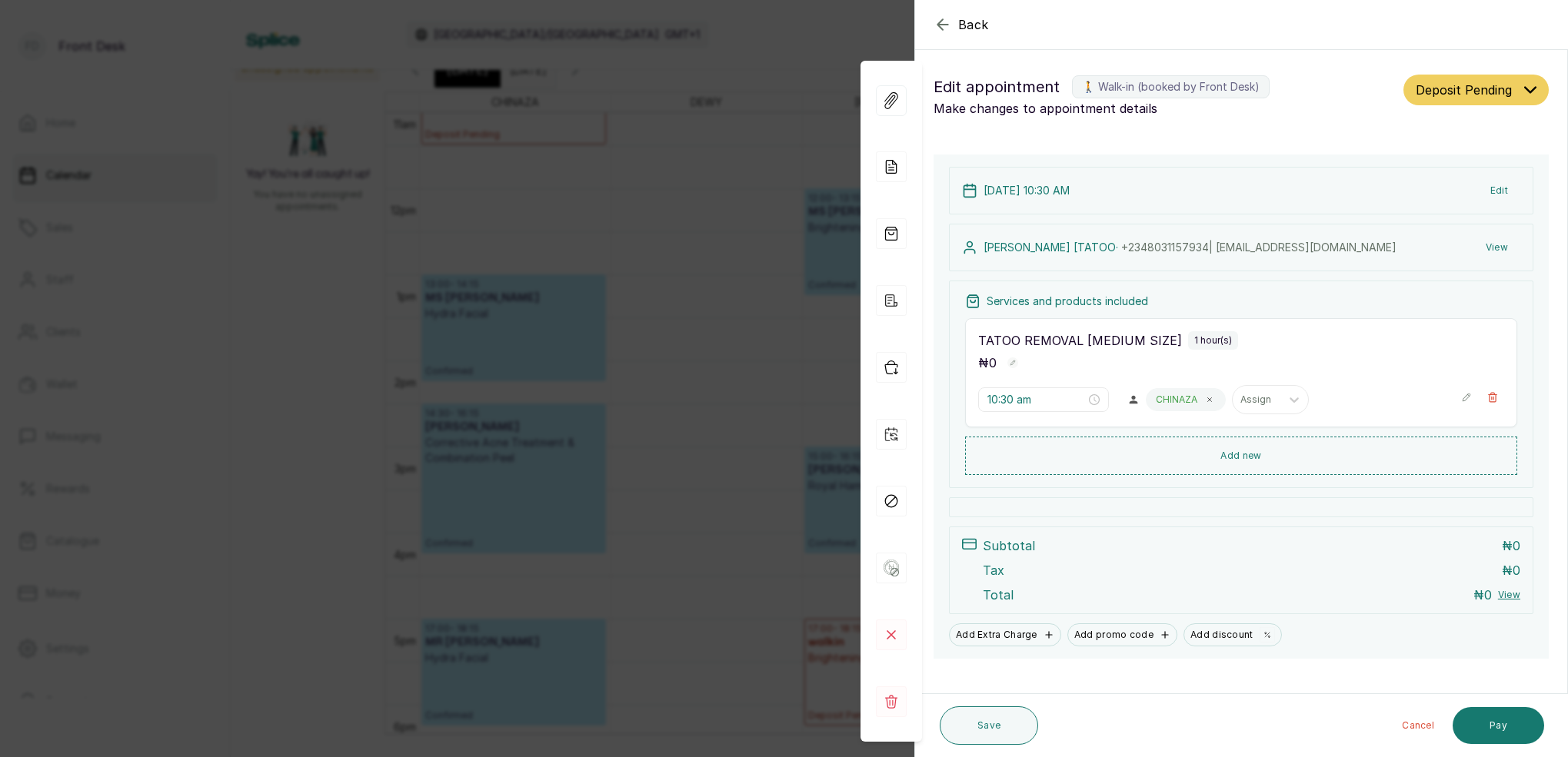
click at [1498, 249] on button "View" at bounding box center [1497, 248] width 47 height 28
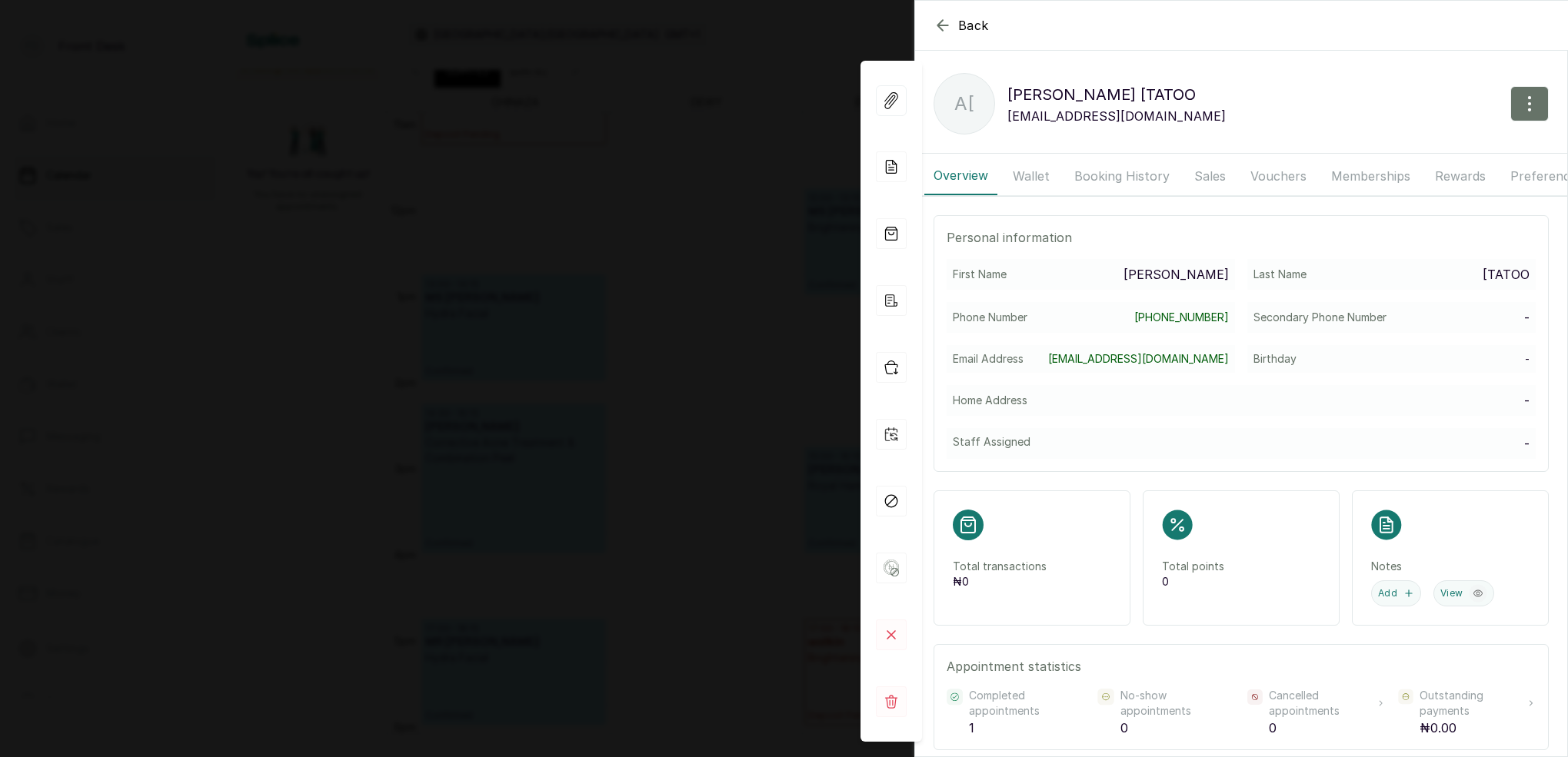
click at [1040, 174] on button "Wallet" at bounding box center [1031, 176] width 55 height 39
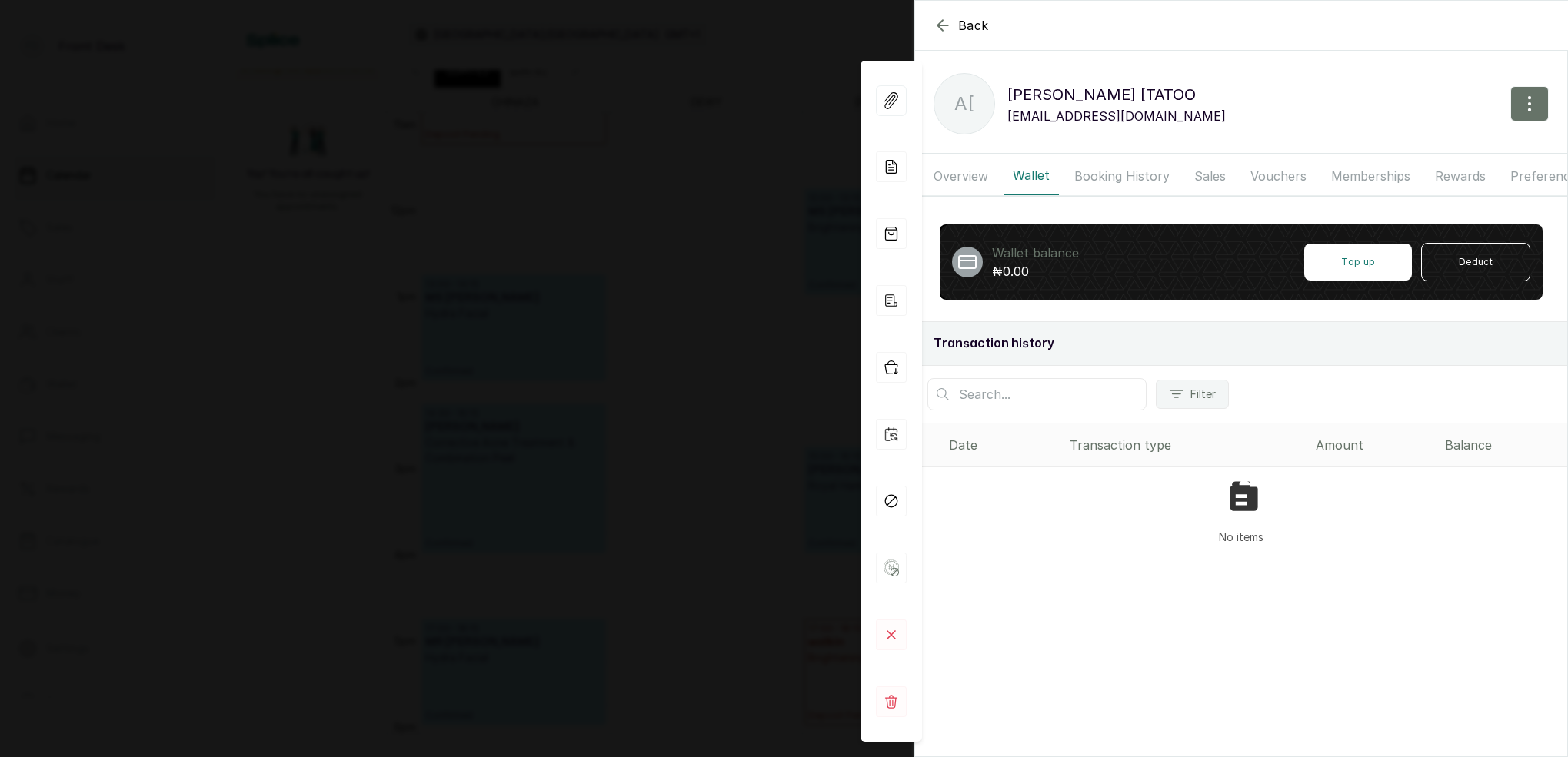
click at [1122, 175] on button "Booking History" at bounding box center [1122, 176] width 114 height 39
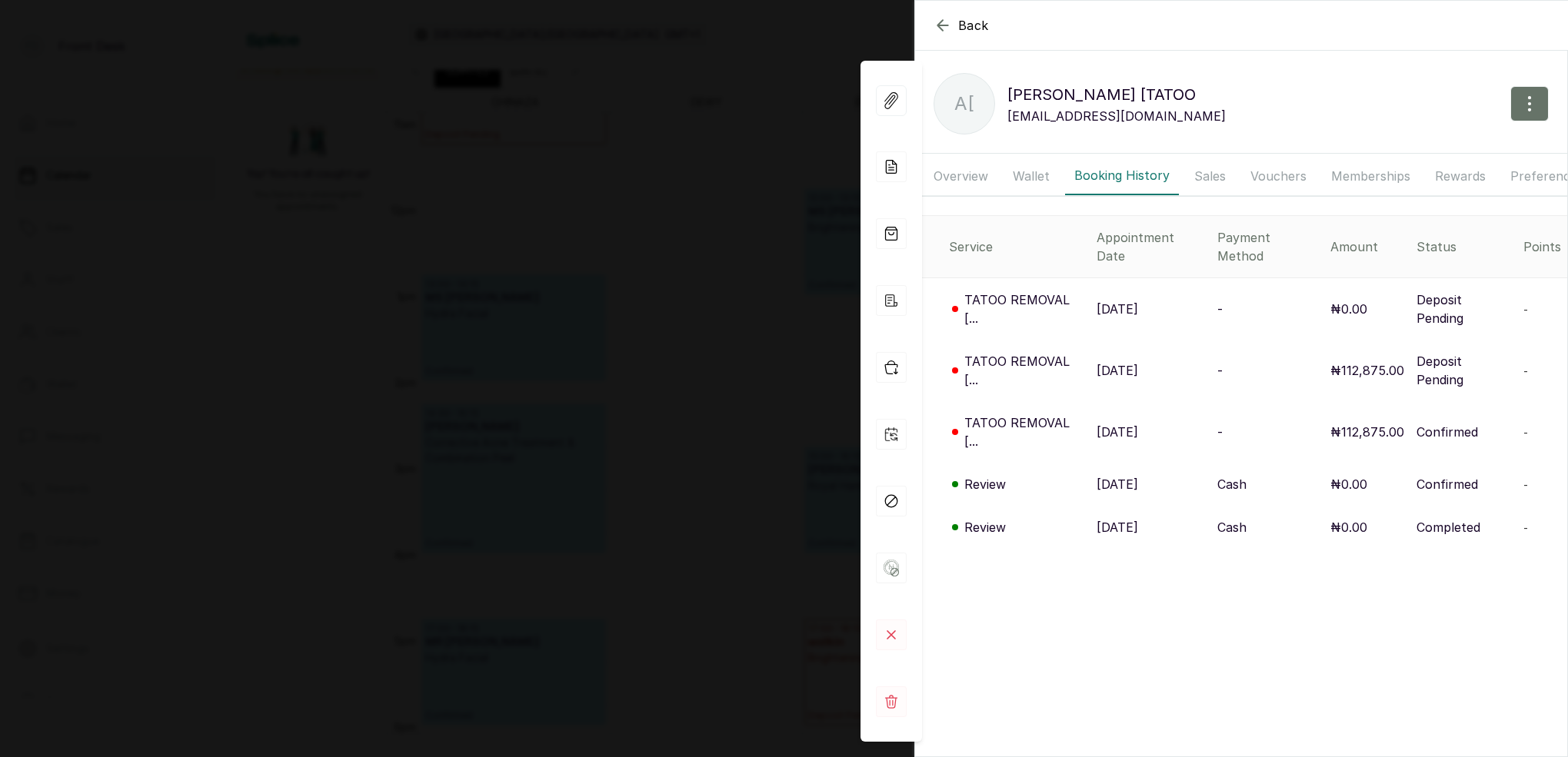
click at [1025, 413] on p "TATOO REMOVAL [..." at bounding box center [1024, 431] width 120 height 37
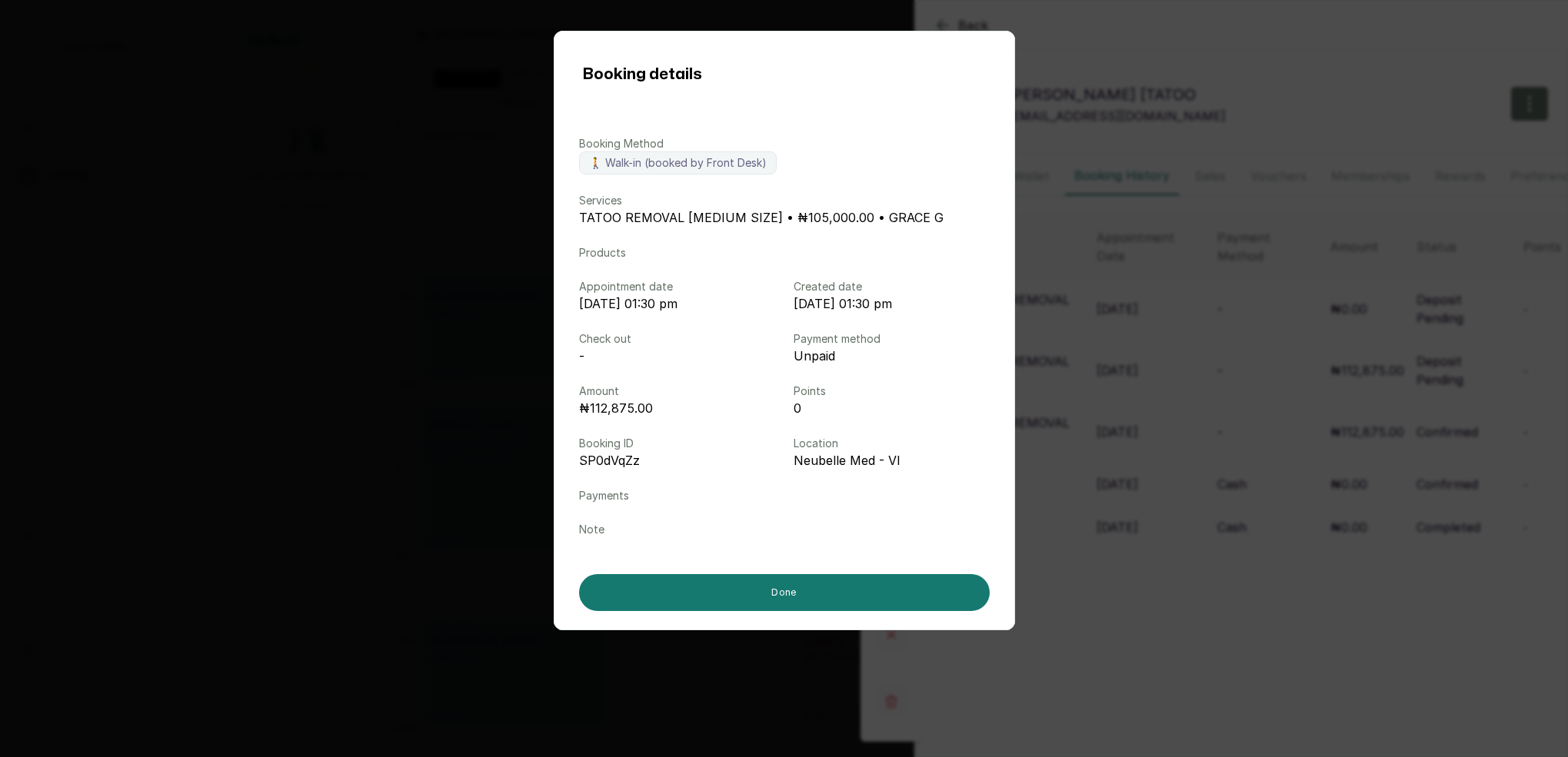
drag, startPoint x: 1243, startPoint y: 446, endPoint x: 1209, endPoint y: 431, distance: 37.2
click at [1242, 445] on div "Booking details Booking Method 🚶 Walk-in (booked by Front Desk) Services TATOO …" at bounding box center [784, 378] width 1568 height 757
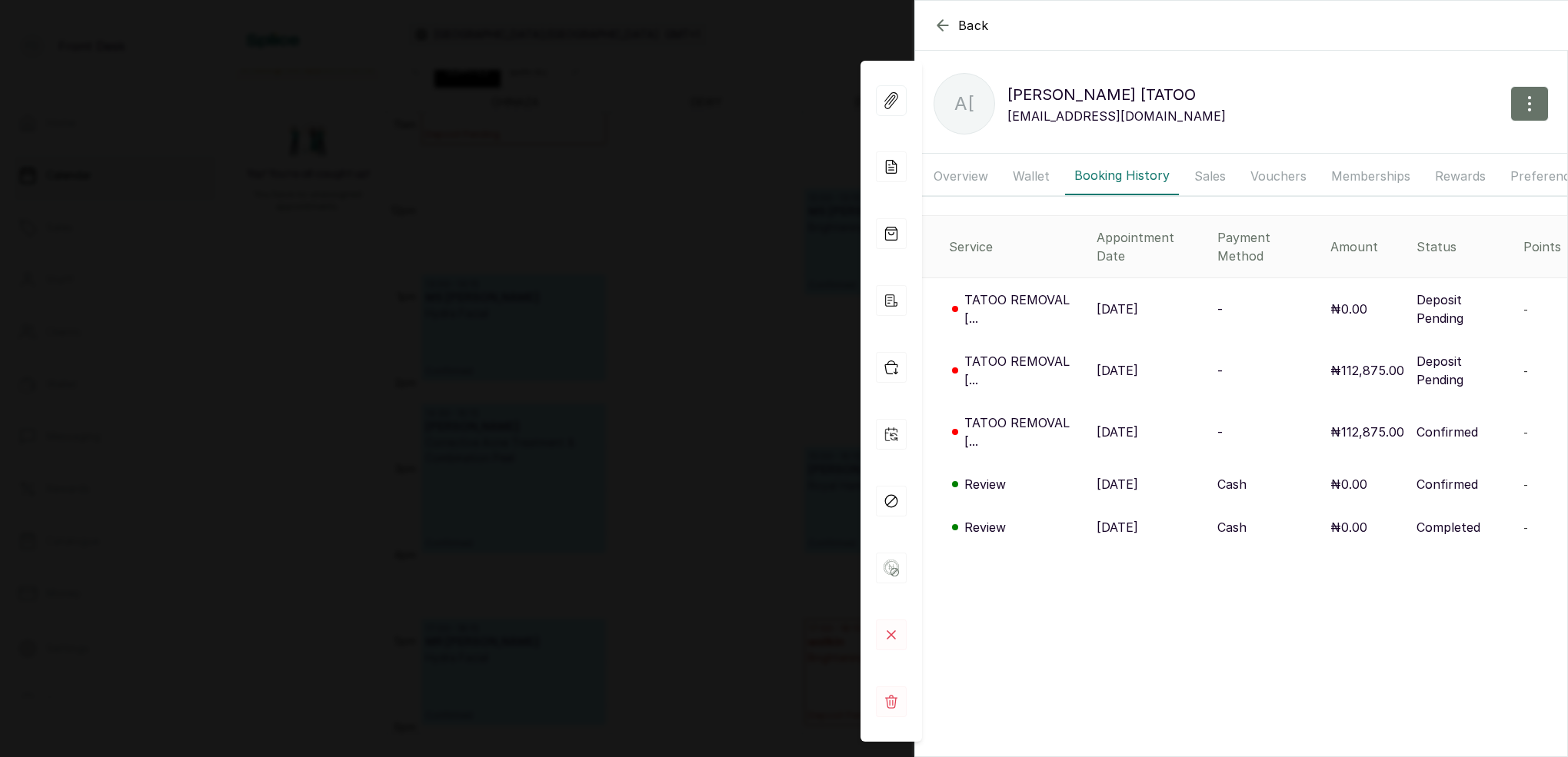
click at [1041, 352] on p "TATOO REMOVAL [..." at bounding box center [1024, 370] width 120 height 37
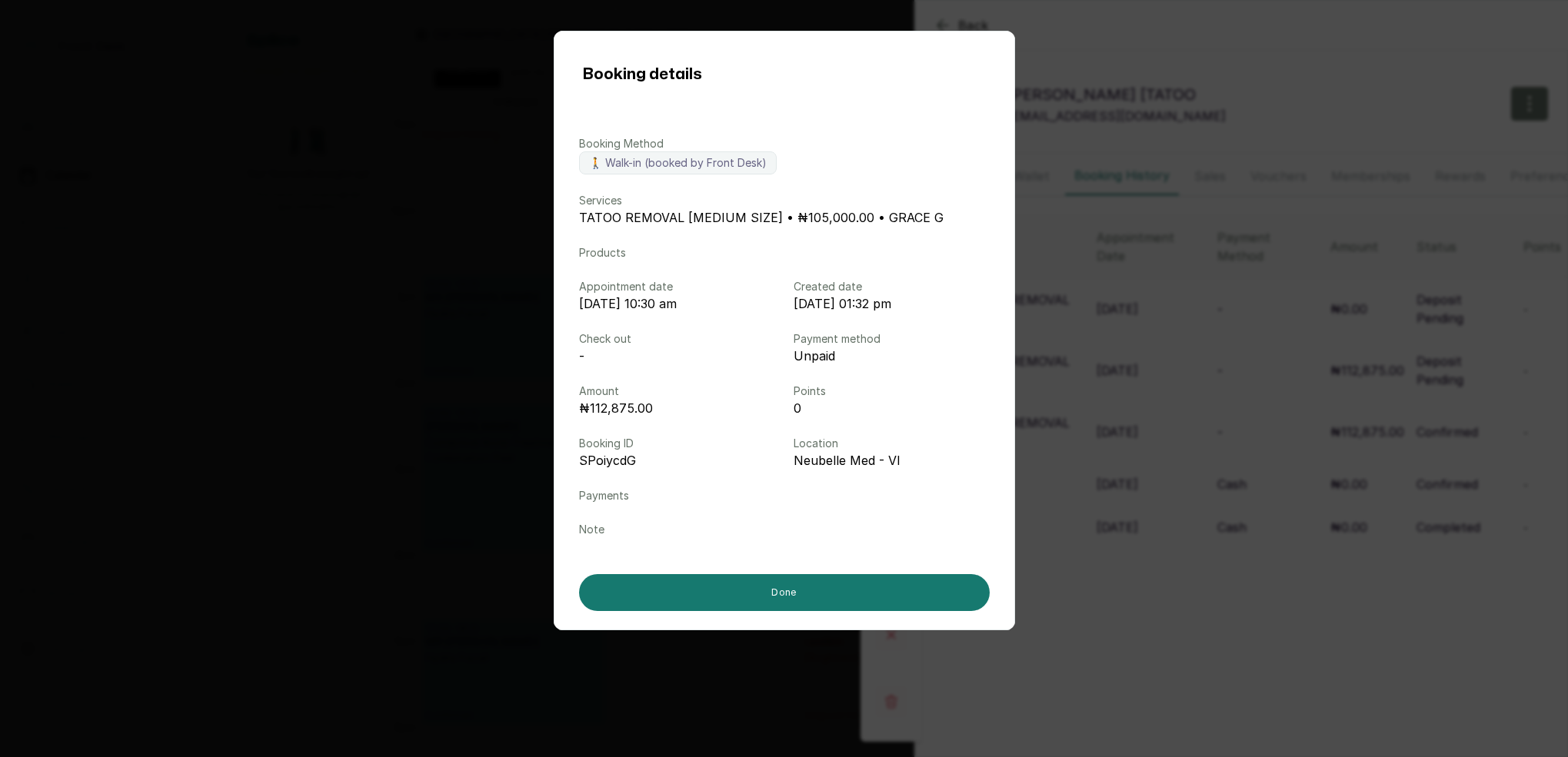
click at [1159, 331] on div "Booking details Booking Method 🚶 Walk-in (booked by Front Desk) Services TATOO …" at bounding box center [784, 378] width 1568 height 757
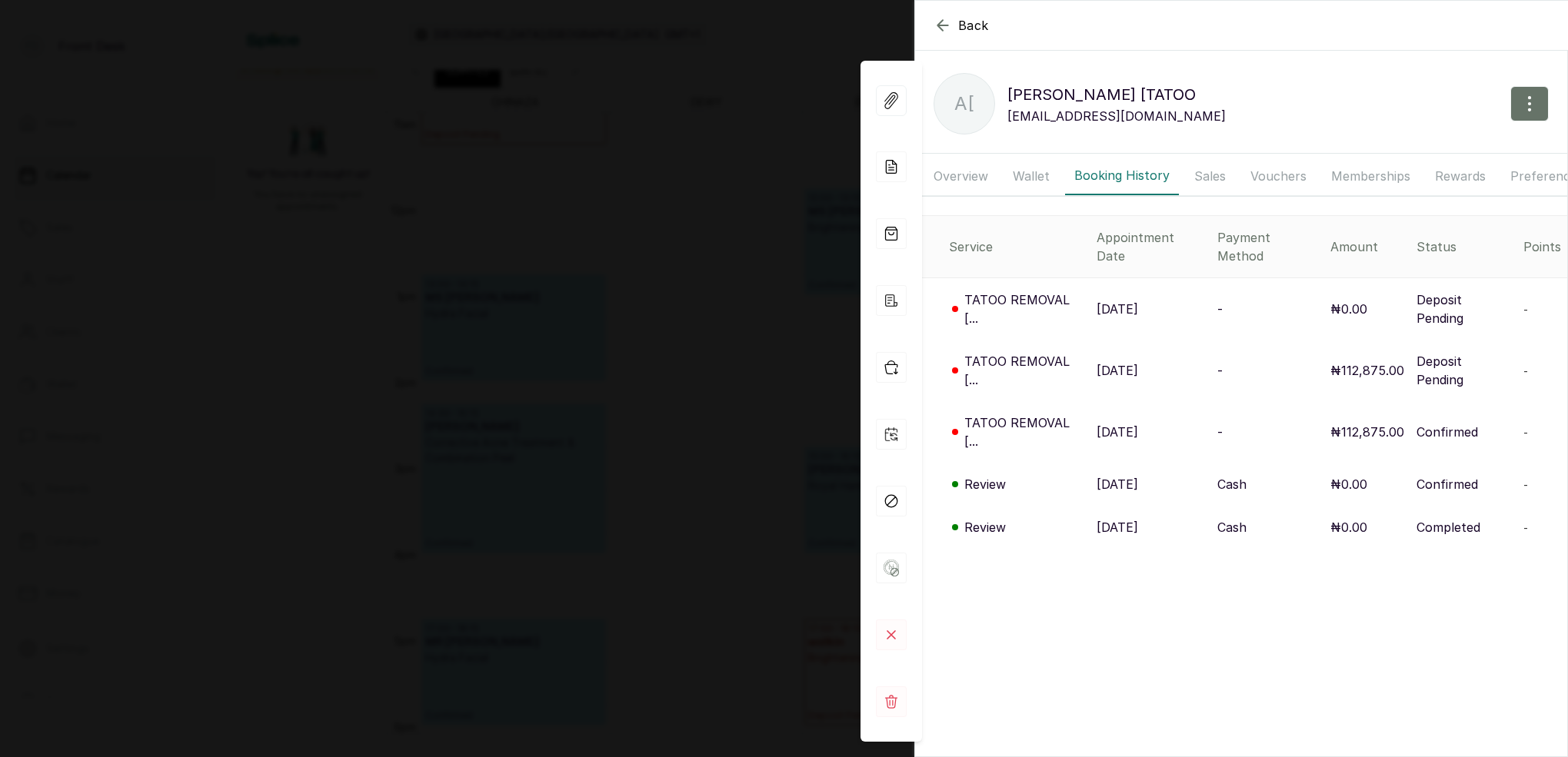
click at [703, 245] on div "Back [PERSON_NAME] [TATOO A[ [PERSON_NAME] [TATOO [EMAIL_ADDRESS][DOMAIN_NAME] …" at bounding box center [784, 378] width 1568 height 757
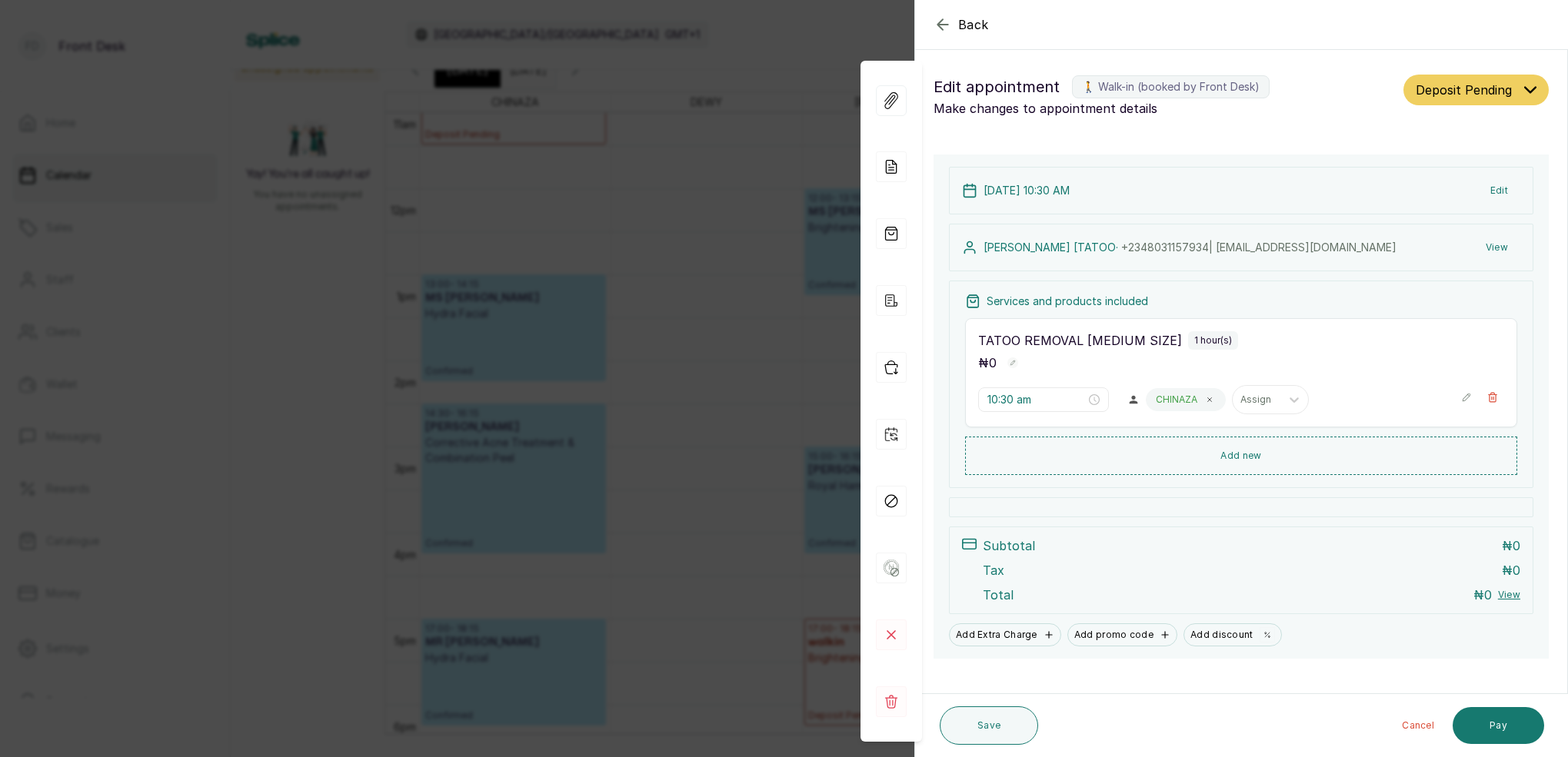
drag, startPoint x: 691, startPoint y: 205, endPoint x: 596, endPoint y: 128, distance: 122.3
click at [691, 205] on div "Back Appointment Details Edit appointment 🚶 Walk-in (booked by Front Desk) Make…" at bounding box center [784, 378] width 1568 height 757
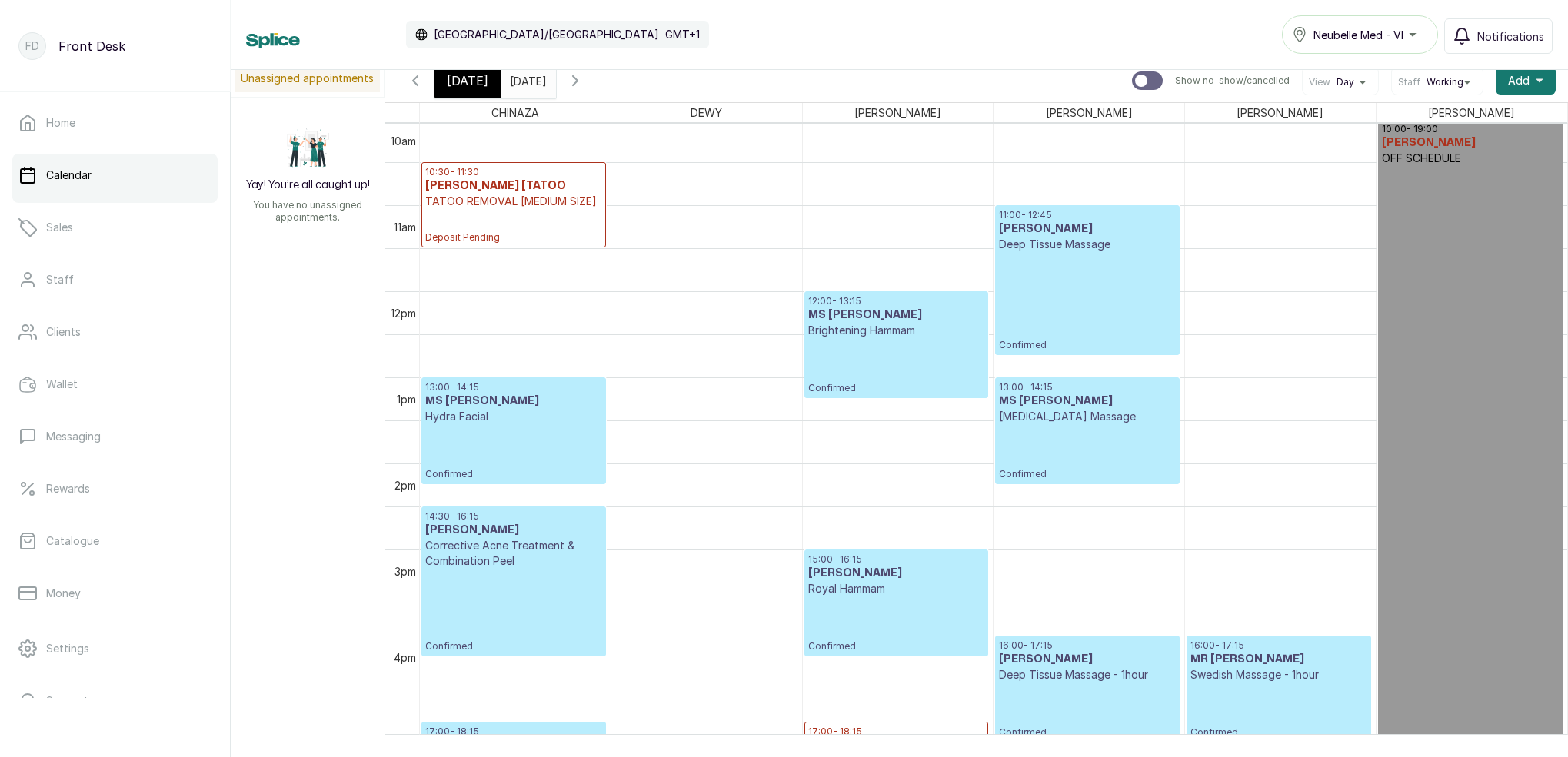
scroll to position [865, 0]
click at [526, 82] on input "[DATE]" at bounding box center [514, 77] width 25 height 26
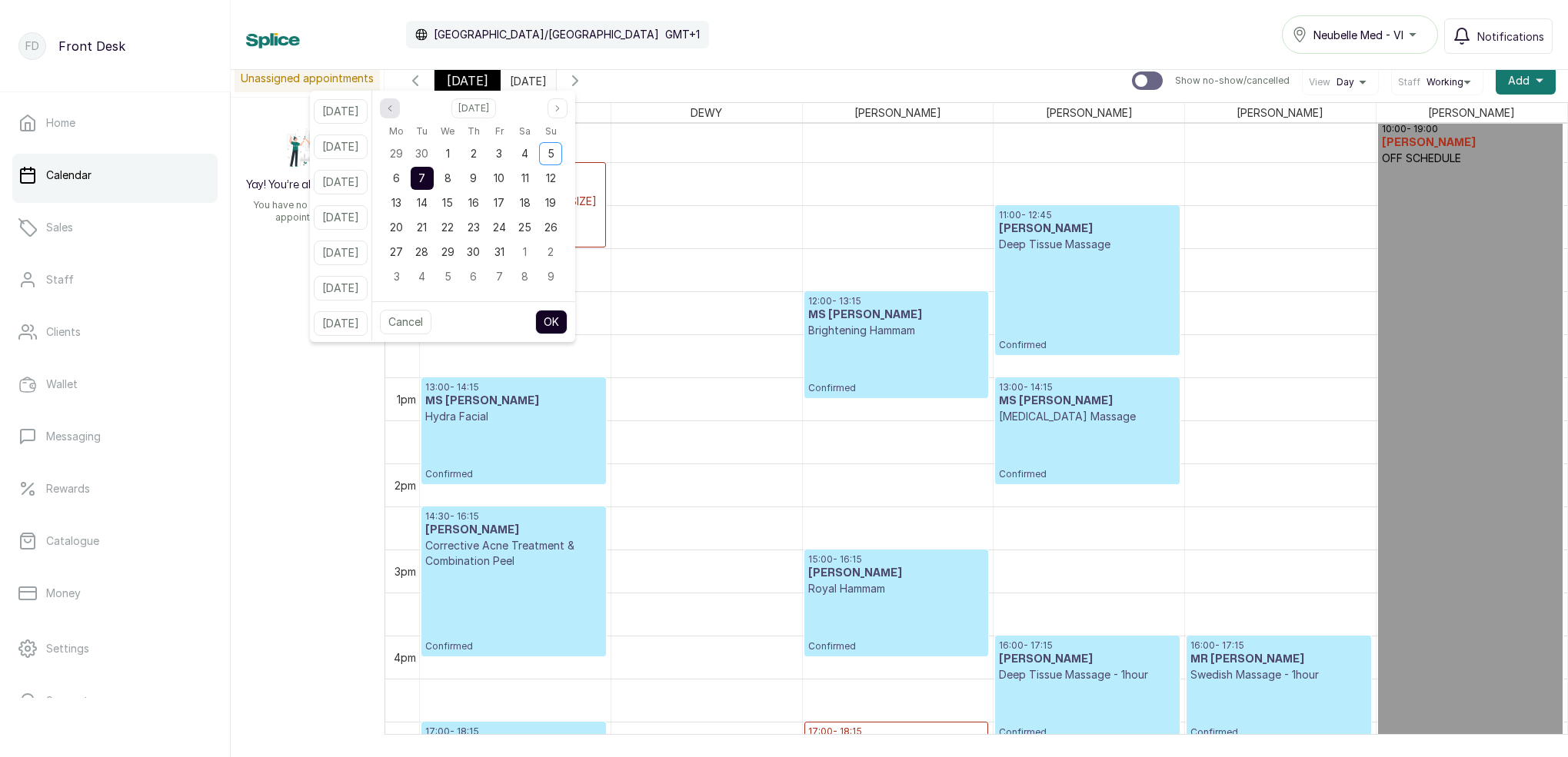
click at [395, 107] on icon "page previous" at bounding box center [390, 108] width 9 height 9
drag, startPoint x: 438, startPoint y: 153, endPoint x: 461, endPoint y: 157, distance: 23.3
click at [425, 153] on span "2" at bounding box center [422, 153] width 6 height 13
click at [568, 315] on button "OK" at bounding box center [551, 322] width 32 height 25
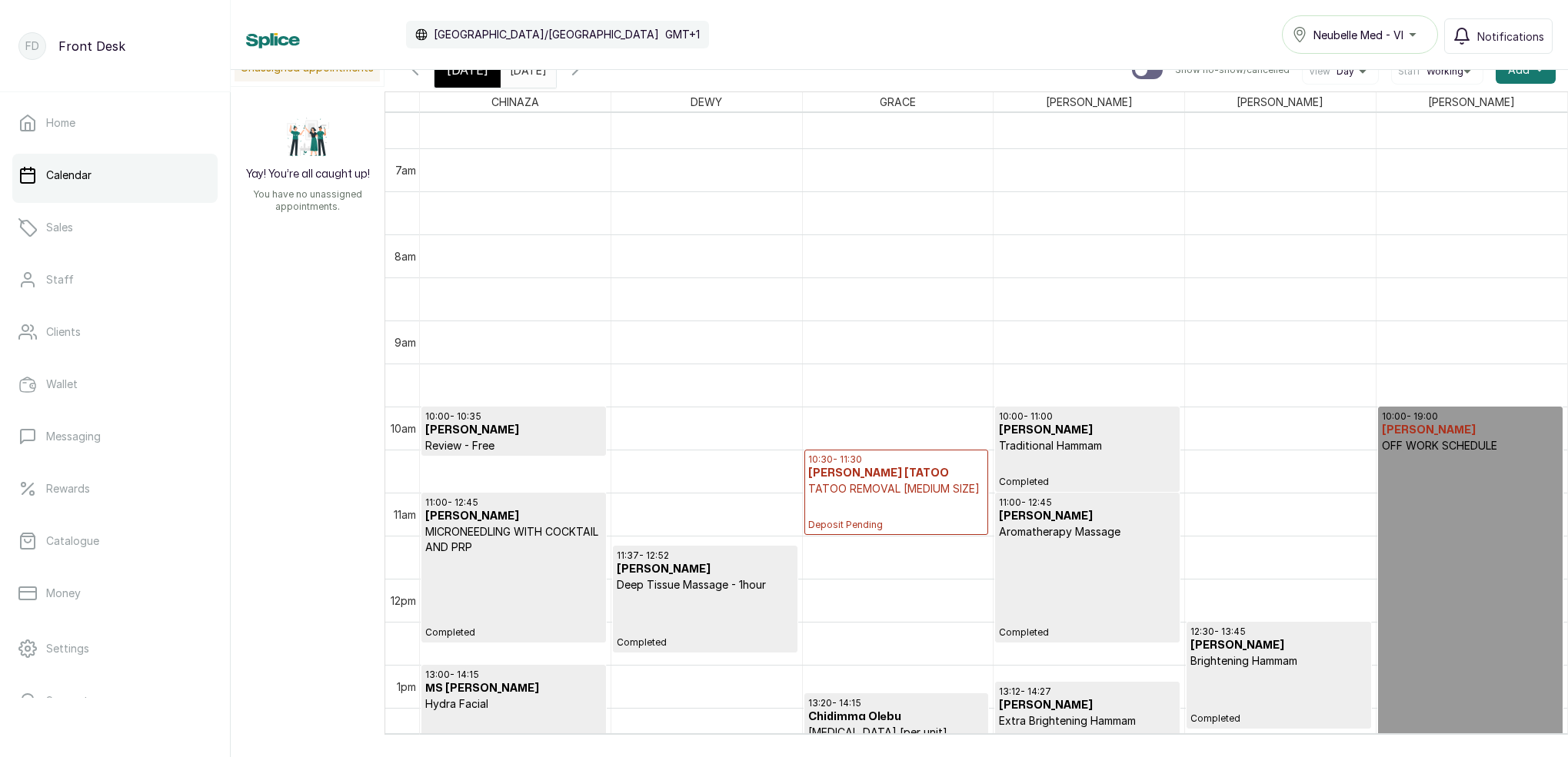
scroll to position [713, 0]
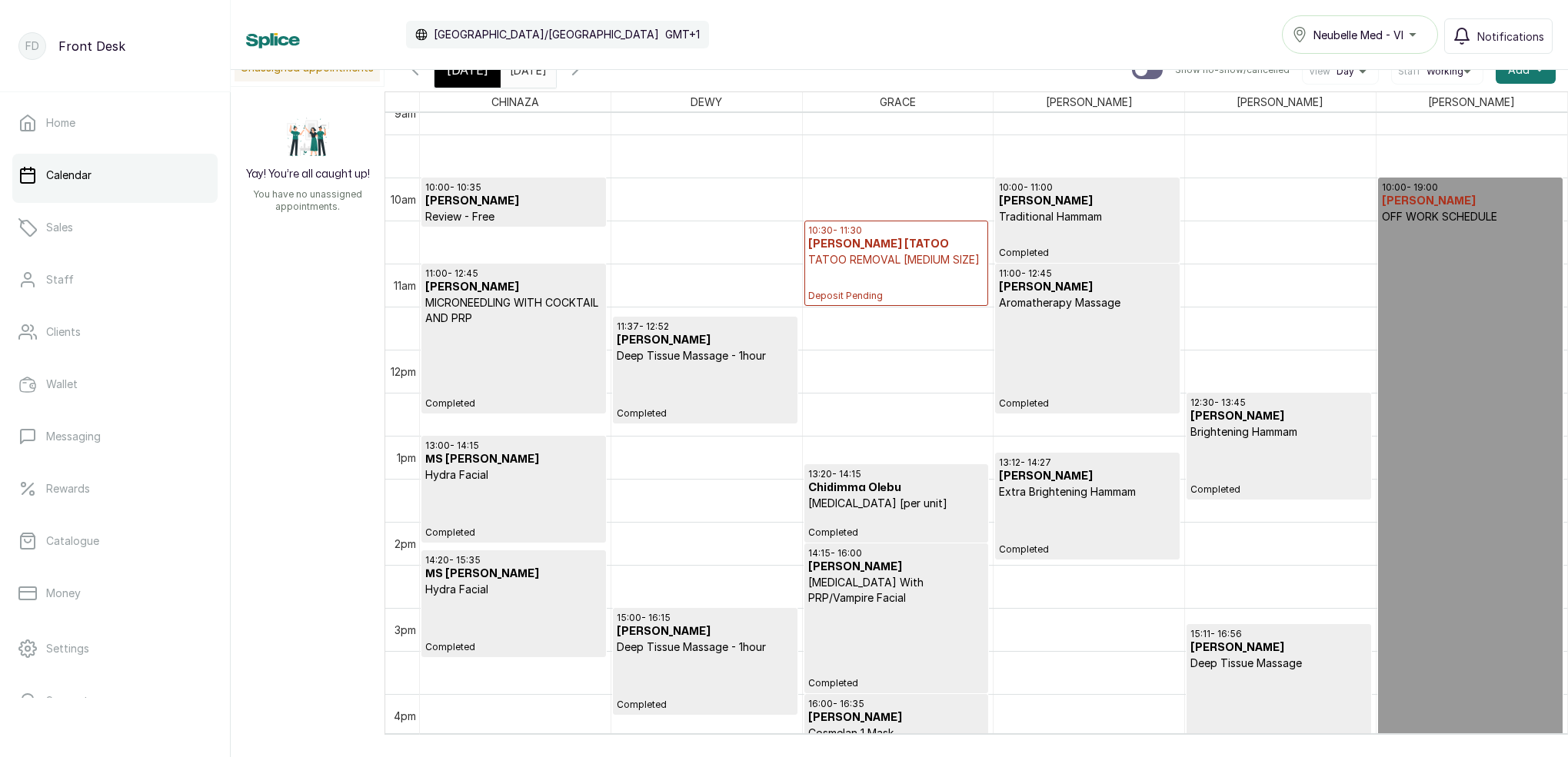
click at [907, 259] on p "TATOO REMOVAL [MEDIUM SIZE]" at bounding box center [896, 259] width 176 height 16
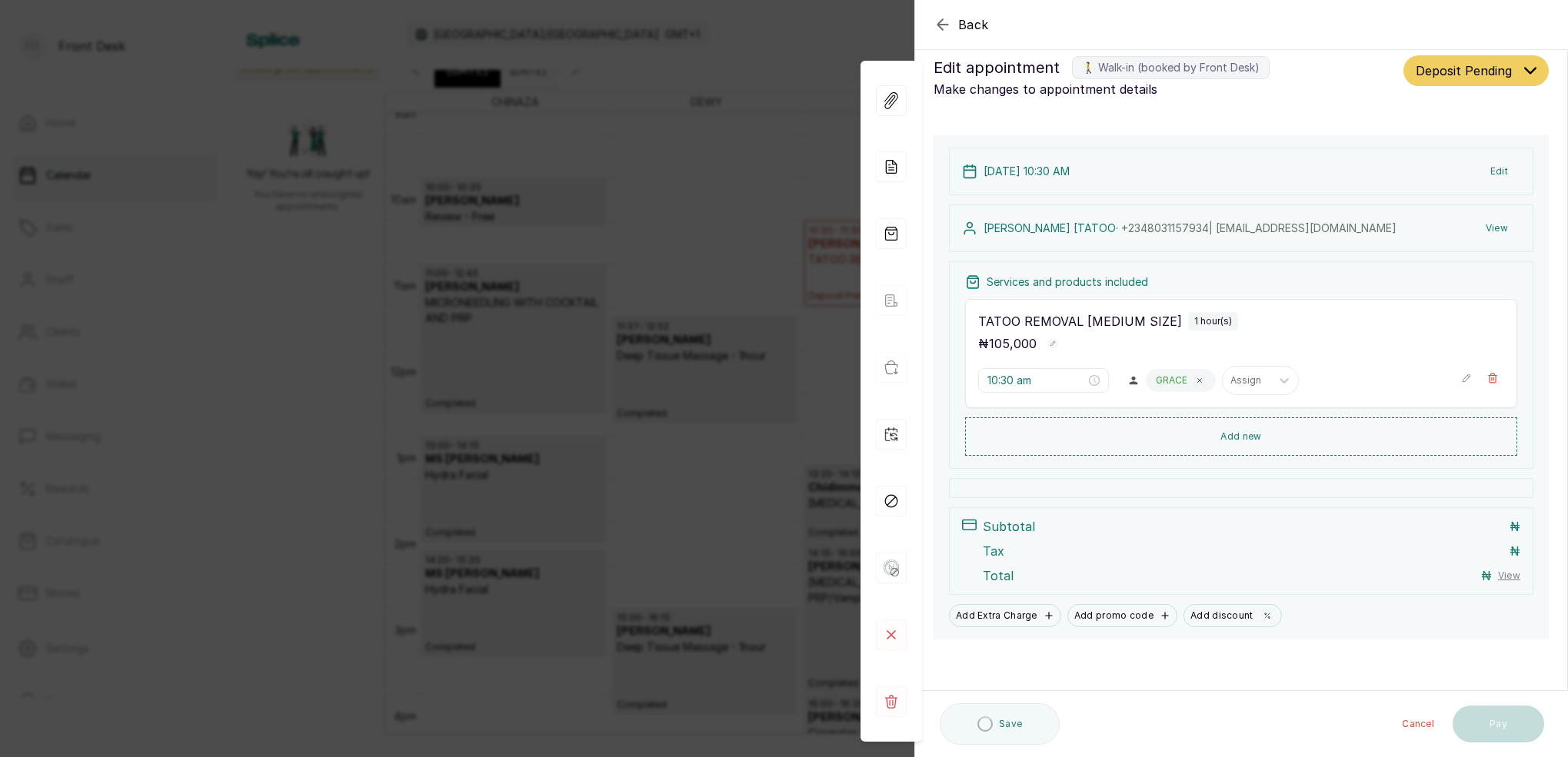
click at [1502, 226] on button "View" at bounding box center [1497, 229] width 47 height 28
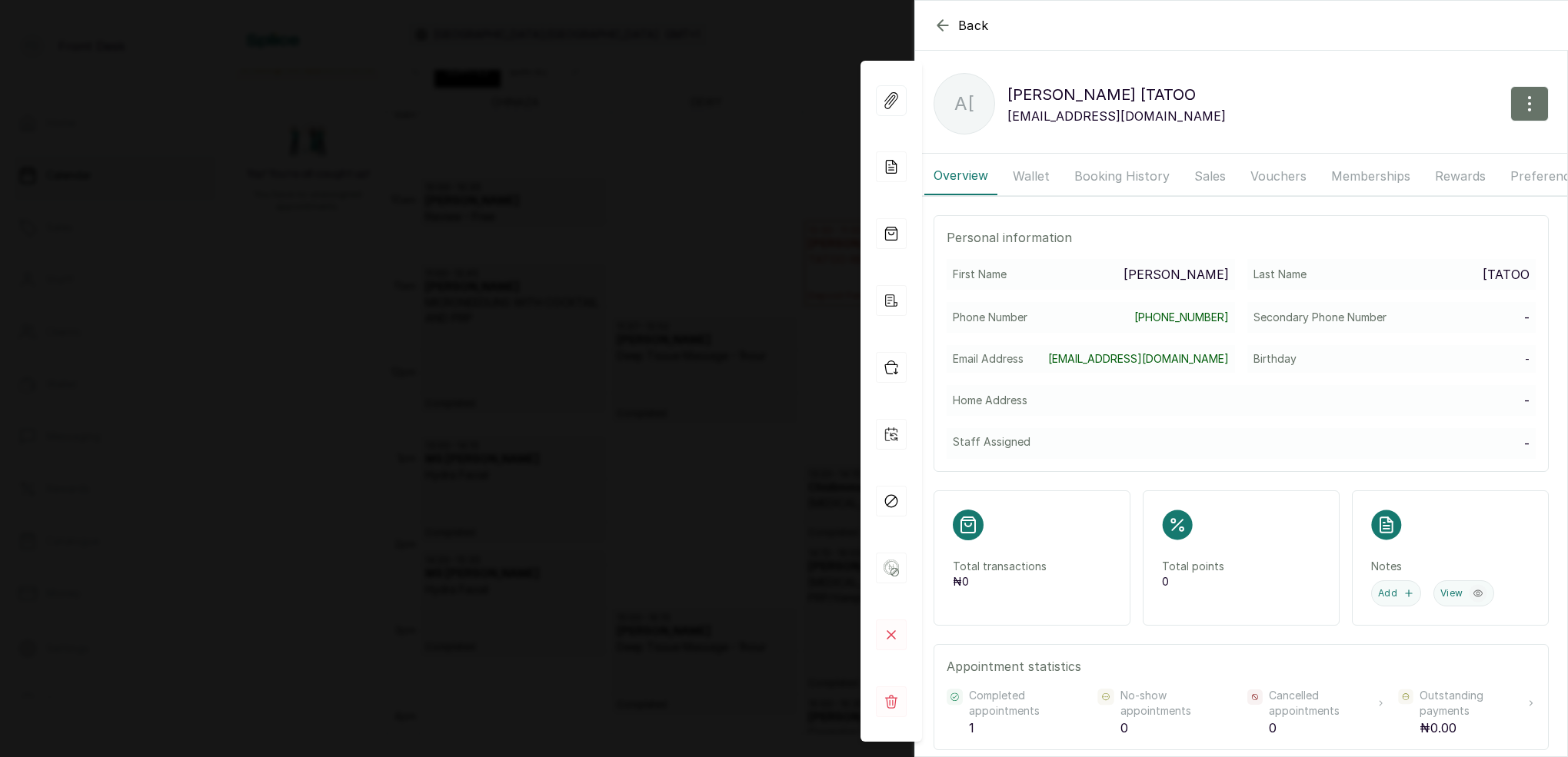
click at [1093, 175] on button "Booking History" at bounding box center [1122, 176] width 114 height 39
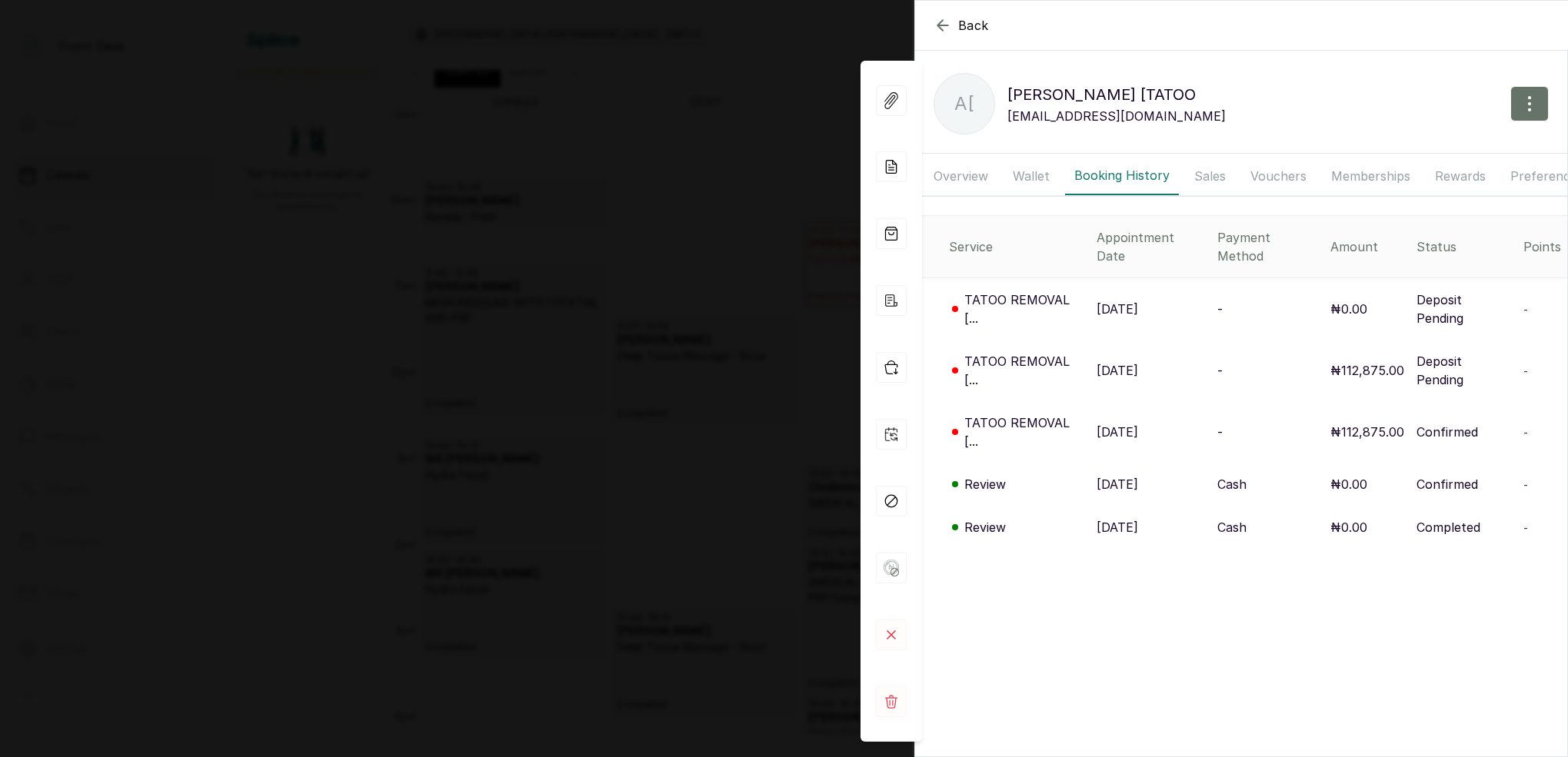
click at [723, 84] on div "Back [PERSON_NAME] [TATOO A[ [PERSON_NAME] [TATOO [EMAIL_ADDRESS][DOMAIN_NAME] …" at bounding box center [784, 378] width 1568 height 757
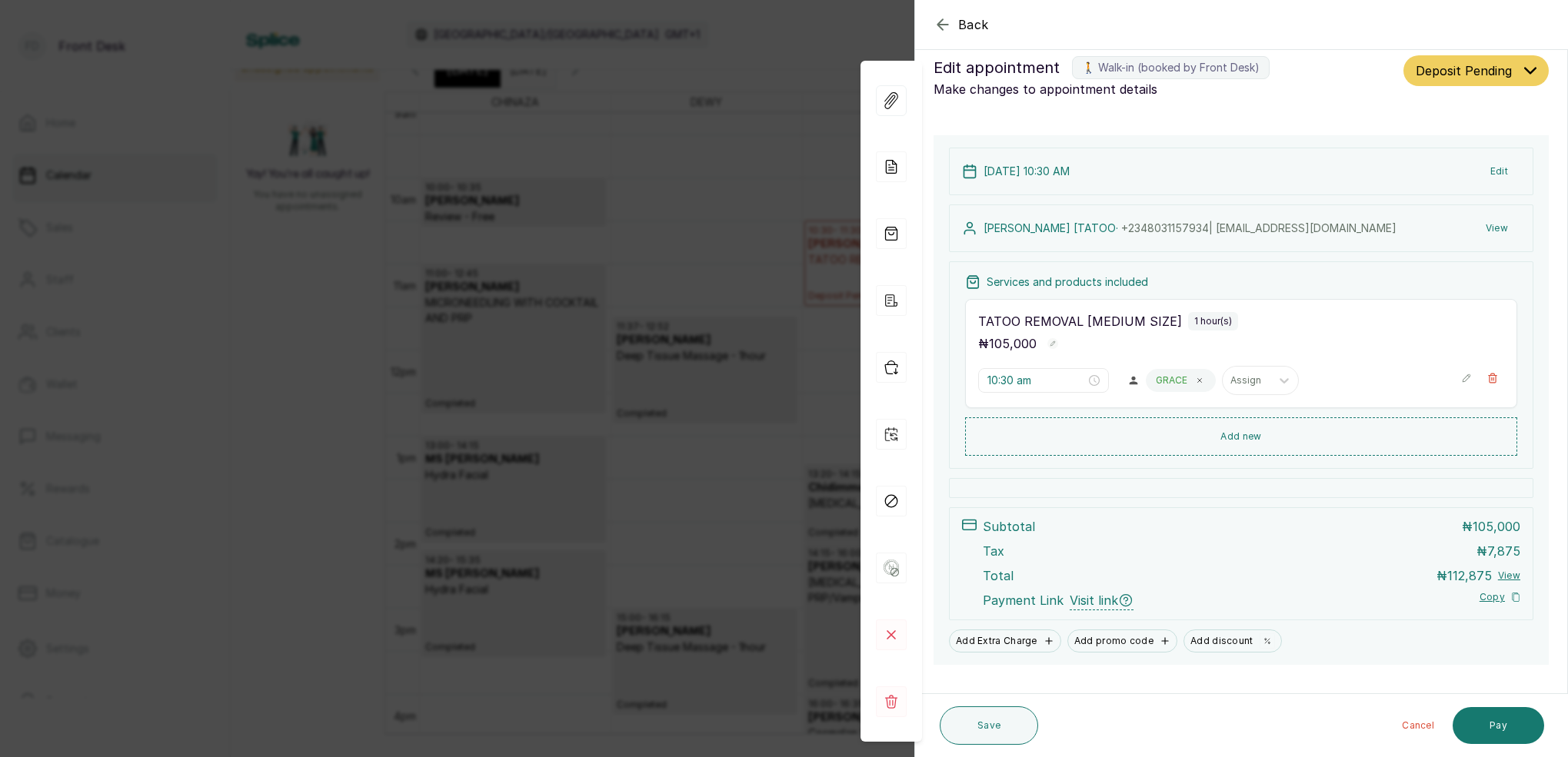
click at [724, 84] on div "Back Appointment Details Edit appointment 🚶 Walk-in (booked by Front Desk) Make…" at bounding box center [784, 378] width 1568 height 757
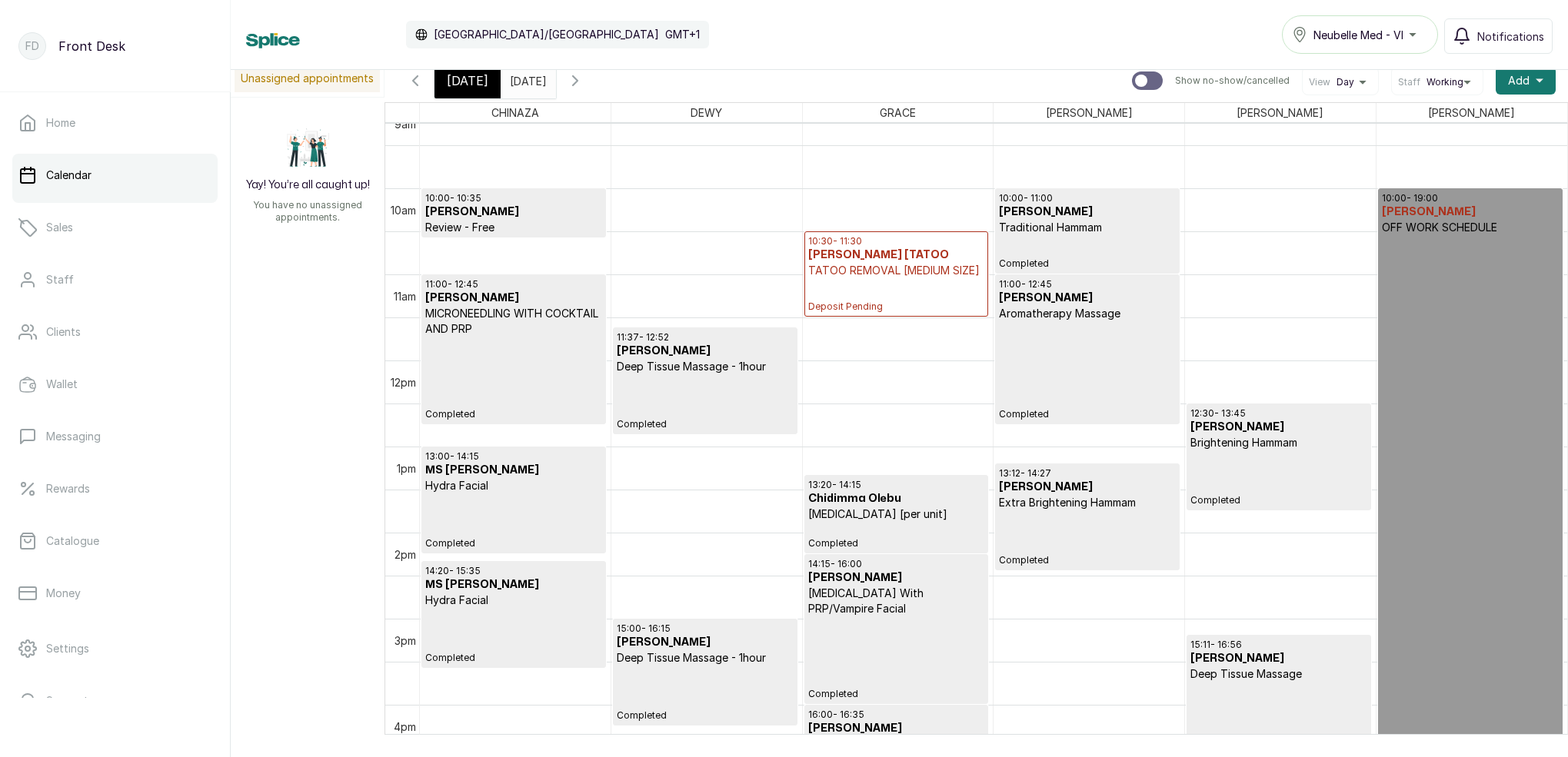
click at [526, 80] on input "[DATE]" at bounding box center [514, 77] width 25 height 26
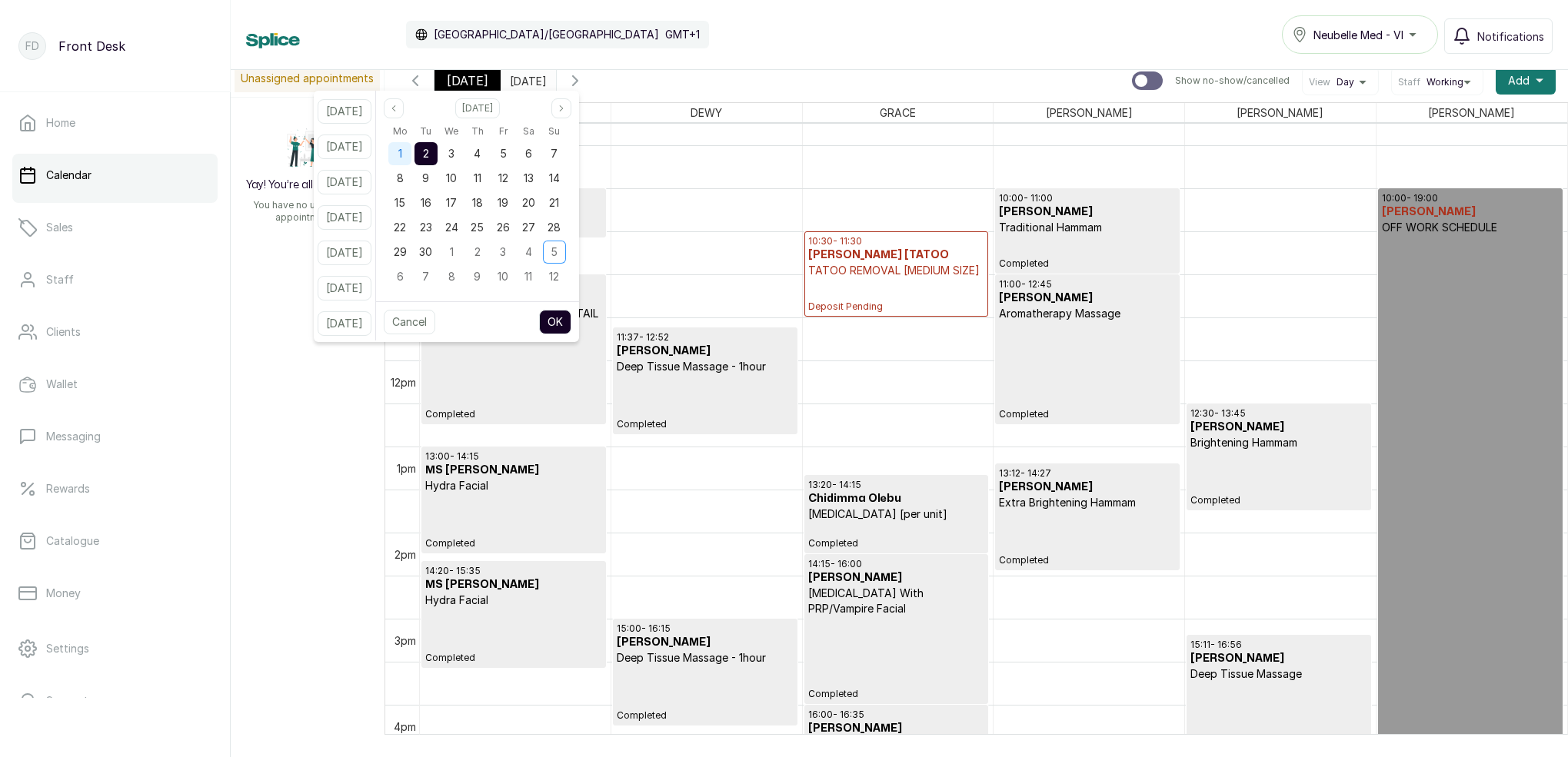
click at [411, 156] on div "1" at bounding box center [400, 153] width 23 height 23
drag, startPoint x: 448, startPoint y: 154, endPoint x: 468, endPoint y: 163, distance: 21.9
click at [437, 153] on div "2" at bounding box center [426, 153] width 23 height 23
drag, startPoint x: 570, startPoint y: 322, endPoint x: 599, endPoint y: 305, distance: 33.6
click at [571, 320] on button "OK" at bounding box center [555, 322] width 32 height 25
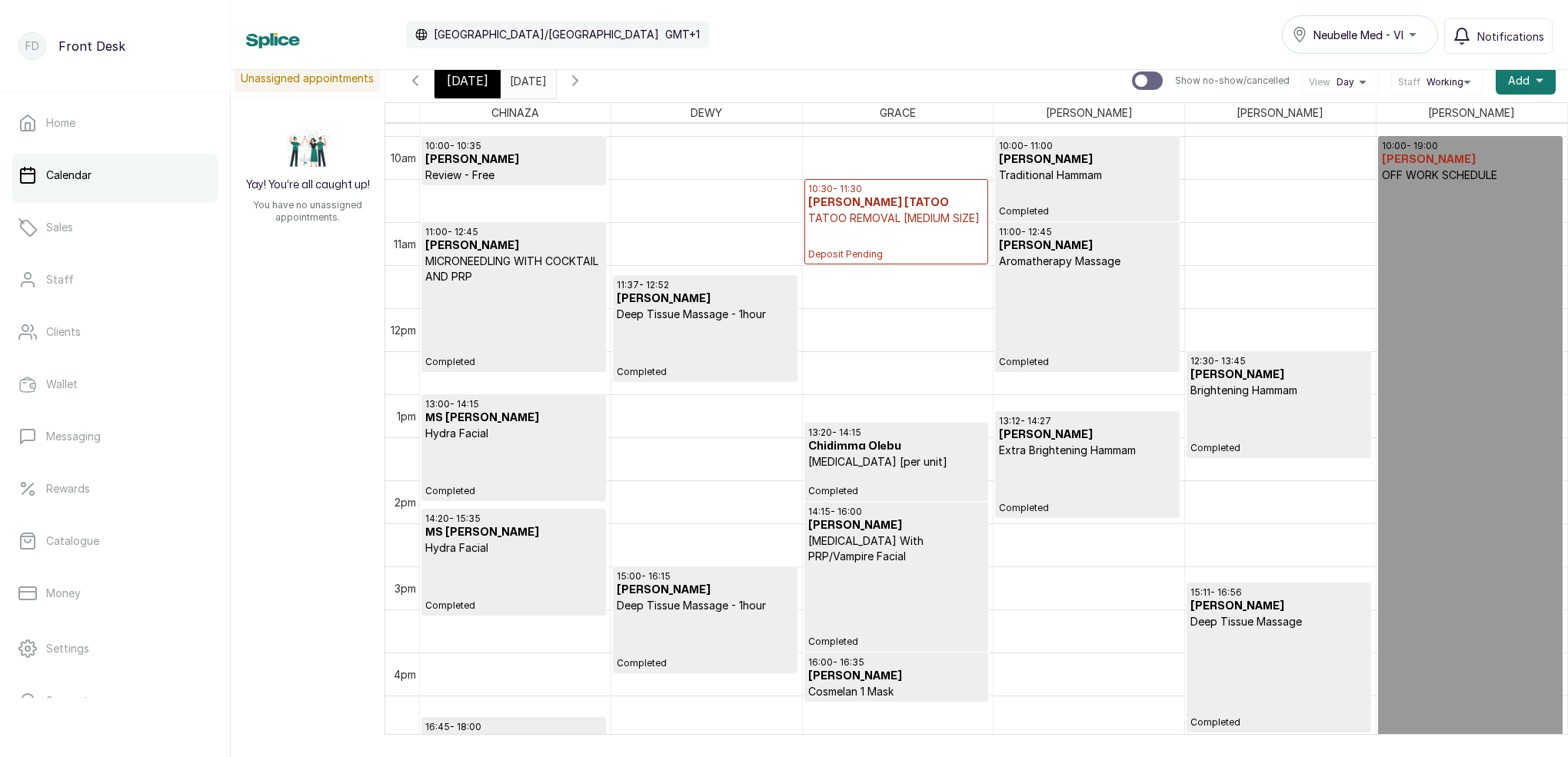
drag, startPoint x: 554, startPoint y: 77, endPoint x: 557, endPoint y: 89, distance: 12.4
click at [526, 77] on input "[DATE]" at bounding box center [514, 77] width 25 height 26
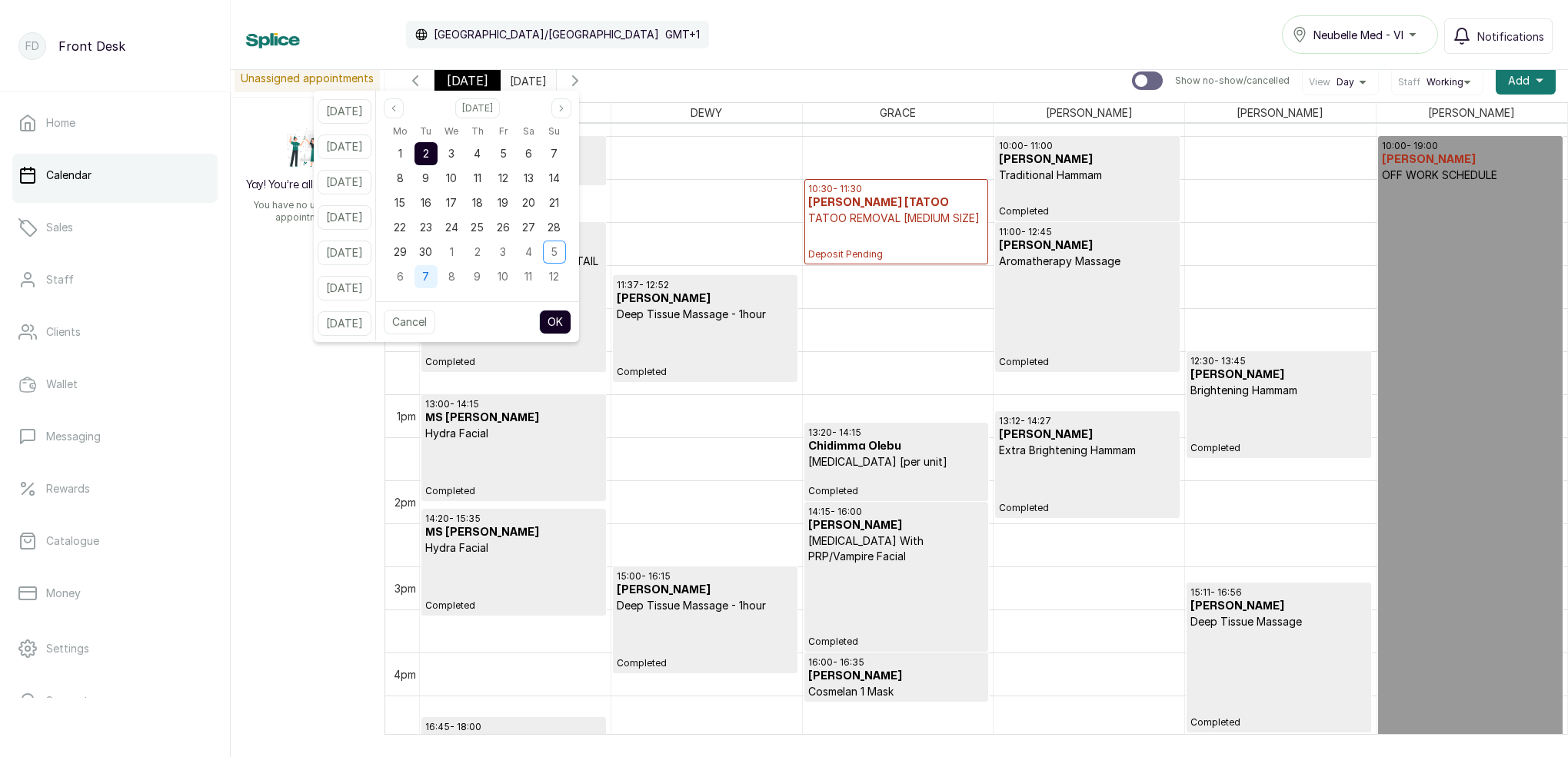
click at [429, 271] on span "7" at bounding box center [426, 276] width 7 height 13
click at [570, 320] on button "OK" at bounding box center [555, 322] width 32 height 25
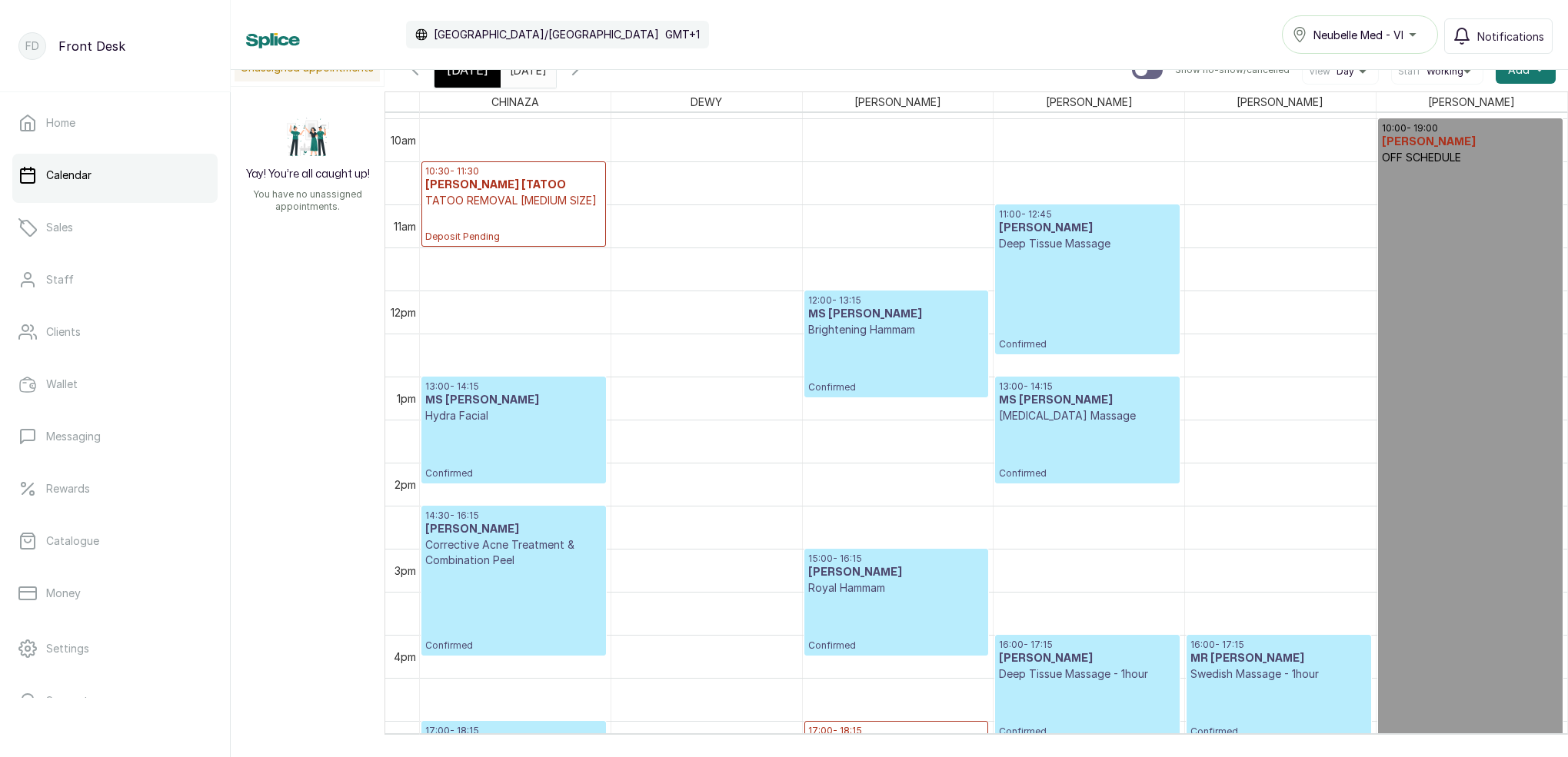
click at [526, 75] on input "[DATE]" at bounding box center [514, 66] width 25 height 26
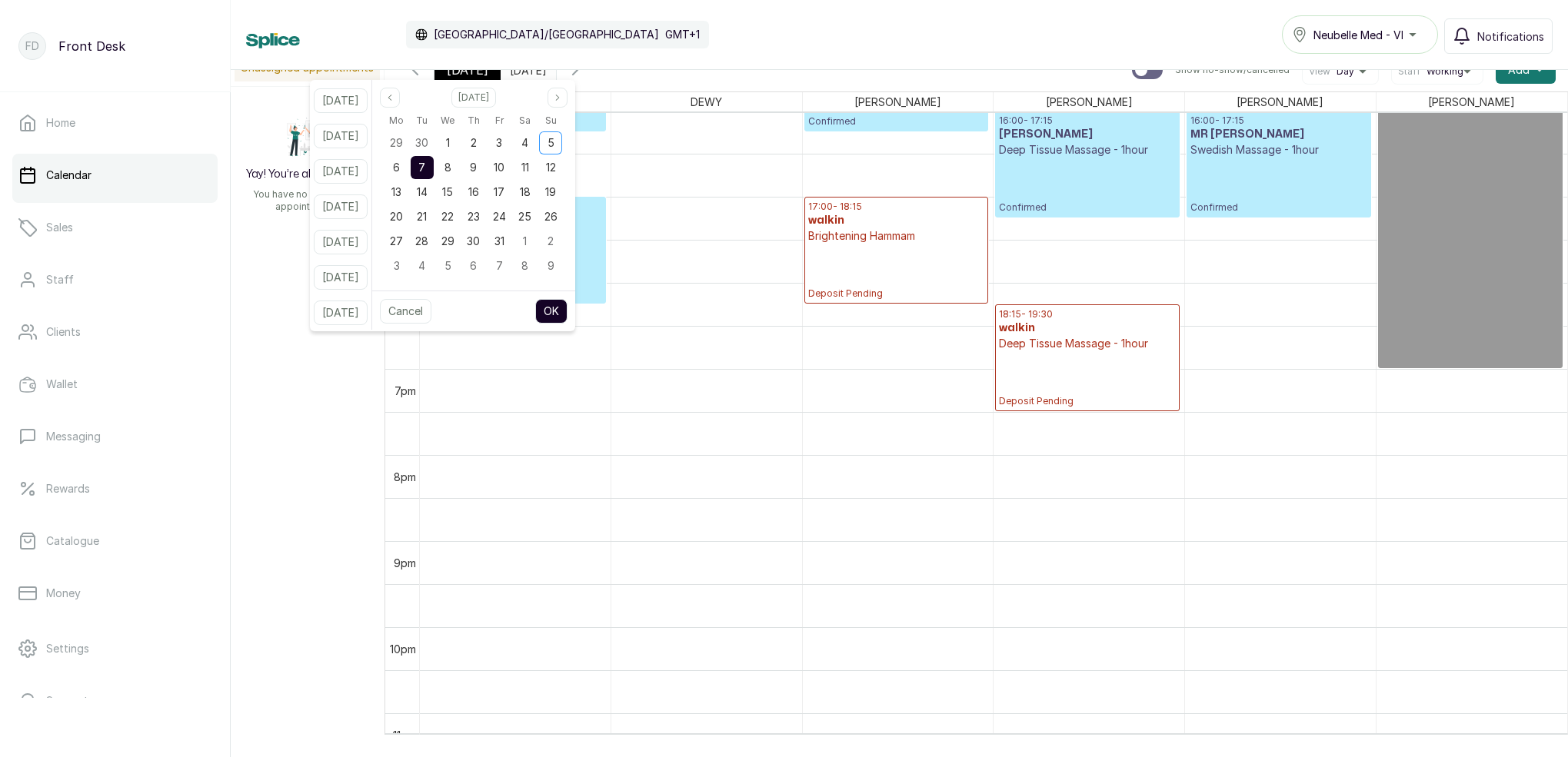
scroll to position [1379, 0]
drag, startPoint x: 489, startPoint y: 166, endPoint x: 518, endPoint y: 194, distance: 40.3
click at [477, 165] on span "9" at bounding box center [473, 167] width 7 height 13
click at [568, 308] on button "OK" at bounding box center [551, 312] width 32 height 25
type input "[DATE]"
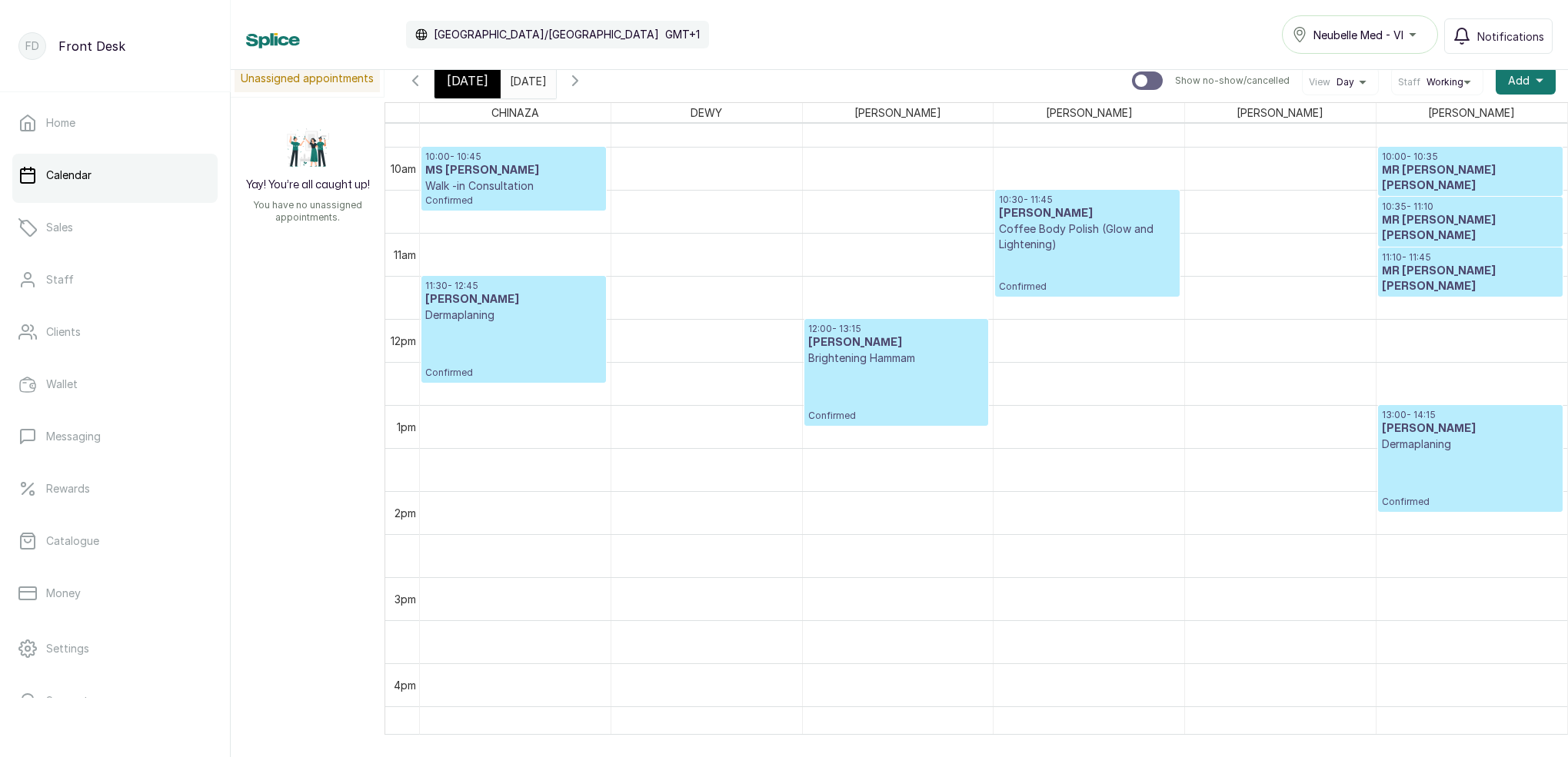
scroll to position [865, 0]
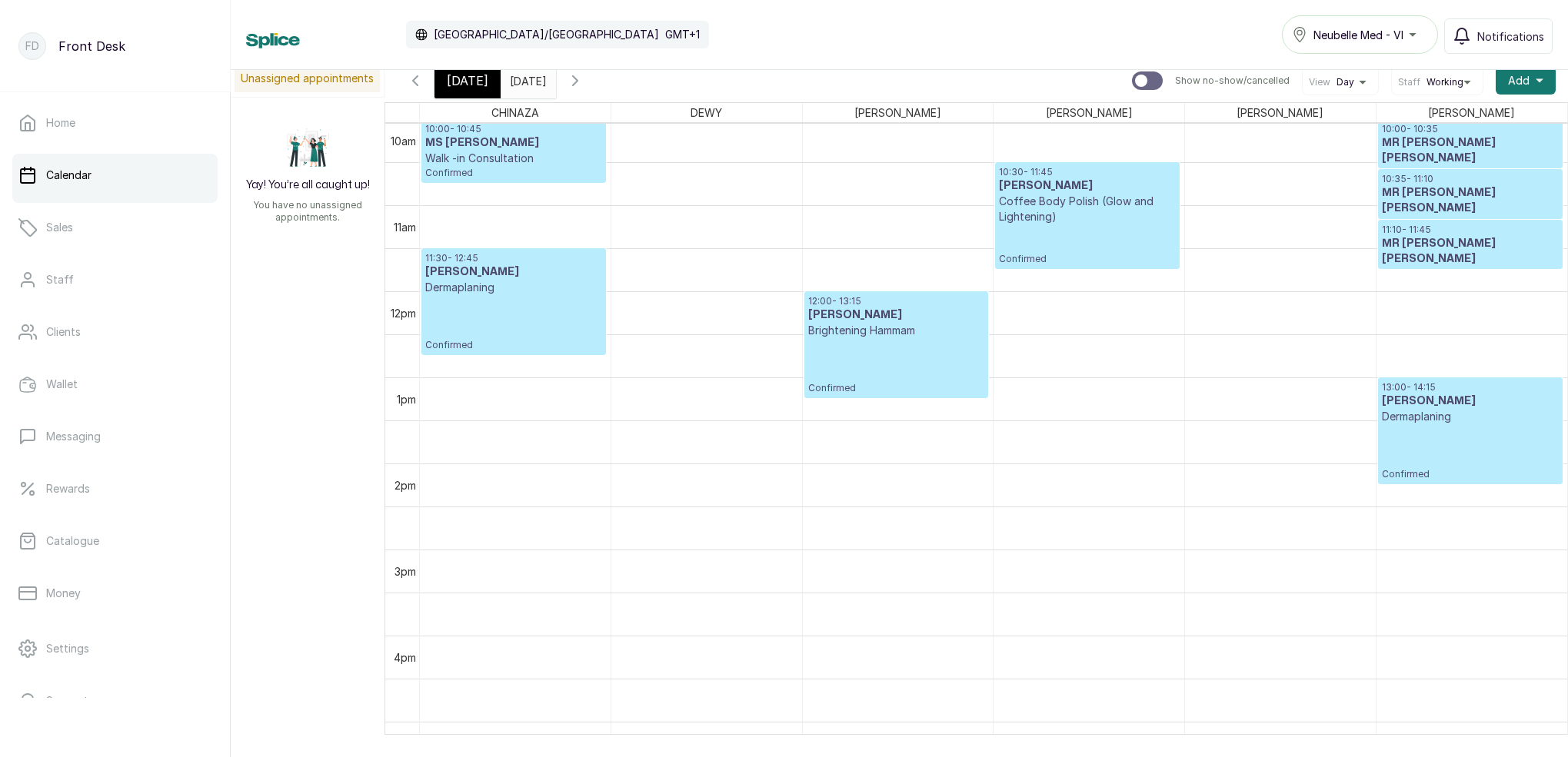
click at [926, 328] on p "Brightening Hammam" at bounding box center [896, 331] width 176 height 16
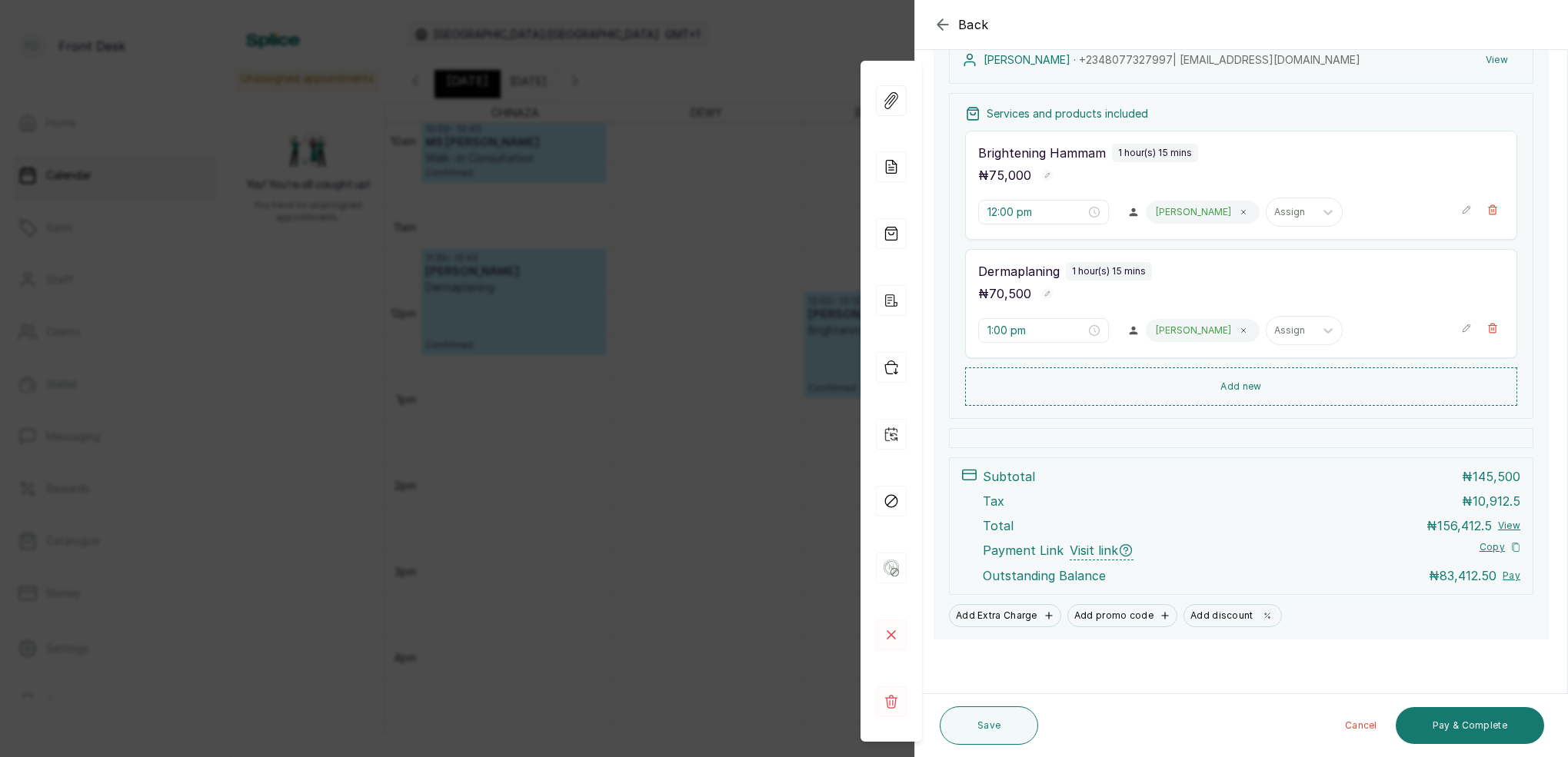
scroll to position [249, 0]
click at [1003, 217] on input "12:00 pm" at bounding box center [1037, 212] width 98 height 17
drag, startPoint x: 1001, startPoint y: 331, endPoint x: 1007, endPoint y: 321, distance: 11.7
click at [1002, 330] on div "10" at bounding box center [999, 331] width 37 height 21
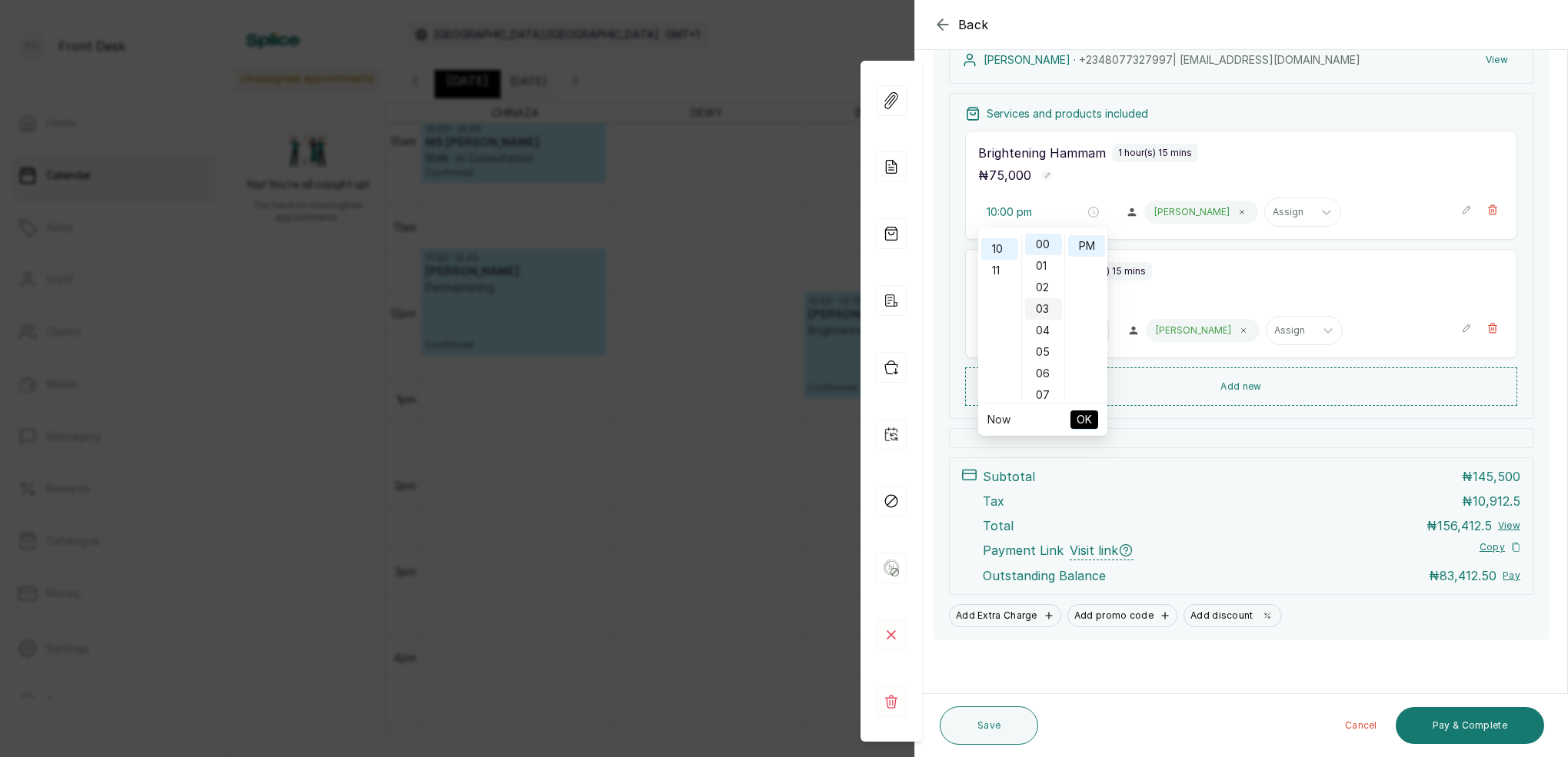
scroll to position [214, 0]
drag, startPoint x: 1048, startPoint y: 353, endPoint x: 1067, endPoint y: 302, distance: 54.4
click at [1048, 353] on div "45" at bounding box center [1043, 354] width 37 height 21
click at [1084, 244] on div "AM" at bounding box center [1086, 244] width 37 height 21
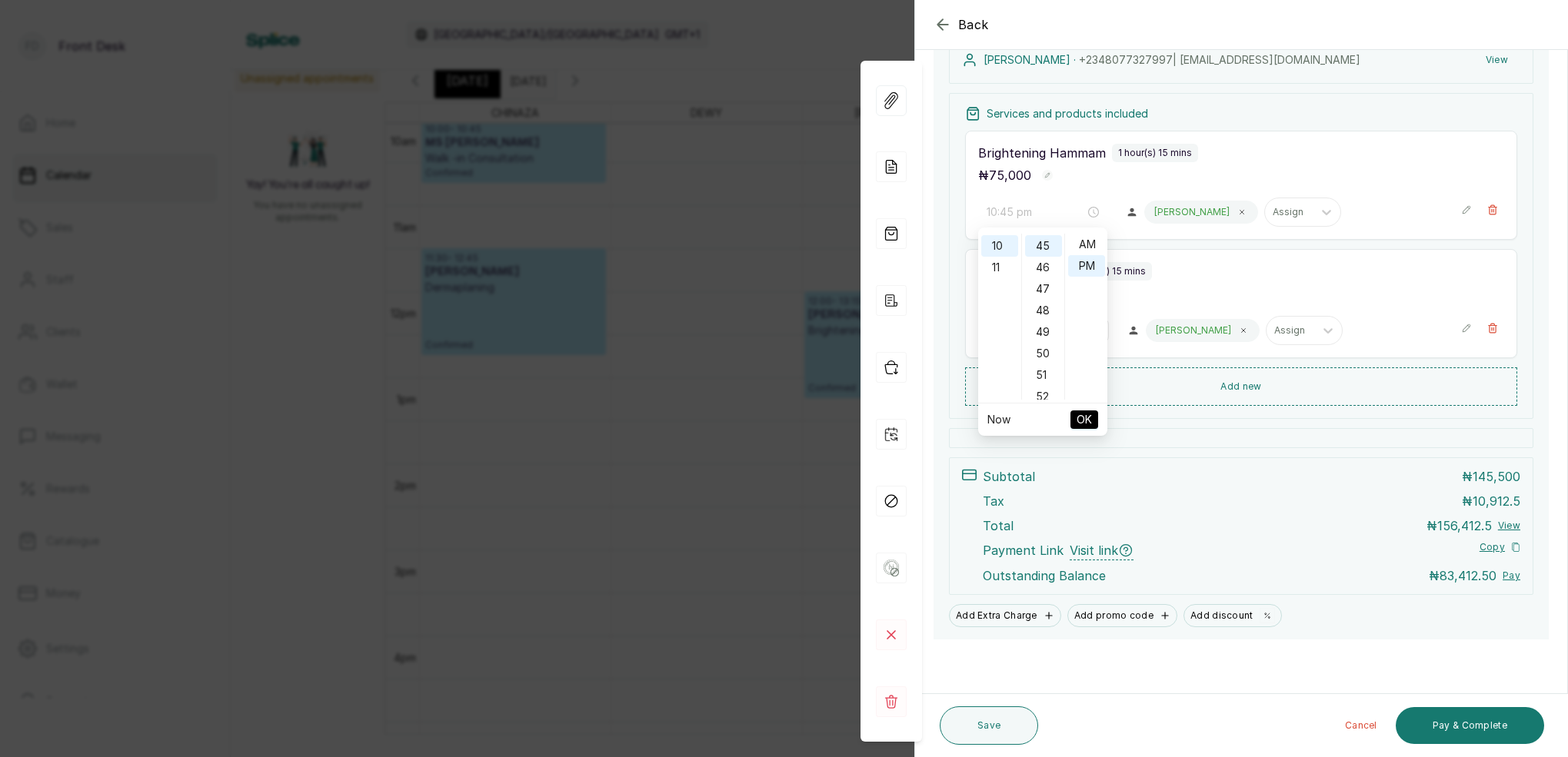
type input "10:45 am"
click at [1090, 415] on span "OK" at bounding box center [1084, 420] width 16 height 30
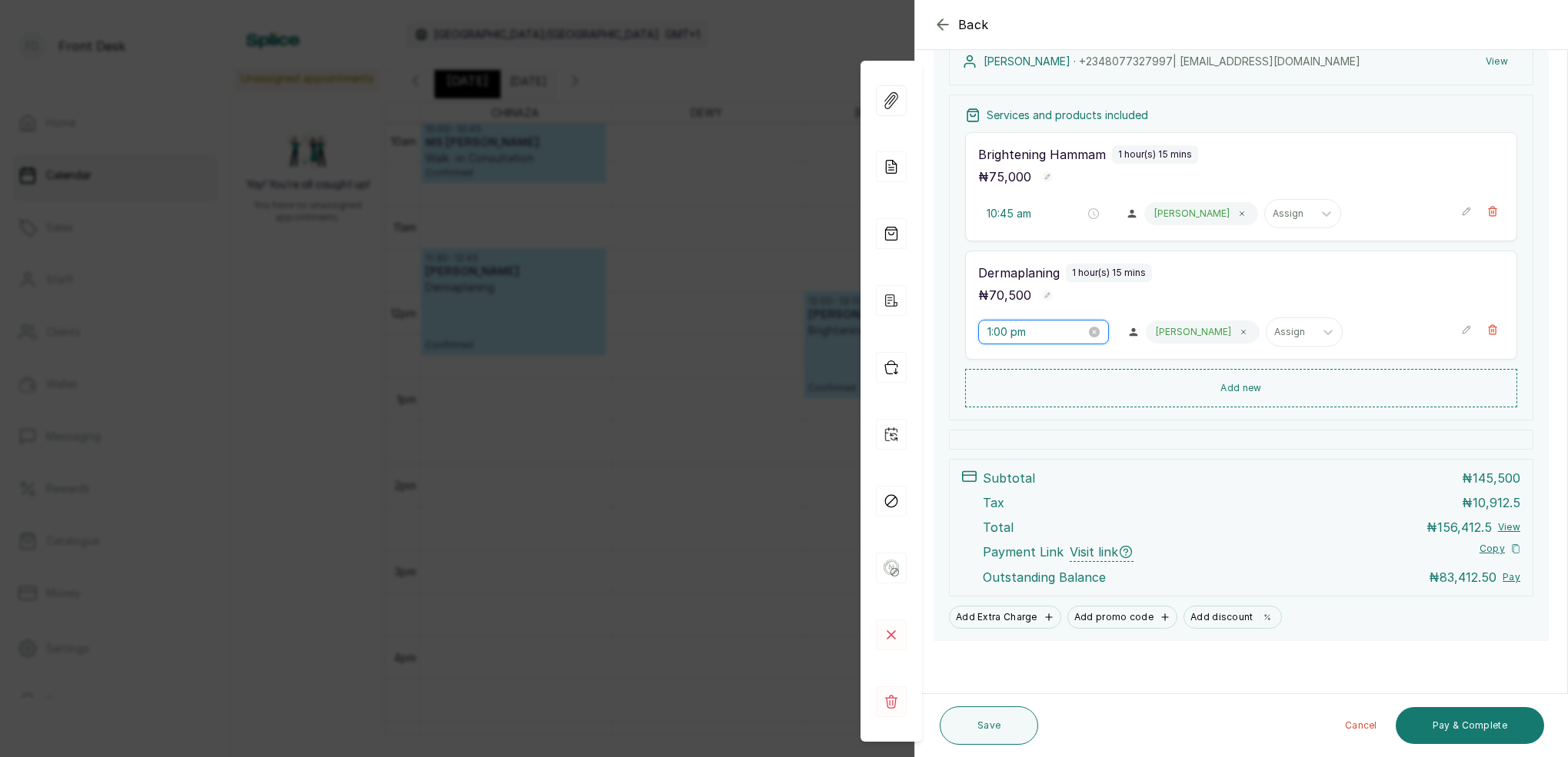
click at [1003, 335] on input "1:00 pm" at bounding box center [1037, 332] width 98 height 17
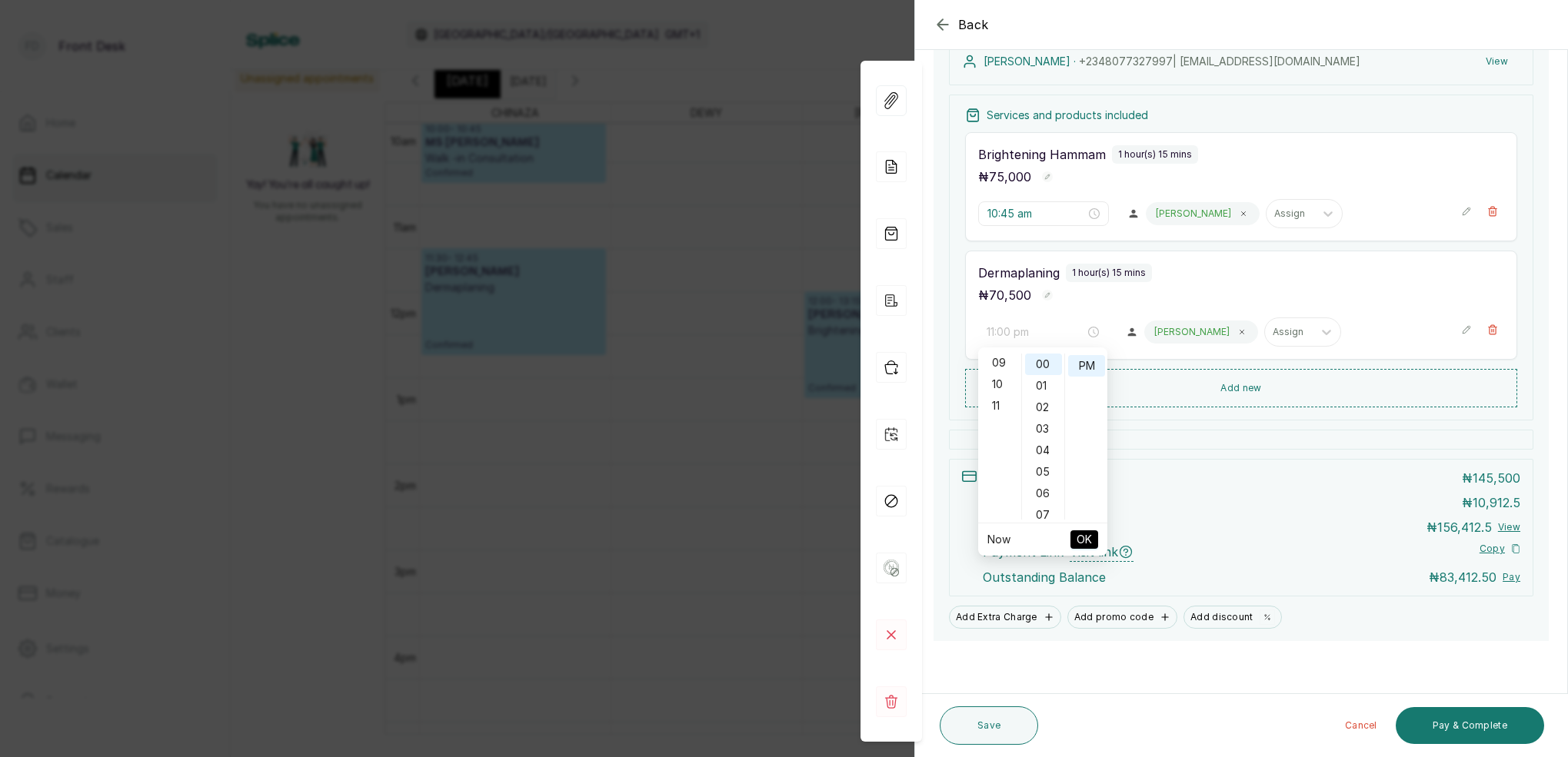
click at [1003, 404] on div "11" at bounding box center [999, 406] width 37 height 21
click at [1048, 470] on div "45" at bounding box center [1043, 471] width 37 height 21
click at [1086, 364] on div "AM" at bounding box center [1086, 364] width 37 height 21
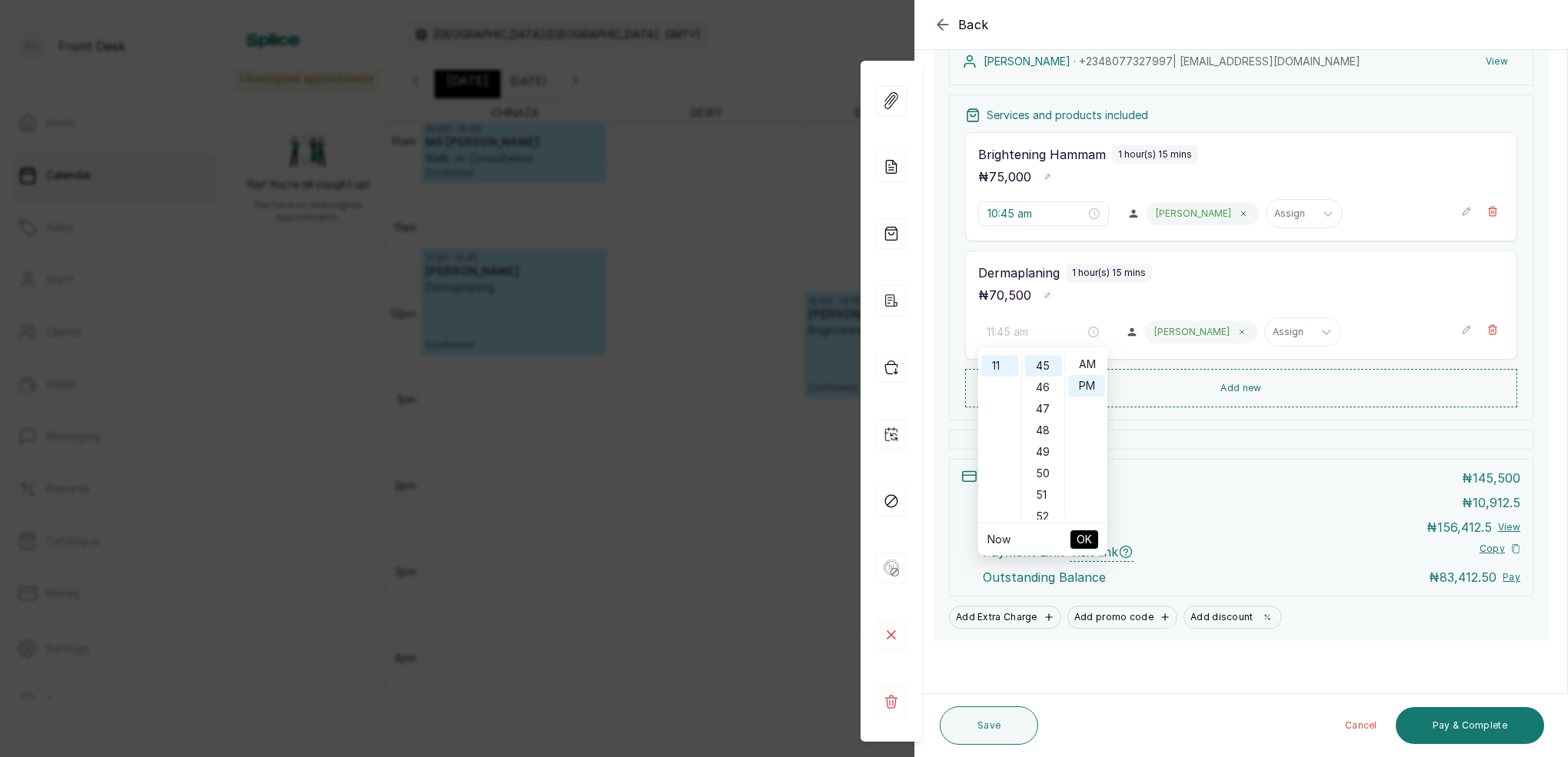
scroll to position [0, 0]
type input "11:45 am"
drag, startPoint x: 1089, startPoint y: 533, endPoint x: 1094, endPoint y: 454, distance: 79.2
click at [1093, 528] on li "OK" at bounding box center [1085, 539] width 28 height 32
drag, startPoint x: 1087, startPoint y: 525, endPoint x: 1086, endPoint y: 533, distance: 8.1
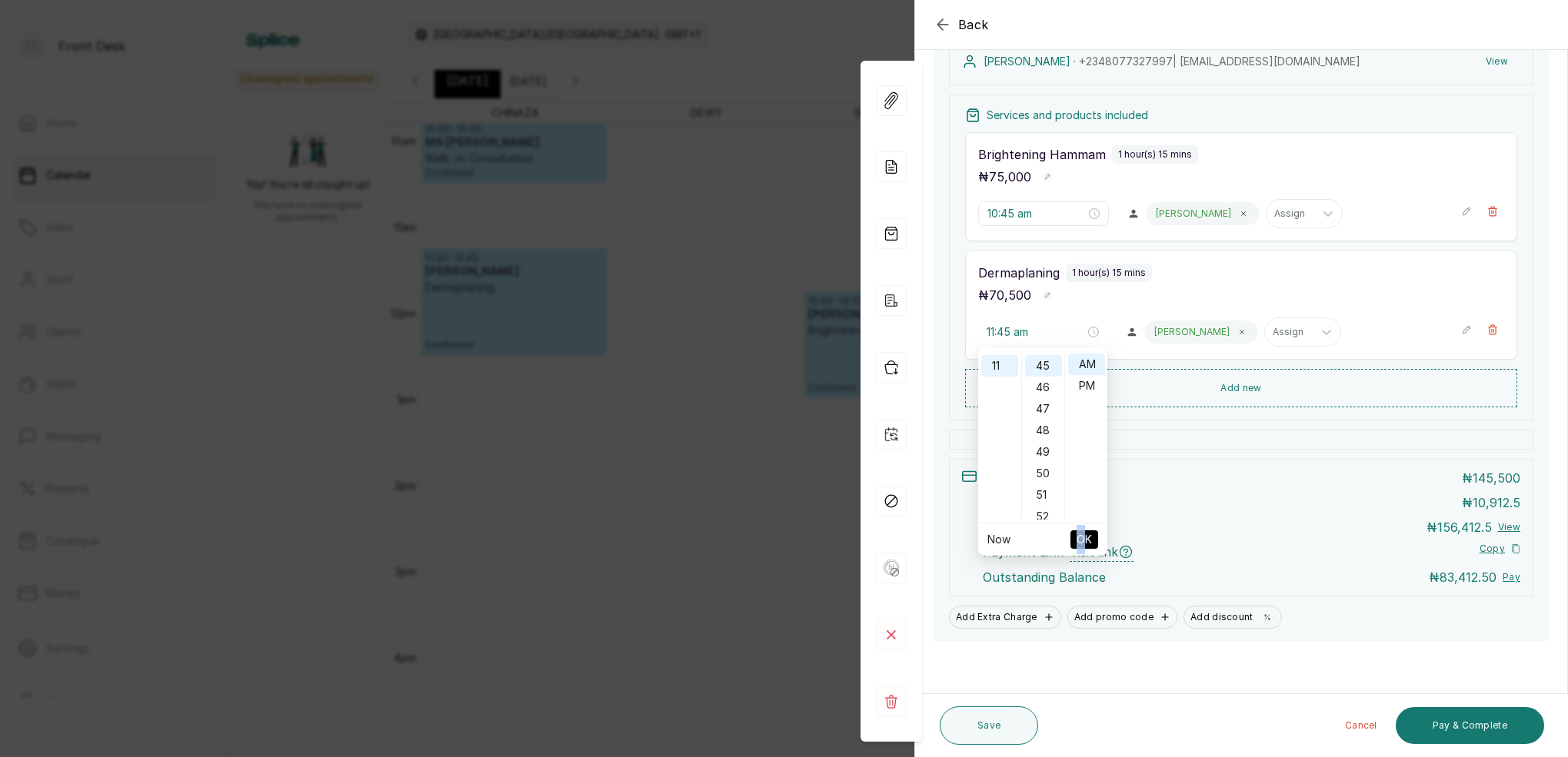
click at [1086, 531] on li "OK" at bounding box center [1085, 539] width 28 height 32
drag, startPoint x: 1086, startPoint y: 535, endPoint x: 1145, endPoint y: 445, distance: 107.6
click at [1088, 533] on span "OK" at bounding box center [1084, 540] width 16 height 30
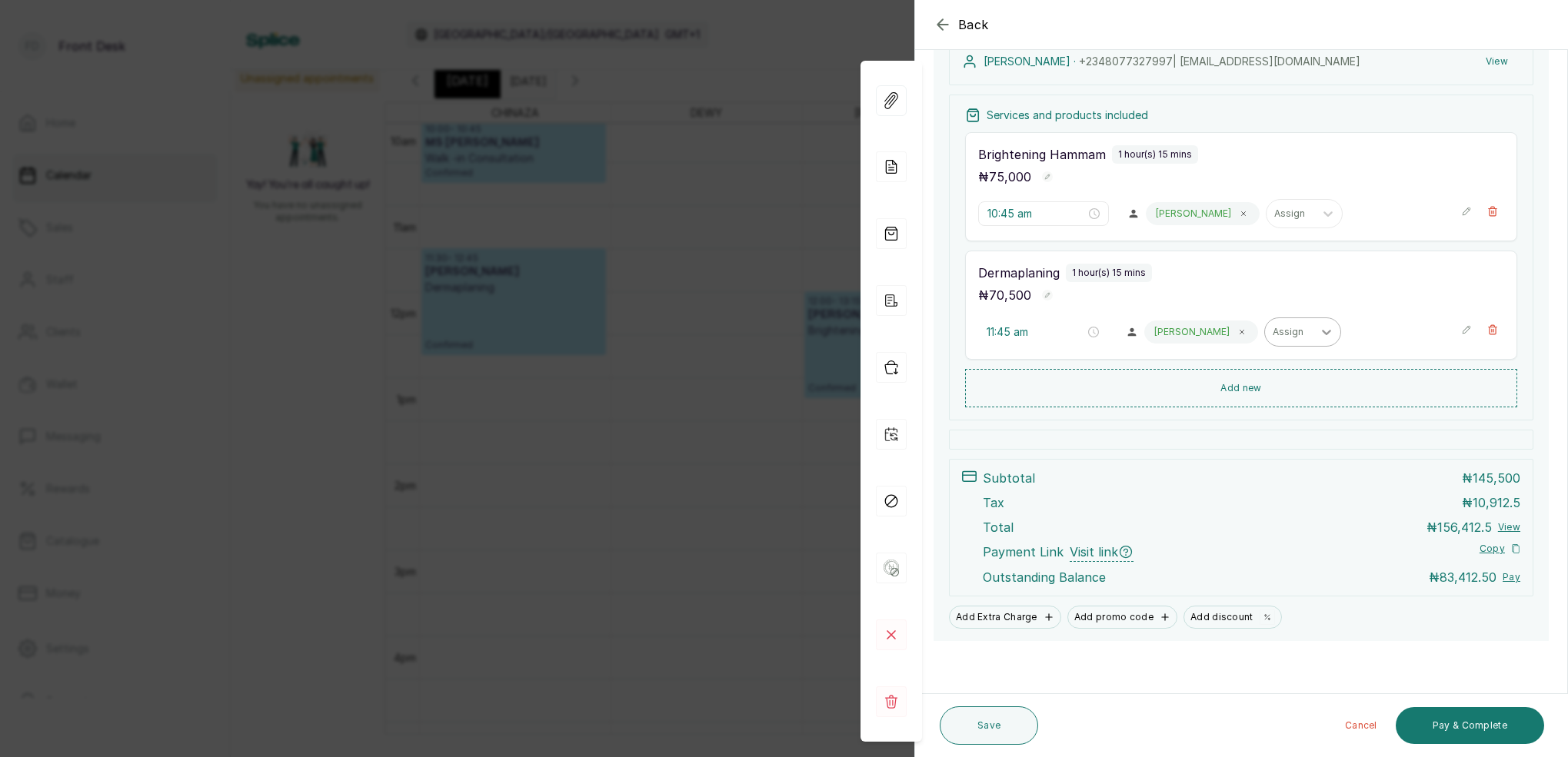
click at [1236, 329] on span at bounding box center [1241, 331] width 12 height 12
drag, startPoint x: 1184, startPoint y: 332, endPoint x: 1183, endPoint y: 340, distance: 8.1
click at [1184, 332] on div "Assign" at bounding box center [1170, 331] width 32 height 11
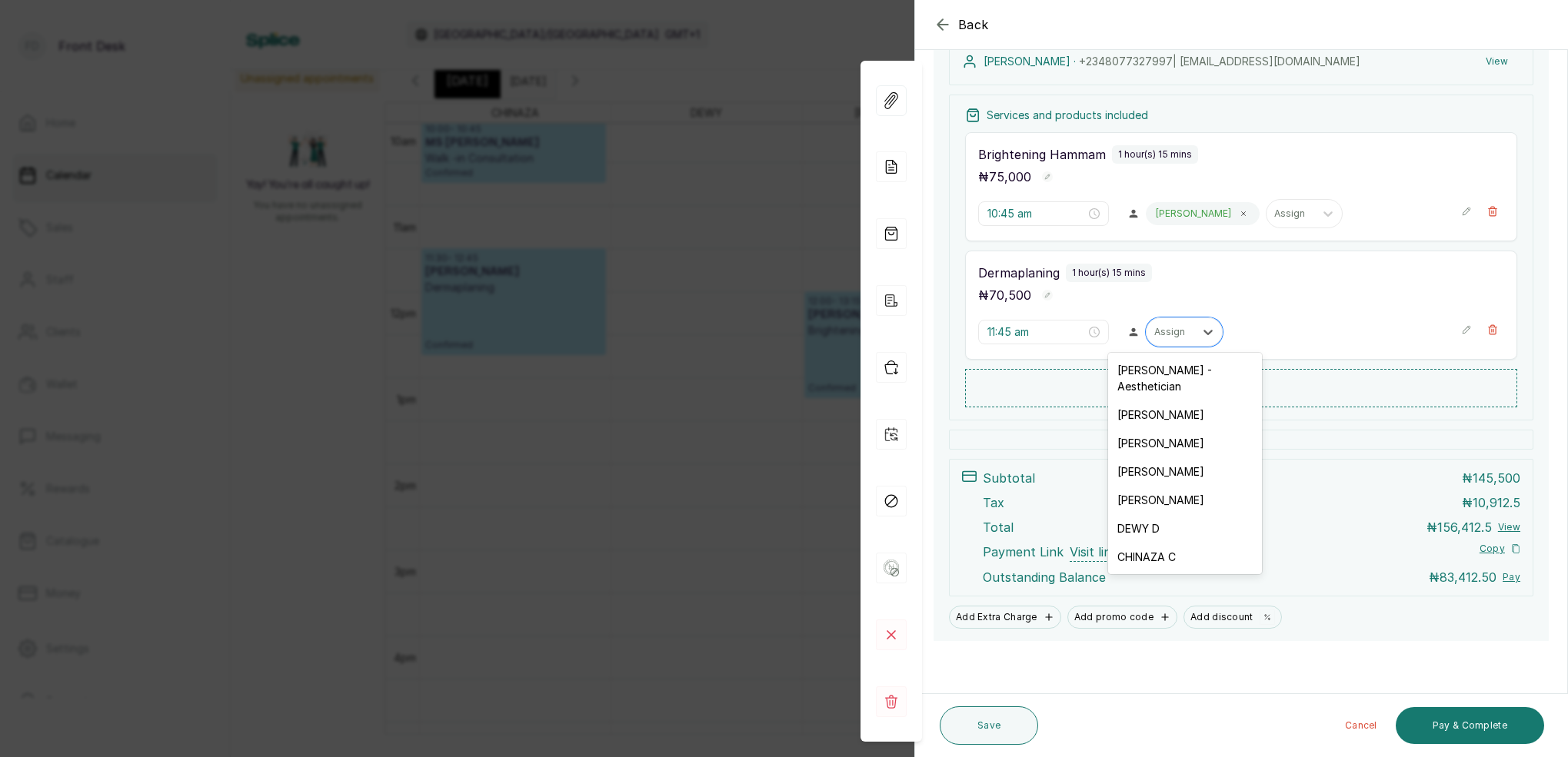
drag, startPoint x: 1155, startPoint y: 539, endPoint x: 1156, endPoint y: 526, distance: 13.0
click at [1156, 543] on div "CHINAZA C" at bounding box center [1185, 557] width 153 height 29
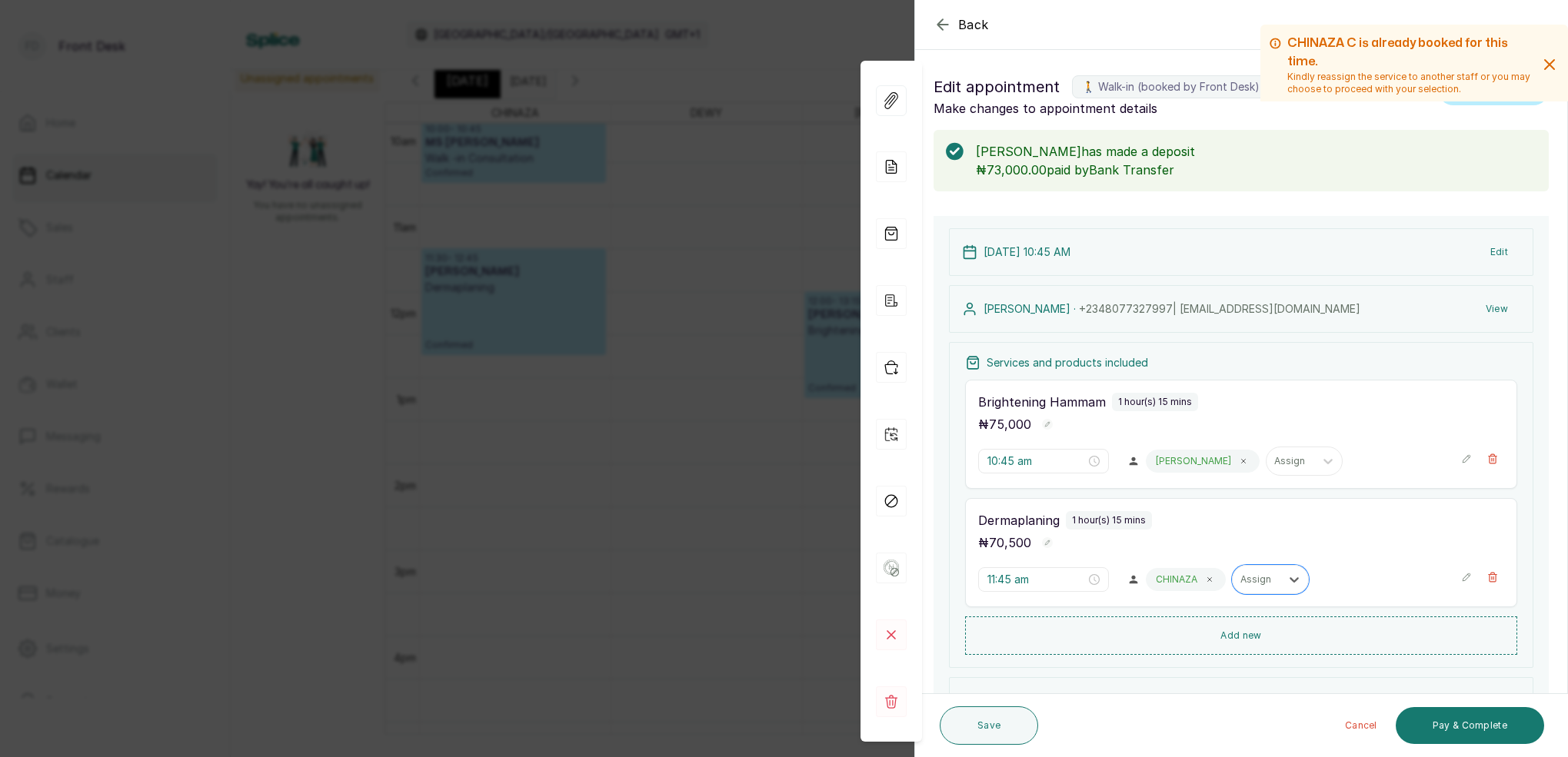
click at [1502, 251] on button "Edit" at bounding box center [1500, 253] width 43 height 28
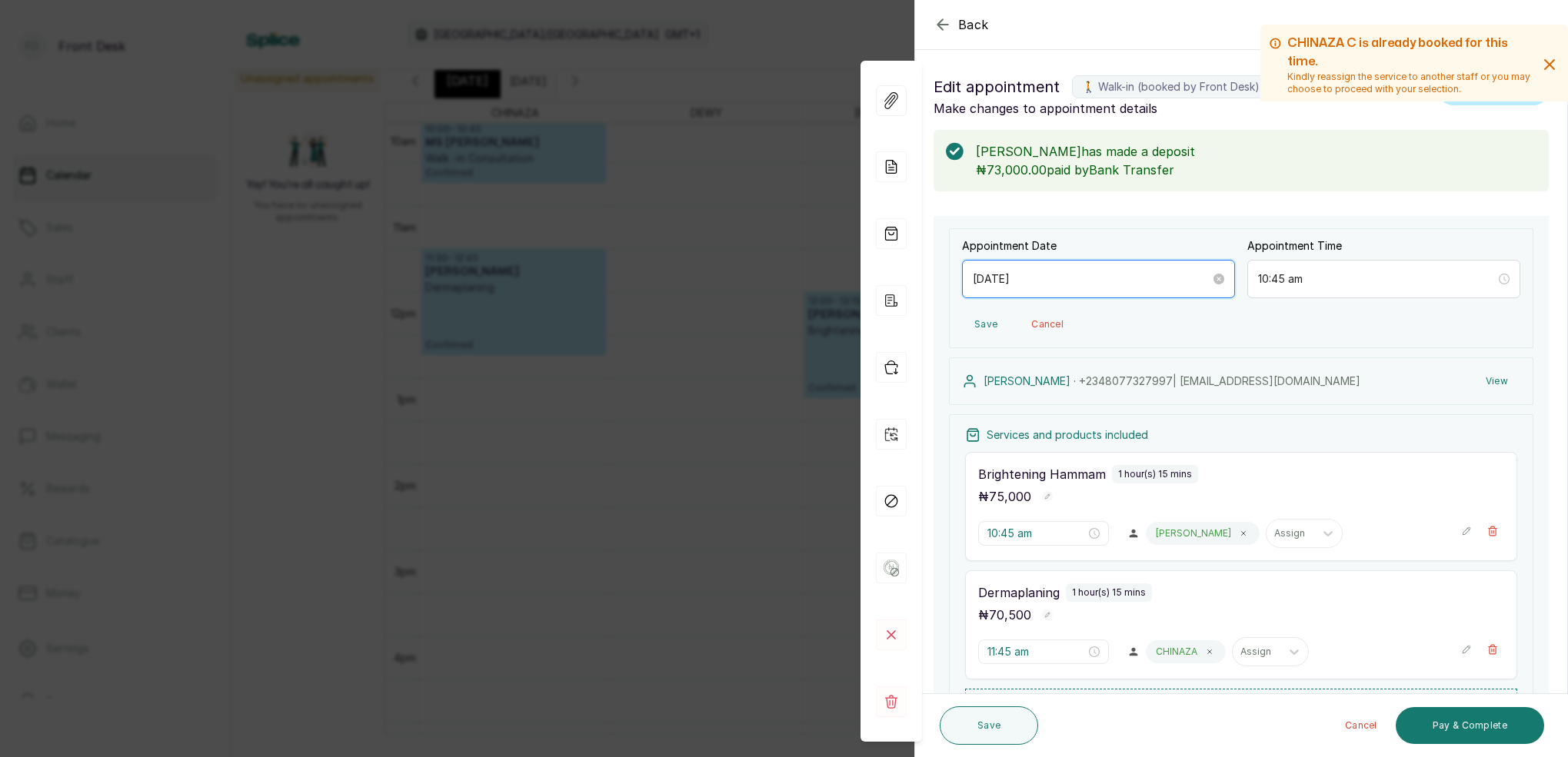
click at [1051, 276] on input "[DATE]" at bounding box center [1092, 279] width 238 height 17
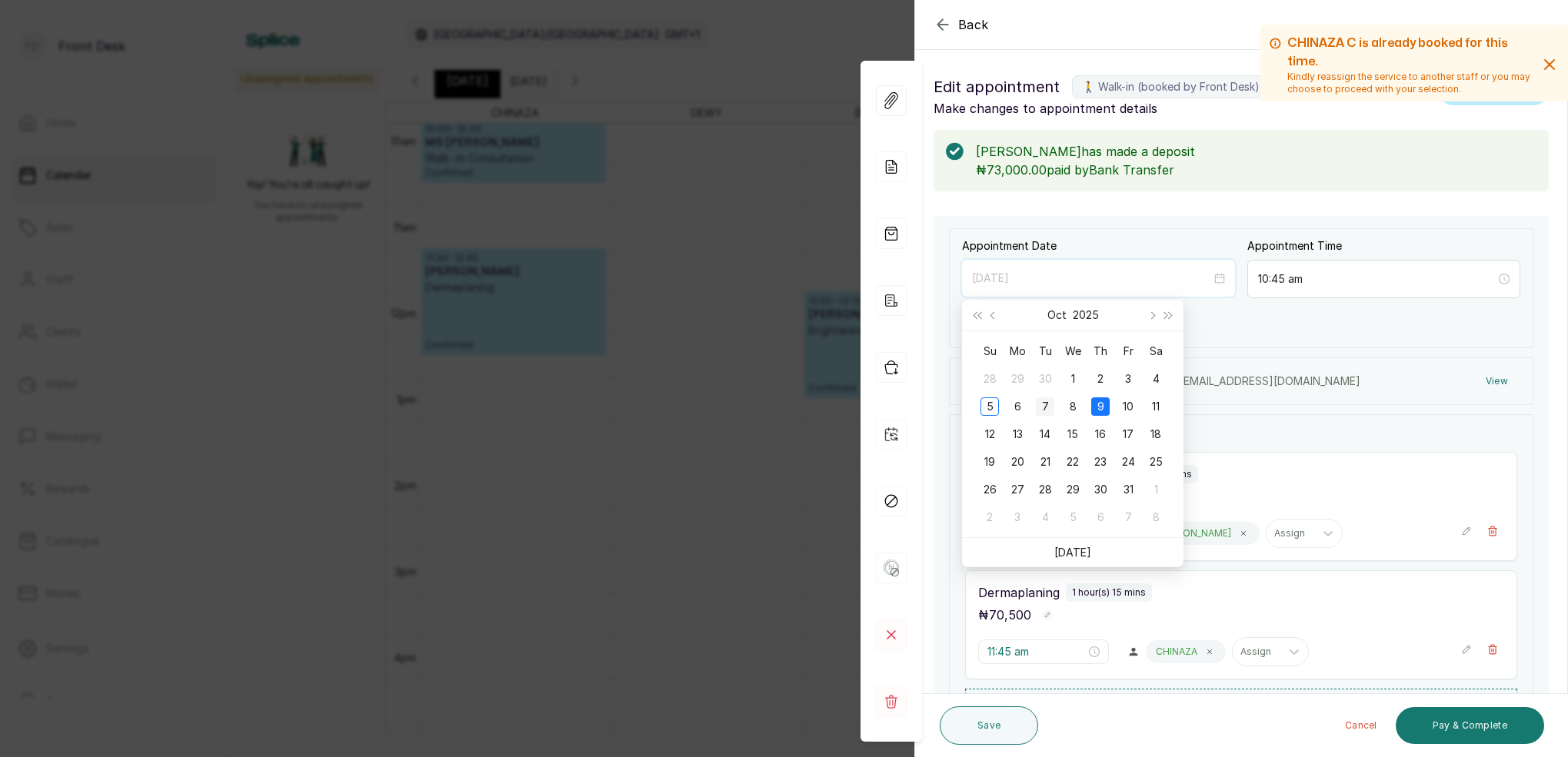
type input "[DATE]"
click at [1046, 405] on div "7" at bounding box center [1045, 407] width 18 height 18
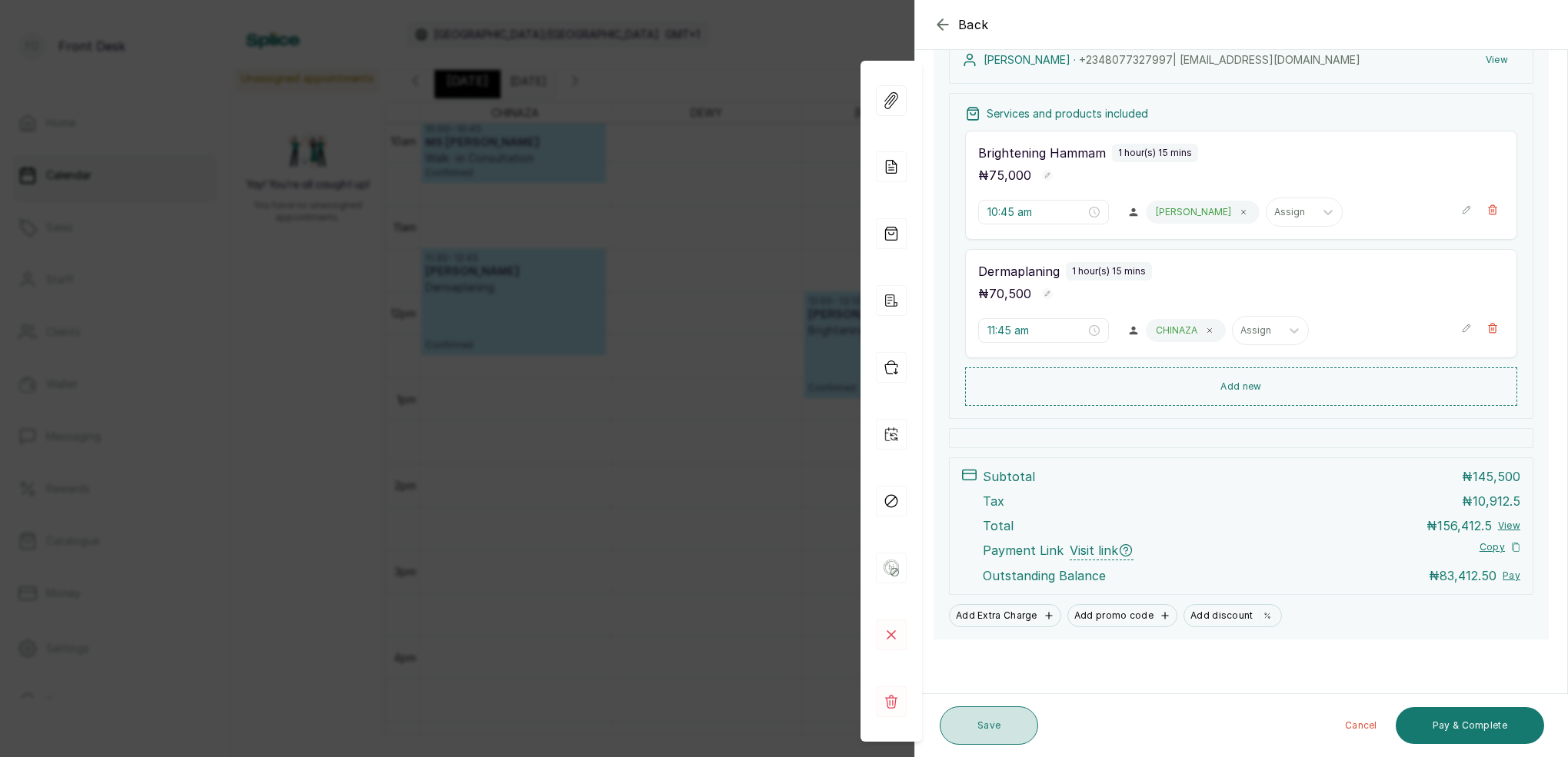
click at [1007, 735] on button "Save" at bounding box center [989, 725] width 98 height 39
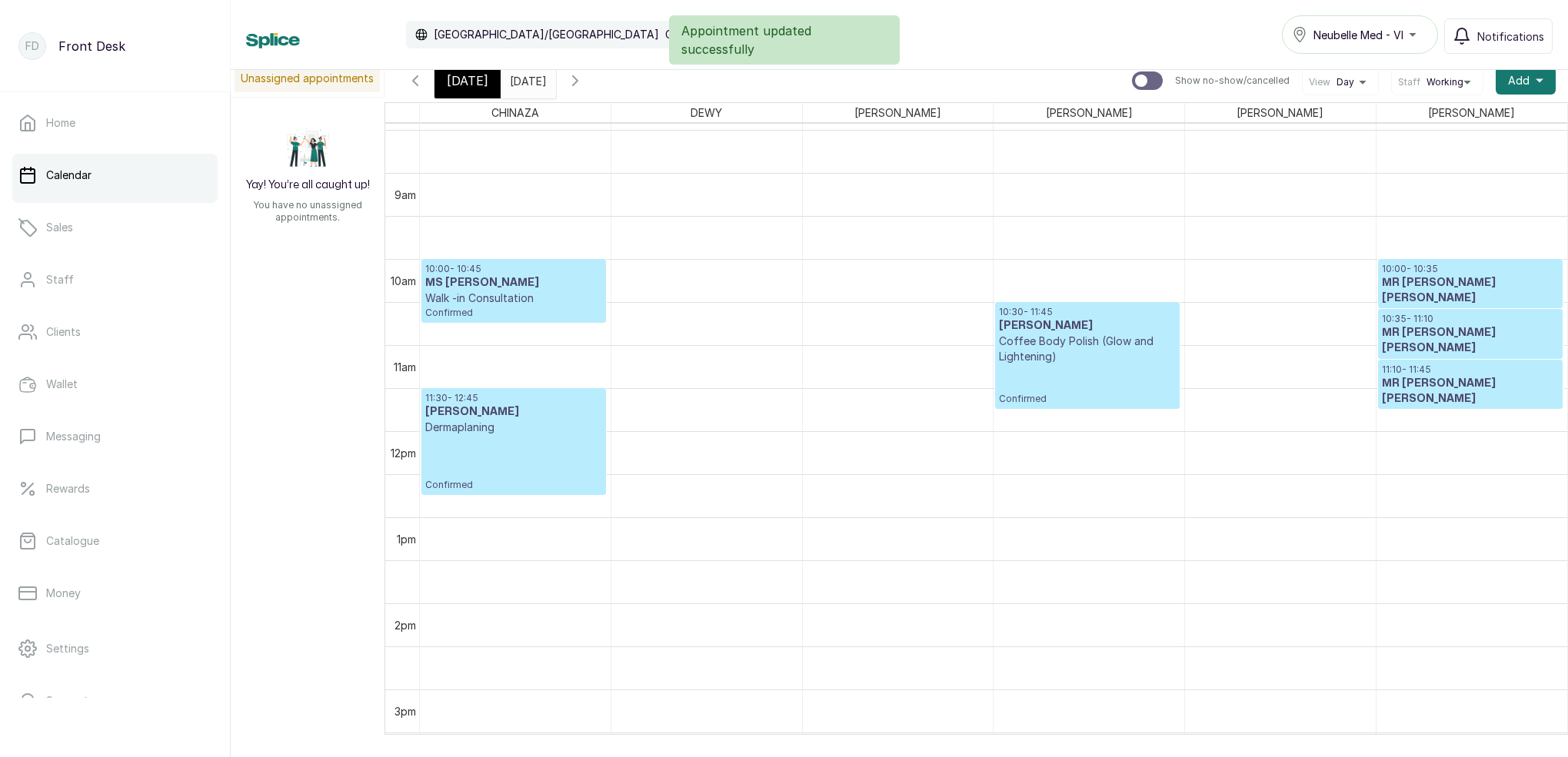
click at [526, 84] on input "[DATE]" at bounding box center [514, 77] width 25 height 26
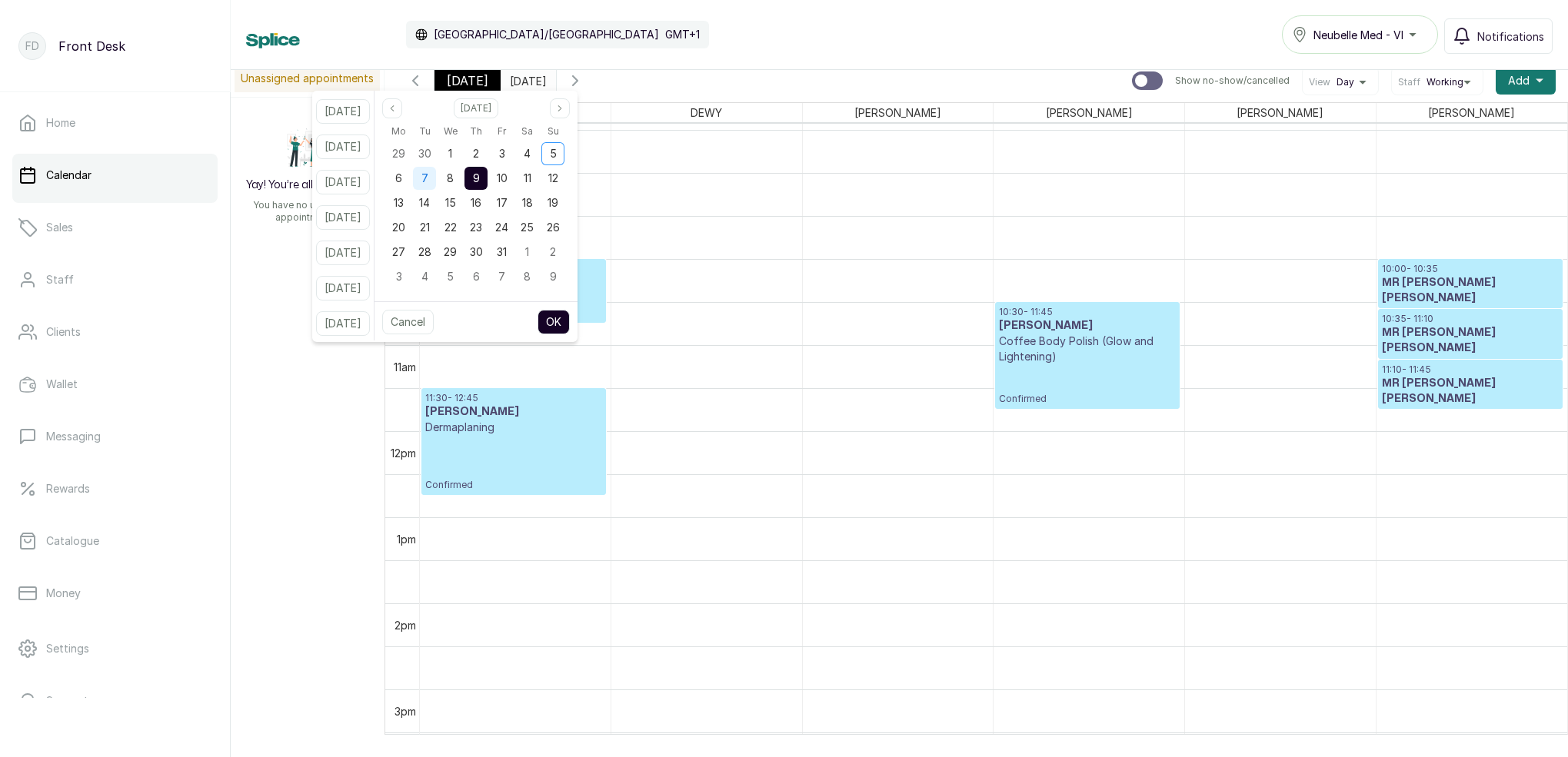
click at [428, 181] on span "7" at bounding box center [425, 178] width 7 height 13
drag, startPoint x: 571, startPoint y: 330, endPoint x: 546, endPoint y: 285, distance: 51.5
click at [570, 329] on button "OK" at bounding box center [553, 322] width 32 height 25
type input "[DATE]"
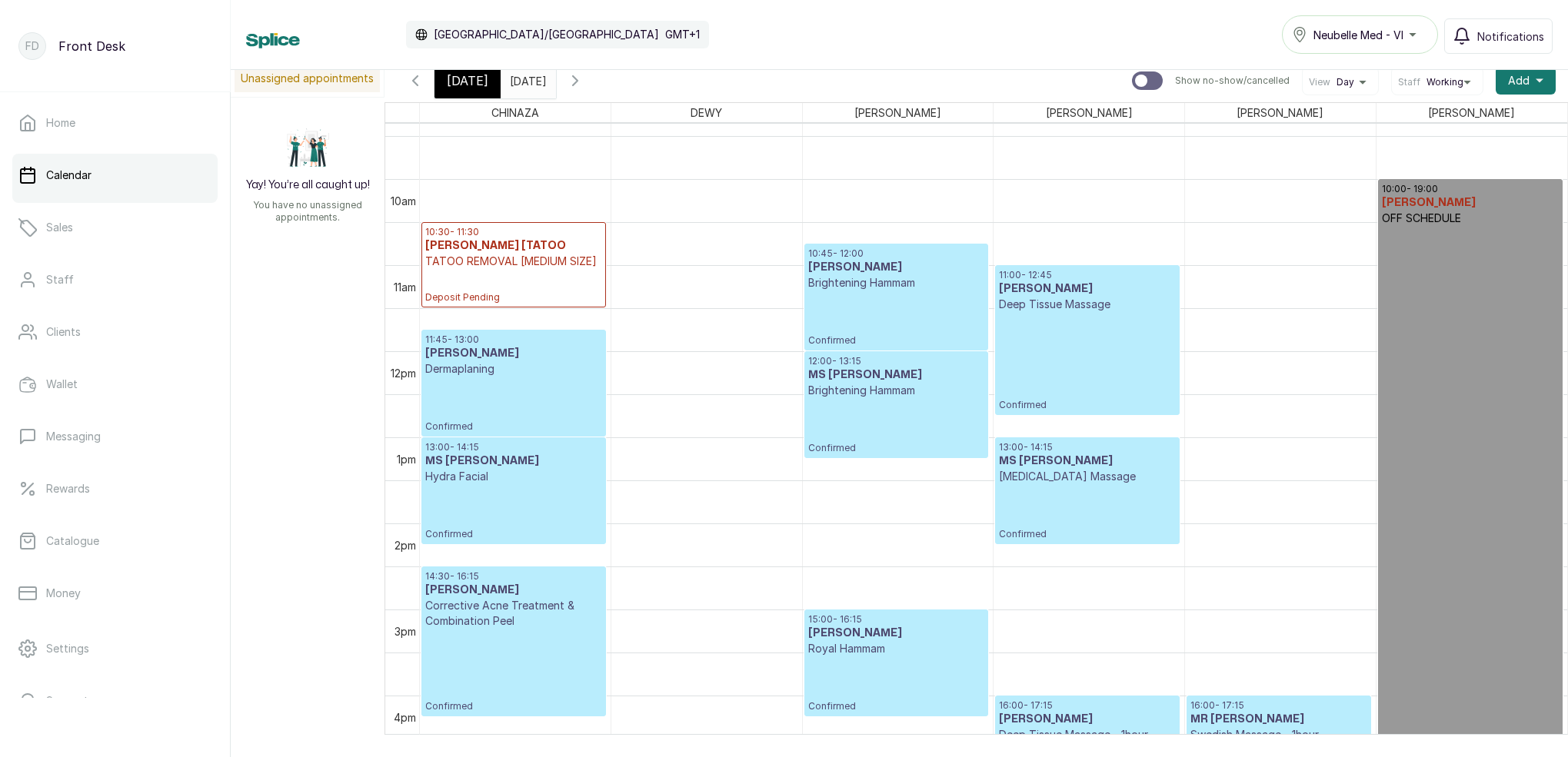
click at [879, 303] on p "Confirmed" at bounding box center [896, 318] width 176 height 56
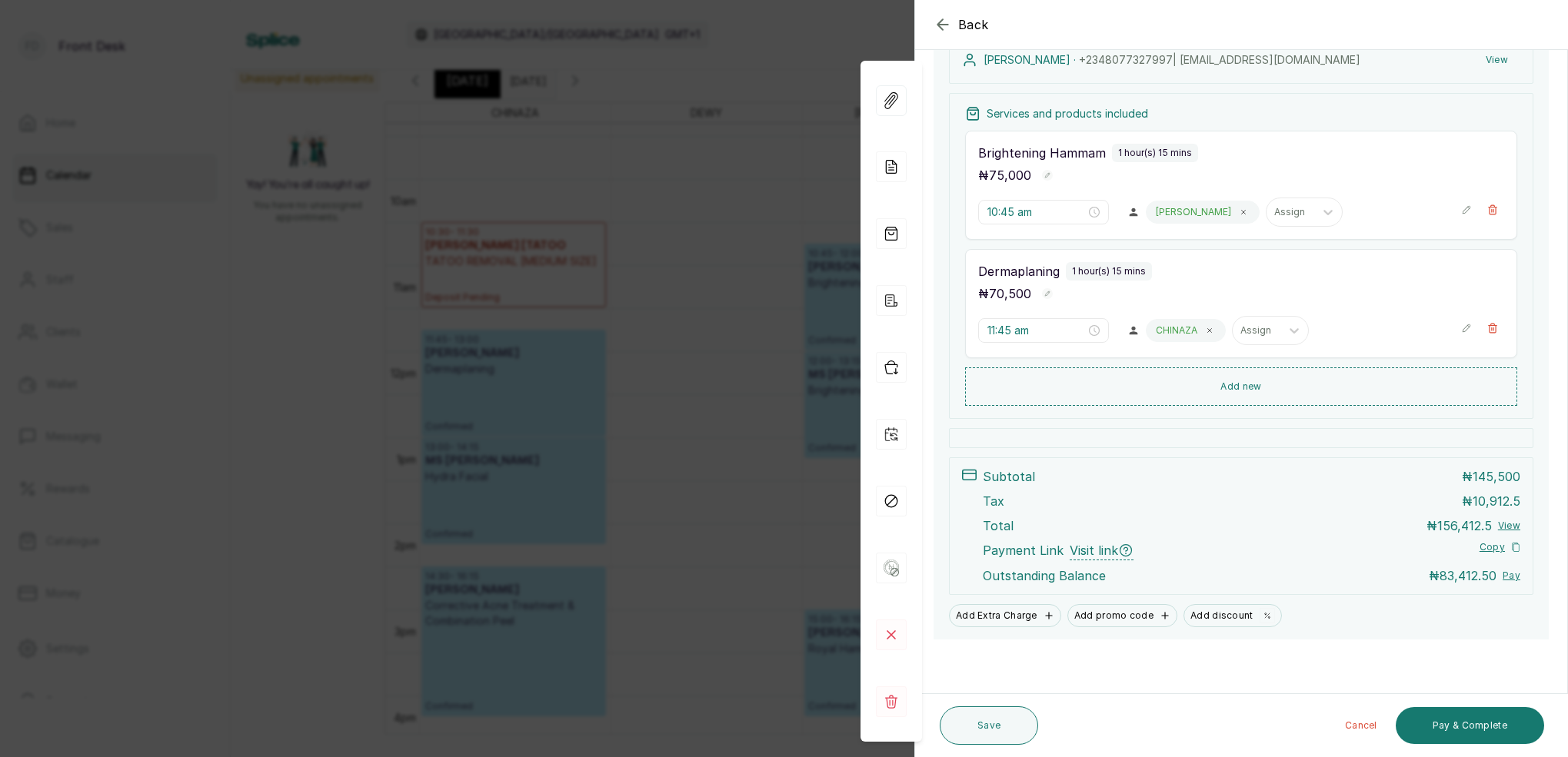
click at [765, 172] on div "Back Appointment Details Edit appointment 🚶 Walk-in (booked by Front Desk) Make…" at bounding box center [784, 378] width 1568 height 757
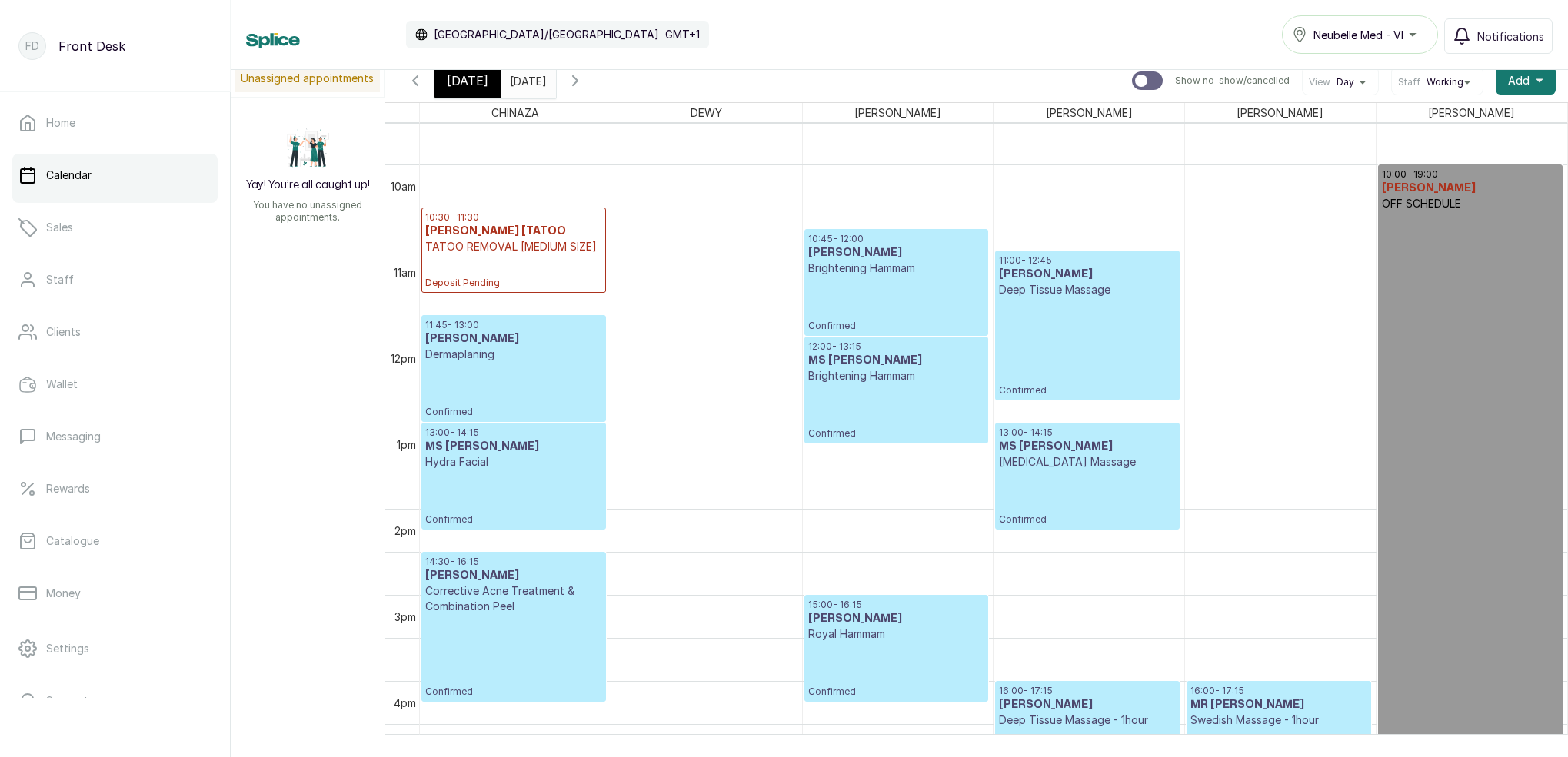
click at [895, 271] on p "Brightening Hammam" at bounding box center [896, 268] width 176 height 16
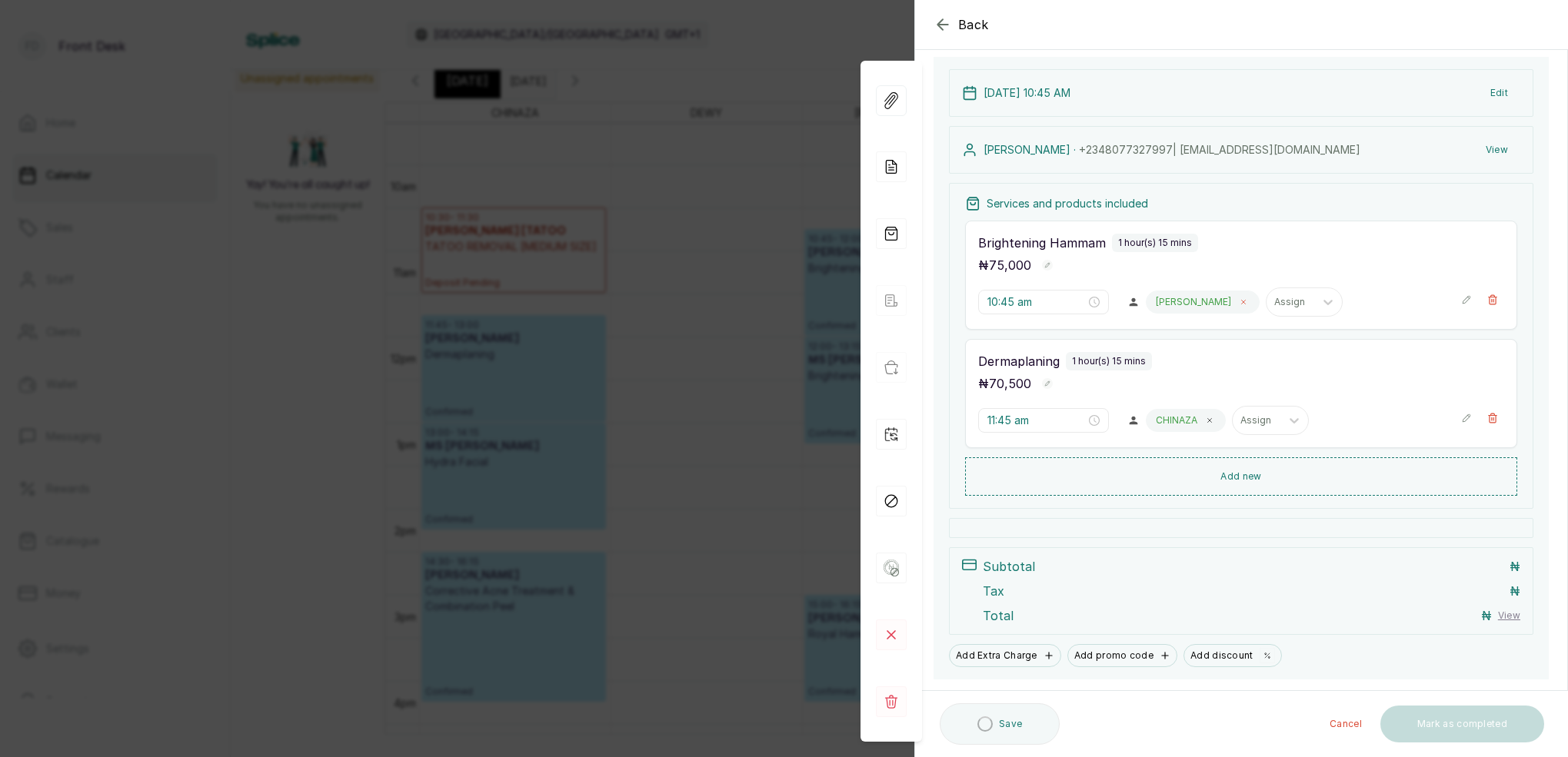
click at [1240, 300] on icon at bounding box center [1243, 302] width 7 height 7
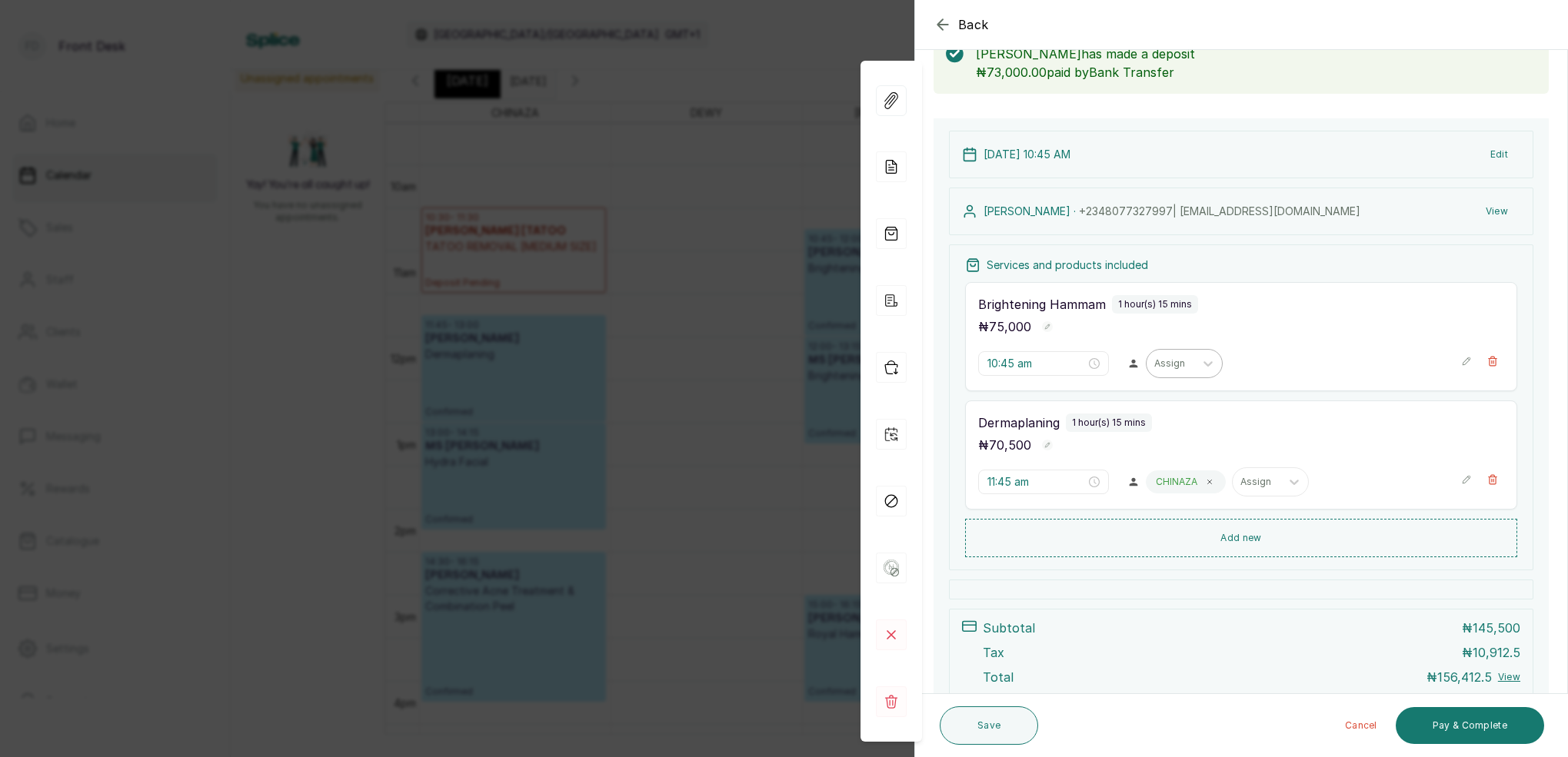
click at [1168, 363] on div "Assign" at bounding box center [1170, 363] width 32 height 11
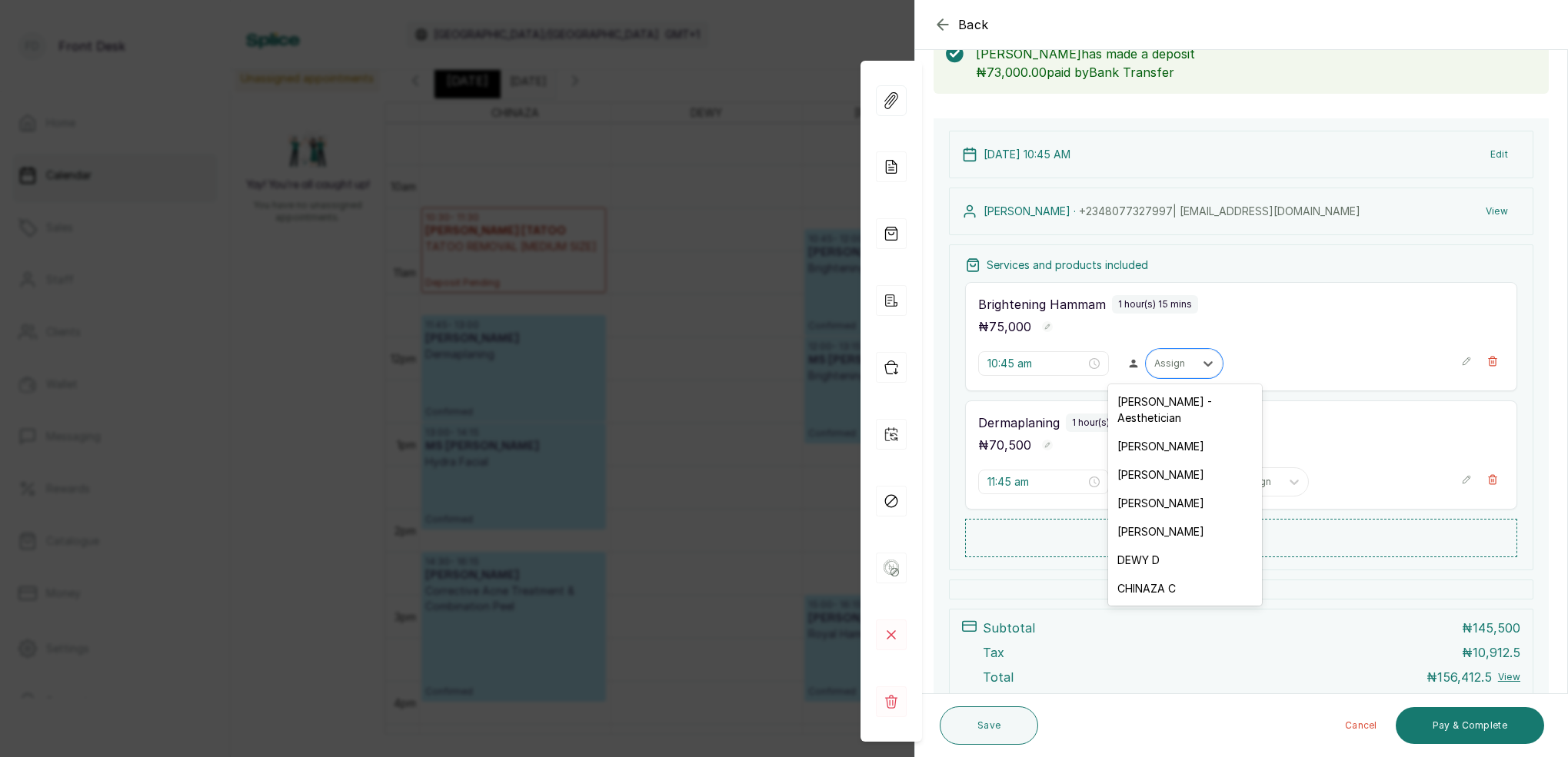
click at [1141, 432] on div "[PERSON_NAME]" at bounding box center [1185, 446] width 153 height 29
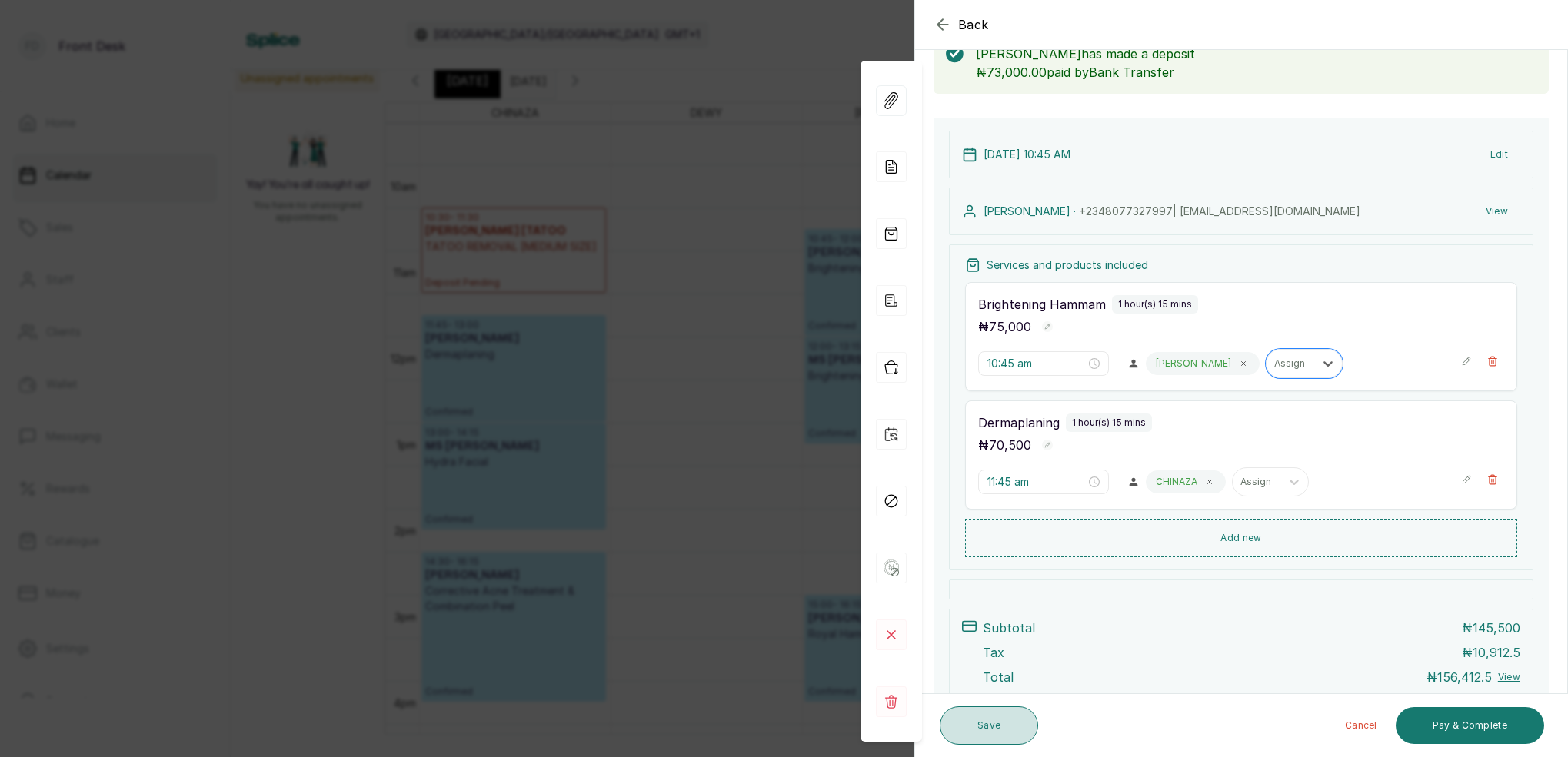
click at [994, 719] on button "Save" at bounding box center [989, 725] width 98 height 39
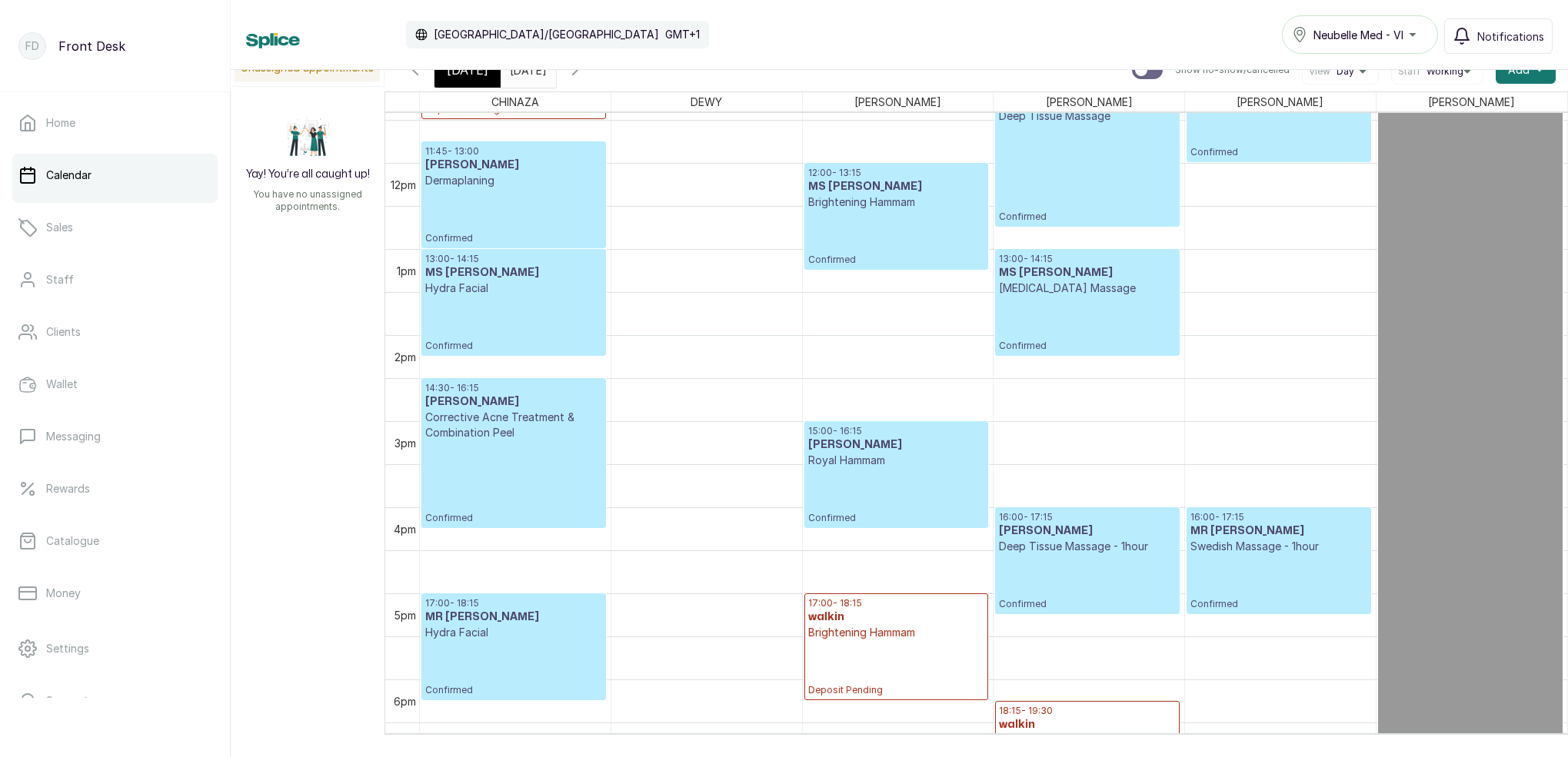
scroll to position [942, 0]
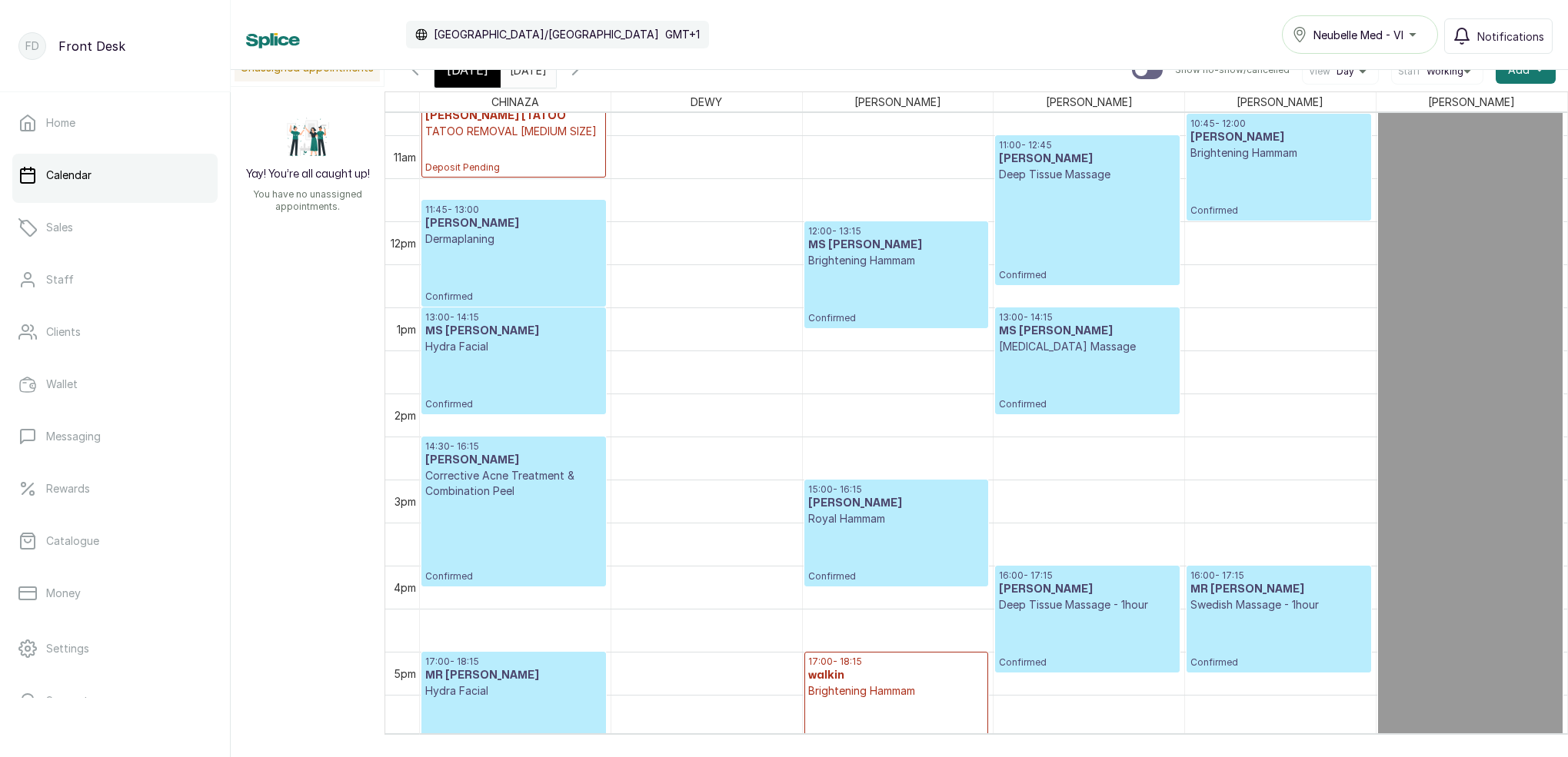
click at [472, 80] on div "[DATE]" at bounding box center [468, 70] width 66 height 35
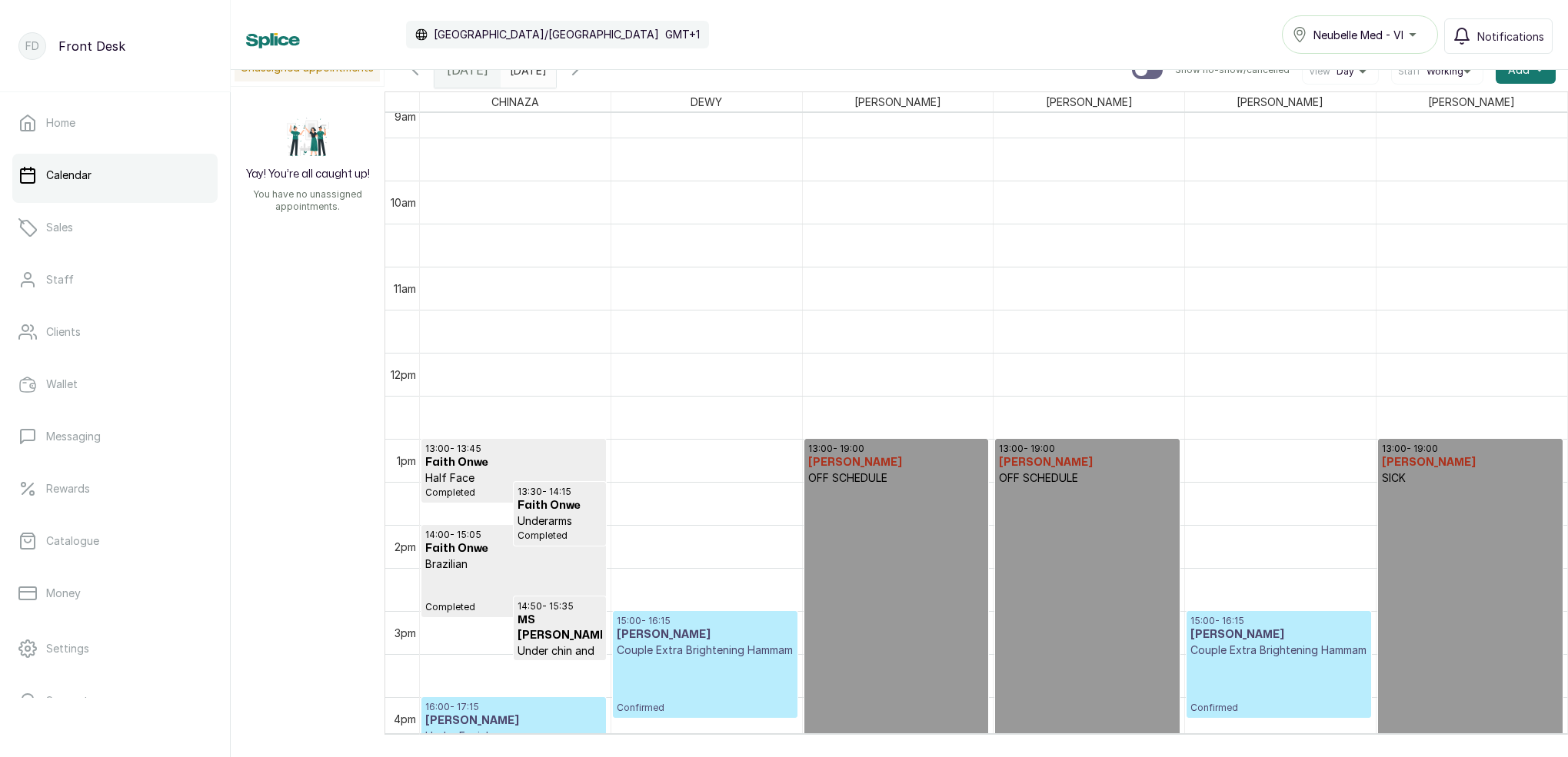
scroll to position [1011, 0]
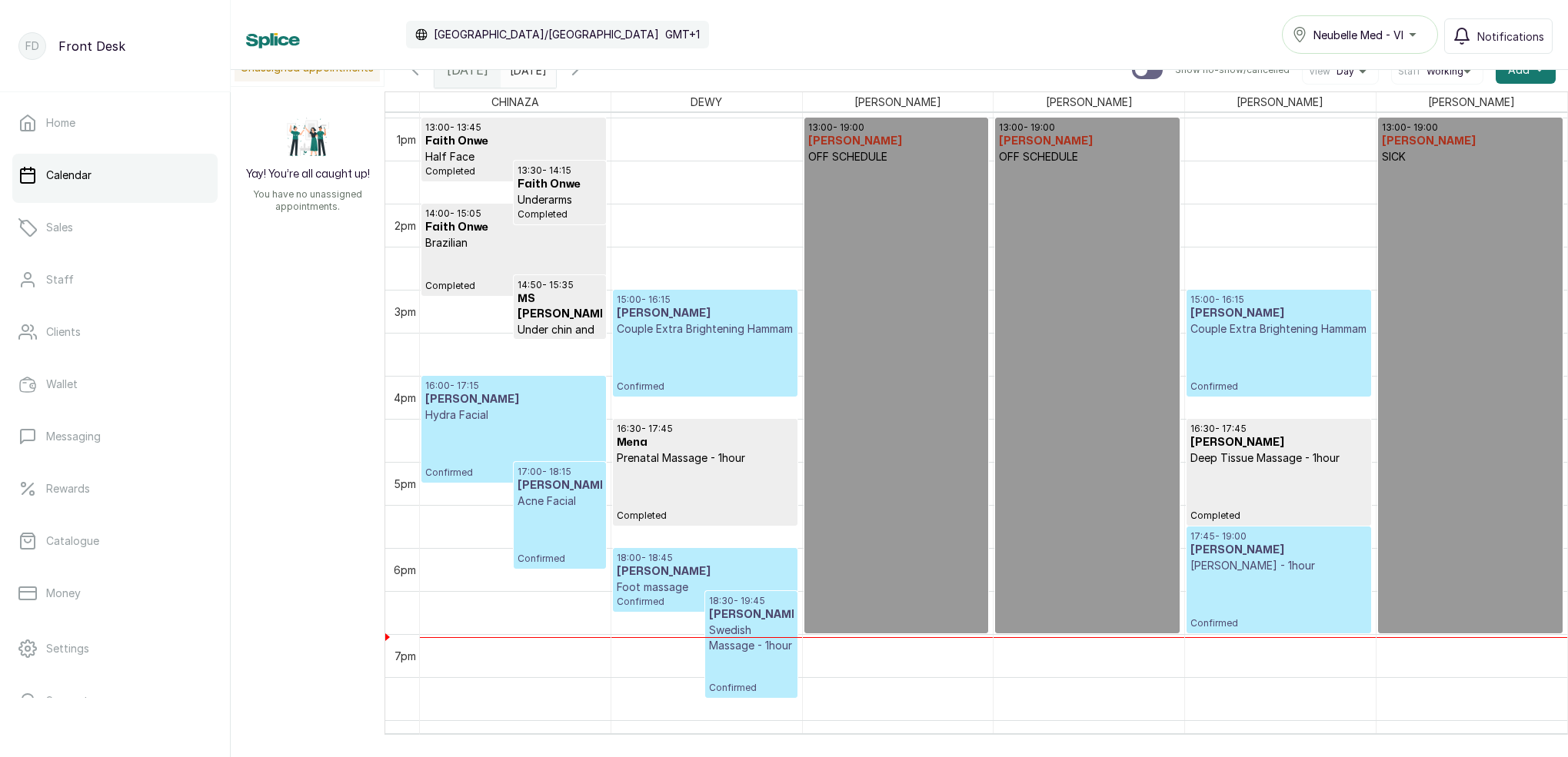
click at [749, 321] on h3 "[PERSON_NAME]" at bounding box center [705, 313] width 176 height 16
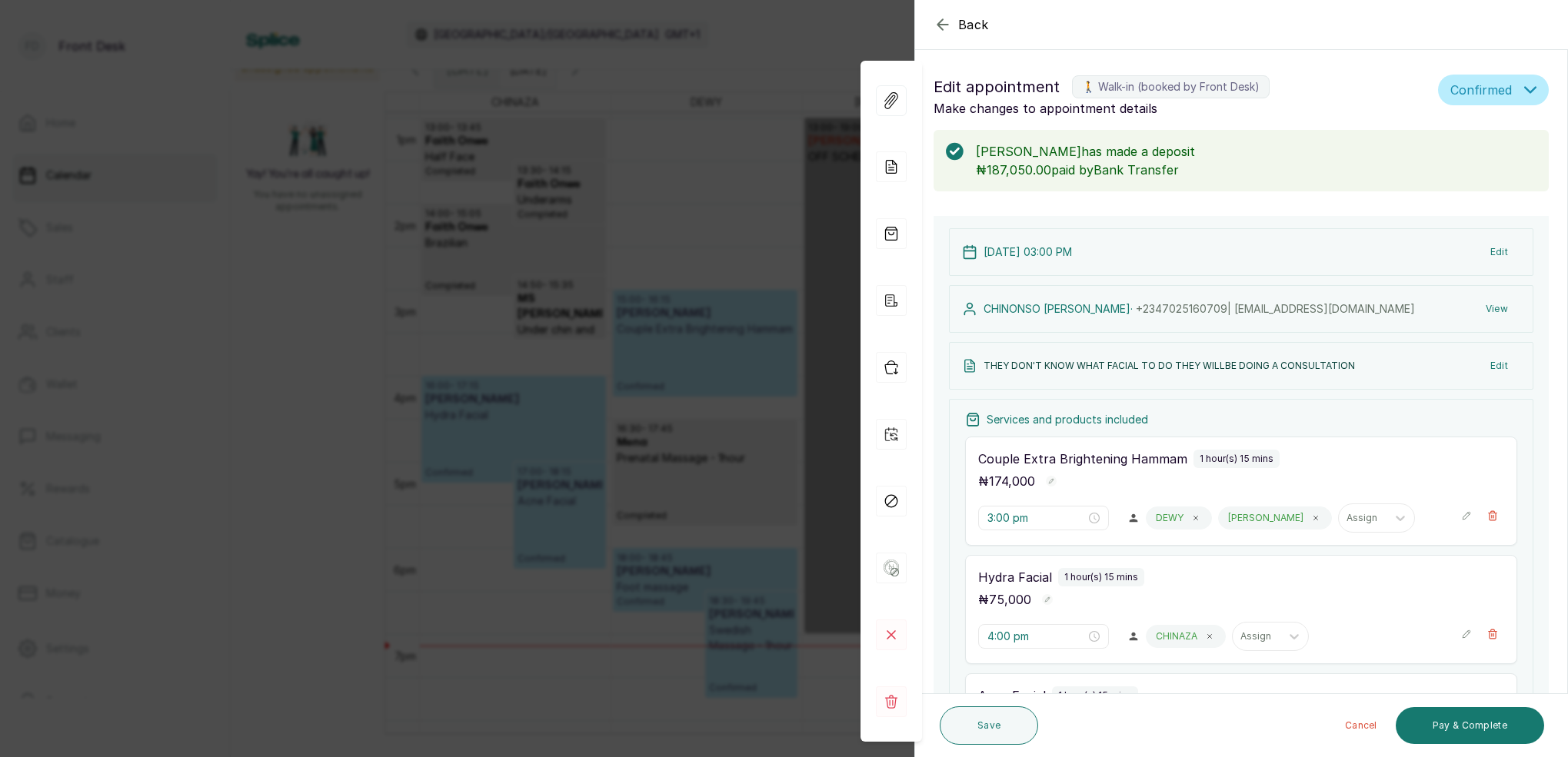
scroll to position [0, 0]
click at [779, 162] on div "Back Appointment Details Edit appointment 🚶 Walk-in (booked by Front Desk) Make…" at bounding box center [784, 378] width 1568 height 757
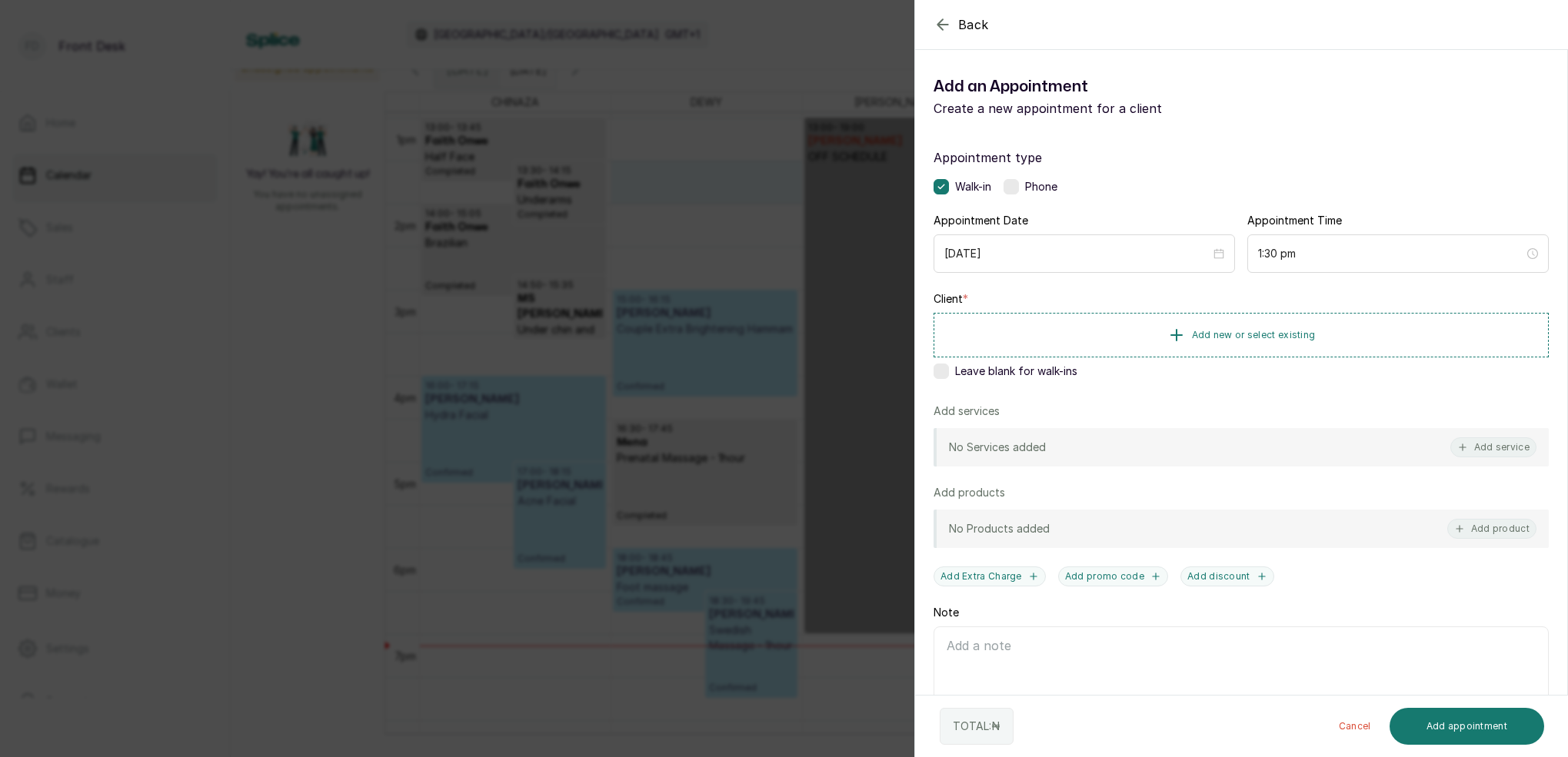
click at [623, 178] on div "Back Add Appointment Add an Appointment Create a new appointment for a client A…" at bounding box center [784, 378] width 1568 height 757
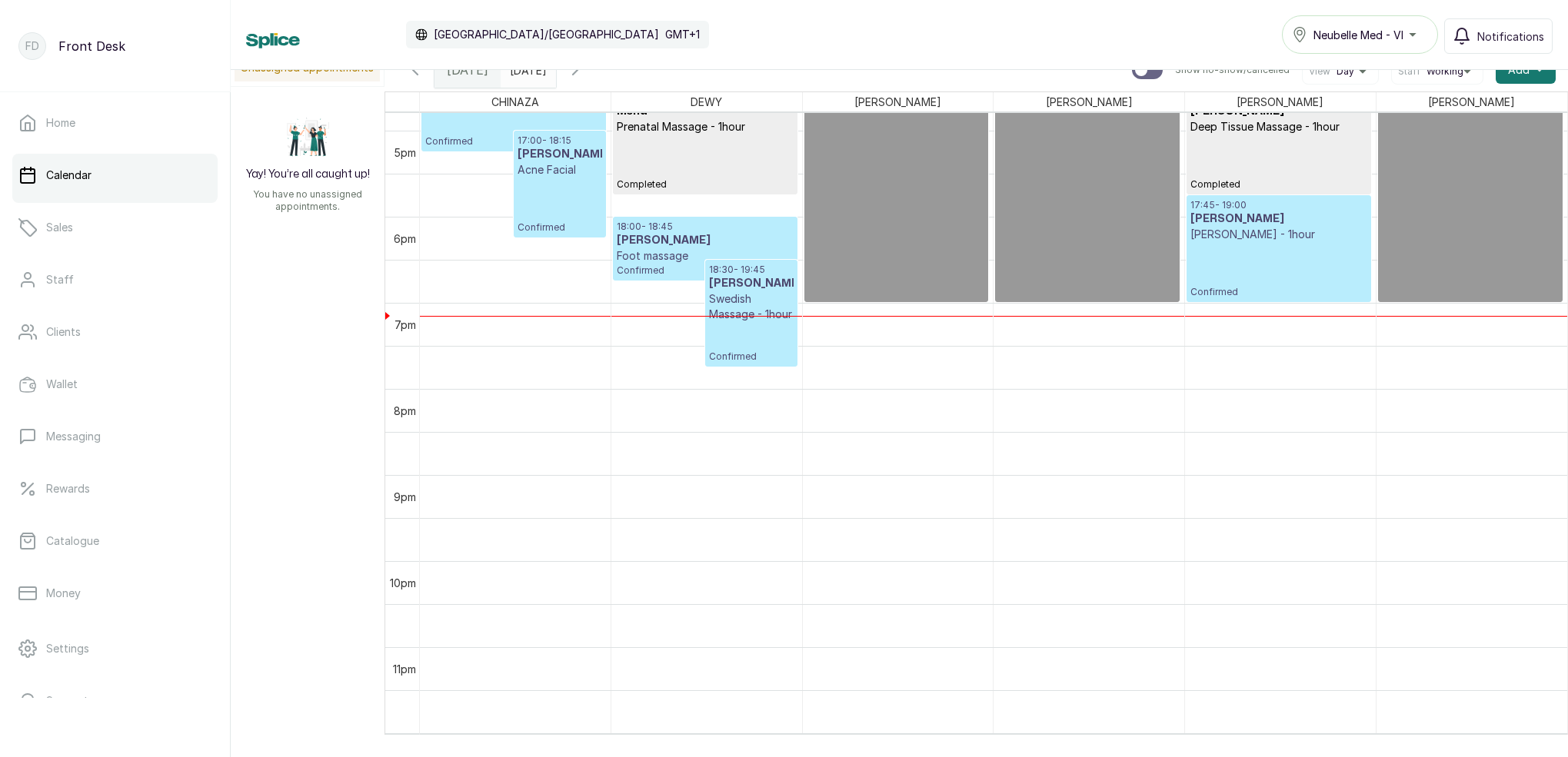
scroll to position [1446, 0]
click at [1259, 231] on p "[PERSON_NAME] - 1hour" at bounding box center [1278, 235] width 176 height 16
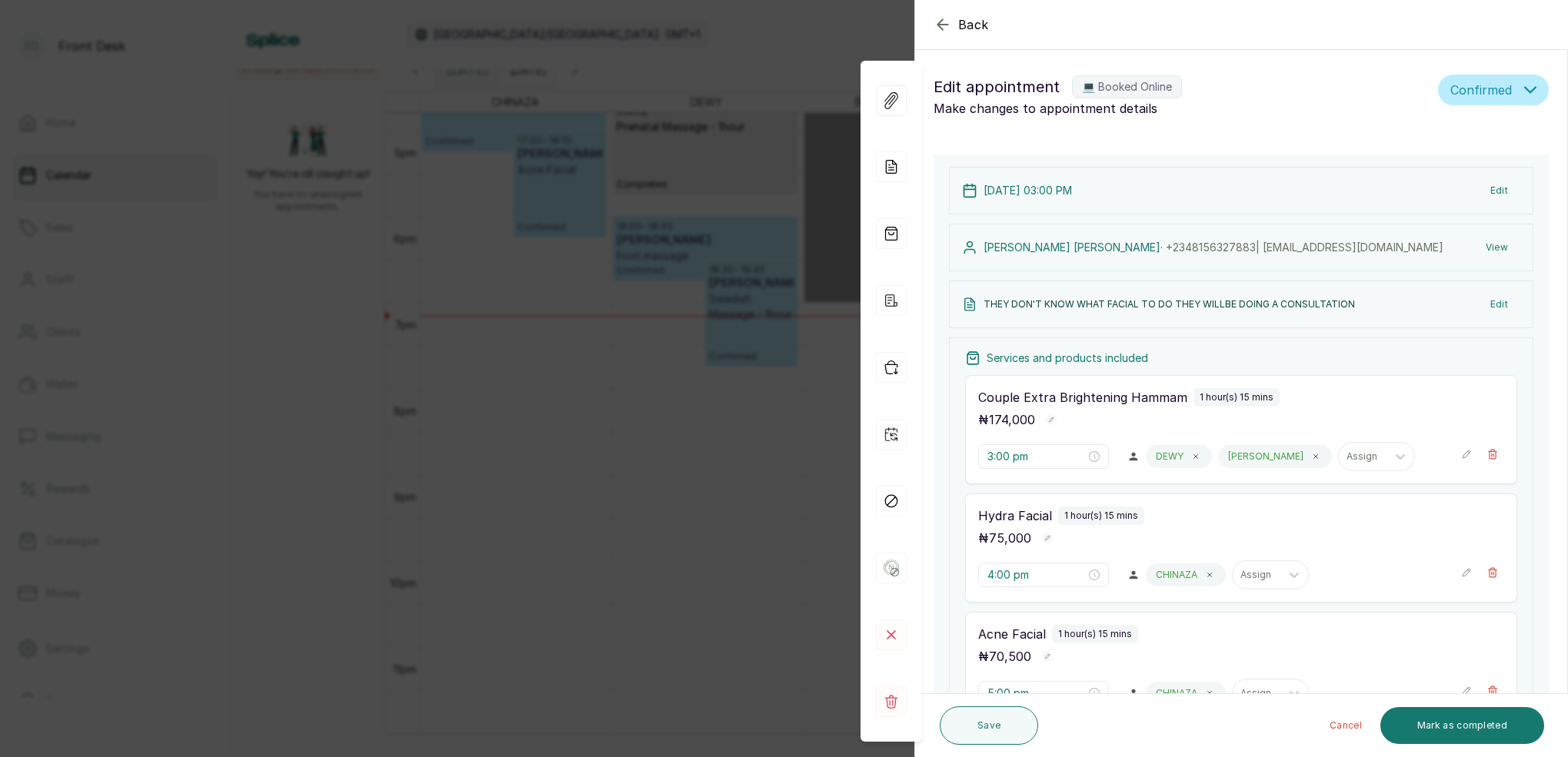
type input "5:45 pm"
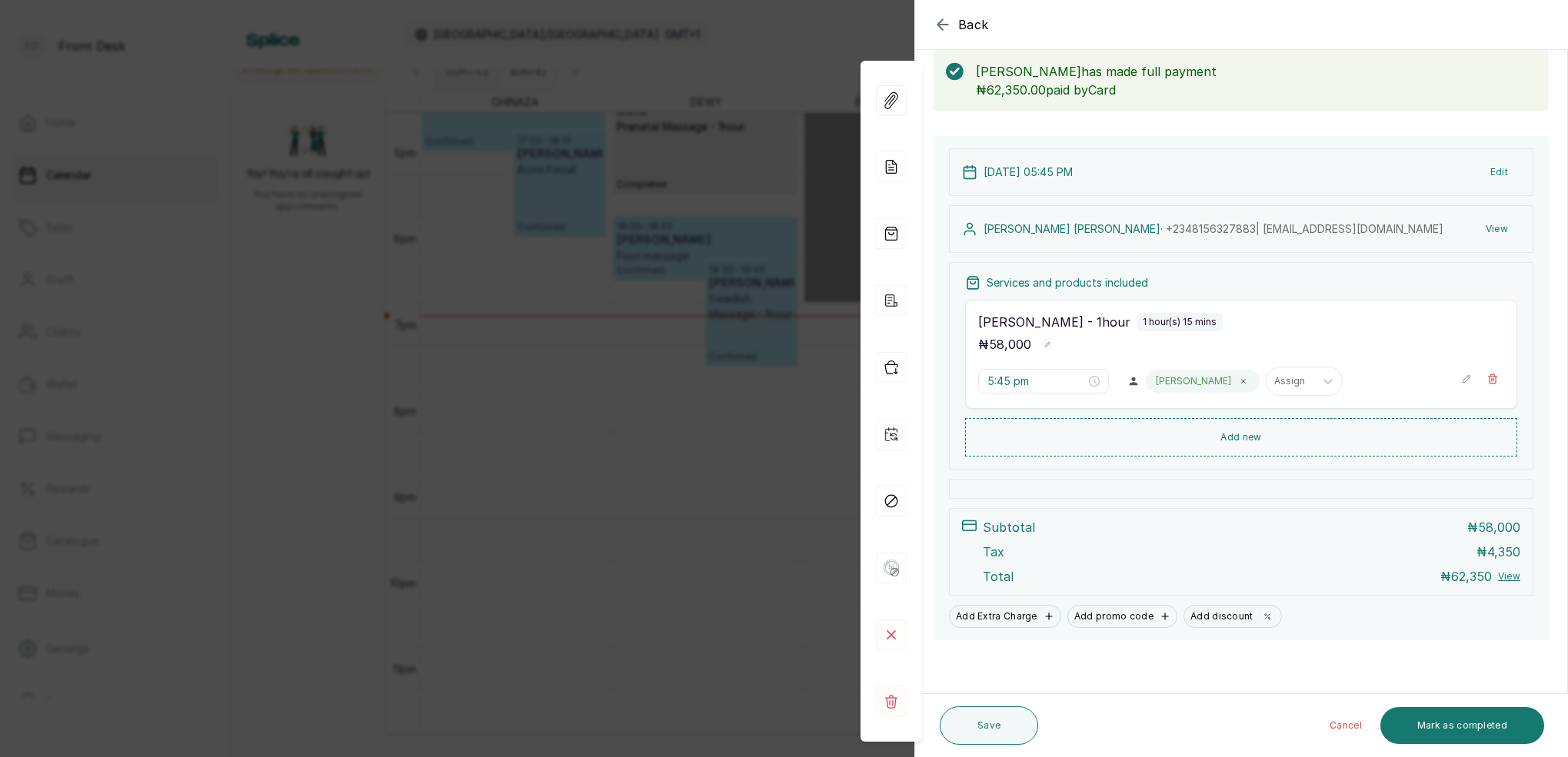
scroll to position [80, 0]
click at [1469, 729] on button "Mark as completed" at bounding box center [1462, 725] width 164 height 37
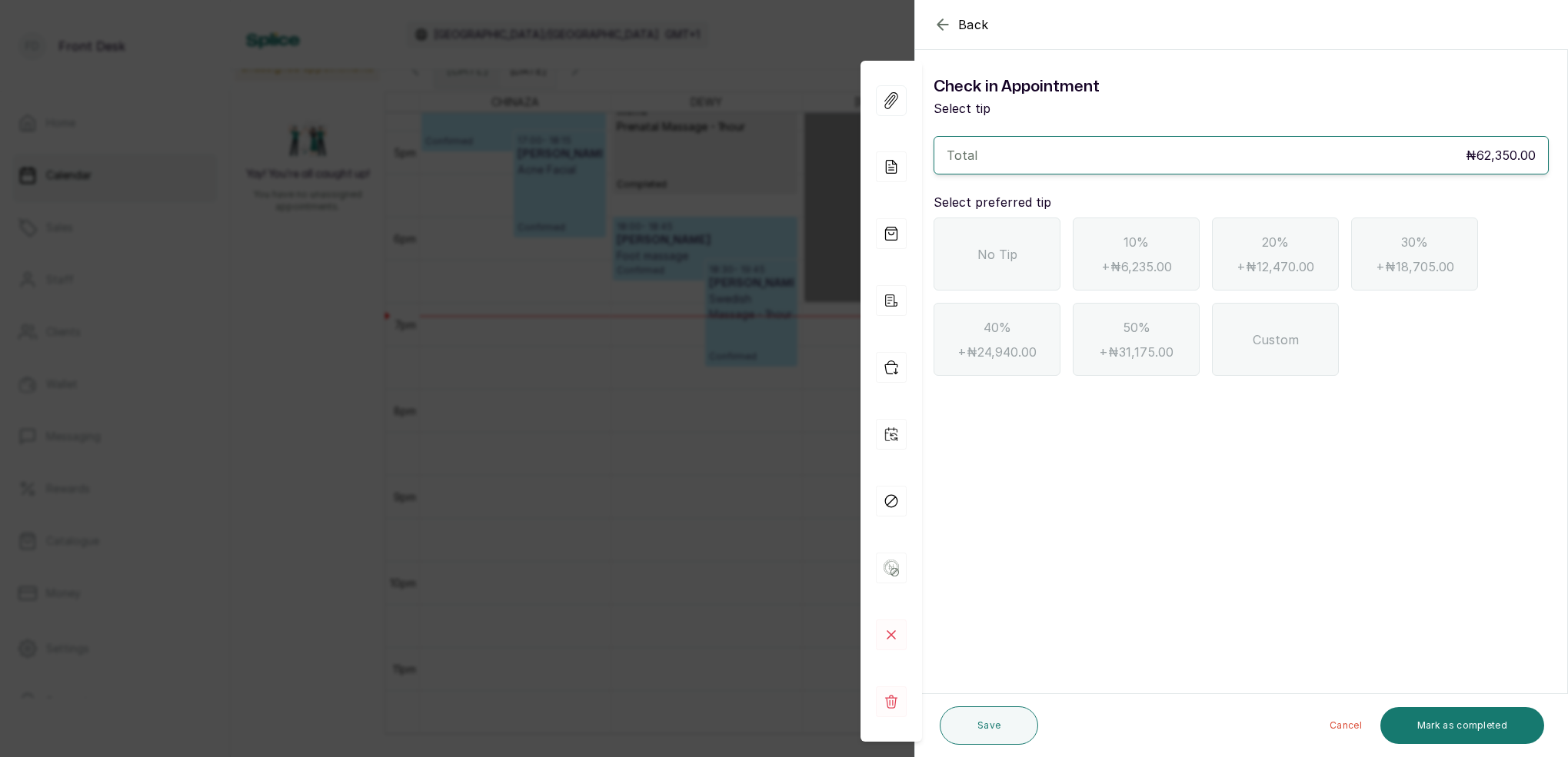
scroll to position [0, 0]
drag, startPoint x: 1021, startPoint y: 229, endPoint x: 1250, endPoint y: 447, distance: 316.2
click at [1023, 234] on div "No Tip" at bounding box center [997, 253] width 127 height 73
click at [1455, 712] on button "Mark as completed" at bounding box center [1462, 725] width 164 height 37
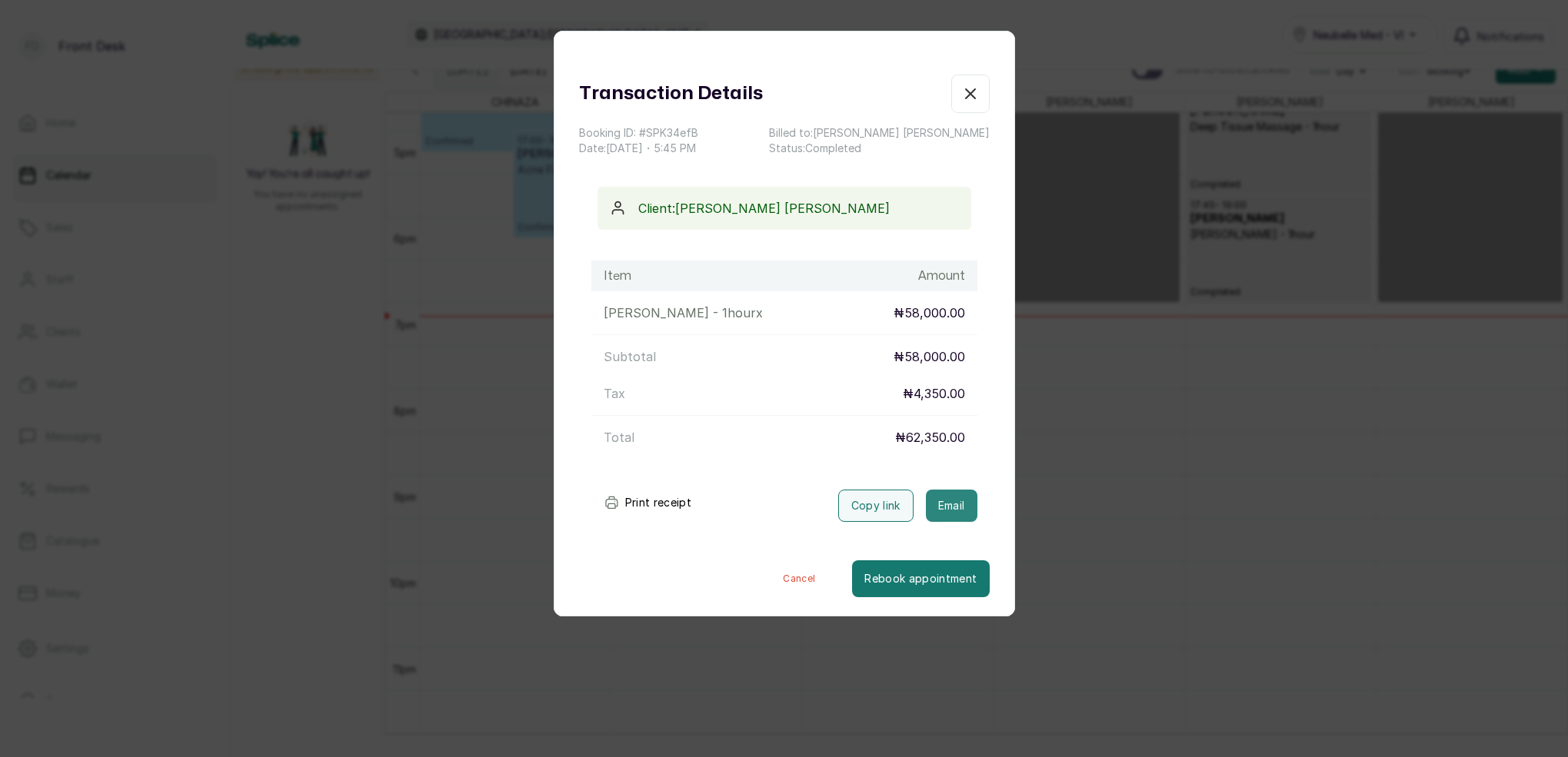
click at [957, 499] on button "Email" at bounding box center [952, 505] width 52 height 32
drag, startPoint x: 974, startPoint y: 98, endPoint x: 999, endPoint y: 107, distance: 26.6
click at [974, 98] on icon "button" at bounding box center [970, 93] width 9 height 9
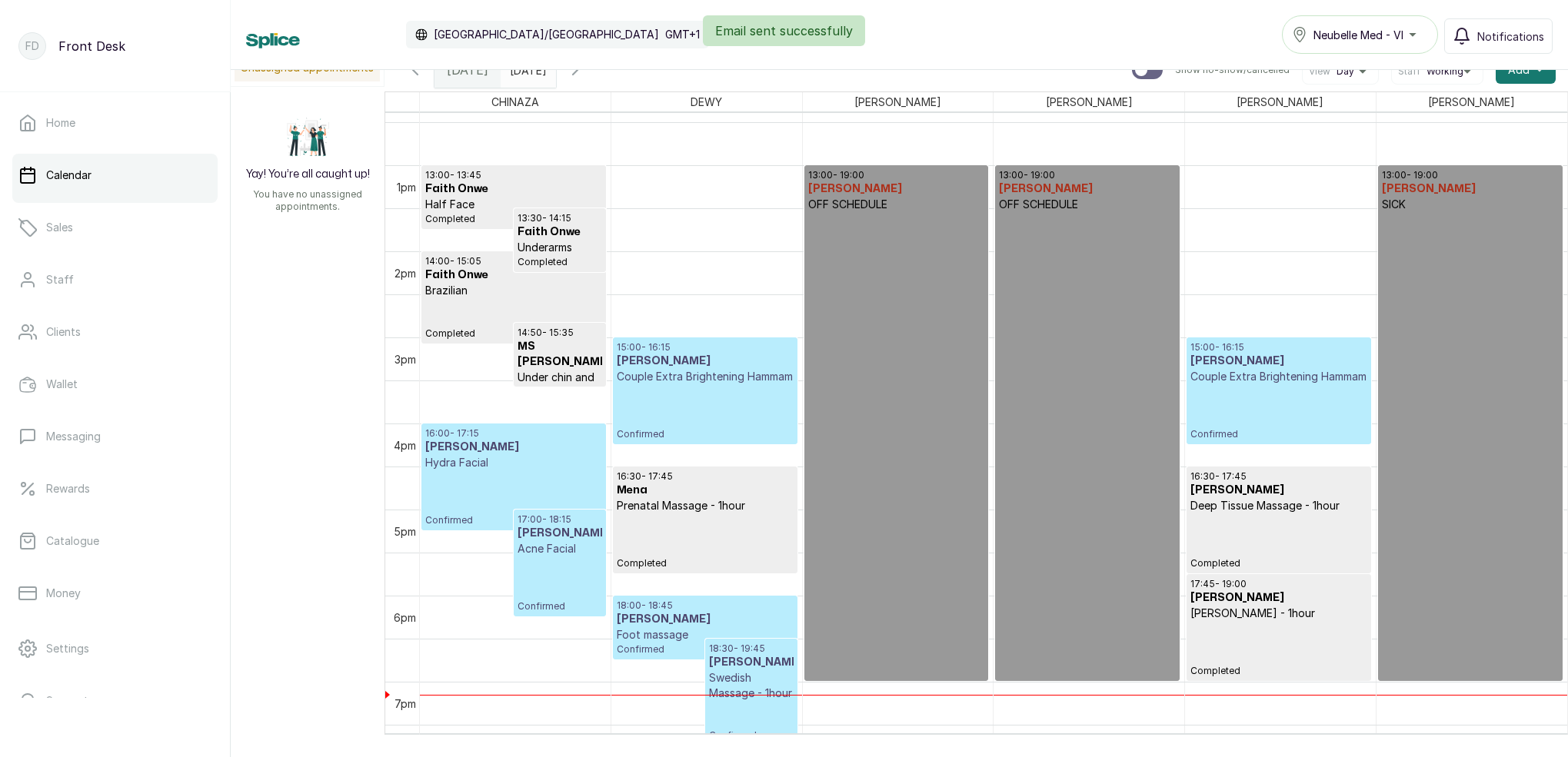
scroll to position [1042, 0]
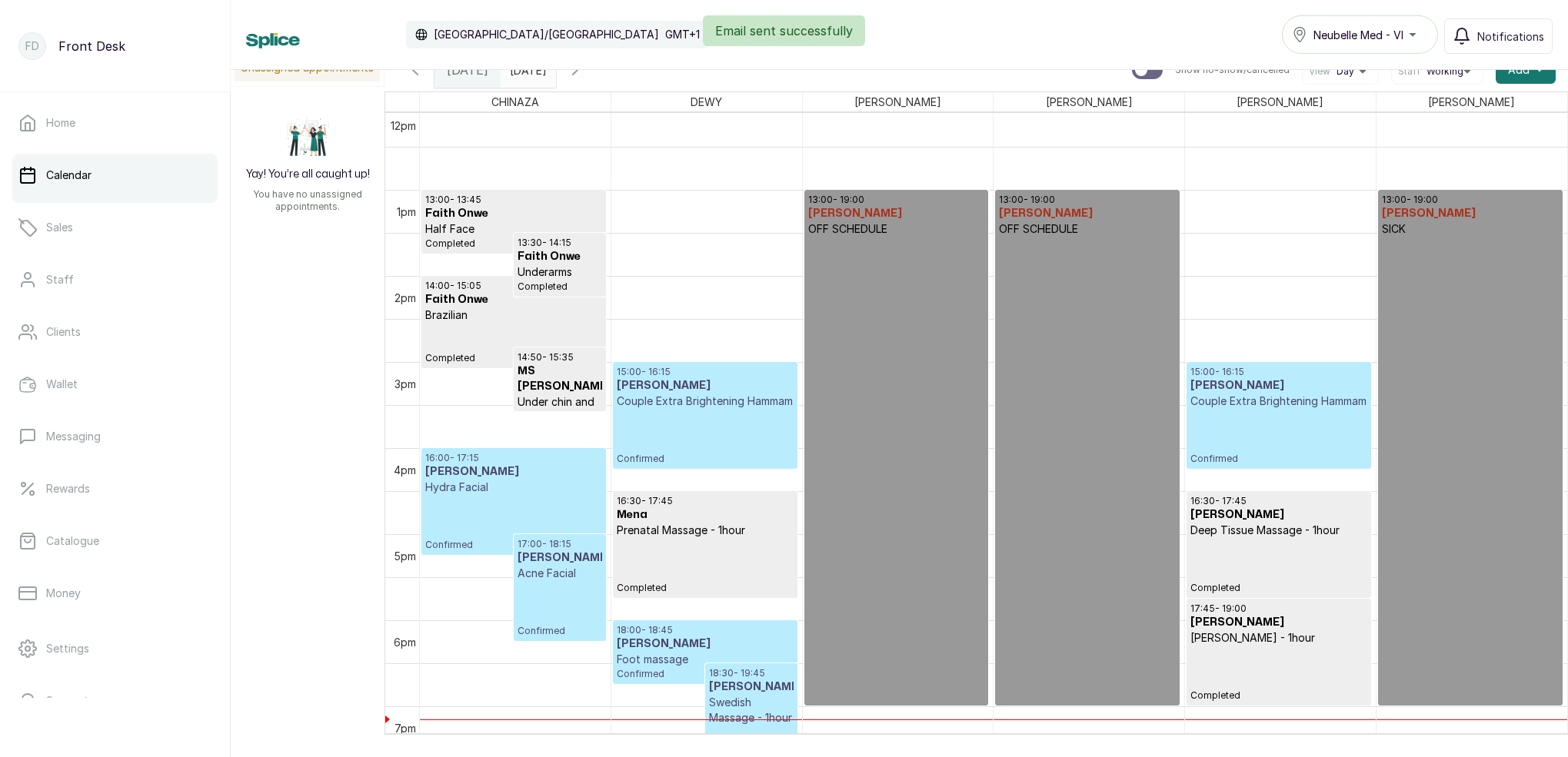
click at [1258, 409] on p "Couple Extra Brightening Hammam" at bounding box center [1278, 401] width 176 height 16
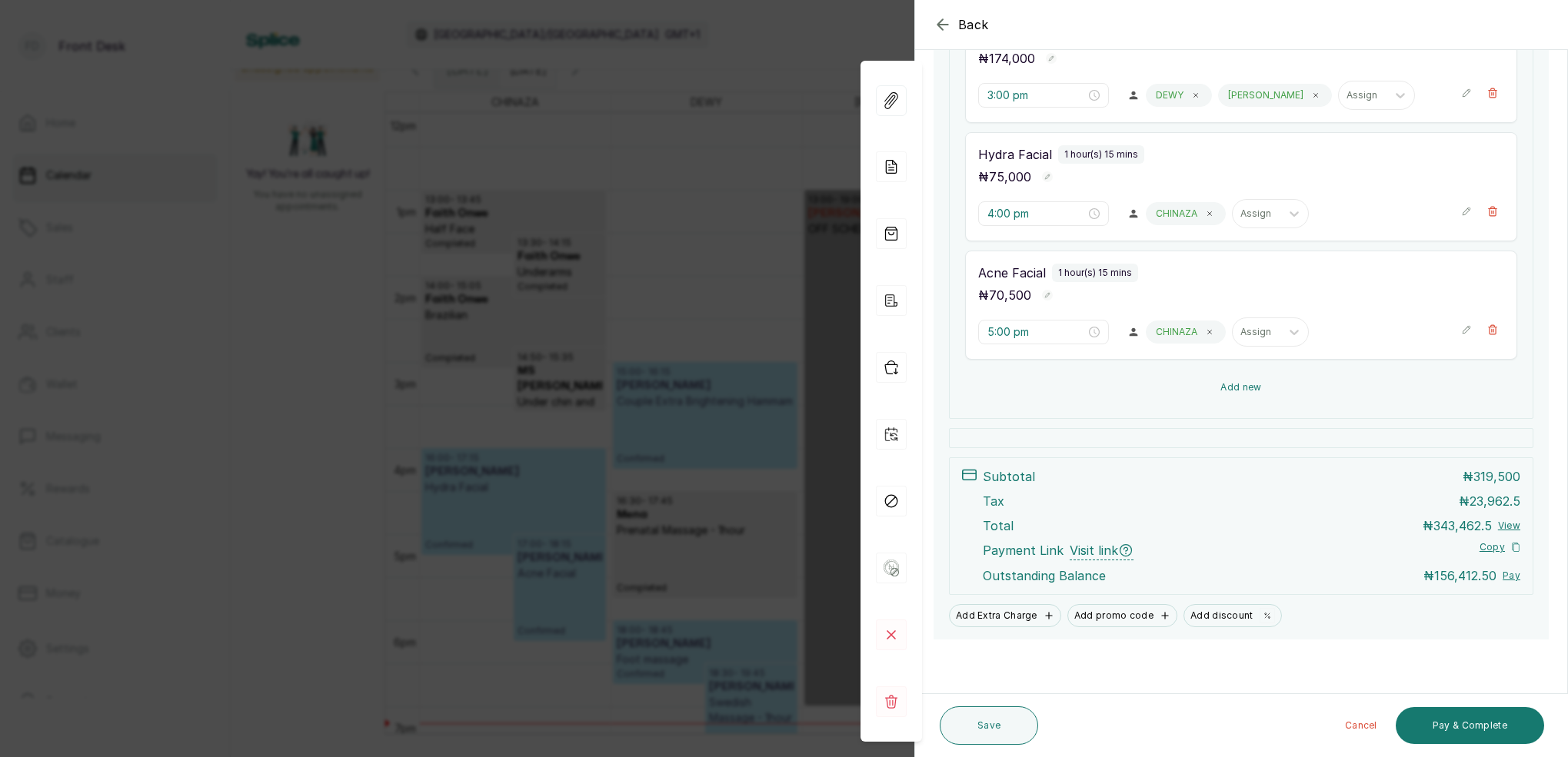
scroll to position [423, 0]
click at [1455, 730] on button "Pay & Complete" at bounding box center [1470, 725] width 149 height 37
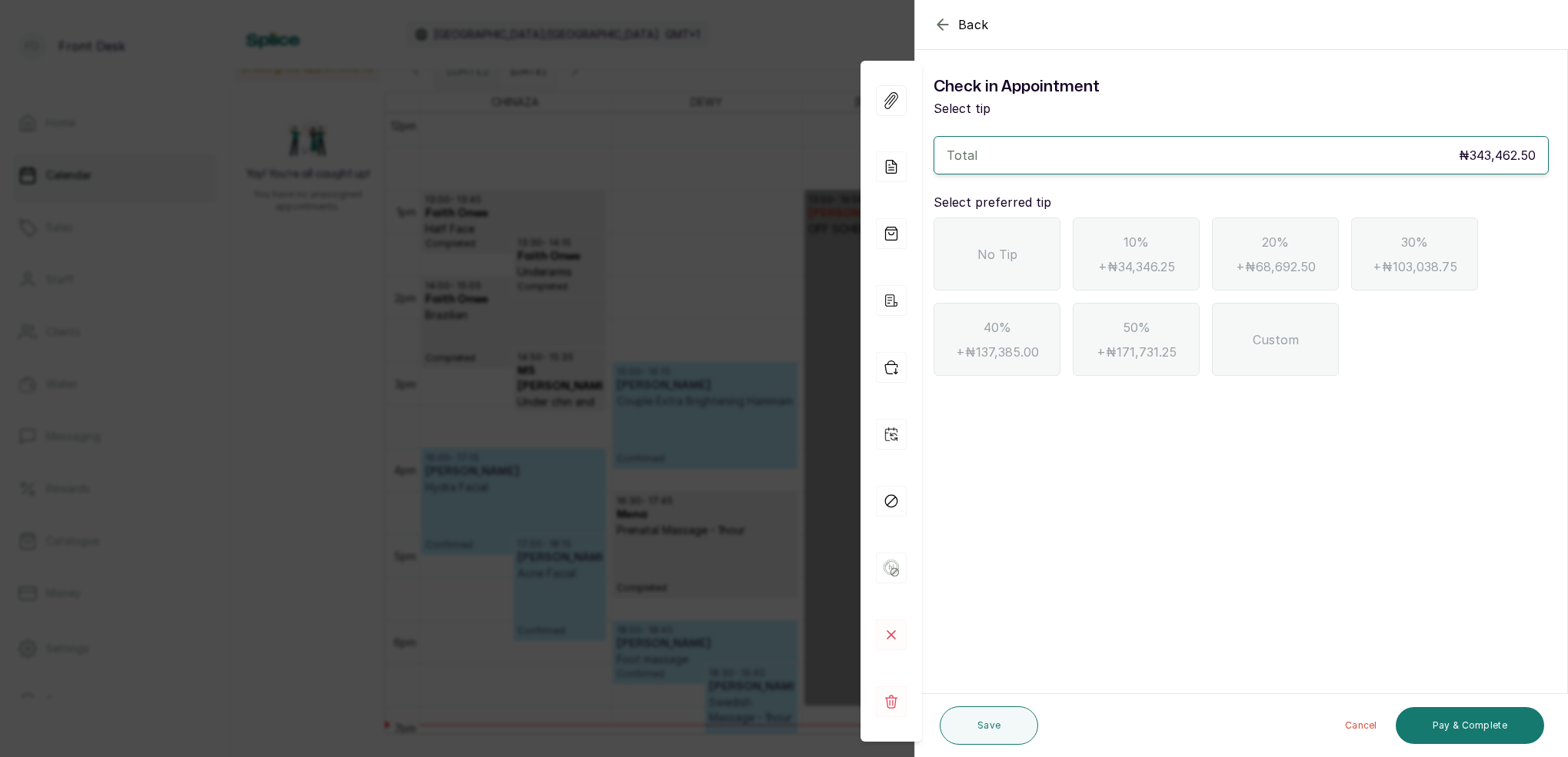
scroll to position [0, 0]
click at [944, 30] on icon "button" at bounding box center [943, 25] width 18 height 18
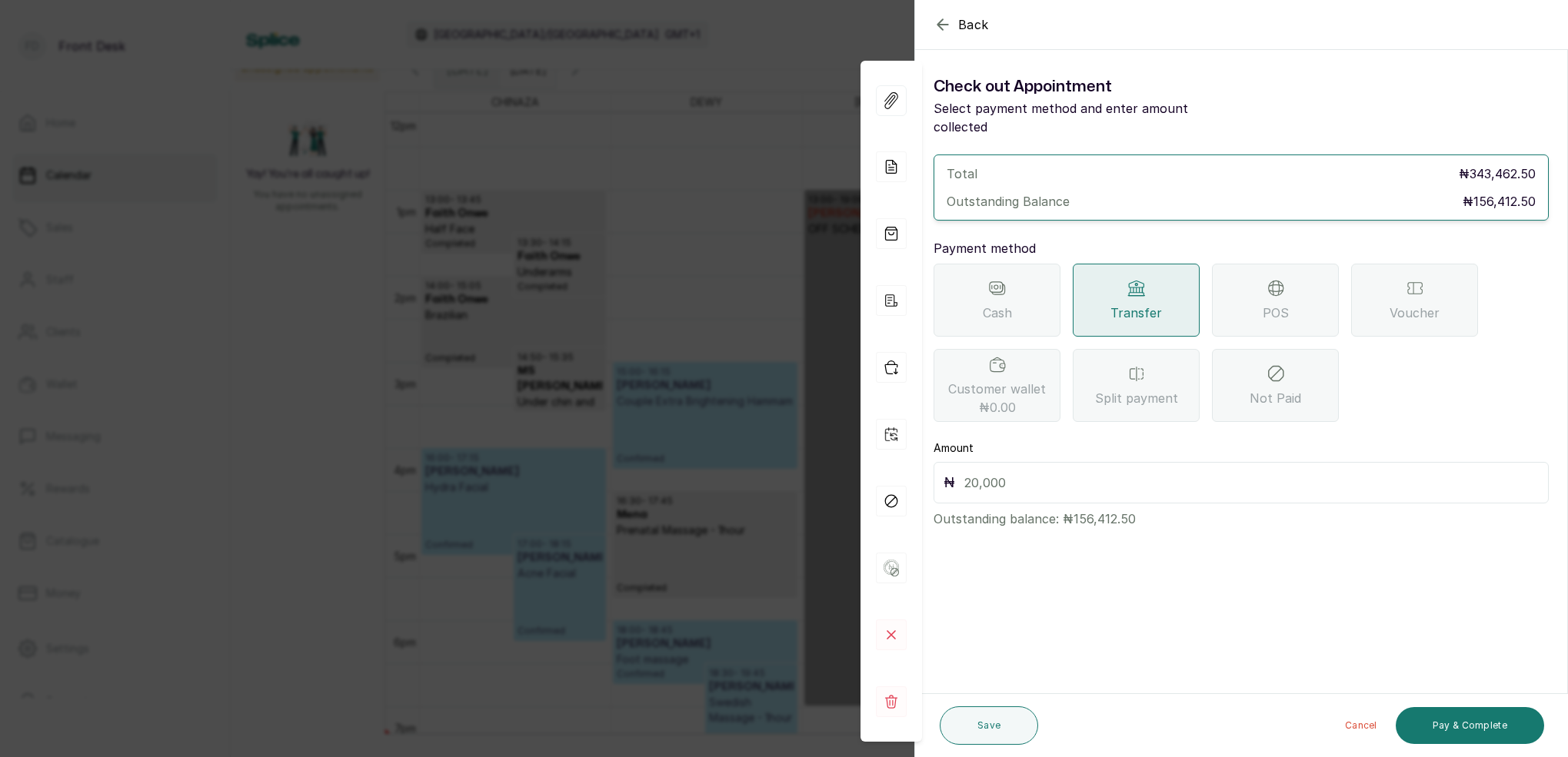
click at [1154, 472] on input "text" at bounding box center [1251, 483] width 574 height 21
type input "156,412.5"
click at [1510, 729] on button "Pay & Complete" at bounding box center [1470, 725] width 149 height 37
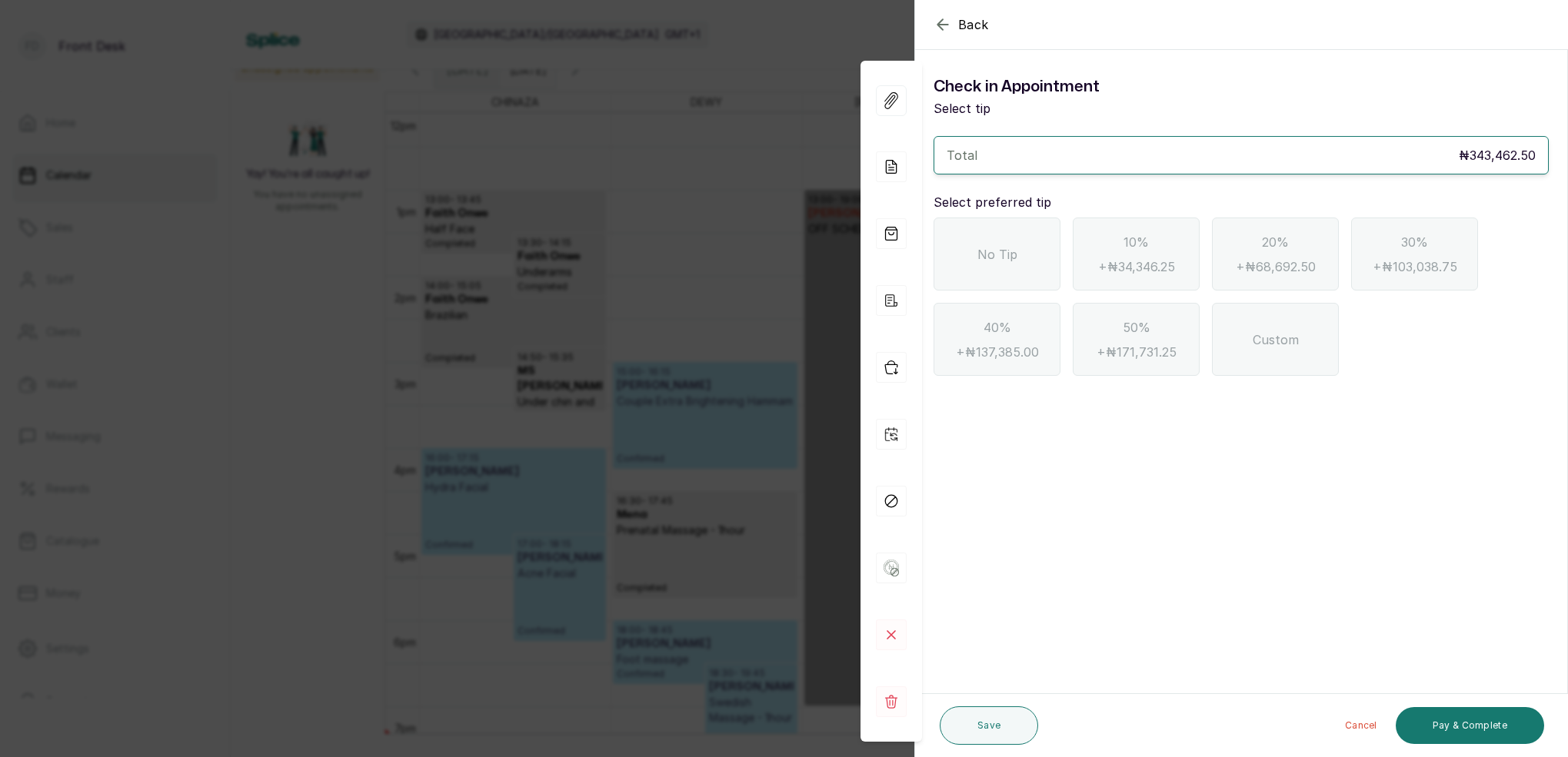
click at [1037, 231] on div "No Tip" at bounding box center [997, 253] width 127 height 73
click at [1488, 722] on button "Pay & Complete" at bounding box center [1470, 725] width 149 height 37
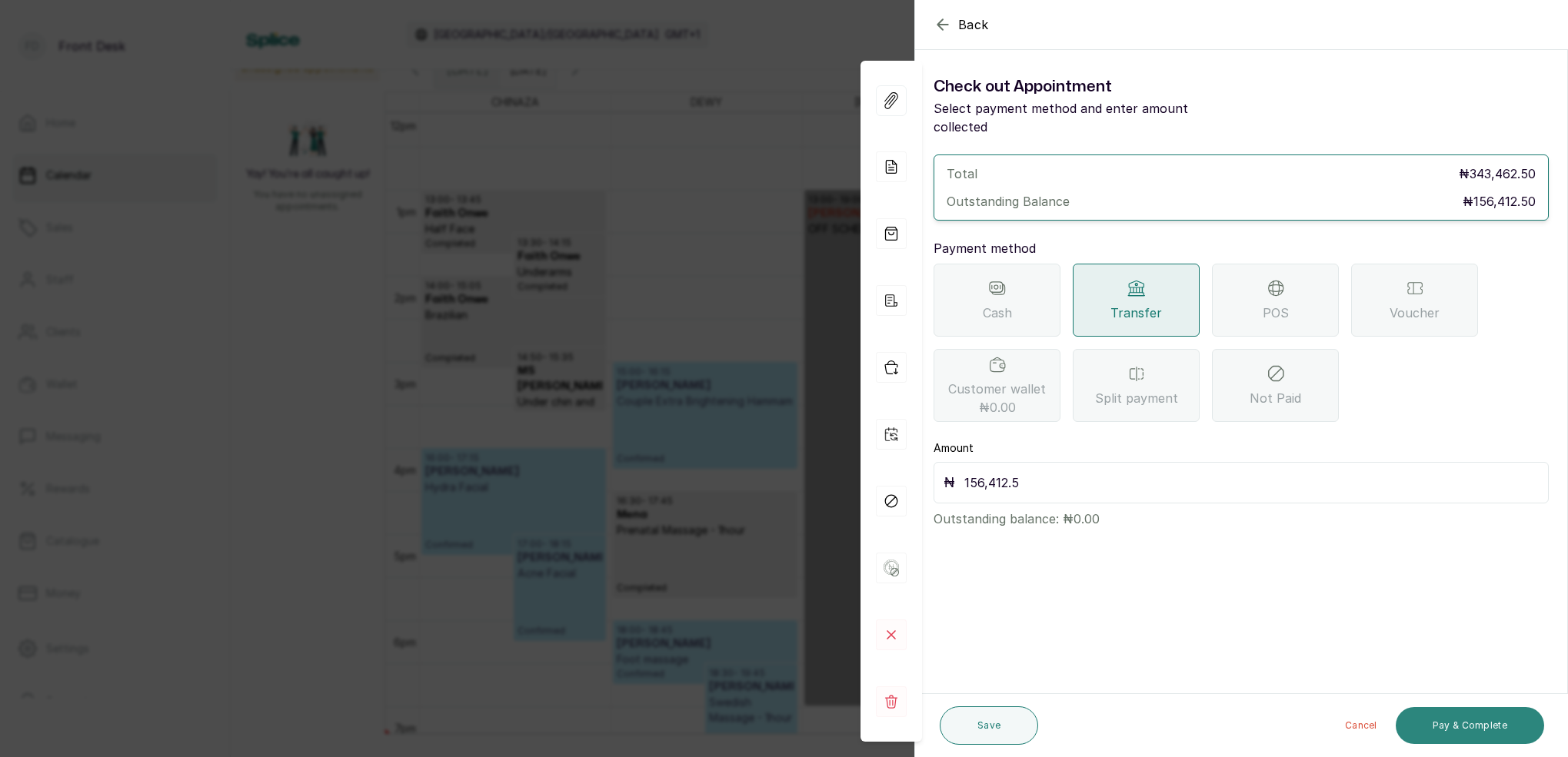
click at [1476, 726] on button "Pay & Complete" at bounding box center [1470, 725] width 149 height 37
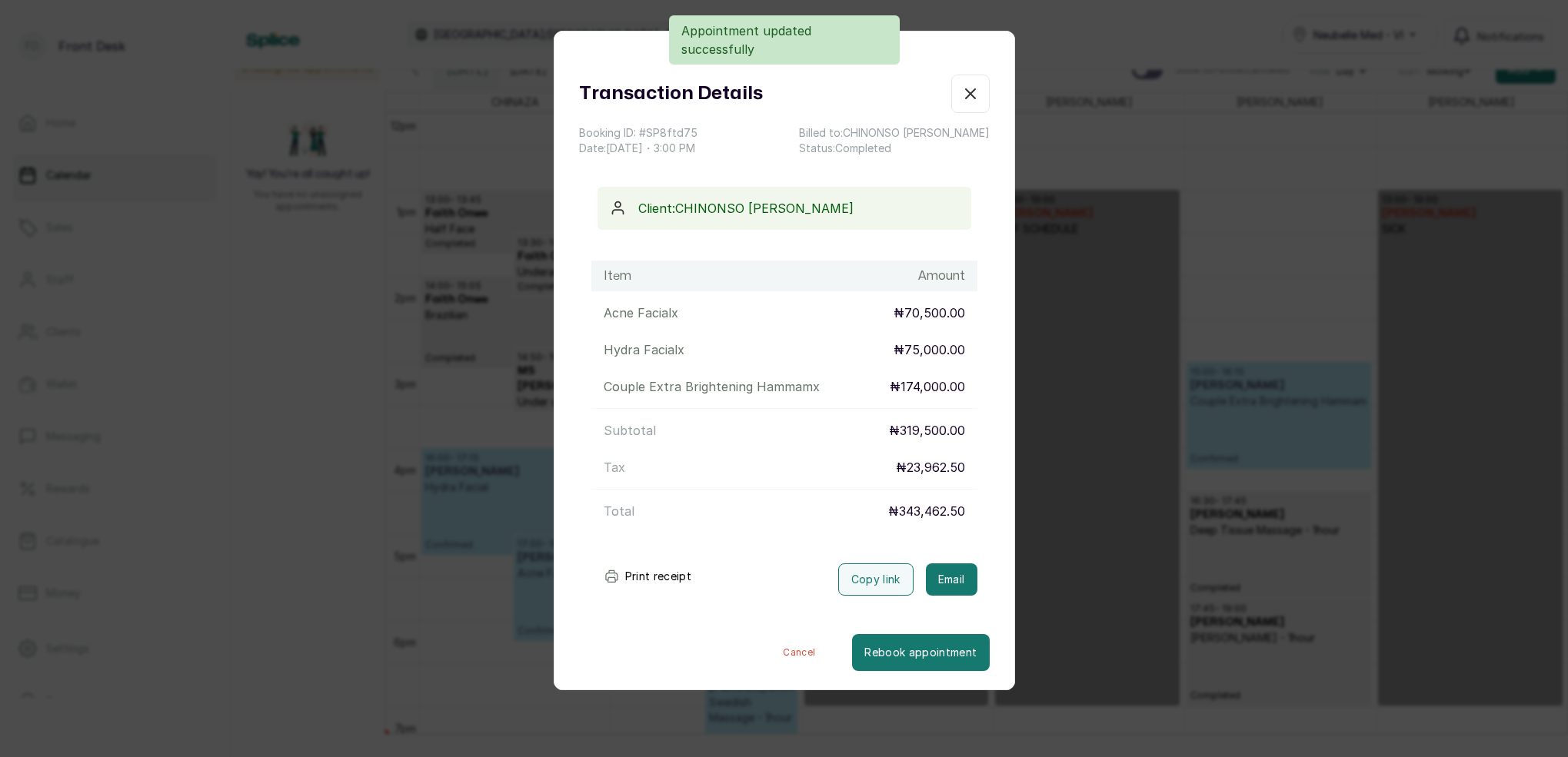
click at [954, 579] on button "Email" at bounding box center [952, 579] width 52 height 32
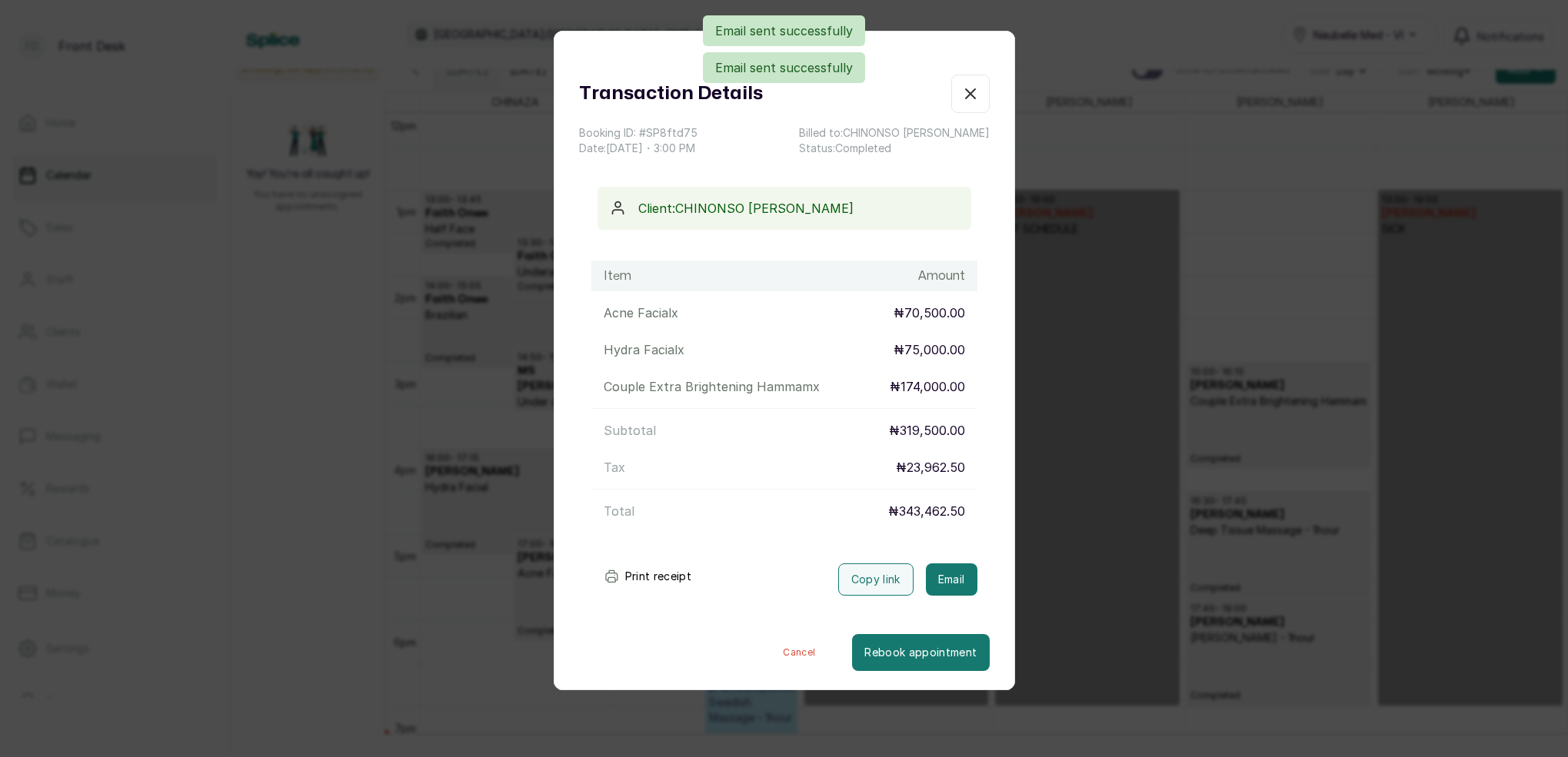
click at [976, 97] on icon "button" at bounding box center [971, 93] width 18 height 18
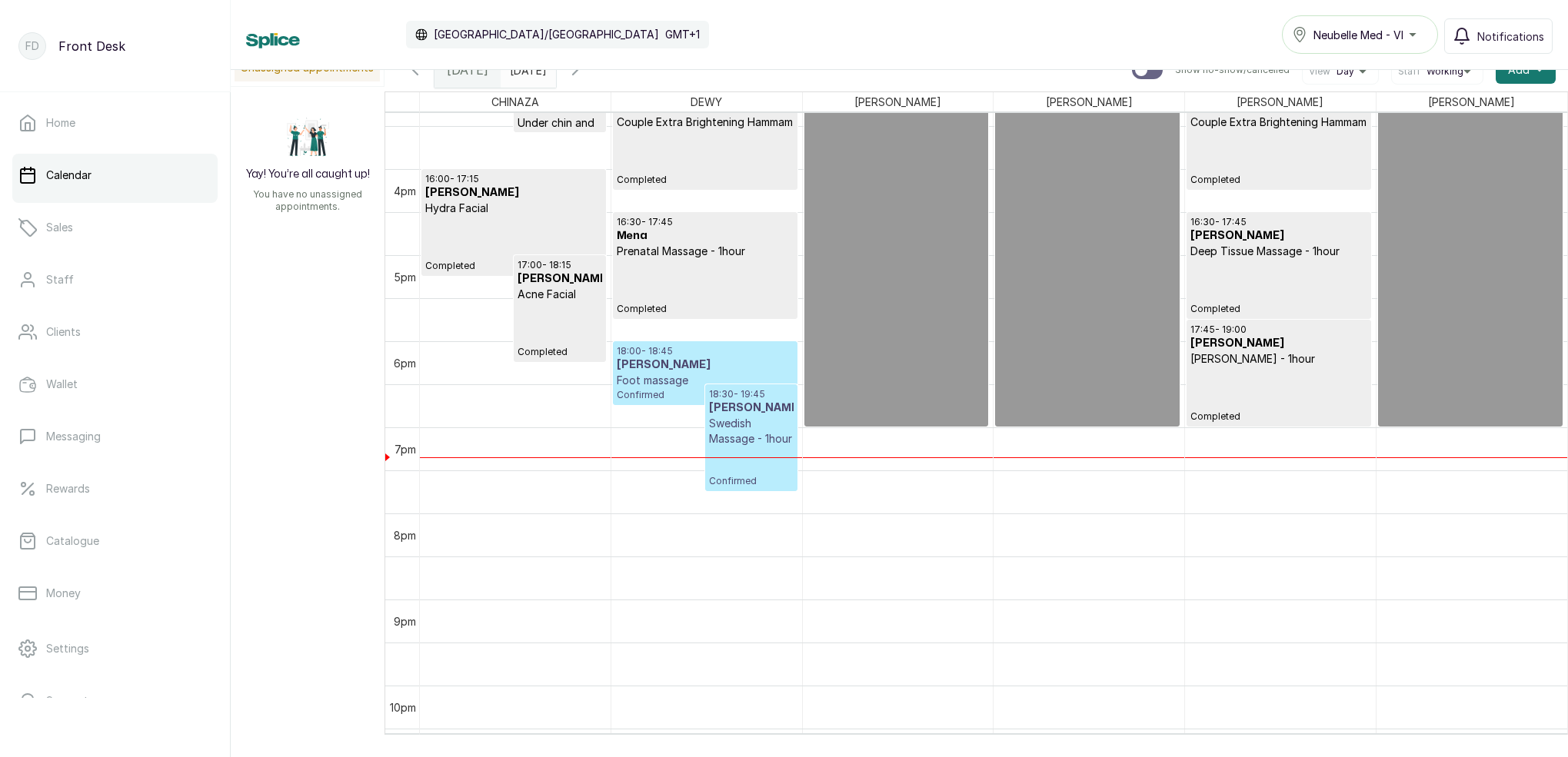
scroll to position [1321, 0]
click at [743, 435] on p "Swedish Massage - 1hour" at bounding box center [751, 431] width 85 height 30
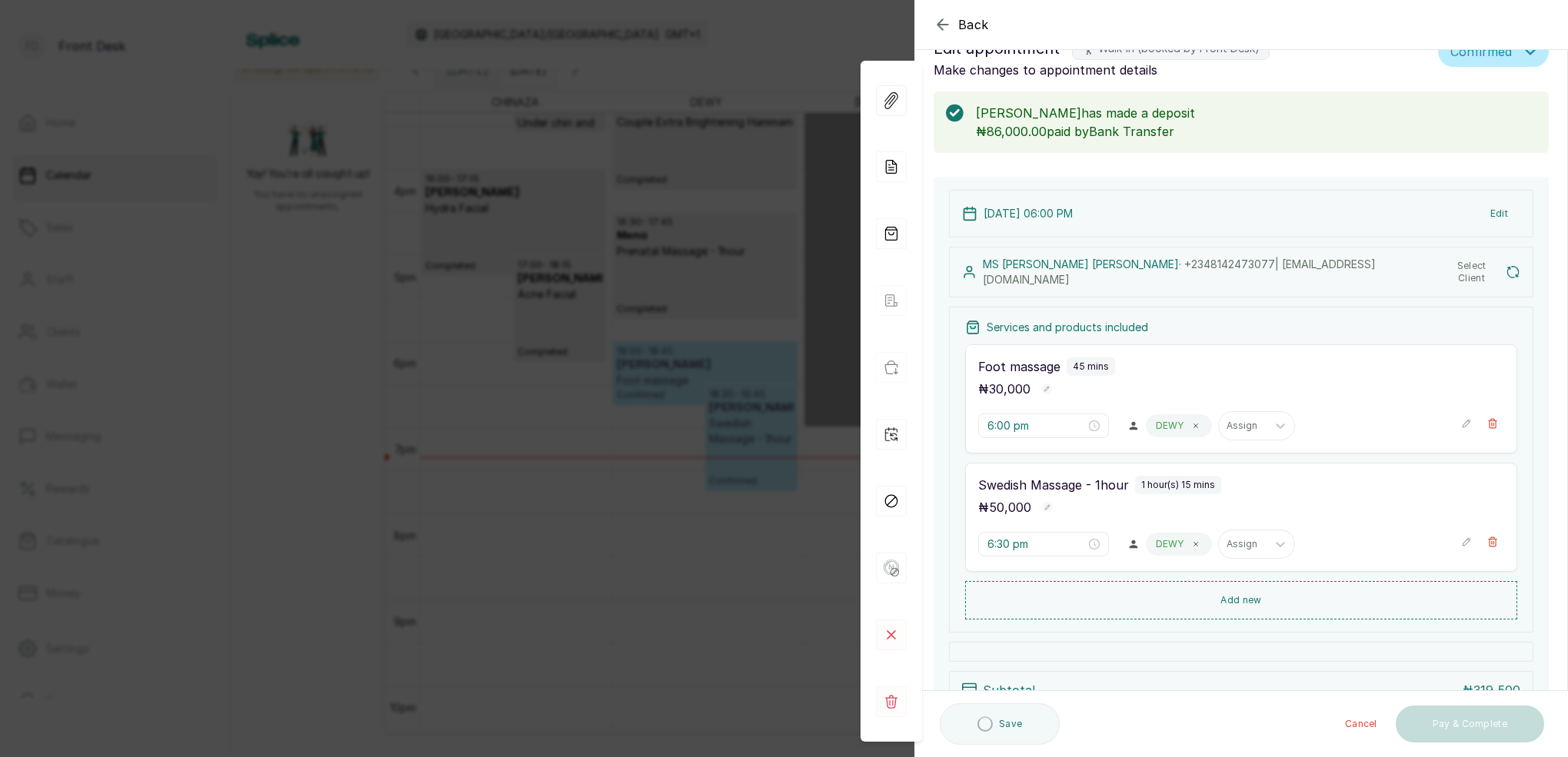
scroll to position [0, 0]
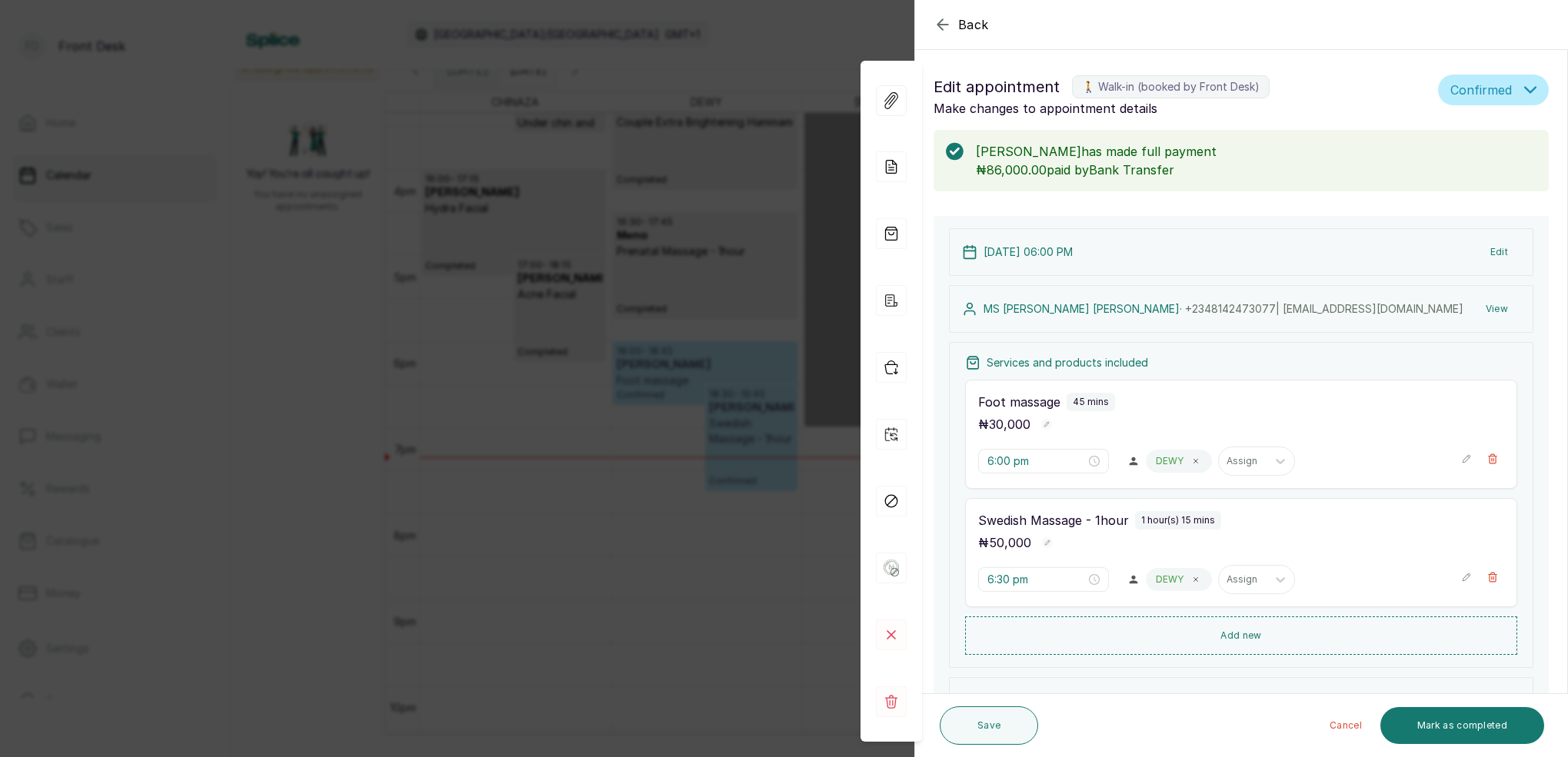
drag, startPoint x: 875, startPoint y: 32, endPoint x: 903, endPoint y: 33, distance: 28.0
click at [875, 32] on div "Back Appointment Details Edit appointment 🚶 Walk-in (booked by Front Desk) Make…" at bounding box center [784, 378] width 1568 height 757
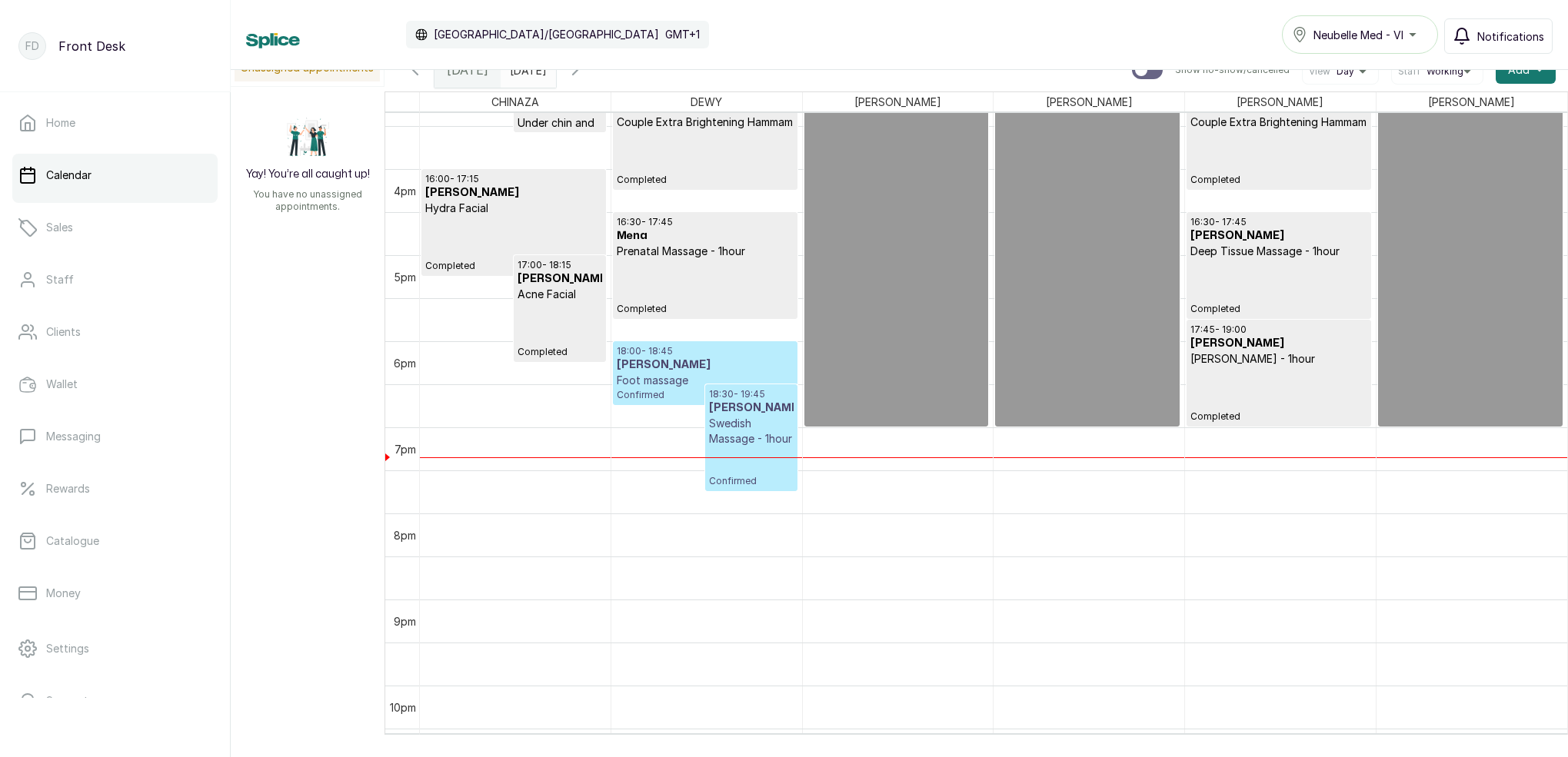
click at [1491, 38] on span "Notifications" at bounding box center [1511, 37] width 67 height 16
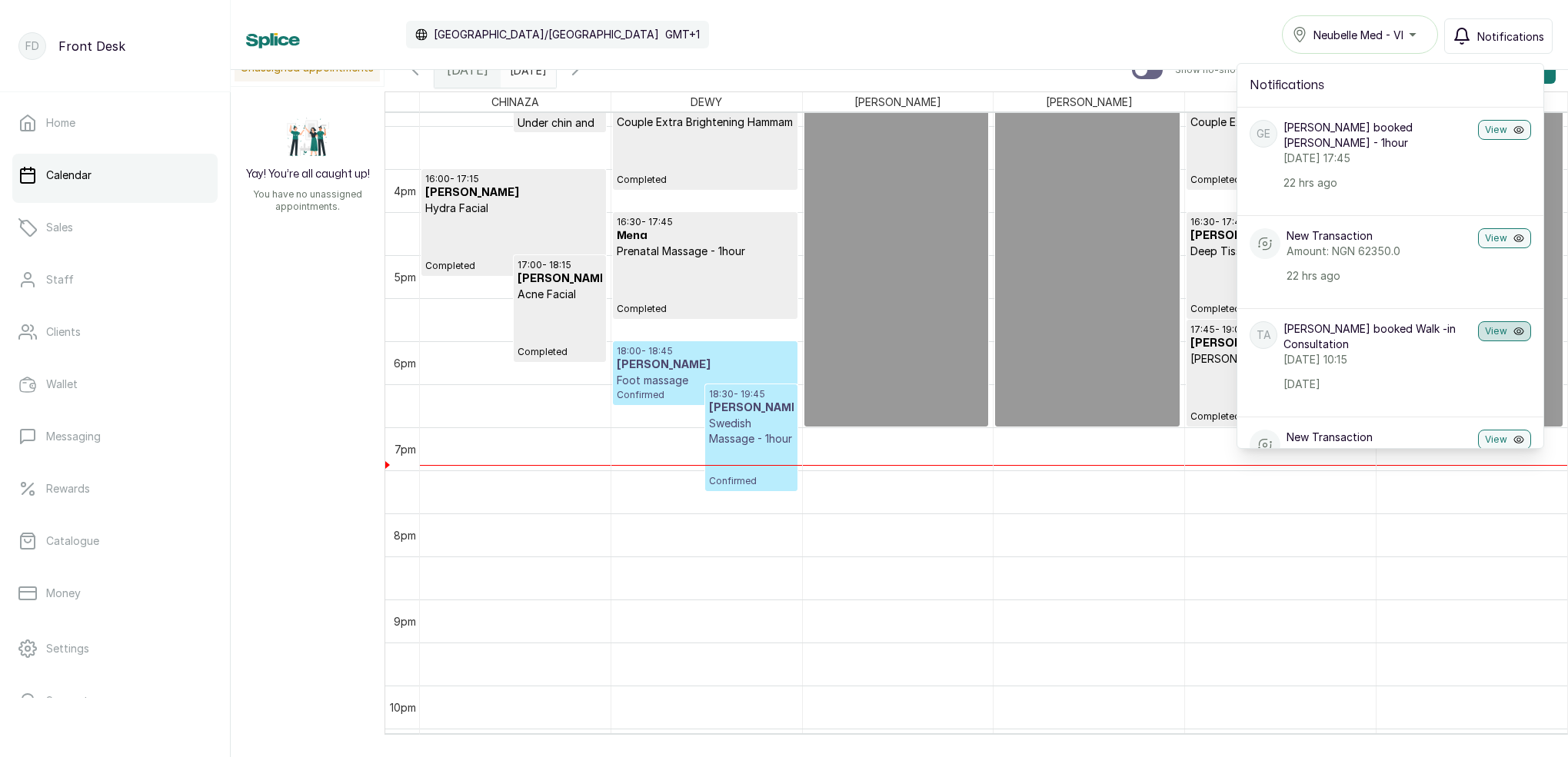
click at [1497, 331] on button "View" at bounding box center [1505, 331] width 53 height 20
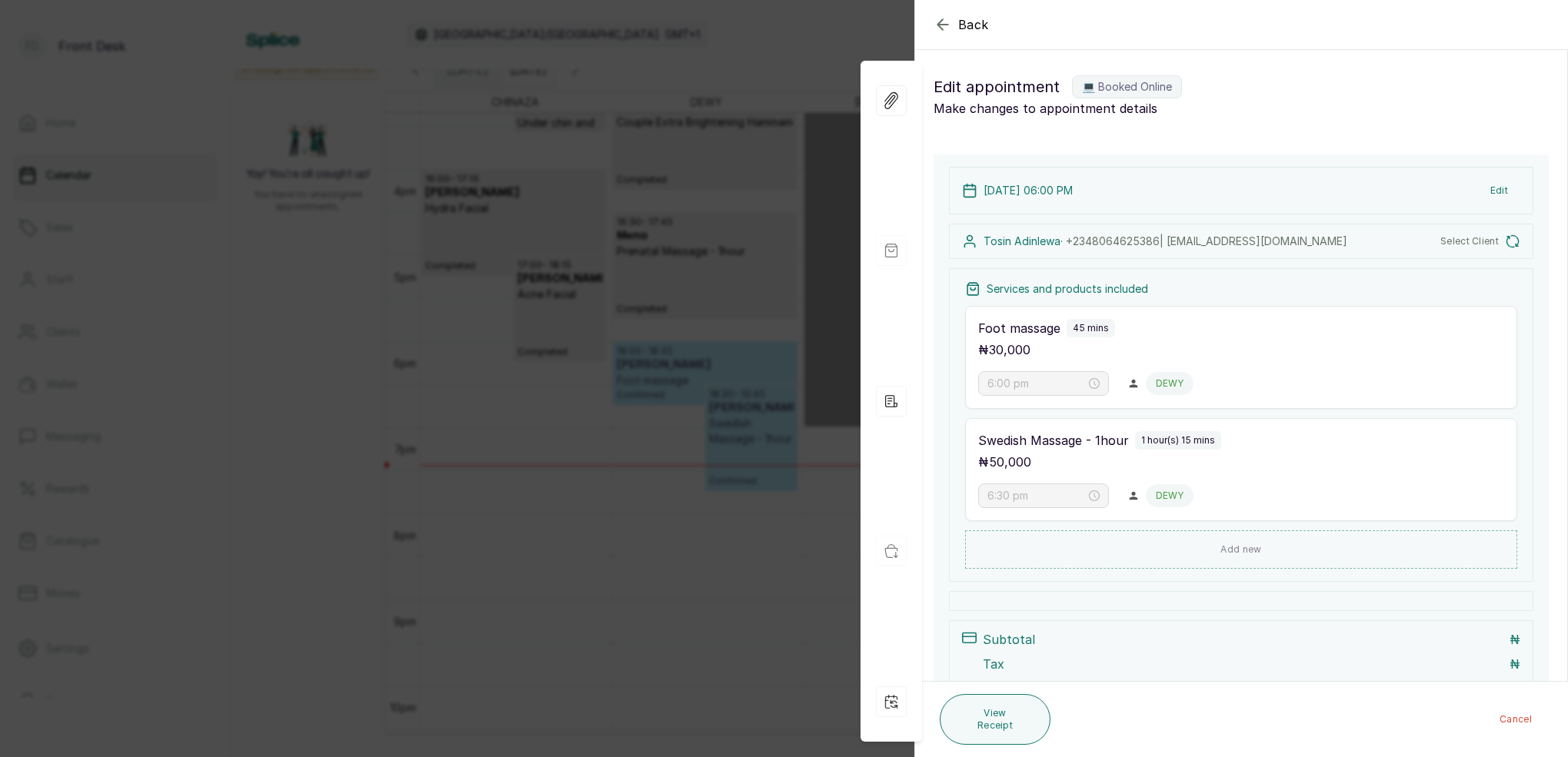
type input "10:15 am"
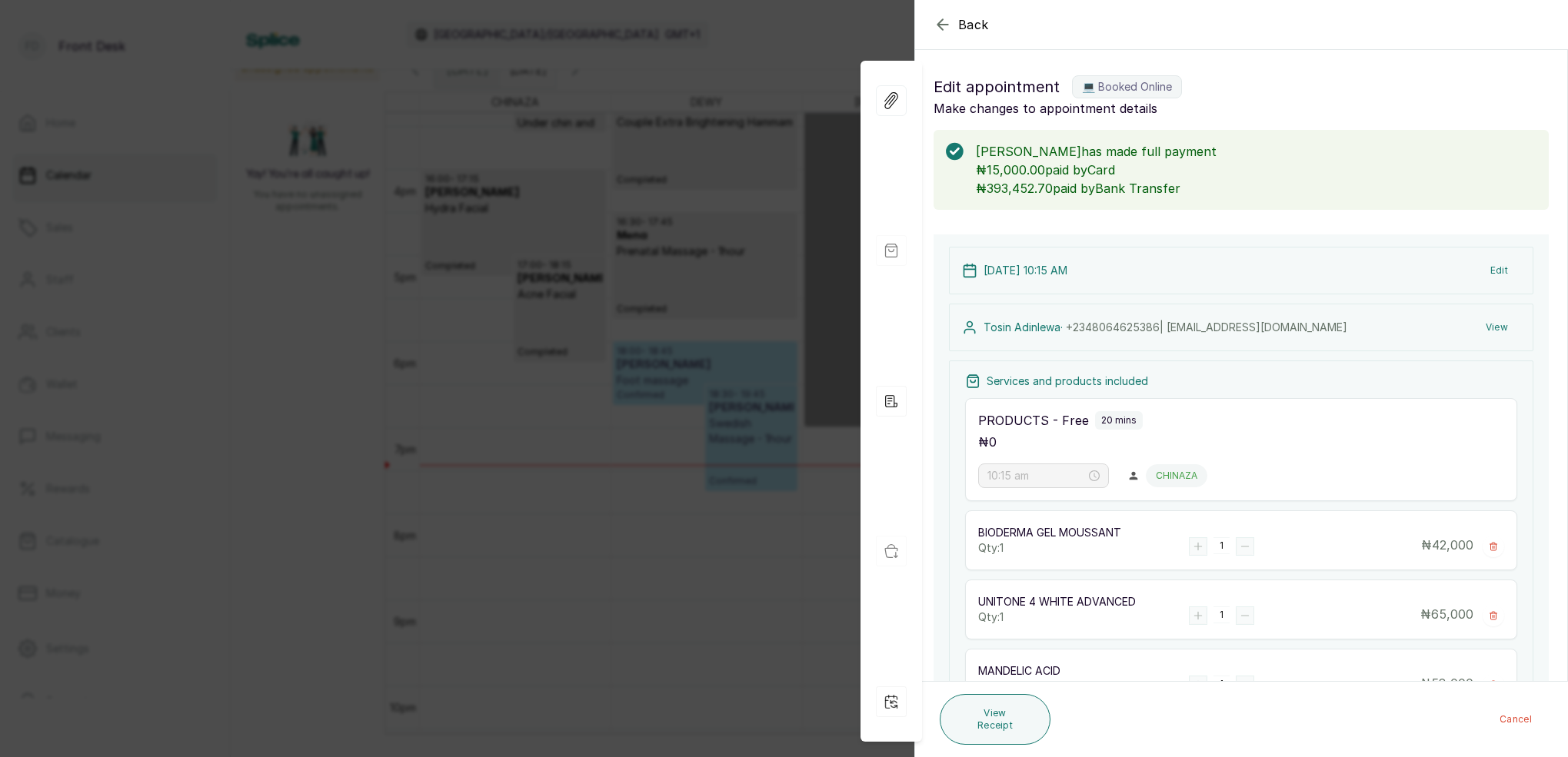
click at [1502, 327] on button "View" at bounding box center [1497, 327] width 47 height 28
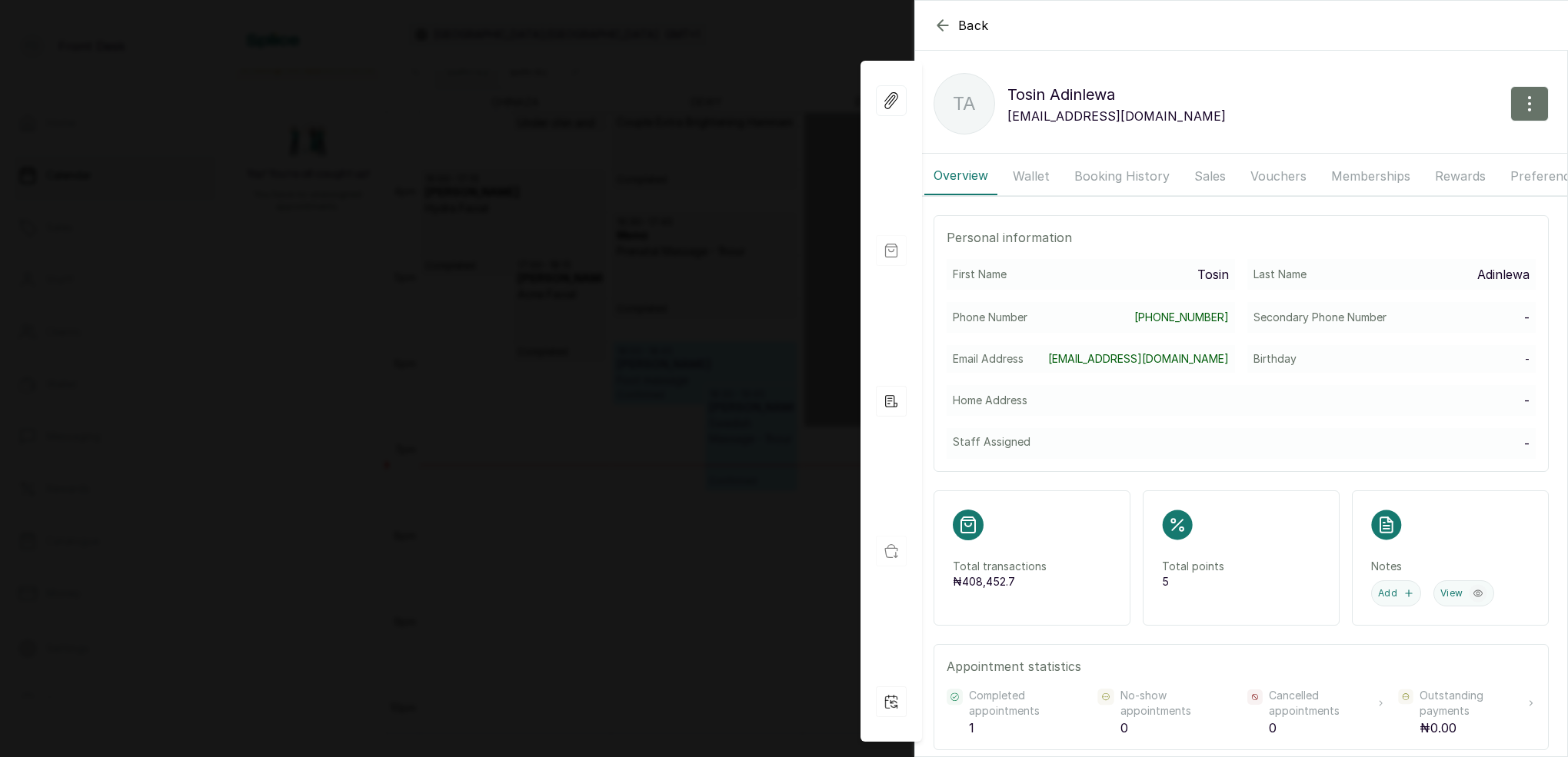
drag, startPoint x: 1118, startPoint y: 172, endPoint x: 1133, endPoint y: 192, distance: 25.0
click at [1118, 172] on button "Booking History" at bounding box center [1122, 176] width 114 height 39
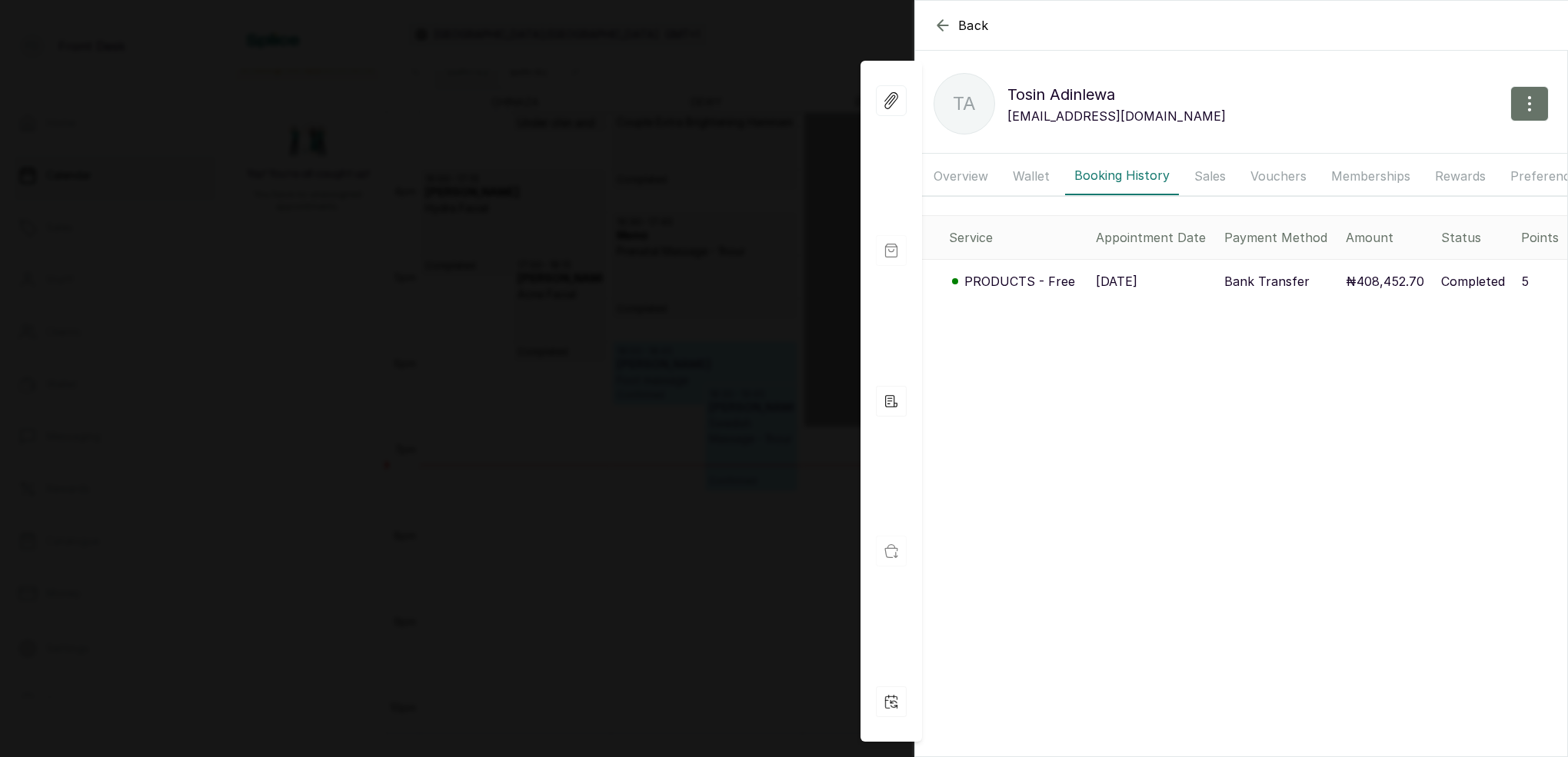
click at [1063, 278] on p "PRODUCTS - Free" at bounding box center [1019, 281] width 111 height 18
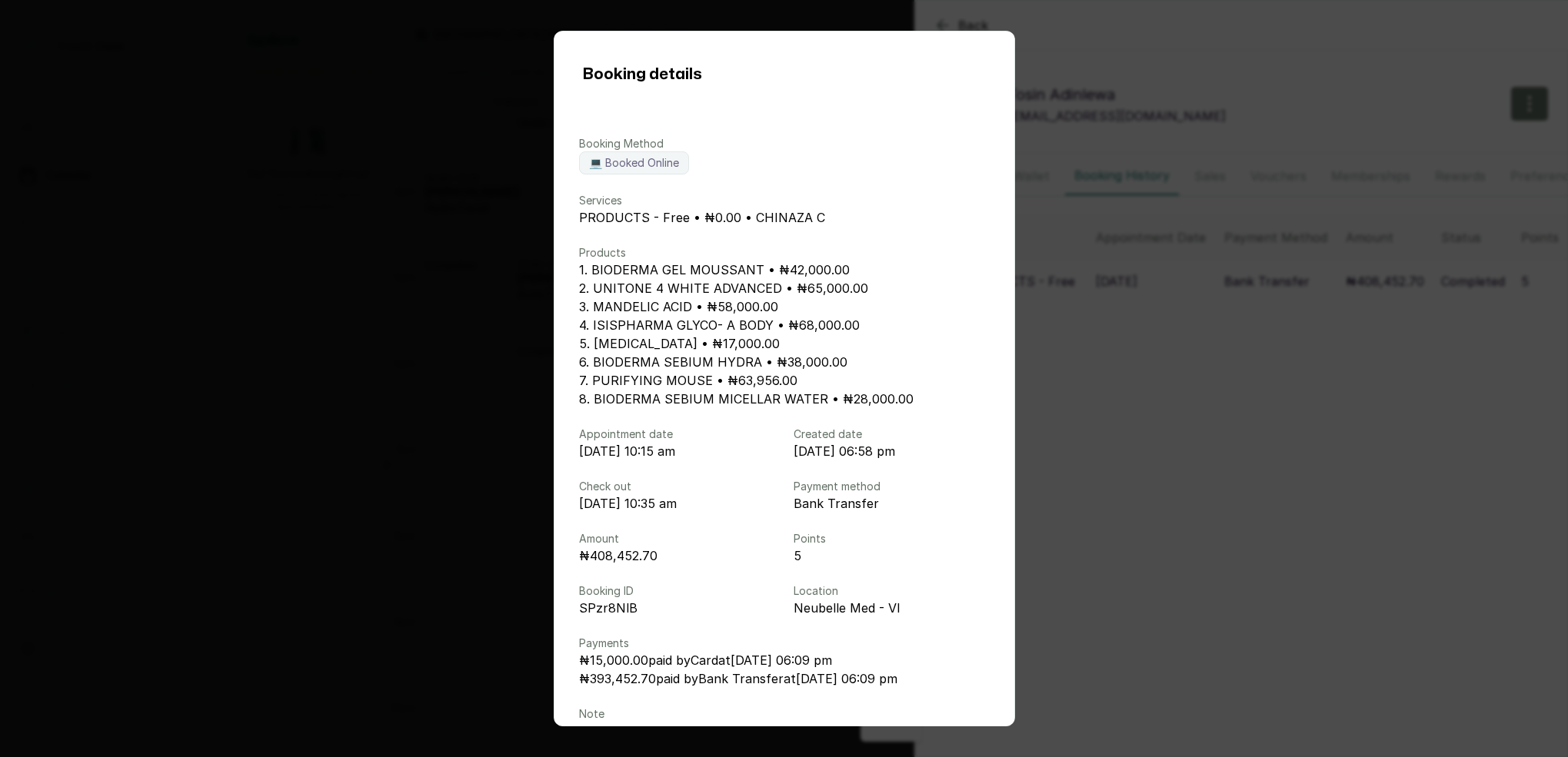
click at [1184, 307] on div "Booking details Booking Method 💻 Booked Online Services PRODUCTS - Free • ₦0.00…" at bounding box center [784, 378] width 1568 height 757
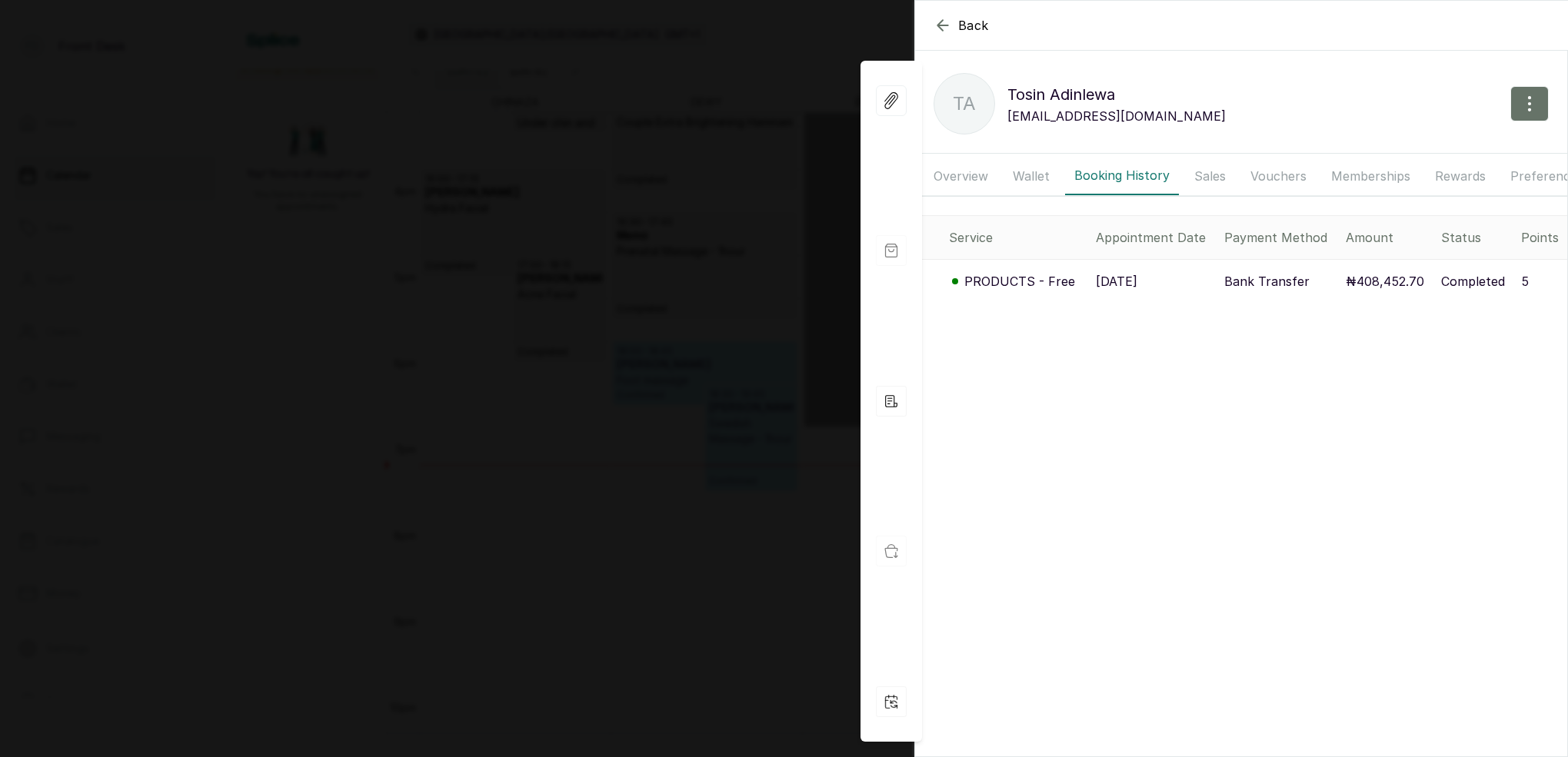
click at [820, 51] on div "Back Tosin Adinlewa TA Tosin Adinlewa [EMAIL_ADDRESS][DOMAIN_NAME] Overview Wal…" at bounding box center [784, 378] width 1568 height 757
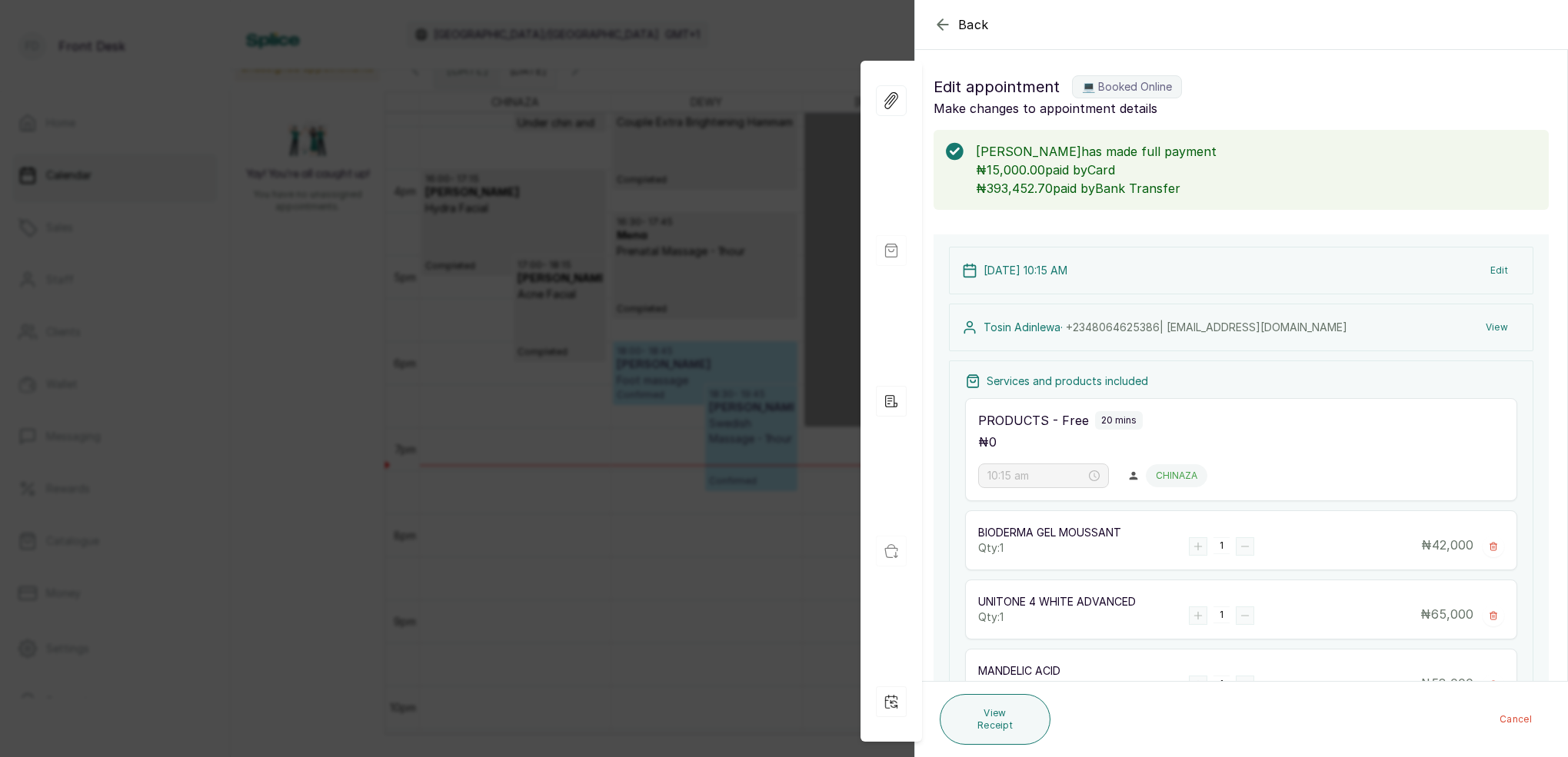
click at [825, 53] on div "Back Appointment Details Edit appointment 💻 Booked Online Make changes to appoi…" at bounding box center [784, 378] width 1568 height 757
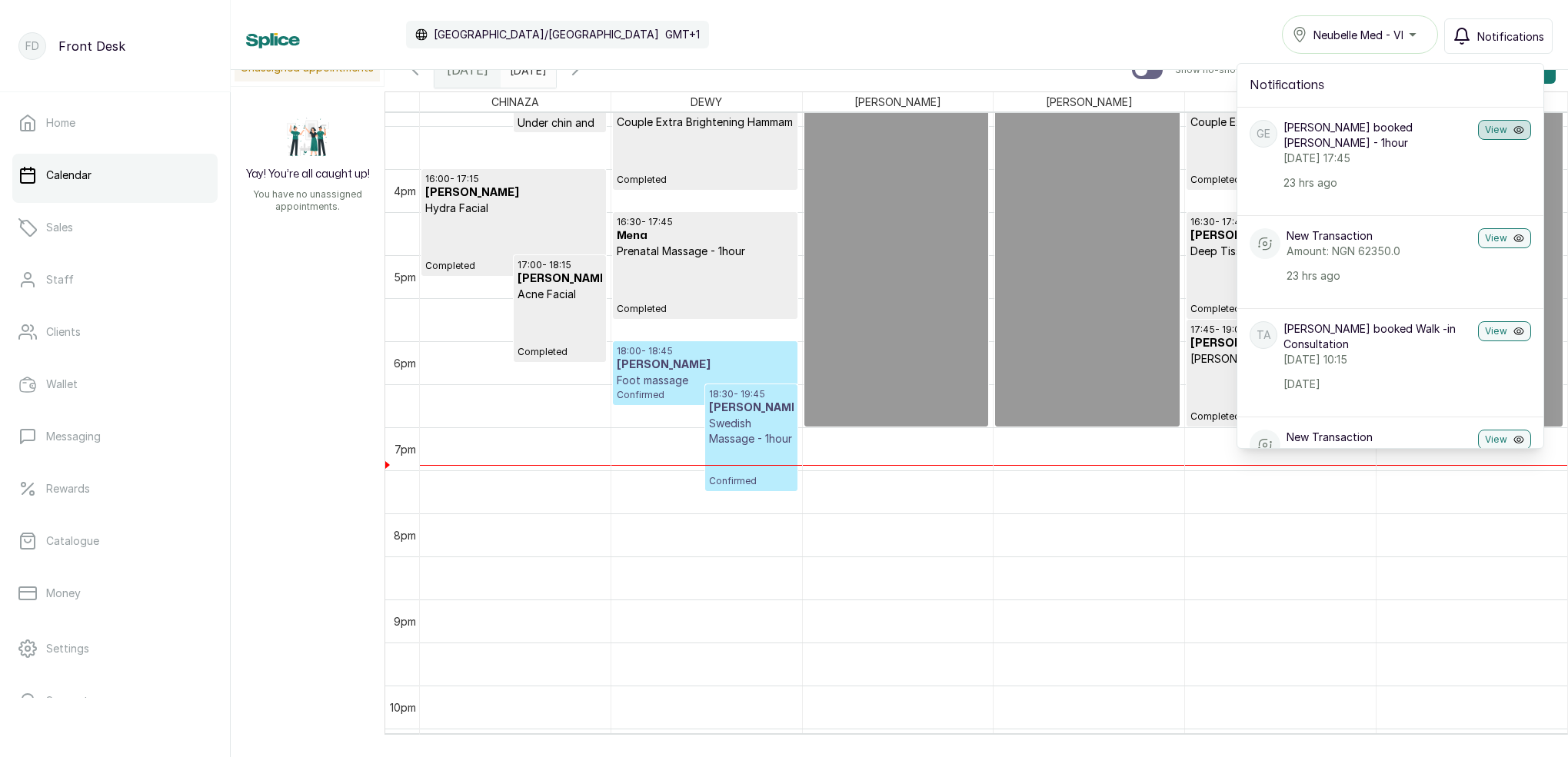
click at [1496, 131] on button "View" at bounding box center [1505, 130] width 53 height 20
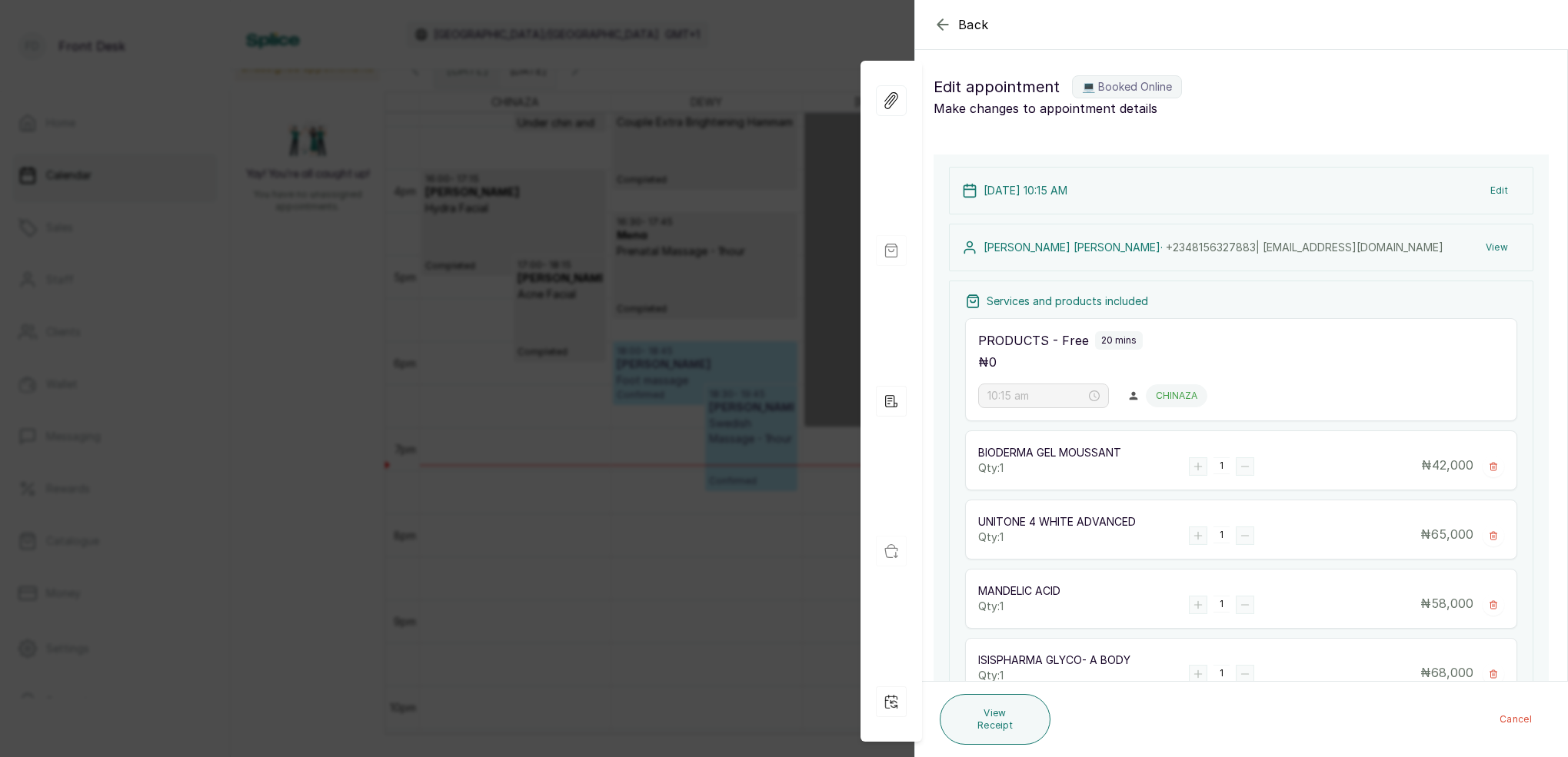
type input "5:45 pm"
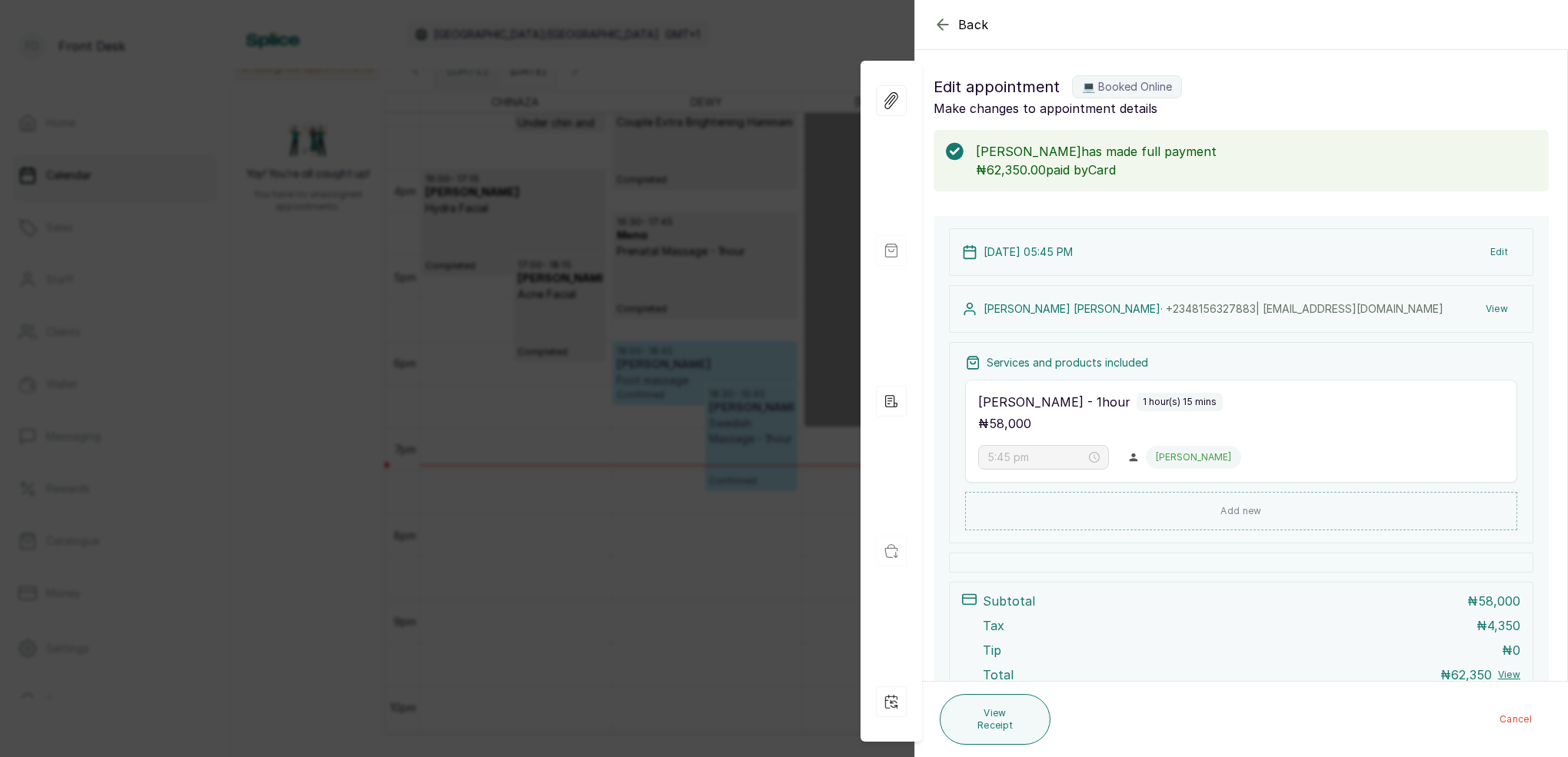
click at [1498, 306] on button "View" at bounding box center [1497, 309] width 47 height 28
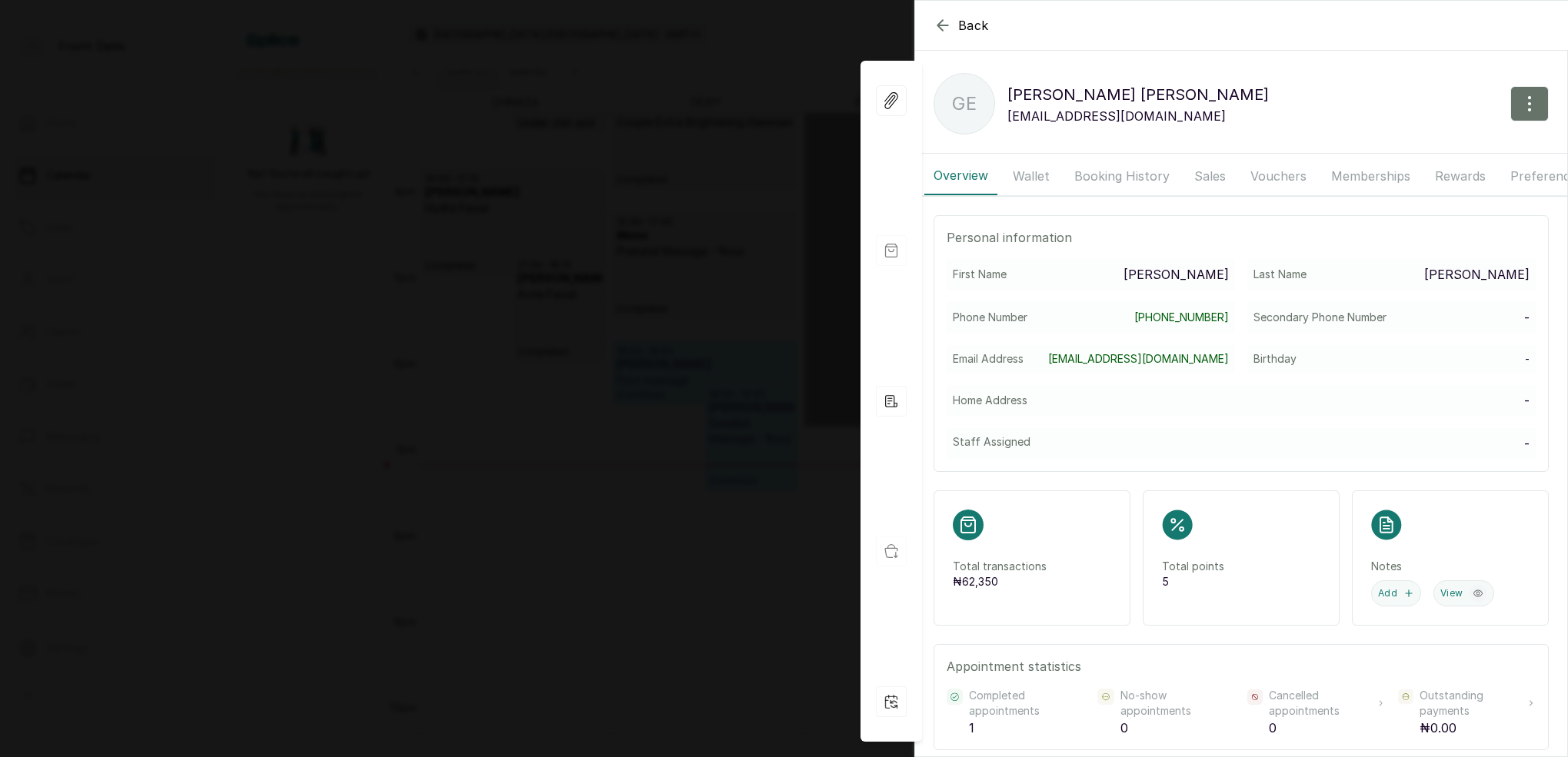
click at [1110, 172] on button "Booking History" at bounding box center [1122, 176] width 114 height 39
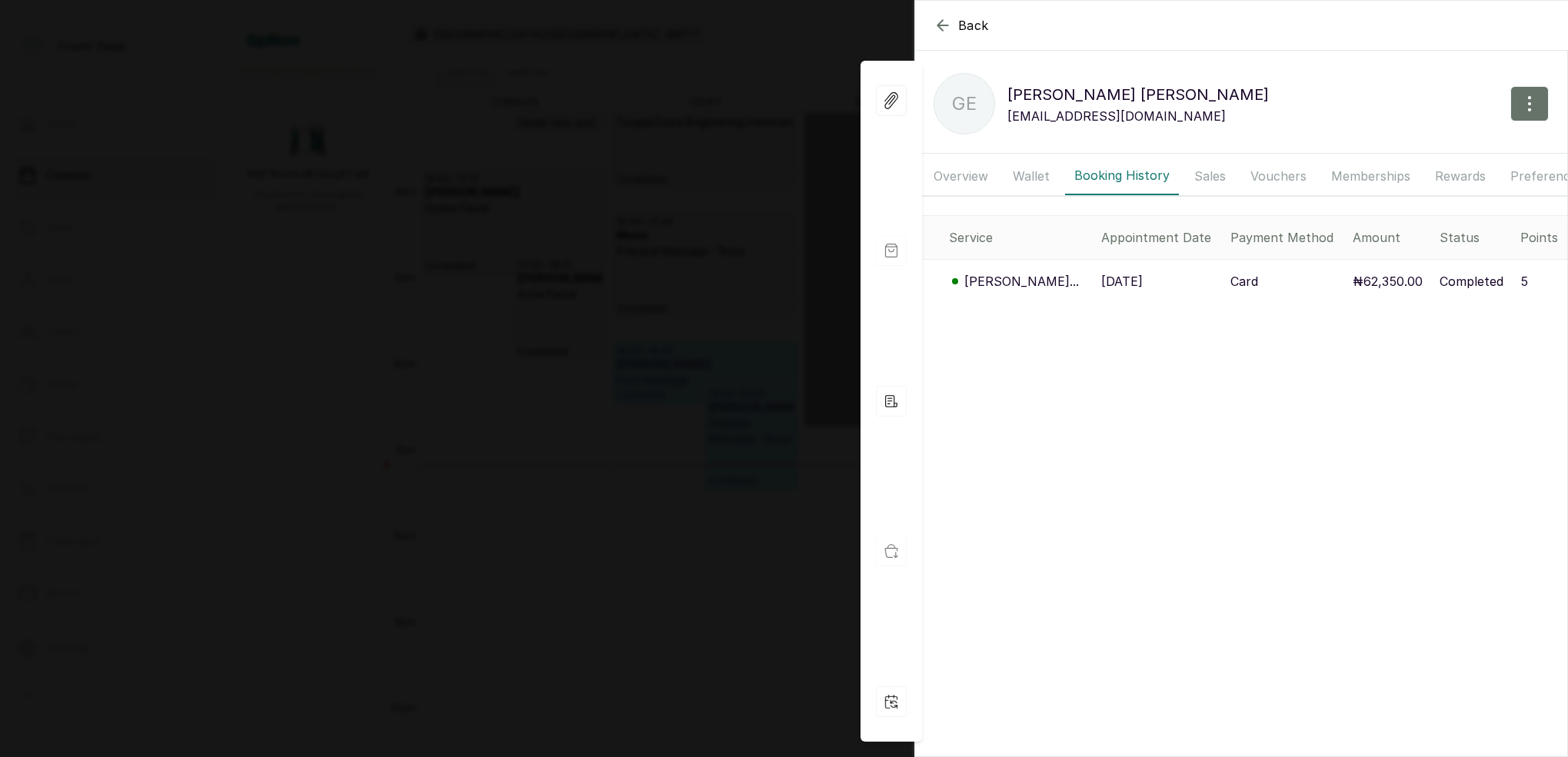
click at [1039, 280] on p "[PERSON_NAME]..." at bounding box center [1022, 281] width 115 height 18
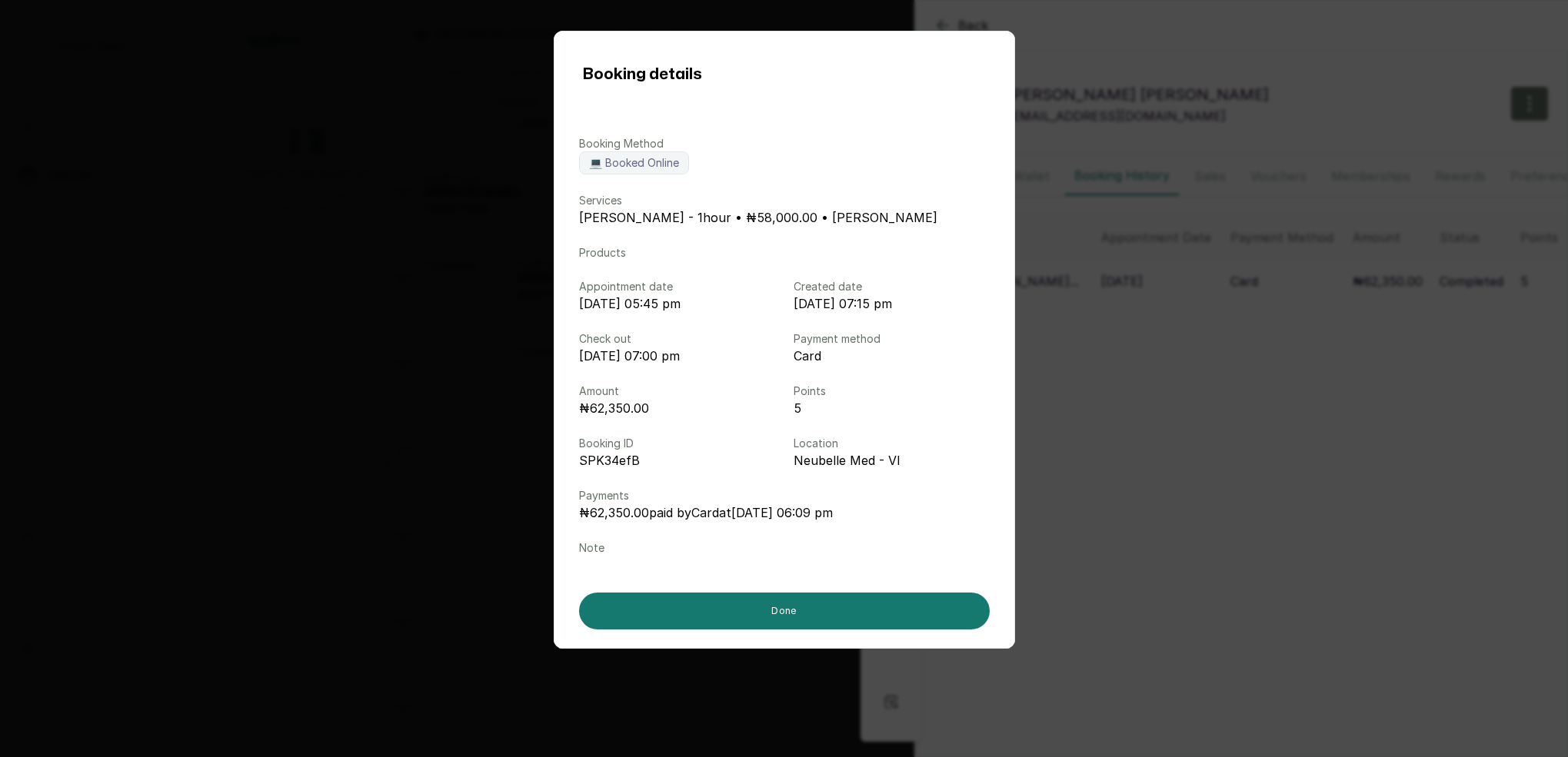
click at [1304, 80] on div "Booking details Booking Method 💻 Booked Online Services Cleopatra Massage - 1ho…" at bounding box center [784, 378] width 1568 height 757
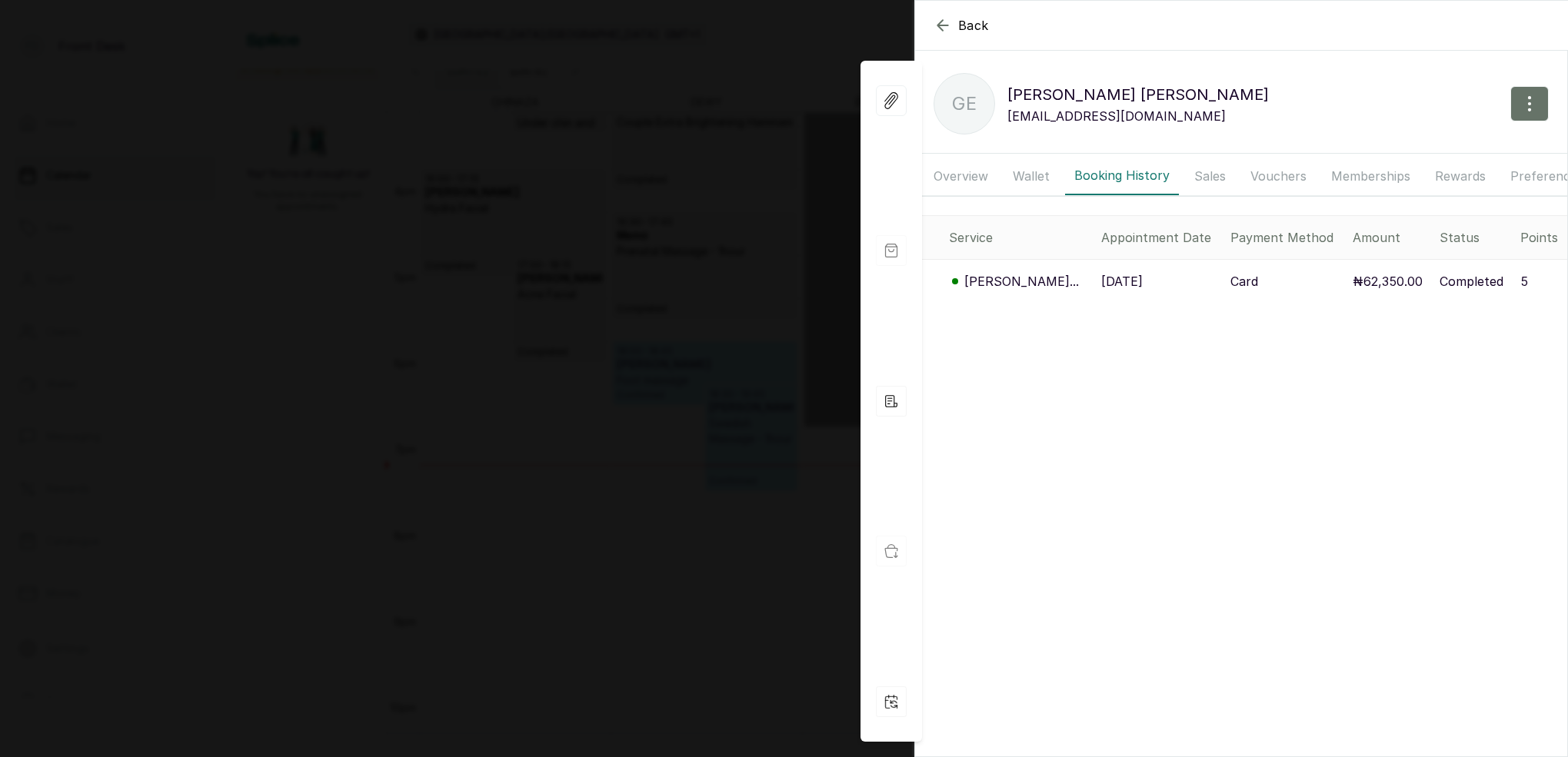
click at [816, 48] on div "Back [PERSON_NAME] GE [PERSON_NAME] [EMAIL_ADDRESS][DOMAIN_NAME] Overview Walle…" at bounding box center [784, 378] width 1568 height 757
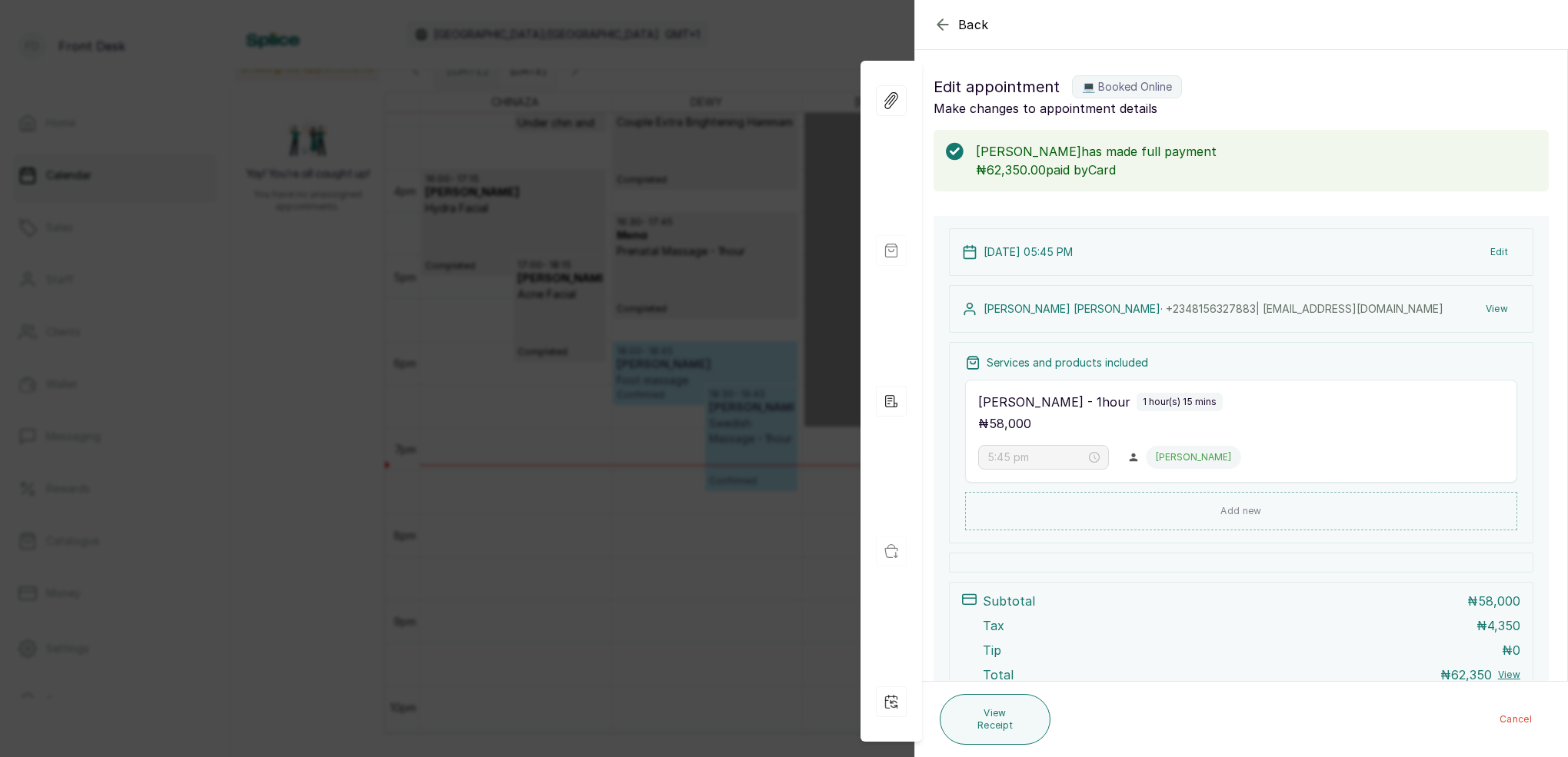
click at [817, 49] on div "Back Appointment Details Edit appointment 💻 Booked Online Make changes to appoi…" at bounding box center [784, 378] width 1568 height 757
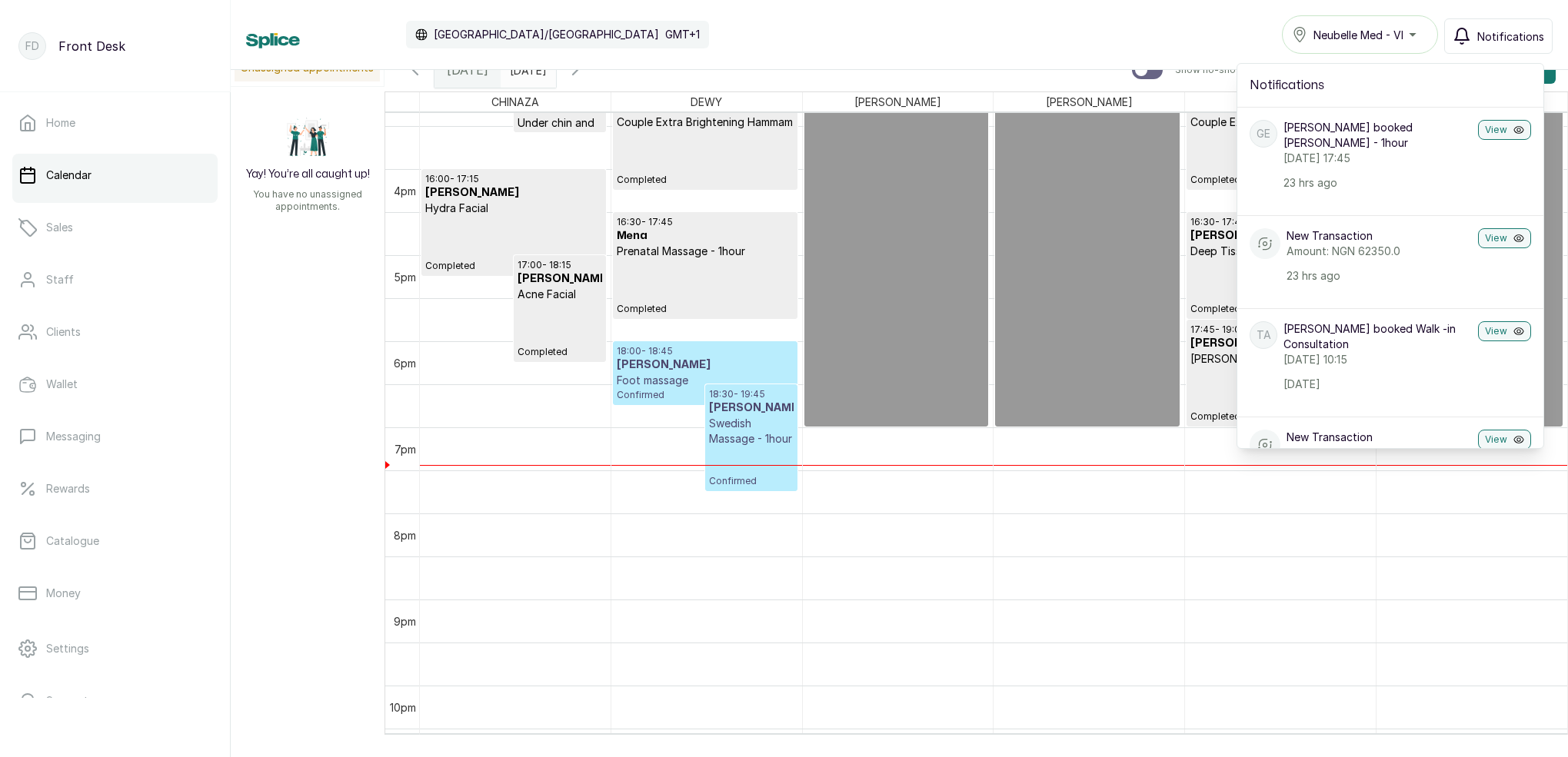
click at [1481, 41] on span "Notifications" at bounding box center [1511, 37] width 67 height 16
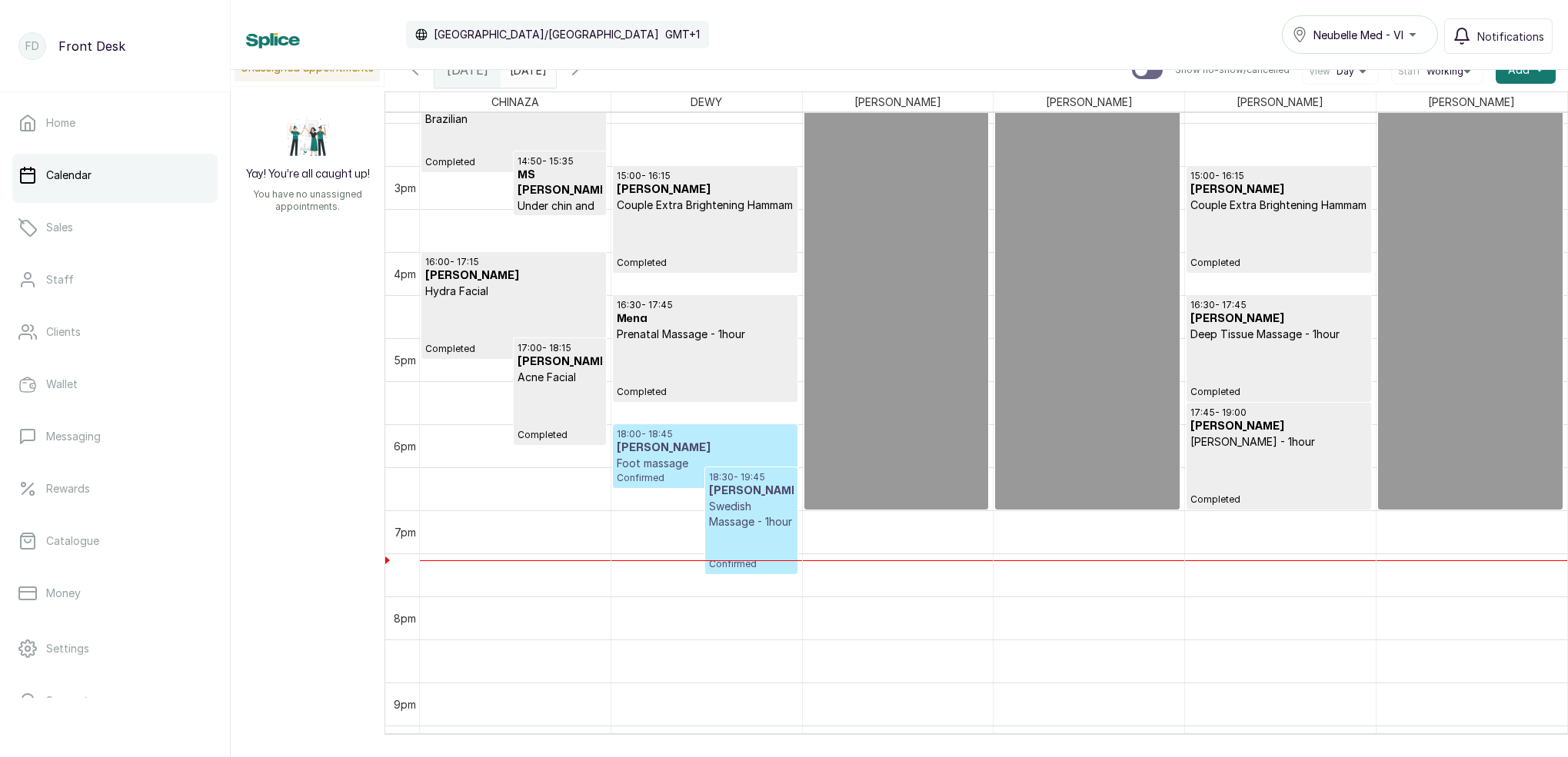
scroll to position [1242, 0]
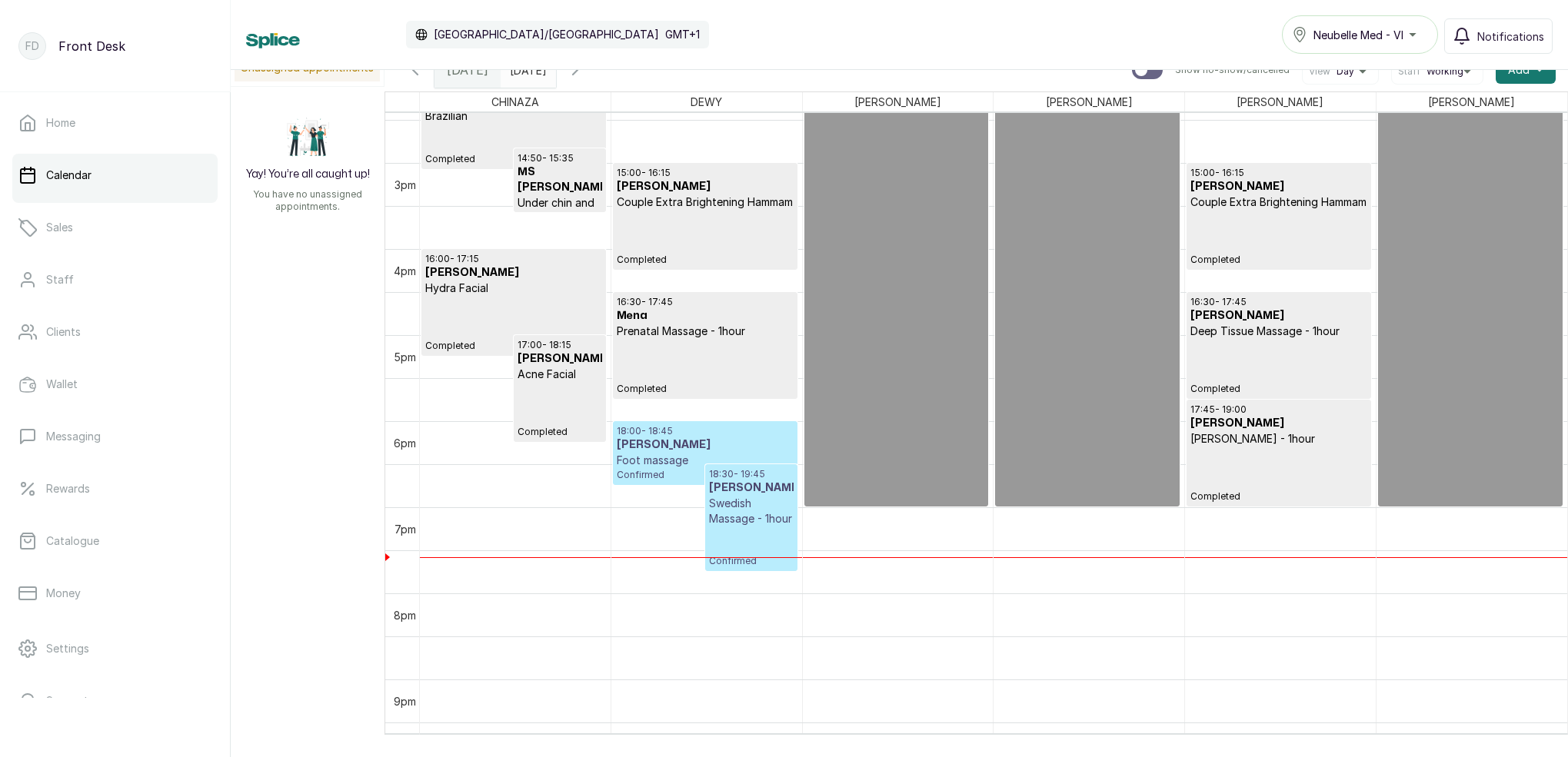
click at [752, 485] on h3 "[PERSON_NAME]" at bounding box center [751, 488] width 85 height 16
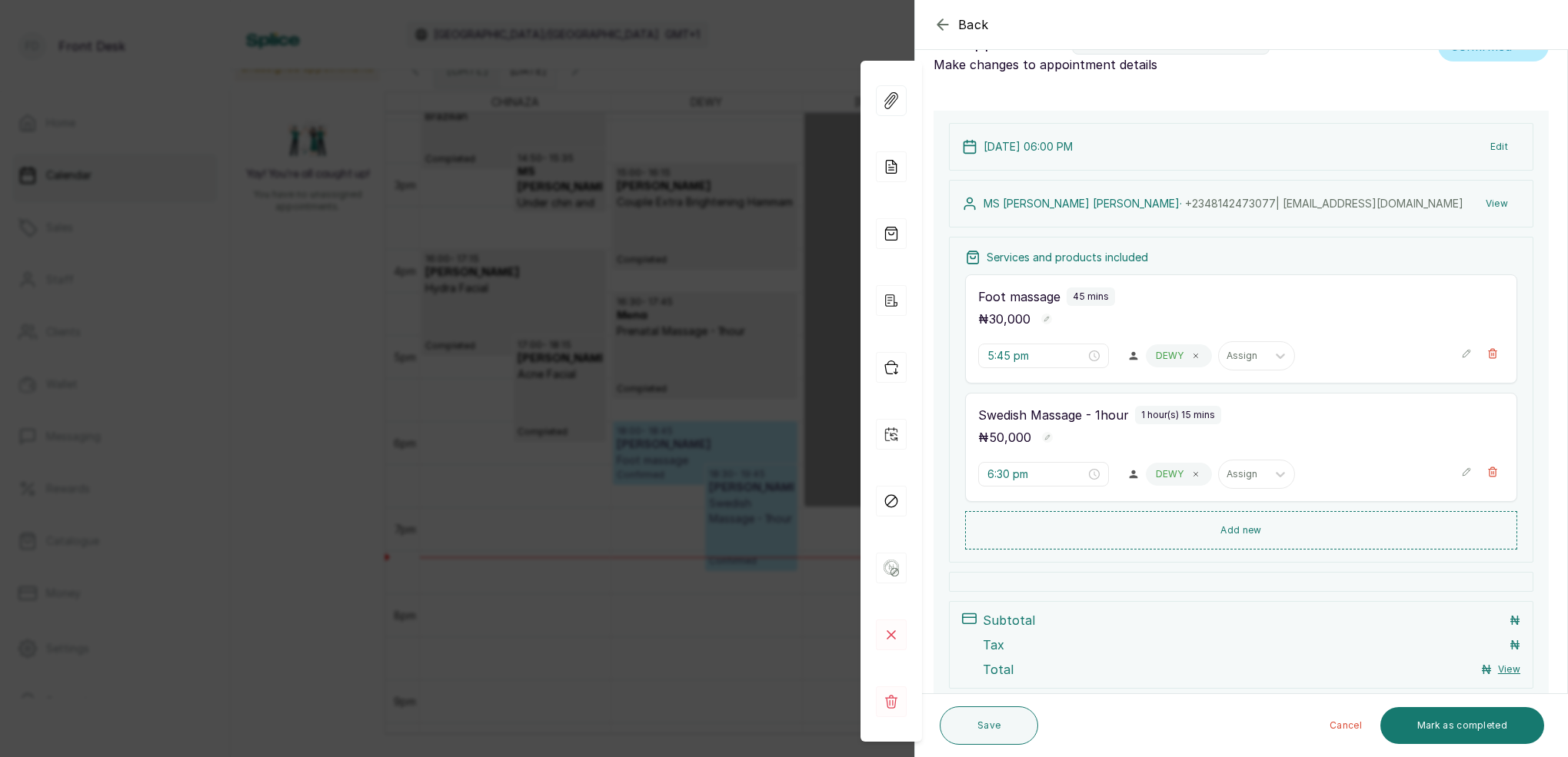
type input "6:00 pm"
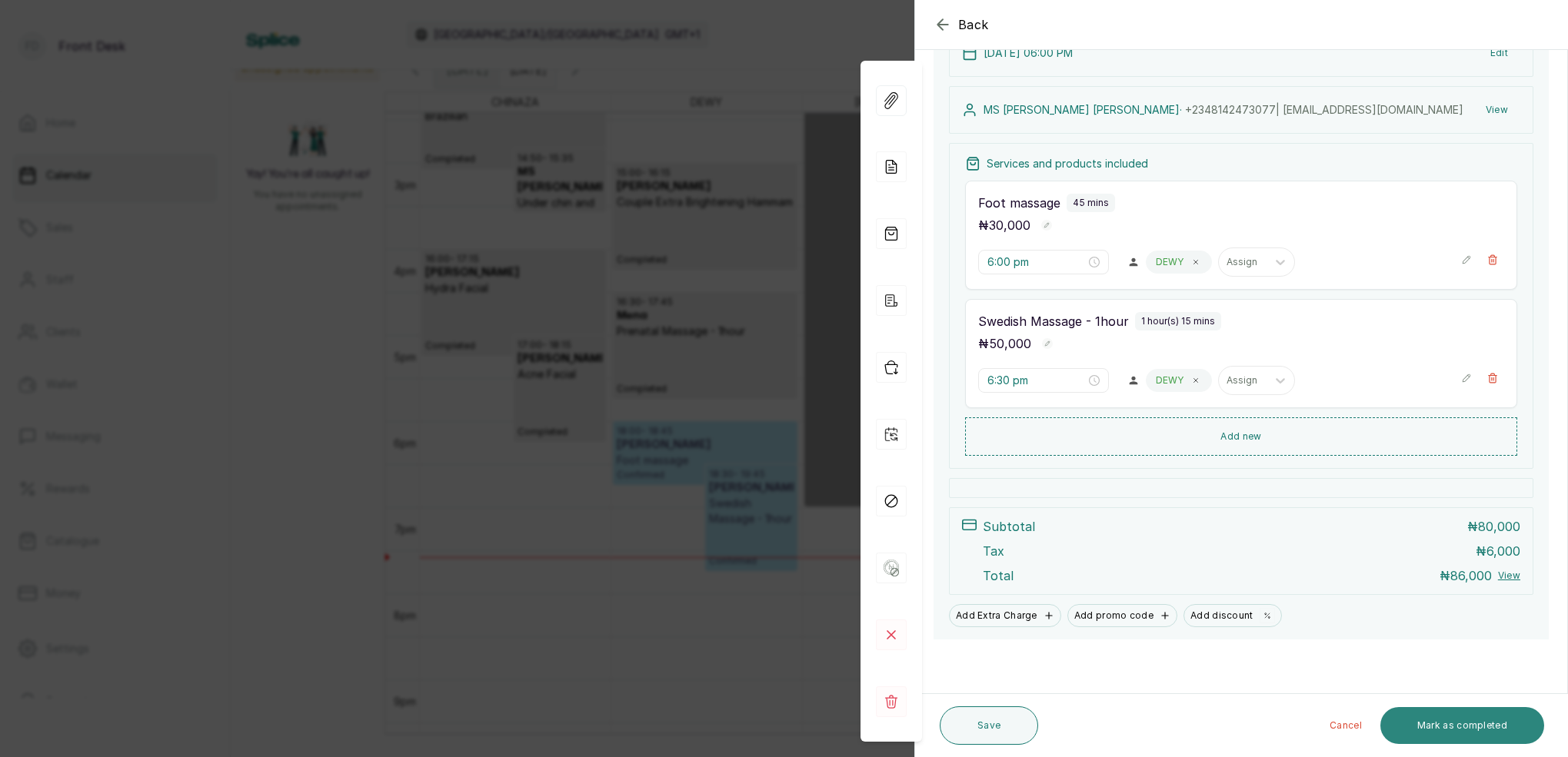
scroll to position [199, 0]
click at [1478, 733] on button "Mark as completed" at bounding box center [1462, 725] width 164 height 37
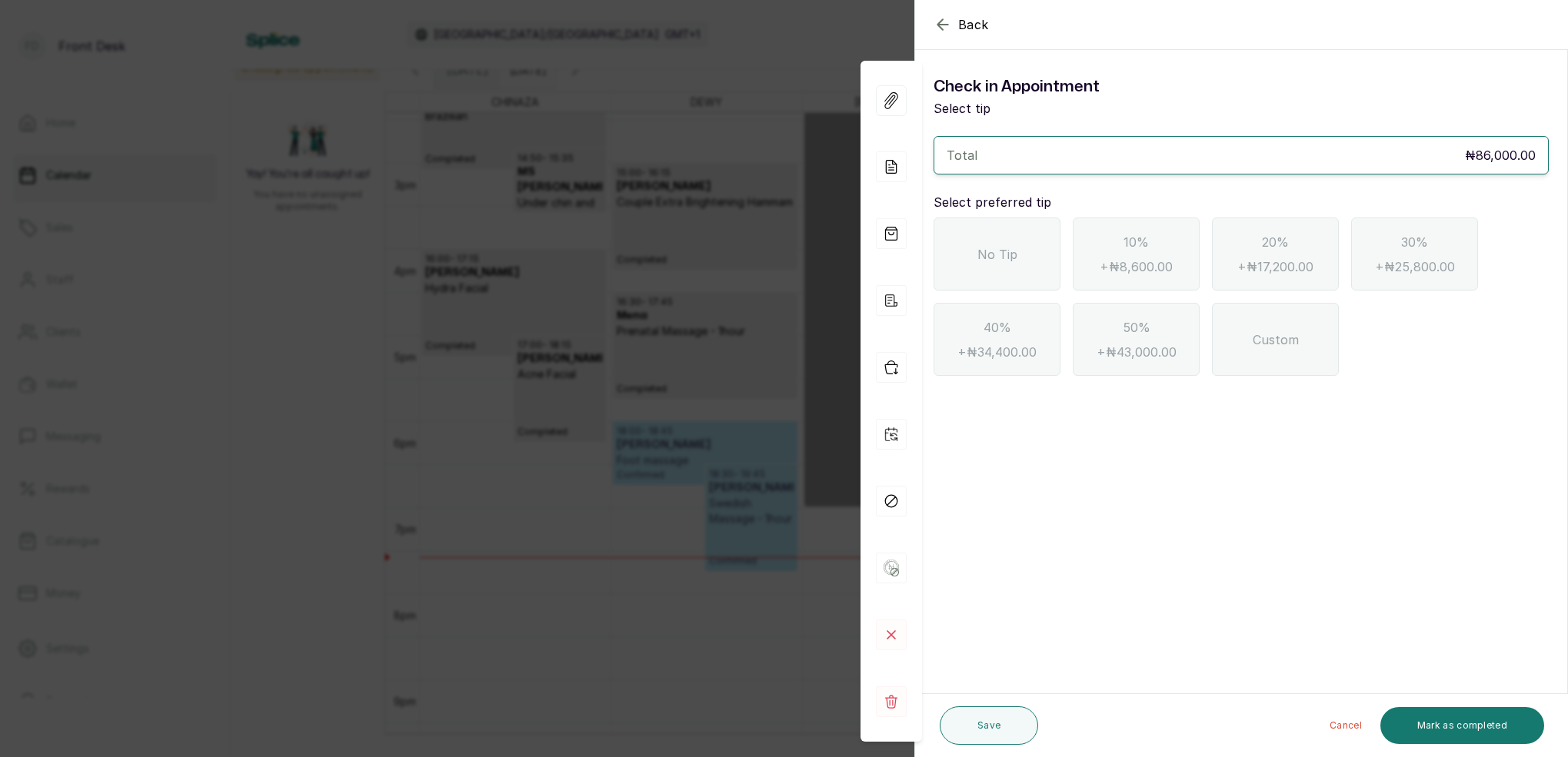
click at [1022, 261] on div "No Tip" at bounding box center [997, 253] width 127 height 73
drag, startPoint x: 1481, startPoint y: 727, endPoint x: 1519, endPoint y: 670, distance: 68.5
click at [1481, 727] on button "Mark as completed" at bounding box center [1462, 725] width 164 height 37
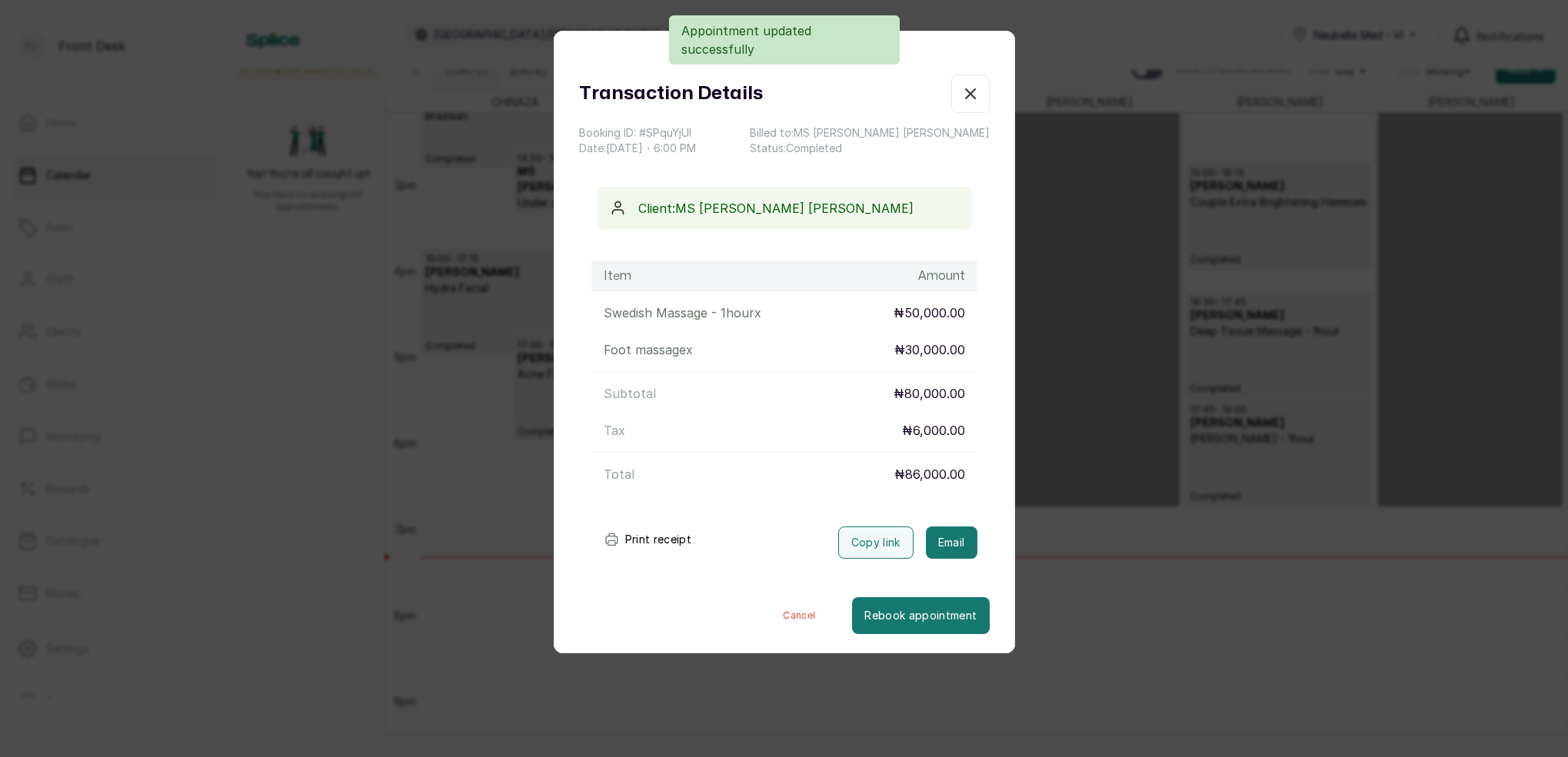
click at [949, 526] on div "Print receipt Copy link Email" at bounding box center [784, 540] width 411 height 39
click at [960, 531] on button "Email" at bounding box center [952, 542] width 52 height 32
click at [970, 92] on icon "button" at bounding box center [971, 93] width 18 height 18
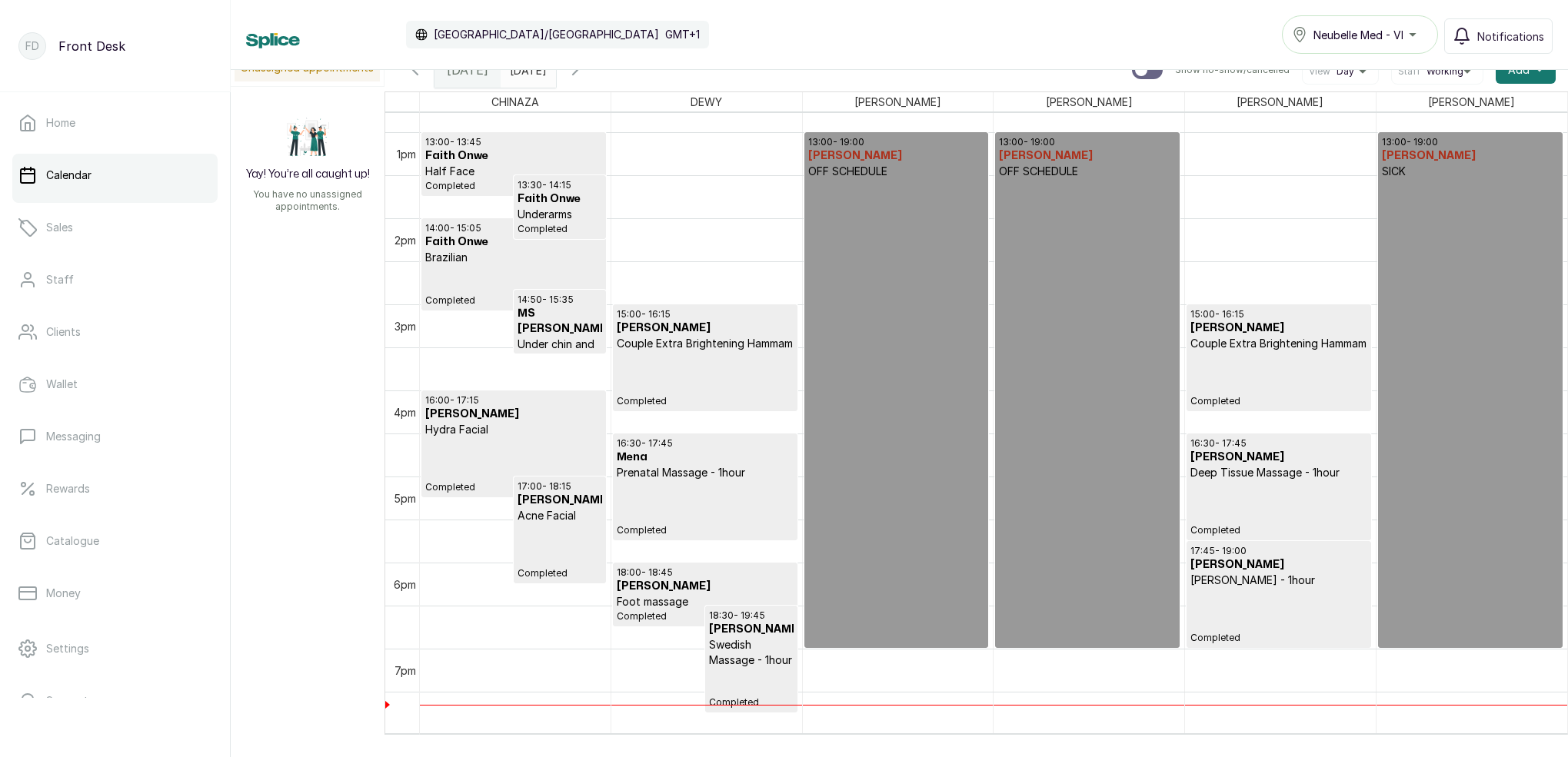
scroll to position [1125, 0]
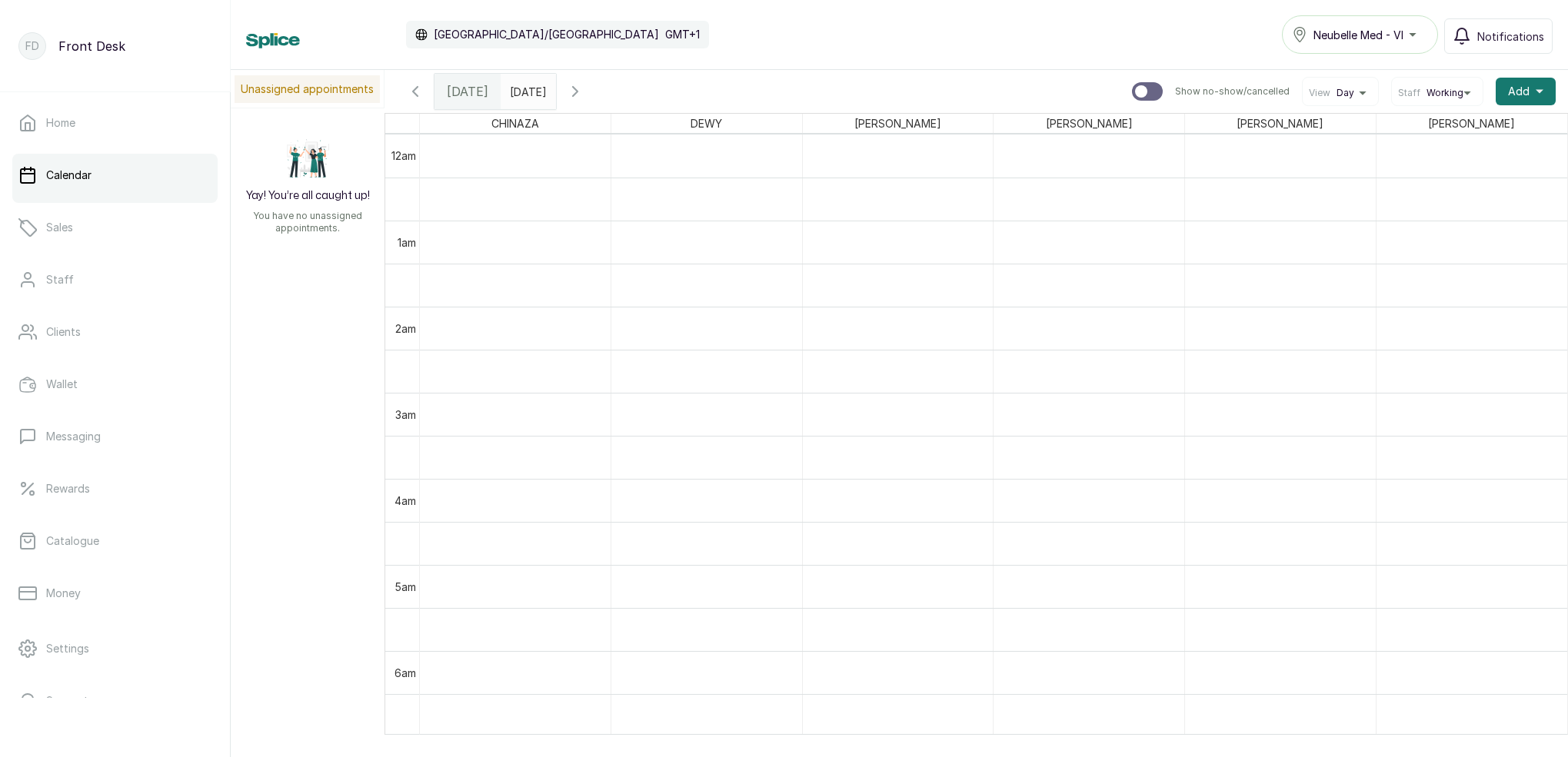
scroll to position [518, 0]
type input "dd/MM/yyyy"
drag, startPoint x: 501, startPoint y: 97, endPoint x: 583, endPoint y: 98, distance: 82.0
click at [501, 96] on input "dd/MM/yyyy" at bounding box center [514, 88] width 25 height 26
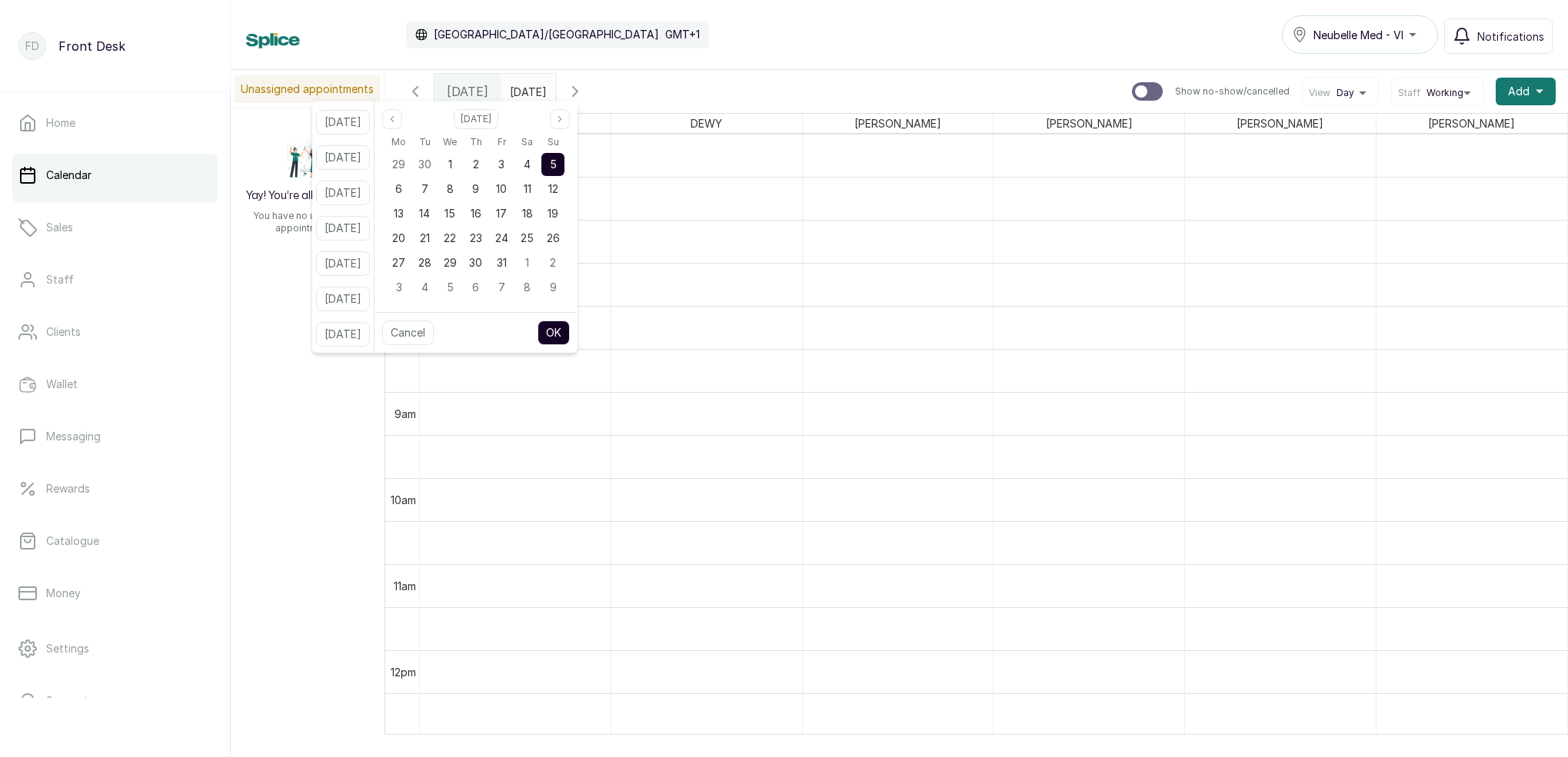
click at [555, 98] on span at bounding box center [541, 88] width 30 height 26
click at [436, 187] on div "7" at bounding box center [424, 189] width 23 height 23
click at [570, 325] on button "OK" at bounding box center [553, 333] width 32 height 25
type input "[DATE]"
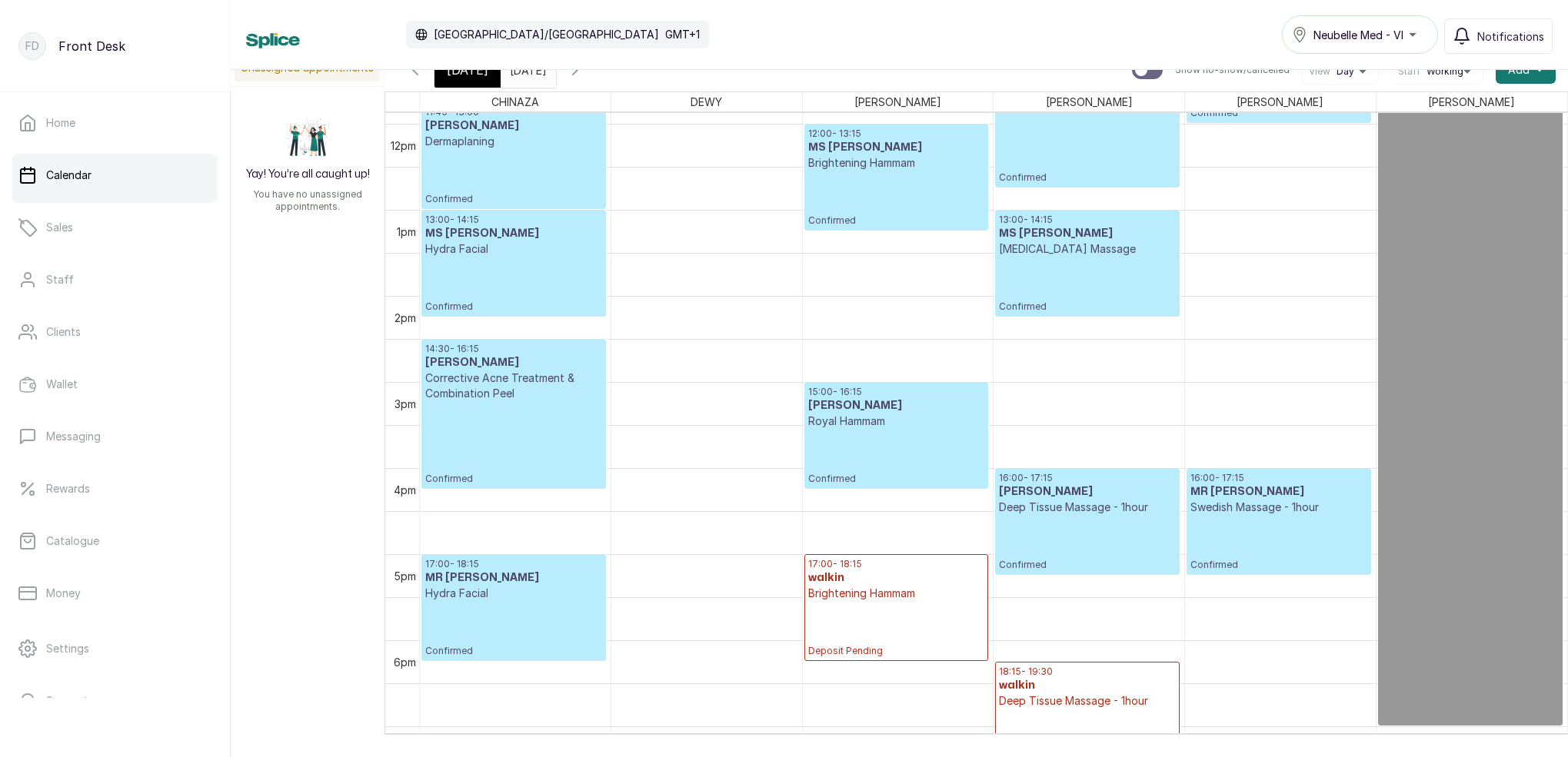
scroll to position [934, 0]
